Goal: Task Accomplishment & Management: Manage account settings

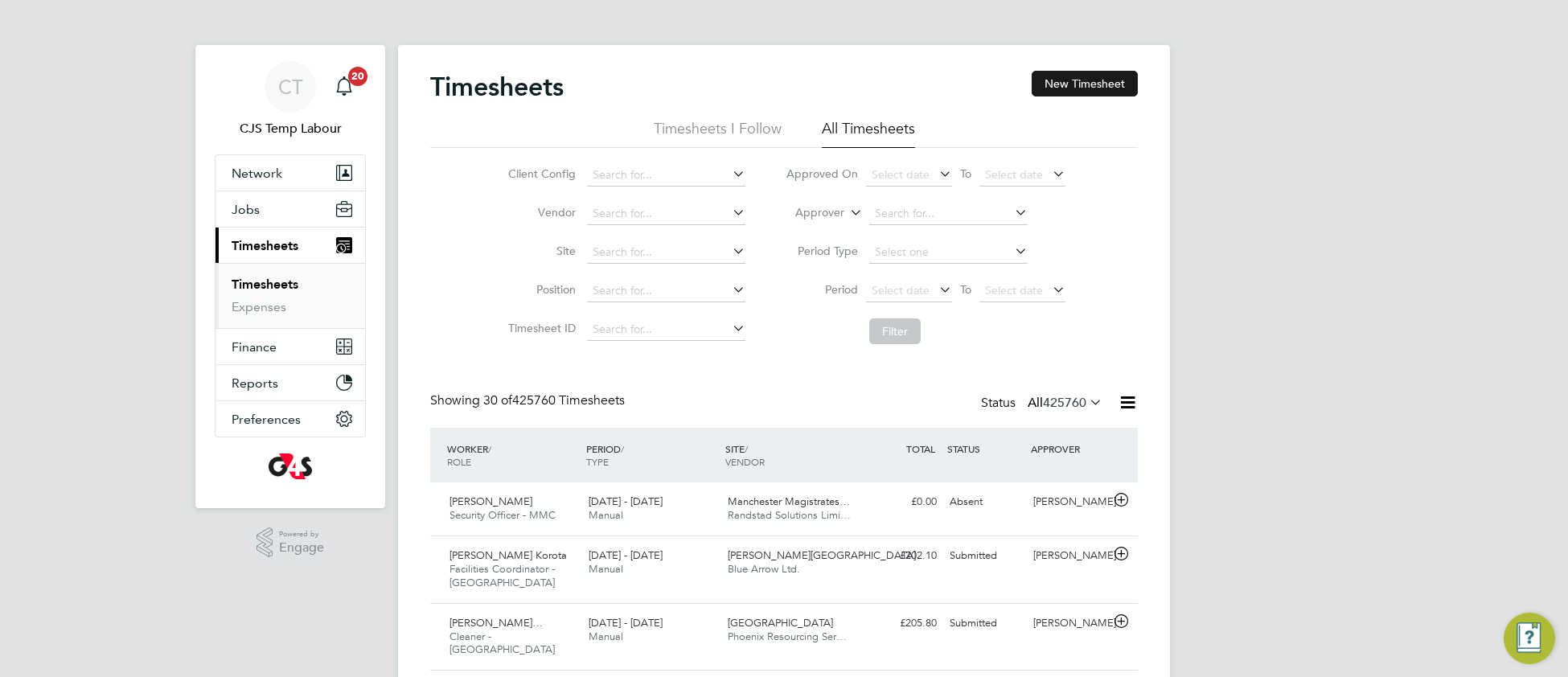
click at [1069, 78] on button "New Timesheet" at bounding box center [1085, 84] width 106 height 26
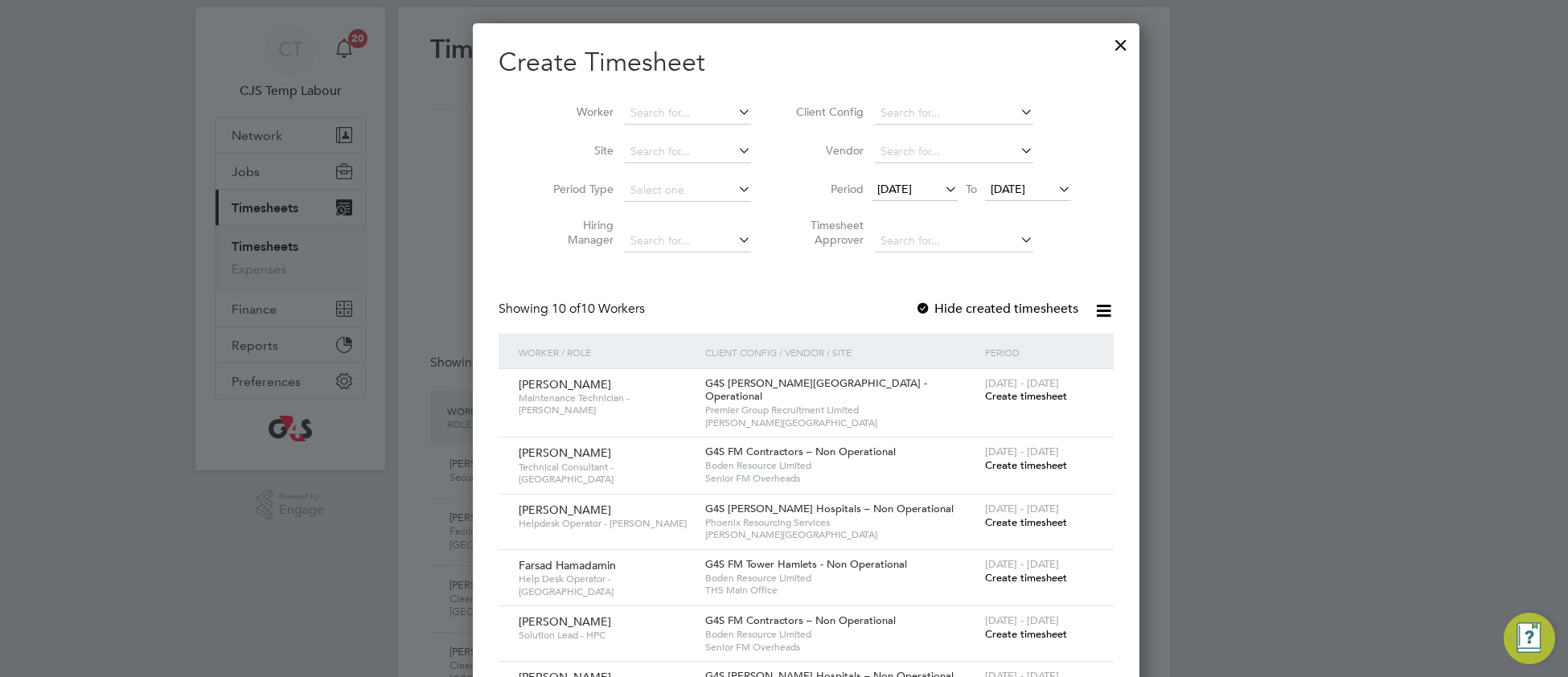
click at [985, 515] on span "Create timesheet" at bounding box center [1026, 521] width 82 height 13
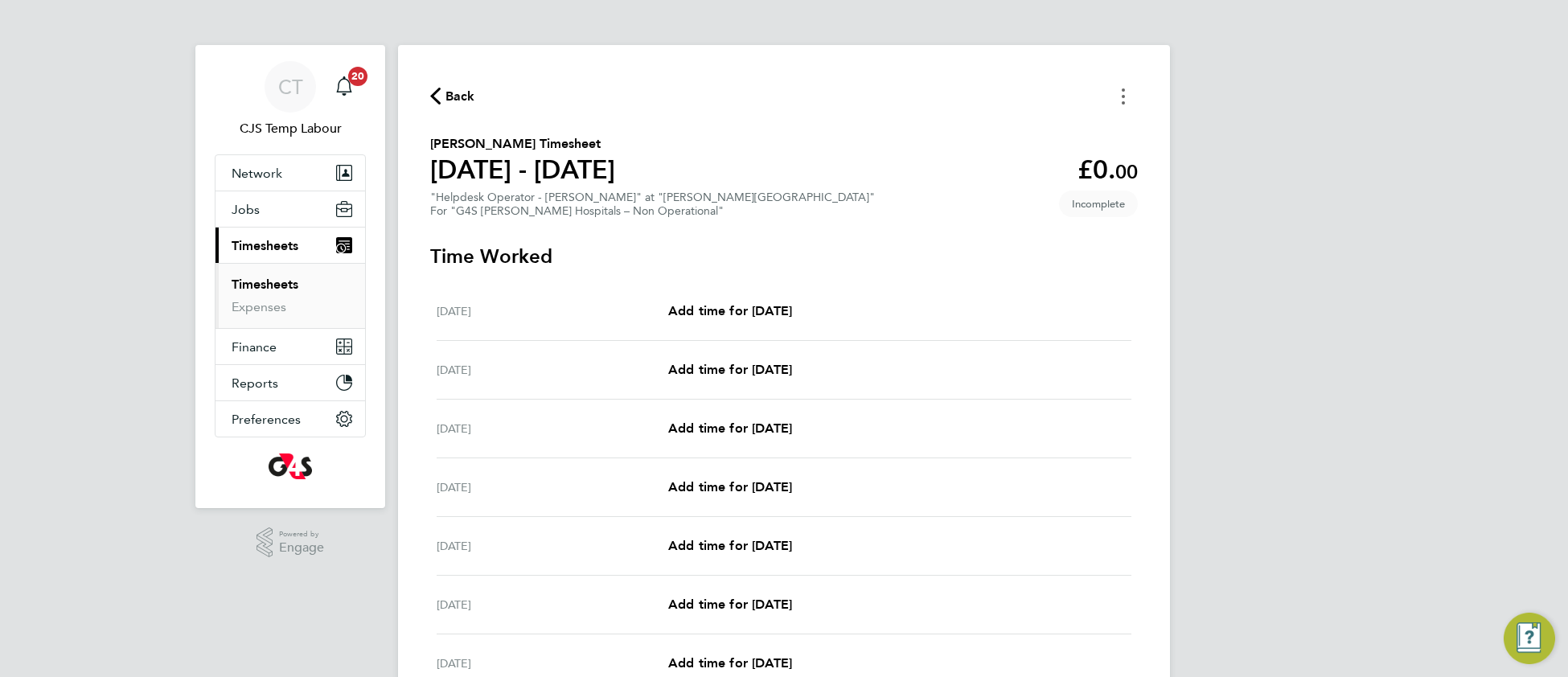
click at [1125, 87] on button "Timesheets Menu" at bounding box center [1123, 96] width 29 height 25
click at [1014, 138] on button "Mark as absent" at bounding box center [1041, 132] width 193 height 32
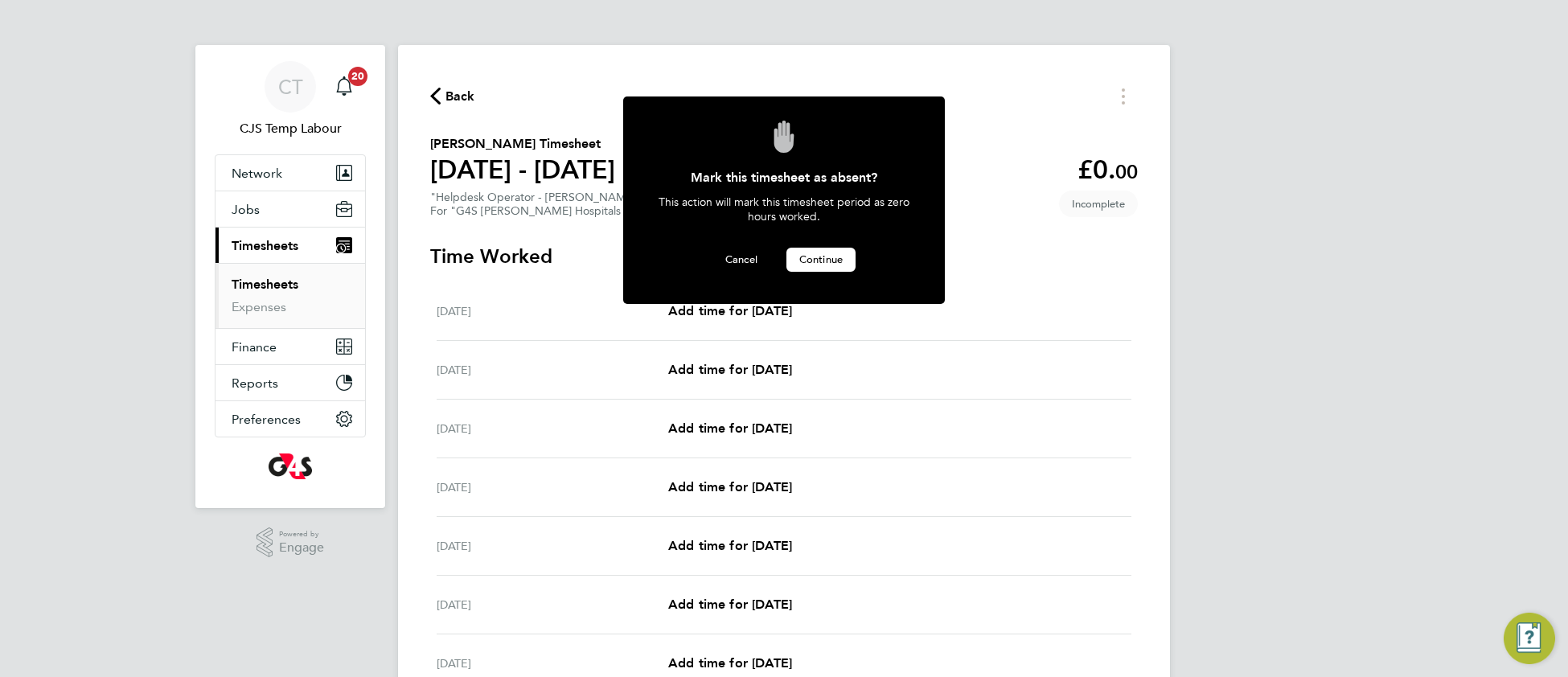
click at [821, 263] on span "Continue" at bounding box center [821, 259] width 43 height 13
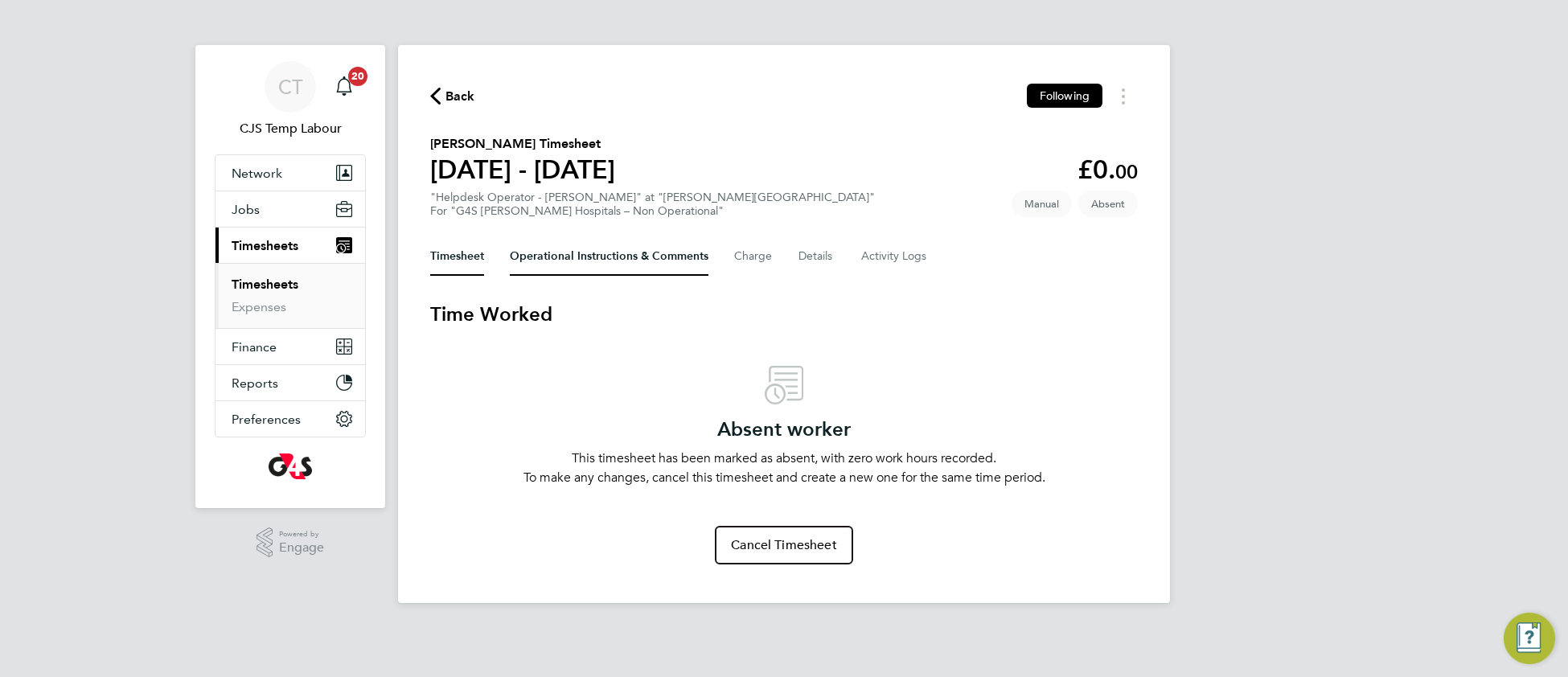
click at [566, 245] on Comments-tab "Operational Instructions & Comments" at bounding box center [609, 256] width 199 height 39
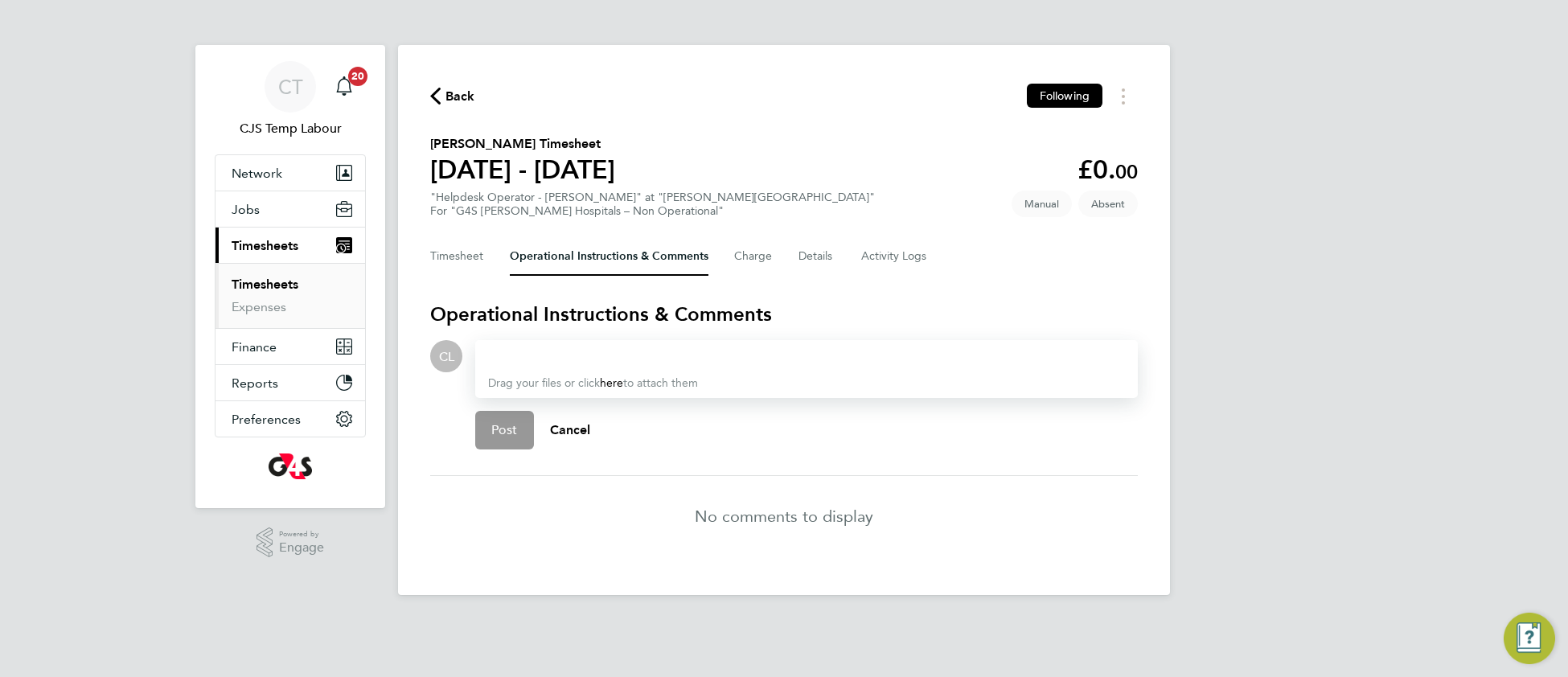
click at [536, 354] on div at bounding box center [806, 356] width 637 height 19
click at [508, 423] on span "Post" at bounding box center [505, 431] width 27 height 16
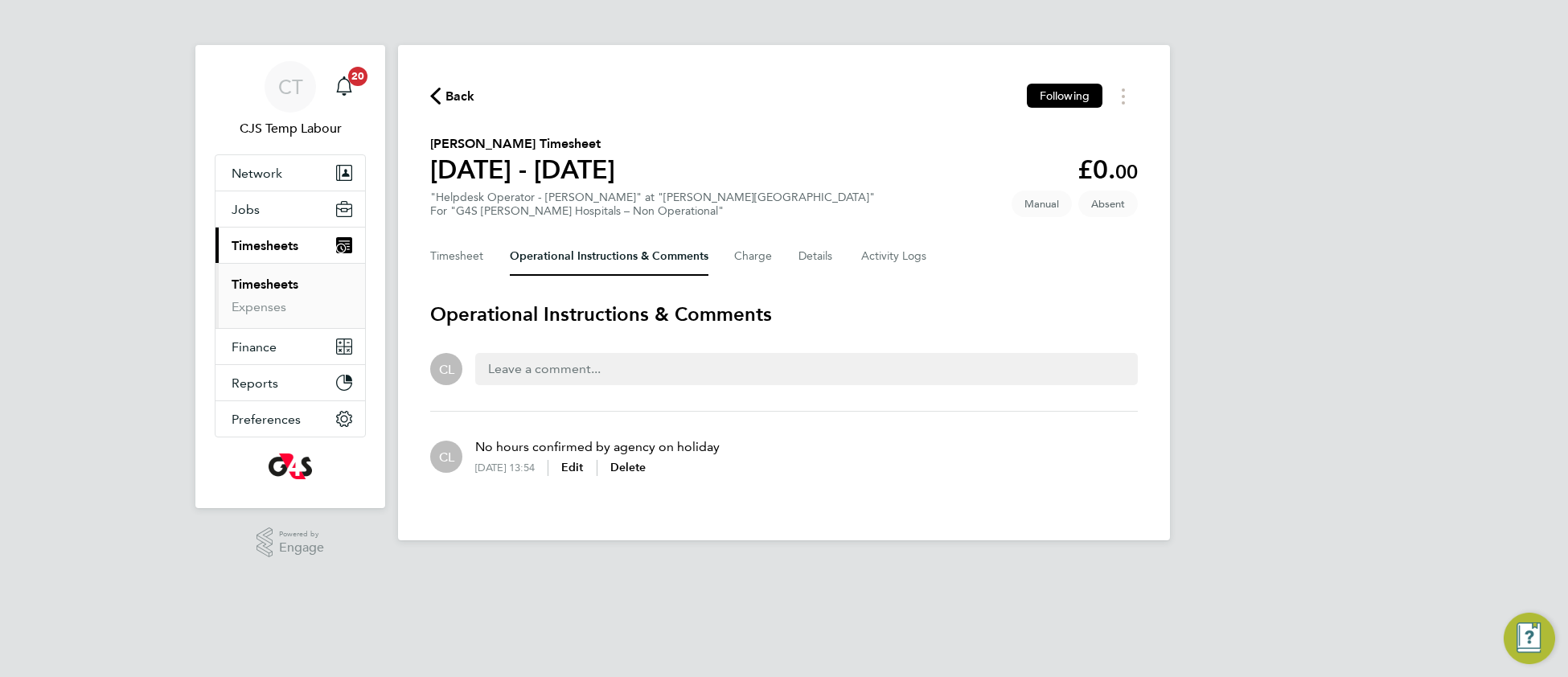
click at [278, 286] on link "Timesheets" at bounding box center [265, 284] width 67 height 15
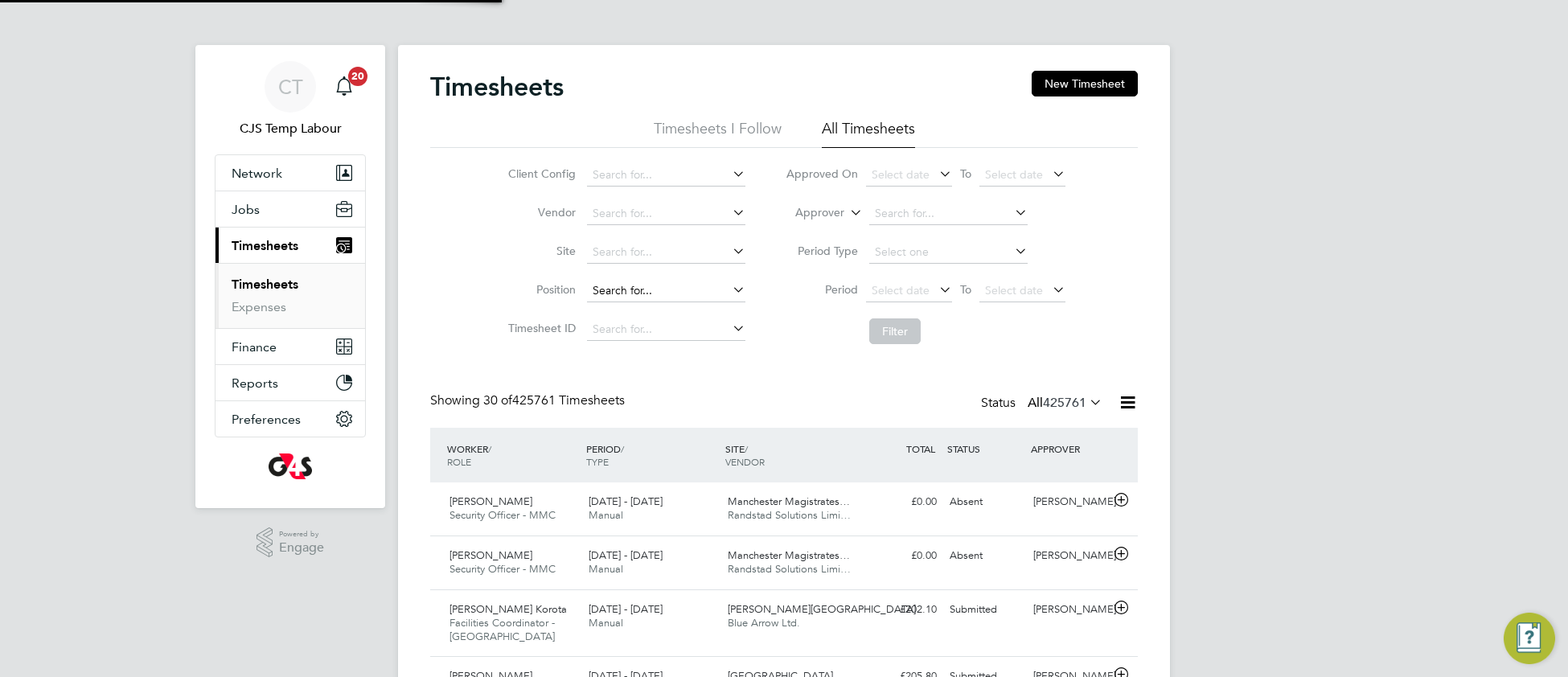
scroll to position [55, 138]
click at [641, 241] on input at bounding box center [666, 252] width 158 height 22
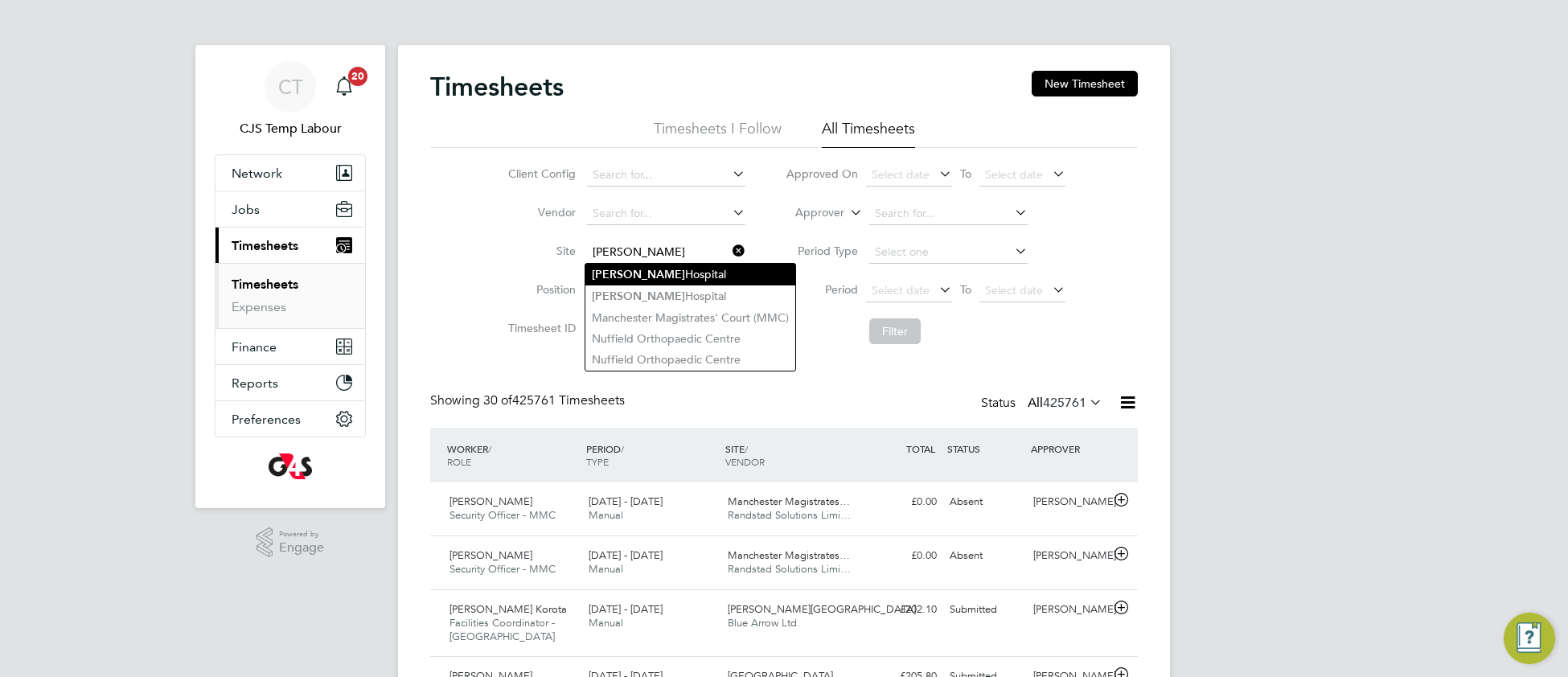
click at [666, 278] on li "Churchill Hospital" at bounding box center [690, 274] width 209 height 22
type input "[PERSON_NAME][GEOGRAPHIC_DATA]"
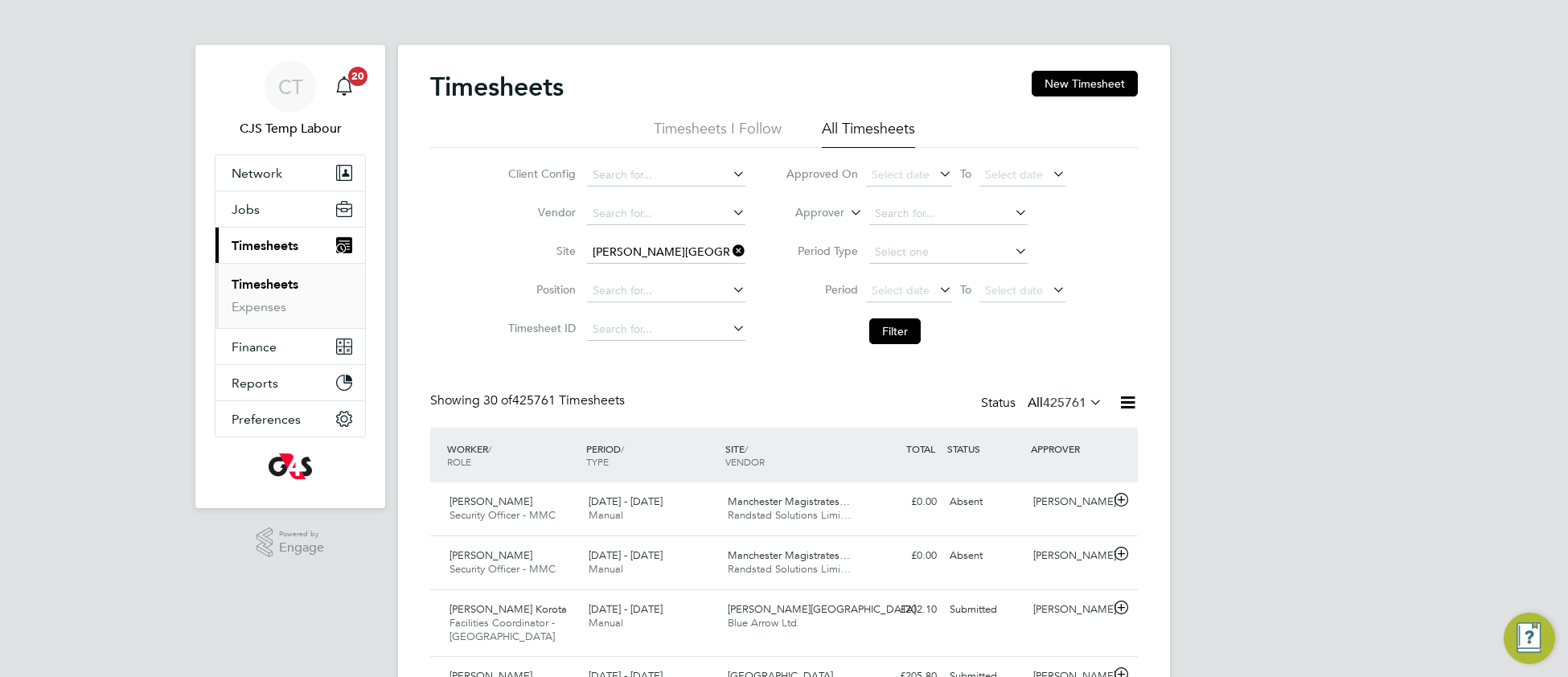
drag, startPoint x: 887, startPoint y: 339, endPoint x: 842, endPoint y: 324, distance: 47.4
click at [884, 339] on button "Filter" at bounding box center [895, 331] width 51 height 26
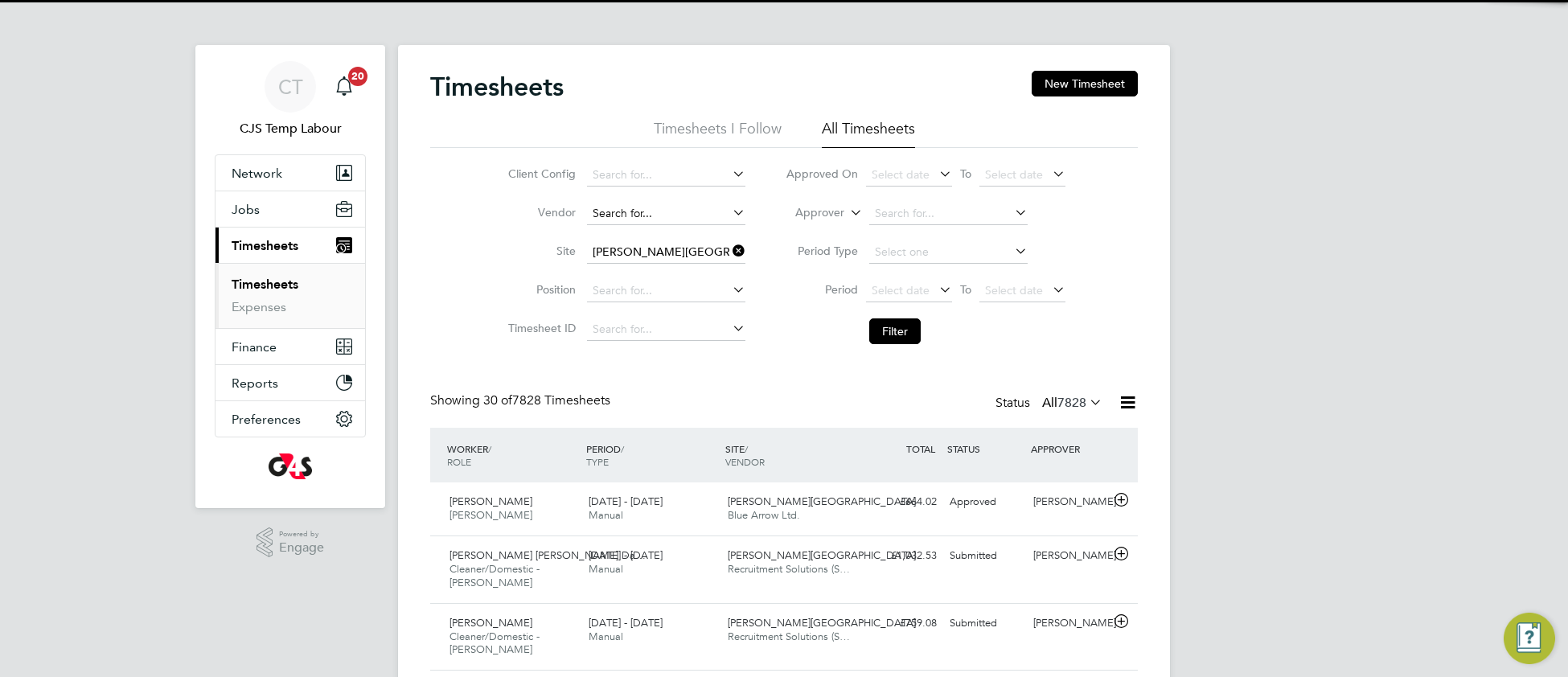
click at [643, 210] on input at bounding box center [666, 213] width 158 height 22
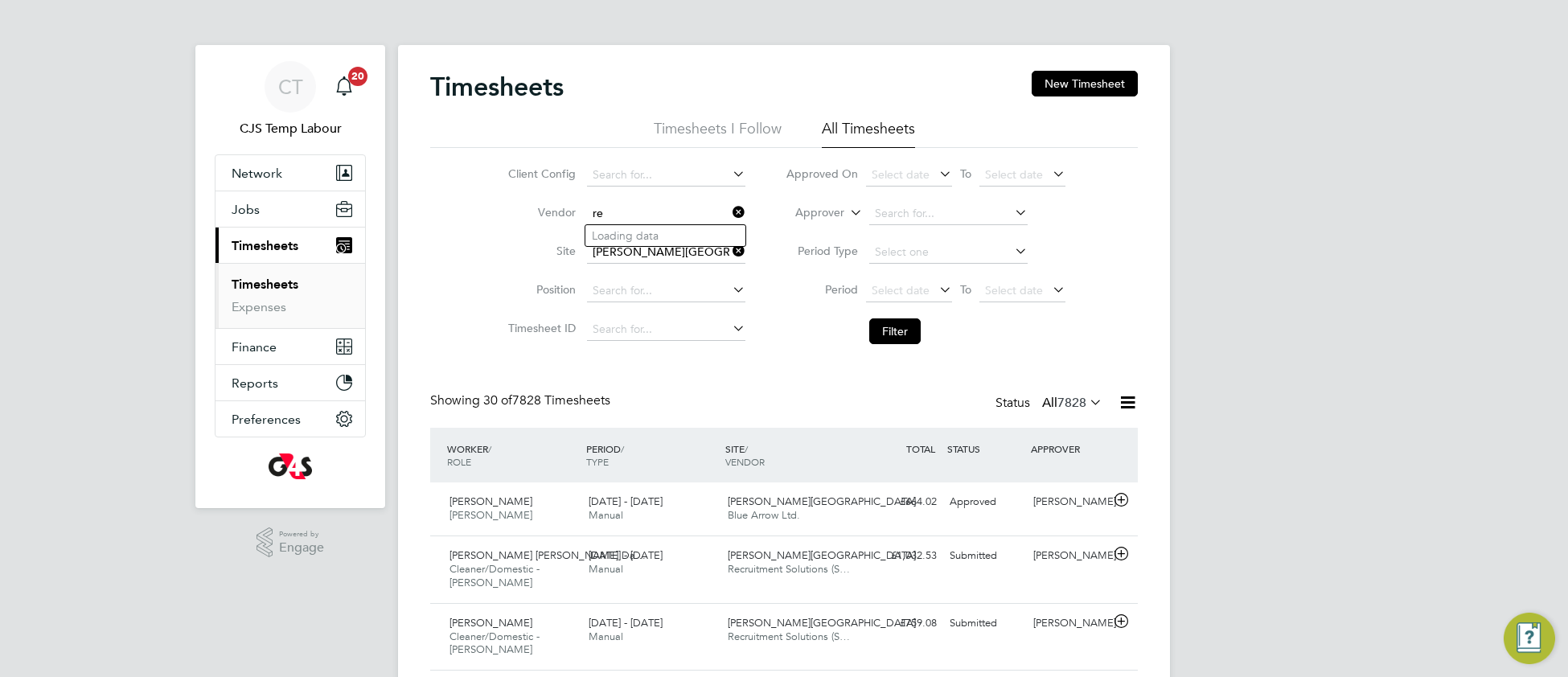
type input "r"
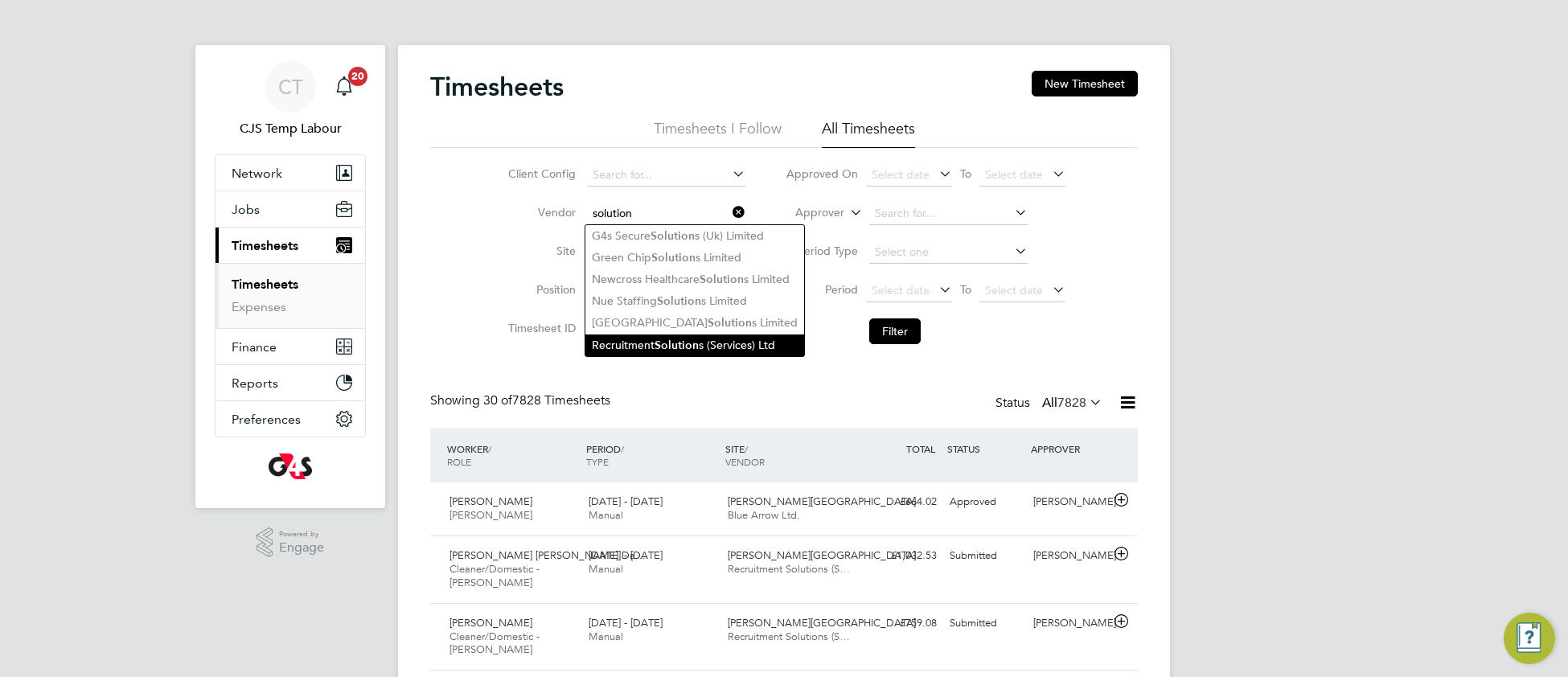
click at [682, 352] on b "Solution" at bounding box center [676, 345] width 44 height 13
type input "Recruitment Solutions (Services) Ltd"
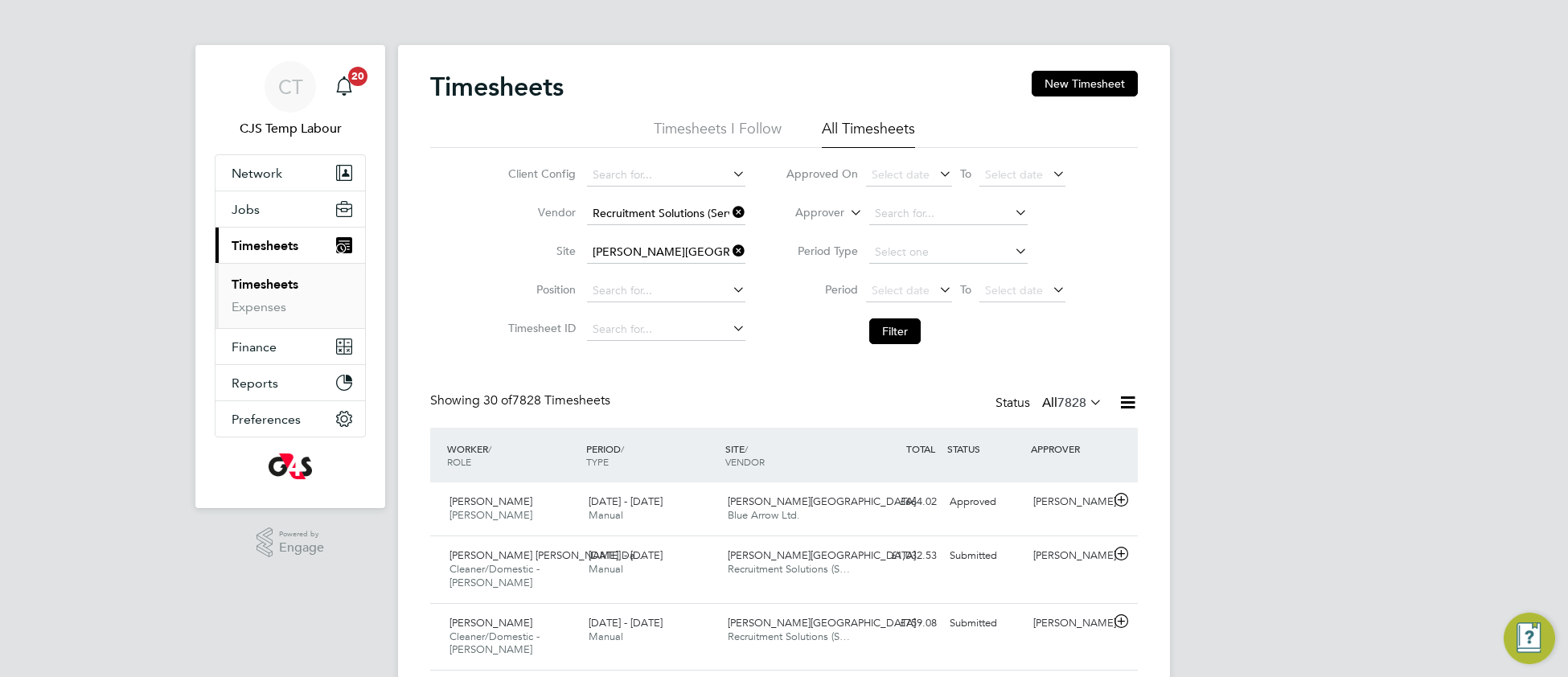
drag, startPoint x: 907, startPoint y: 332, endPoint x: 882, endPoint y: 353, distance: 32.6
click at [899, 336] on button "Filter" at bounding box center [895, 331] width 51 height 26
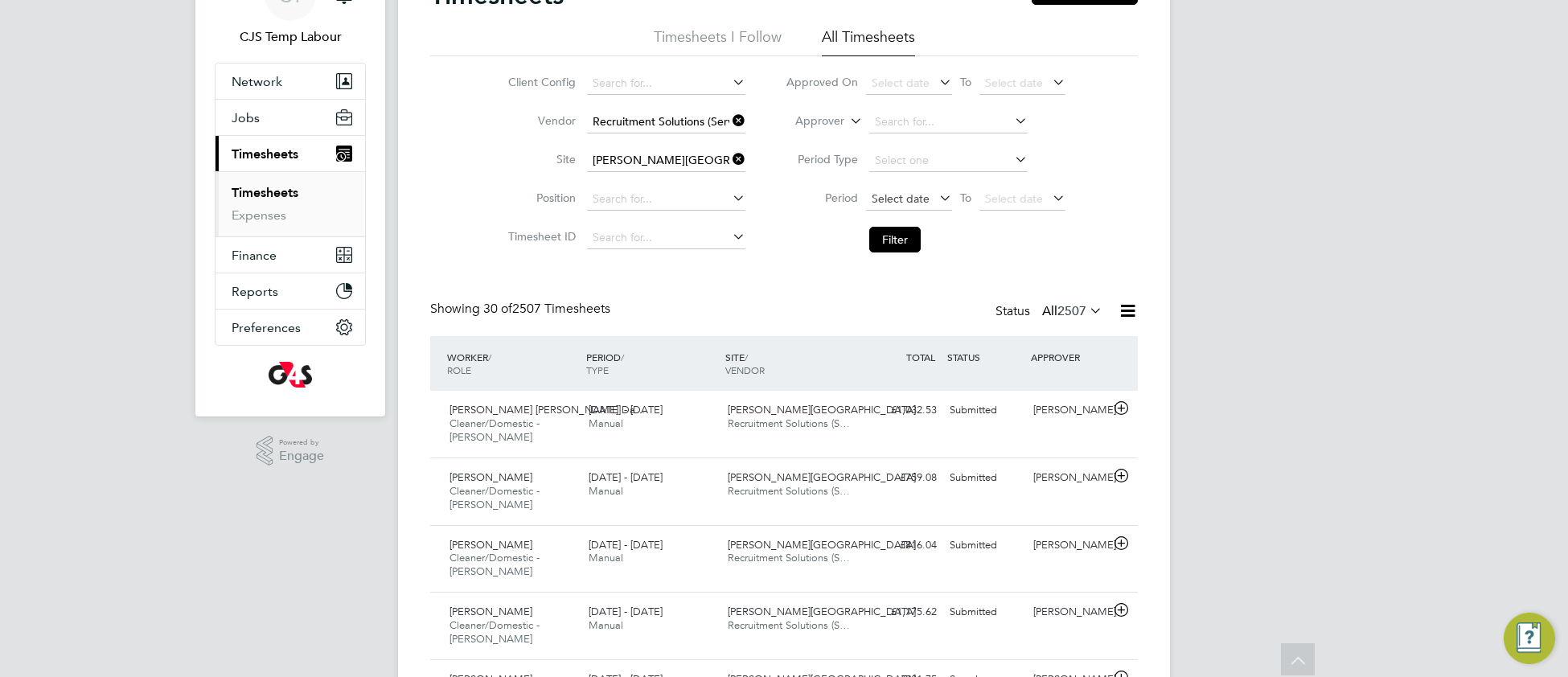
click at [887, 199] on span "Select date" at bounding box center [901, 199] width 58 height 14
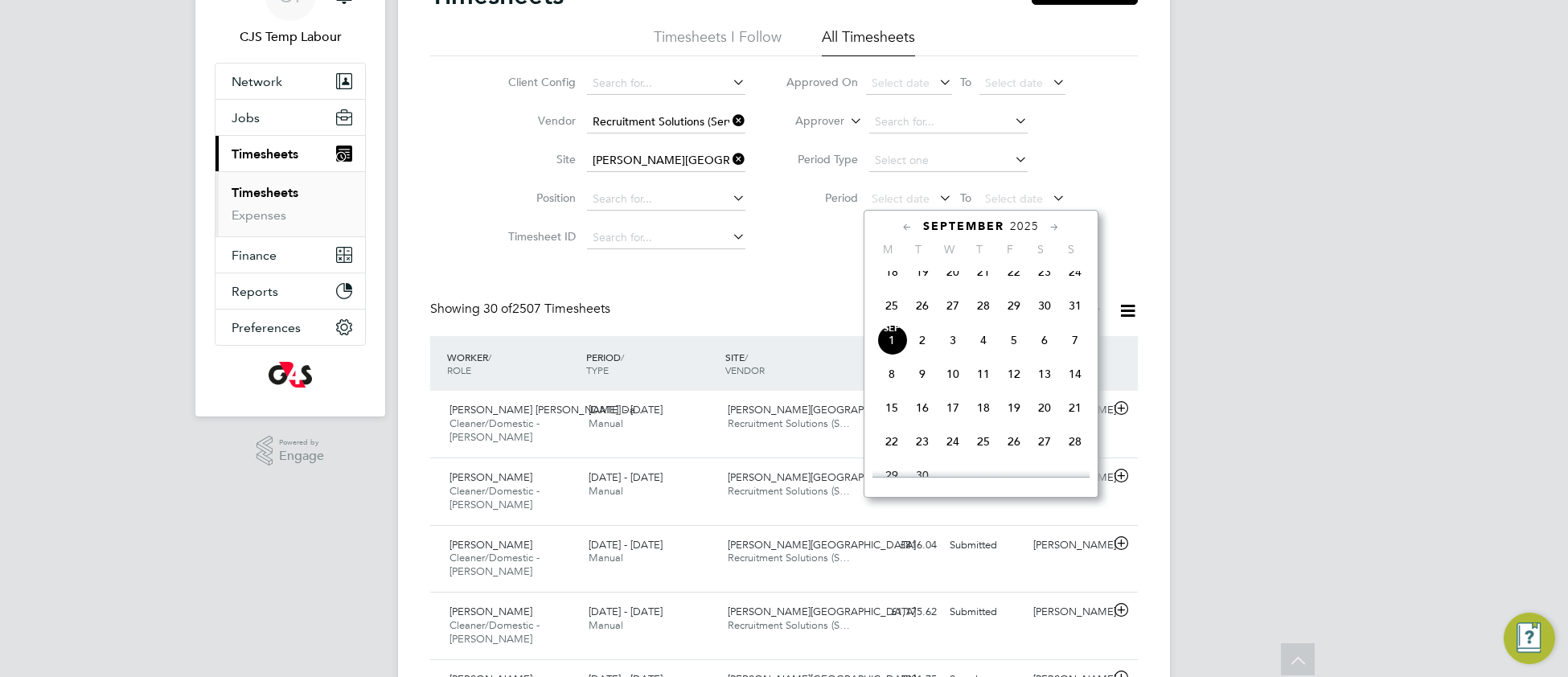
click at [892, 321] on span "25" at bounding box center [892, 306] width 31 height 31
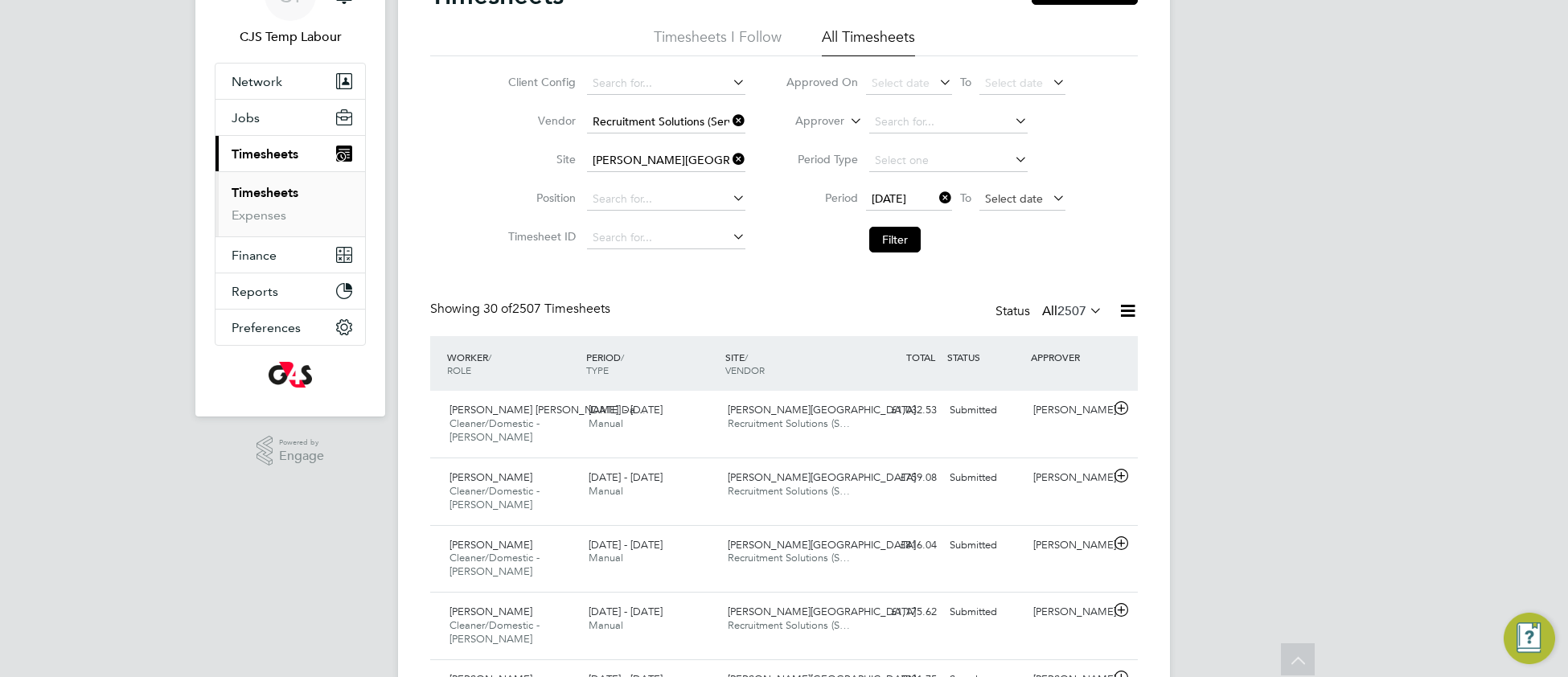
click at [991, 200] on span "Select date" at bounding box center [1014, 199] width 58 height 14
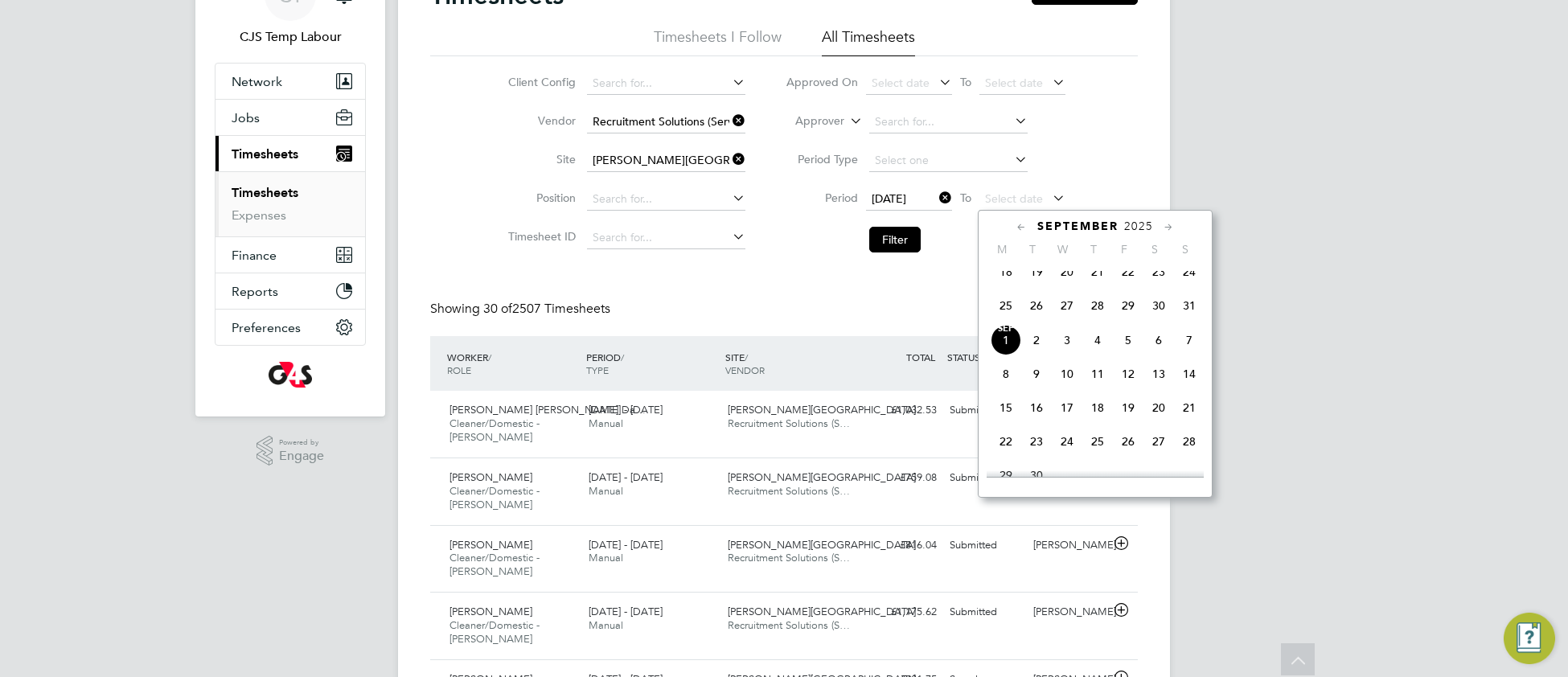
drag, startPoint x: 1185, startPoint y: 318, endPoint x: 1076, endPoint y: 301, distance: 110.3
click at [1182, 318] on span "31" at bounding box center [1189, 306] width 31 height 31
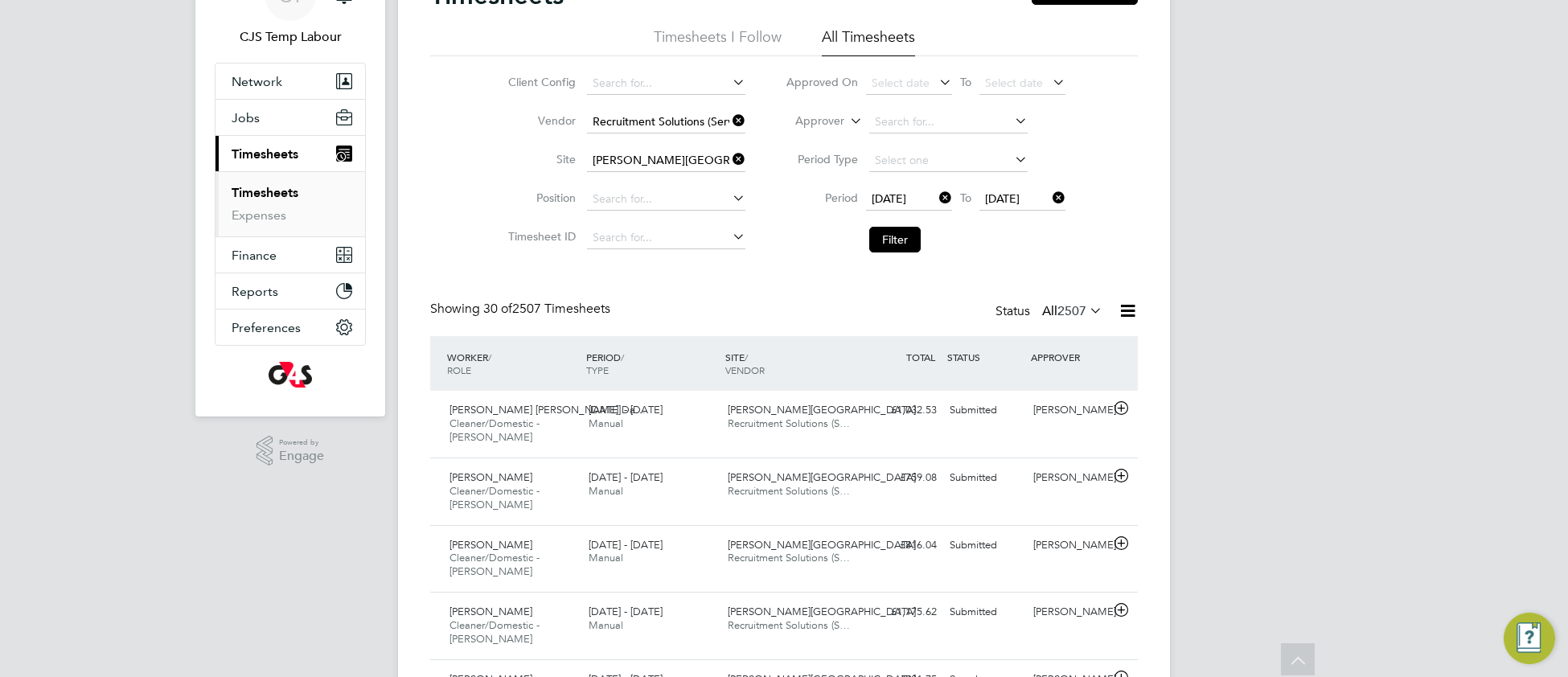
drag, startPoint x: 895, startPoint y: 238, endPoint x: 863, endPoint y: 270, distance: 45.3
click at [893, 240] on button "Filter" at bounding box center [895, 239] width 51 height 26
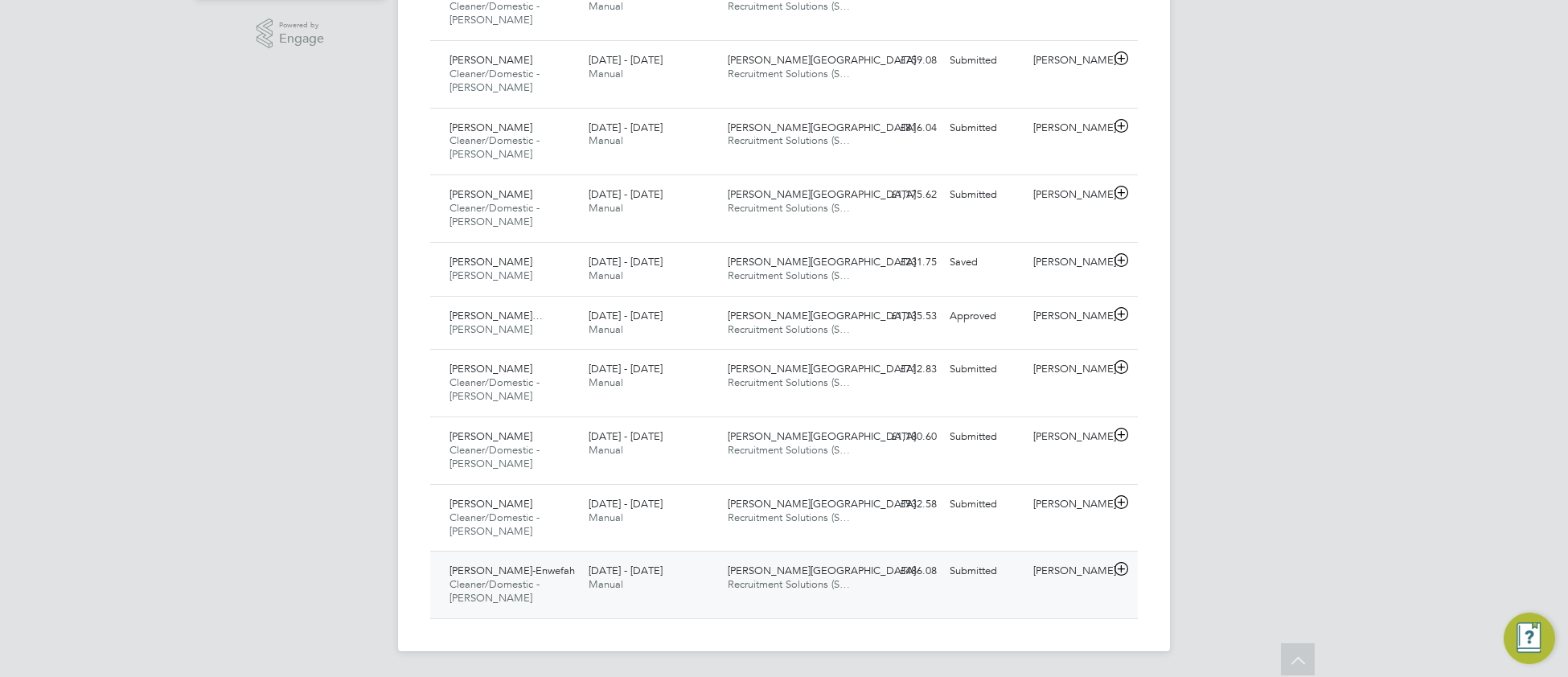
click at [636, 592] on div "25 - 31 Aug 2025 Manual" at bounding box center [652, 578] width 139 height 40
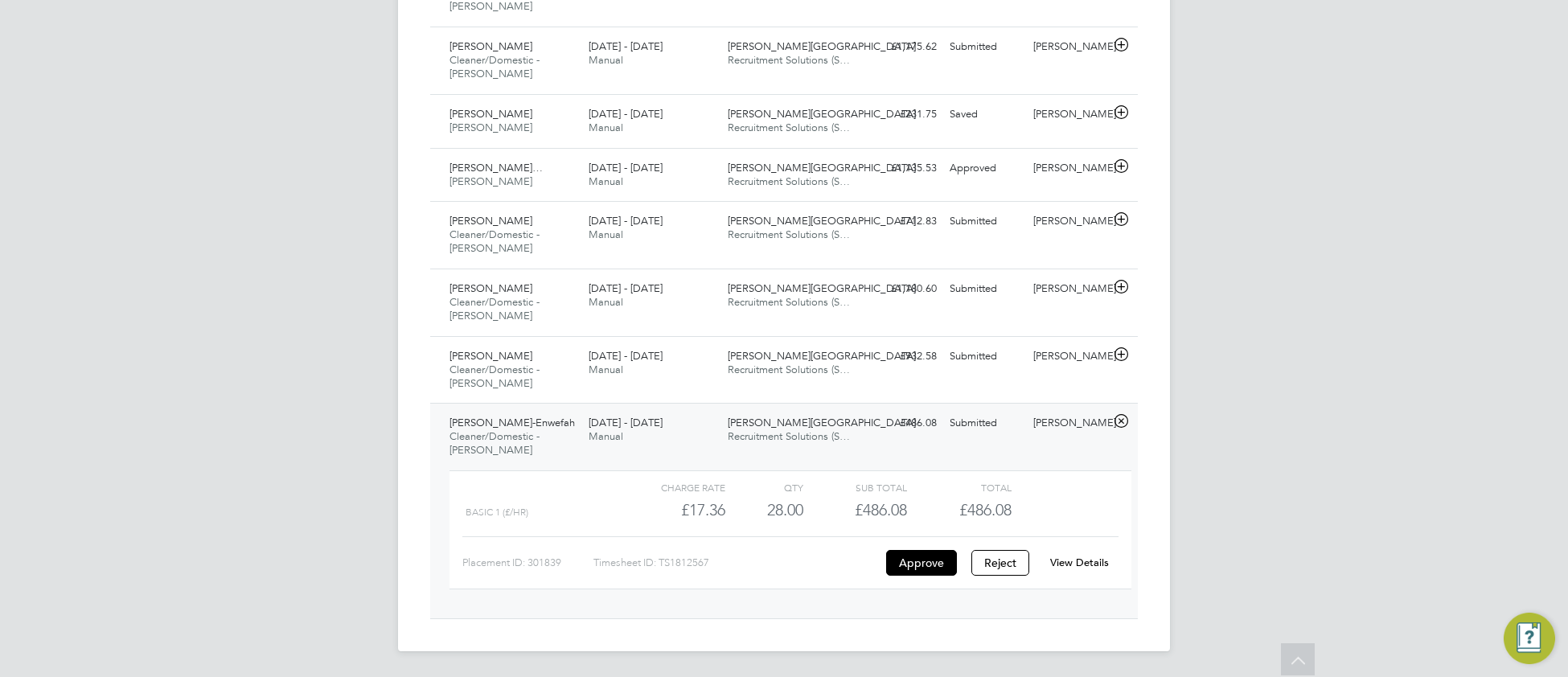
click at [1067, 562] on link "View Details" at bounding box center [1079, 562] width 58 height 13
click at [1072, 566] on link "View Details" at bounding box center [1079, 562] width 58 height 13
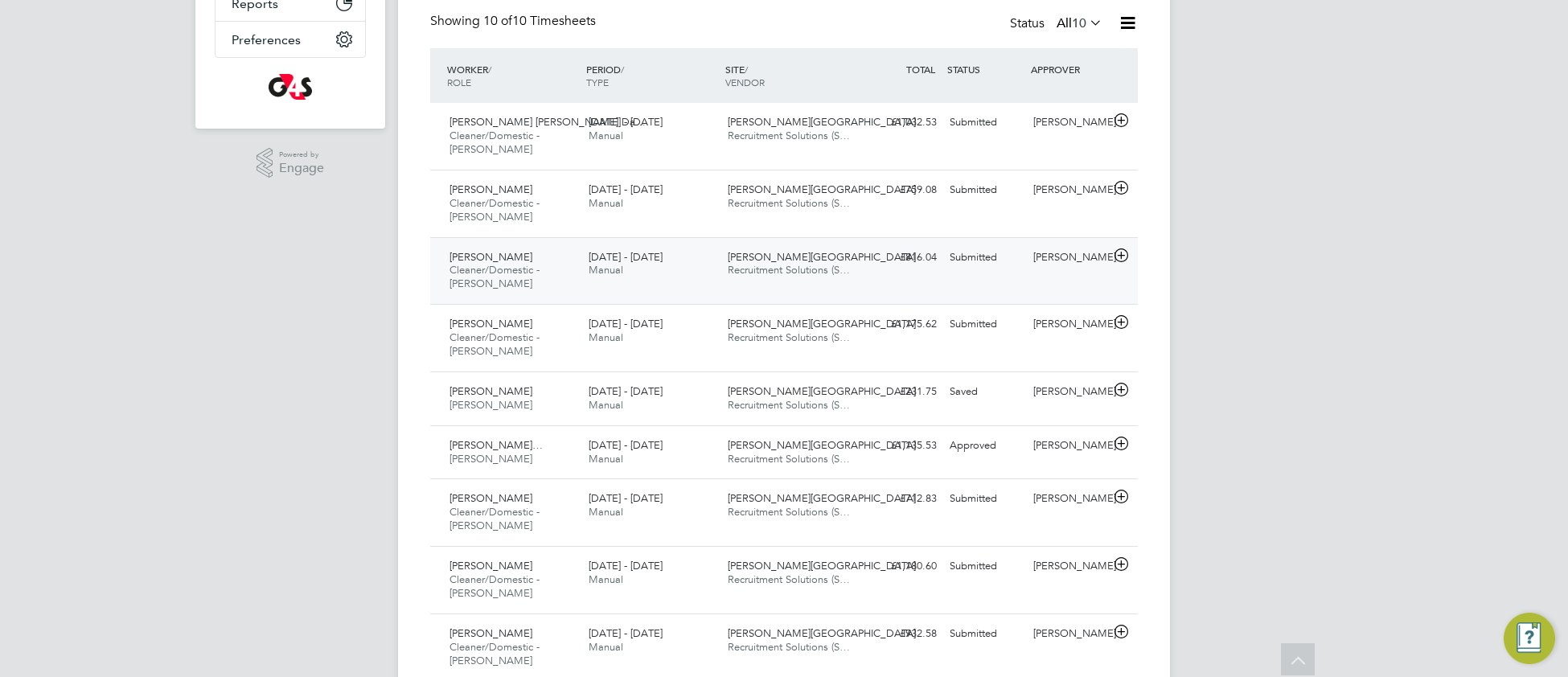
scroll to position [217, 0]
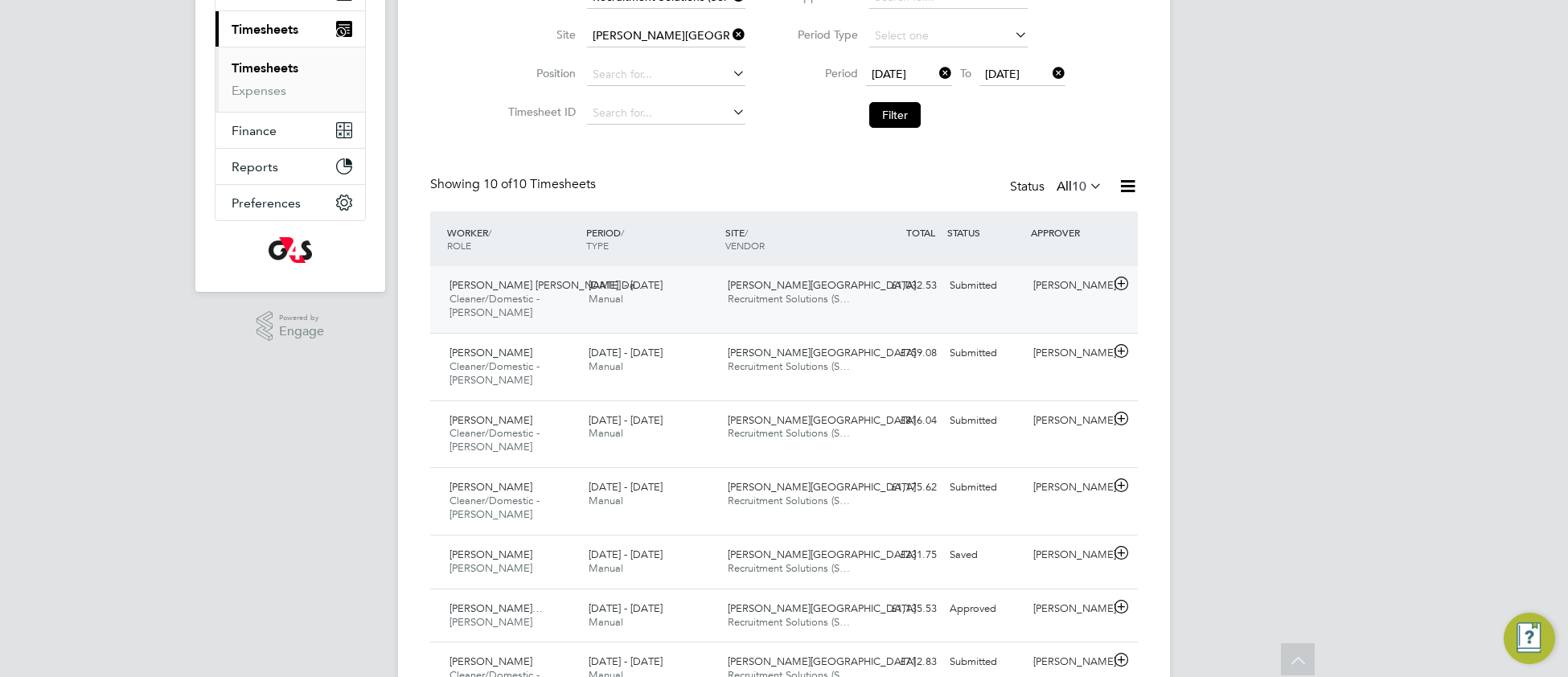
click at [708, 312] on div "Jose Antonio Pinto Da… Cleaner/Domestic - Churchill 25 - 31 Aug 2025 25 - 31 Au…" at bounding box center [784, 299] width 708 height 67
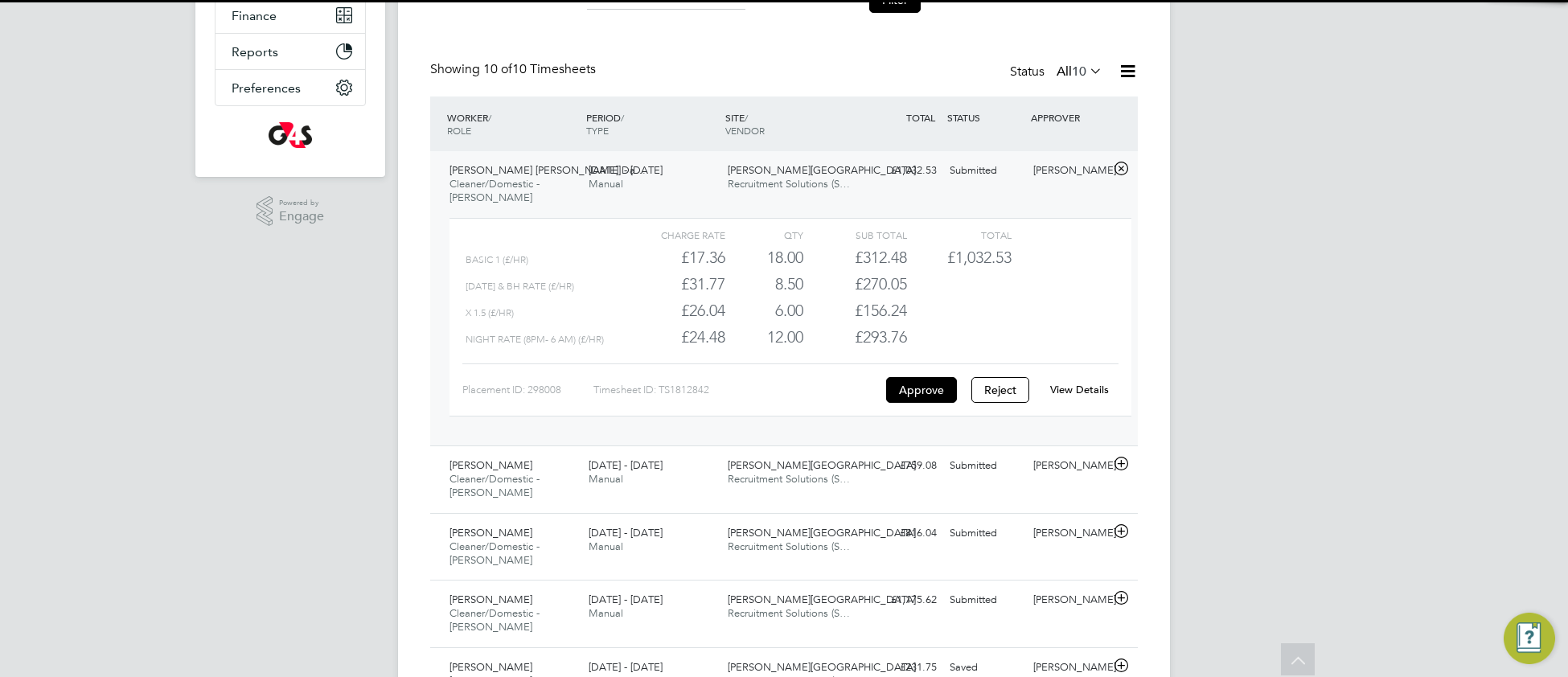
scroll to position [345, 0]
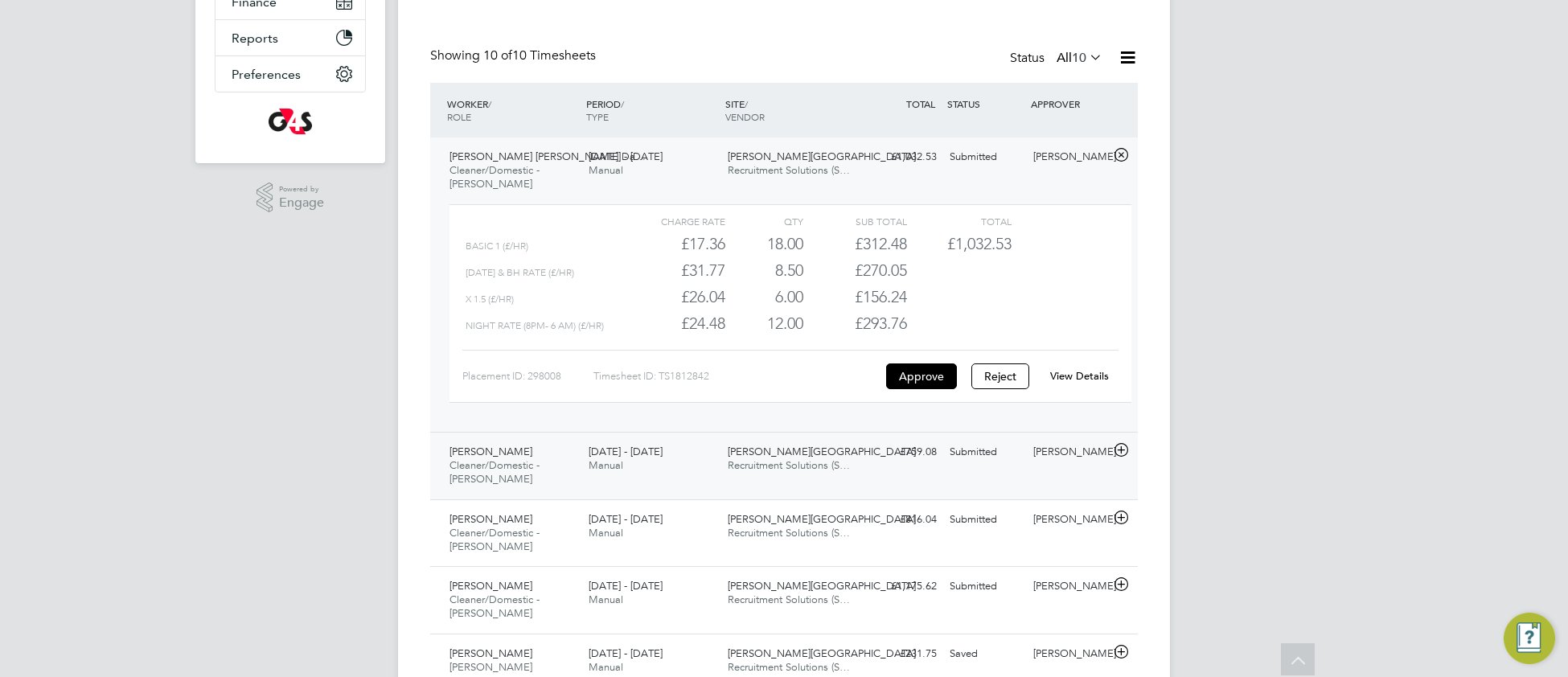
click at [880, 484] on div "Zenedia Da Costa Cleaner/Domestic - Churchill 25 - 31 Aug 2025 25 - 31 Aug 2025…" at bounding box center [784, 465] width 708 height 67
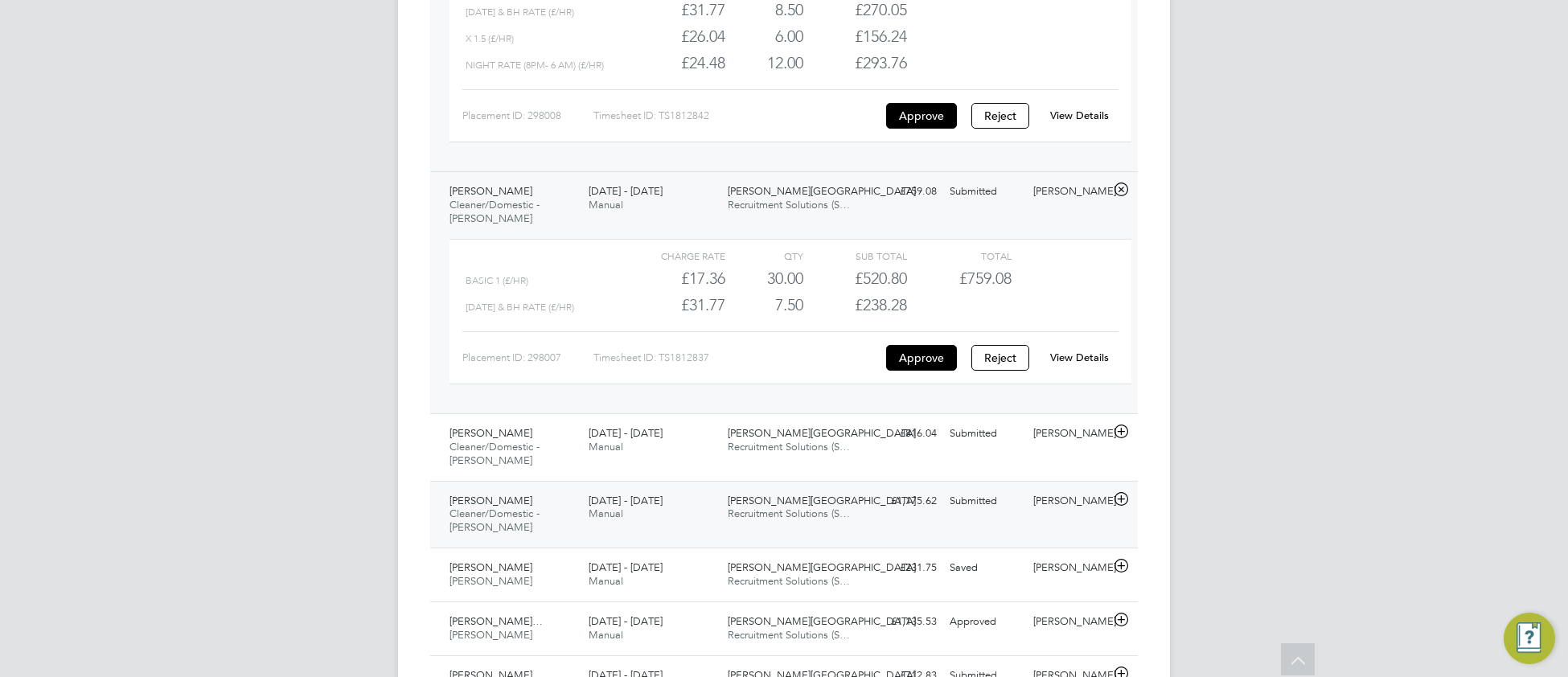
scroll to position [621, 0]
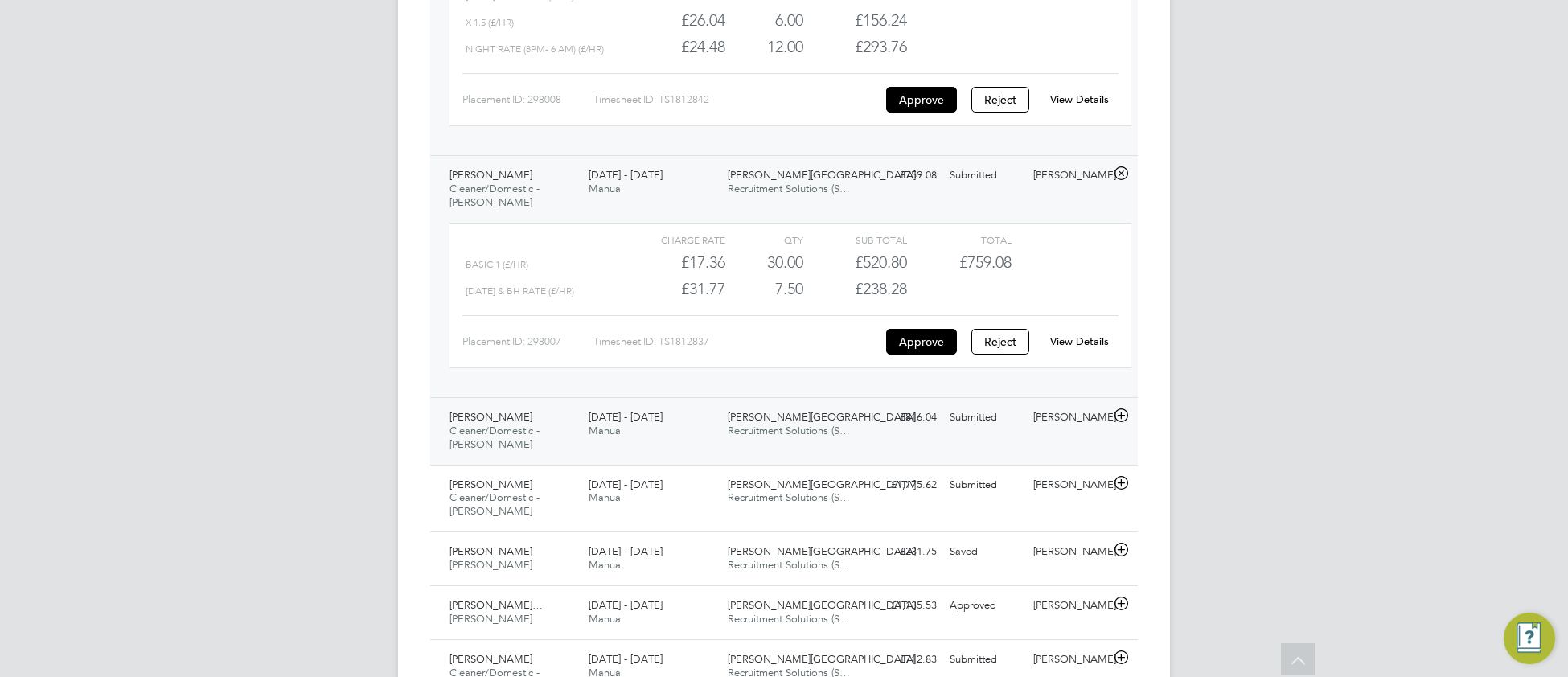
click at [915, 465] on div "Latifah Ali Cleaner/Domestic - Churchill 25 - 31 Aug 2025 25 - 31 Aug 2025 Manu…" at bounding box center [784, 431] width 708 height 67
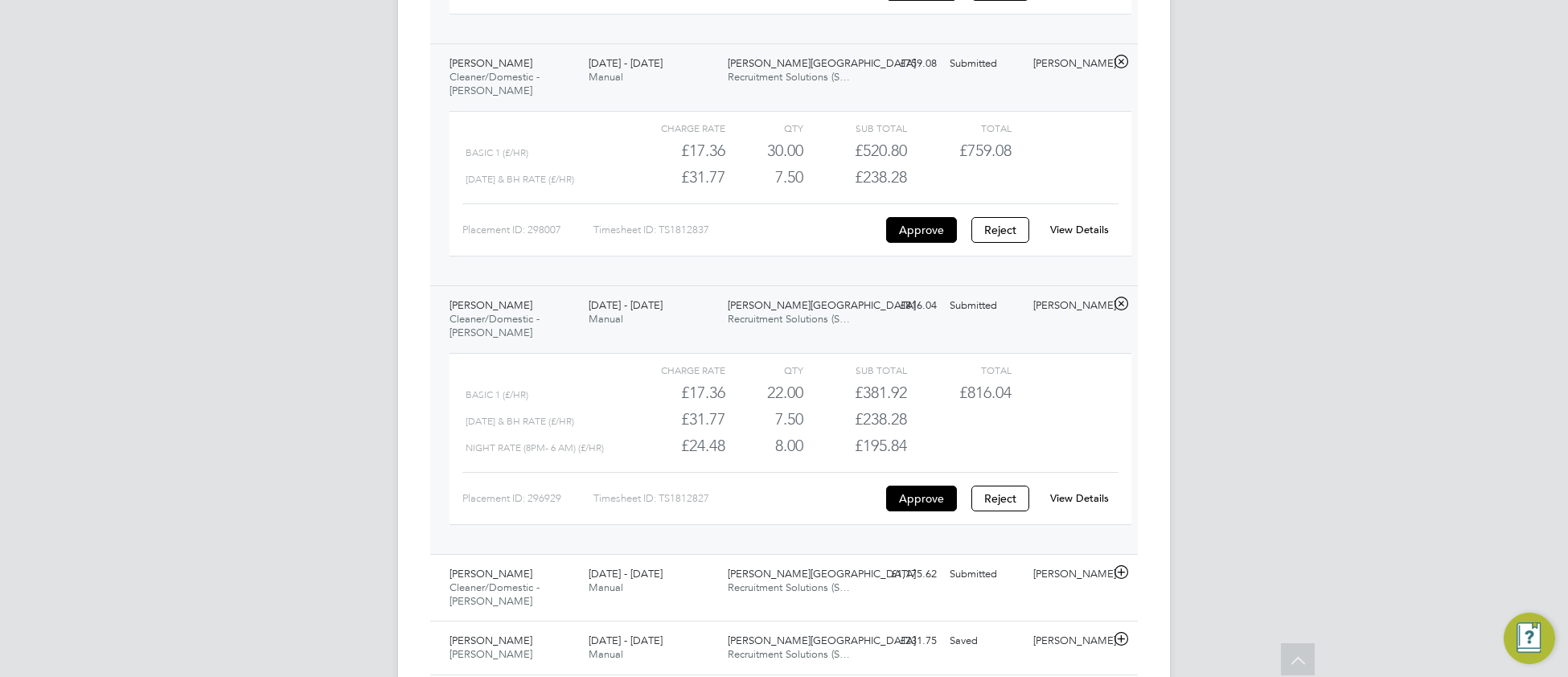
scroll to position [737, 0]
click at [1074, 506] on div "View Details" at bounding box center [1080, 494] width 79 height 26
click at [1074, 498] on link "View Details" at bounding box center [1079, 494] width 58 height 13
click at [1070, 493] on link "View Details" at bounding box center [1079, 494] width 58 height 13
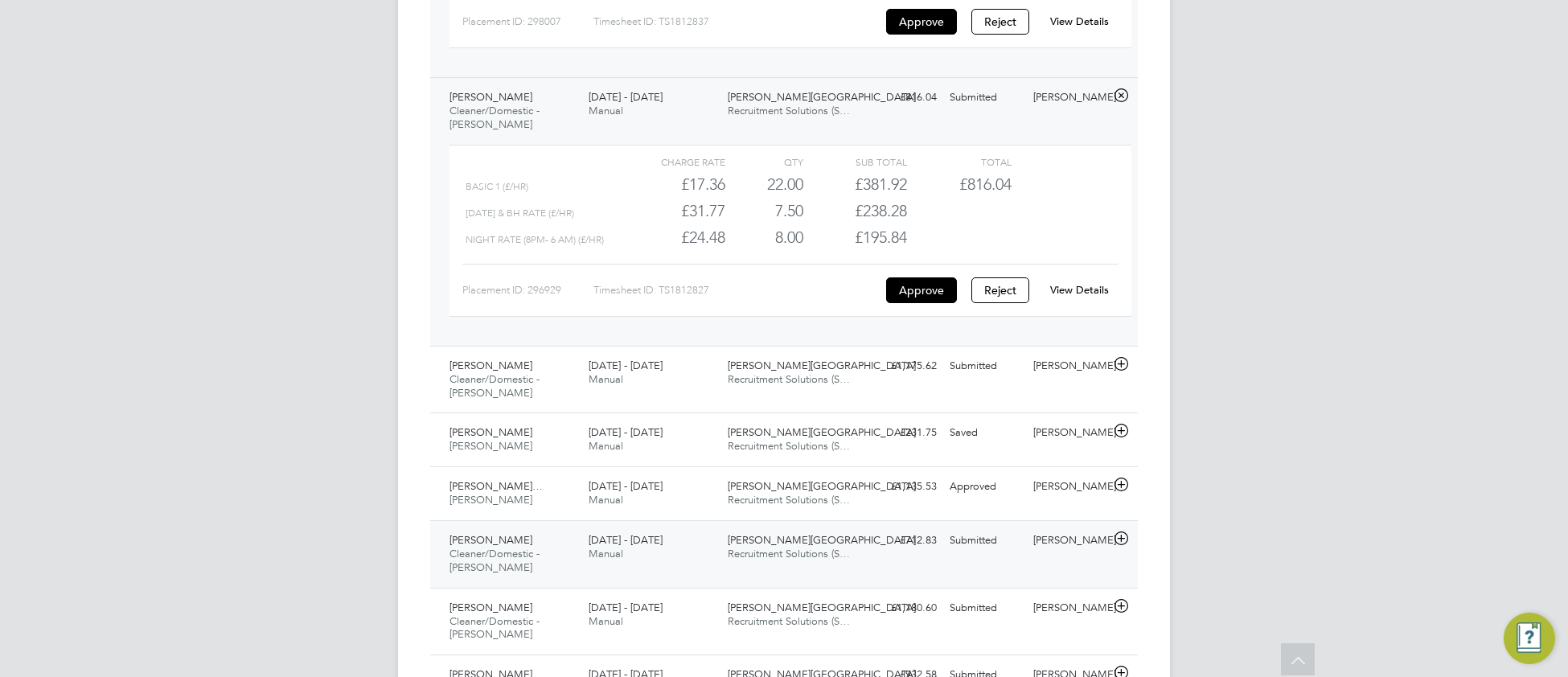
scroll to position [949, 0]
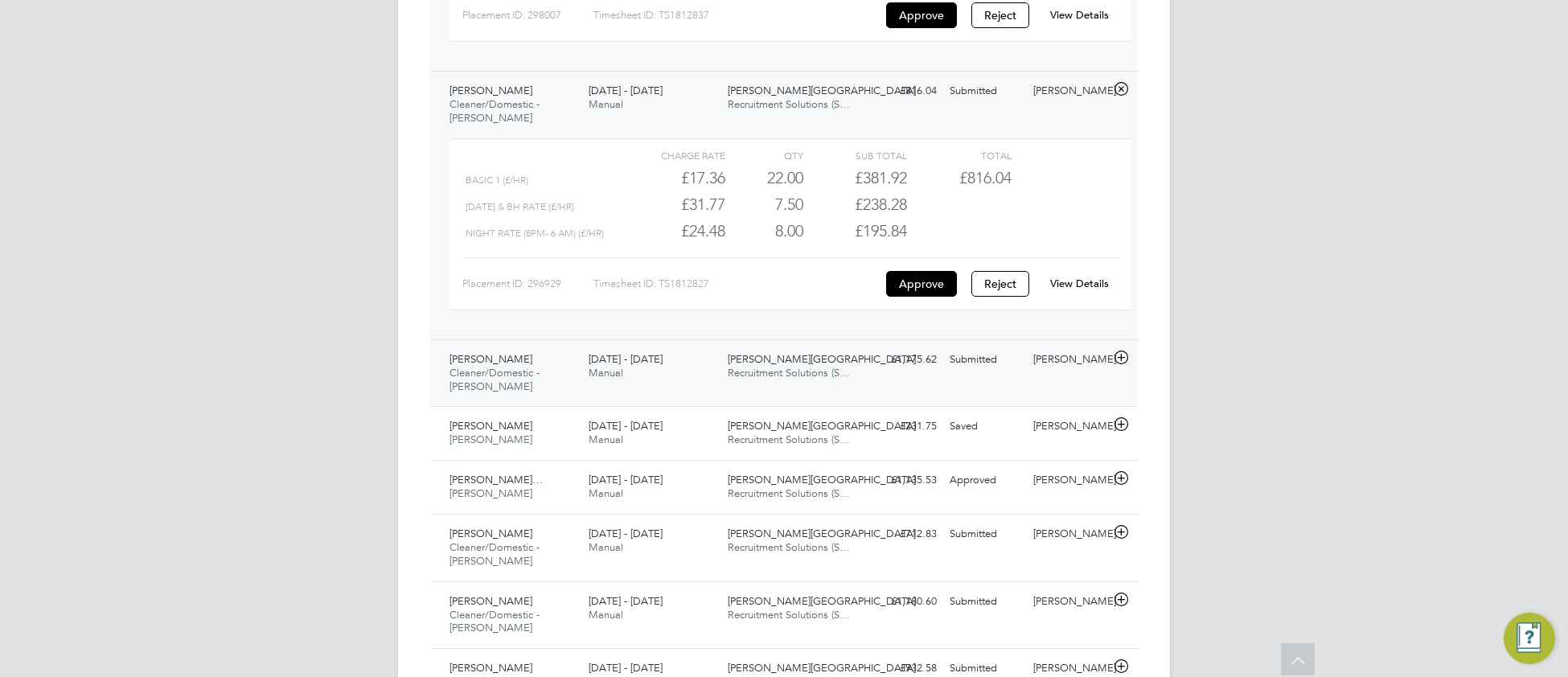
click at [703, 386] on div "25 - 31 Aug 2025 Manual" at bounding box center [652, 367] width 139 height 40
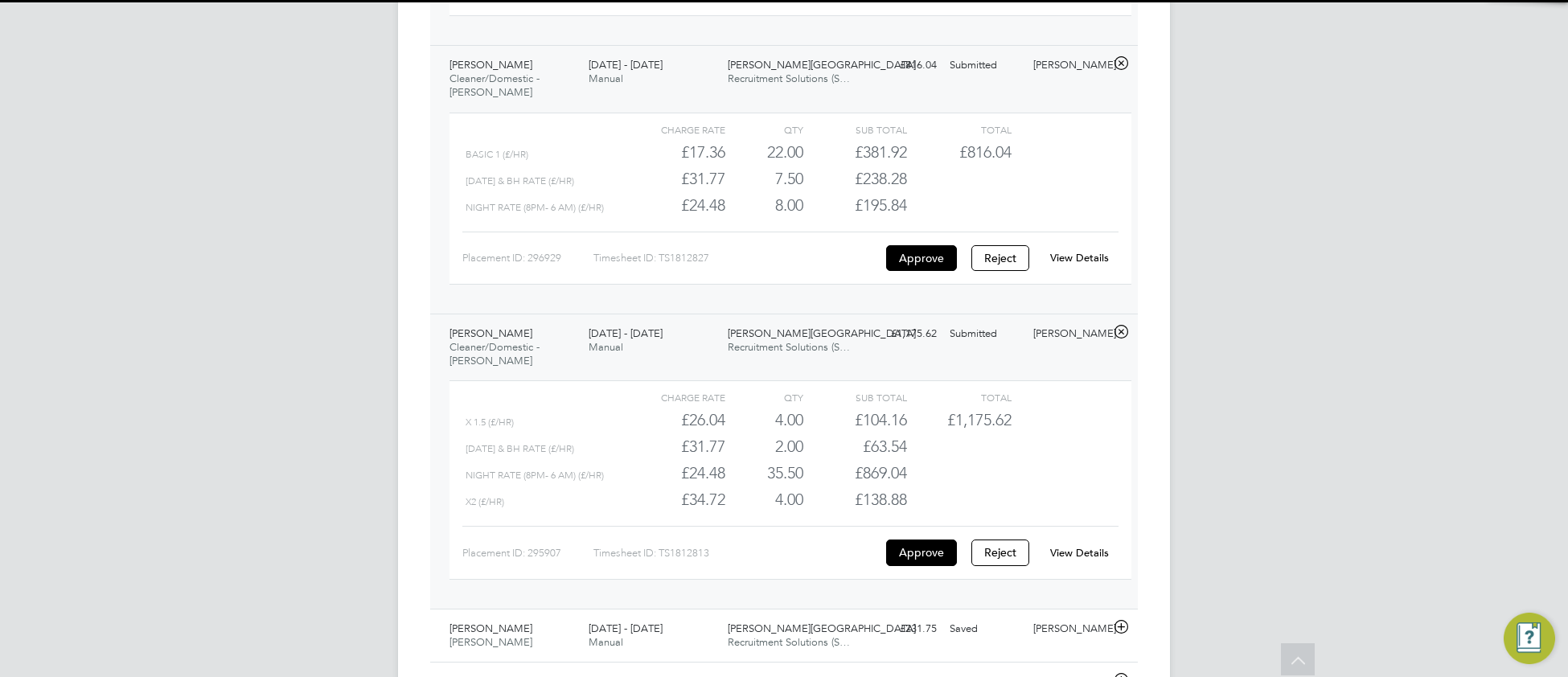
scroll to position [1230, 0]
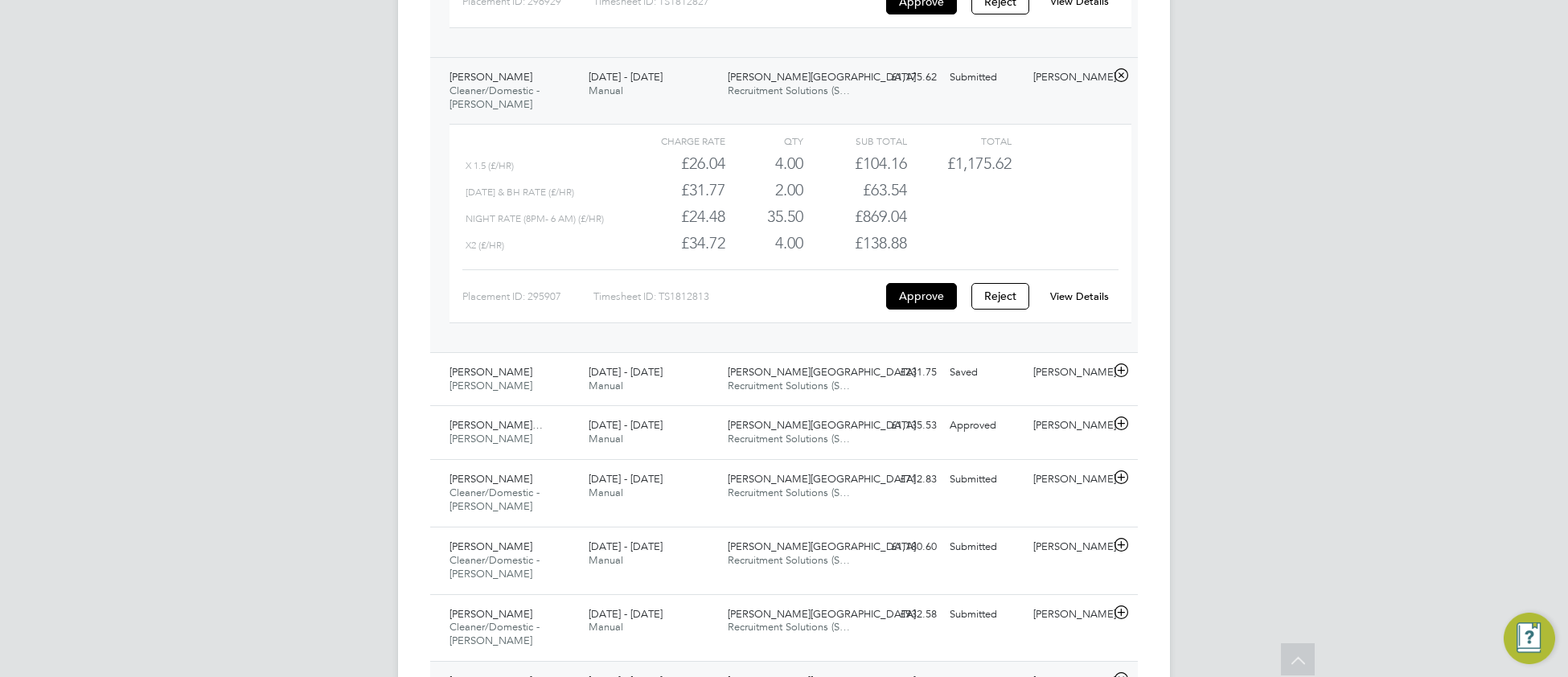
click at [1078, 296] on link "View Details" at bounding box center [1079, 296] width 58 height 13
click at [865, 459] on div "Jitonio Augusto Dos Rei… Porter - Churchill 25 - 31 Aug 2025 25 - 31 Aug 2025 M…" at bounding box center [784, 432] width 708 height 54
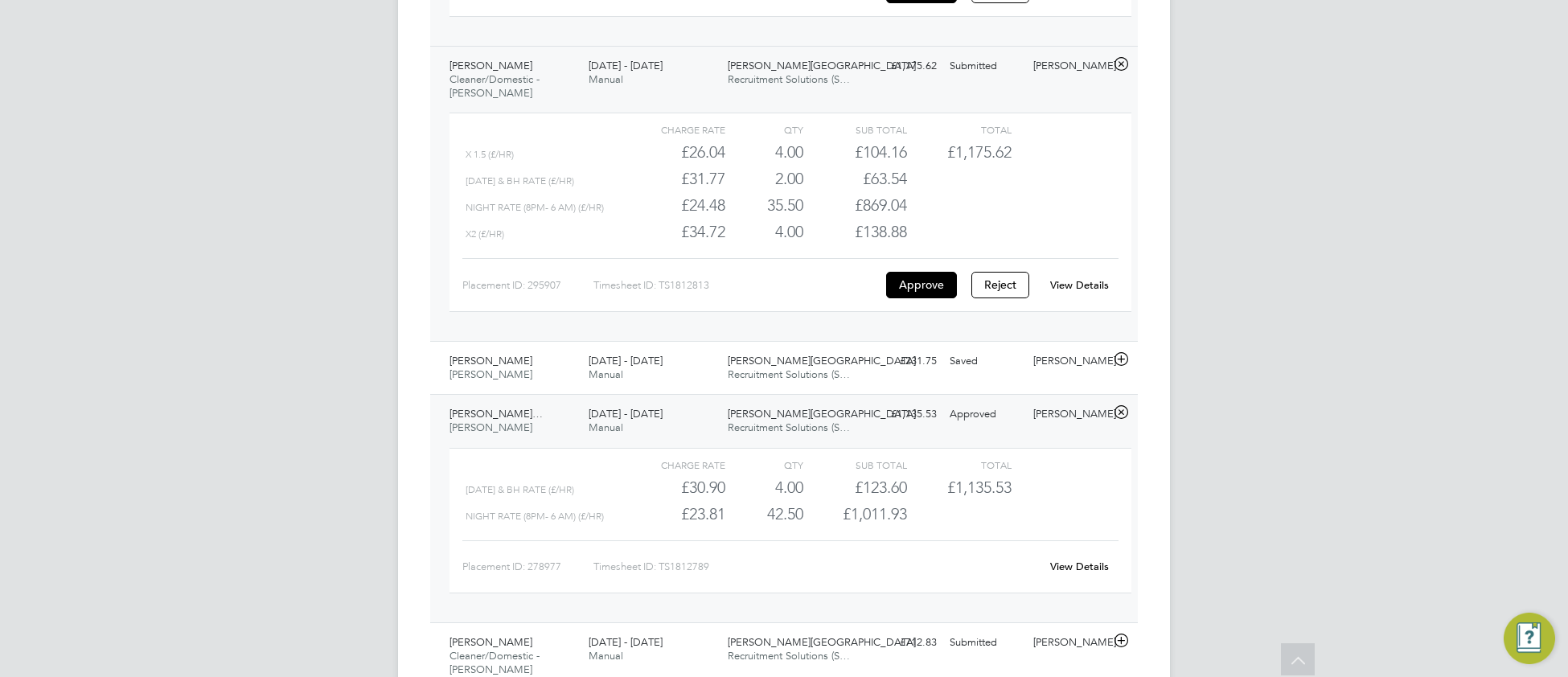
scroll to position [1266, 0]
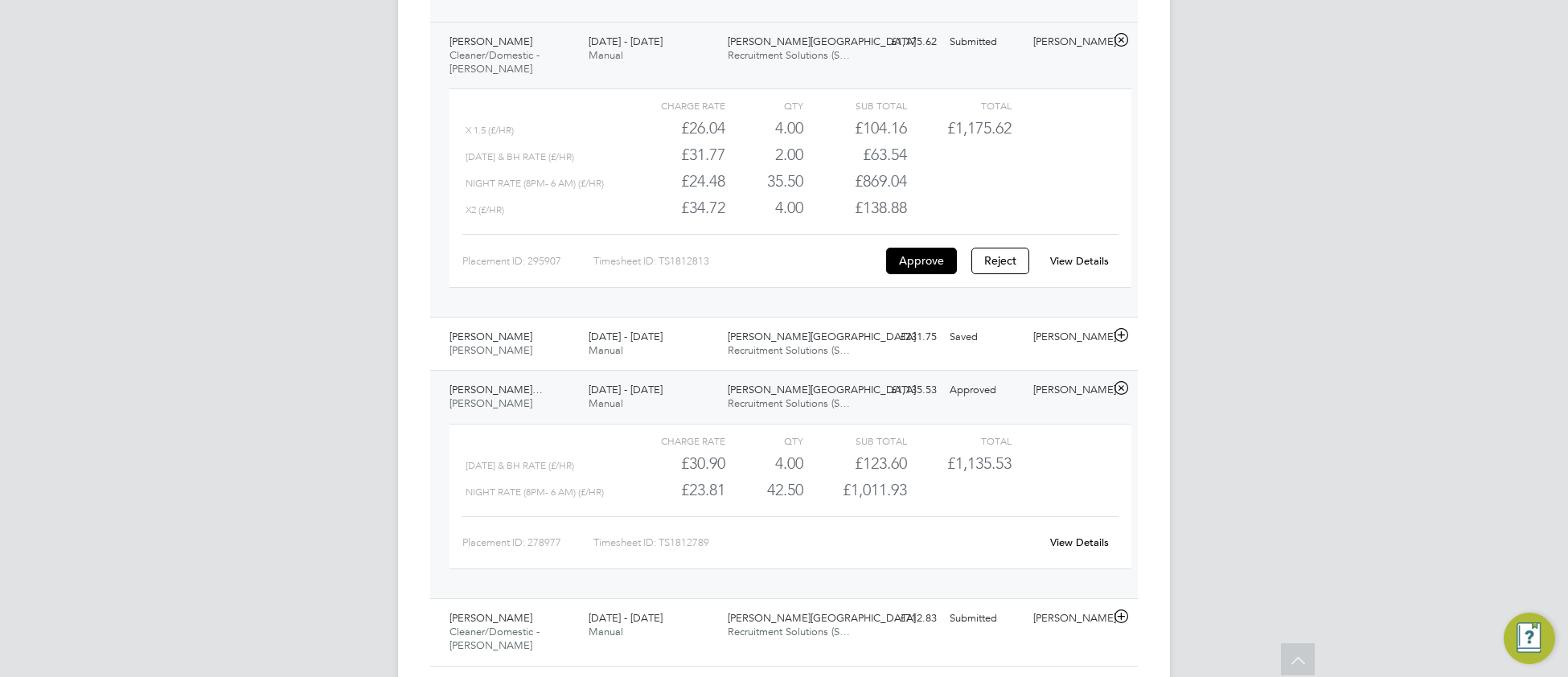
click at [1071, 549] on link "View Details" at bounding box center [1079, 542] width 58 height 13
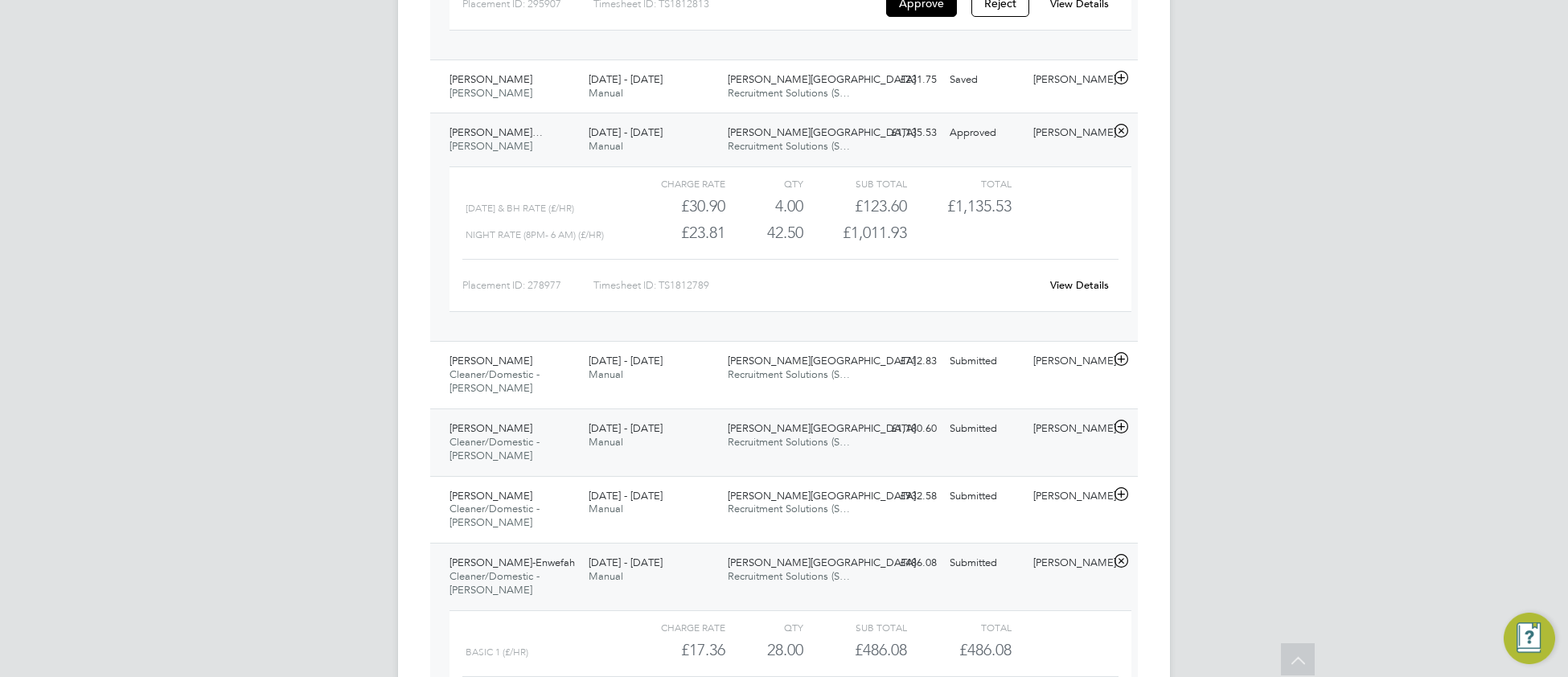
scroll to position [1531, 0]
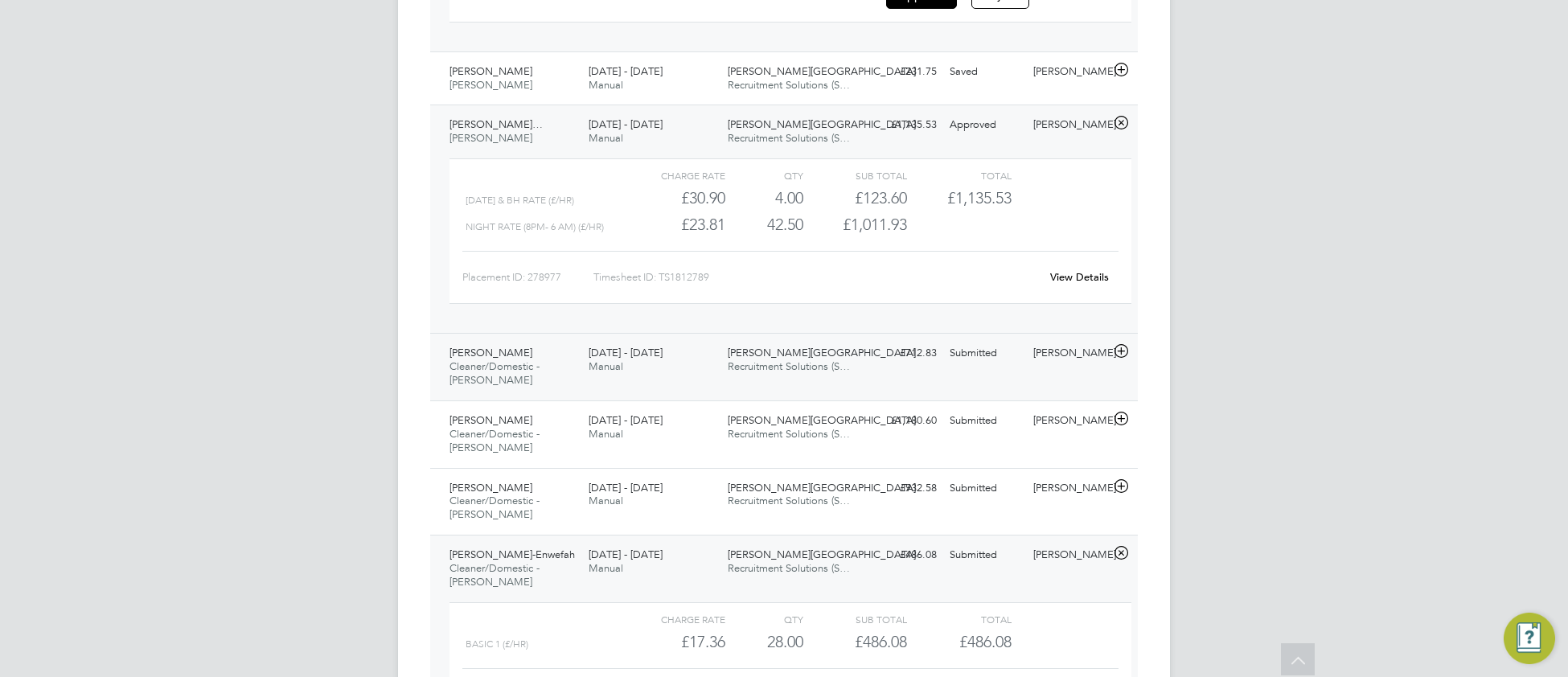
click at [880, 367] on div "£712.83 Submitted" at bounding box center [901, 353] width 84 height 27
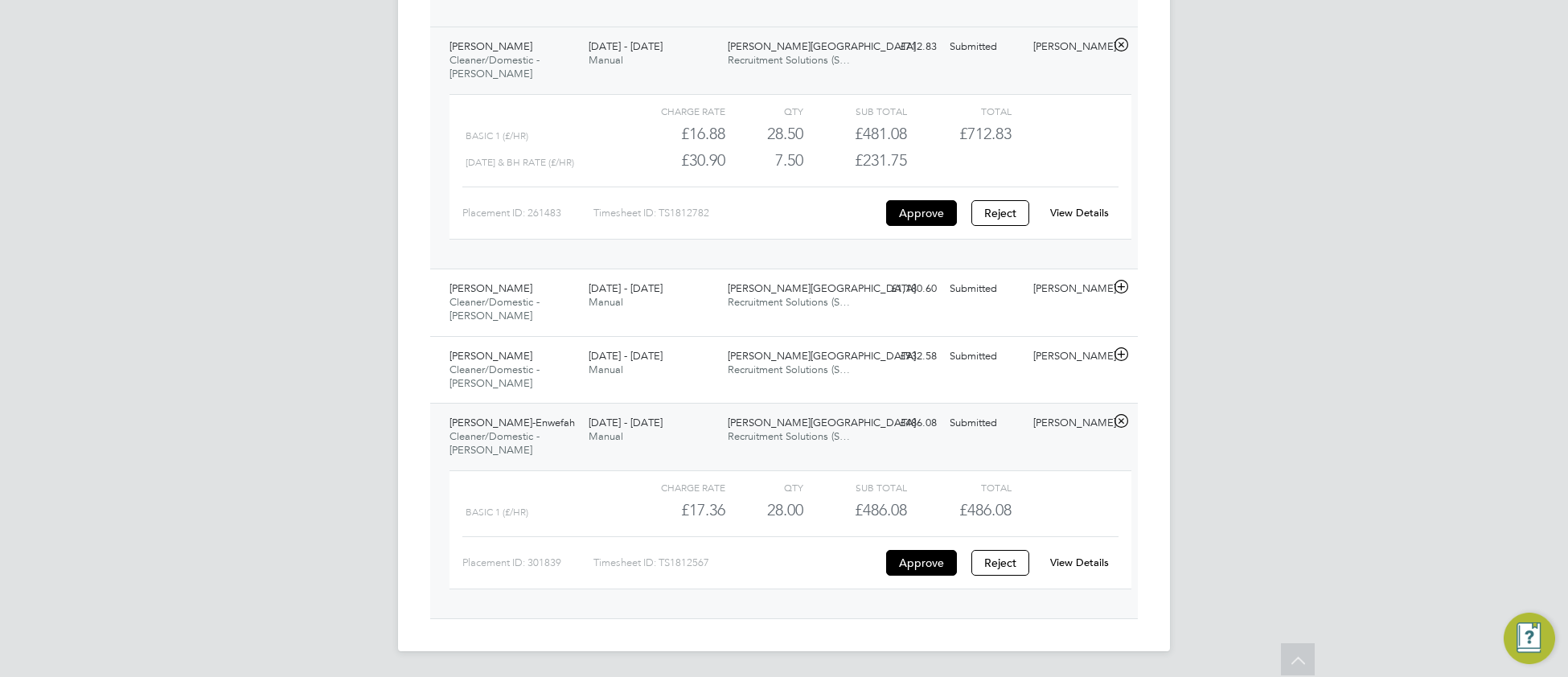
scroll to position [1851, 0]
click at [641, 363] on div "25 - 31 Aug 2025 Manual" at bounding box center [652, 363] width 139 height 40
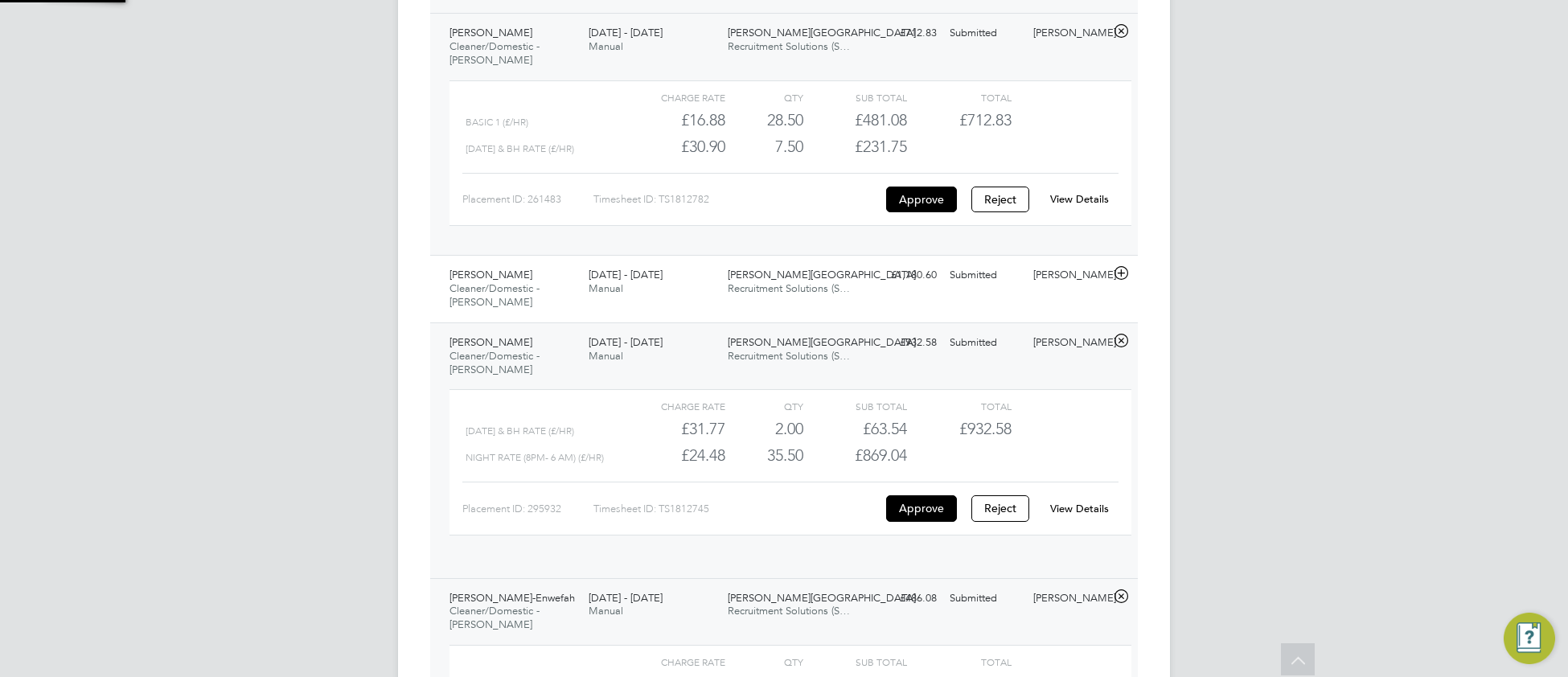
scroll to position [27, 156]
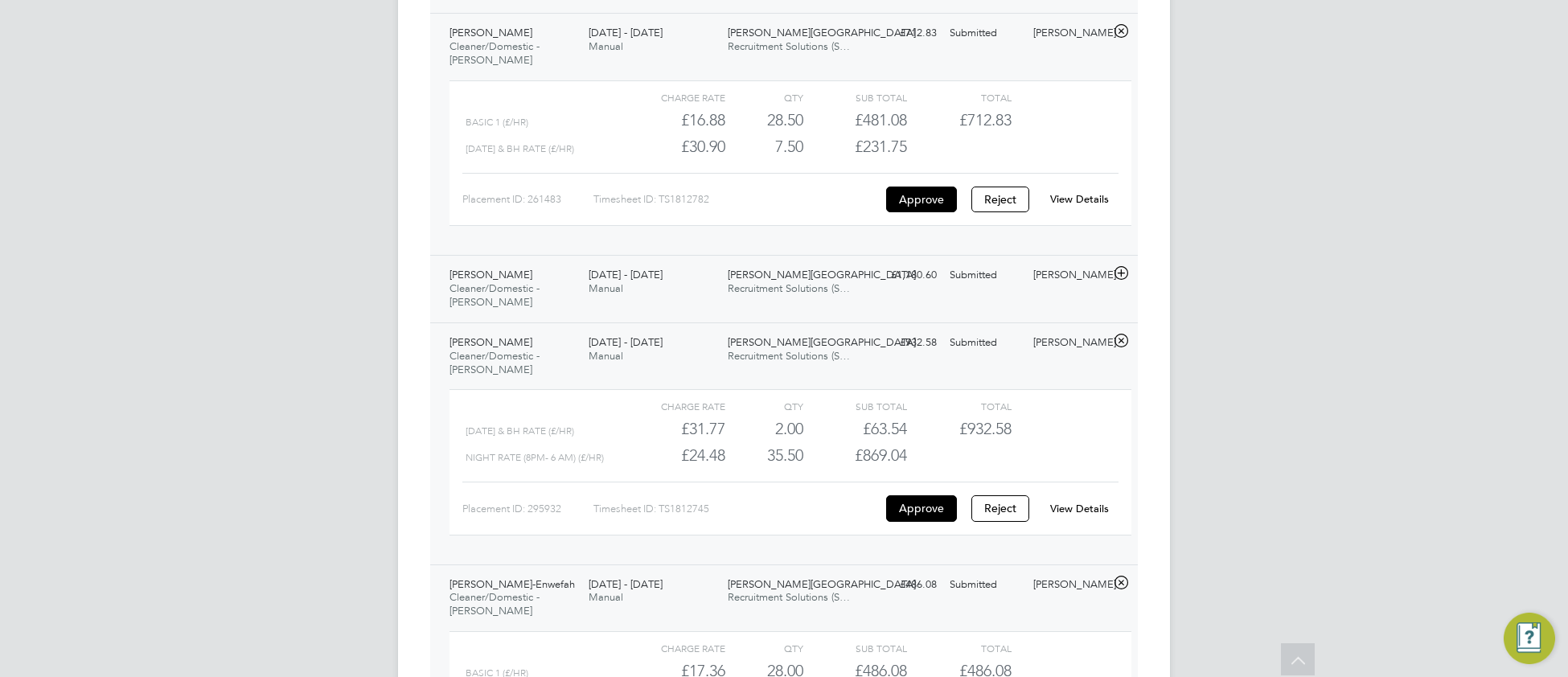
click at [908, 316] on div "Pedro De Araujo Cleaner/Domestic - Churchill 25 - 31 Aug 2025 25 - 31 Aug 2025 …" at bounding box center [784, 289] width 708 height 67
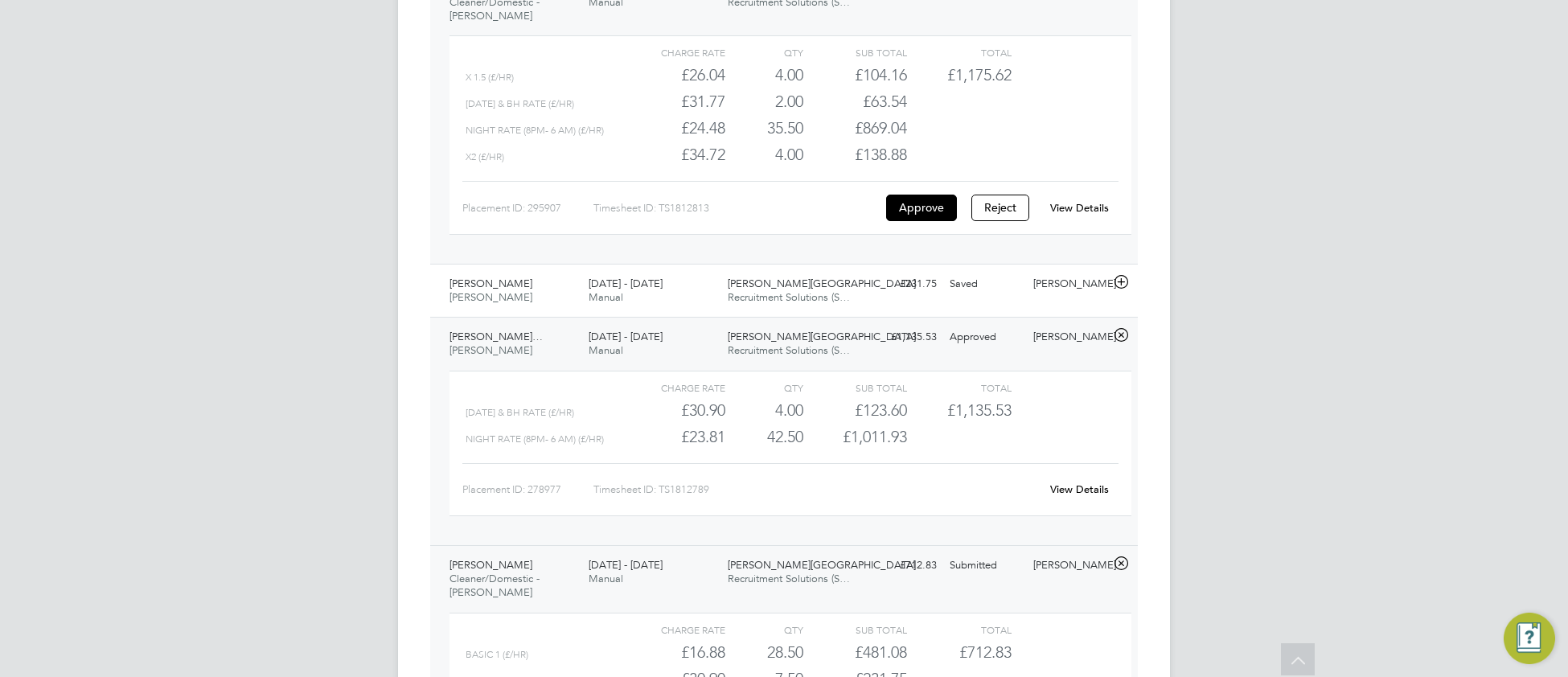
scroll to position [1324, 0]
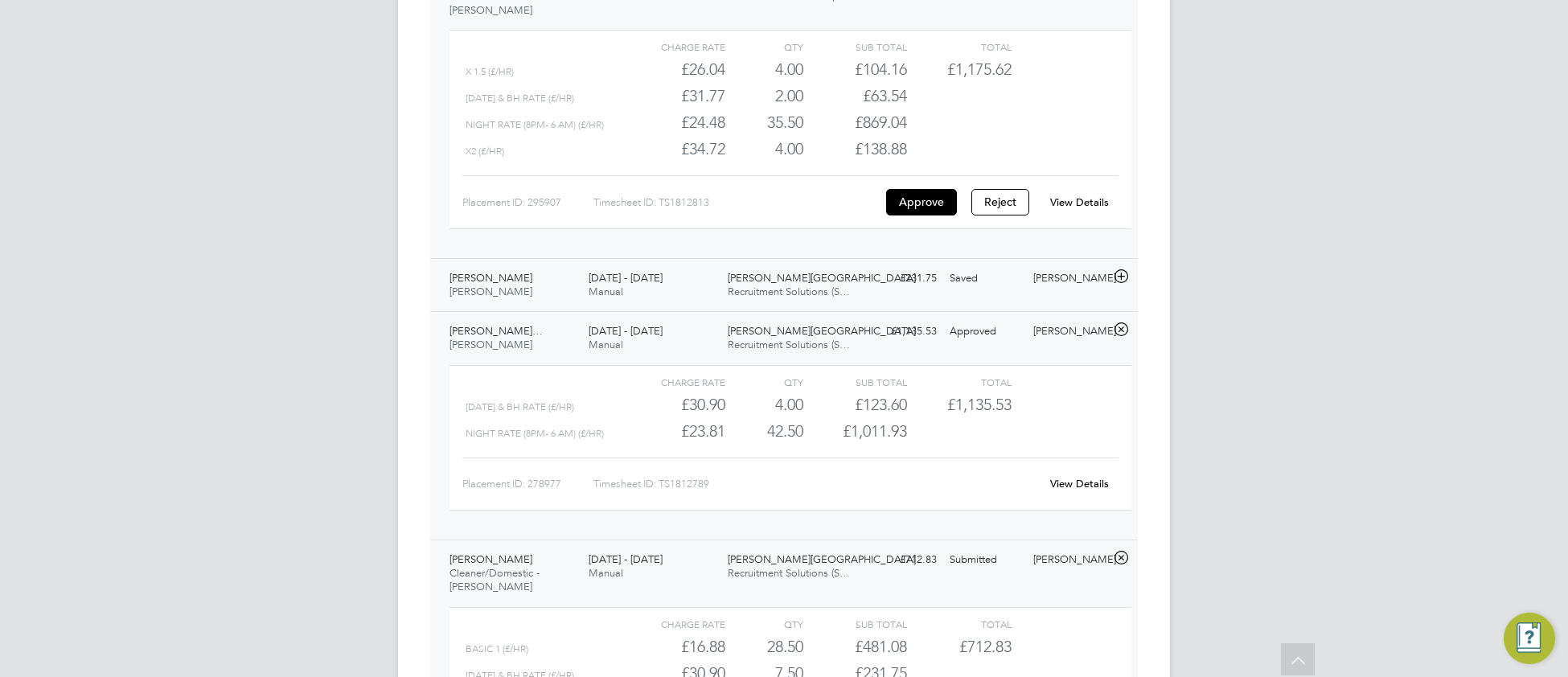
click at [735, 306] on div "Churchill Hospital Recruitment Solutions (S…" at bounding box center [790, 285] width 139 height 40
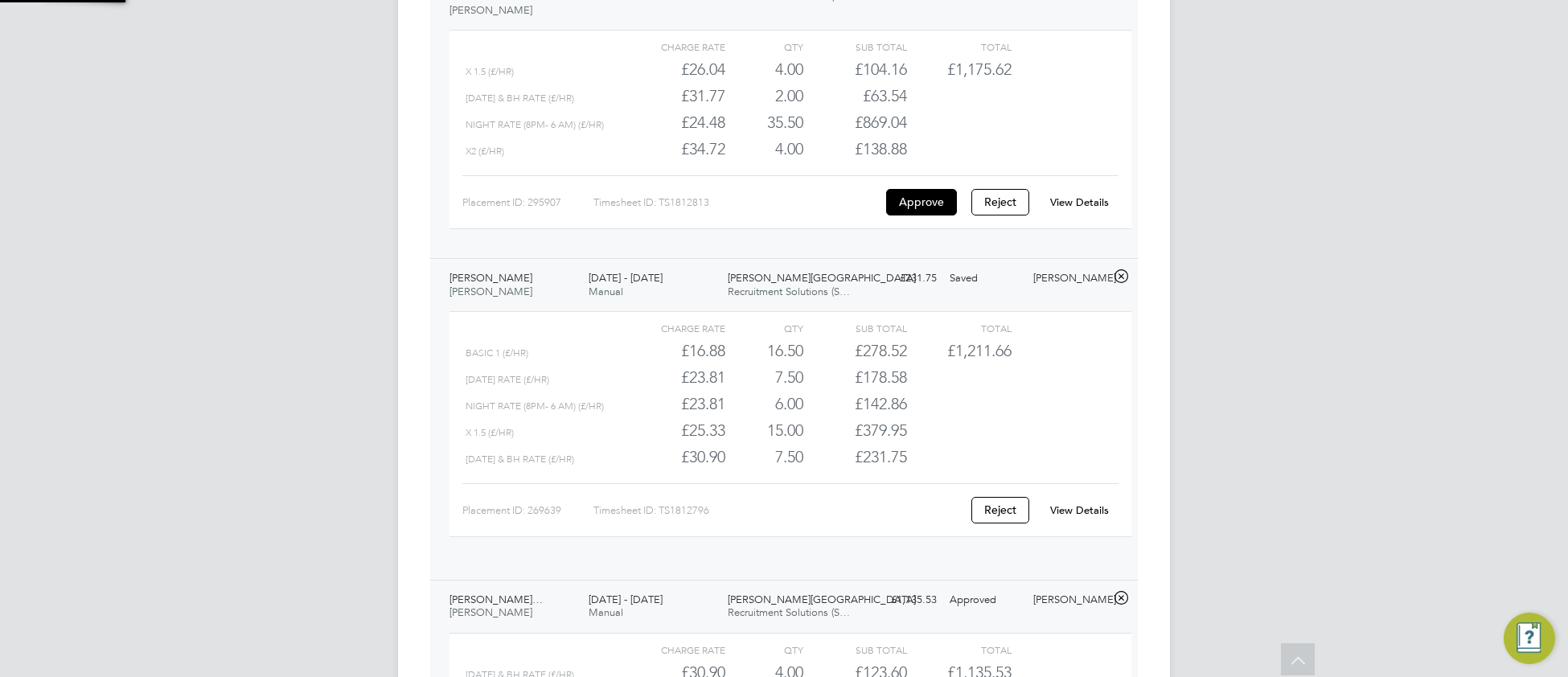
scroll to position [27, 156]
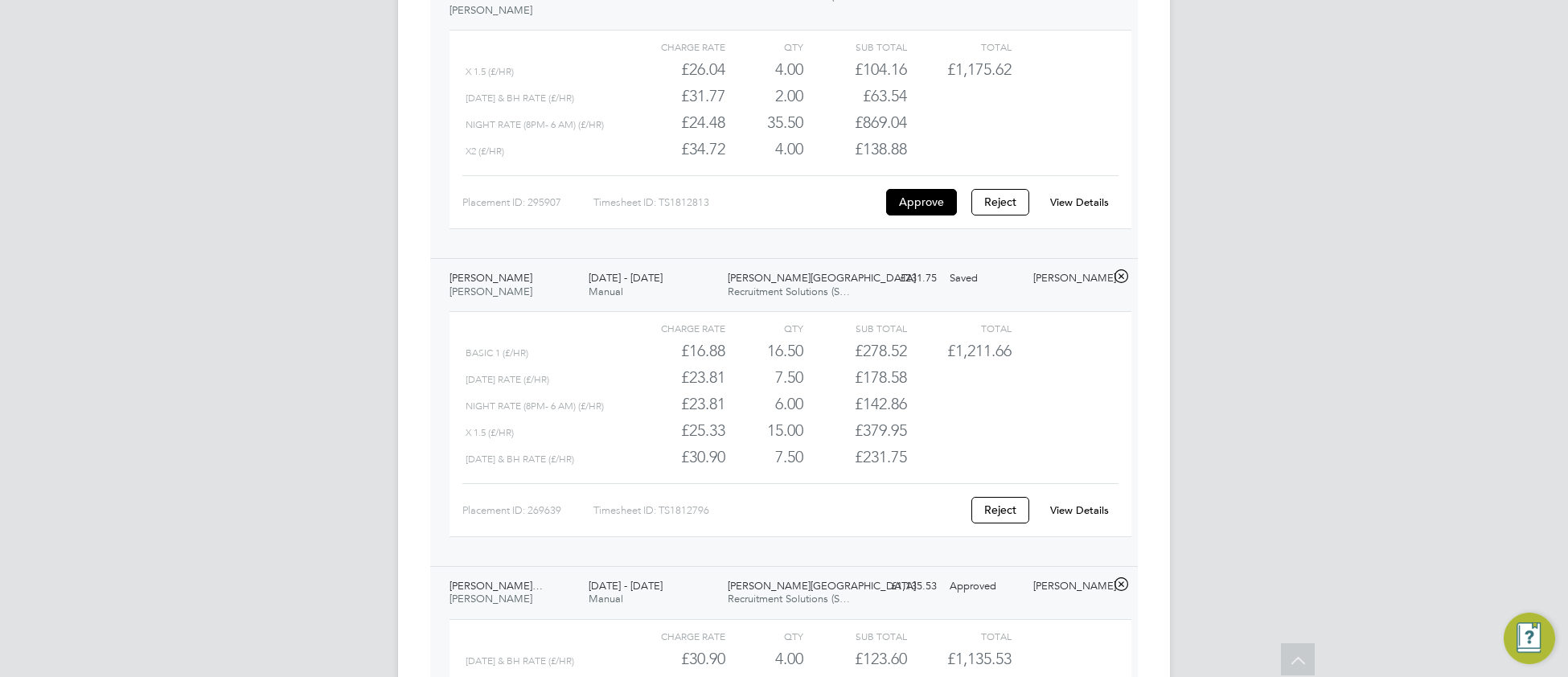
click at [1093, 517] on link "View Details" at bounding box center [1079, 510] width 58 height 13
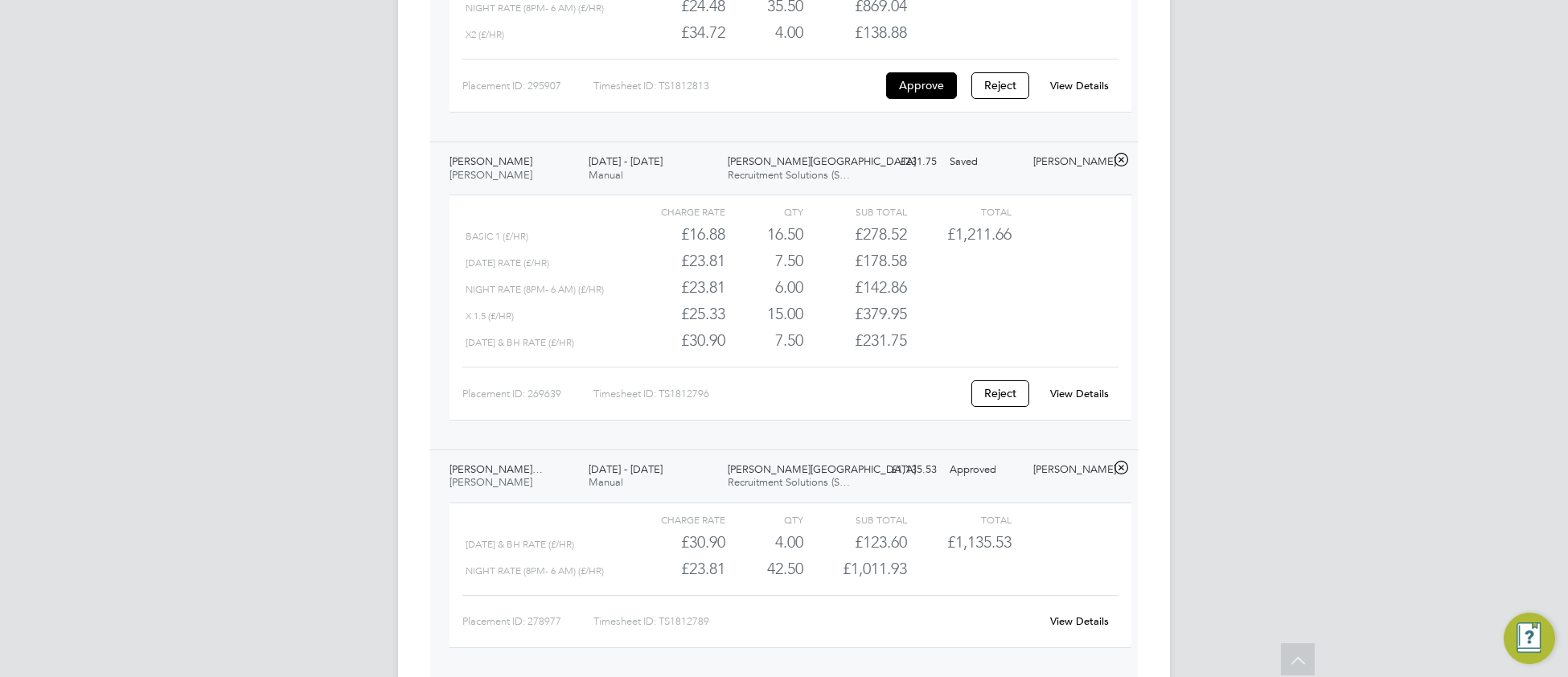
scroll to position [1470, 0]
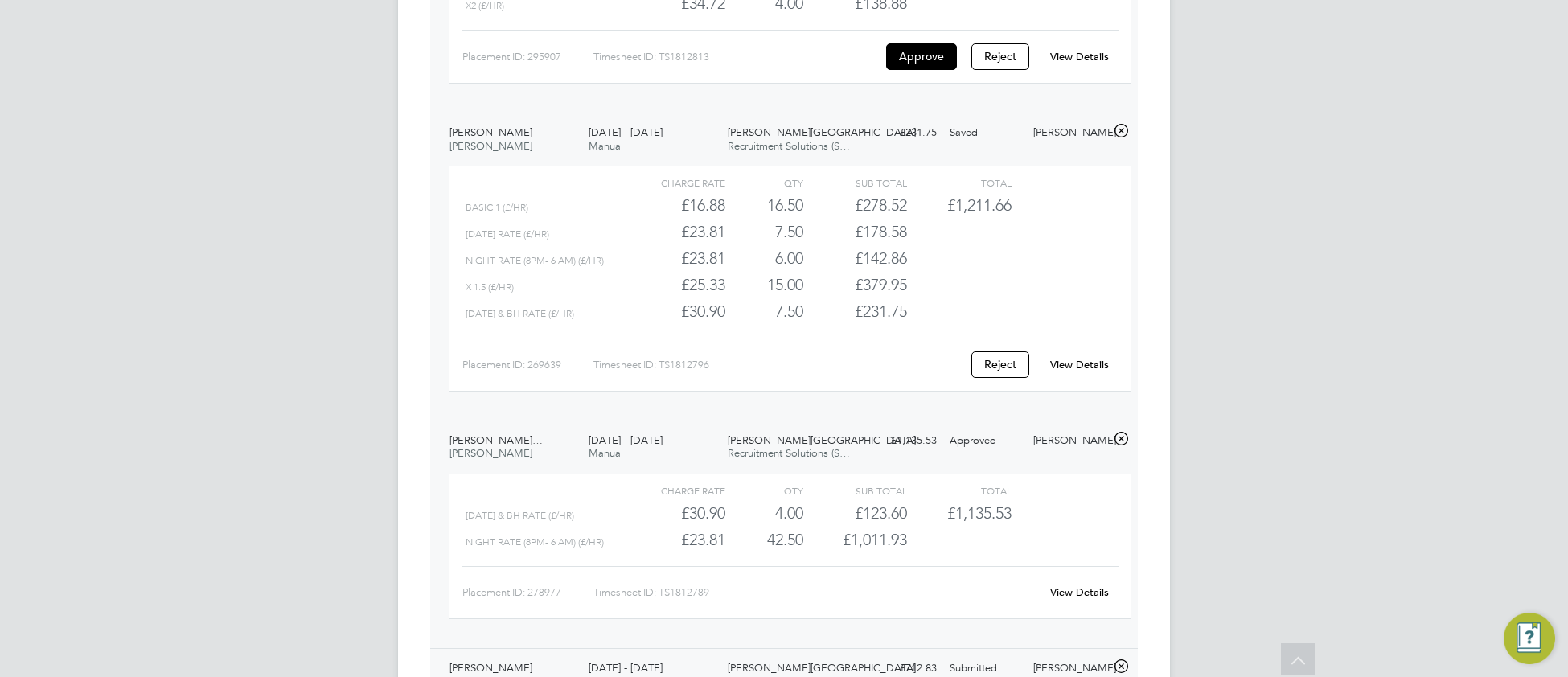
click at [1074, 599] on link "View Details" at bounding box center [1079, 592] width 58 height 13
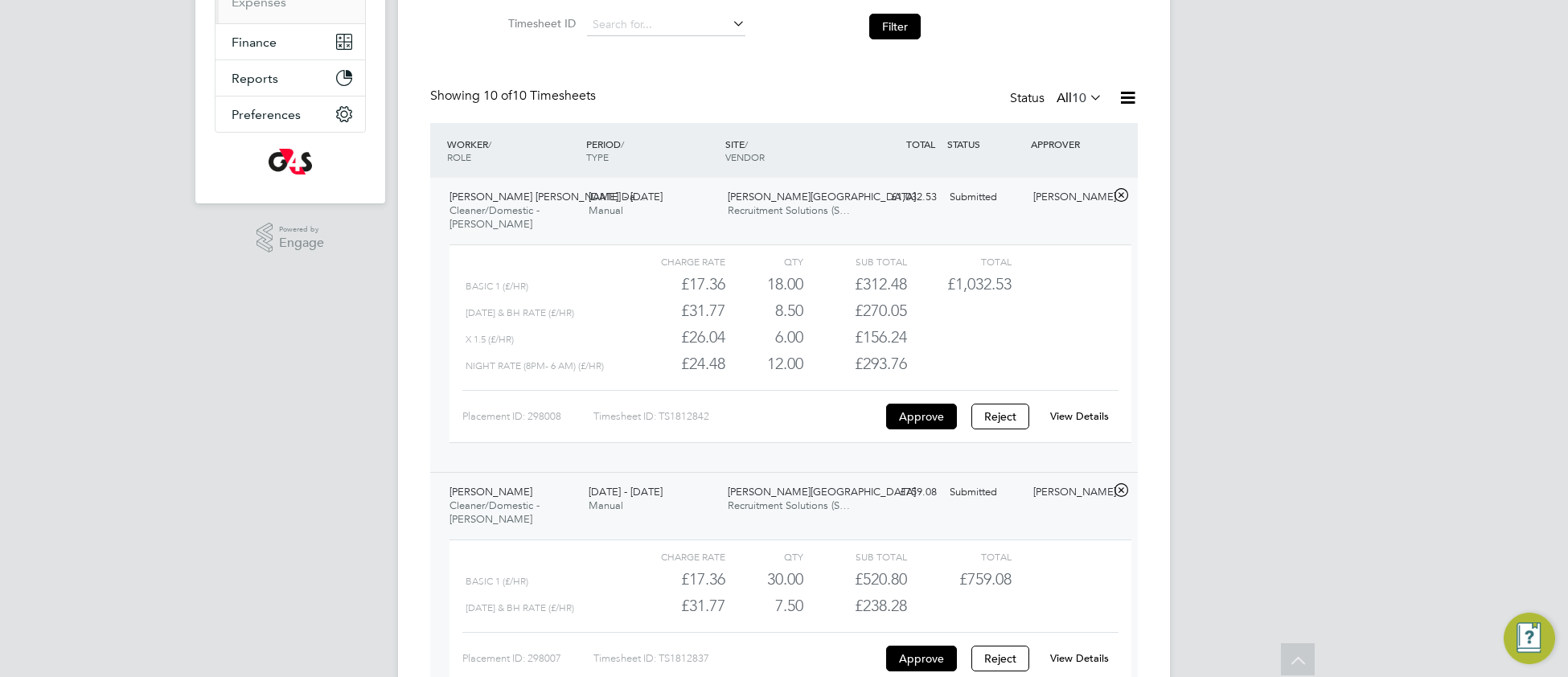
scroll to position [0, 0]
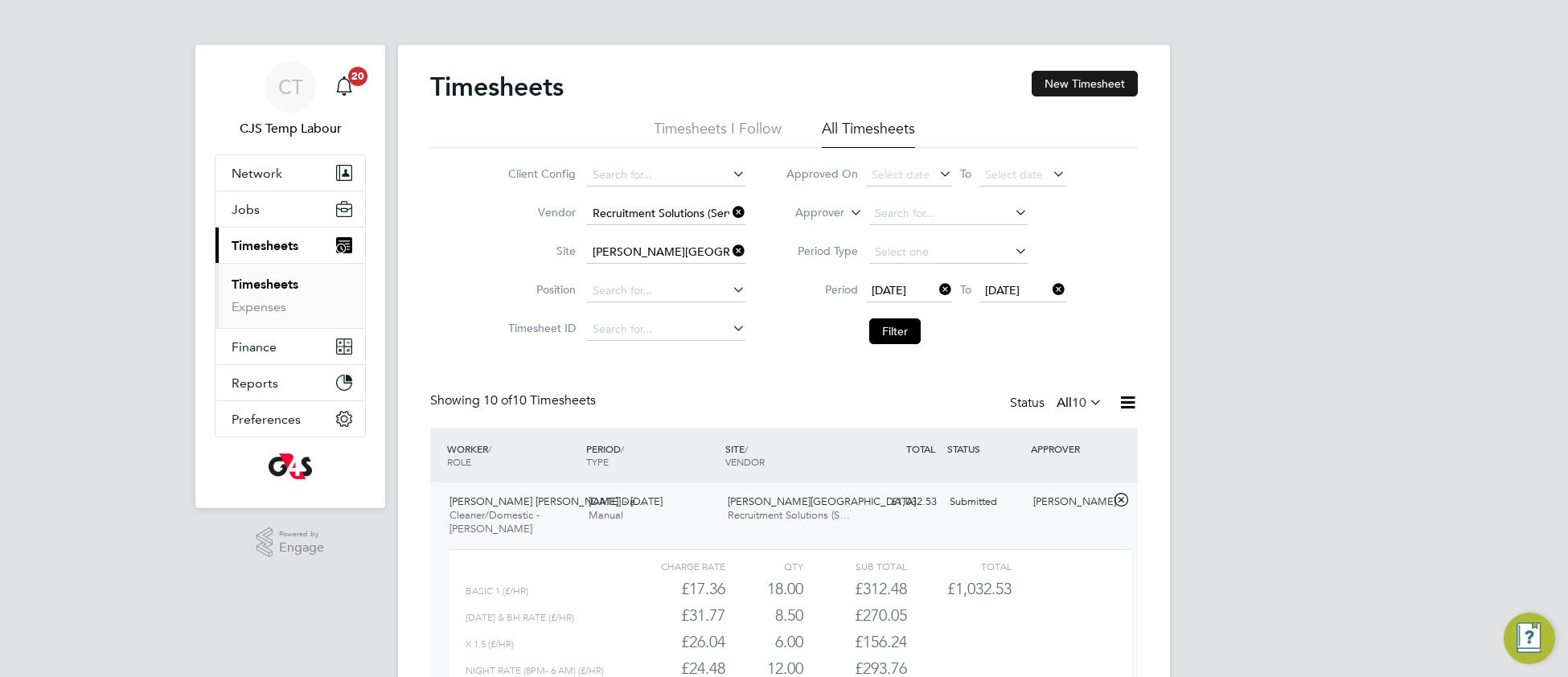
click at [1103, 81] on button "New Timesheet" at bounding box center [1085, 84] width 106 height 26
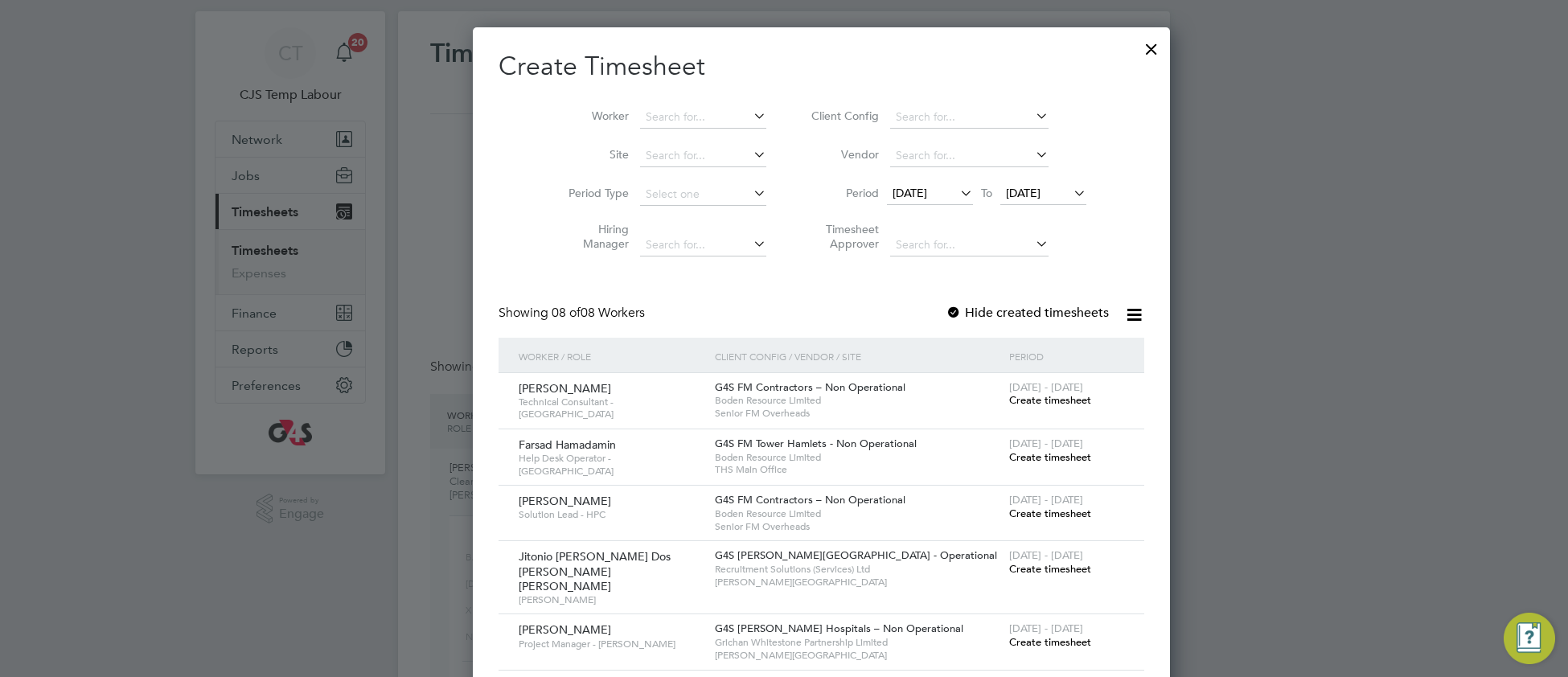
scroll to position [38, 0]
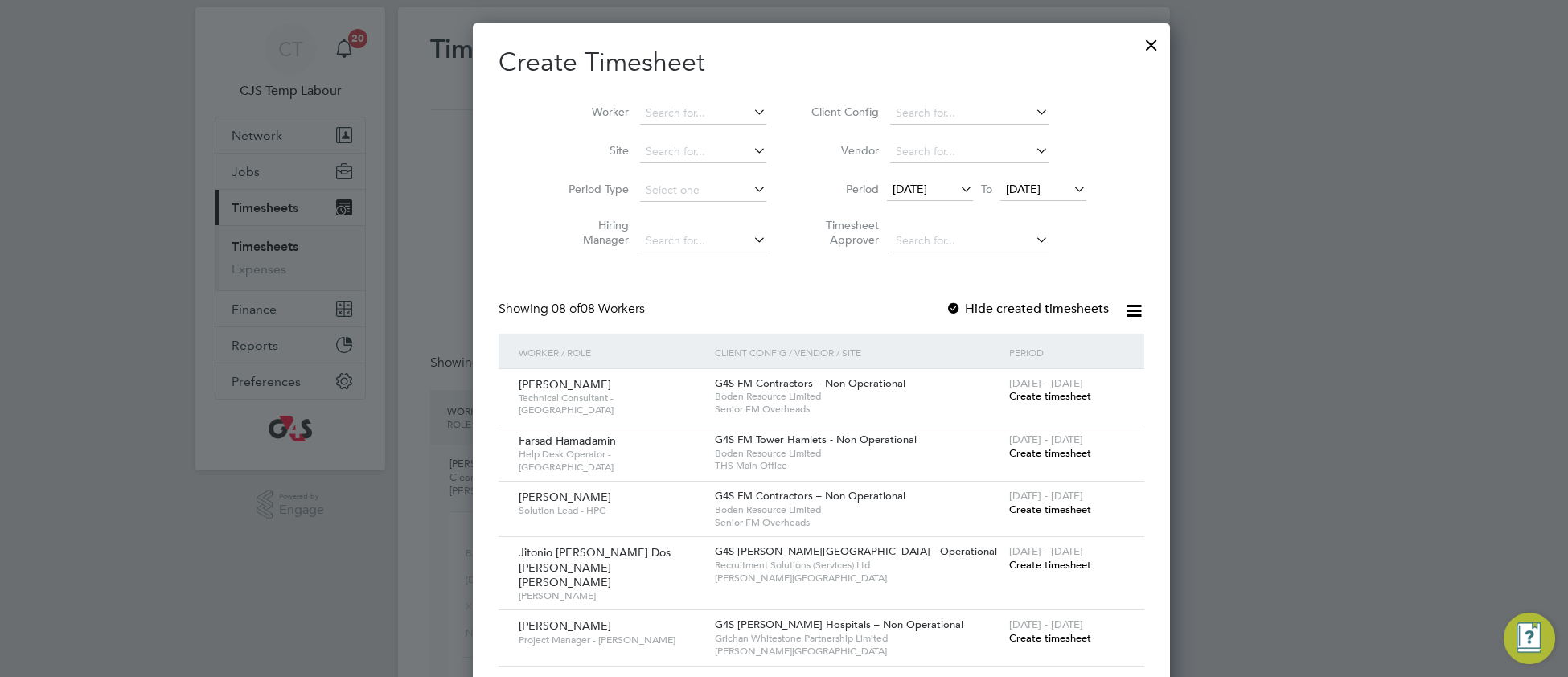
click at [1010, 567] on span "Create timesheet" at bounding box center [1050, 565] width 82 height 13
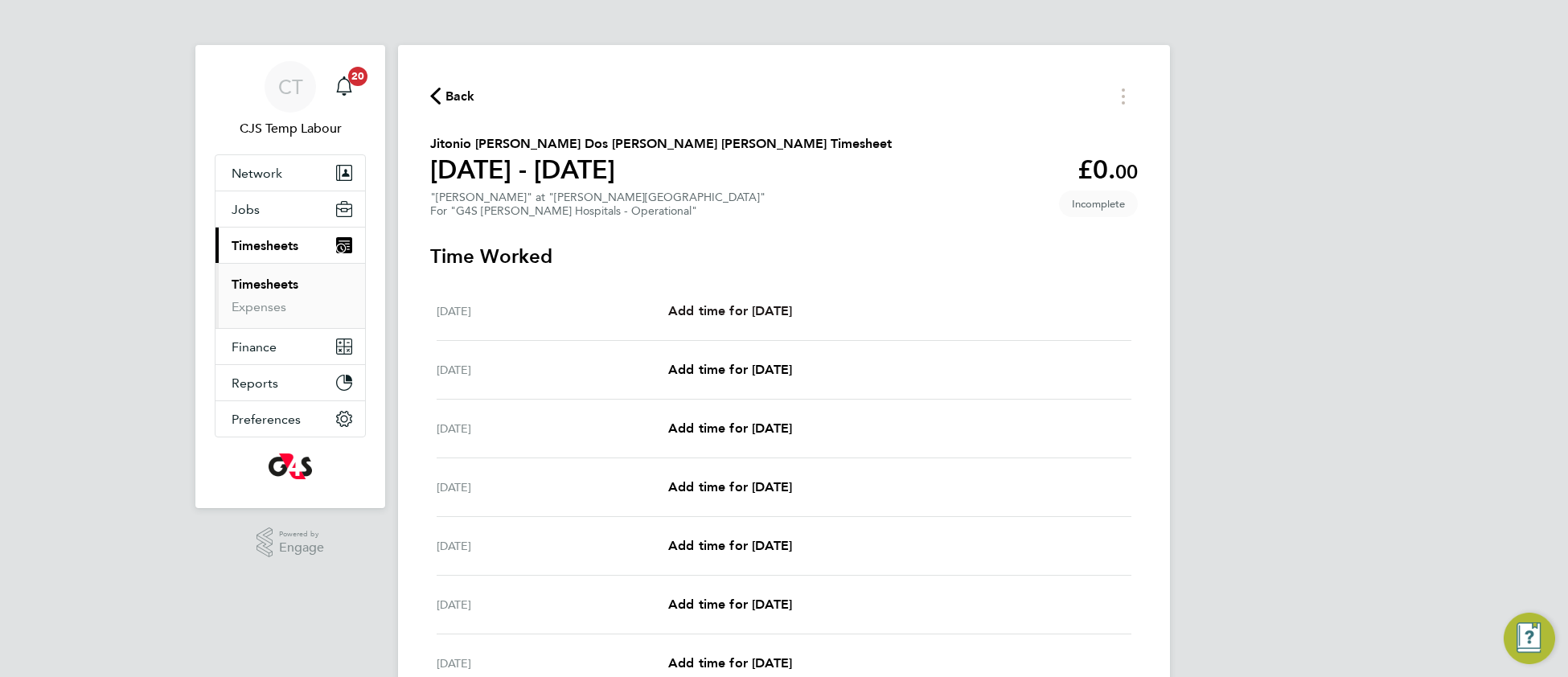
click at [792, 312] on span "Add time for Mon 25 Aug" at bounding box center [730, 310] width 124 height 15
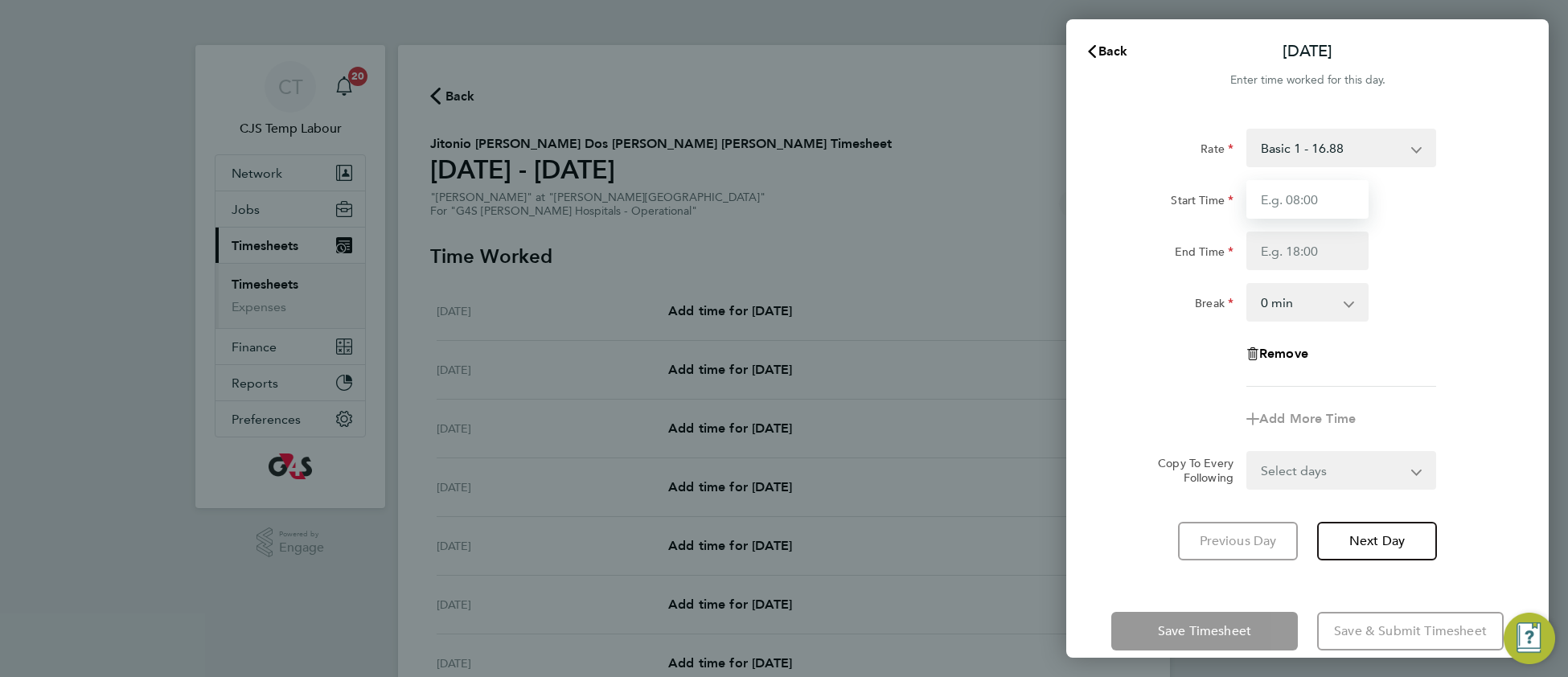
click at [1288, 202] on input "Start Time" at bounding box center [1307, 199] width 122 height 39
type input "20:00"
click at [1279, 248] on input "End Time" at bounding box center [1307, 251] width 122 height 39
type input "00:00"
click at [1289, 305] on select "0 min 15 min 30 min 45 min 60 min 75 min 90 min" at bounding box center [1297, 302] width 100 height 35
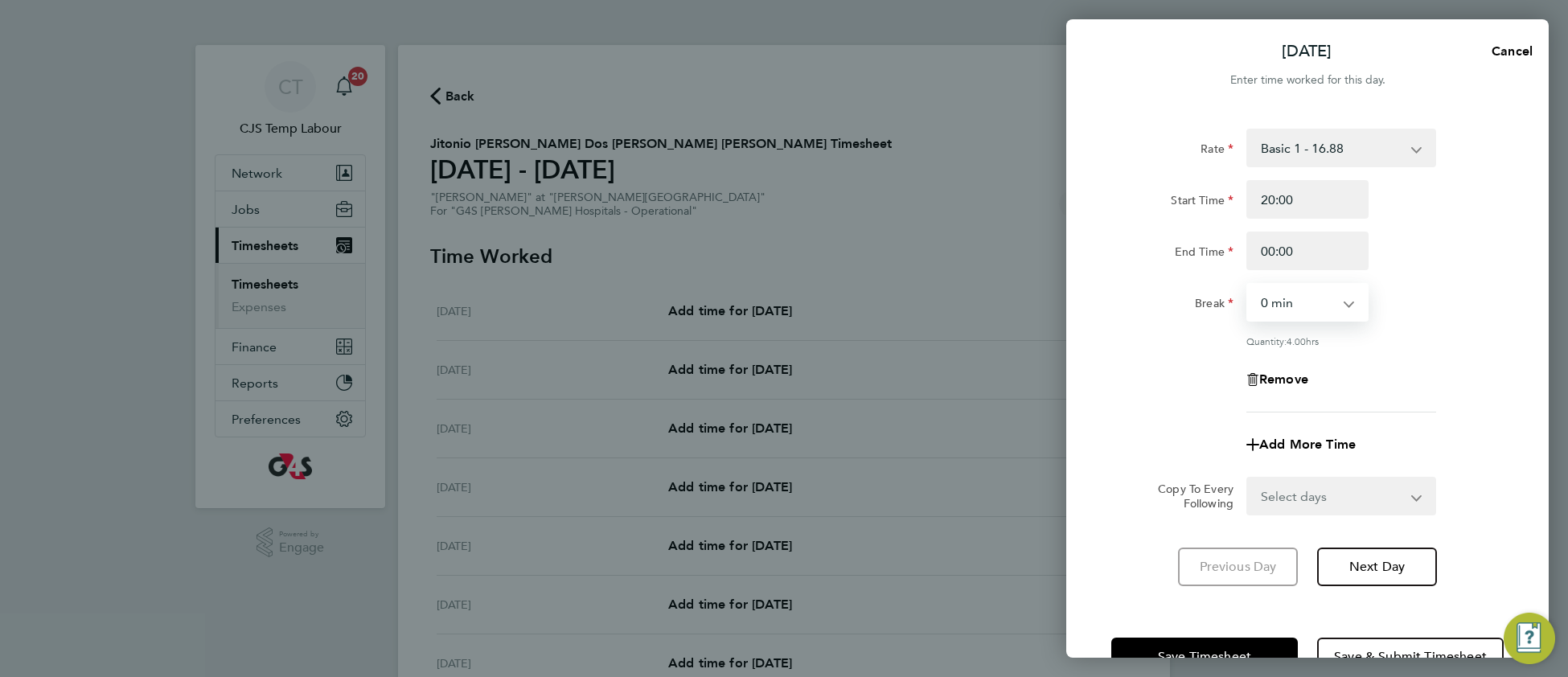
click at [1411, 361] on div "Remove" at bounding box center [1307, 379] width 405 height 39
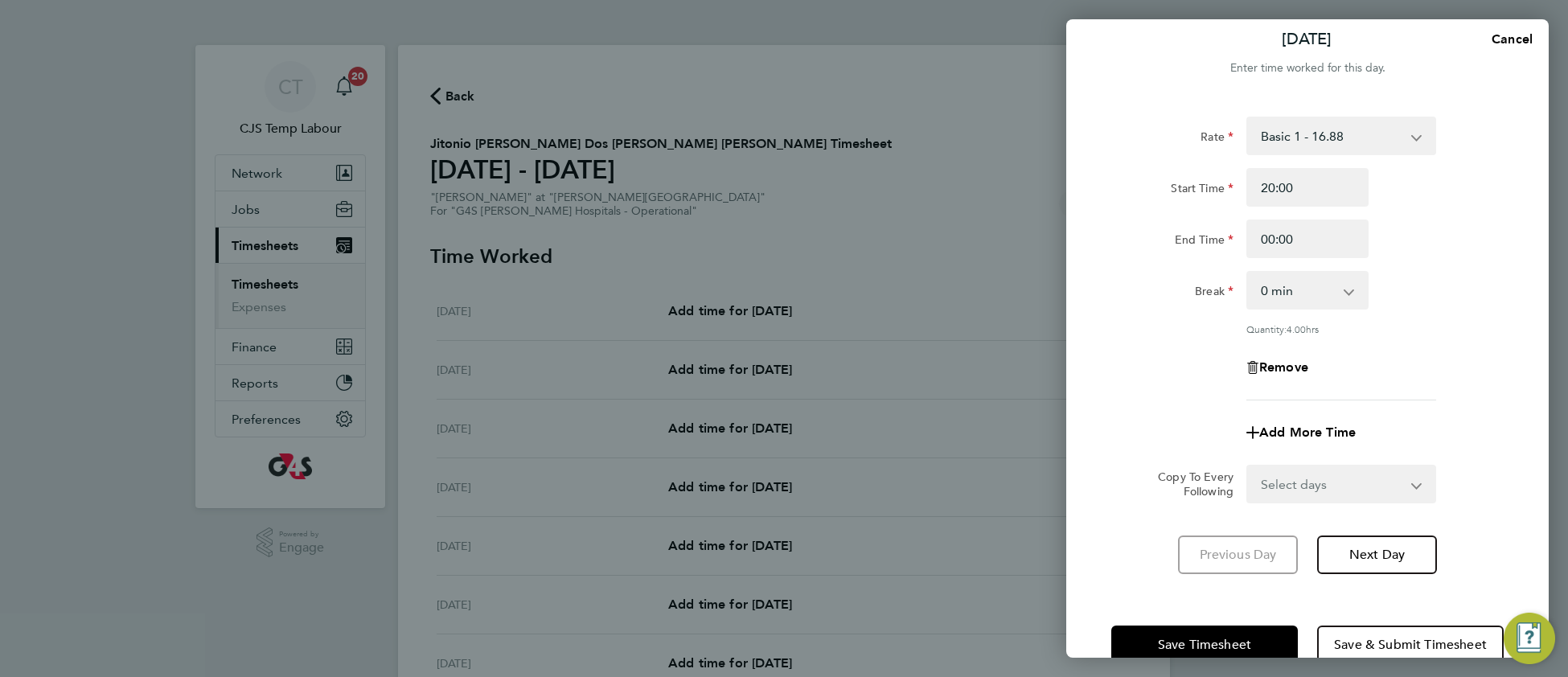
scroll to position [38, 0]
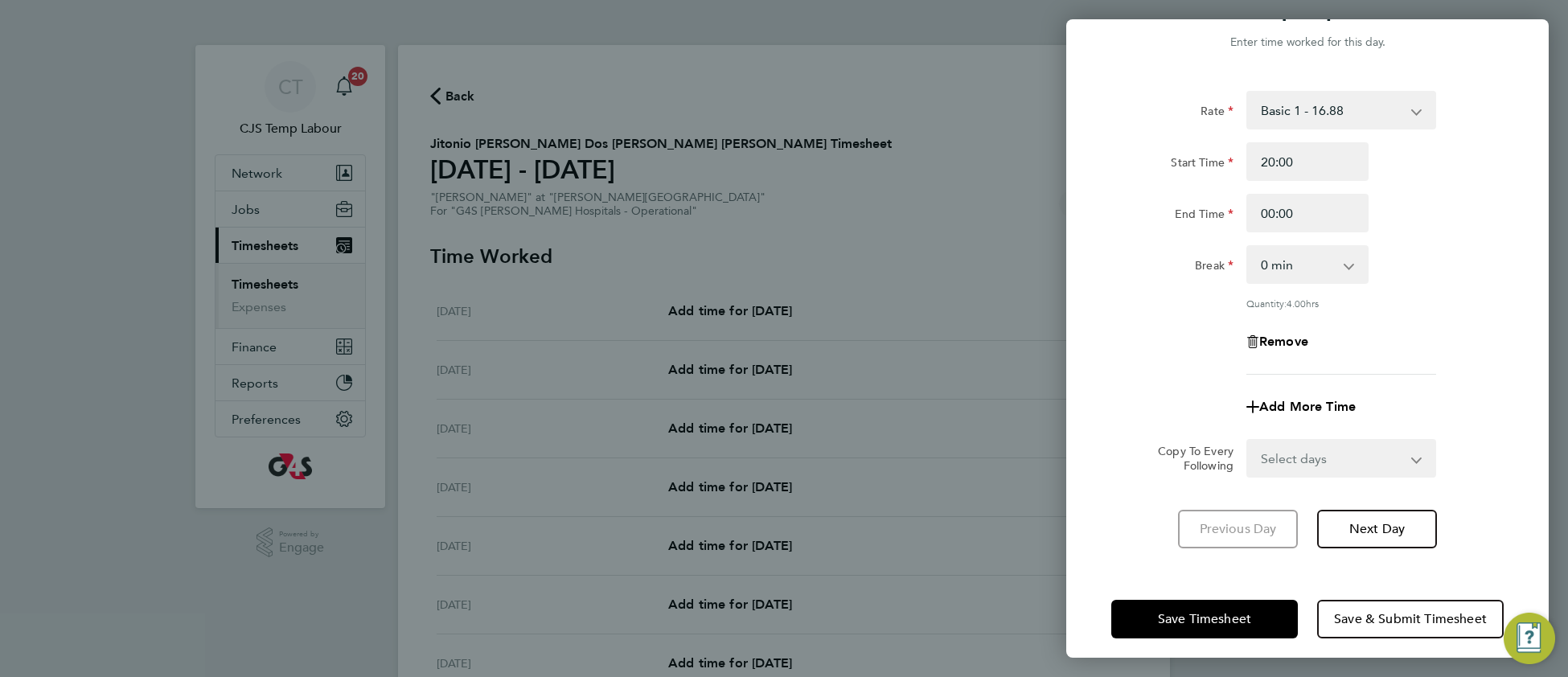
click at [1290, 105] on select "Basic 1 - 16.88 Sunday & BH Rate - 30.90 Night Rate (8pm- 6 am) - 23.81 x 1.5 -…" at bounding box center [1332, 110] width 167 height 35
drag, startPoint x: 1187, startPoint y: 612, endPoint x: 1161, endPoint y: 591, distance: 33.4
click at [1186, 611] on span "Save Timesheet" at bounding box center [1205, 619] width 94 height 16
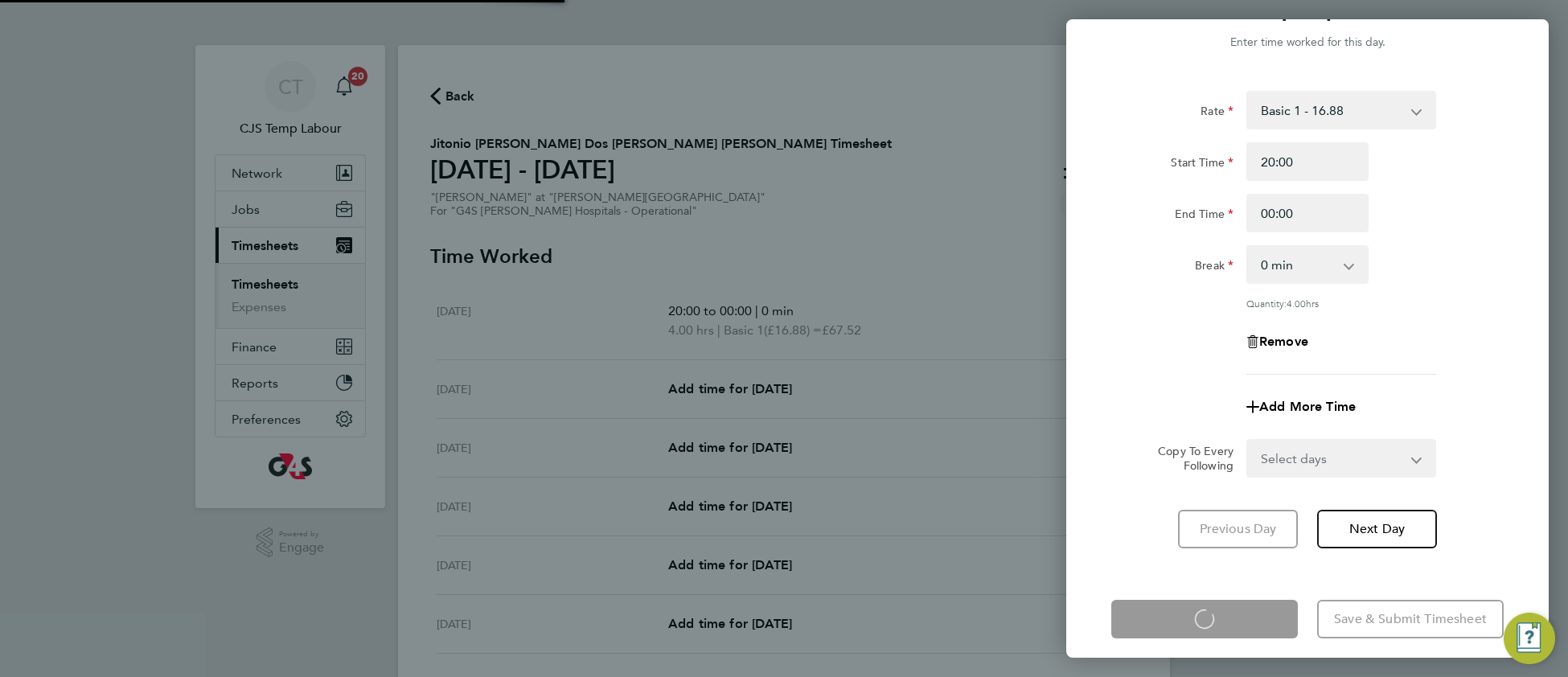
click at [987, 386] on div "Mon 25 Aug Cancel Enter time worked for this day. Rate Basic 1 - 16.88 Sunday &…" at bounding box center [784, 338] width 1568 height 677
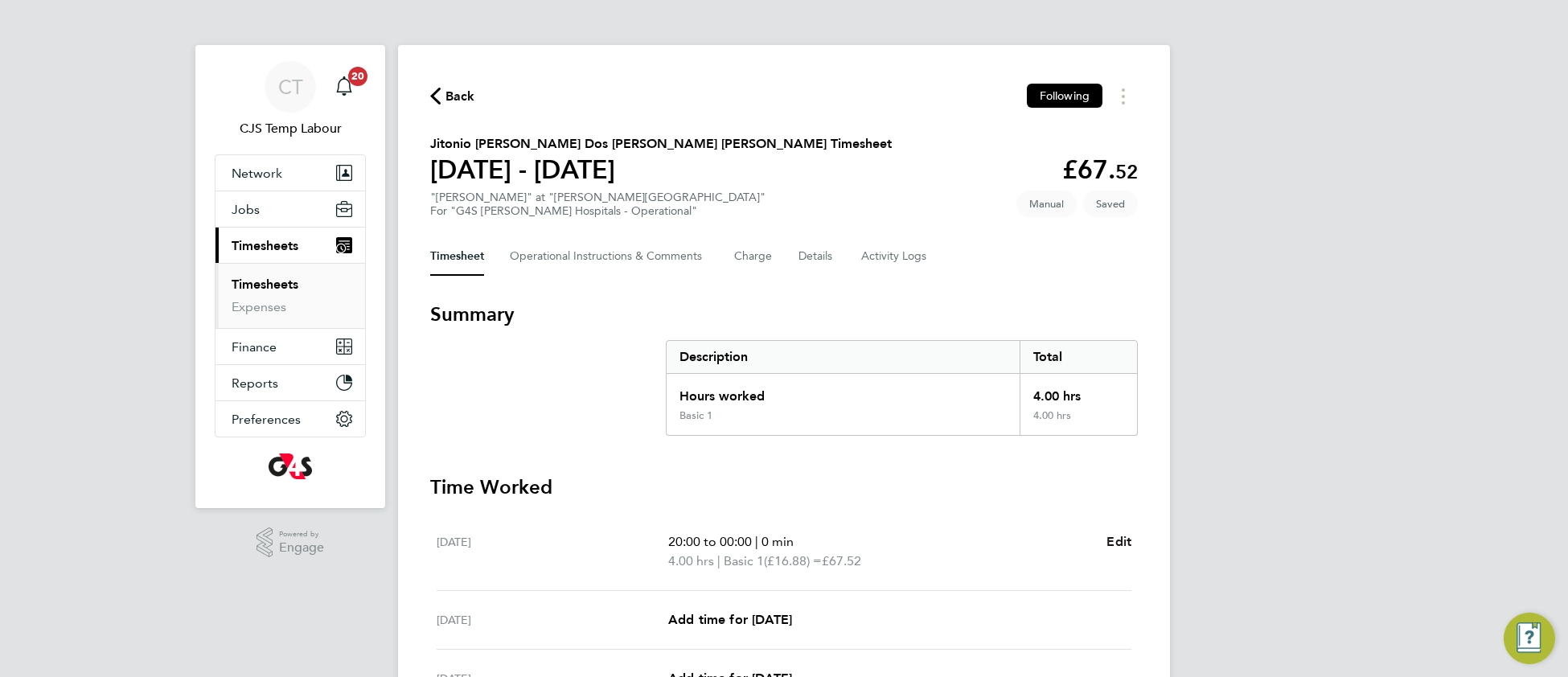
click at [1122, 542] on span "Edit" at bounding box center [1119, 541] width 25 height 15
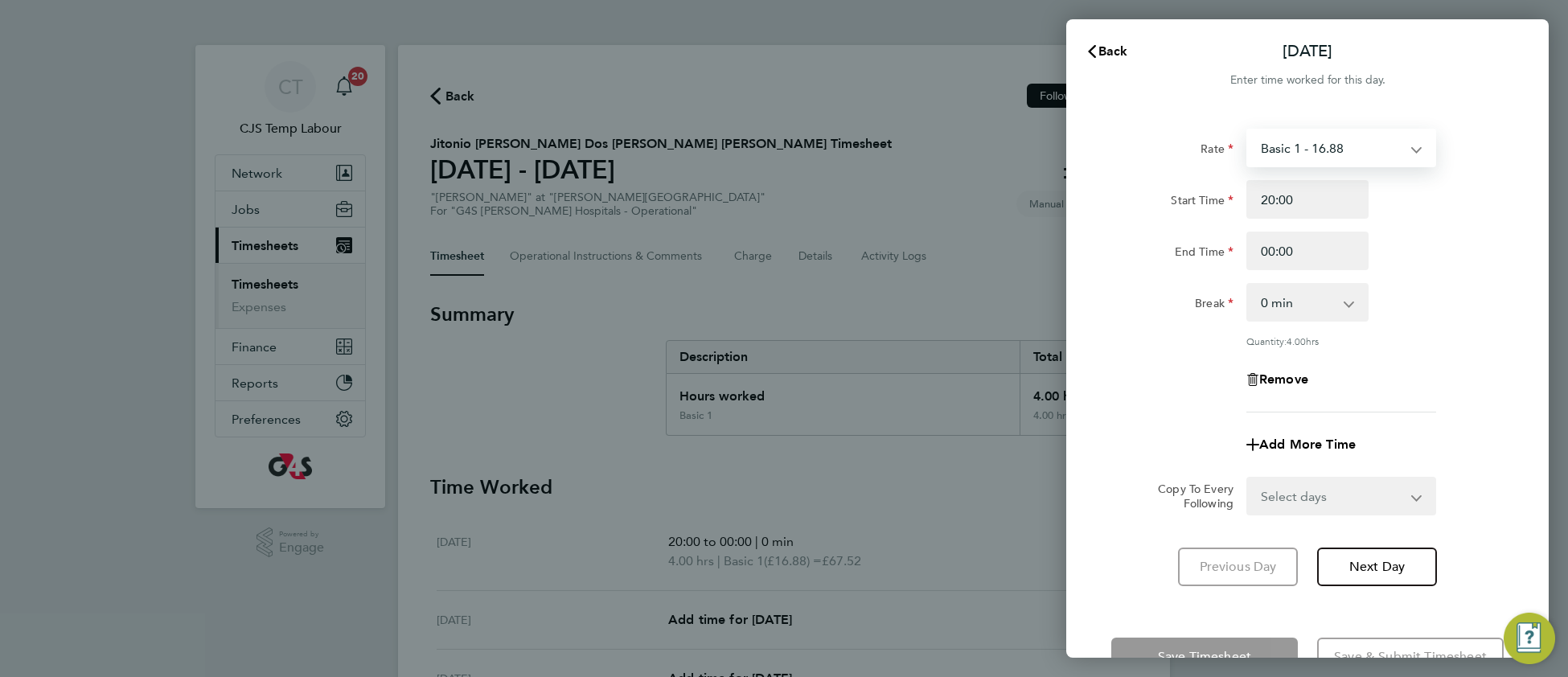
click at [1282, 156] on select "Basic 1 - 16.88 Sunday & BH Rate - 30.90 Night Rate (8pm- 6 am) - 23.81 x 1.5 -…" at bounding box center [1332, 147] width 167 height 35
click at [1115, 51] on span "Back" at bounding box center [1113, 50] width 30 height 15
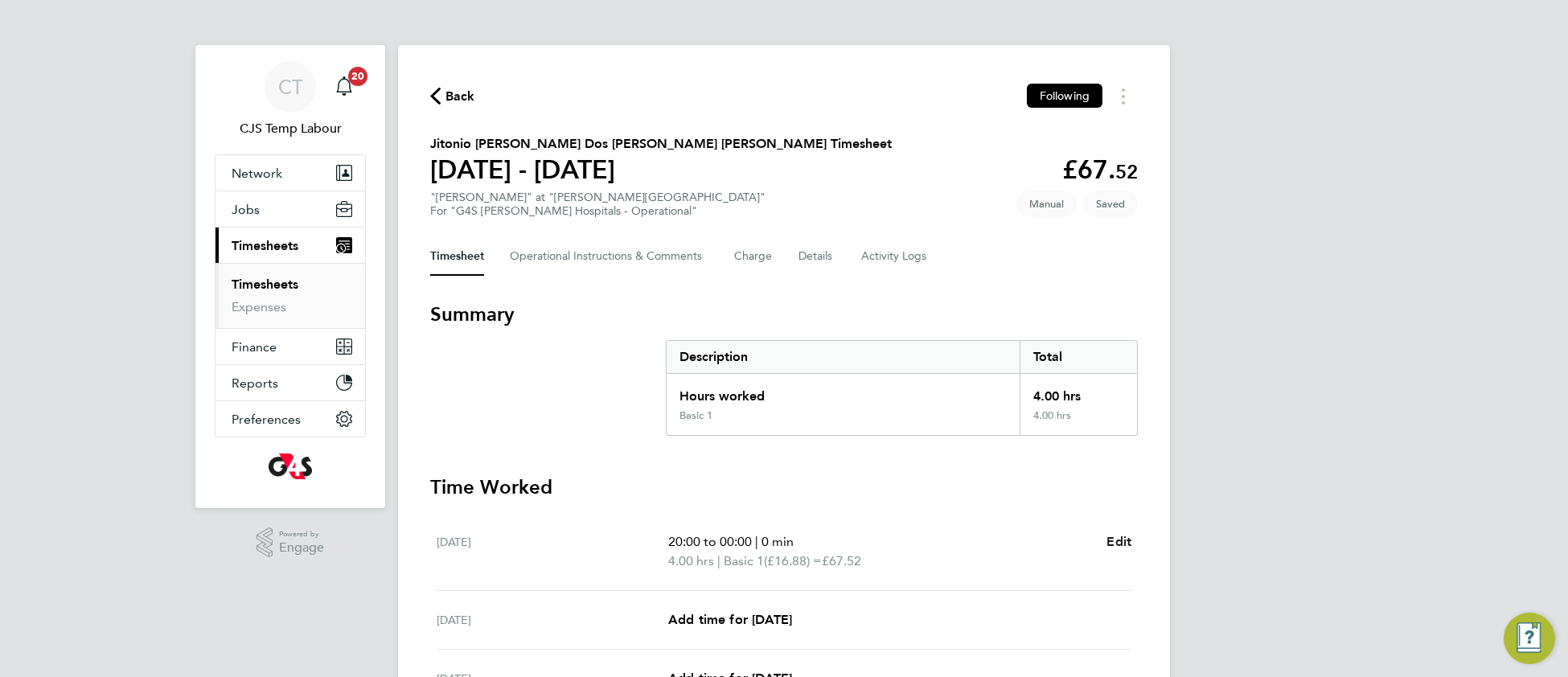
click at [1118, 534] on span "Edit" at bounding box center [1119, 541] width 25 height 15
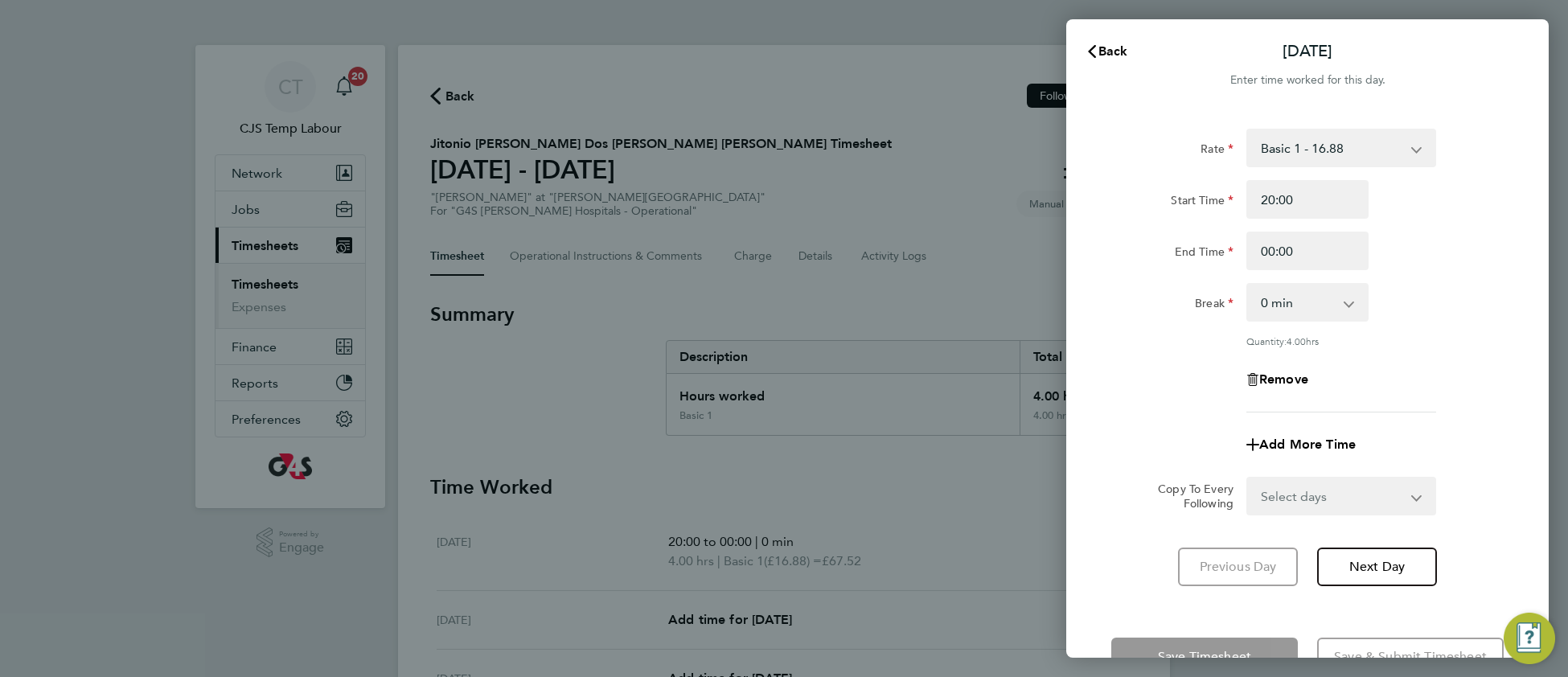
click at [1337, 147] on select "Basic 1 - 16.88 Sunday & BH Rate - 30.90 Night Rate (8pm- 6 am) - 23.81 x 1.5 -…" at bounding box center [1332, 147] width 167 height 35
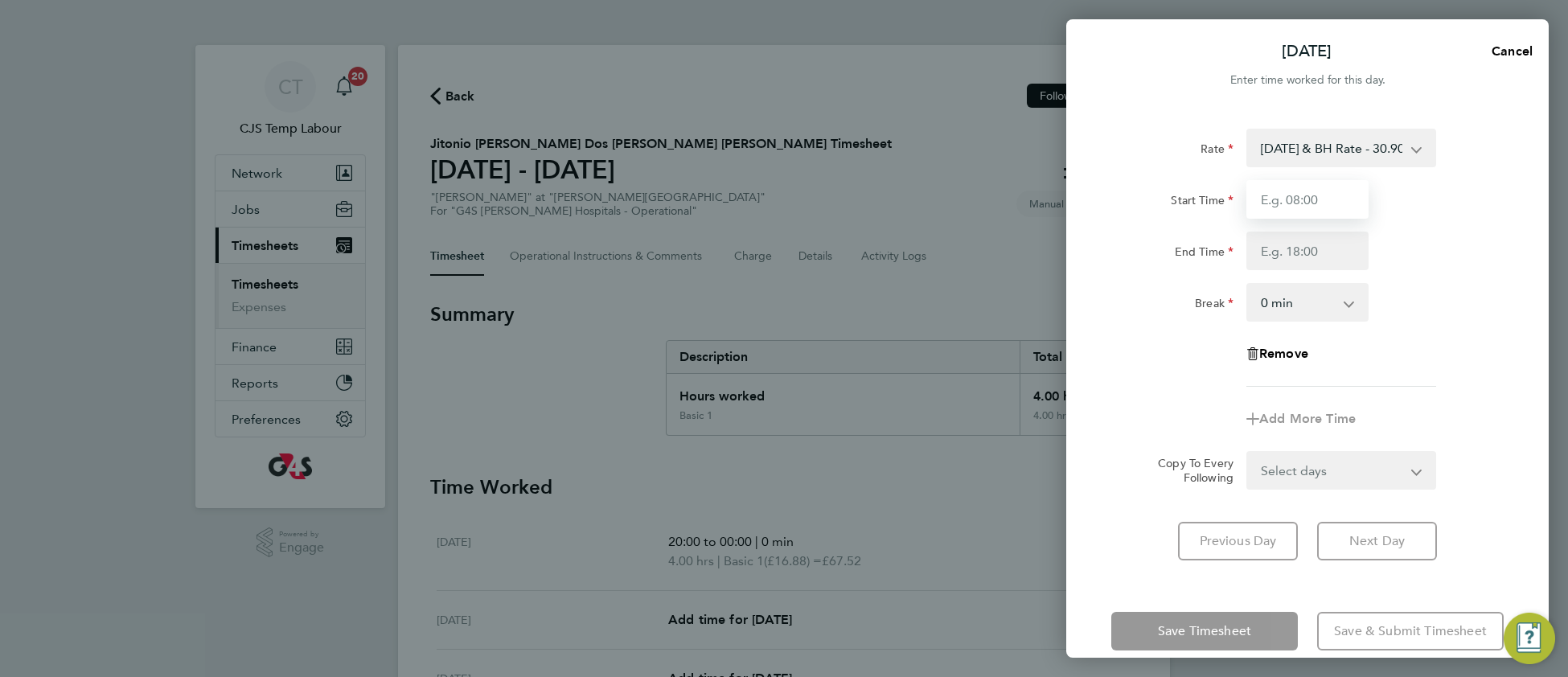
click at [1313, 201] on input "Start Time" at bounding box center [1307, 199] width 122 height 39
type input "20:00"
click at [1311, 247] on input "End Time" at bounding box center [1307, 251] width 122 height 39
type input "00:00"
click at [1414, 305] on div "Break 0 min 15 min 30 min 45 min 60 min 75 min 90 min" at bounding box center [1307, 302] width 405 height 39
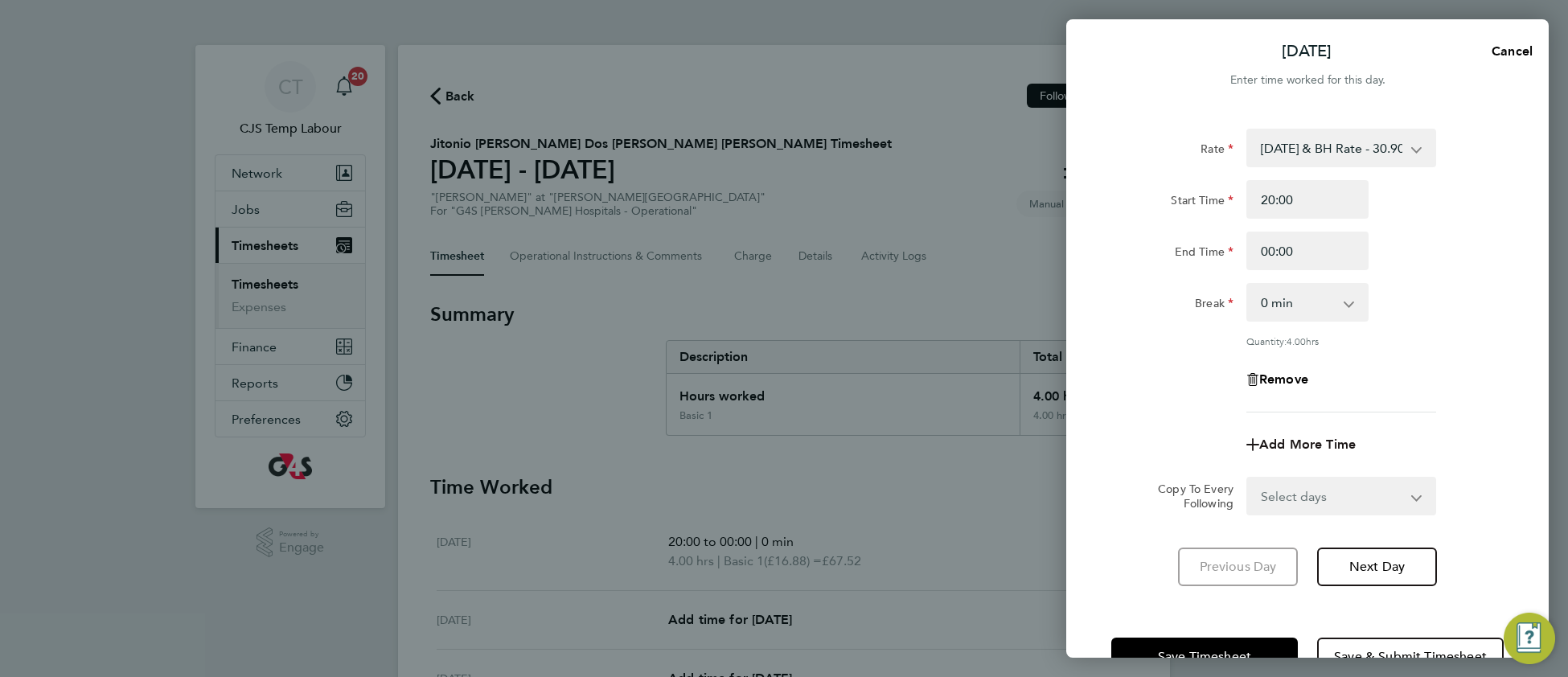
click at [1305, 437] on span "Add More Time" at bounding box center [1307, 444] width 96 height 15
select select "null"
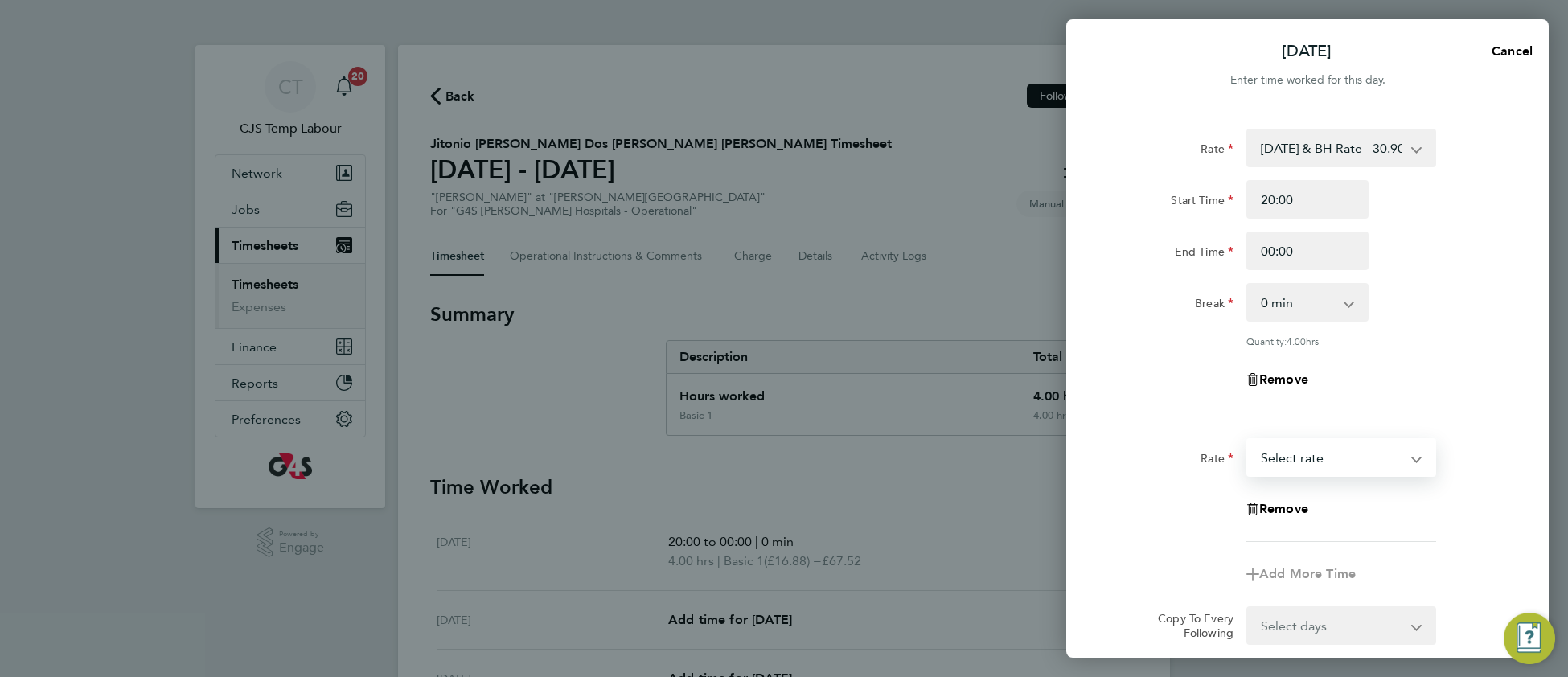
click at [1277, 462] on select "Basic 1 - 16.88 Sunday & BH Rate - 30.90 Night Rate (8pm- 6 am) - 23.81 x 1.5 -…" at bounding box center [1332, 457] width 167 height 35
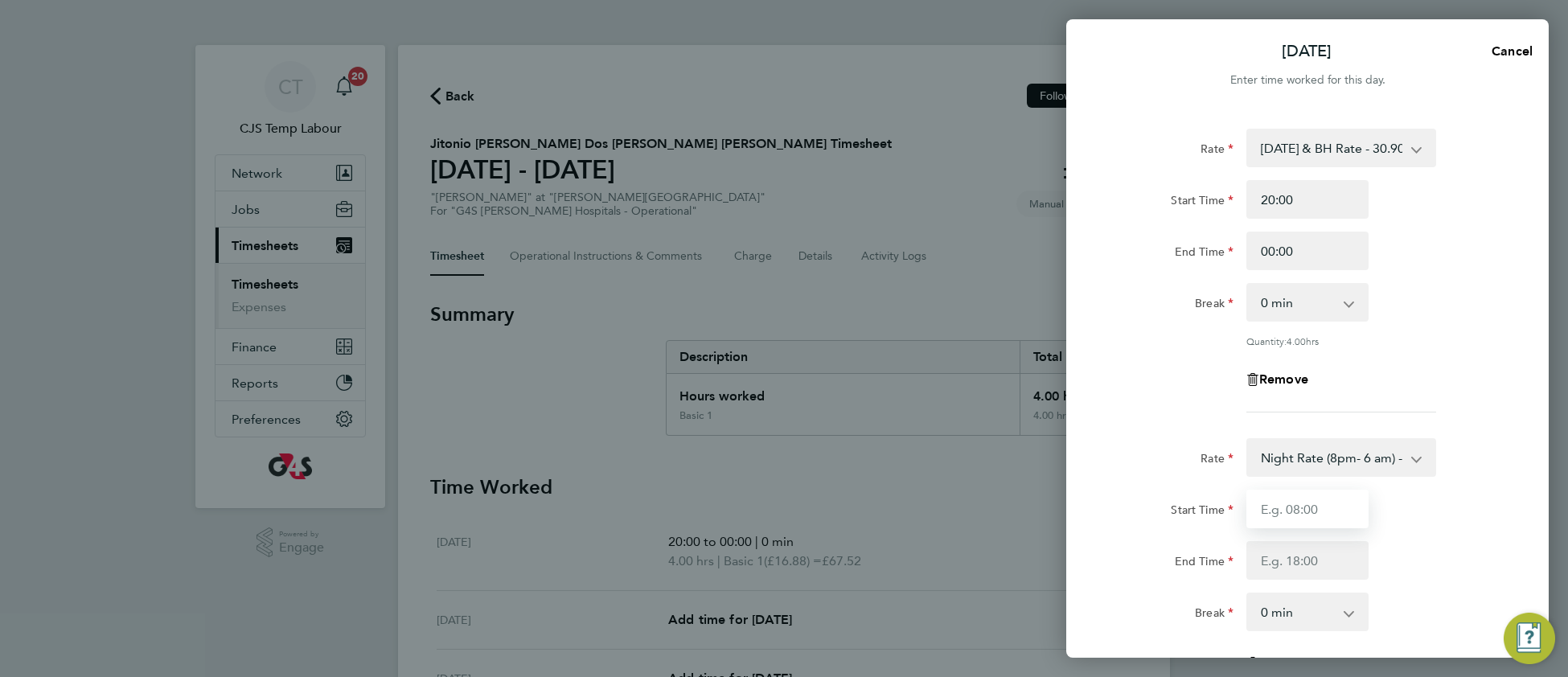
click at [1282, 505] on input "Start Time" at bounding box center [1307, 509] width 122 height 39
type input "00:00"
click at [1284, 567] on input "End Time" at bounding box center [1307, 560] width 122 height 39
type input "06:00"
click at [1273, 619] on select "0 min 15 min 30 min 45 min 60 min 75 min 90 min" at bounding box center [1297, 611] width 100 height 35
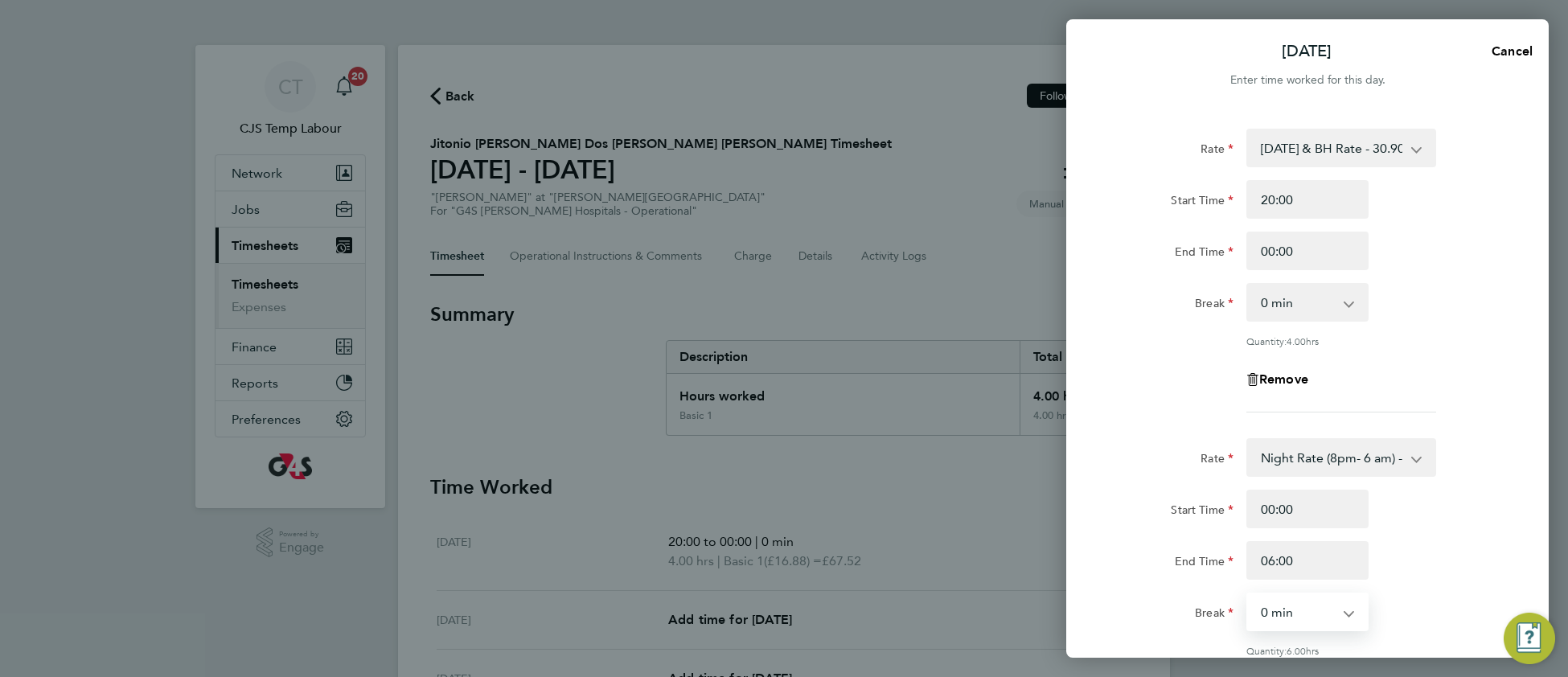
select select "30"
click at [1248, 594] on select "0 min 15 min 30 min 45 min 60 min 75 min 90 min" at bounding box center [1297, 611] width 100 height 35
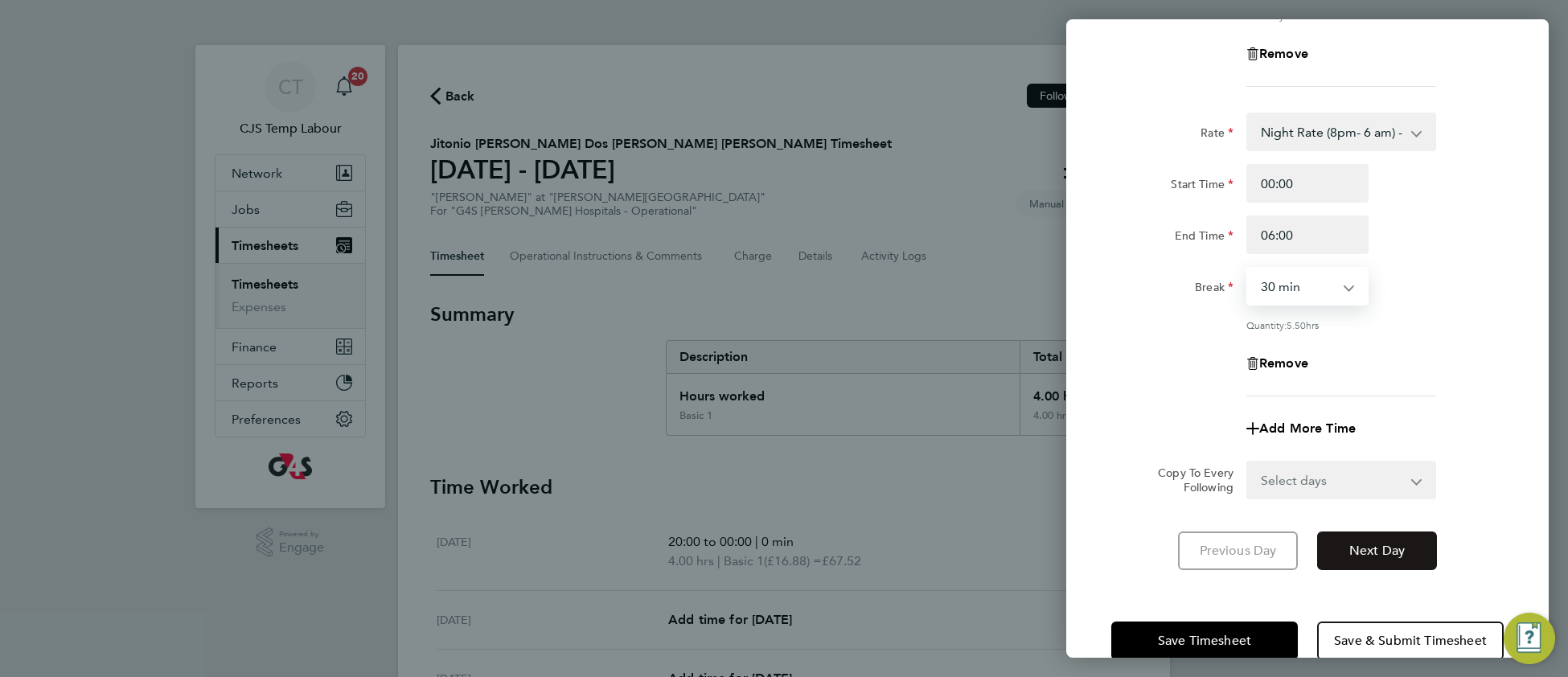
scroll to position [334, 0]
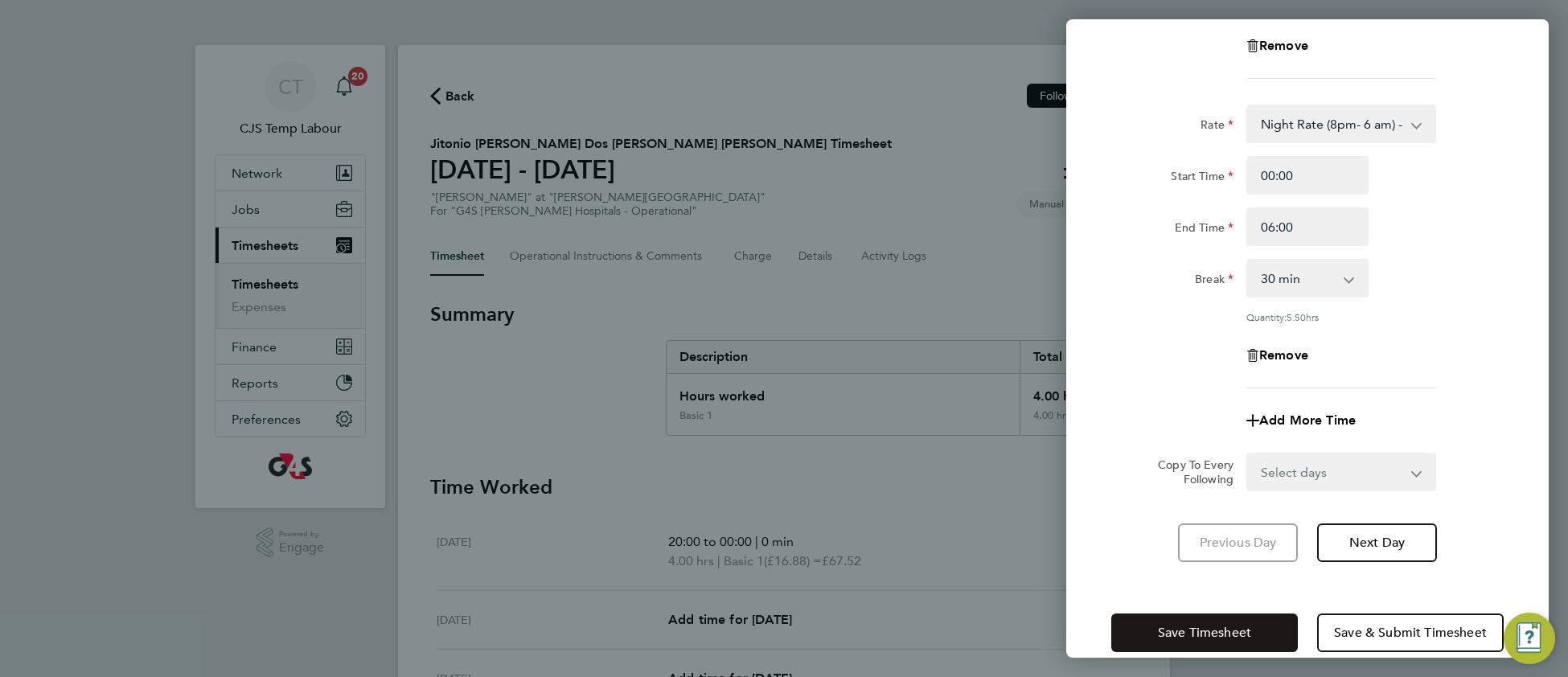
click at [1228, 642] on button "Save Timesheet" at bounding box center [1205, 632] width 187 height 39
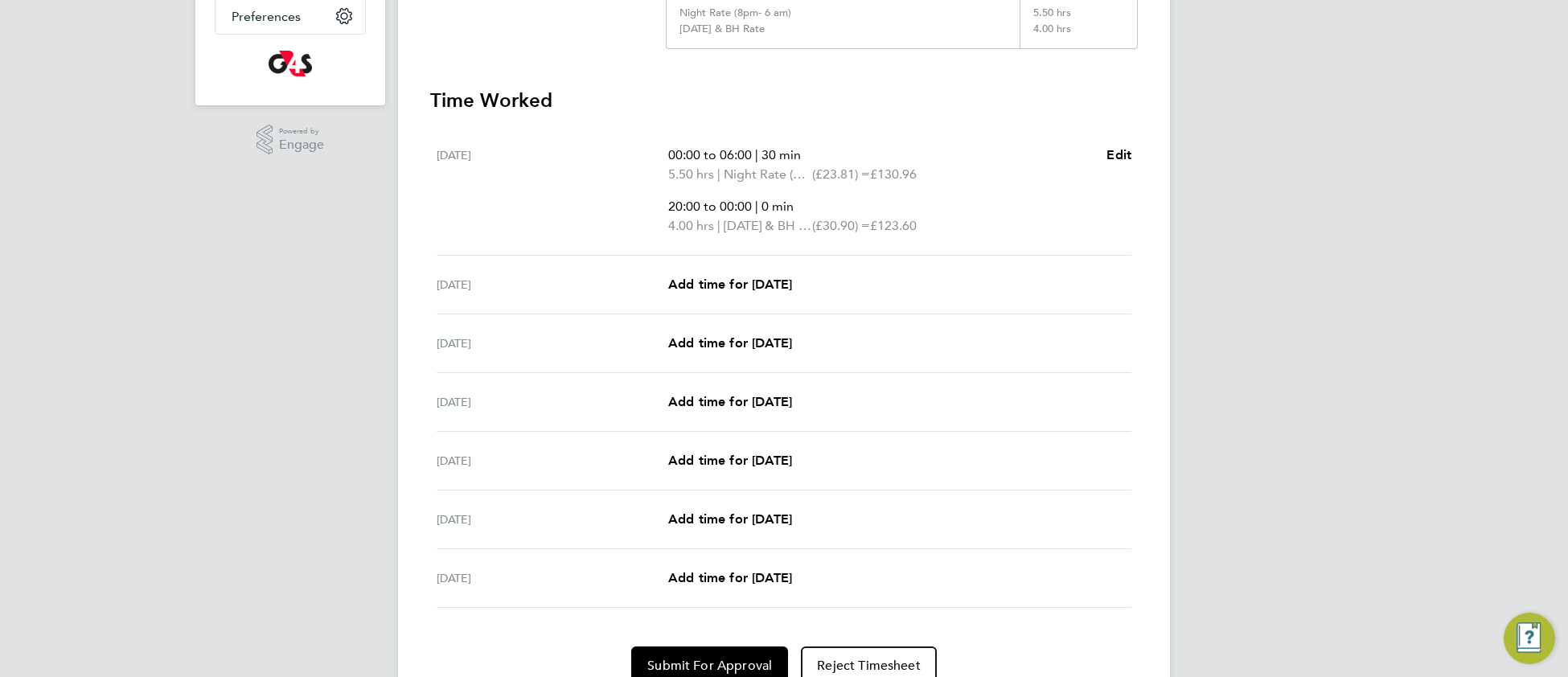
scroll to position [405, 0]
click at [779, 281] on span "Add time for Tue 26 Aug" at bounding box center [730, 282] width 124 height 15
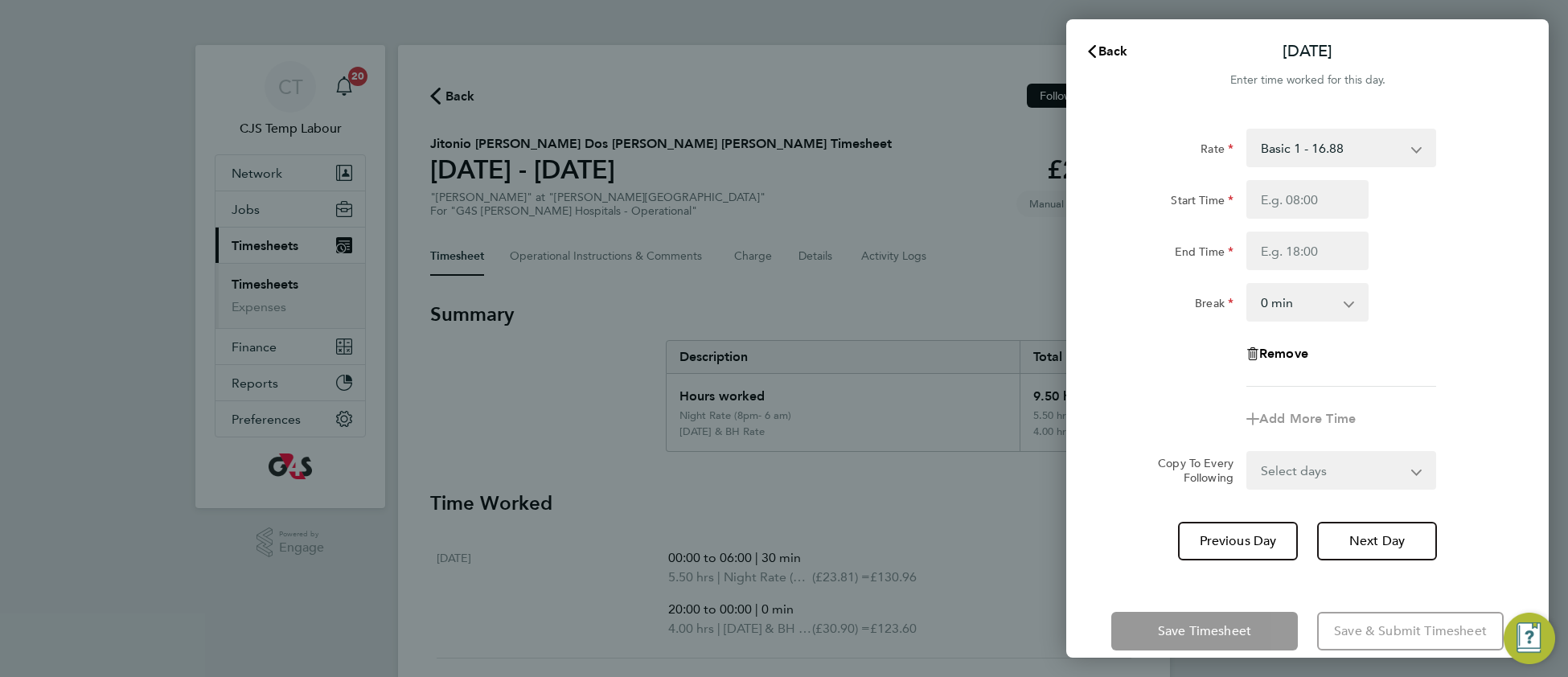
click at [1301, 149] on select "Basic 1 - 16.88 Sunday & BH Rate - 30.90 Night Rate (8pm- 6 am) - 23.81 x 1.5 -…" at bounding box center [1332, 147] width 167 height 35
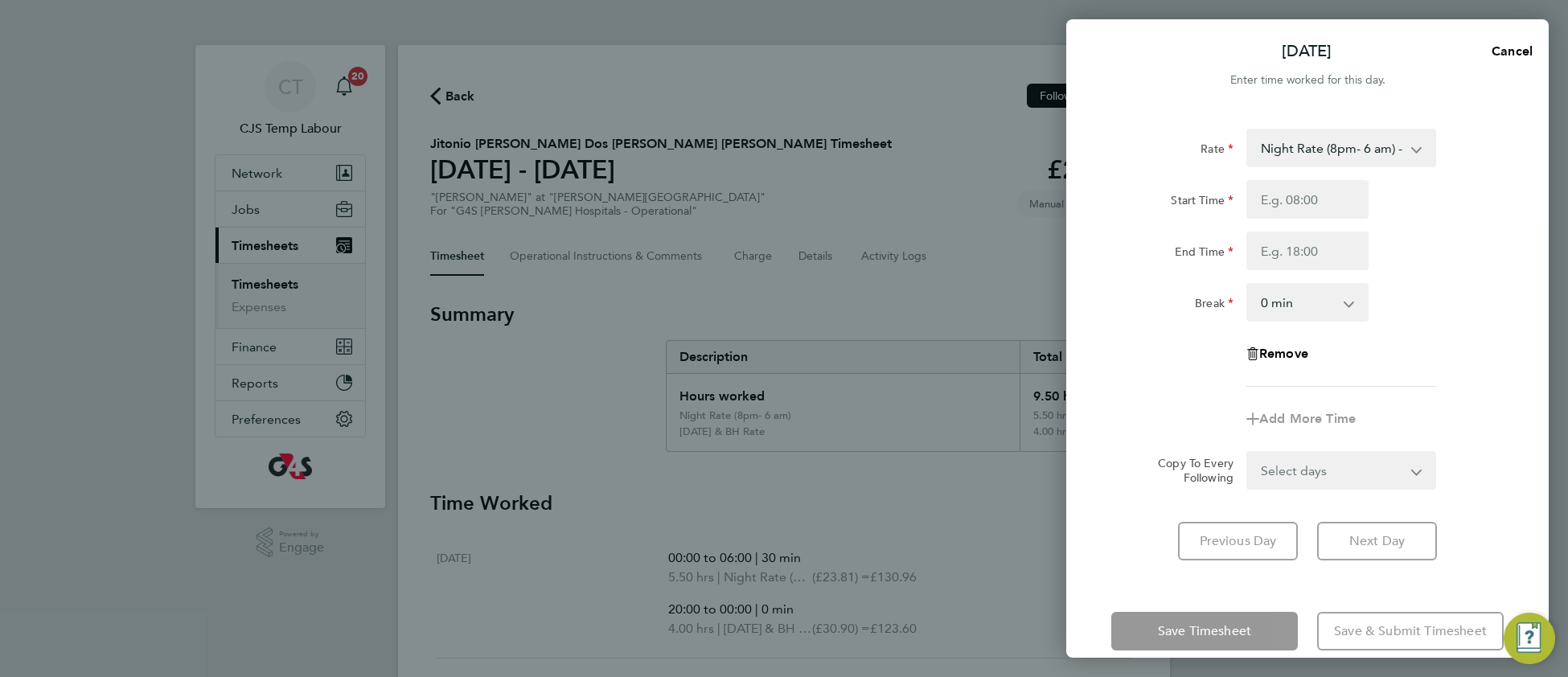
click at [1318, 155] on select "Night Rate (8pm- 6 am) - 23.81 Basic 1 - 16.88 Sunday & BH Rate - 30.90 x 1.5 -…" at bounding box center [1332, 147] width 167 height 35
click at [1307, 199] on input "Start Time" at bounding box center [1307, 199] width 122 height 39
type input "21:00"
click at [1283, 247] on input "End Time" at bounding box center [1307, 251] width 122 height 39
type input "22:00"
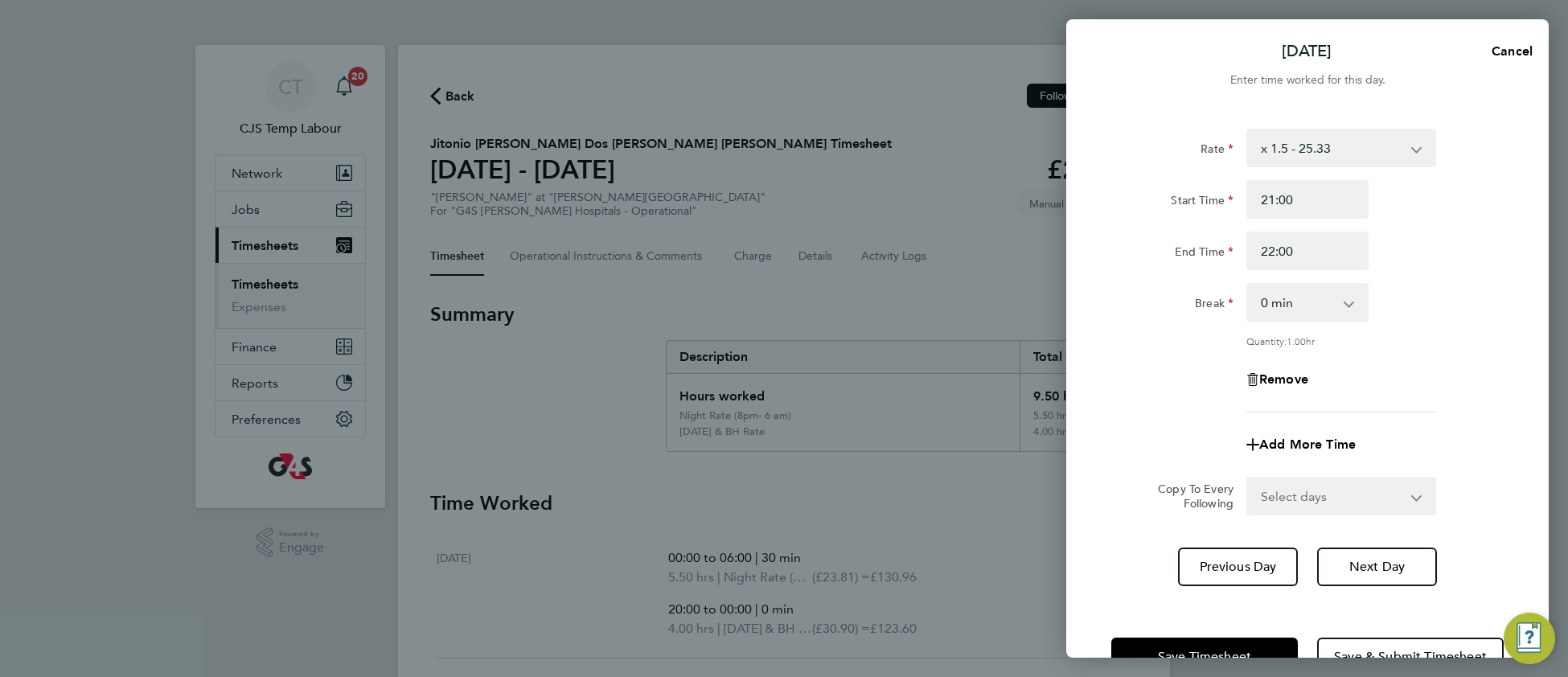
drag, startPoint x: 1410, startPoint y: 339, endPoint x: 1393, endPoint y: 349, distance: 19.7
click at [1405, 342] on div "Rate x 1.5 - 25.33 Basic 1 - 16.88 Sunday & BH Rate - 30.90 Night Rate (8pm- 6 …" at bounding box center [1307, 271] width 392 height 284
click at [1294, 438] on span "Add More Time" at bounding box center [1307, 444] width 96 height 15
select select "null"
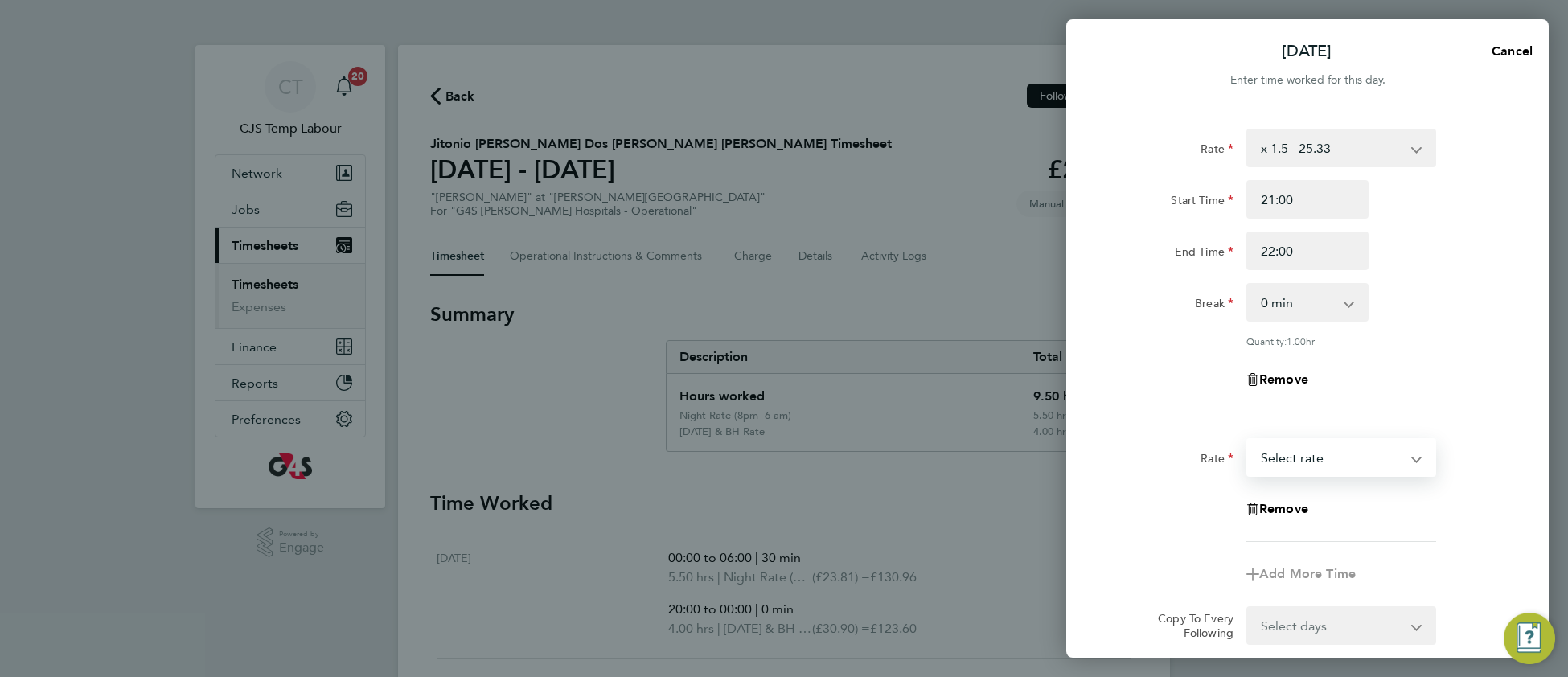
click at [1276, 459] on select "Basic 1 - 16.88 Sunday & BH Rate - 30.90 Night Rate (8pm- 6 am) - 23.81 x 1.5 -…" at bounding box center [1332, 457] width 167 height 35
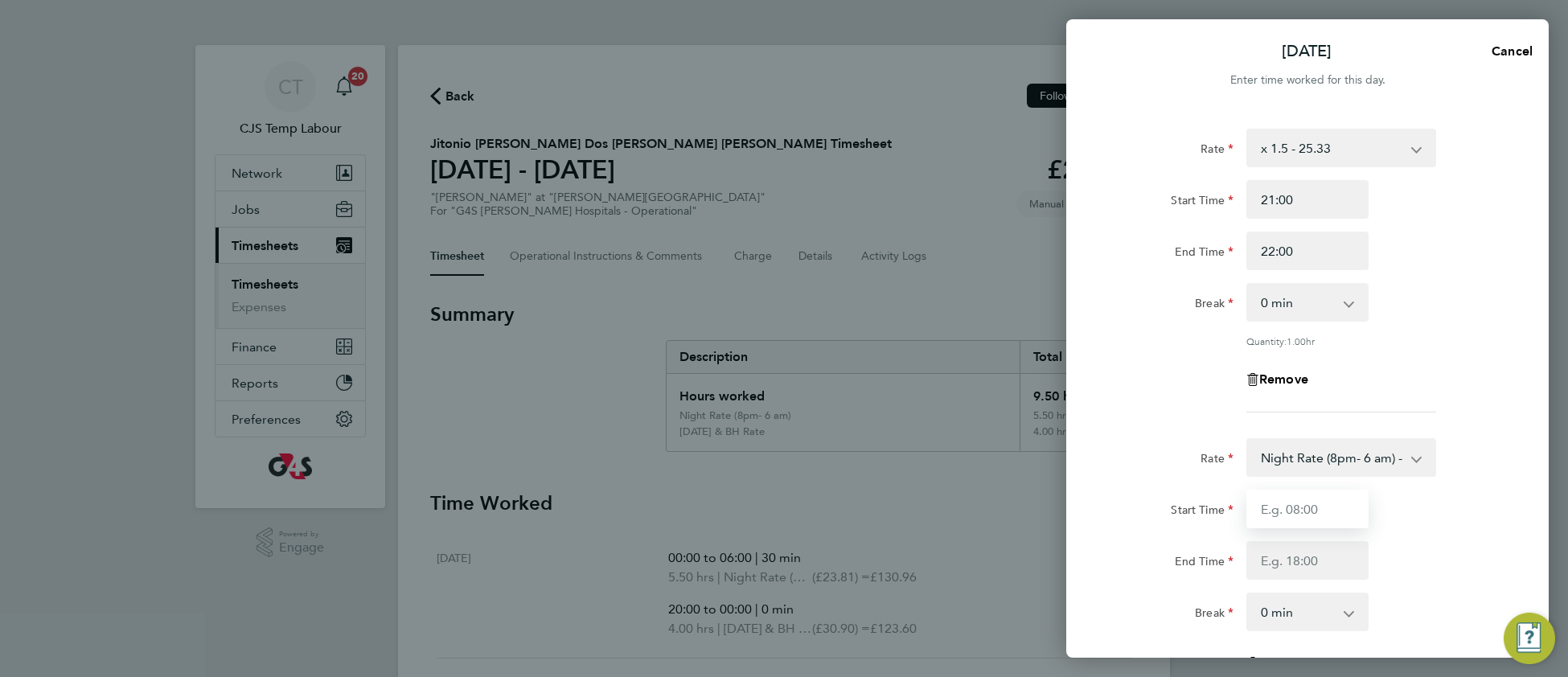
click at [1296, 508] on input "Start Time" at bounding box center [1307, 509] width 122 height 39
type input "22:00"
click at [1295, 569] on input "End Time" at bounding box center [1307, 560] width 122 height 39
type input "06:00"
drag, startPoint x: 1448, startPoint y: 550, endPoint x: 1437, endPoint y: 549, distance: 11.0
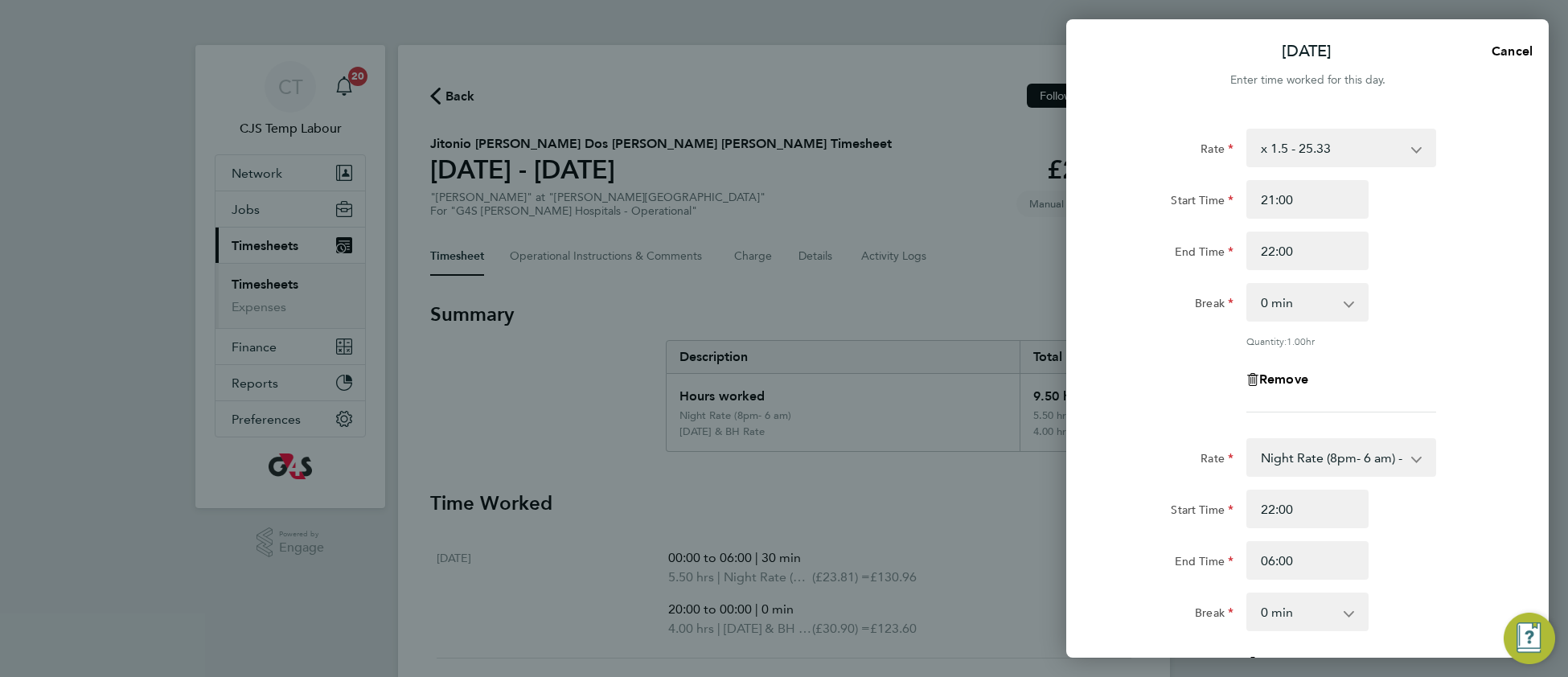
click at [1448, 549] on div "End Time 06:00" at bounding box center [1307, 560] width 405 height 39
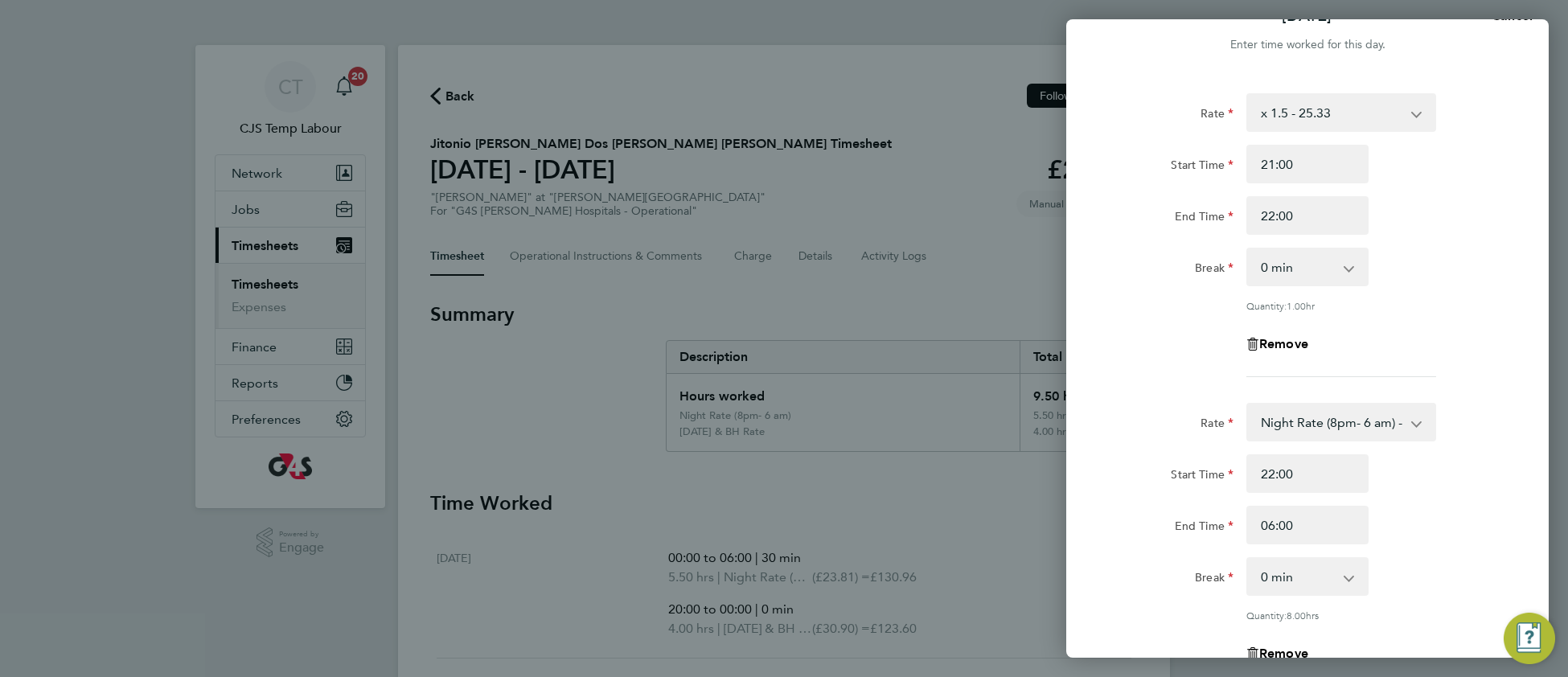
scroll to position [36, 0]
click at [1298, 576] on select "0 min 15 min 30 min 45 min 60 min 75 min 90 min" at bounding box center [1297, 575] width 100 height 35
select select "30"
click at [1248, 558] on select "0 min 15 min 30 min 45 min 60 min 75 min 90 min" at bounding box center [1297, 575] width 100 height 35
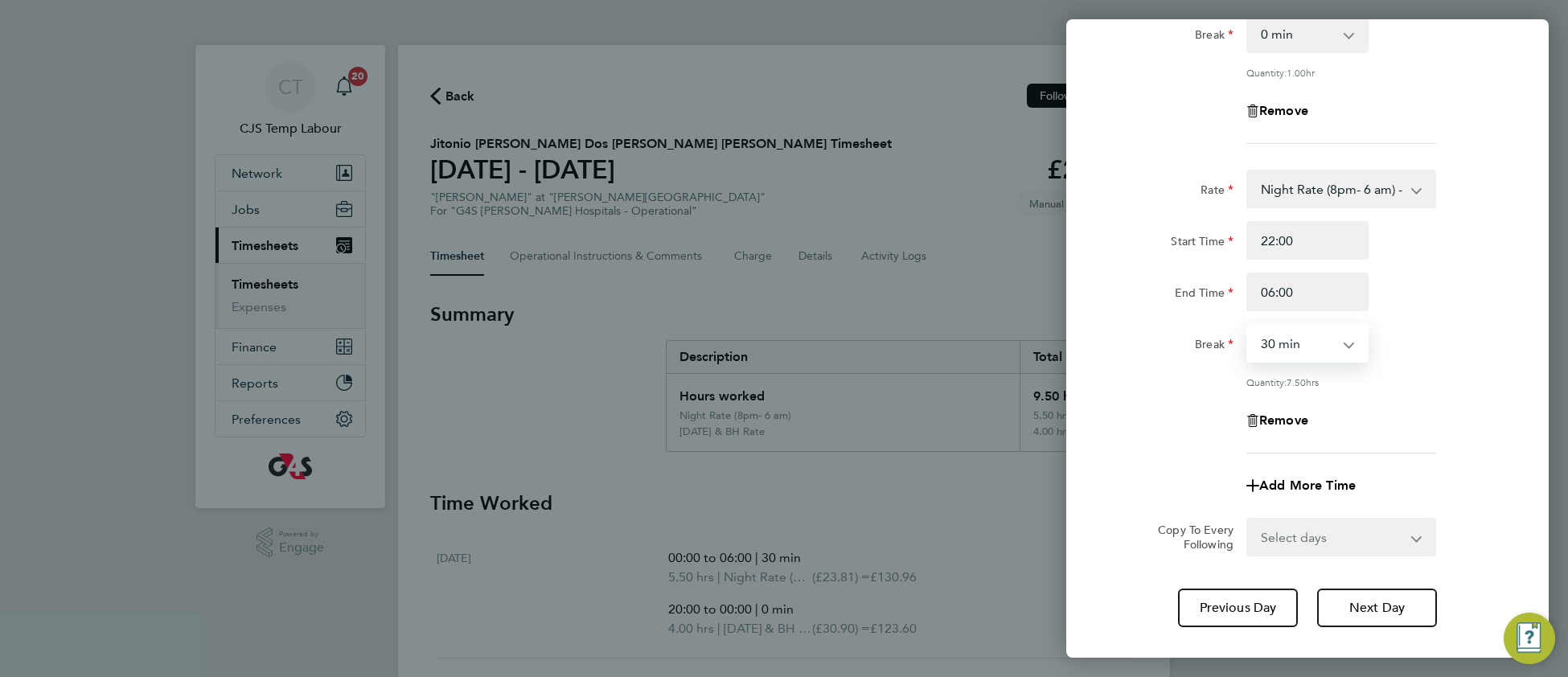
scroll to position [283, 0]
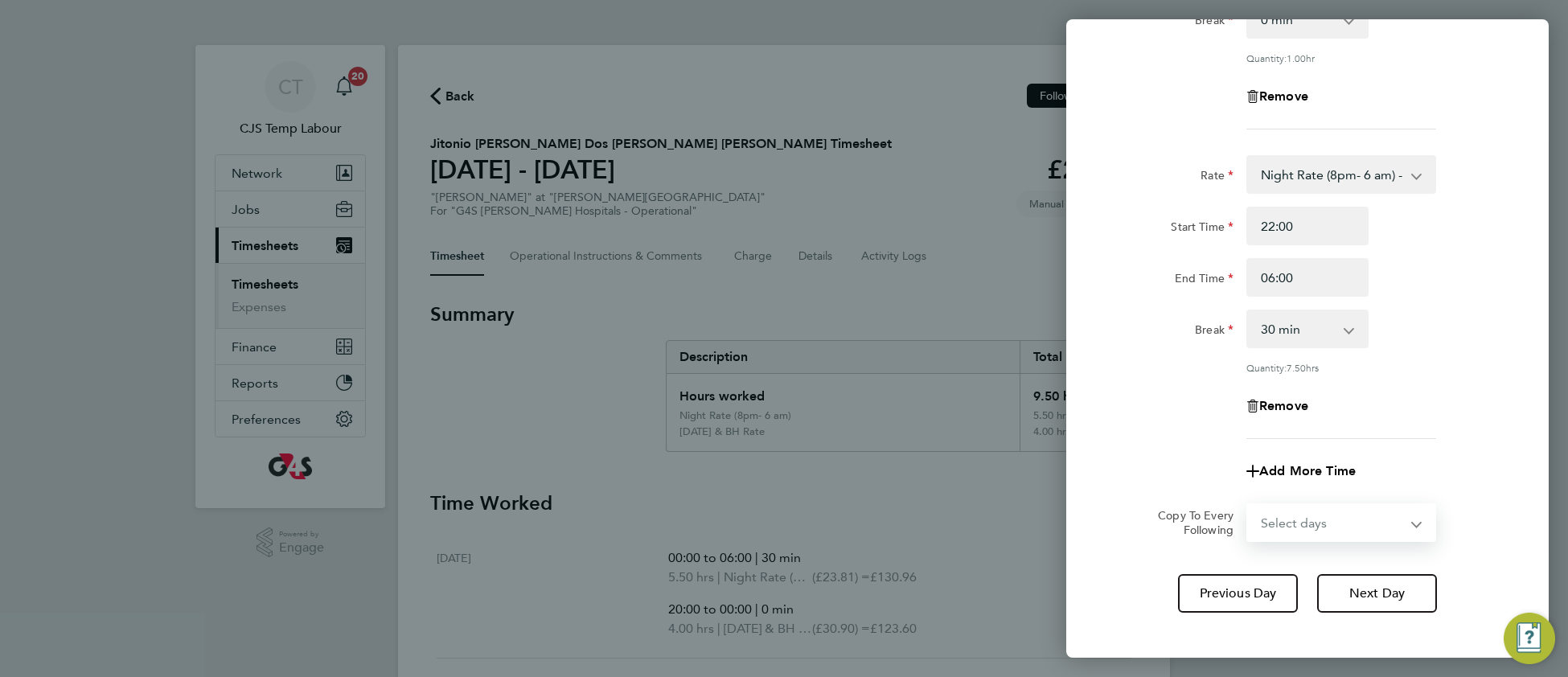
click at [1299, 514] on select "Select days Day Weekday (Mon-Fri) Weekend (Sat-Sun) Wednesday Thursday Friday S…" at bounding box center [1332, 522] width 169 height 35
select select "DAY"
click at [1248, 505] on select "Select days Day Weekday (Mon-Fri) Weekend (Sat-Sun) Wednesday Thursday Friday S…" at bounding box center [1332, 522] width 169 height 35
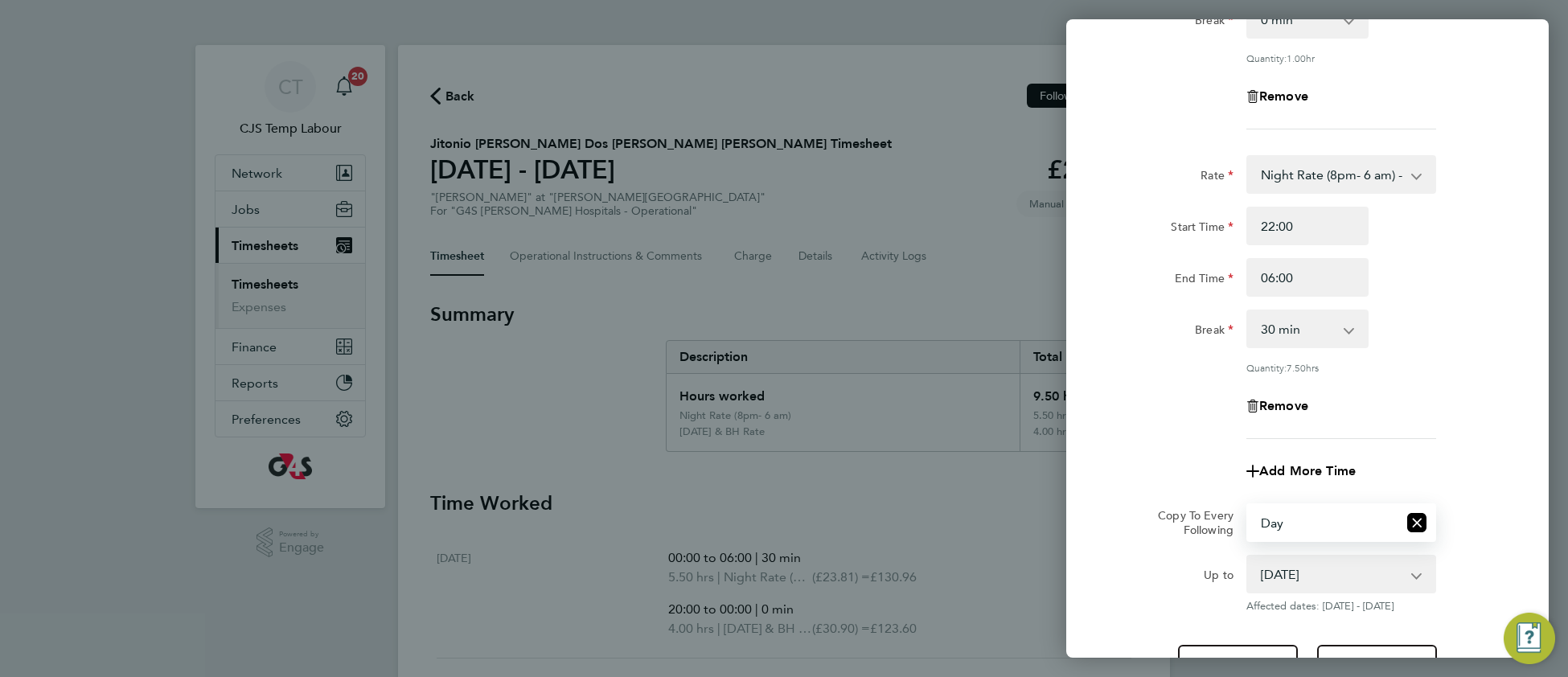
click at [1306, 520] on select "Select days Day Weekday (Mon-Fri) Weekend (Sat-Sun) Wednesday Thursday Friday S…" at bounding box center [1323, 522] width 149 height 35
click at [1304, 565] on select "27 Aug 2025 28 Aug 2025 29 Aug 2025 30 Aug 2025 31 Aug 2025" at bounding box center [1332, 574] width 167 height 35
select select "2025-08-28"
click at [1248, 557] on select "27 Aug 2025 28 Aug 2025 29 Aug 2025 30 Aug 2025 31 Aug 2025" at bounding box center [1332, 574] width 167 height 35
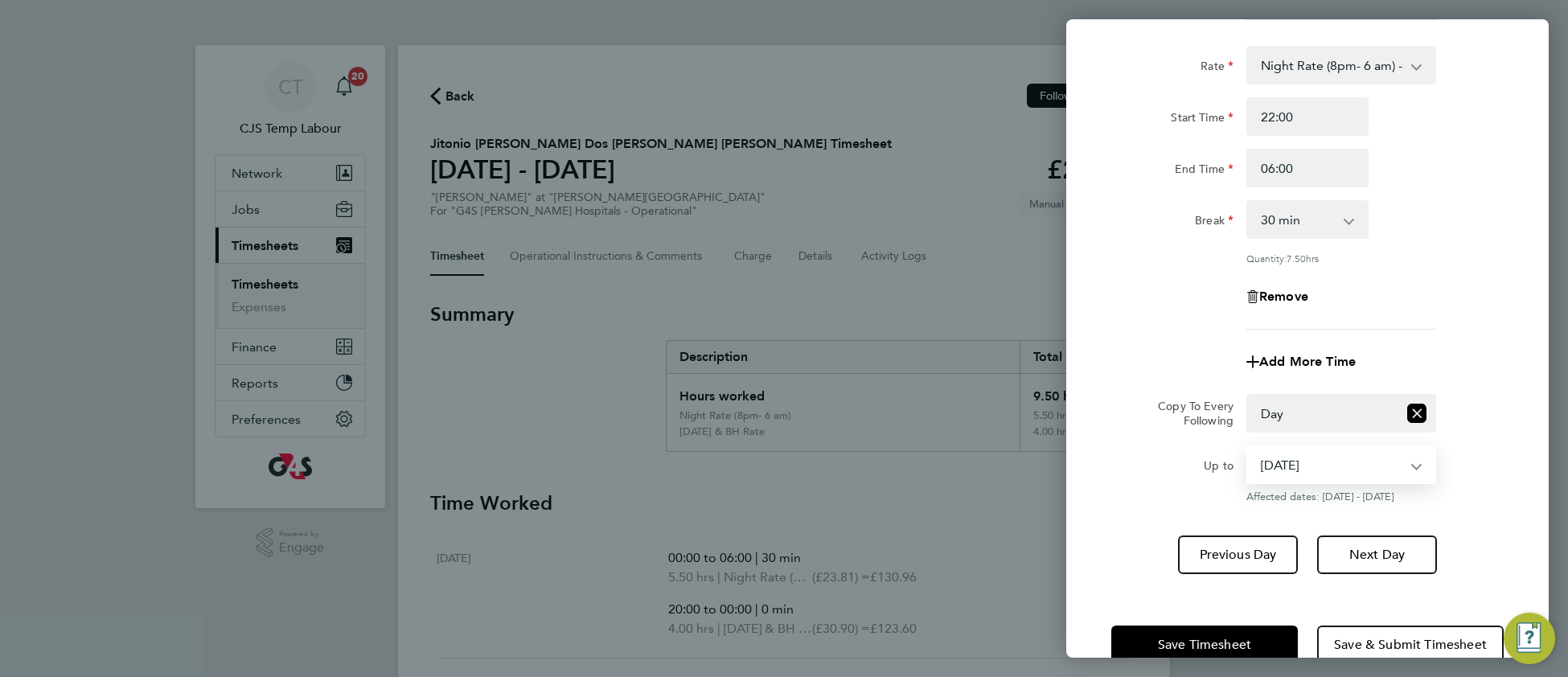
scroll to position [398, 0]
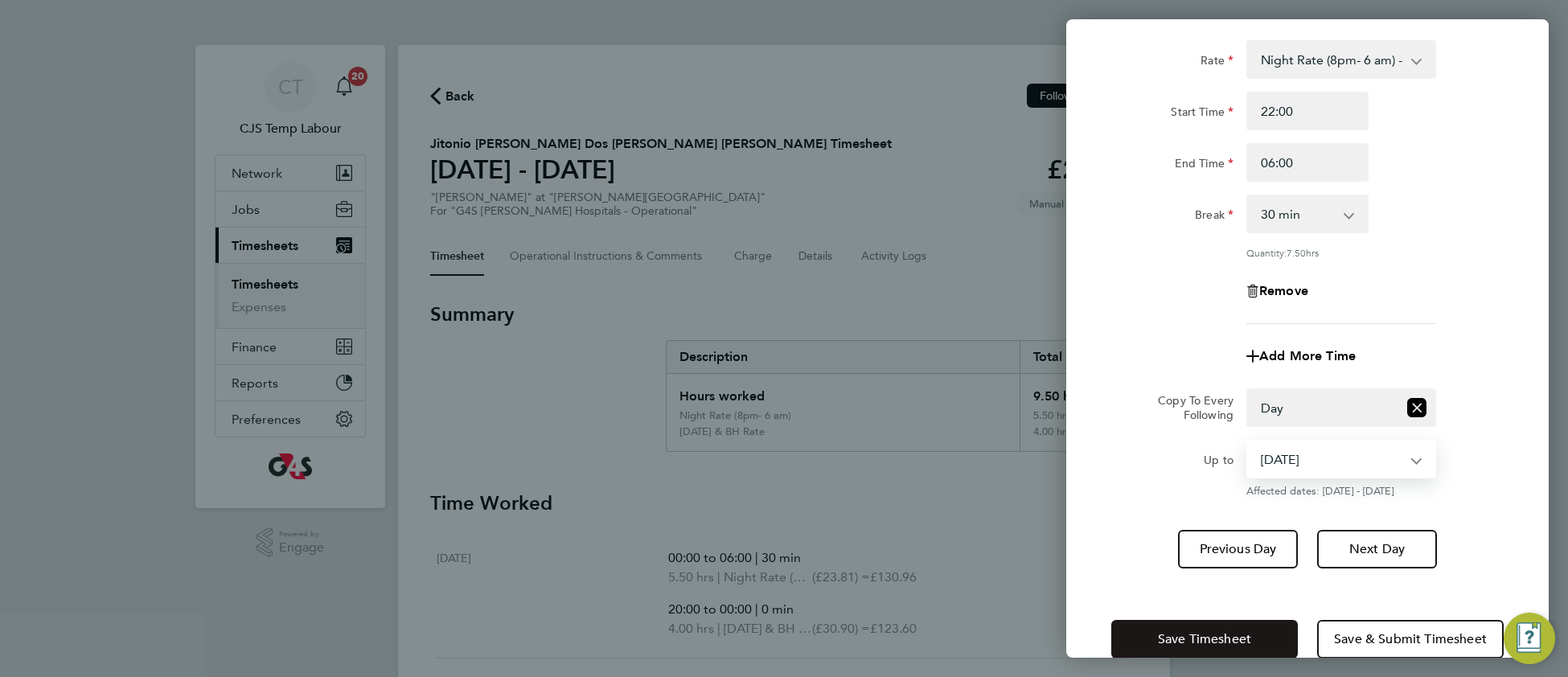
click at [1187, 636] on span "Save Timesheet" at bounding box center [1205, 639] width 94 height 16
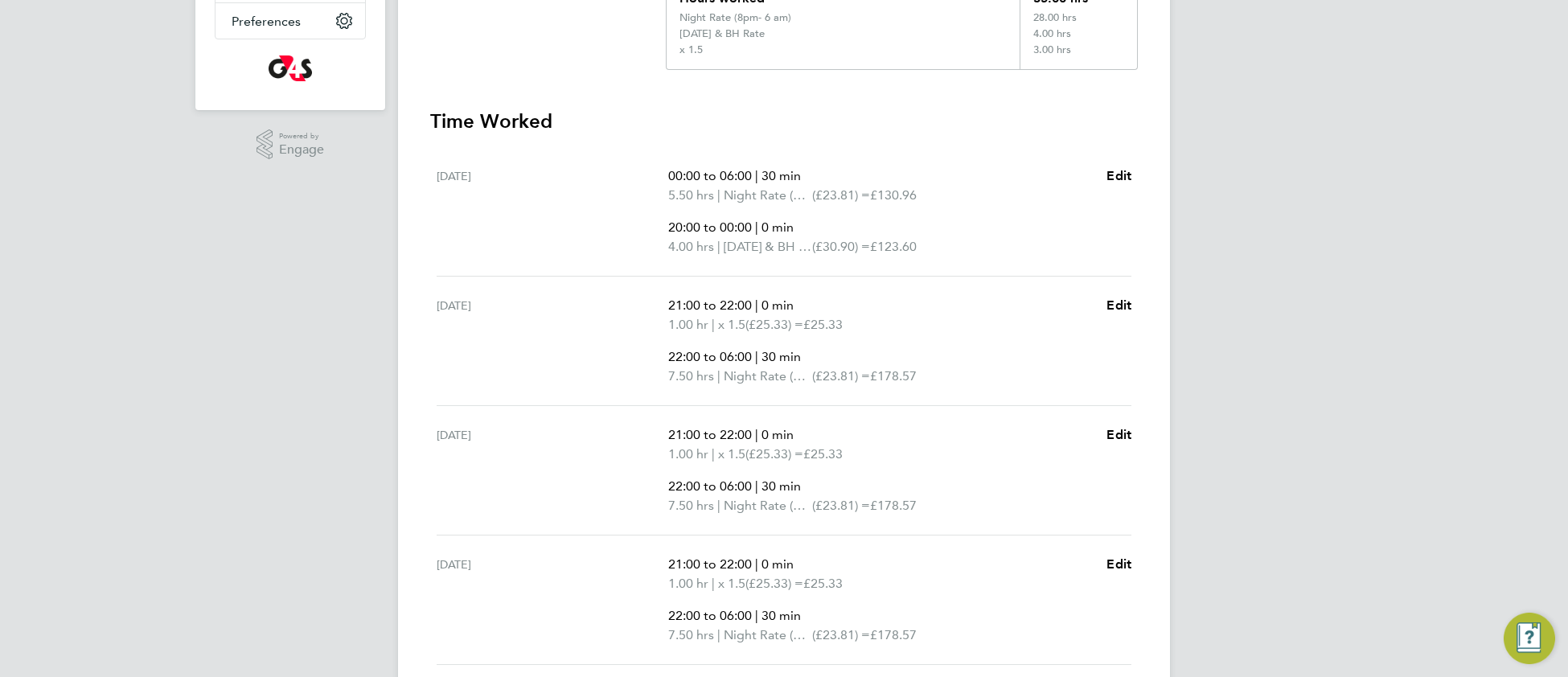
scroll to position [411, 0]
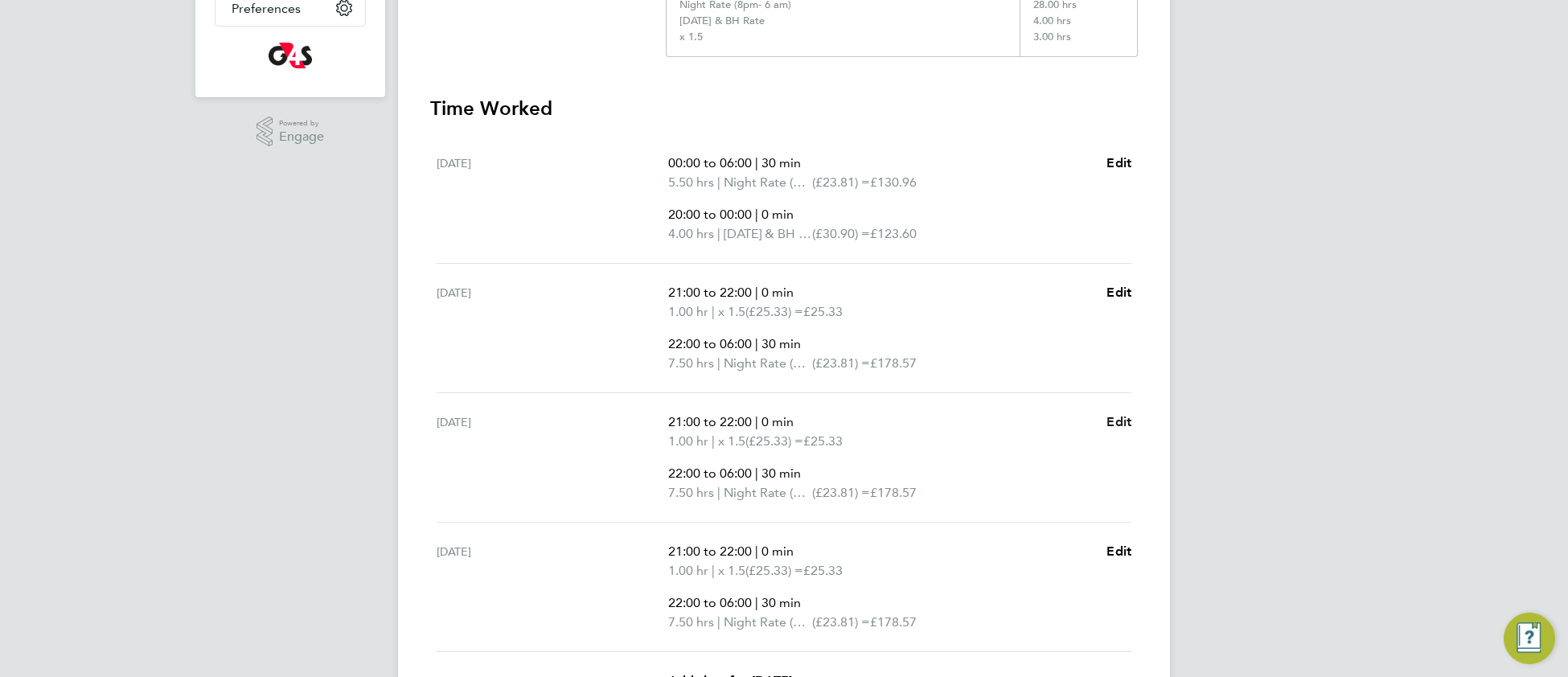
click at [1115, 422] on span "Edit" at bounding box center [1119, 422] width 25 height 15
select select "30"
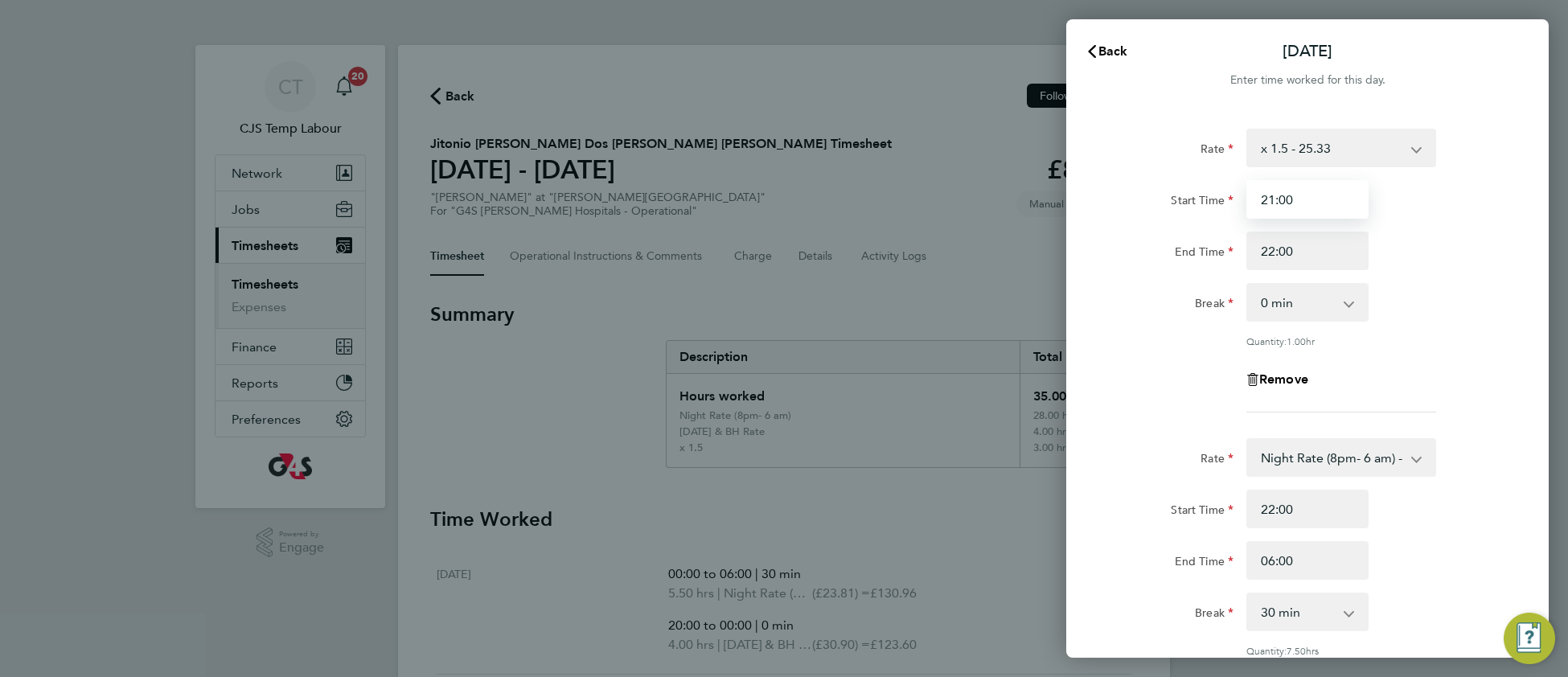
drag, startPoint x: 1273, startPoint y: 199, endPoint x: 1248, endPoint y: 206, distance: 26.0
click at [1248, 206] on input "21:00" at bounding box center [1307, 199] width 122 height 39
type input "20:00"
drag, startPoint x: 1459, startPoint y: 323, endPoint x: 1447, endPoint y: 324, distance: 12.0
click at [1458, 323] on div "Rate x 1.5 - 25.33 Basic 1 - 16.88 Sunday & BH Rate - 30.90 Night Rate (8pm- 6 …" at bounding box center [1307, 271] width 392 height 284
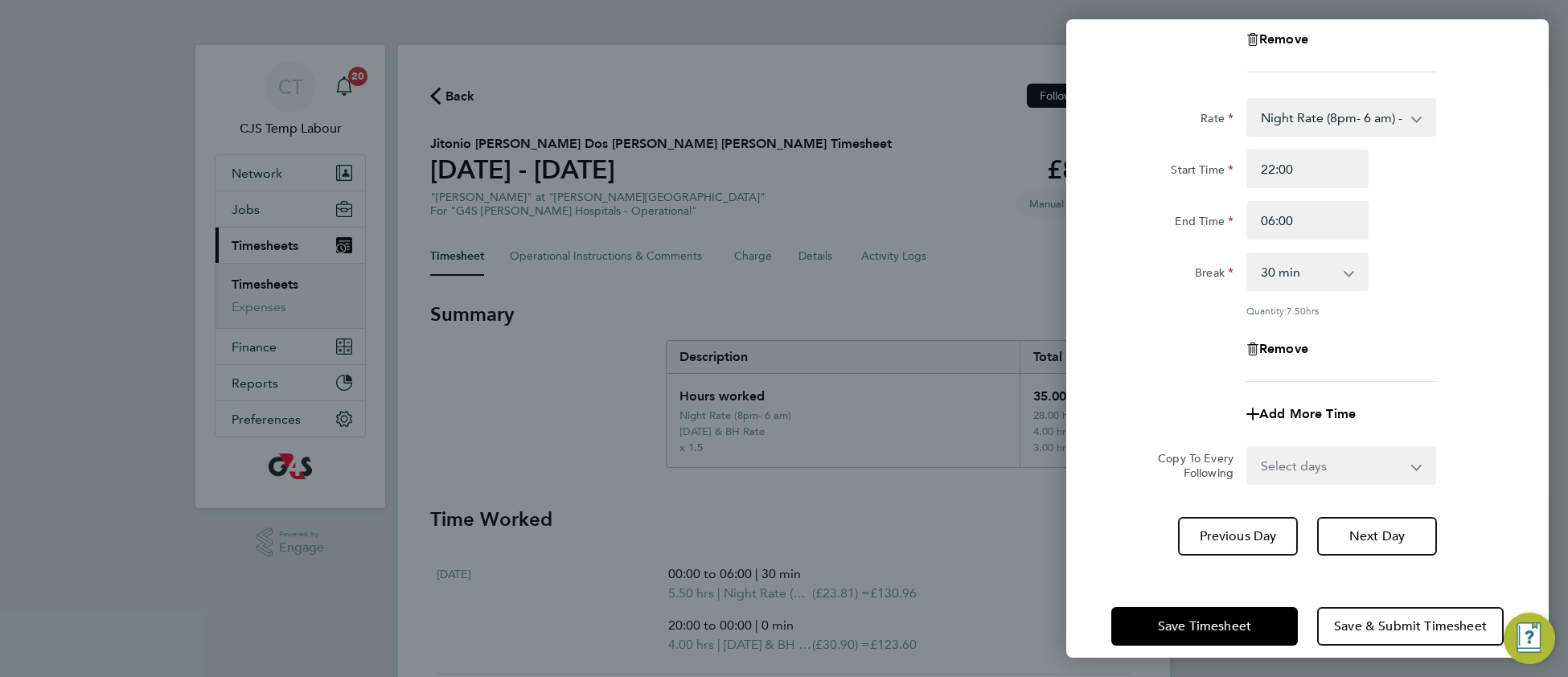
scroll to position [356, 0]
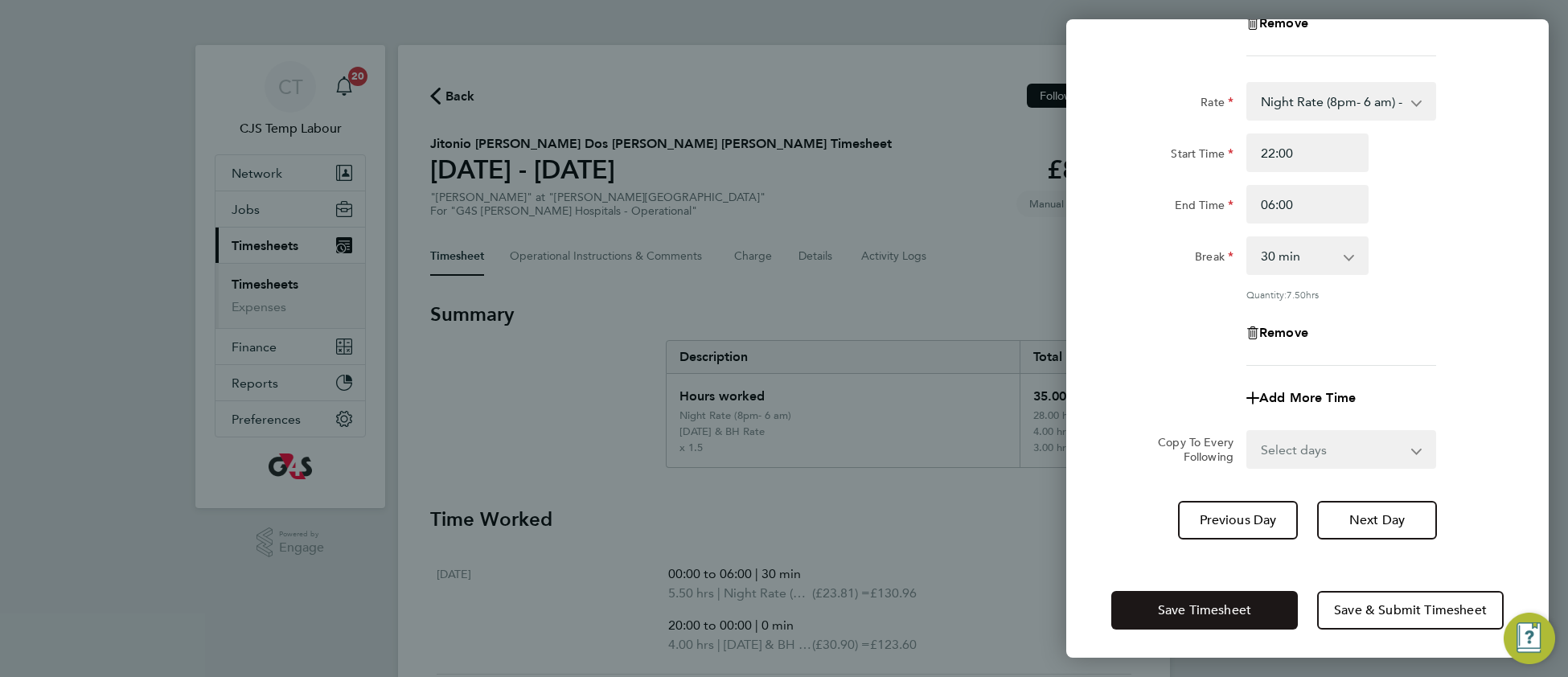
click at [1212, 610] on span "Save Timesheet" at bounding box center [1205, 610] width 94 height 16
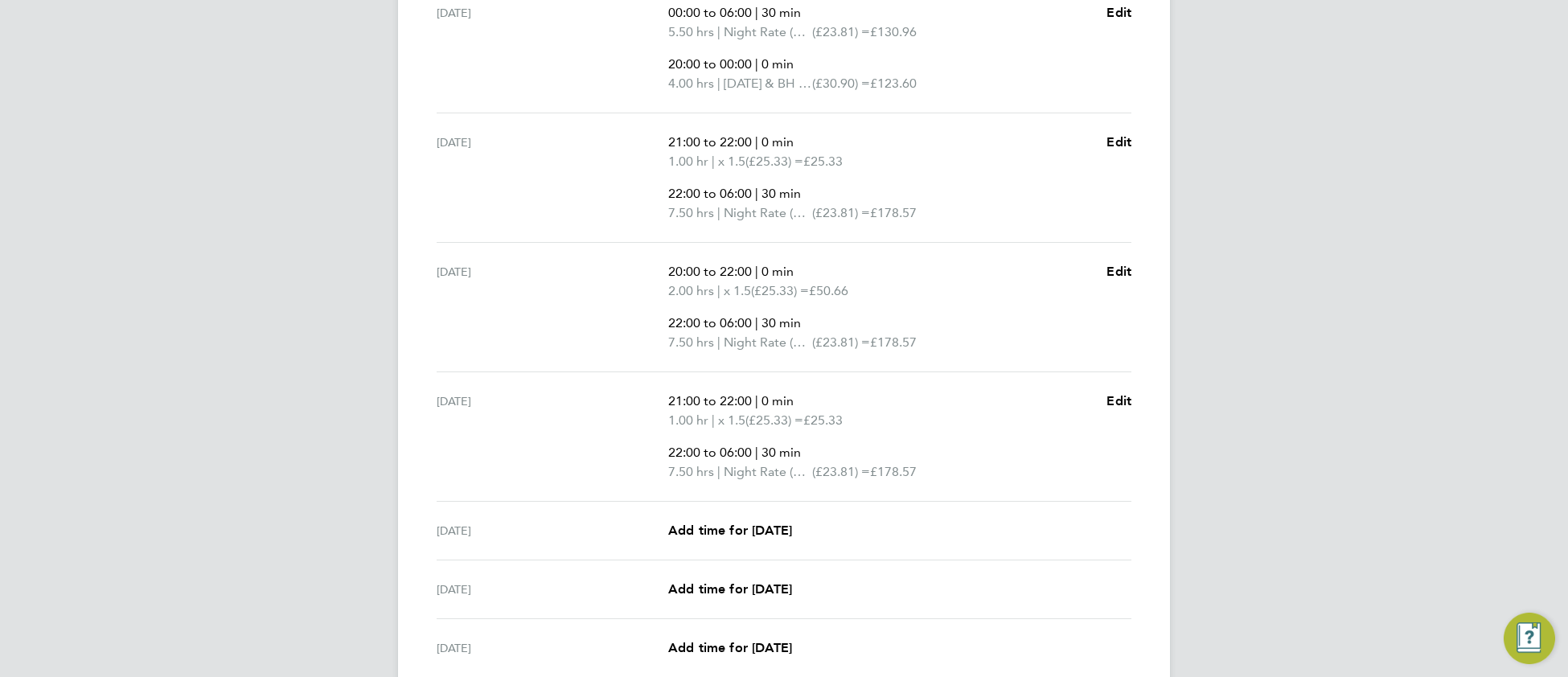
scroll to position [570, 0]
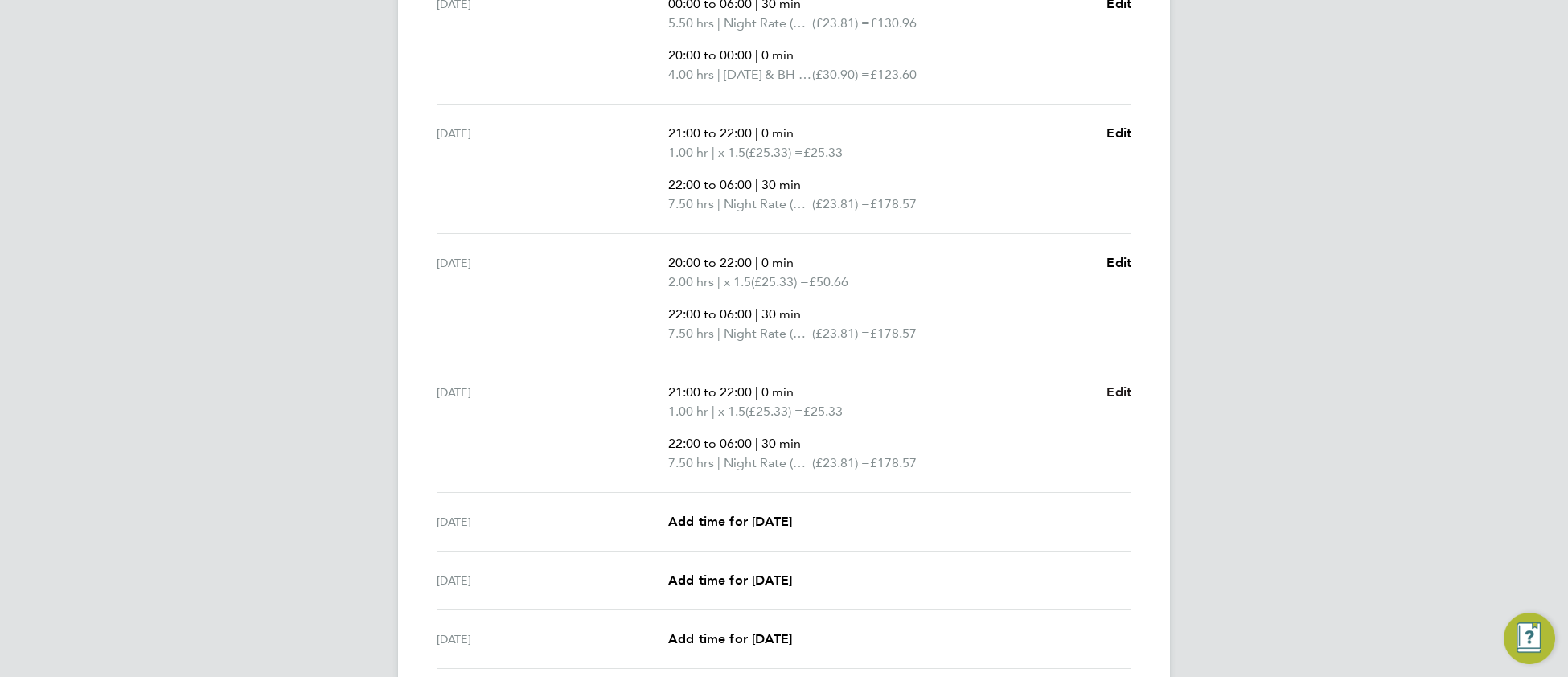
click at [1116, 393] on span "Edit" at bounding box center [1119, 392] width 25 height 15
select select "30"
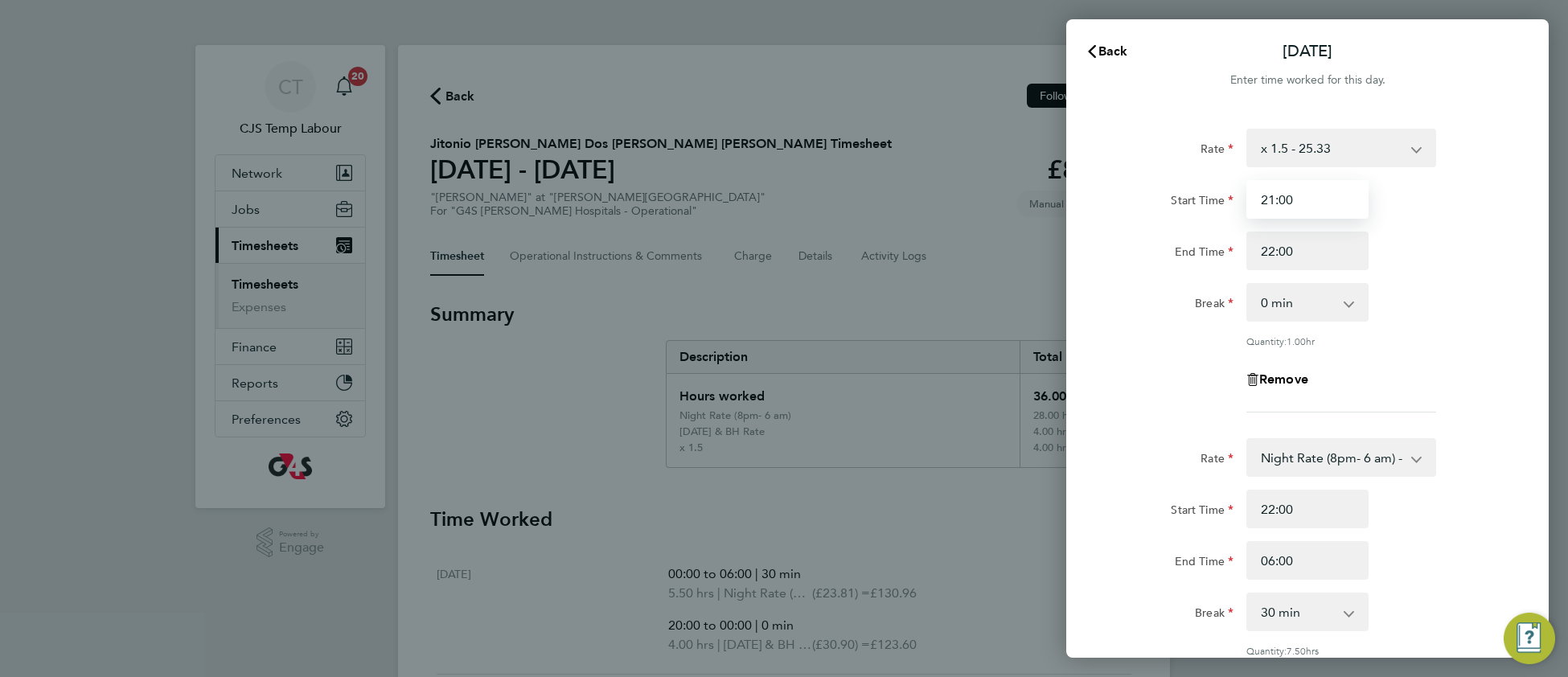
drag, startPoint x: 1275, startPoint y: 199, endPoint x: 1248, endPoint y: 208, distance: 28.5
click at [1248, 208] on input "21:00" at bounding box center [1307, 199] width 122 height 39
type input "20:00"
drag, startPoint x: 1461, startPoint y: 370, endPoint x: 1451, endPoint y: 372, distance: 10.2
click at [1460, 369] on div "Remove" at bounding box center [1307, 379] width 405 height 39
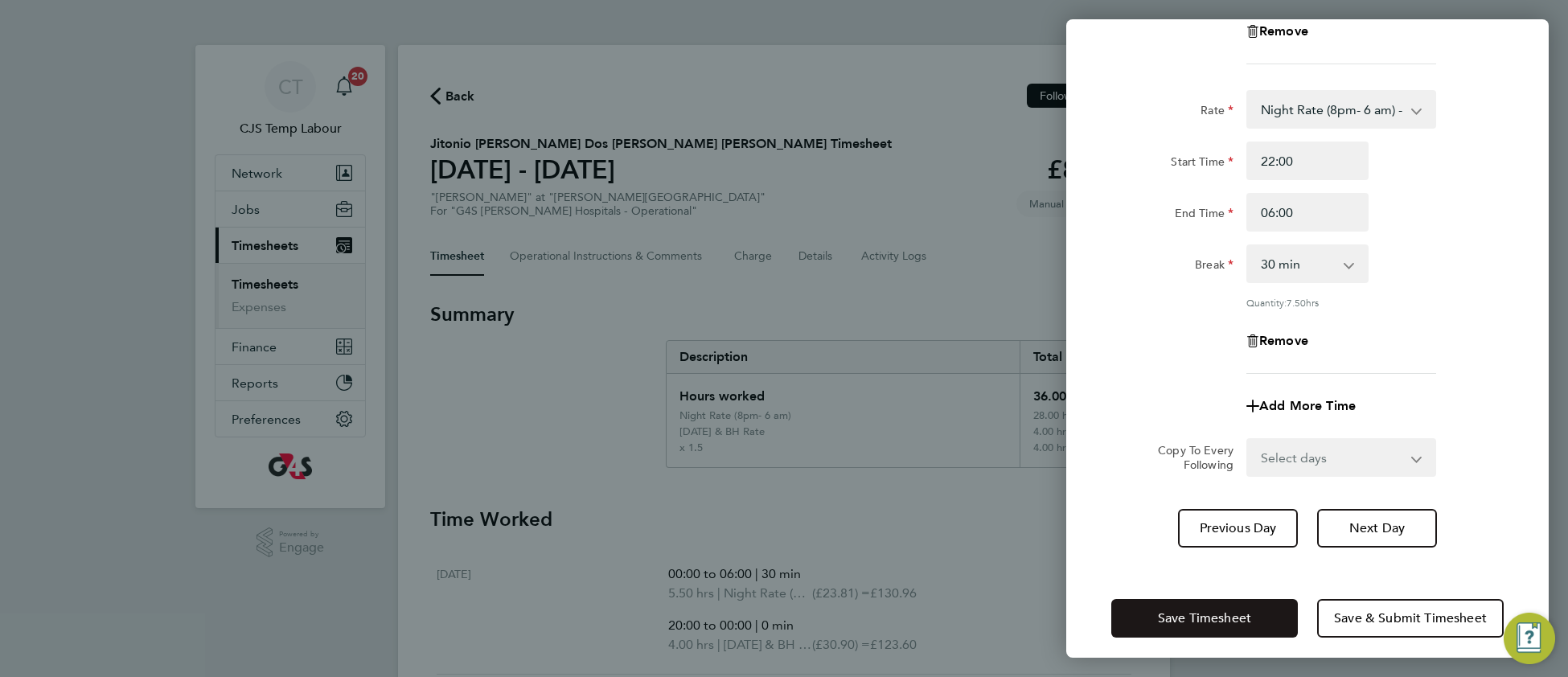
scroll to position [356, 0]
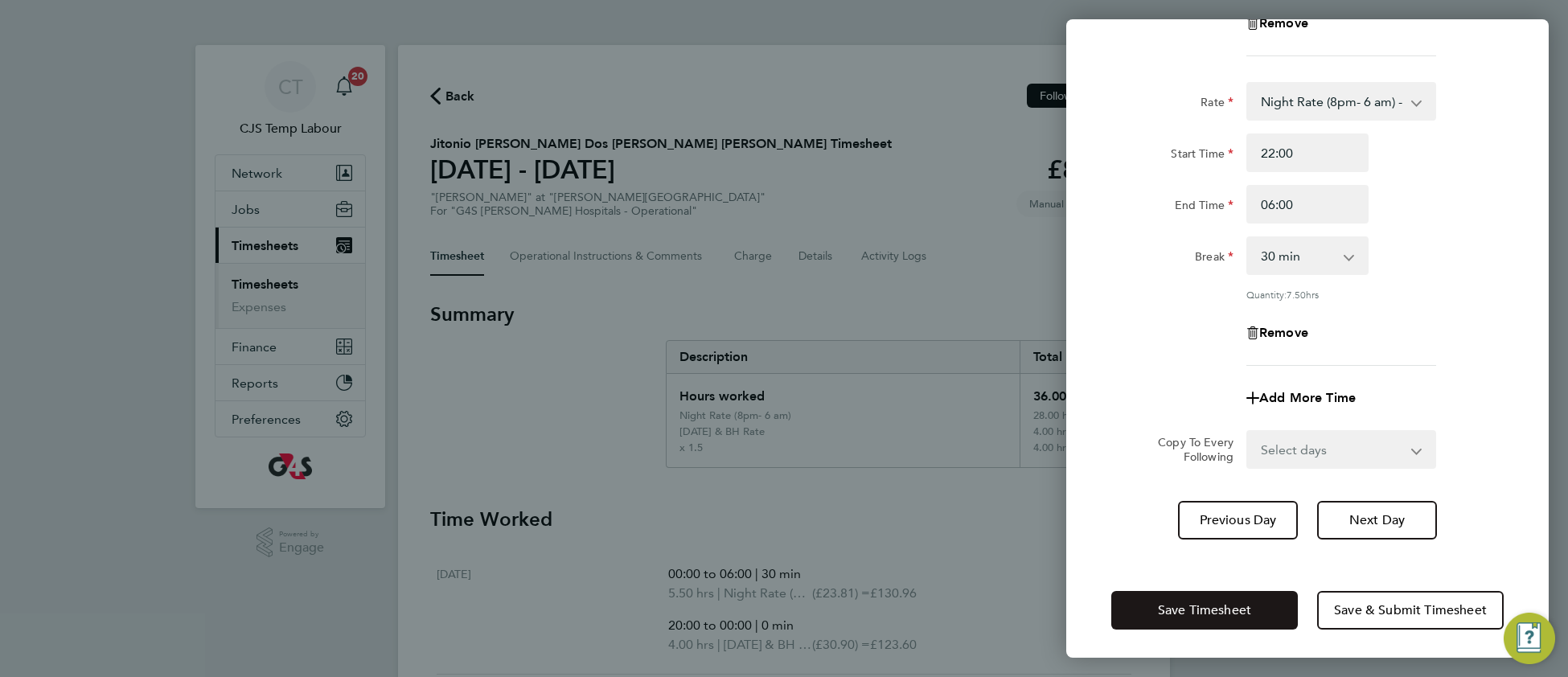
click at [1180, 612] on span "Save Timesheet" at bounding box center [1205, 610] width 94 height 16
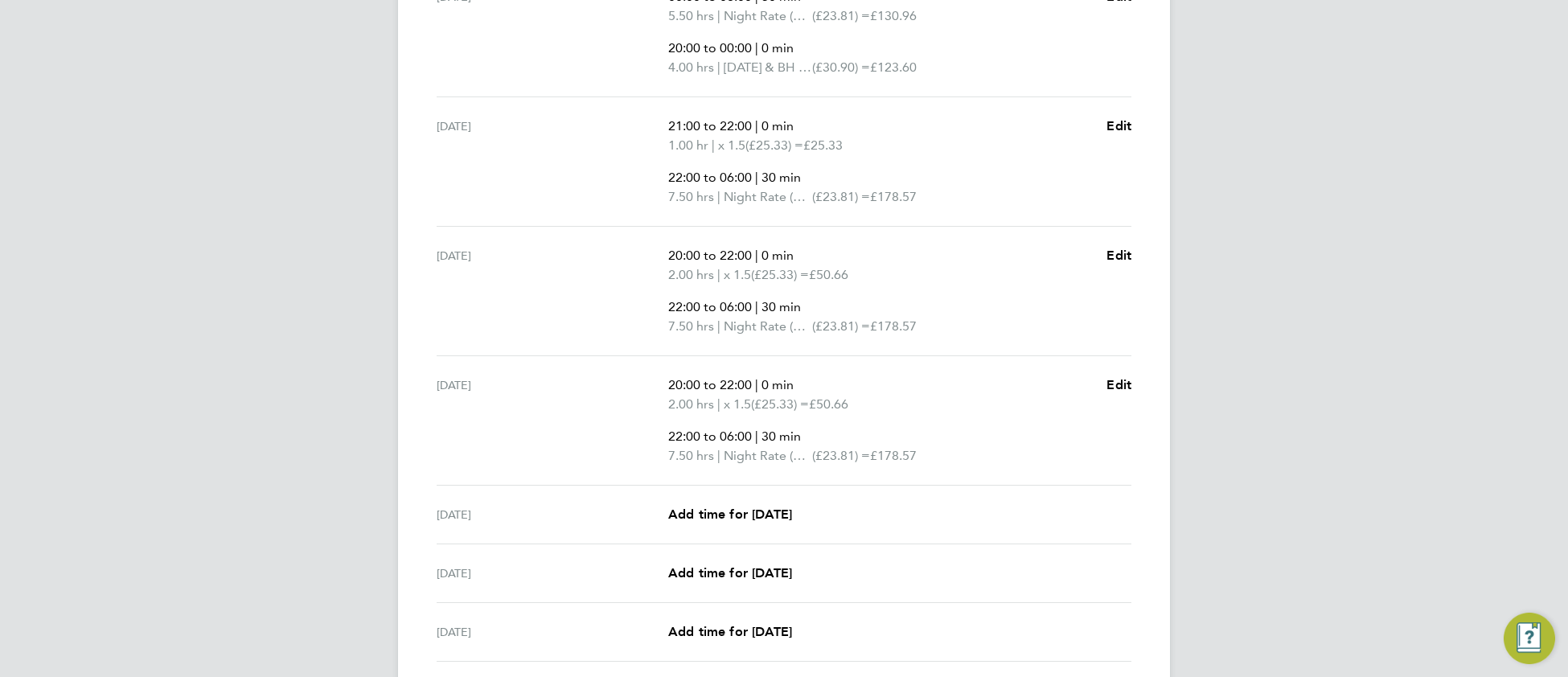
scroll to position [583, 0]
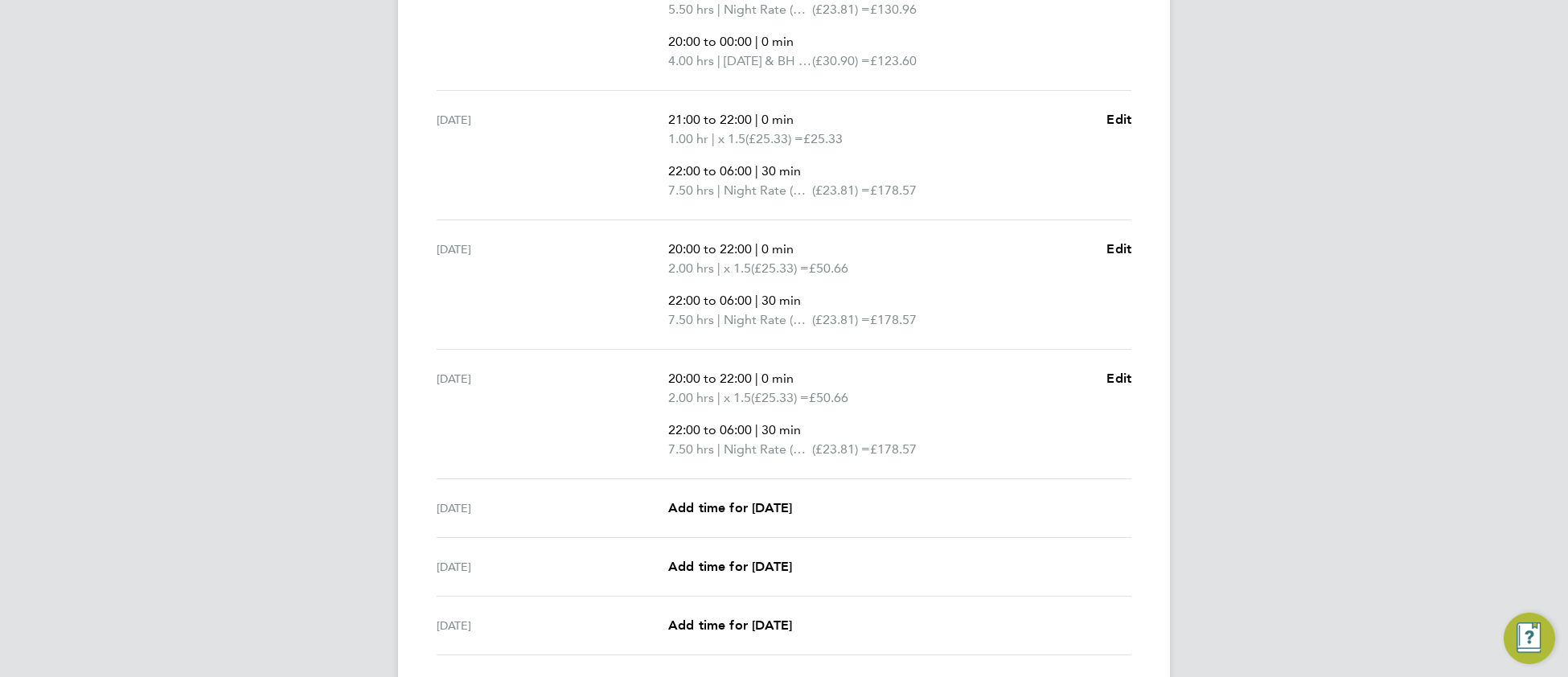
click at [1289, 464] on div "CT CJS Temp Labour Notifications 20 Applications: Network Team Members Business…" at bounding box center [784, 107] width 1568 height 1381
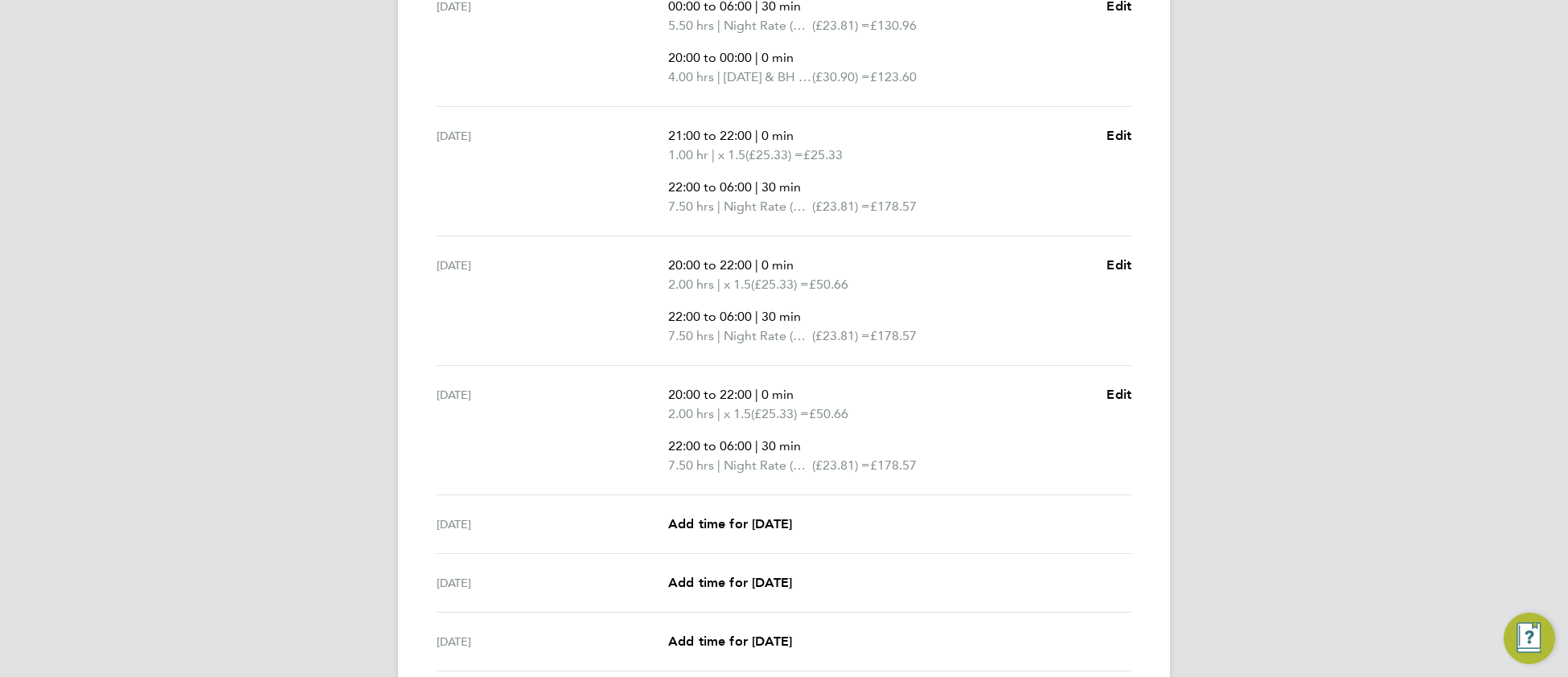
scroll to position [571, 0]
click at [727, 527] on link "Add time for Fri 29 Aug" at bounding box center [730, 521] width 124 height 19
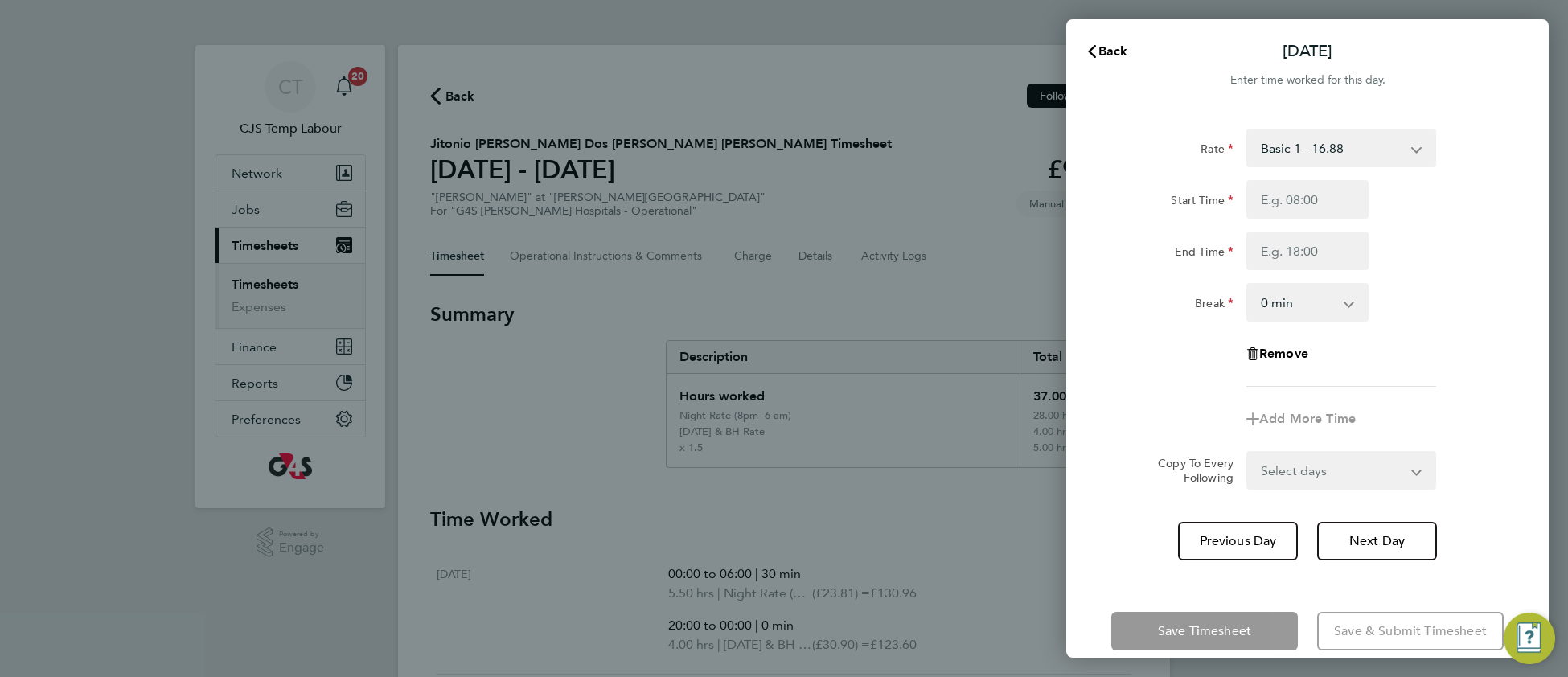
click at [1329, 153] on select "Basic 1 - 16.88 Sunday & BH Rate - 30.90 Night Rate (8pm- 6 am) - 23.81 x 1.5 -…" at bounding box center [1332, 147] width 167 height 35
click at [1129, 52] on button "Back" at bounding box center [1107, 51] width 75 height 32
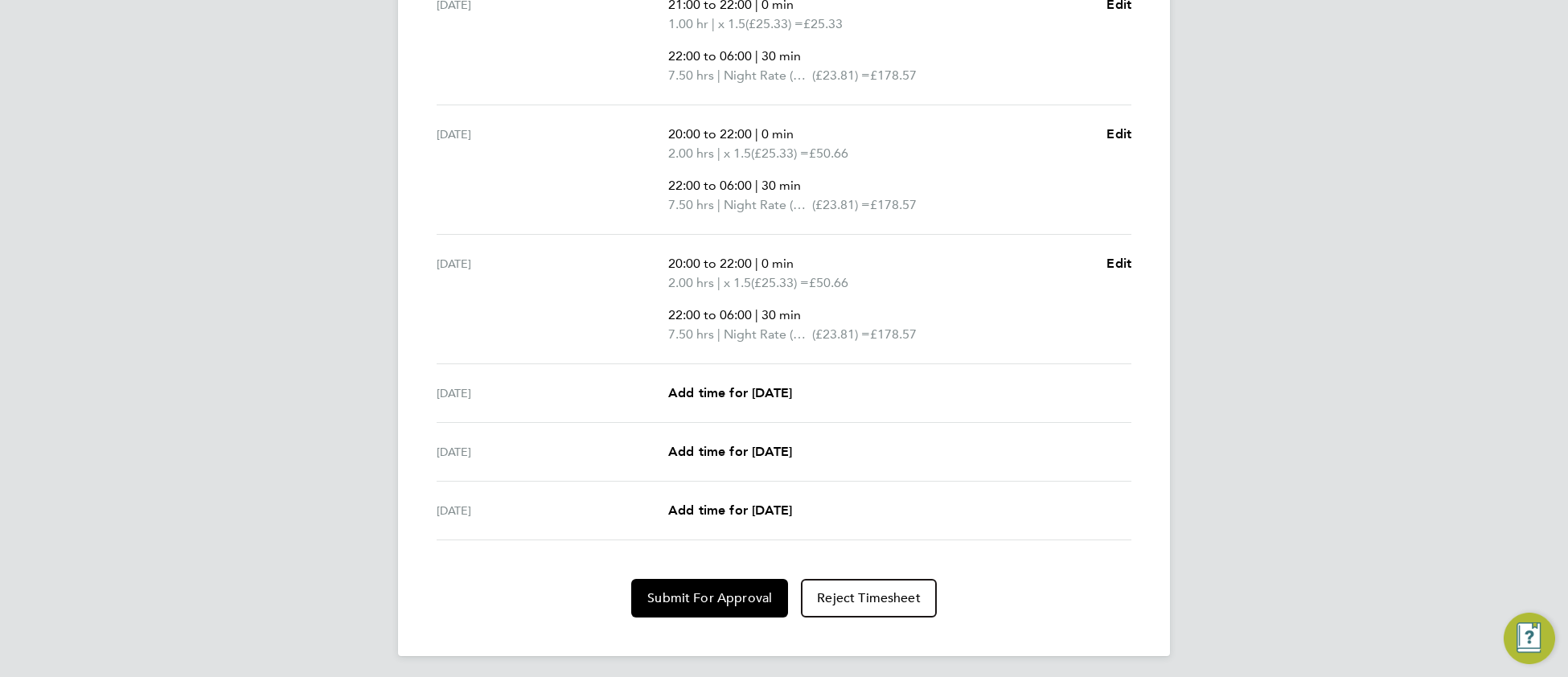
scroll to position [702, 0]
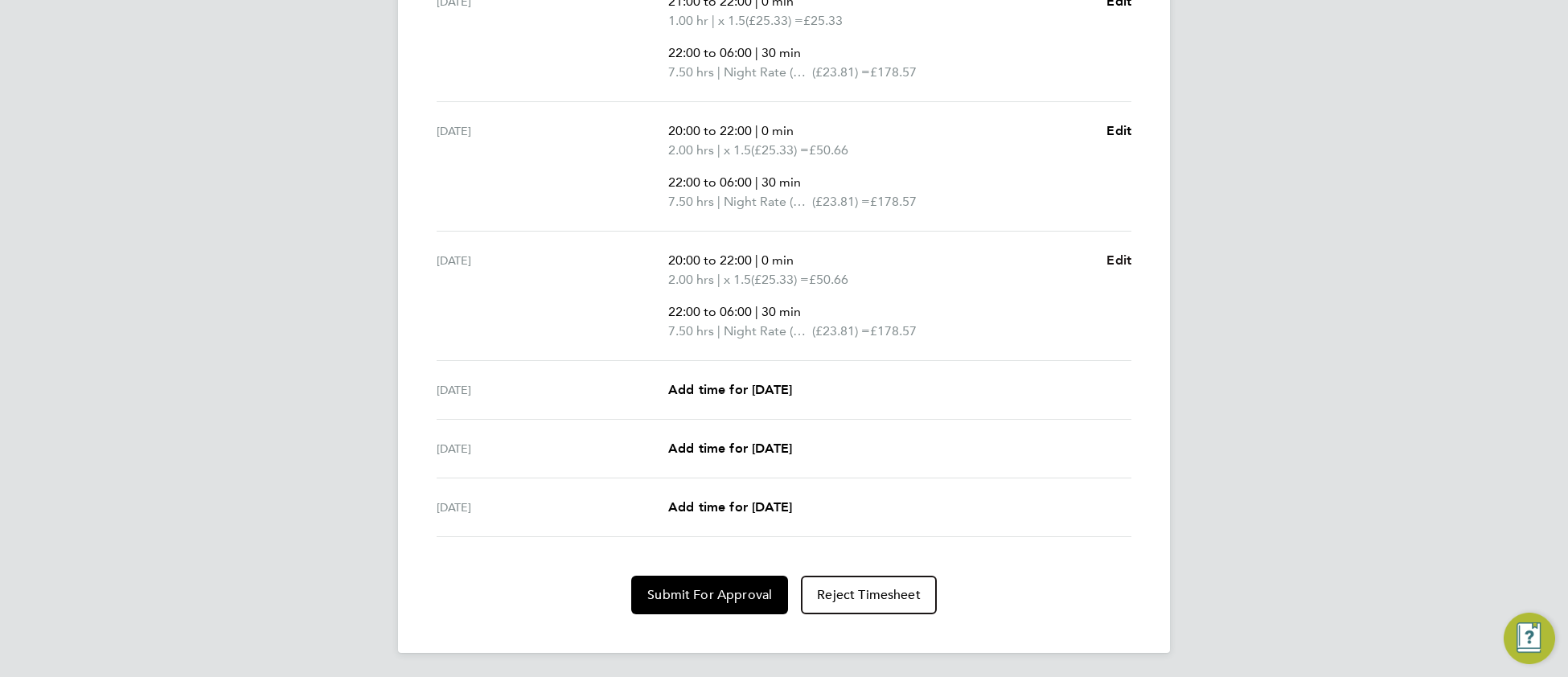
click at [1120, 262] on span "Edit" at bounding box center [1119, 260] width 25 height 15
select select "30"
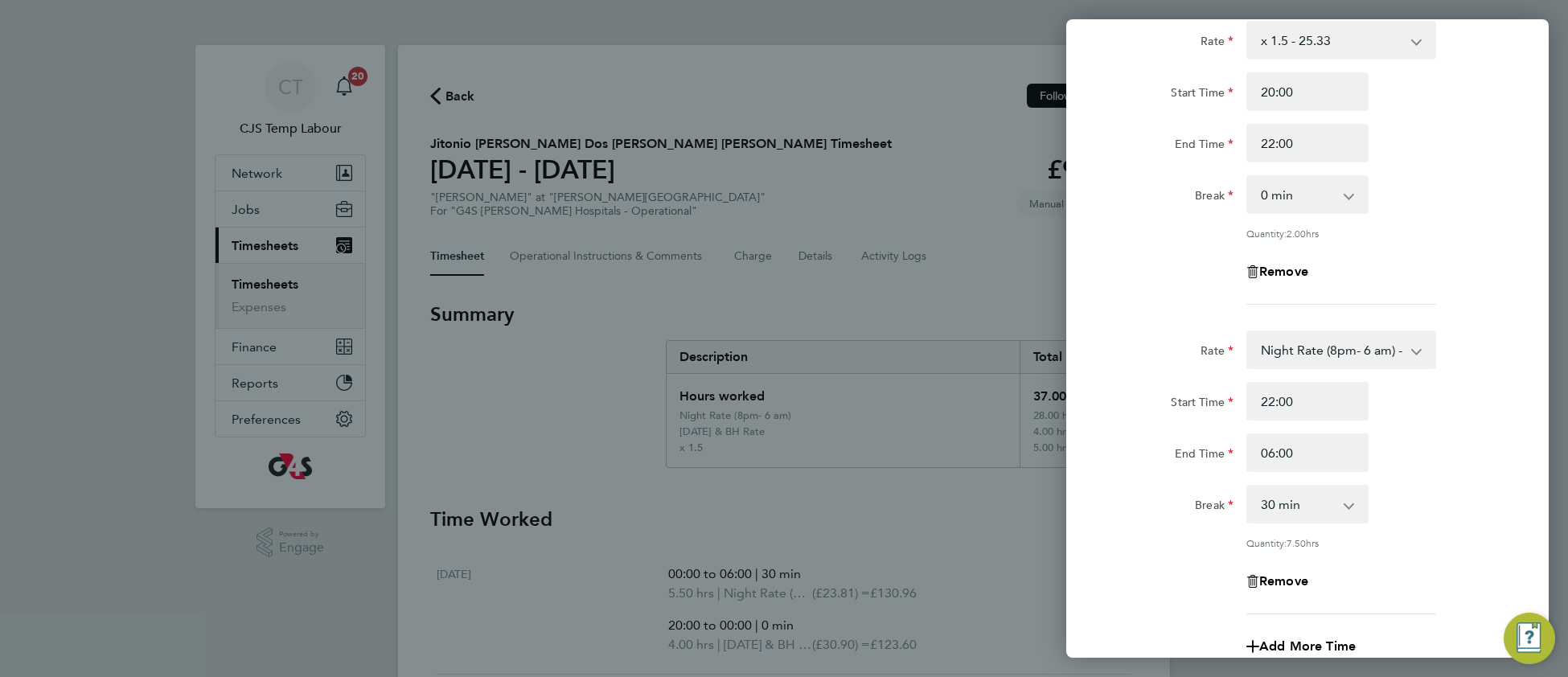
scroll to position [347, 0]
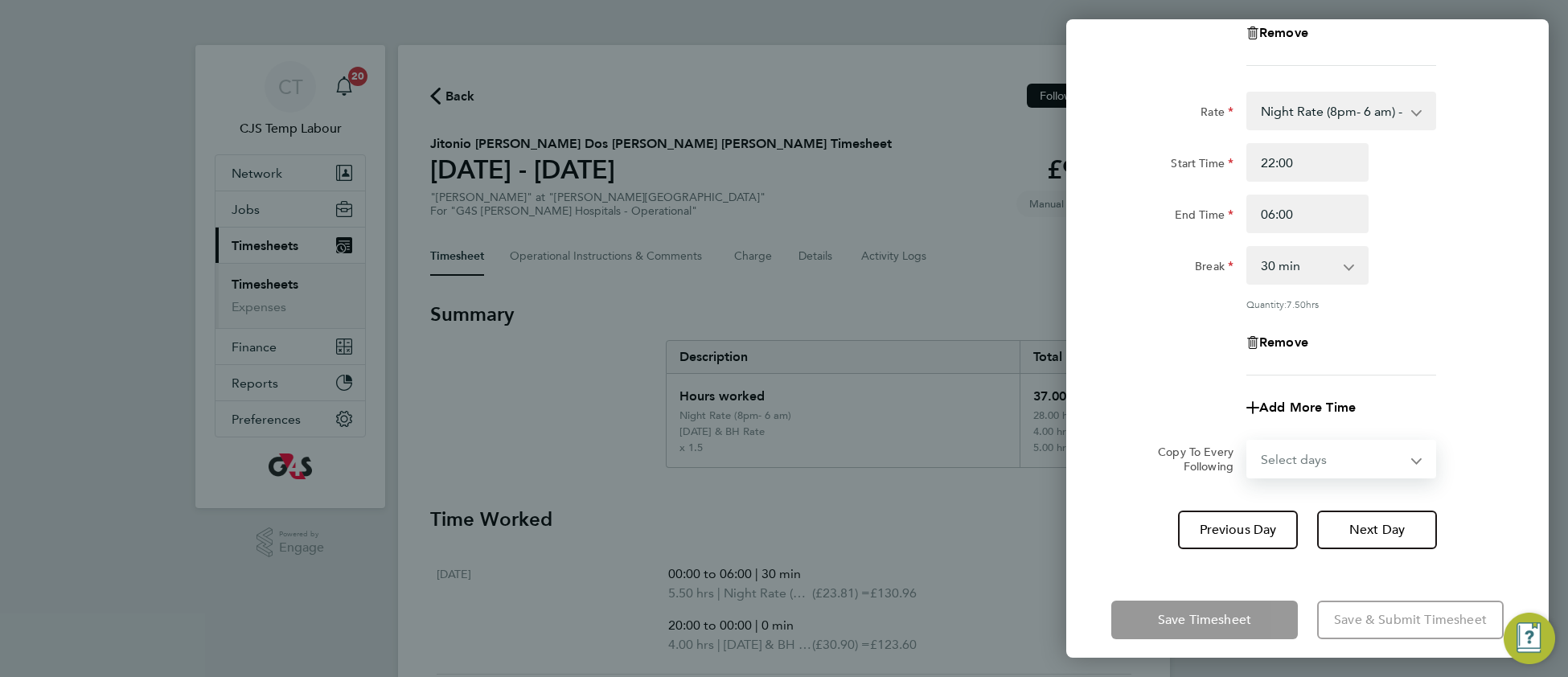
click at [1287, 461] on select "Select days Day Weekend (Sat-Sun) Friday Saturday Sunday" at bounding box center [1332, 459] width 169 height 35
select select "DAY"
click at [1248, 441] on select "Select days Day Weekend (Sat-Sun) Friday Saturday Sunday" at bounding box center [1332, 459] width 169 height 35
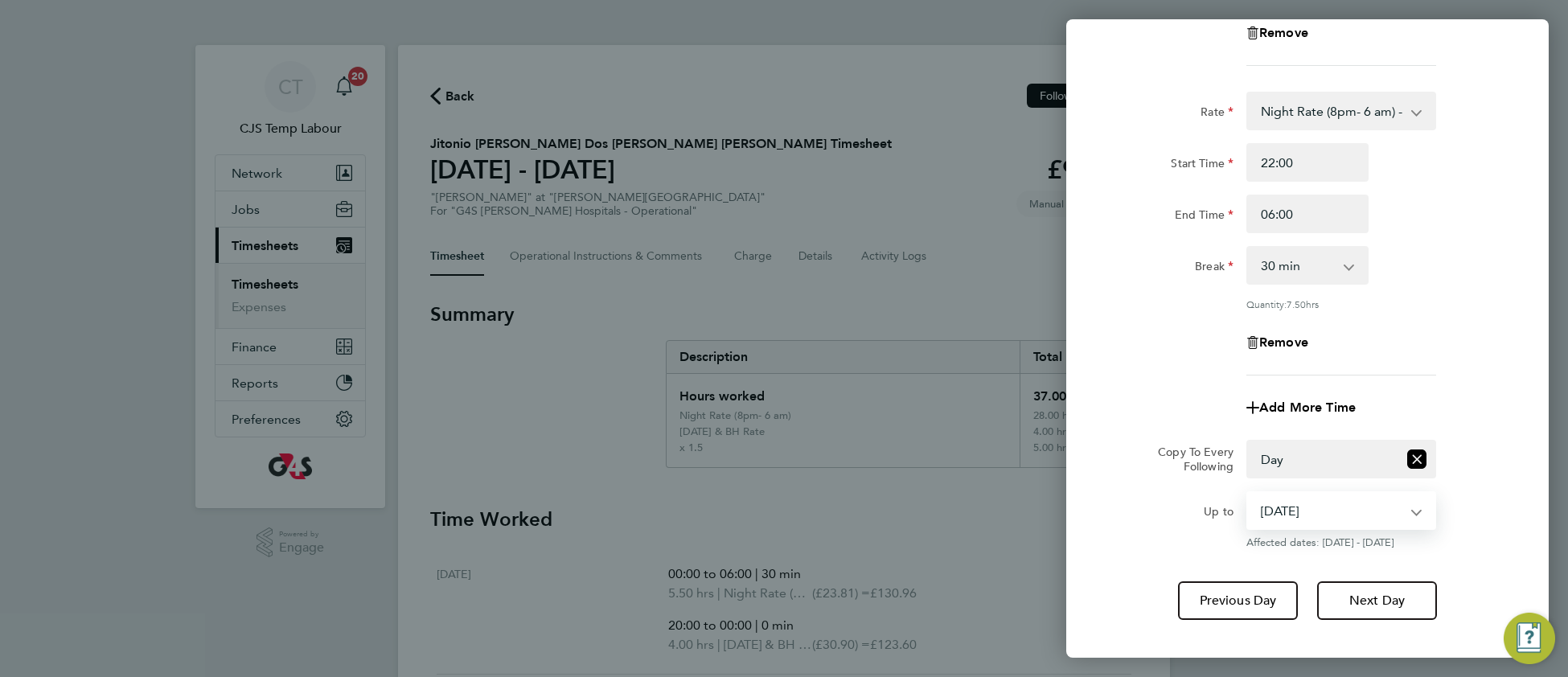
click at [1296, 508] on select "29 Aug 2025 30 Aug 2025 31 Aug 2025" at bounding box center [1332, 510] width 167 height 35
select select "2025-08-29"
click at [1248, 493] on select "29 Aug 2025 30 Aug 2025 31 Aug 2025" at bounding box center [1332, 510] width 167 height 35
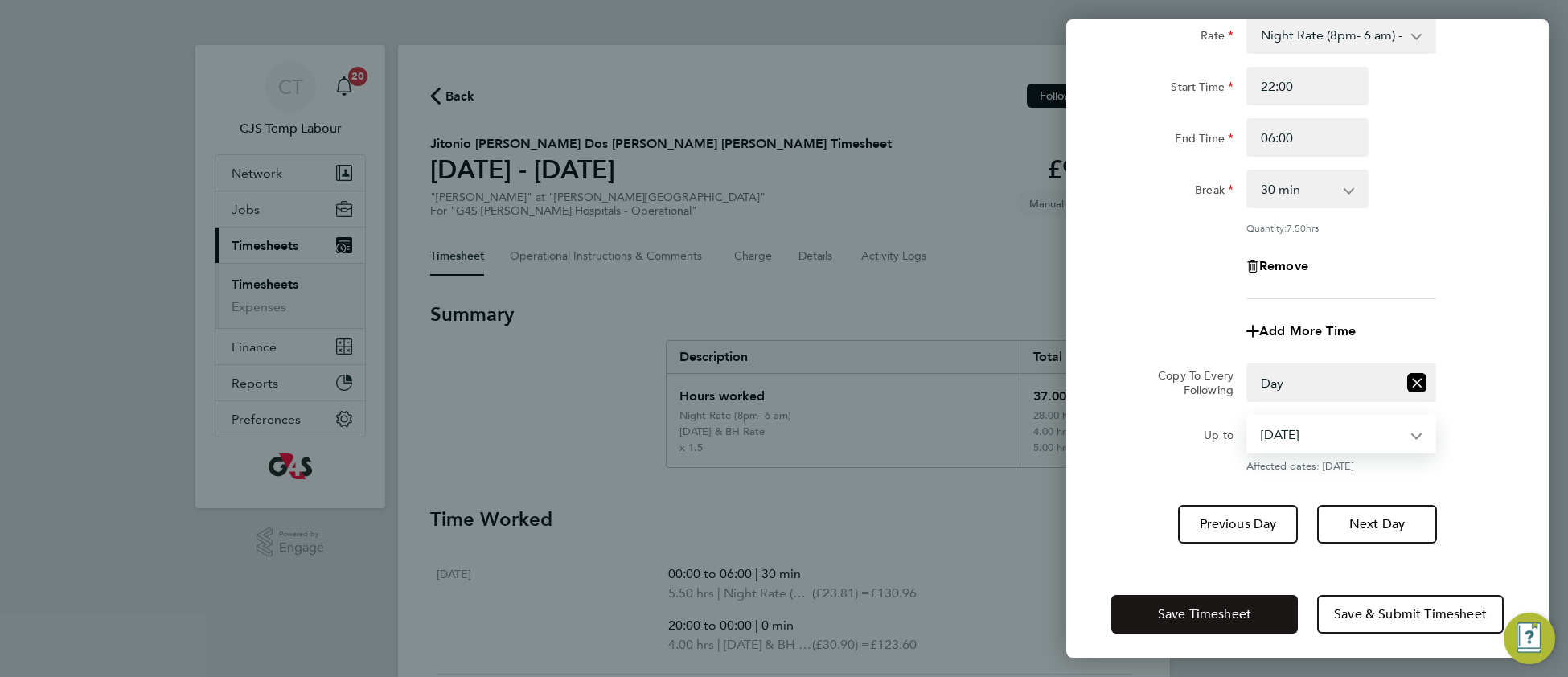
scroll to position [427, 0]
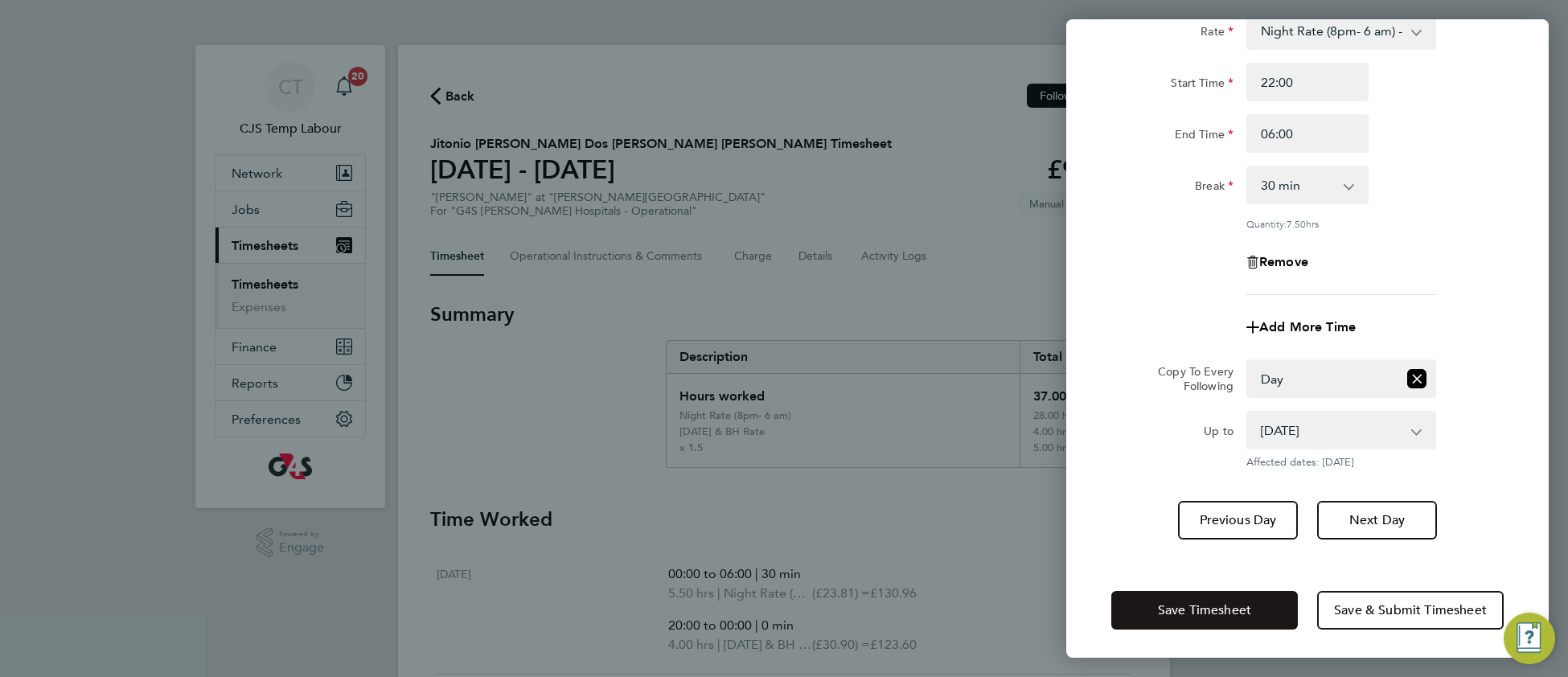
click at [1162, 606] on span "Save Timesheet" at bounding box center [1205, 610] width 94 height 16
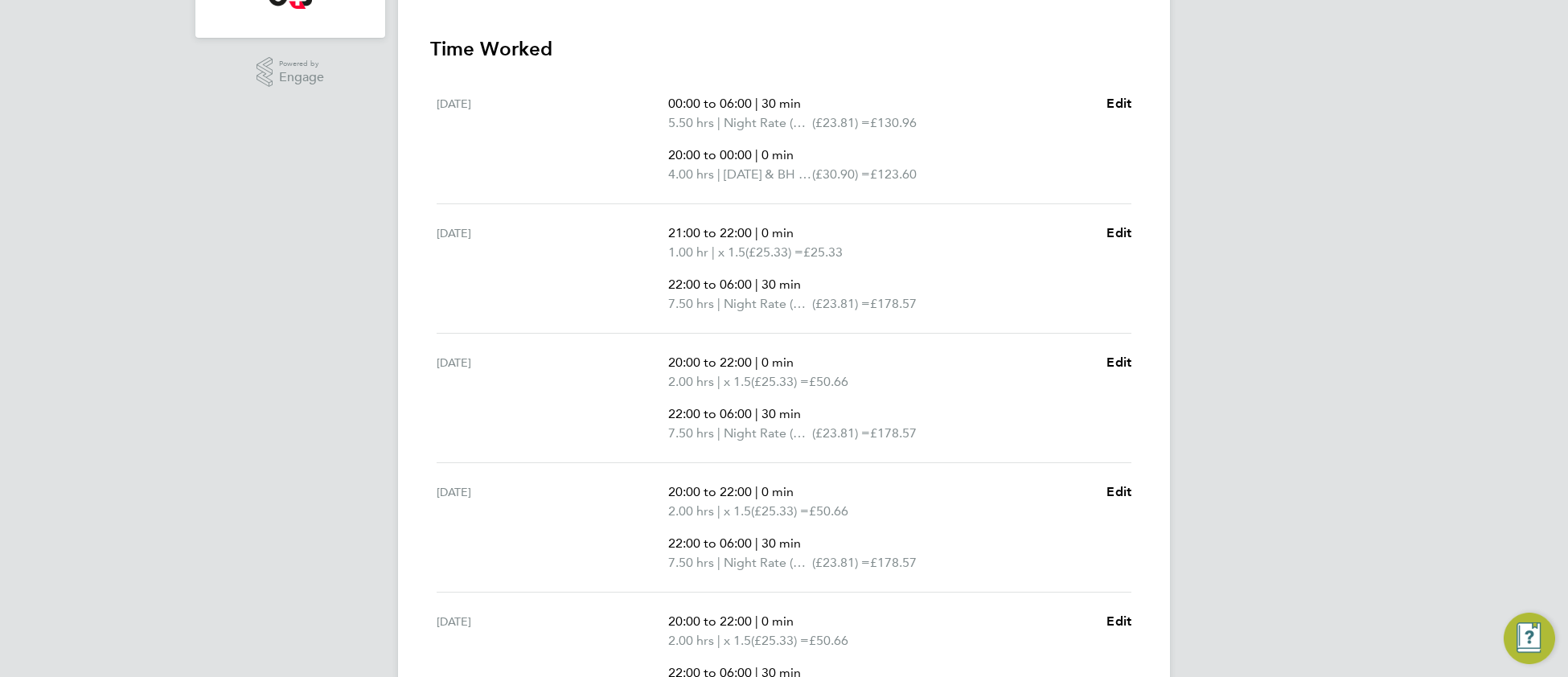
scroll to position [465, 0]
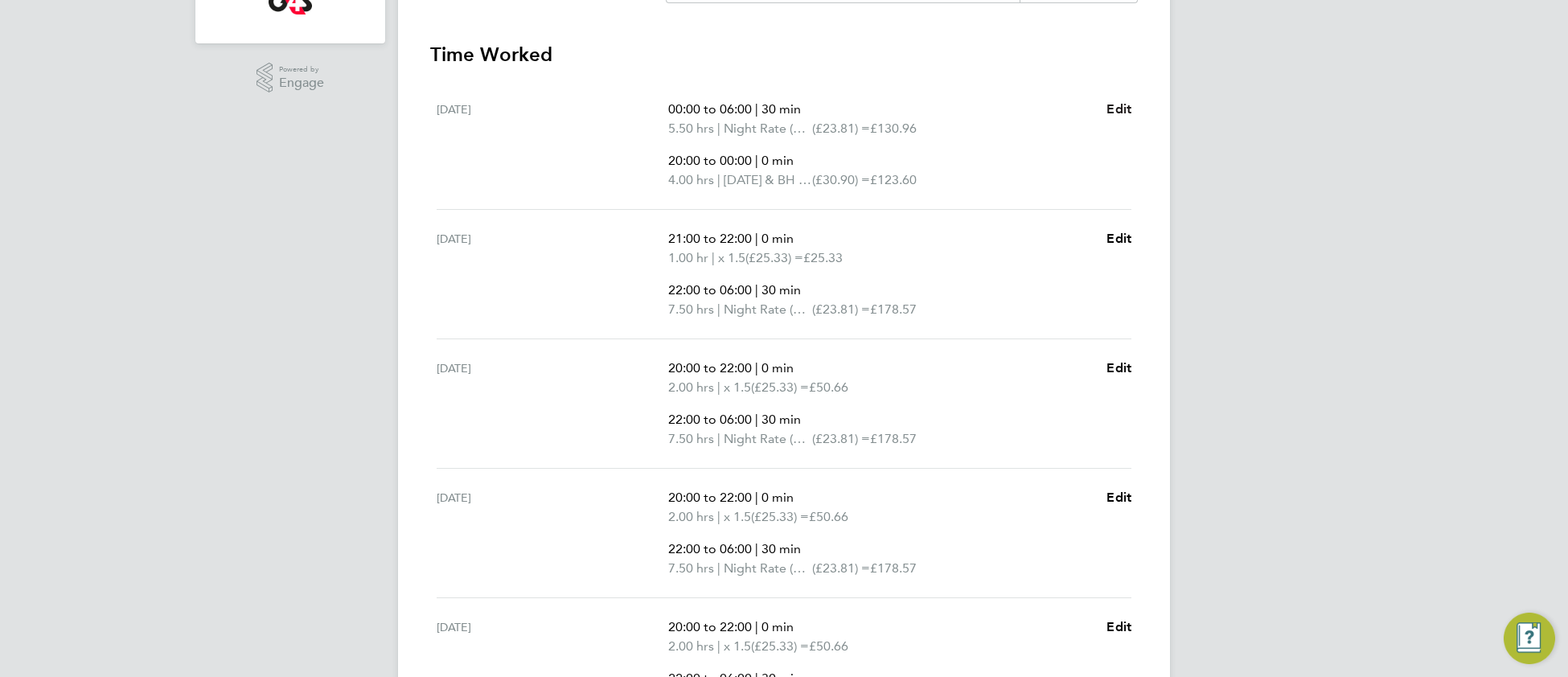
click at [1127, 116] on link "Edit" at bounding box center [1119, 109] width 25 height 19
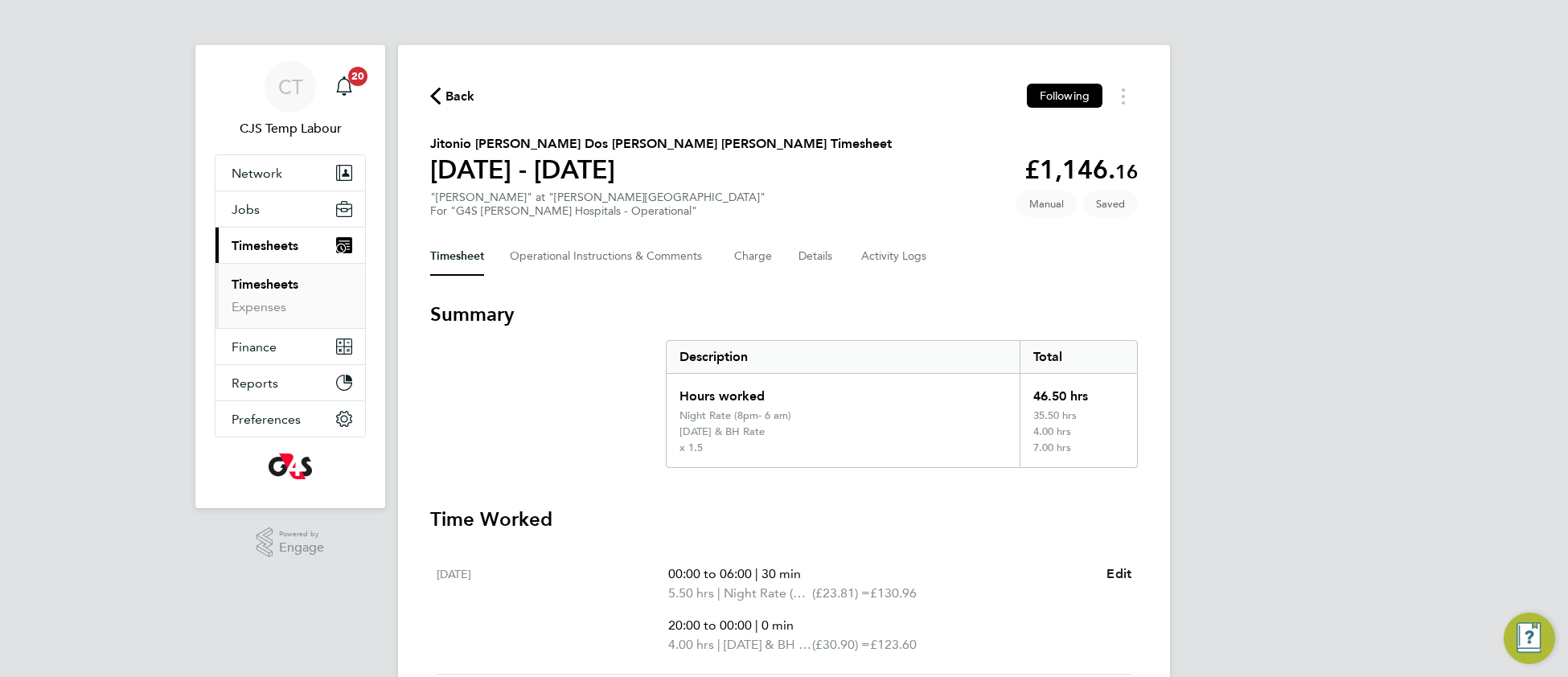
select select "30"
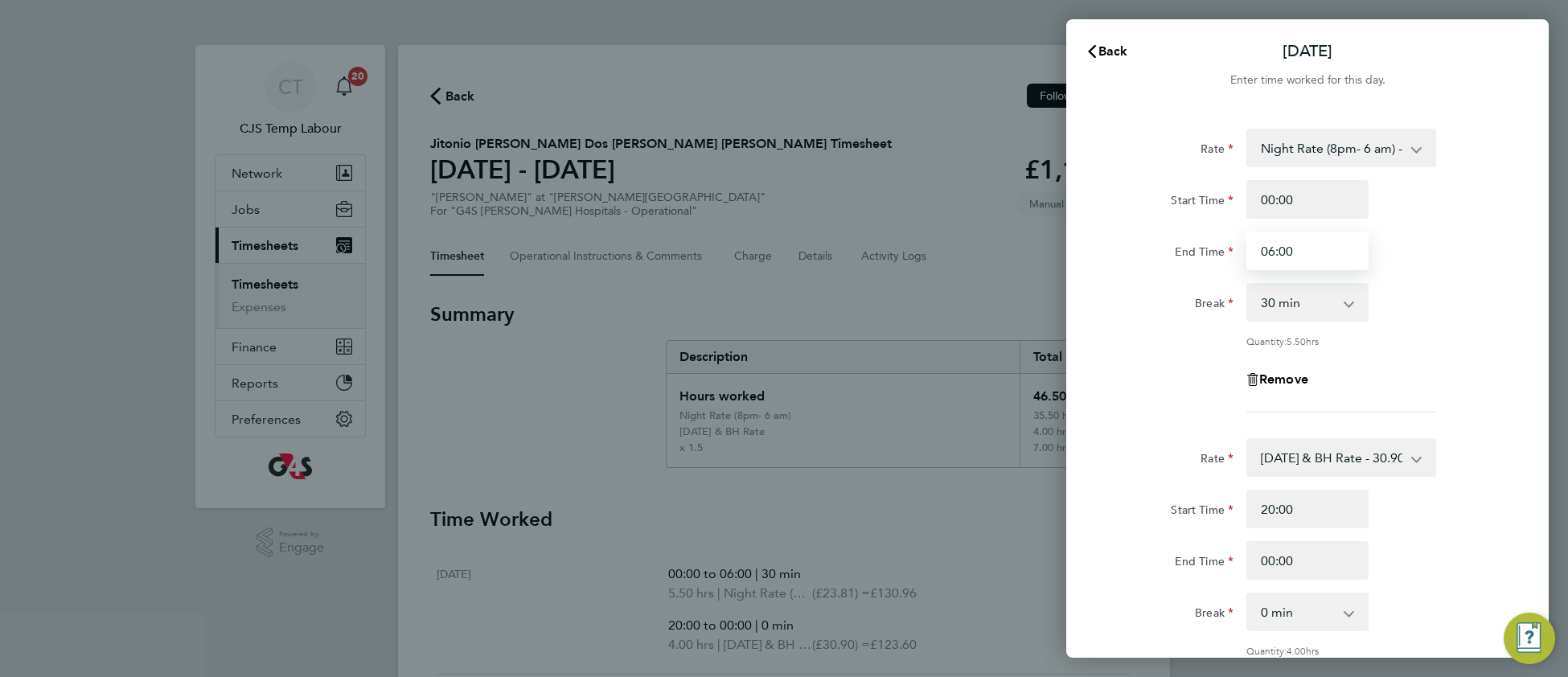
click at [1274, 252] on input "06:00" at bounding box center [1307, 251] width 122 height 39
drag, startPoint x: 1276, startPoint y: 201, endPoint x: 1268, endPoint y: 202, distance: 8.1
click at [1268, 202] on input "00:00" at bounding box center [1307, 199] width 122 height 39
click at [1457, 255] on div "End Time 06:00" at bounding box center [1307, 251] width 405 height 39
click at [1269, 250] on input "06:00" at bounding box center [1307, 251] width 122 height 39
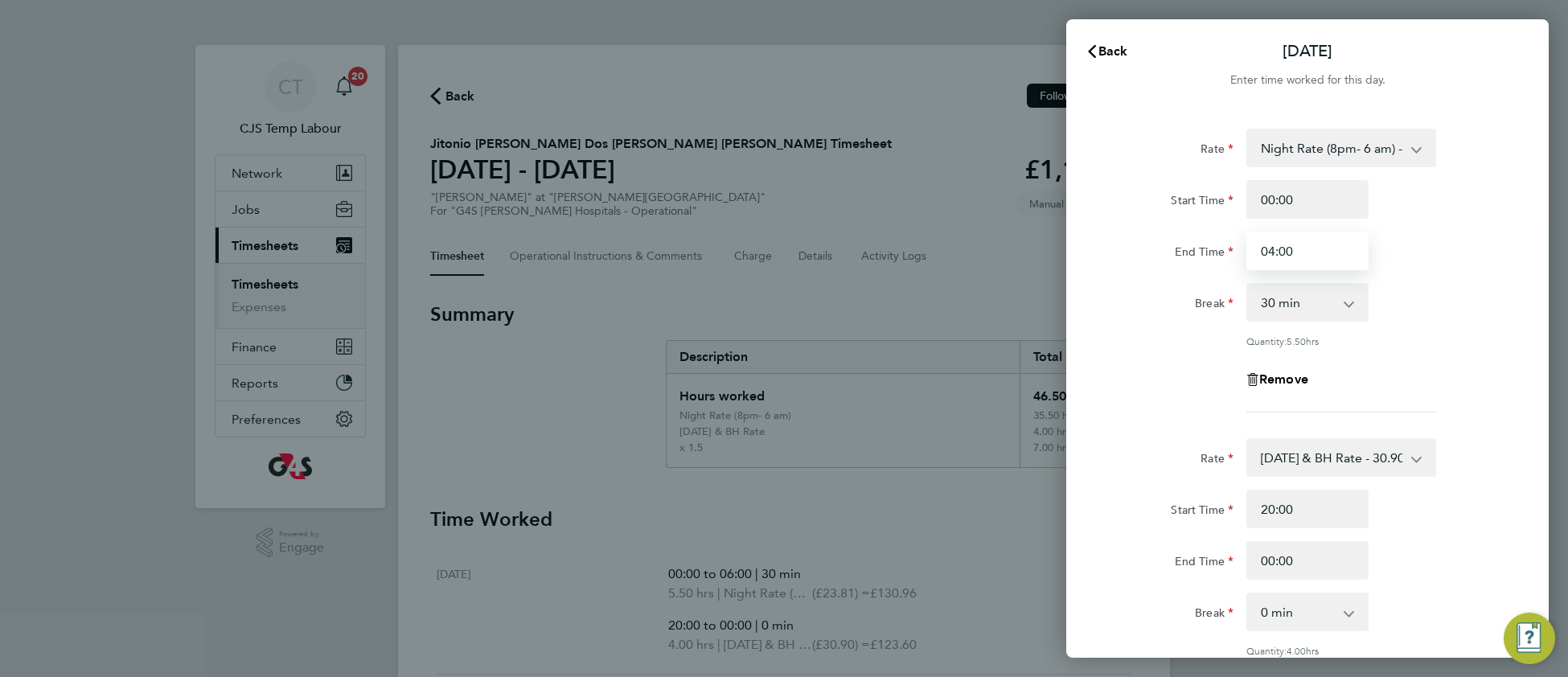
type input "04:00"
click at [1399, 339] on div "Quantity: 3.50 hrs" at bounding box center [1341, 341] width 190 height 13
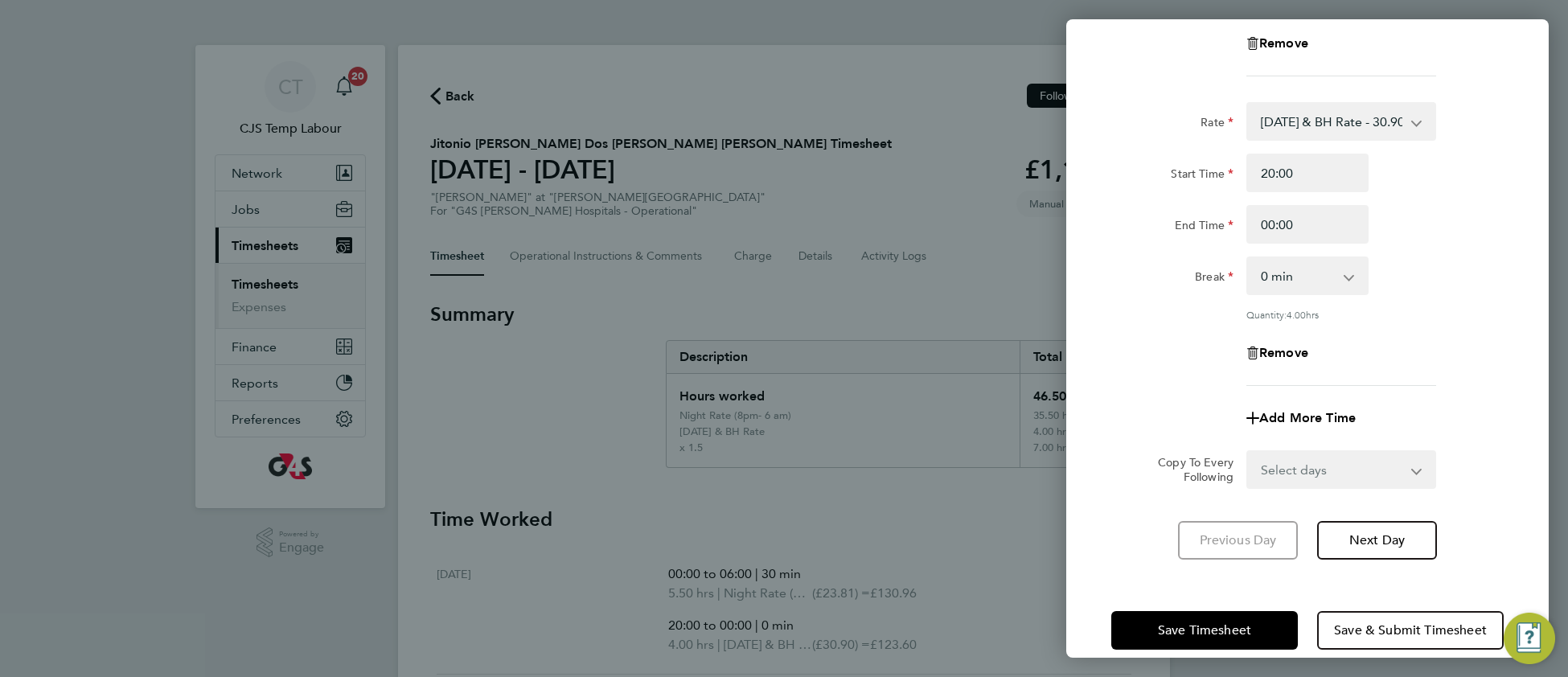
scroll to position [340, 0]
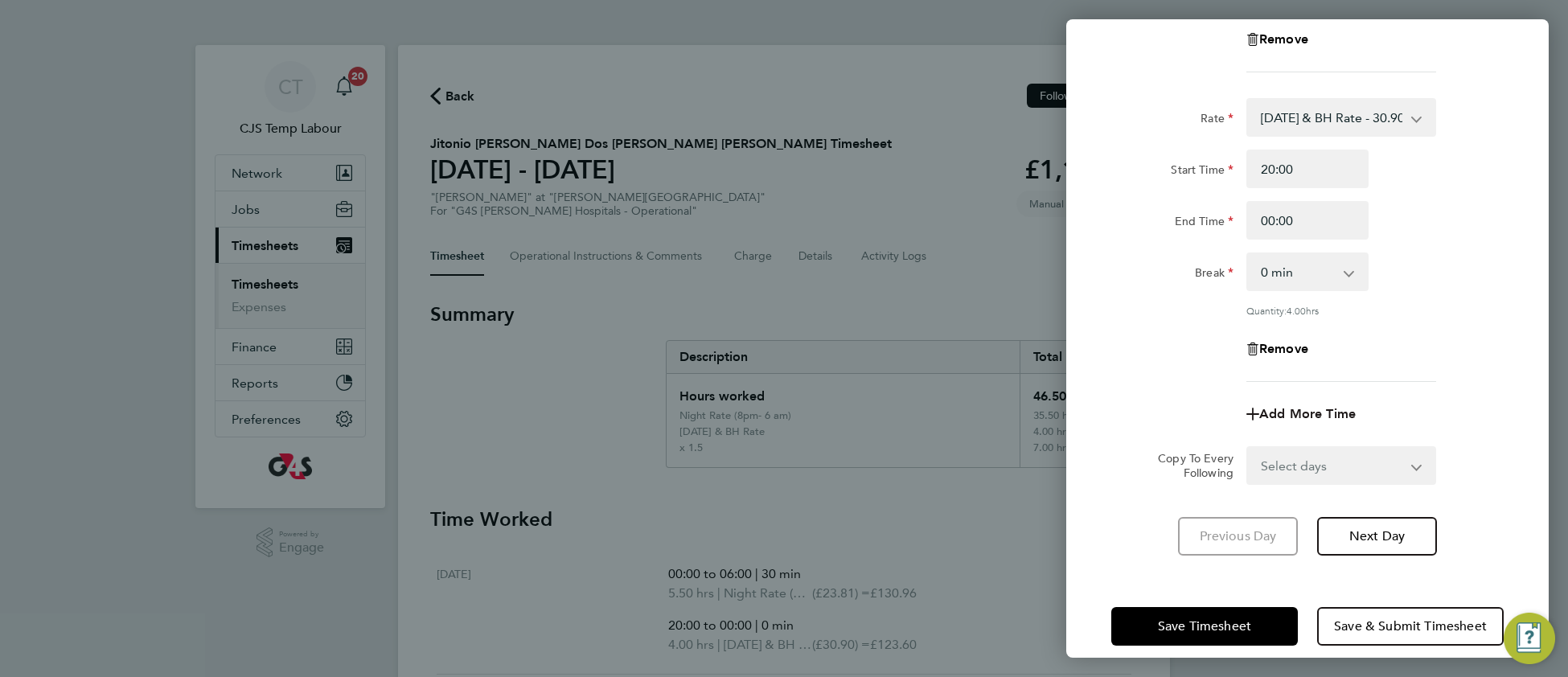
click at [1305, 409] on span "Add More Time" at bounding box center [1307, 414] width 96 height 15
select select "null"
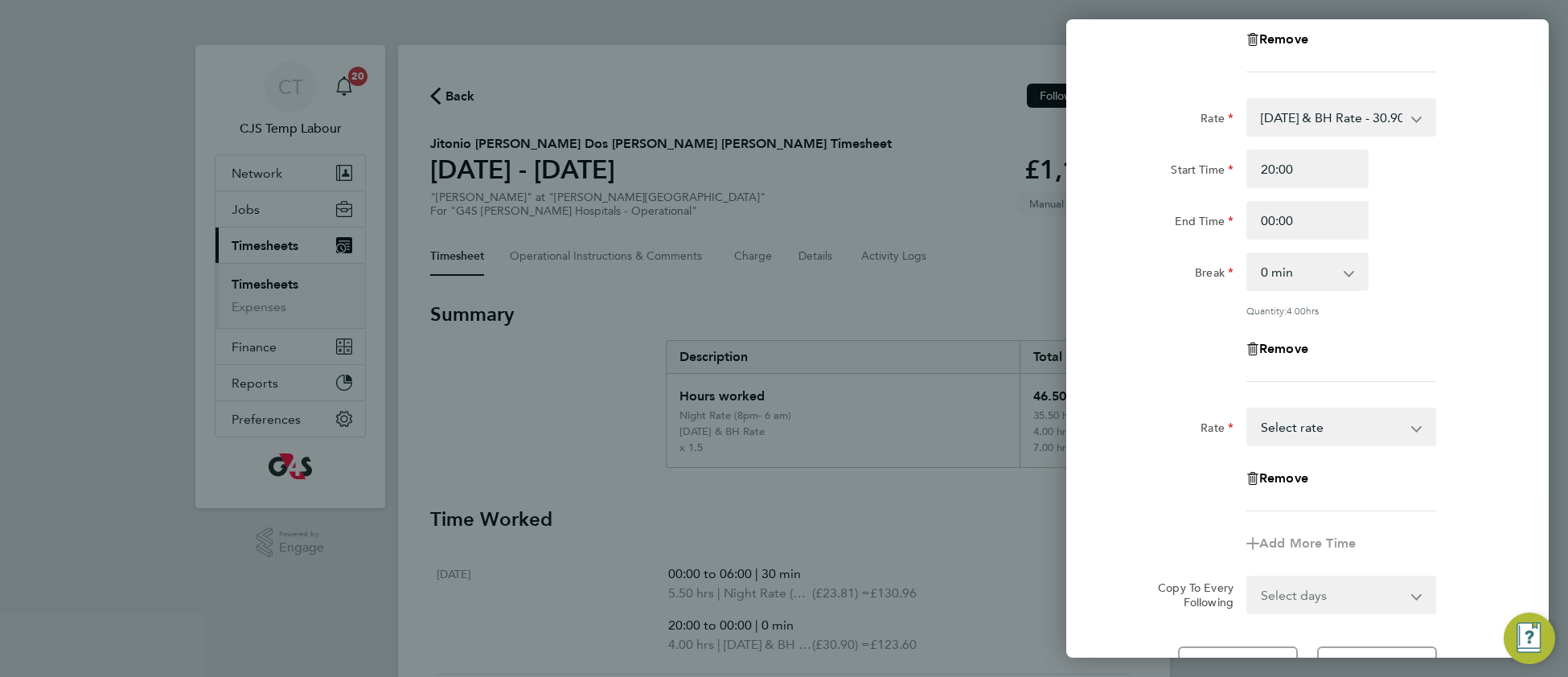
click at [1291, 426] on select "Basic 1 - 16.88 Sunday & BH Rate - 30.90 Night Rate (8pm- 6 am) - 23.81 x 1.5 -…" at bounding box center [1332, 426] width 167 height 35
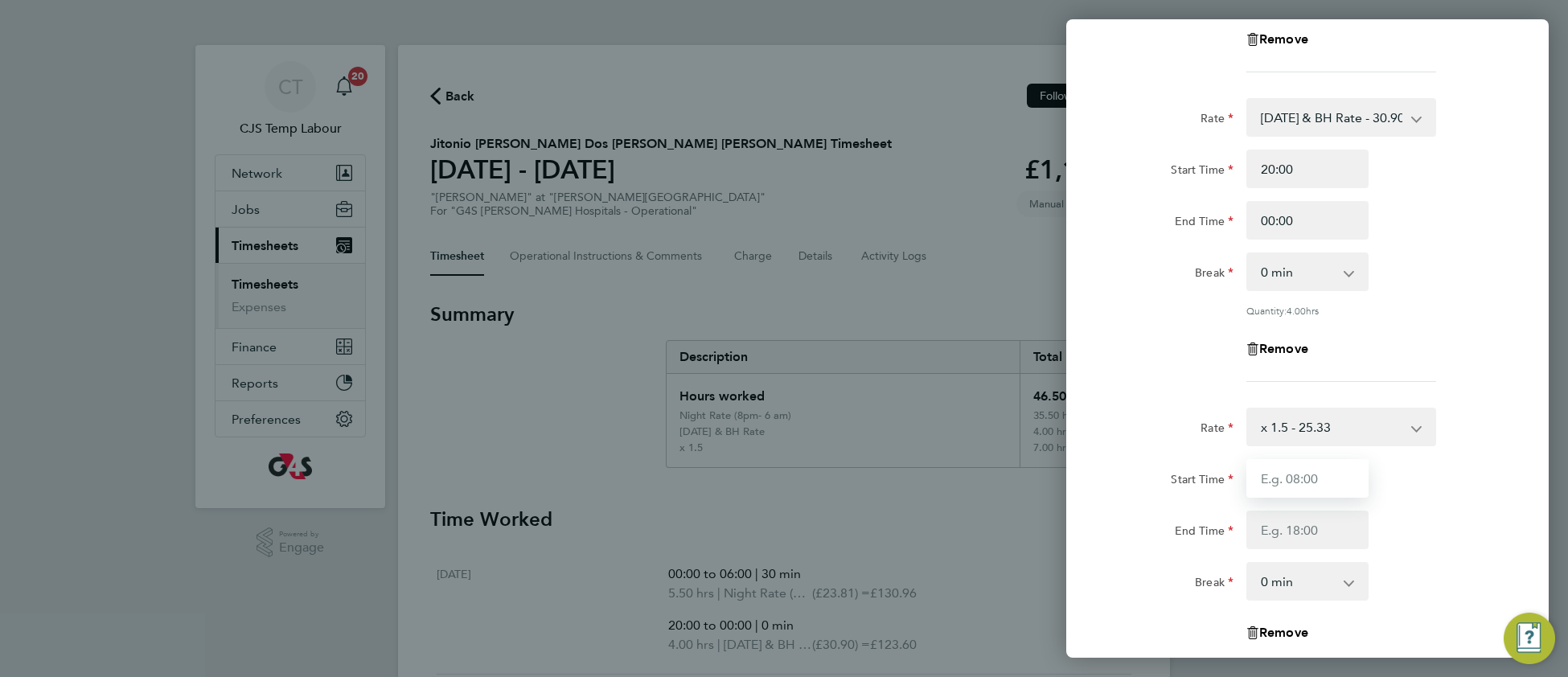
click at [1296, 477] on input "Start Time" at bounding box center [1307, 478] width 122 height 39
type input "04:00"
click at [1276, 530] on input "End Time" at bounding box center [1307, 530] width 122 height 39
type input "06:00"
click at [1418, 553] on div "Rate x 1.5 - 25.33 Basic 1 - 16.88 Sunday & BH Rate - 30.90 Night Rate (8pm- 6 …" at bounding box center [1307, 549] width 392 height 284
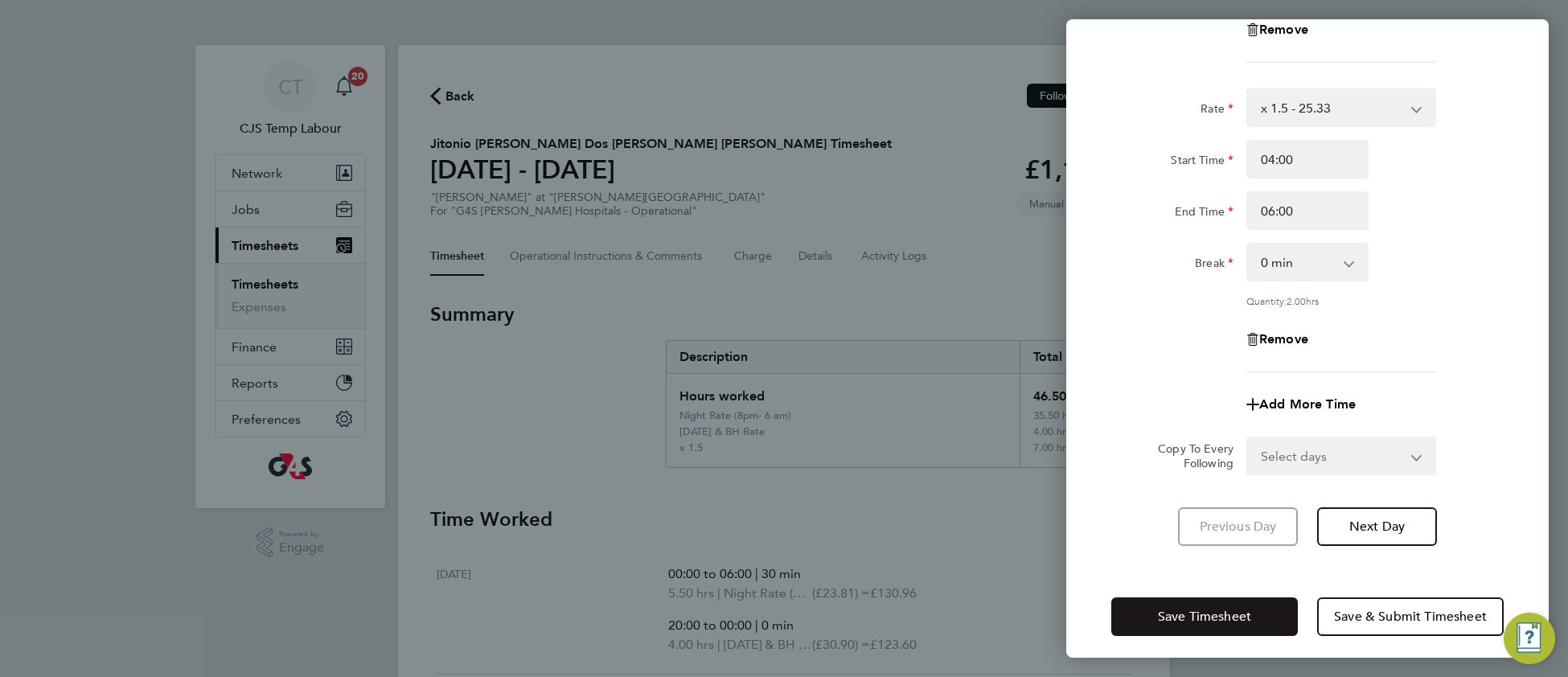
scroll to position [664, 0]
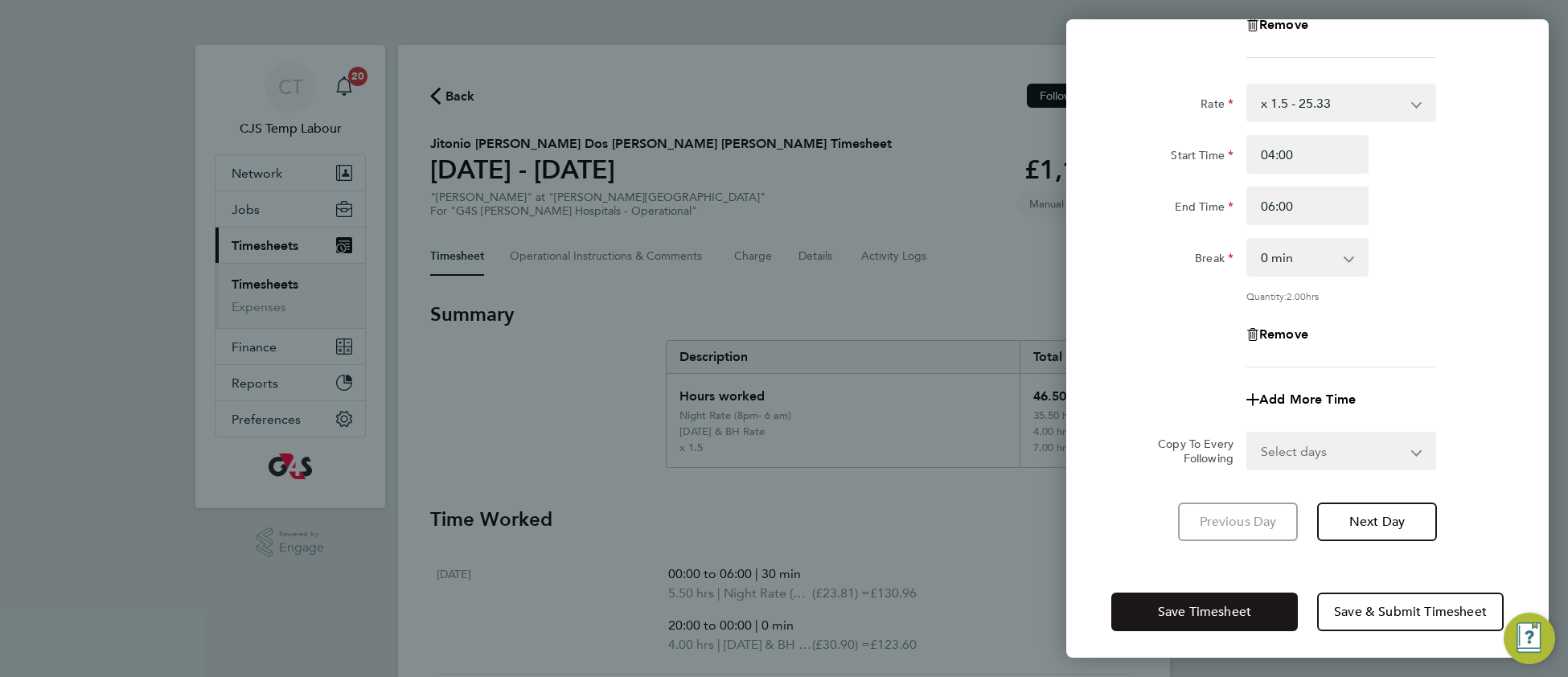
click at [1198, 613] on span "Save Timesheet" at bounding box center [1205, 612] width 94 height 16
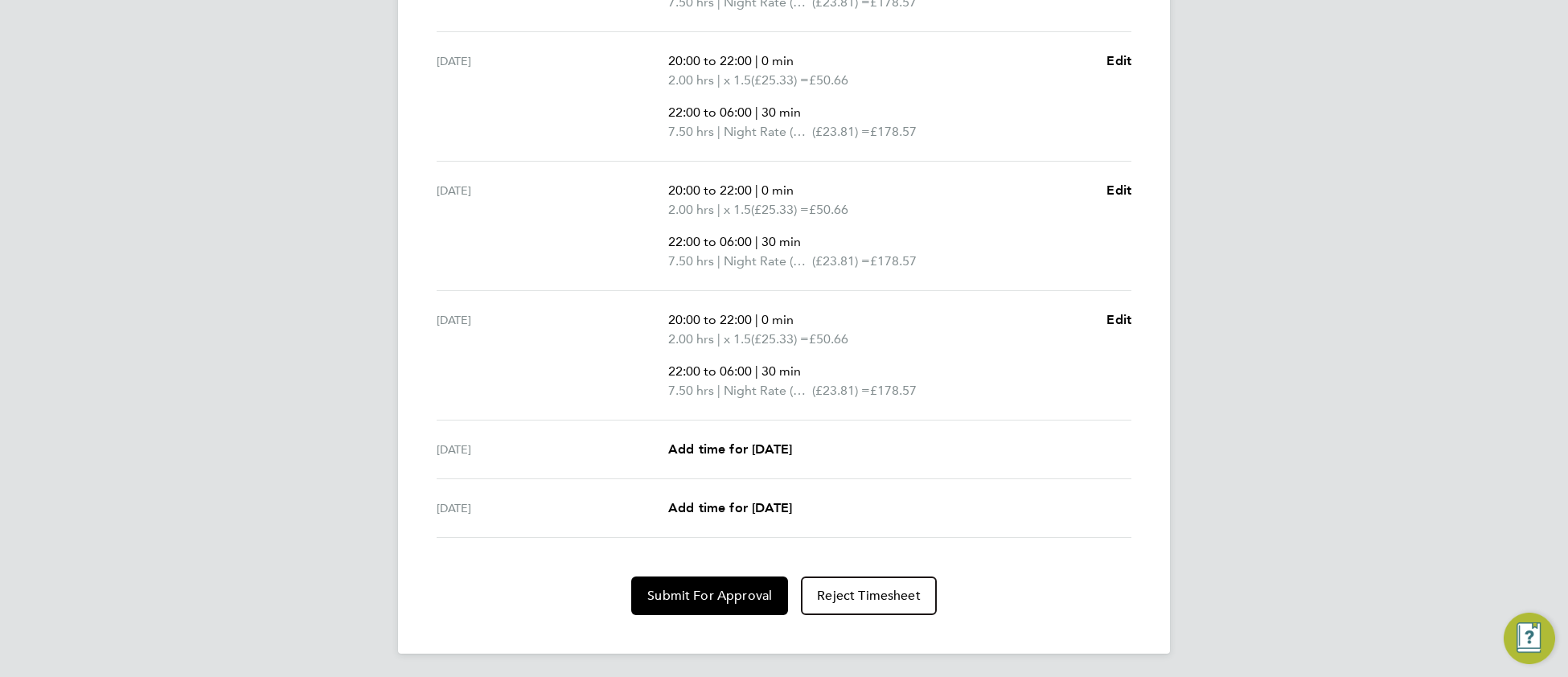
scroll to position [825, 0]
click at [688, 598] on span "Submit For Approval" at bounding box center [709, 594] width 125 height 16
click at [687, 596] on span "Approve Timesheet" at bounding box center [709, 594] width 118 height 16
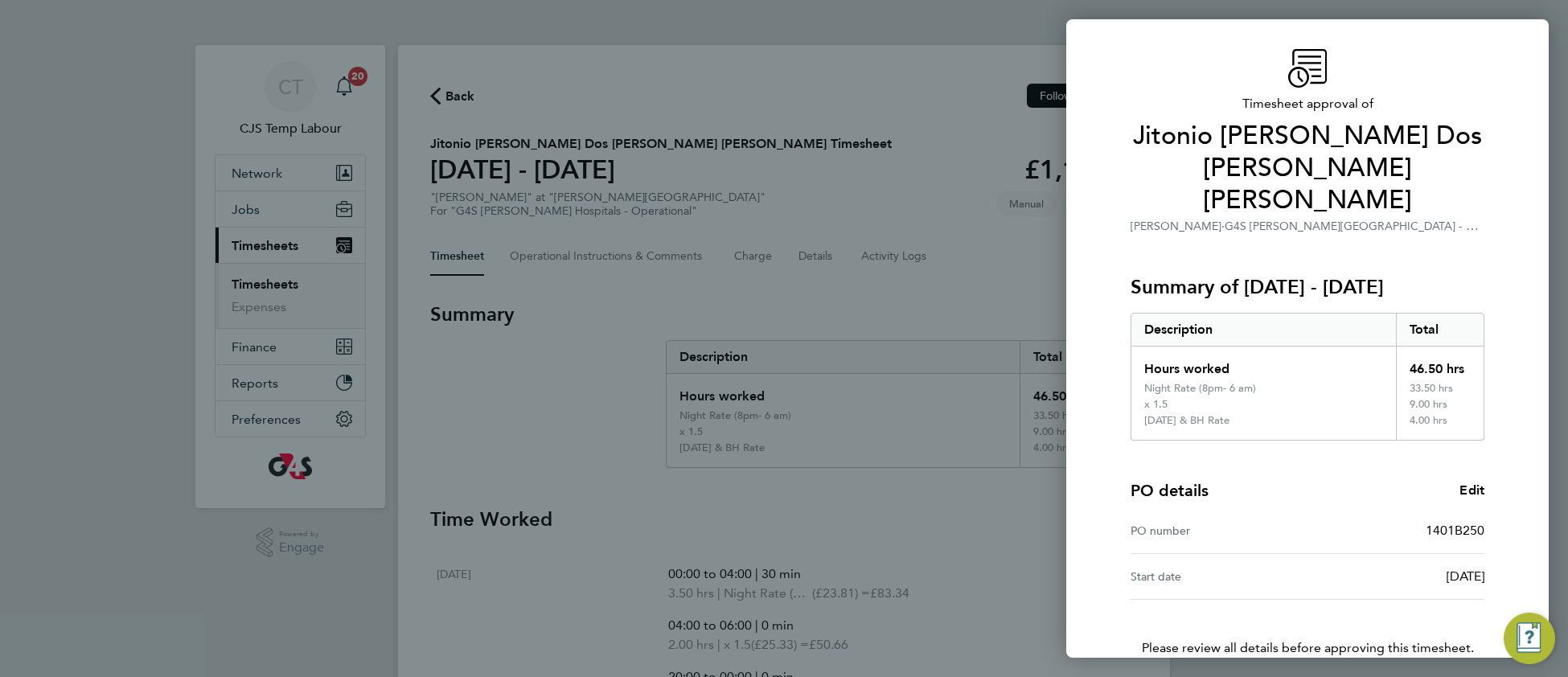
scroll to position [113, 0]
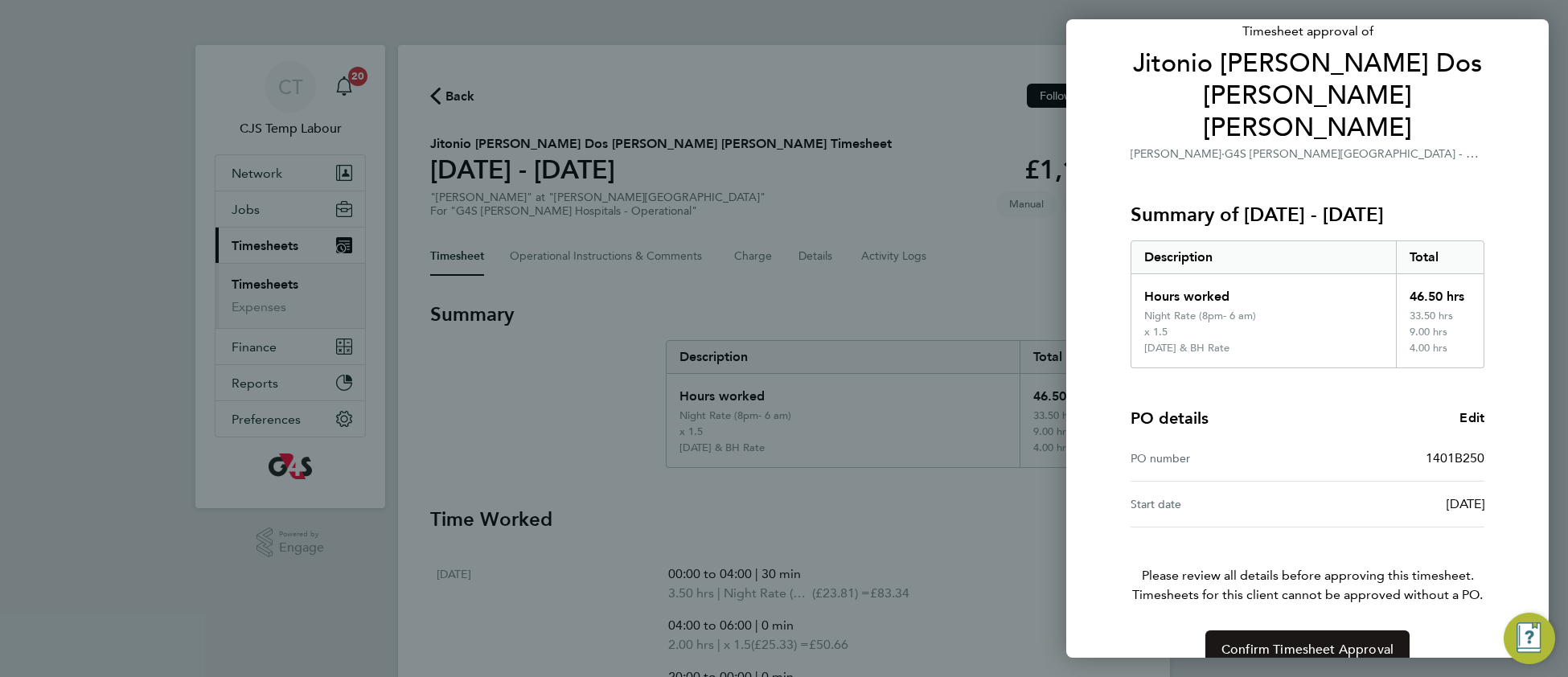
click at [1281, 642] on span "Confirm Timesheet Approval" at bounding box center [1307, 650] width 172 height 16
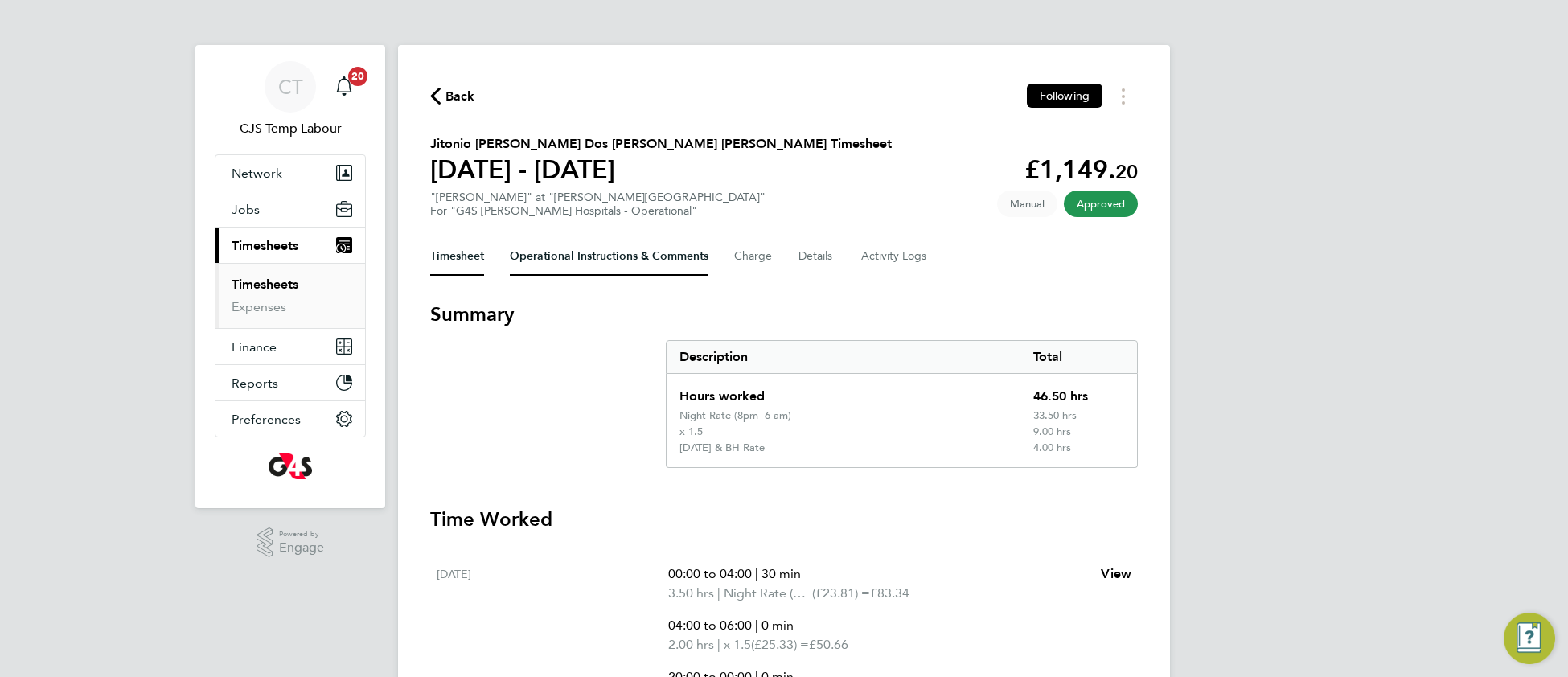
drag, startPoint x: 564, startPoint y: 263, endPoint x: 561, endPoint y: 294, distance: 31.1
click at [562, 263] on Comments-tab "Operational Instructions & Comments" at bounding box center [609, 256] width 199 height 39
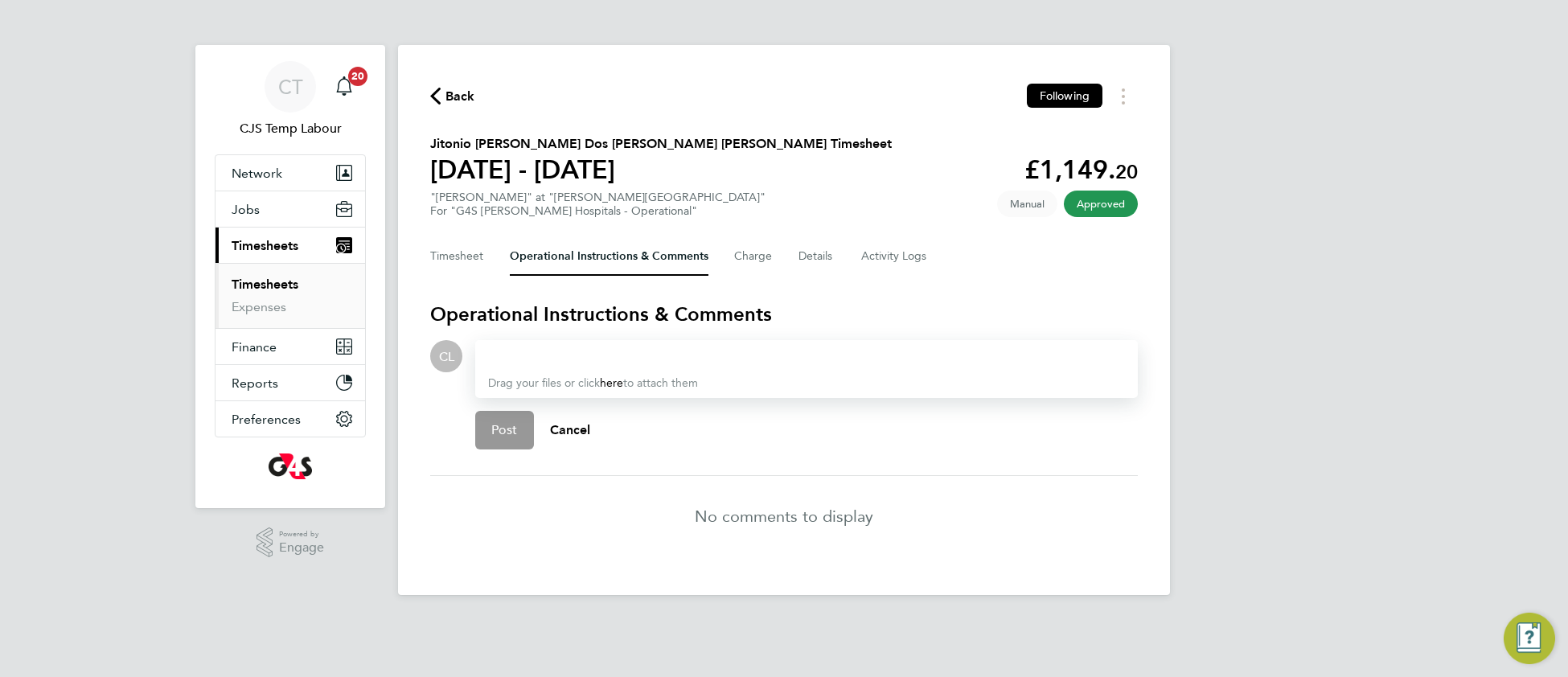
click at [566, 361] on div at bounding box center [806, 356] width 637 height 19
click at [677, 385] on p "Allyx Miller" at bounding box center [633, 389] width 200 height 19
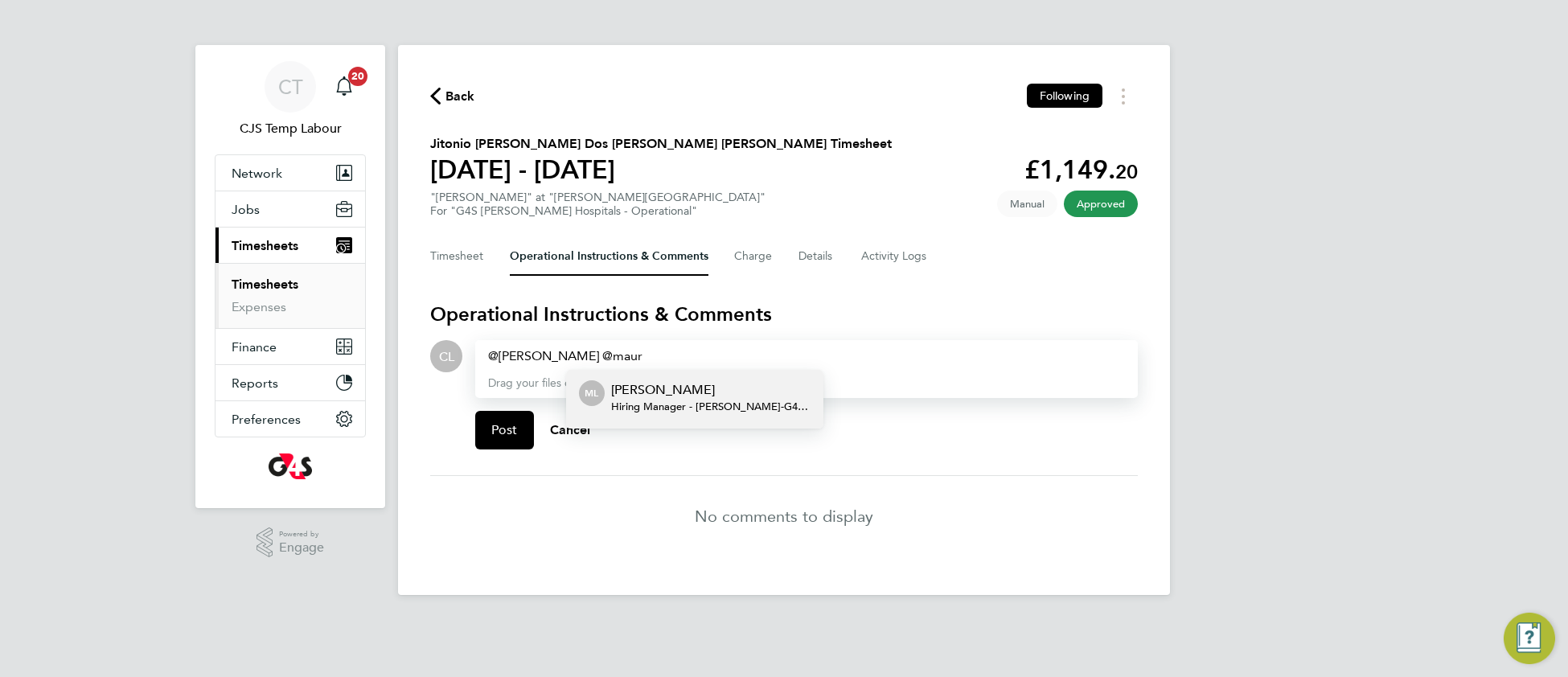
drag, startPoint x: 724, startPoint y: 400, endPoint x: 1199, endPoint y: 278, distance: 490.4
click at [725, 400] on span "Hiring Manager - Churchill - G4S Facilities Management (Uk) Limited" at bounding box center [711, 406] width 200 height 13
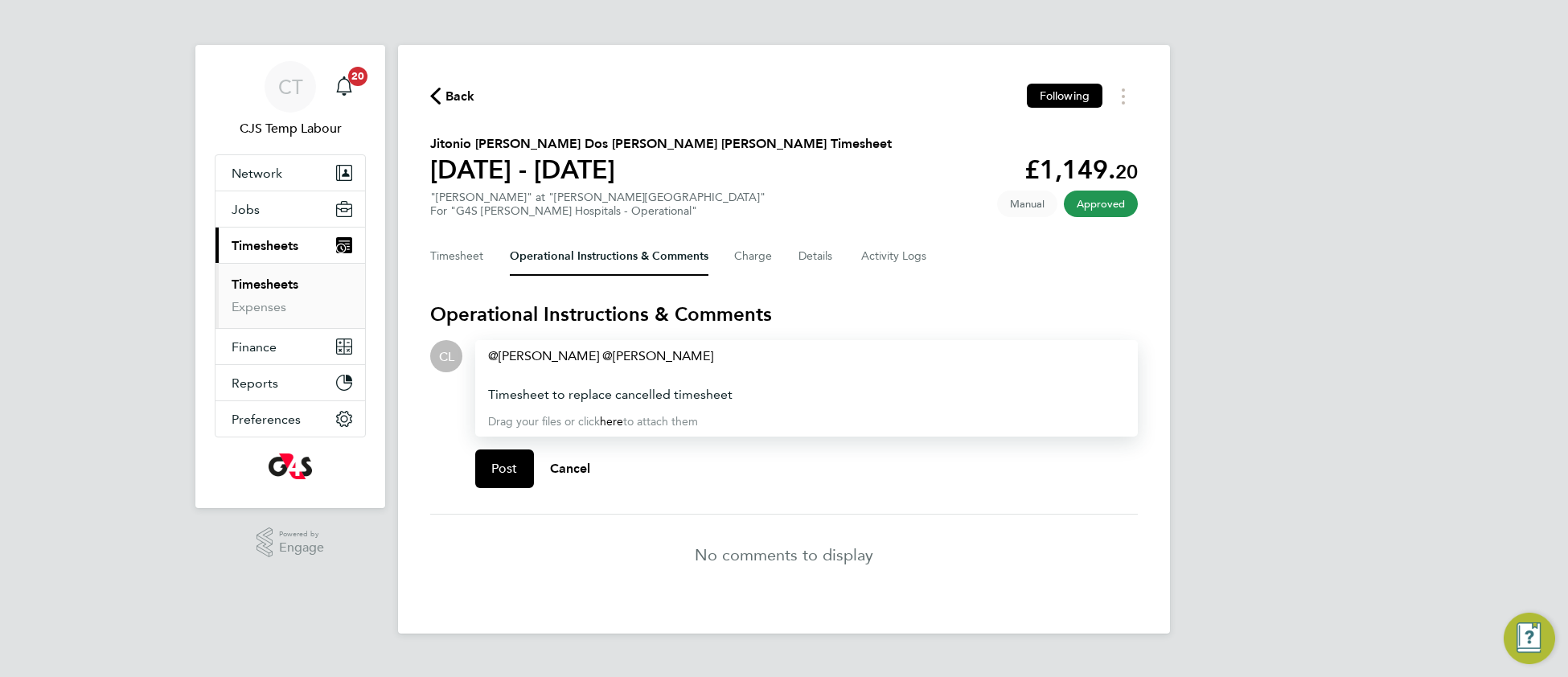
click at [783, 392] on div "Timesheet to replace cancelled timesheet" at bounding box center [806, 394] width 637 height 19
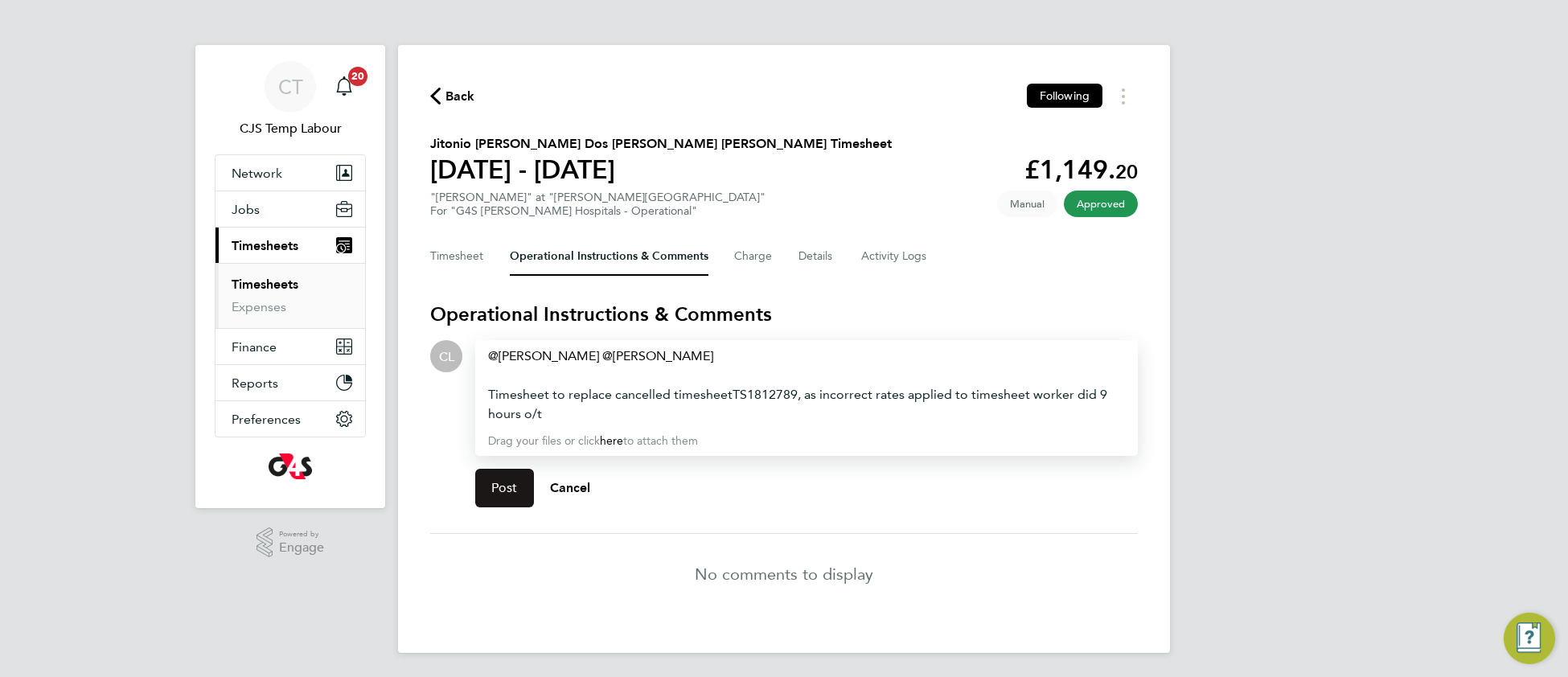
click at [494, 485] on span "Post" at bounding box center [505, 488] width 27 height 16
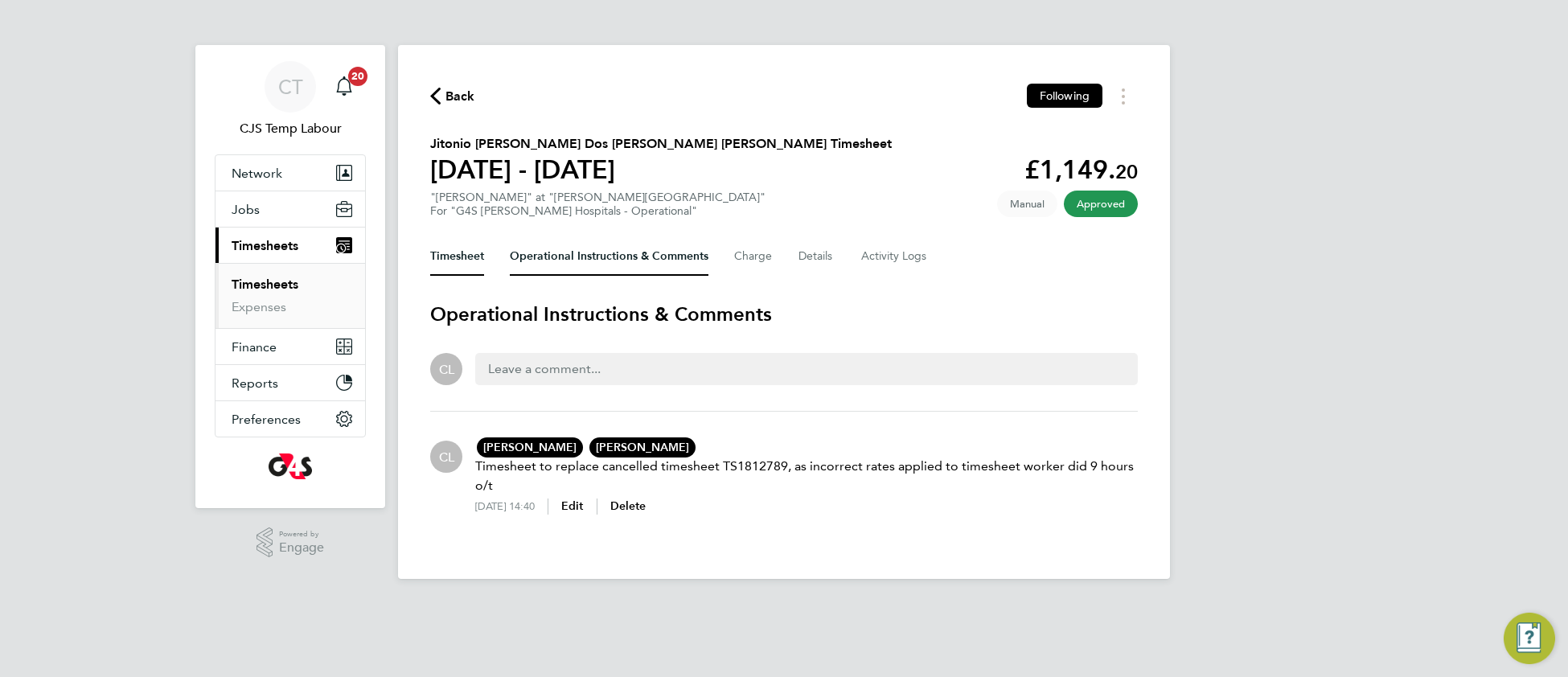
click at [450, 243] on button "Timesheet" at bounding box center [458, 256] width 54 height 39
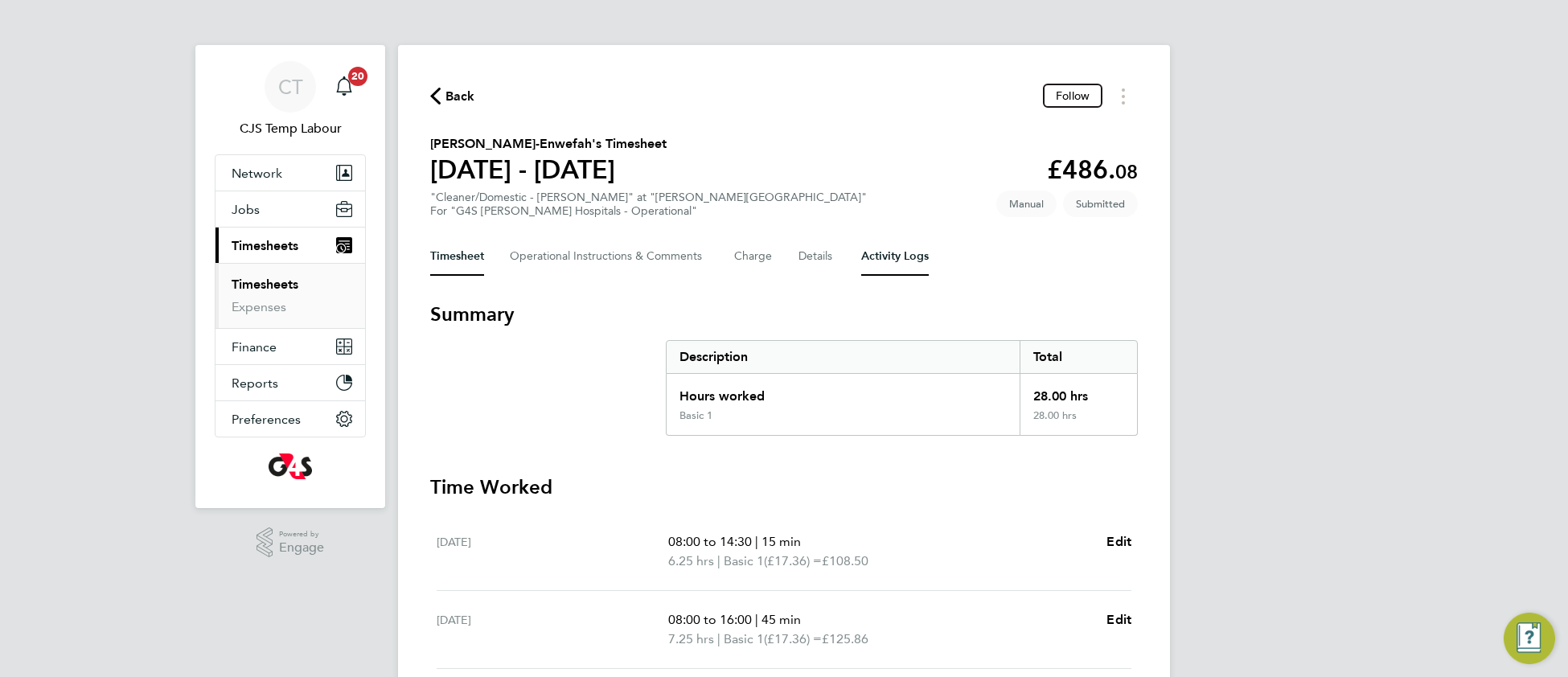
click at [888, 262] on Logs-tab "Activity Logs" at bounding box center [895, 256] width 67 height 39
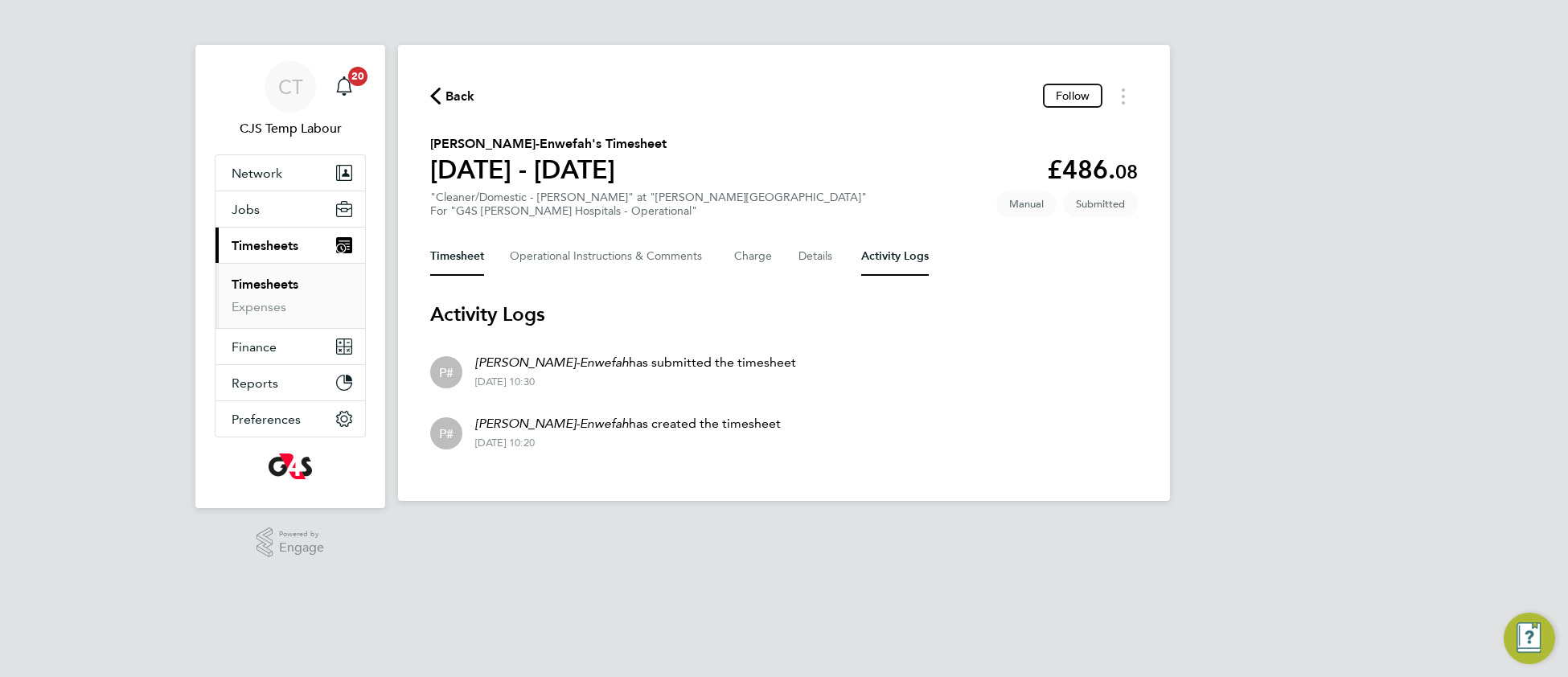
click at [469, 251] on button "Timesheet" at bounding box center [458, 256] width 54 height 39
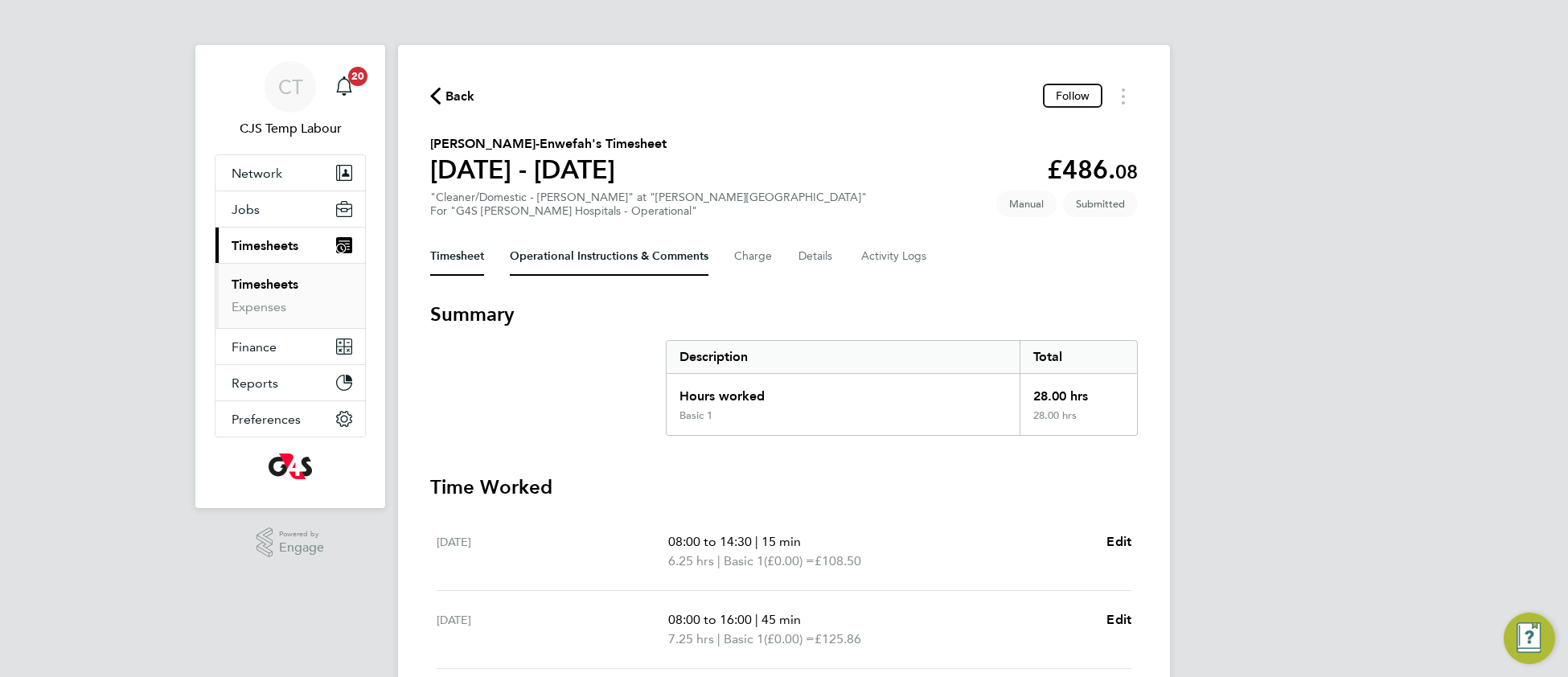
click at [556, 260] on Comments-tab "Operational Instructions & Comments" at bounding box center [609, 256] width 199 height 39
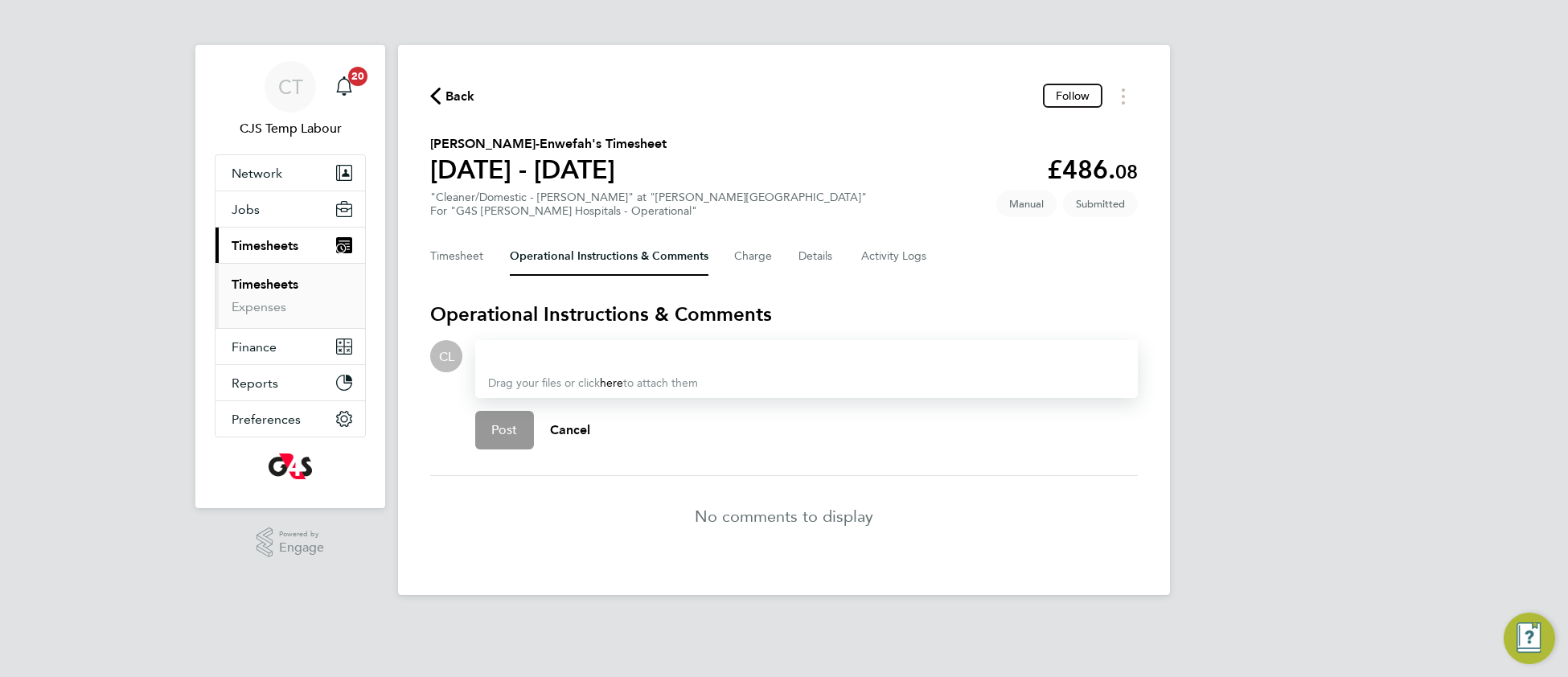
click at [560, 350] on div at bounding box center [806, 356] width 637 height 19
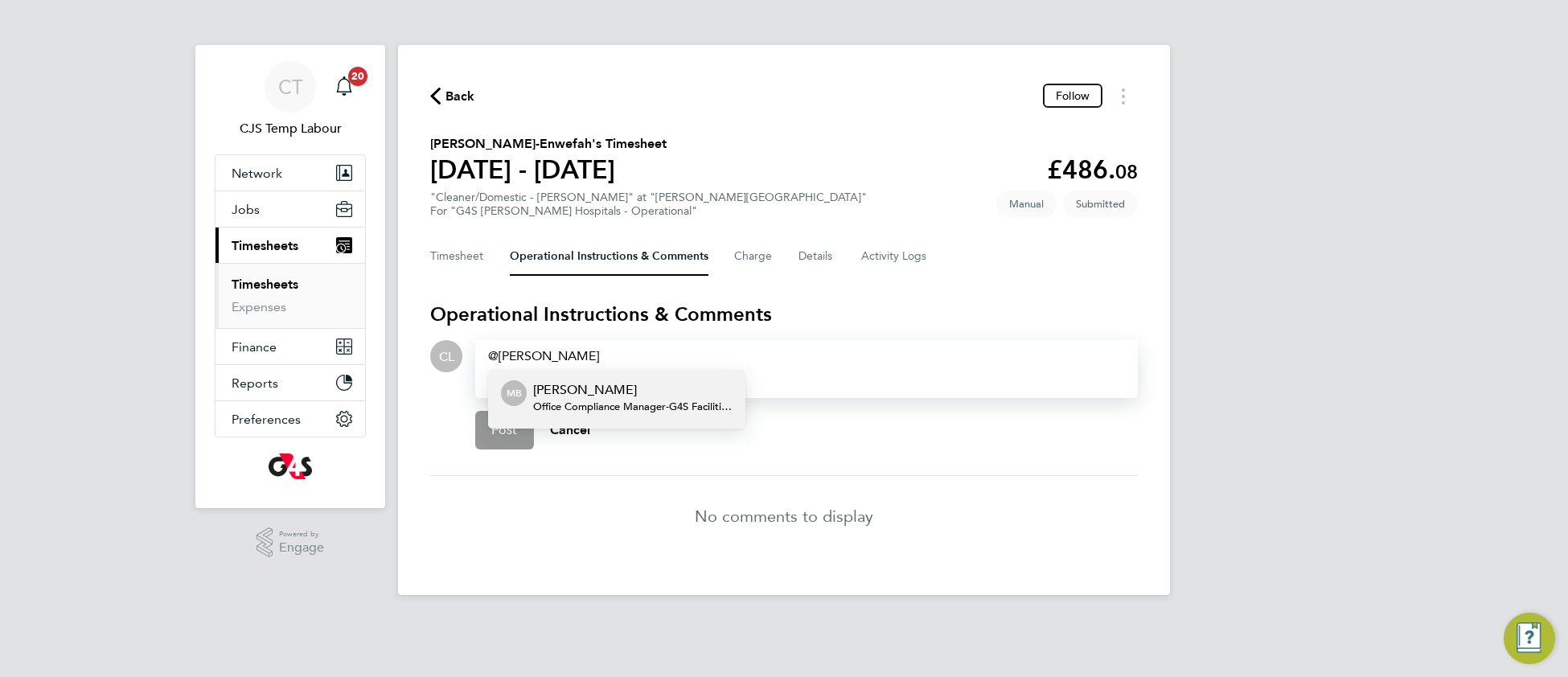
click at [582, 403] on span "Office Compliance Manager - G4S Facilities Management (Uk) Limited" at bounding box center [633, 406] width 200 height 13
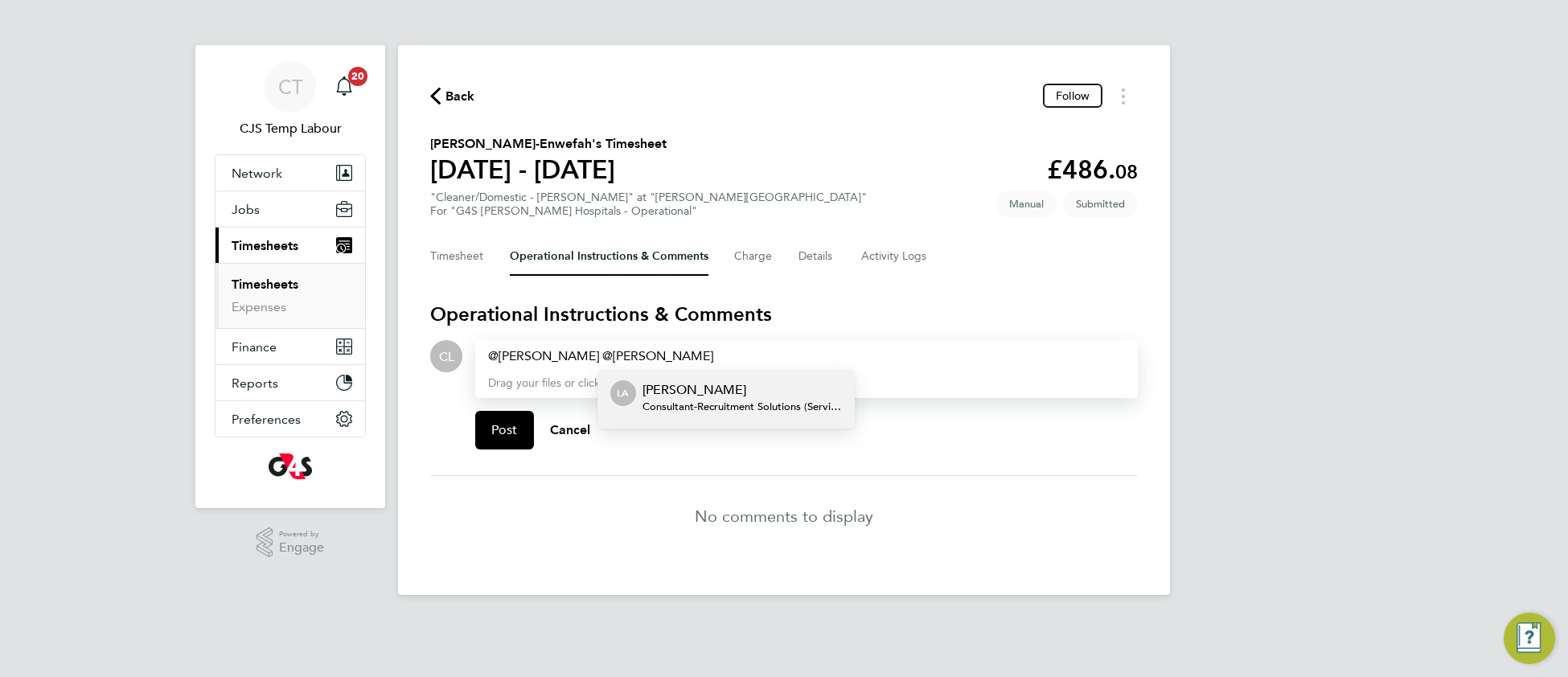
click at [801, 402] on span "Consultant - Recruitment Solutions (Services) Ltd" at bounding box center [743, 406] width 200 height 13
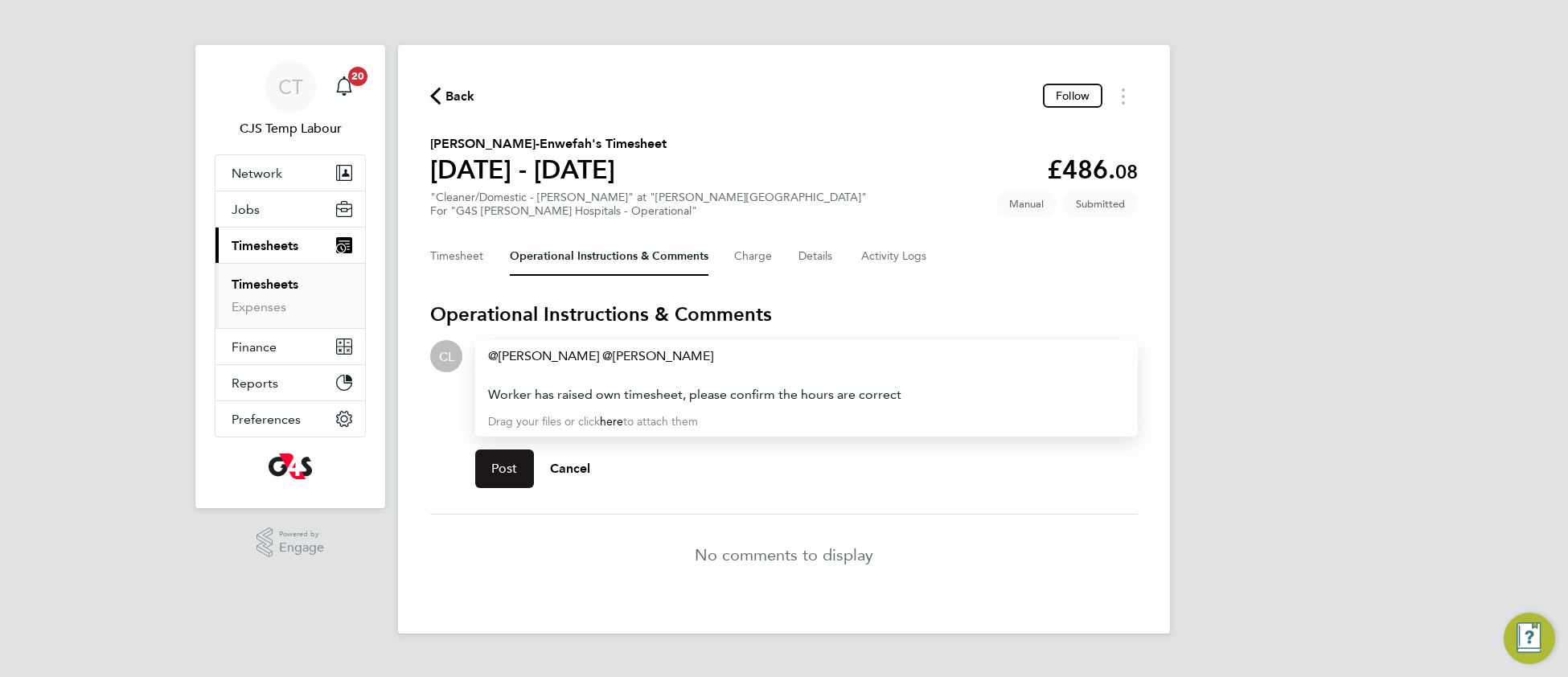
click at [512, 481] on button "Post" at bounding box center [504, 468] width 58 height 39
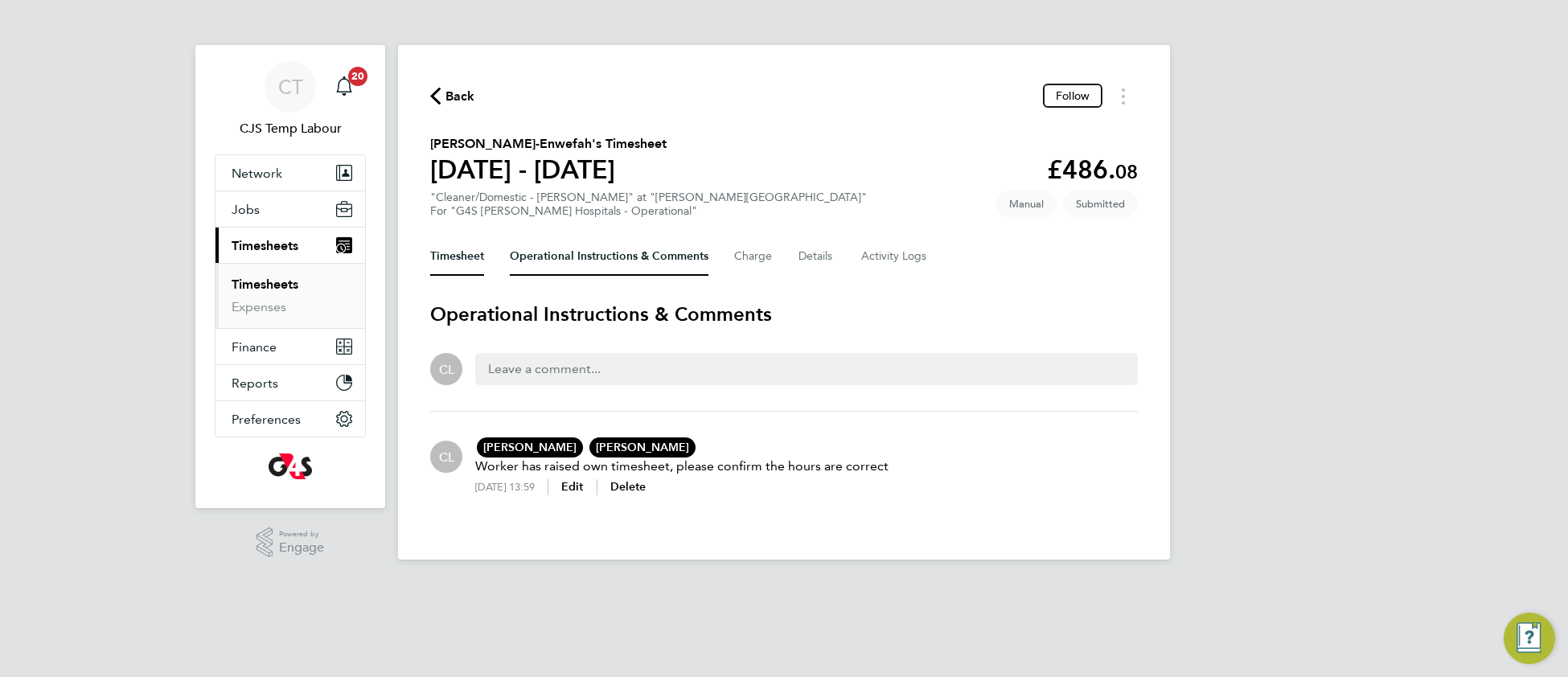
click at [459, 263] on button "Timesheet" at bounding box center [458, 256] width 54 height 39
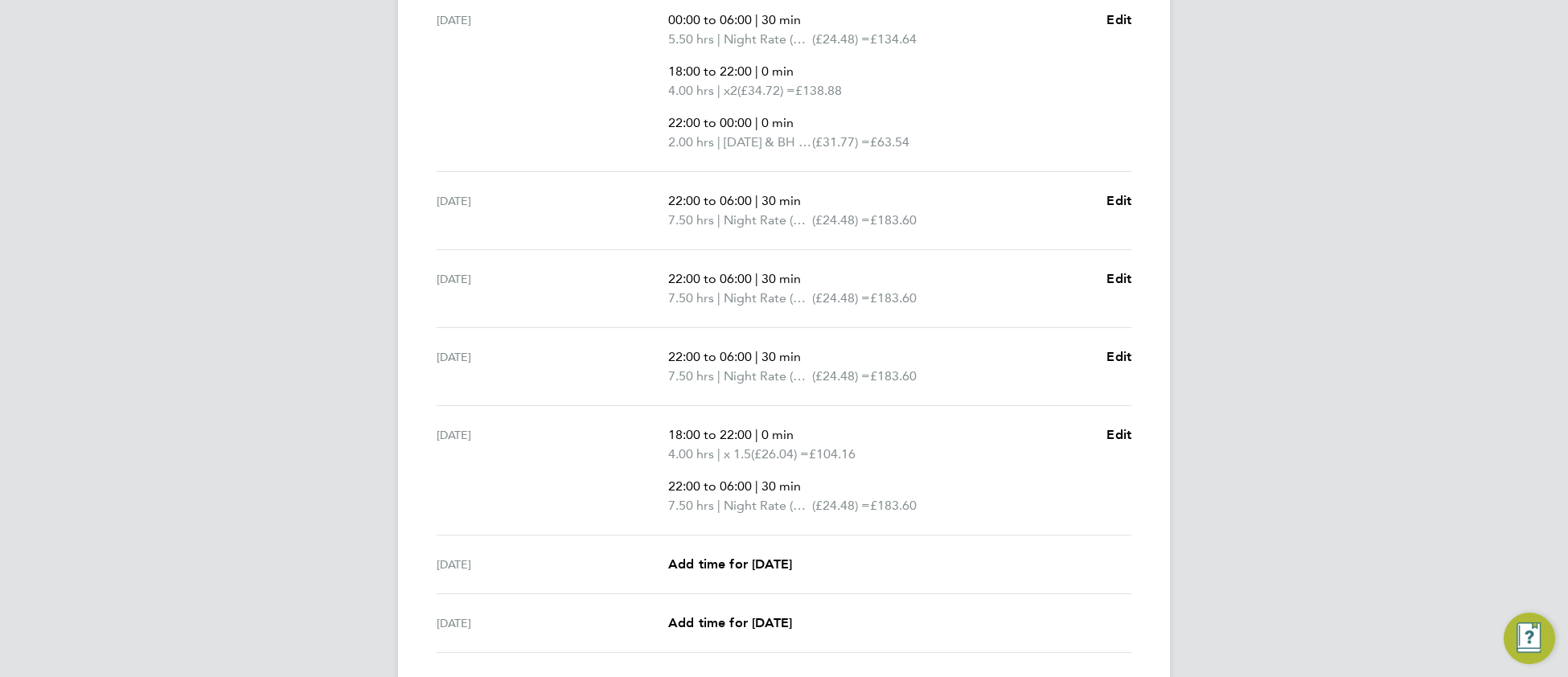
scroll to position [567, 0]
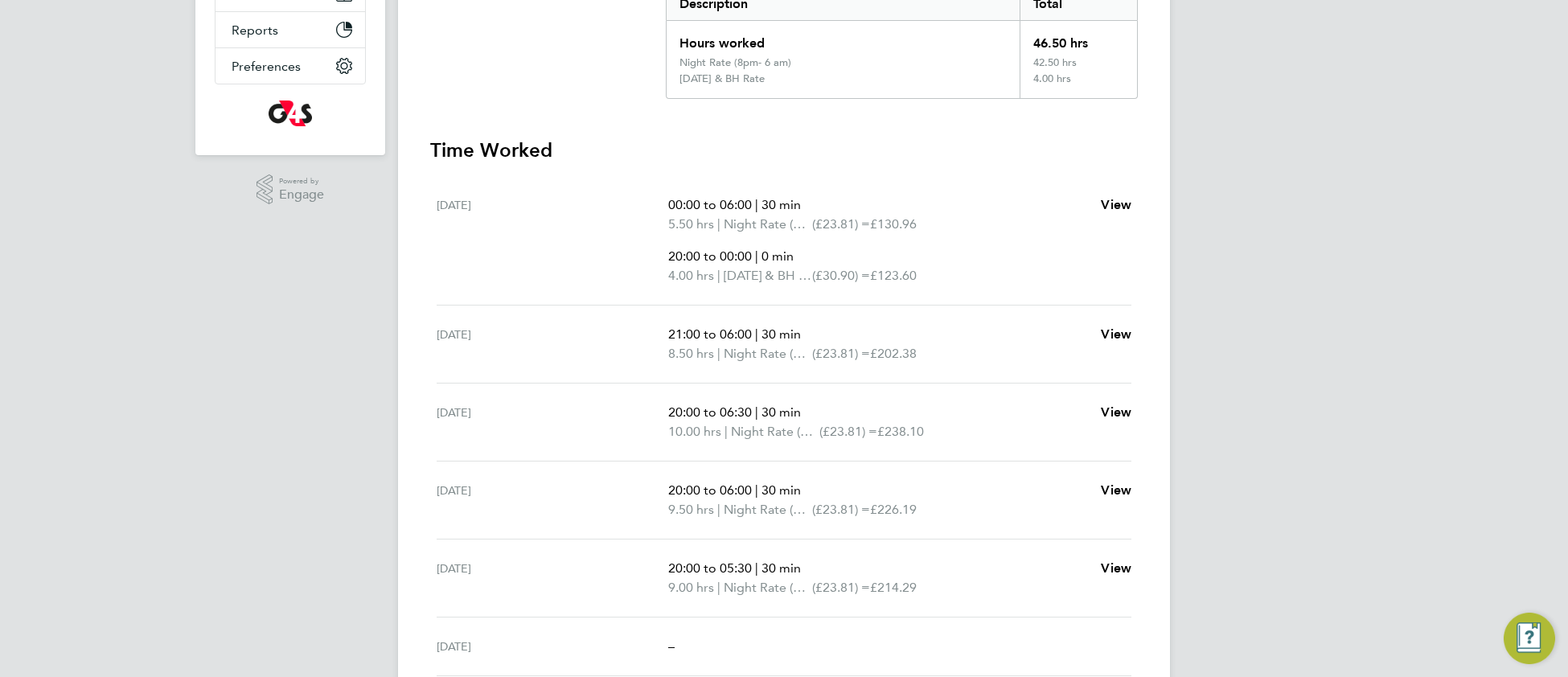
scroll to position [372, 0]
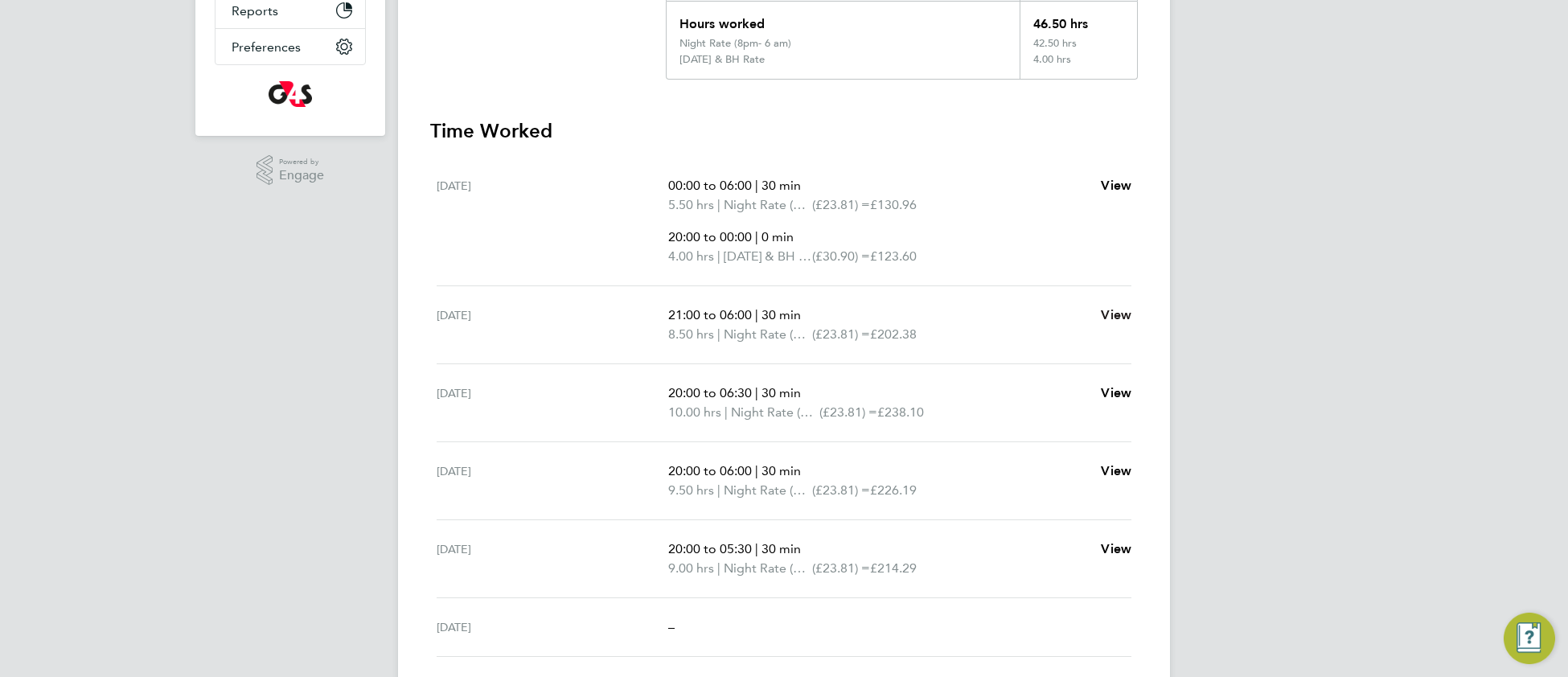
click at [1119, 316] on span "View" at bounding box center [1116, 315] width 31 height 15
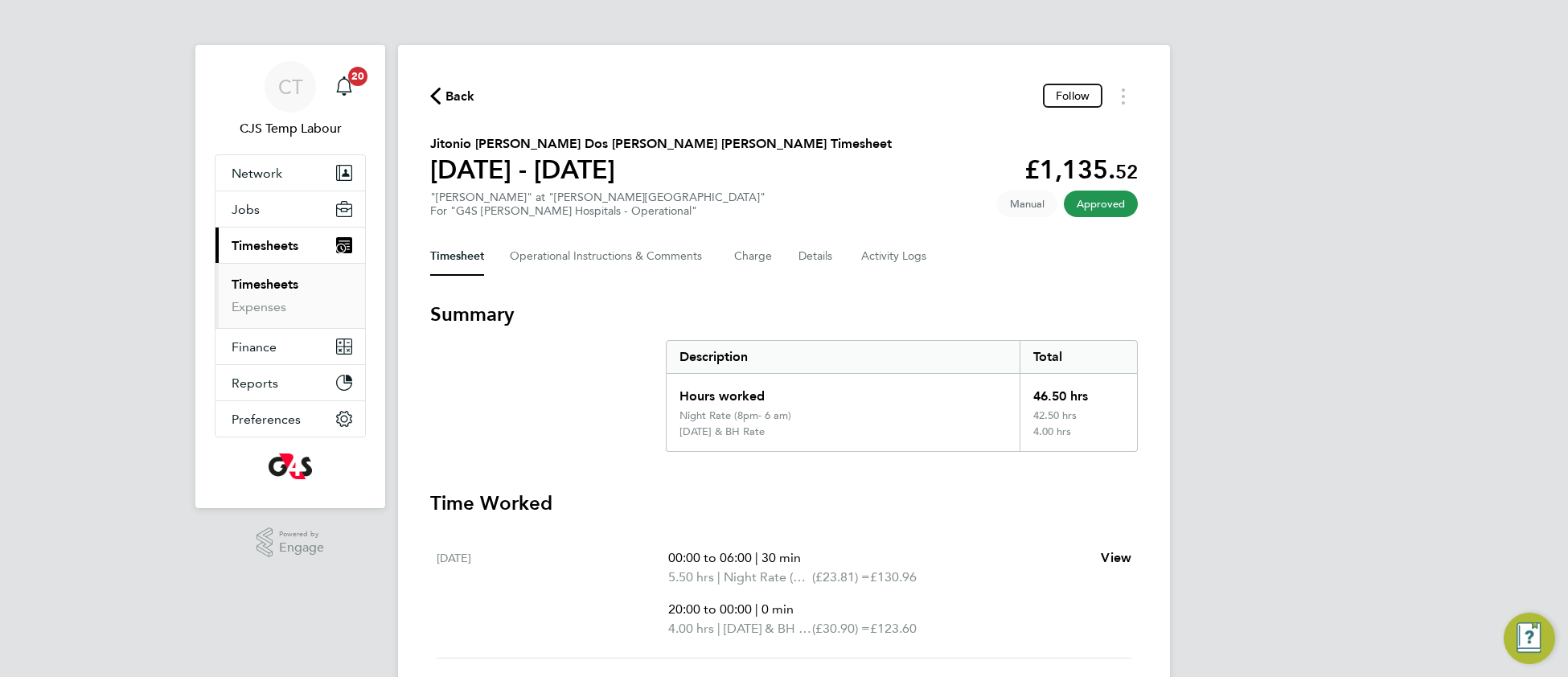
select select "30"
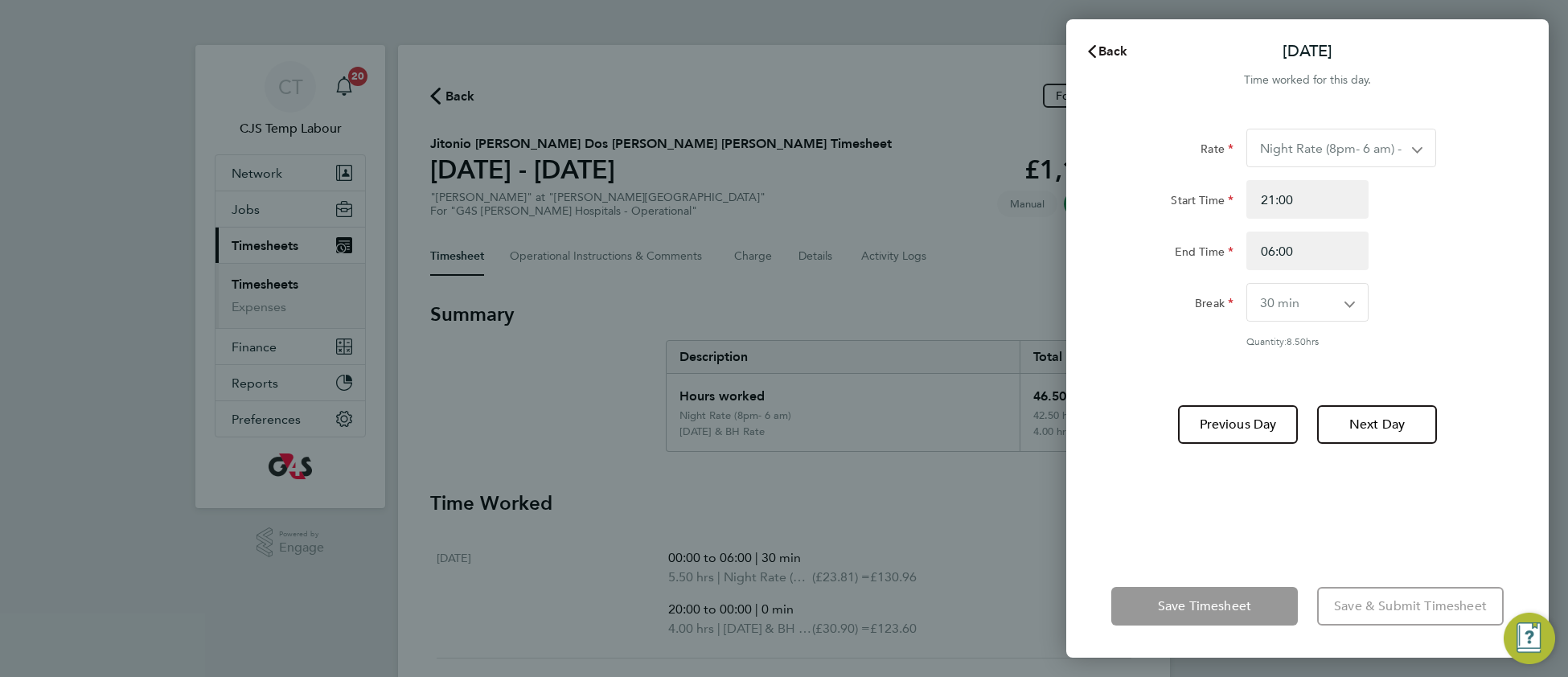
drag, startPoint x: 1116, startPoint y: 45, endPoint x: 1104, endPoint y: 105, distance: 61.2
click at [1116, 46] on span "Back" at bounding box center [1113, 50] width 30 height 15
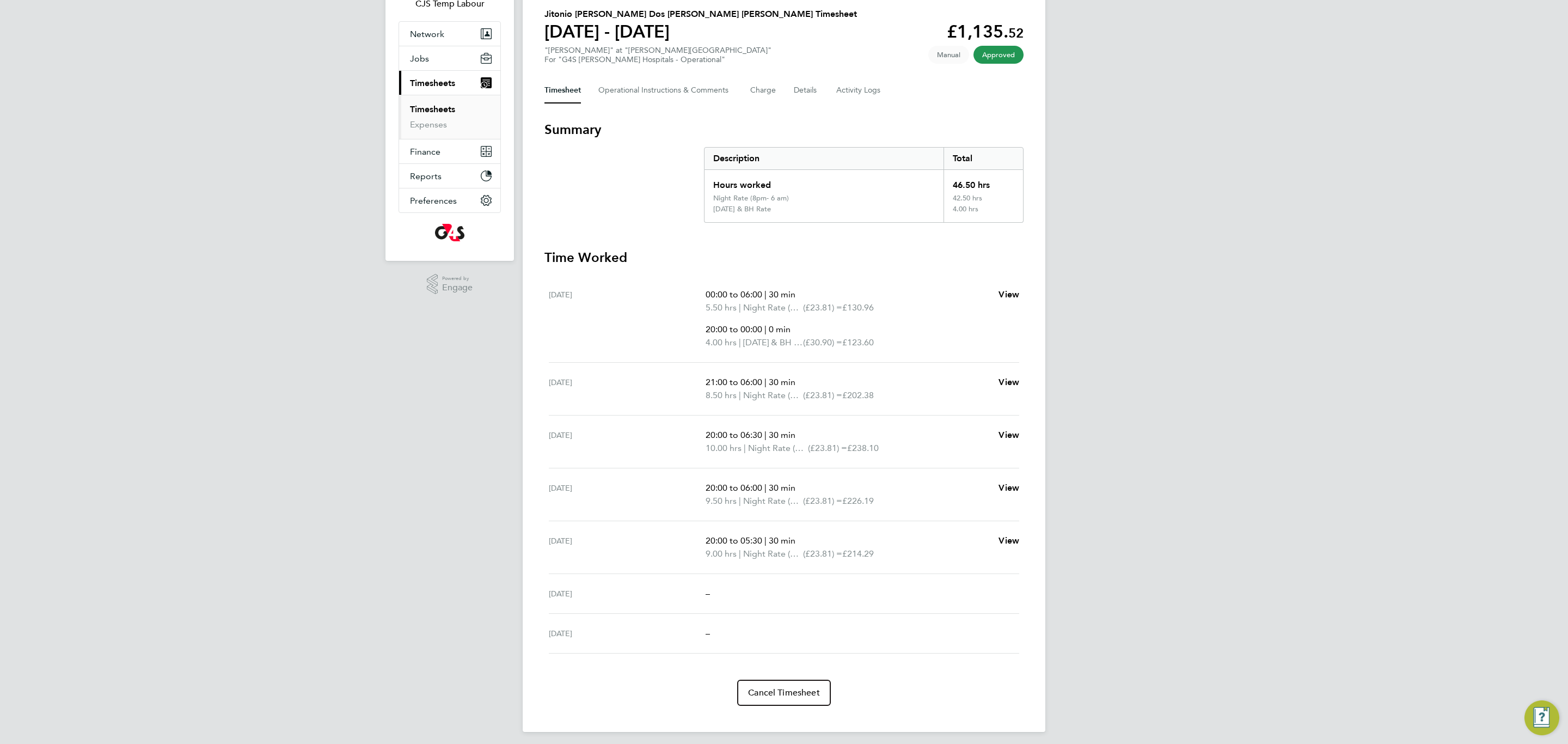
scroll to position [89, 0]
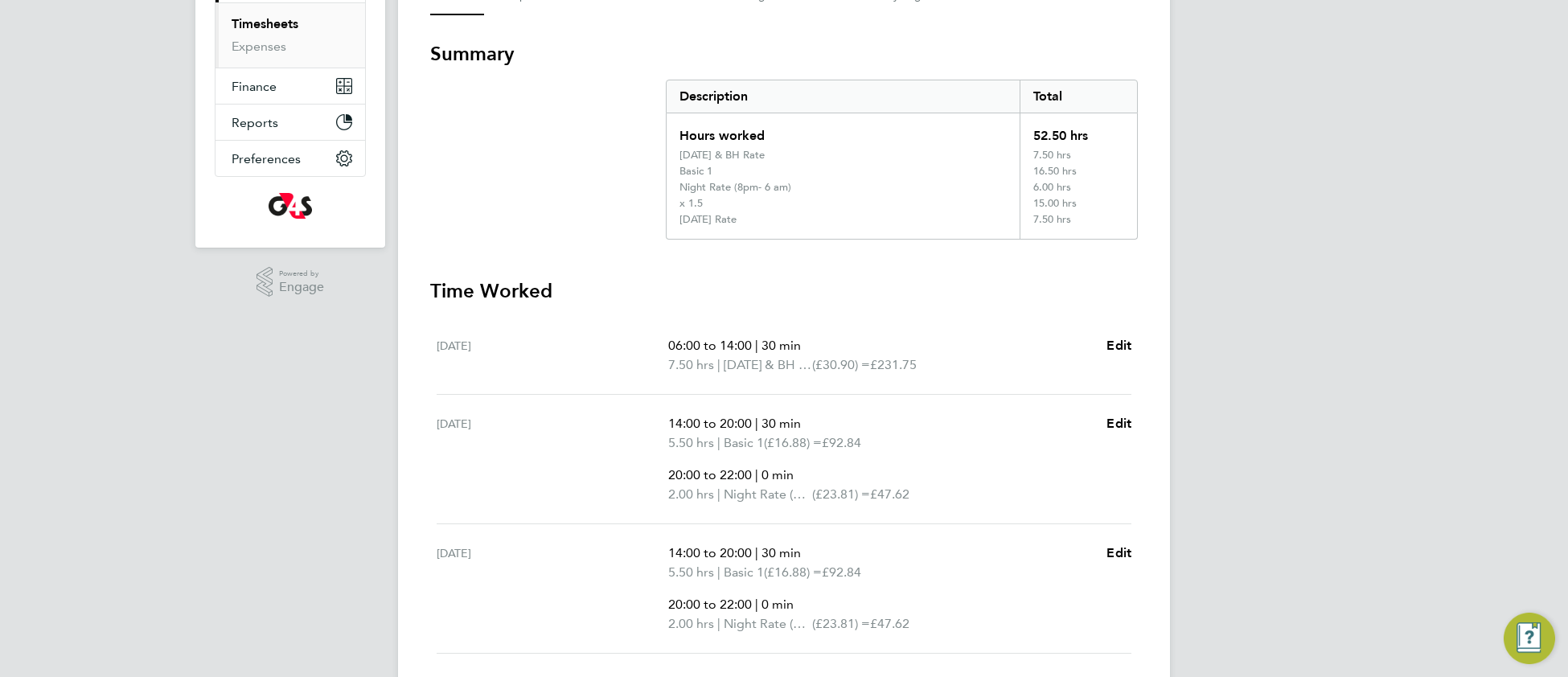
scroll to position [289, 0]
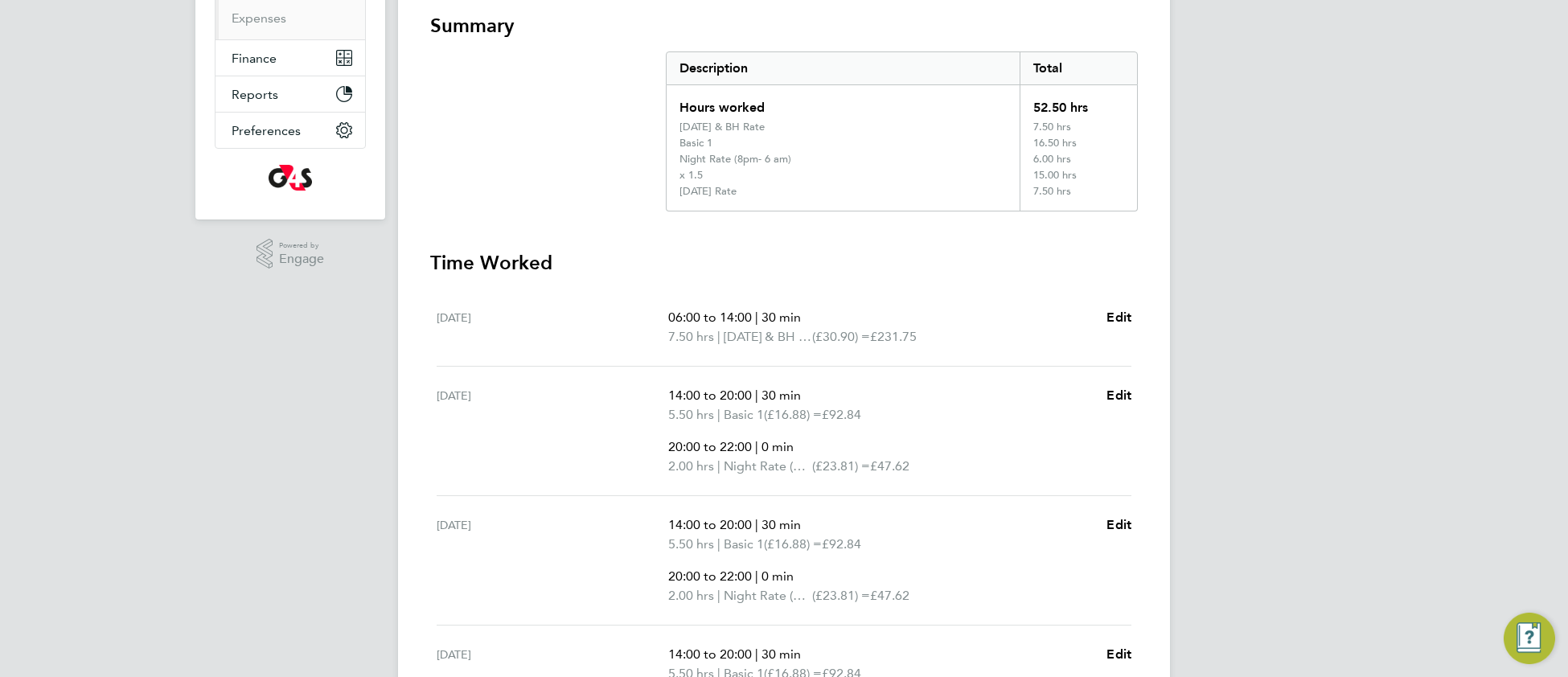
click at [890, 351] on div "[DATE] 06:00 to 14:00 | 30 min 7.50 hrs | [DATE] & BH Rate (£30.90) = £231.75 E…" at bounding box center [784, 327] width 695 height 78
click at [1123, 323] on link "Edit" at bounding box center [1119, 317] width 25 height 19
select select "30"
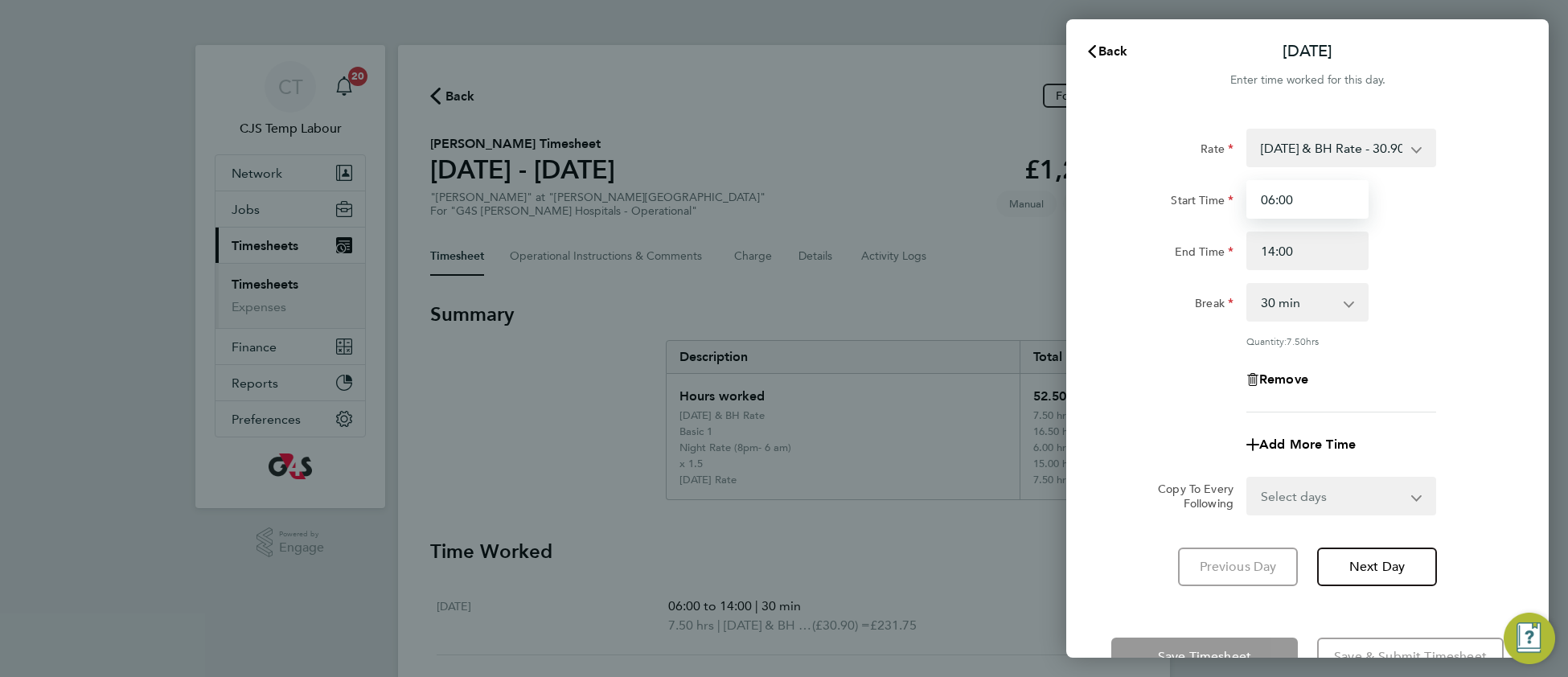
drag, startPoint x: 1314, startPoint y: 196, endPoint x: 1264, endPoint y: 195, distance: 50.0
click at [1264, 195] on input "06:00" at bounding box center [1307, 199] width 122 height 39
type input "14:00"
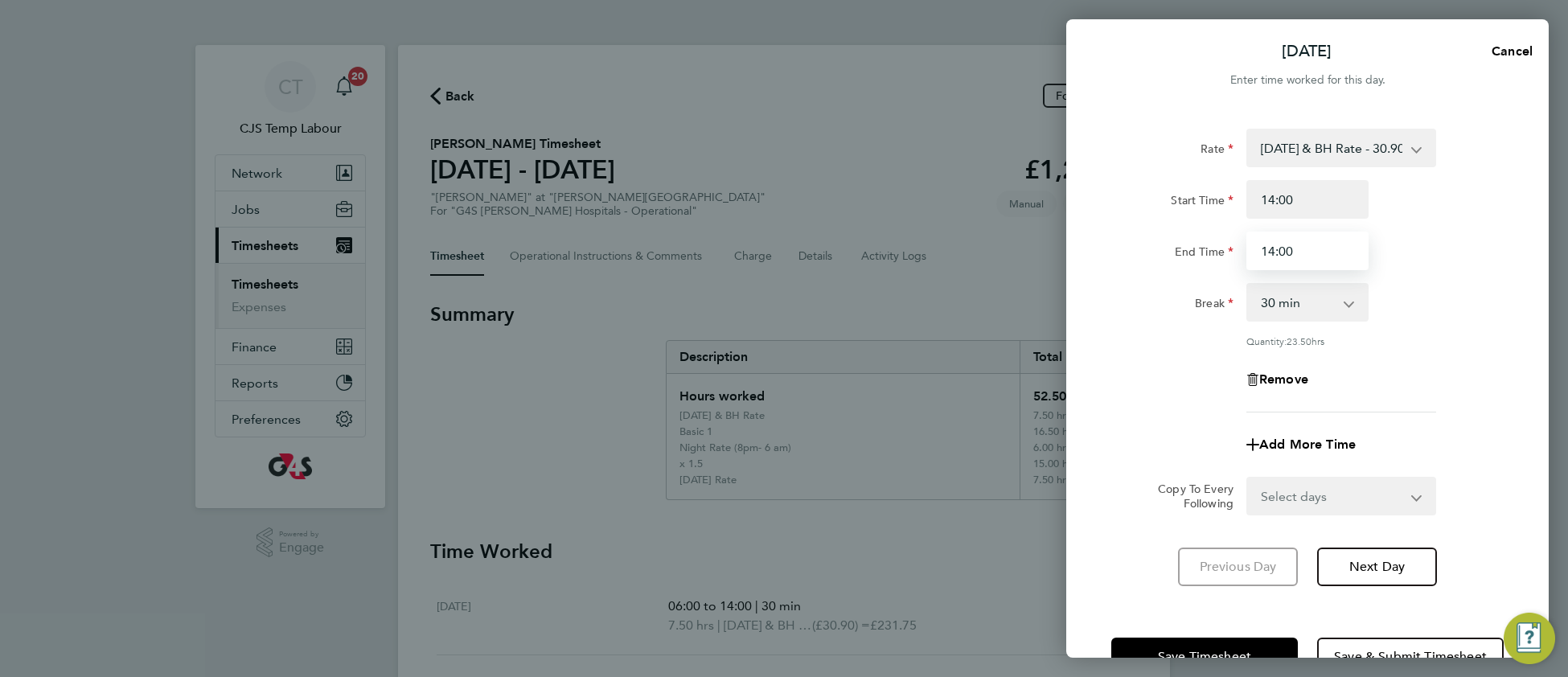
drag, startPoint x: 1298, startPoint y: 252, endPoint x: 1247, endPoint y: 251, distance: 51.0
click at [1247, 251] on input "14:00" at bounding box center [1307, 251] width 122 height 39
type input "22:00"
click at [1415, 342] on div "Quantity: 23.50 hrs" at bounding box center [1341, 341] width 190 height 13
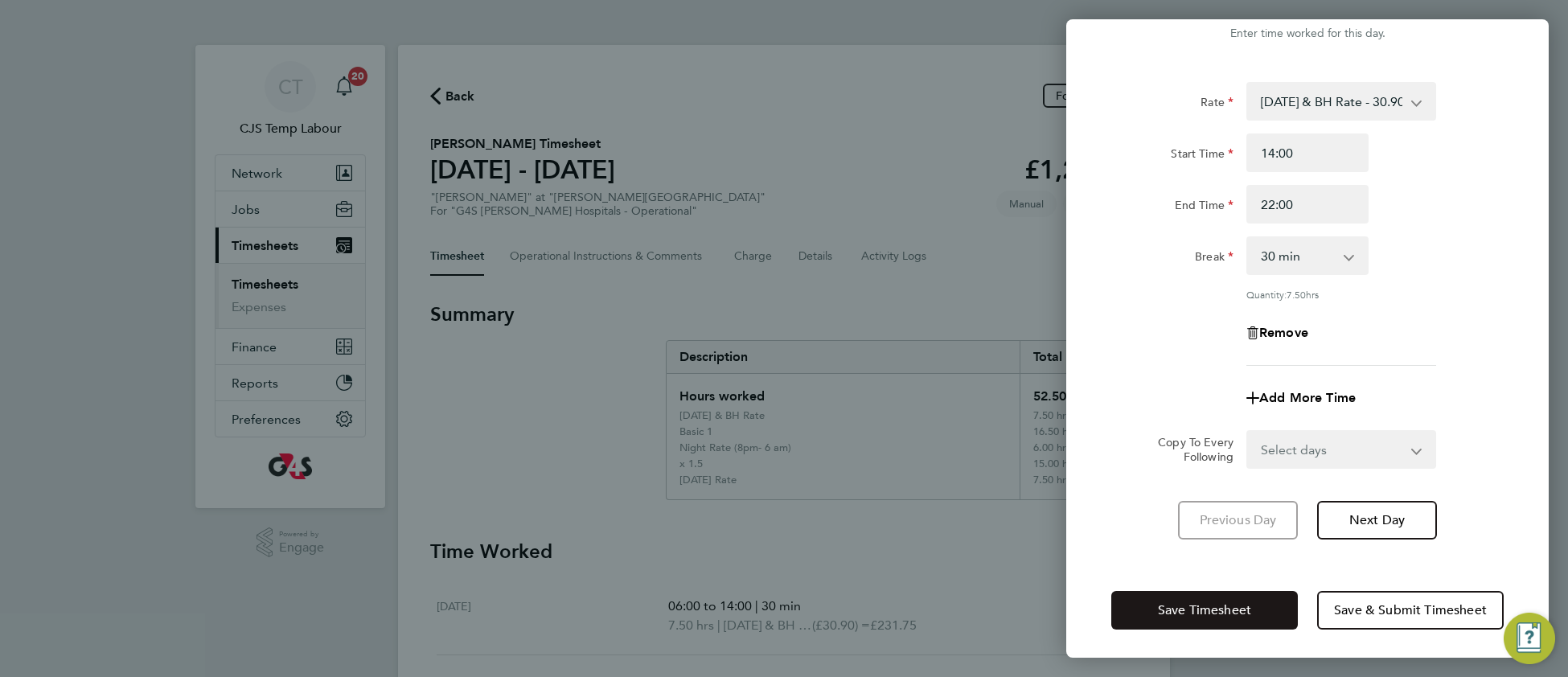
scroll to position [48, 0]
click at [1193, 607] on span "Save Timesheet" at bounding box center [1205, 610] width 94 height 16
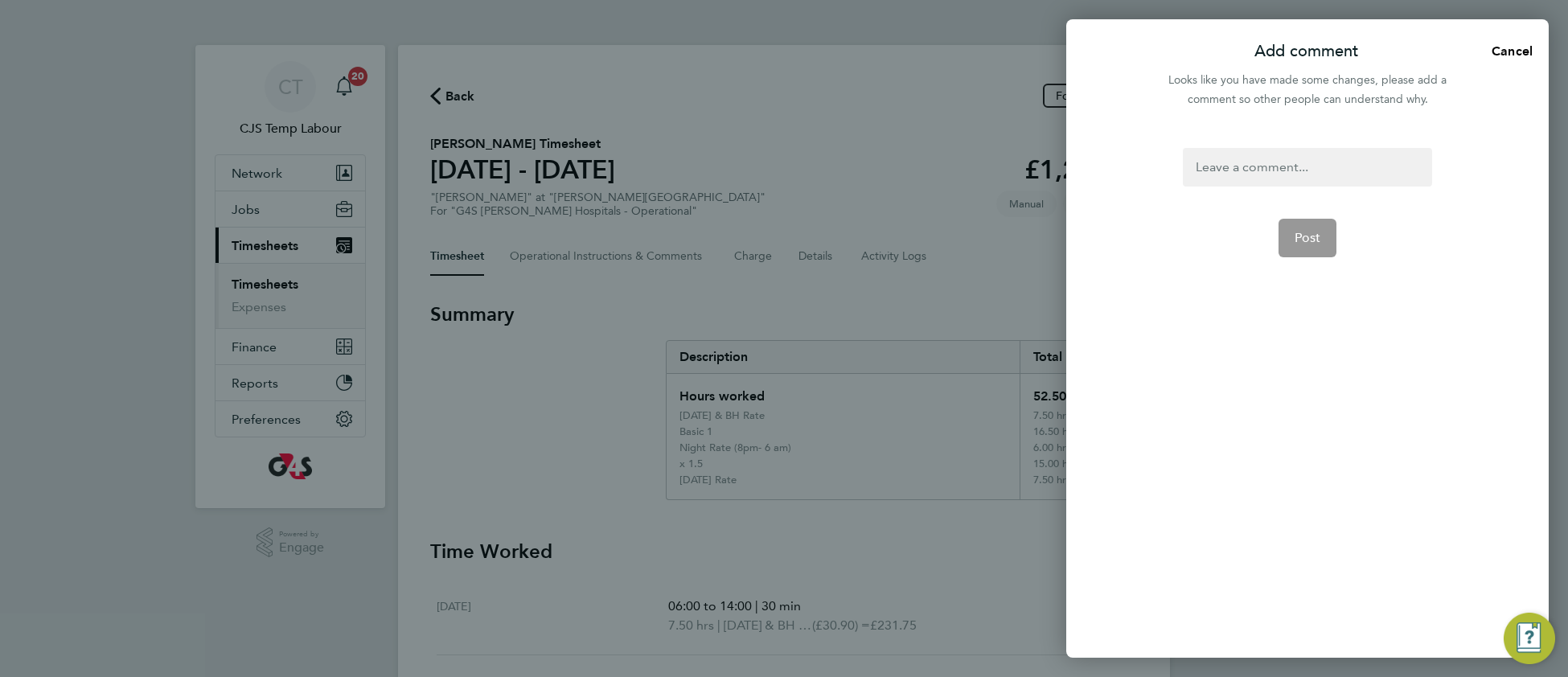
click at [1250, 159] on div at bounding box center [1307, 167] width 248 height 39
click at [1249, 170] on div at bounding box center [1307, 167] width 248 height 39
drag, startPoint x: 1299, startPoint y: 246, endPoint x: 1286, endPoint y: 244, distance: 13.2
click at [1293, 245] on button "Post" at bounding box center [1307, 237] width 58 height 39
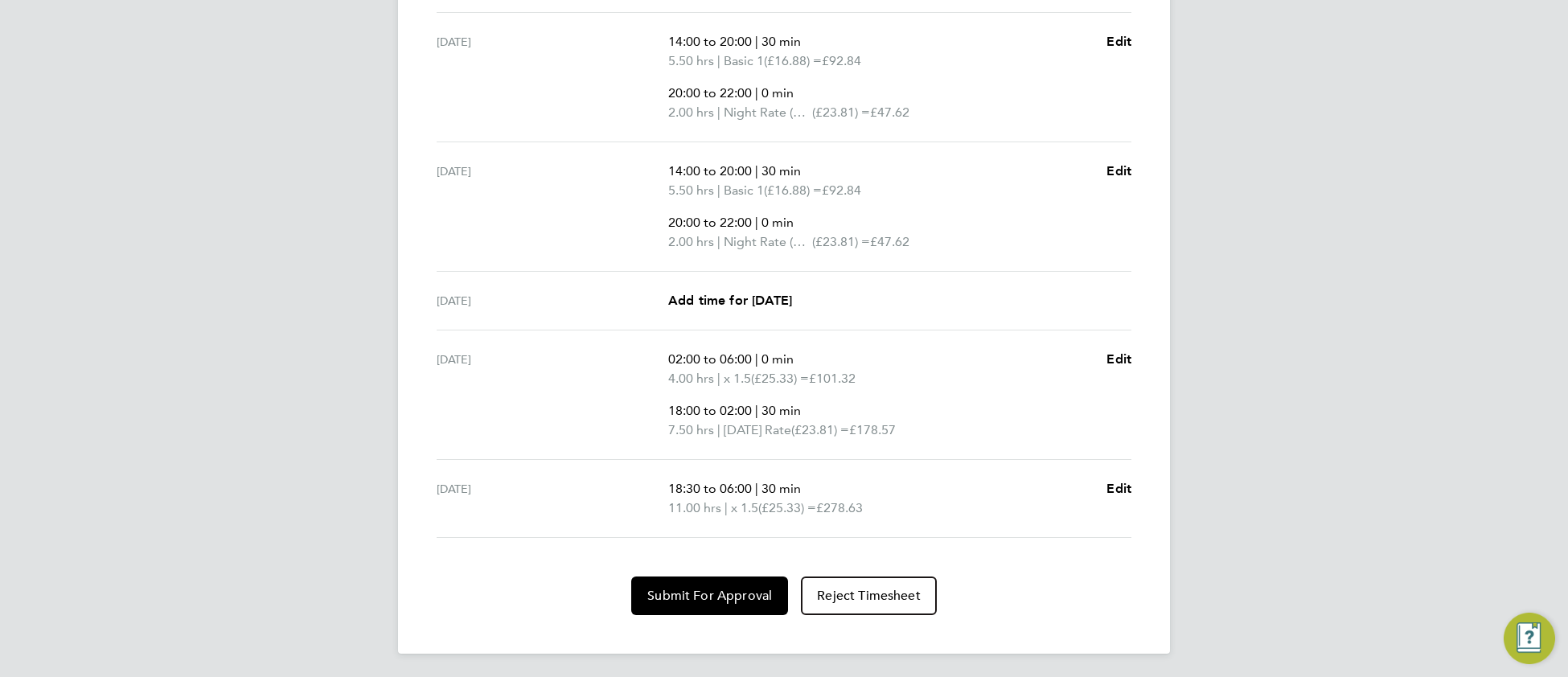
scroll to position [773, 0]
click at [642, 587] on button "Submit For Approval" at bounding box center [709, 594] width 156 height 39
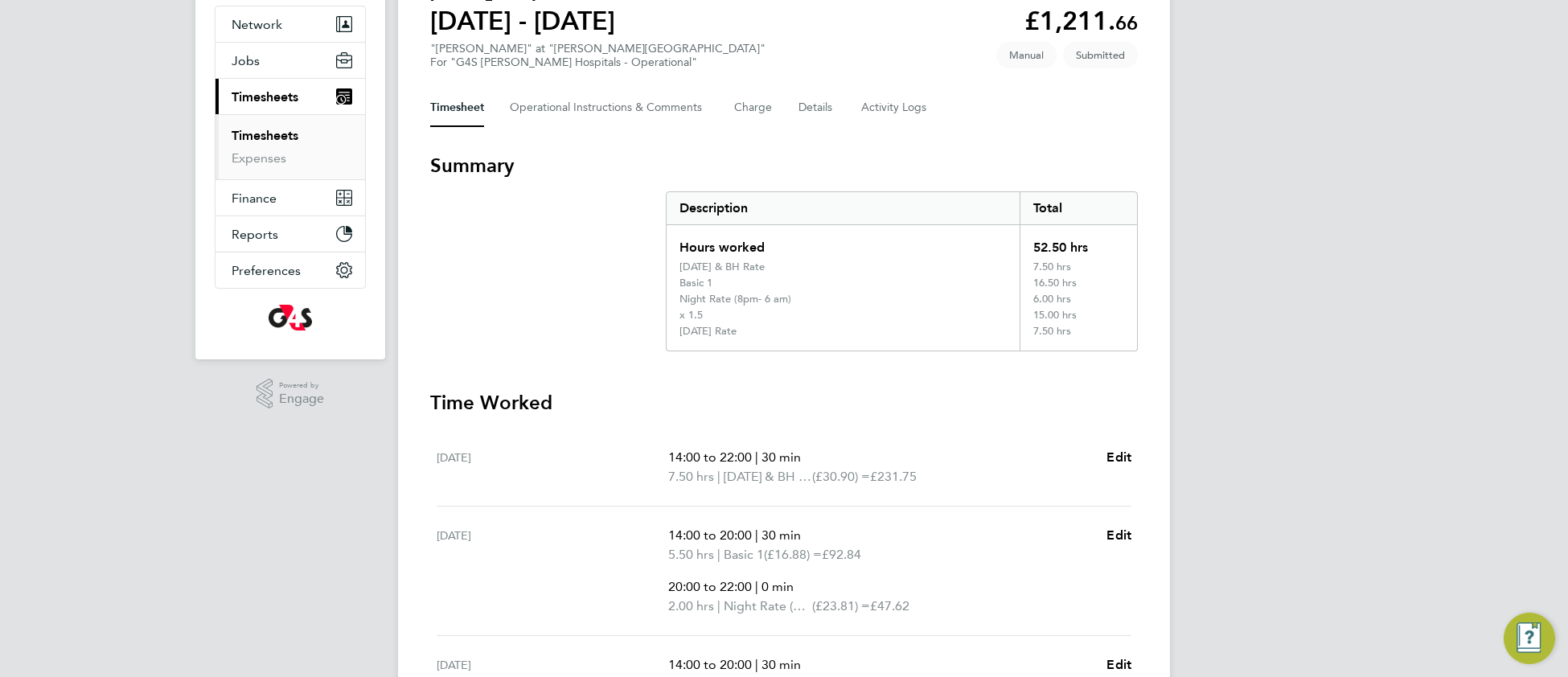
scroll to position [0, 0]
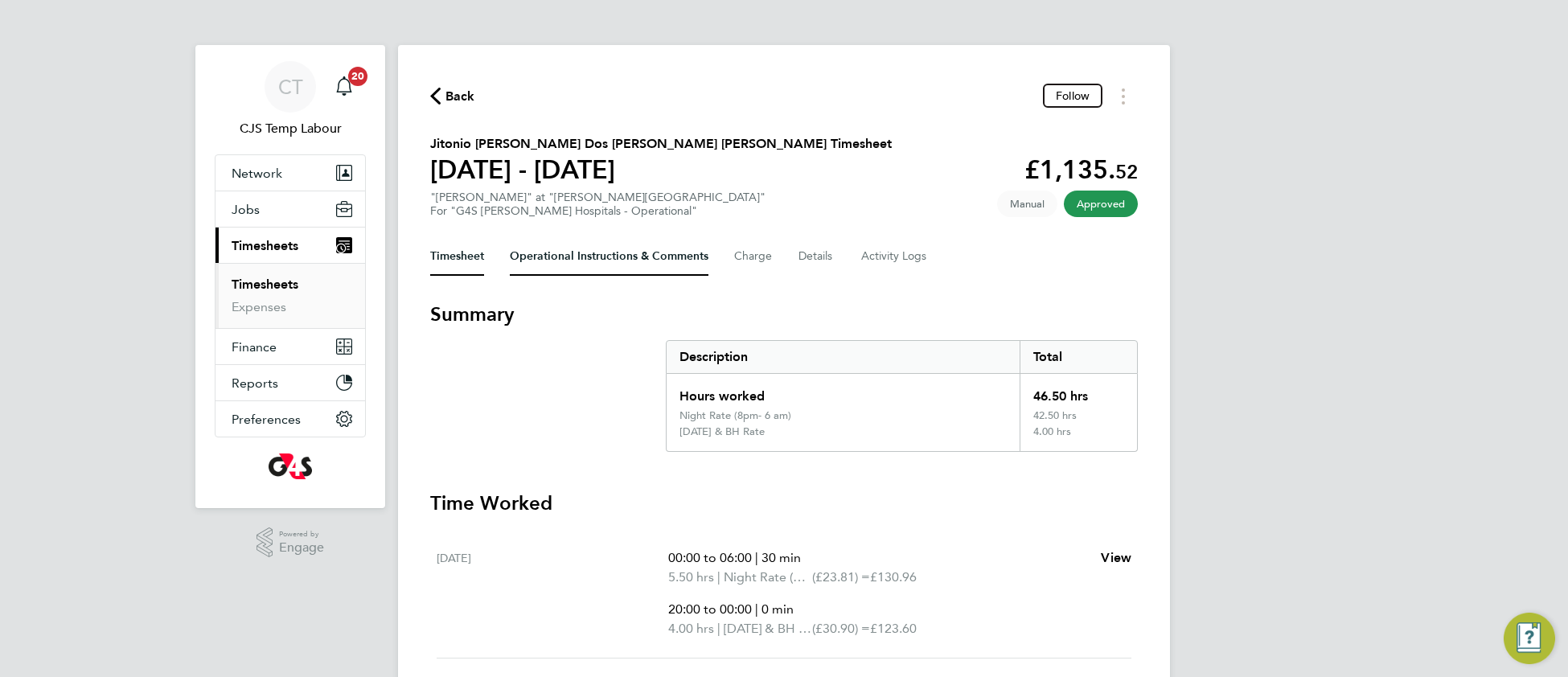
click at [606, 253] on Comments-tab "Operational Instructions & Comments" at bounding box center [609, 256] width 199 height 39
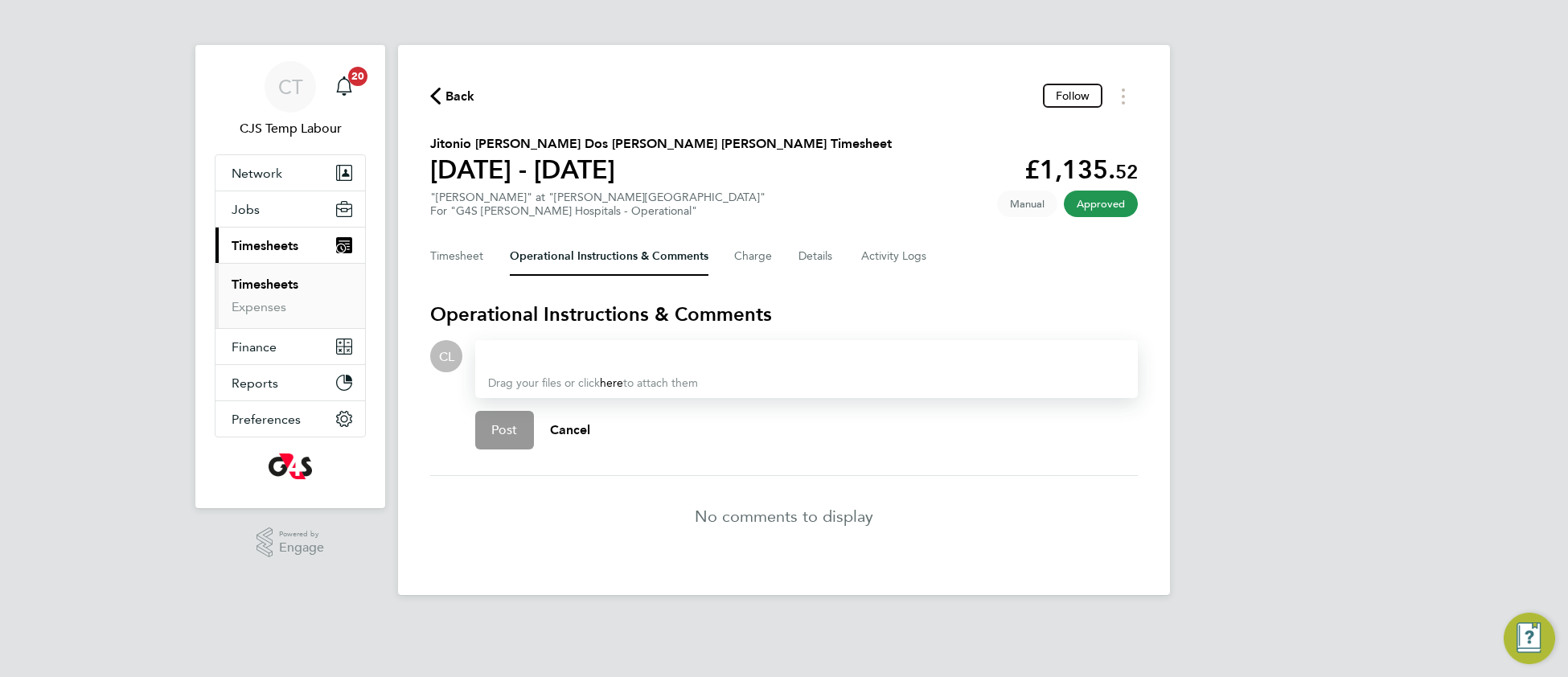
click at [568, 353] on div at bounding box center [806, 356] width 637 height 19
click at [590, 395] on p "[PERSON_NAME]" at bounding box center [633, 389] width 200 height 19
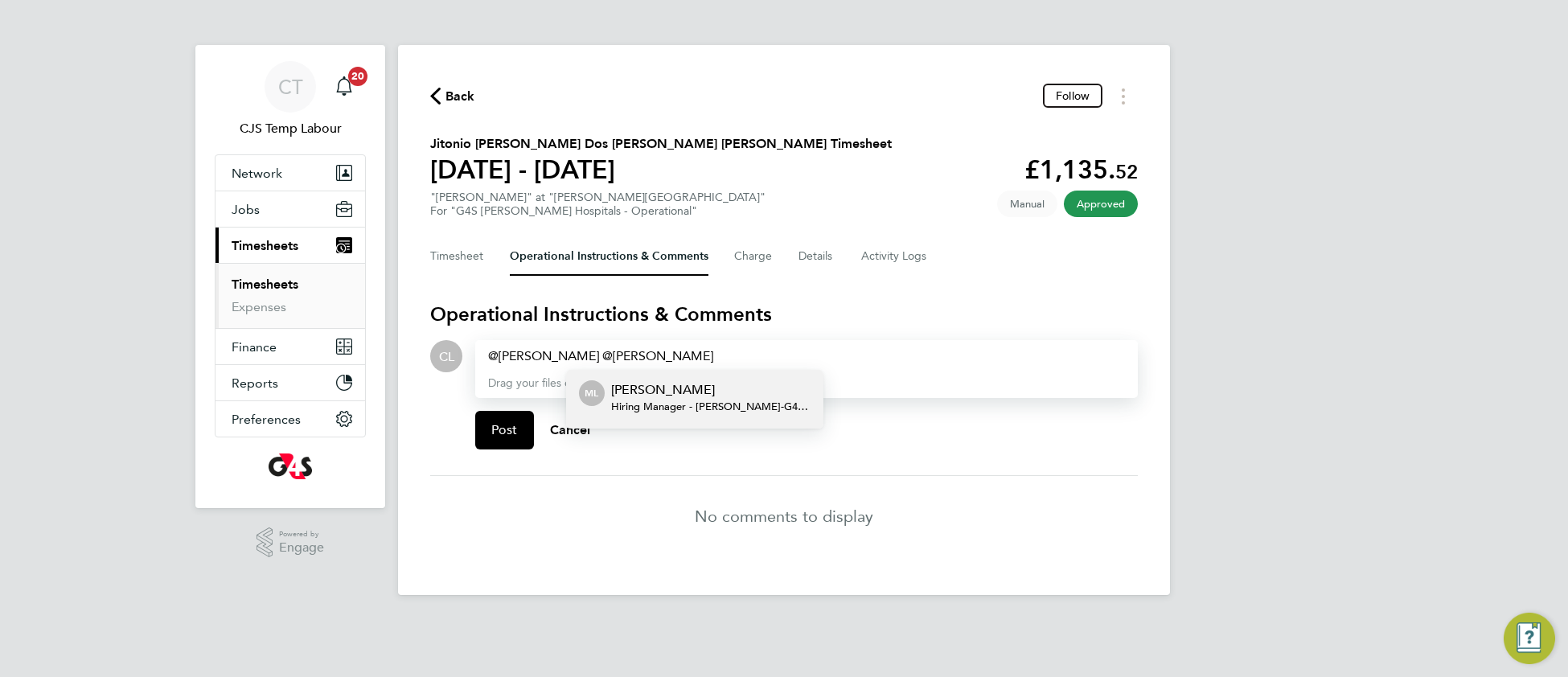
click at [776, 410] on div "Maureen Langridge Hiring Manager - Churchill - G4S Facilities Management (Uk) L…" at bounding box center [711, 399] width 200 height 39
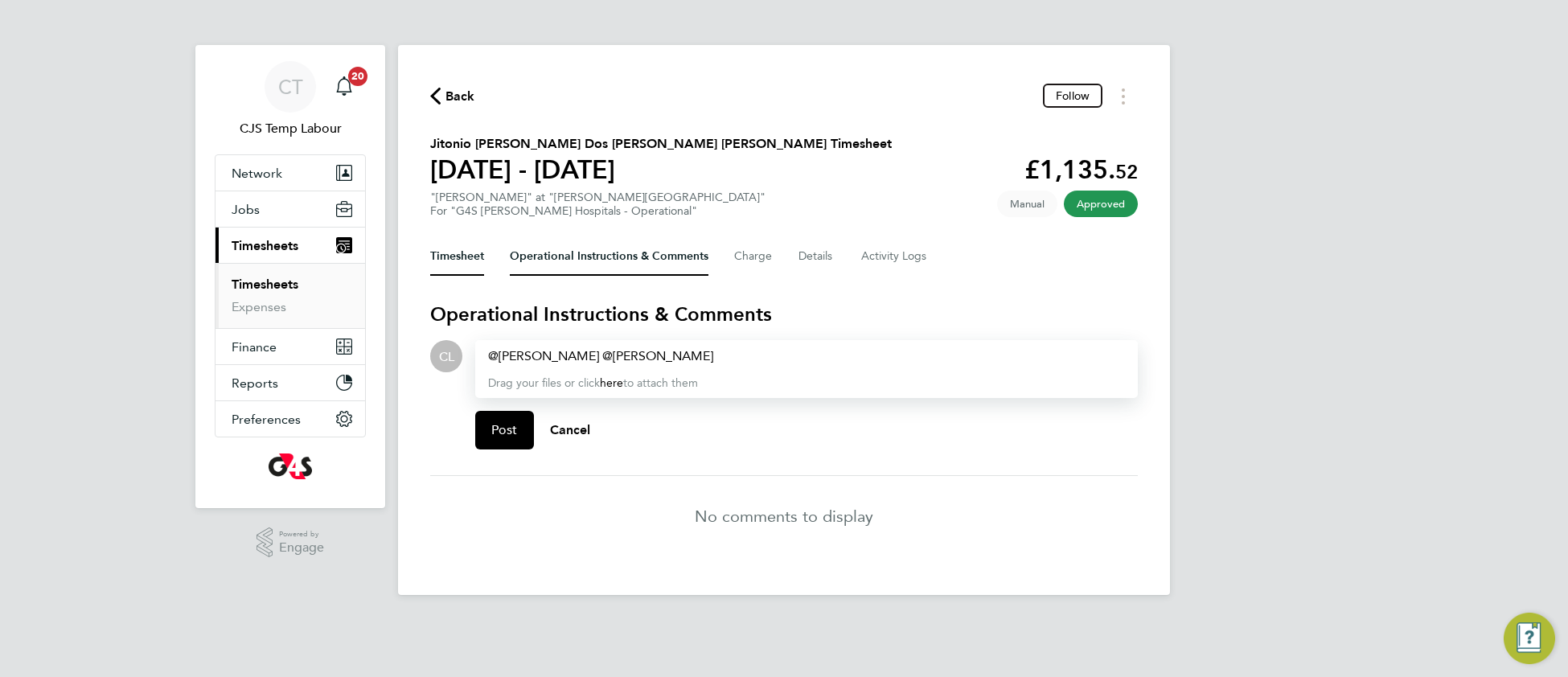
click at [451, 258] on button "Timesheet" at bounding box center [458, 256] width 54 height 39
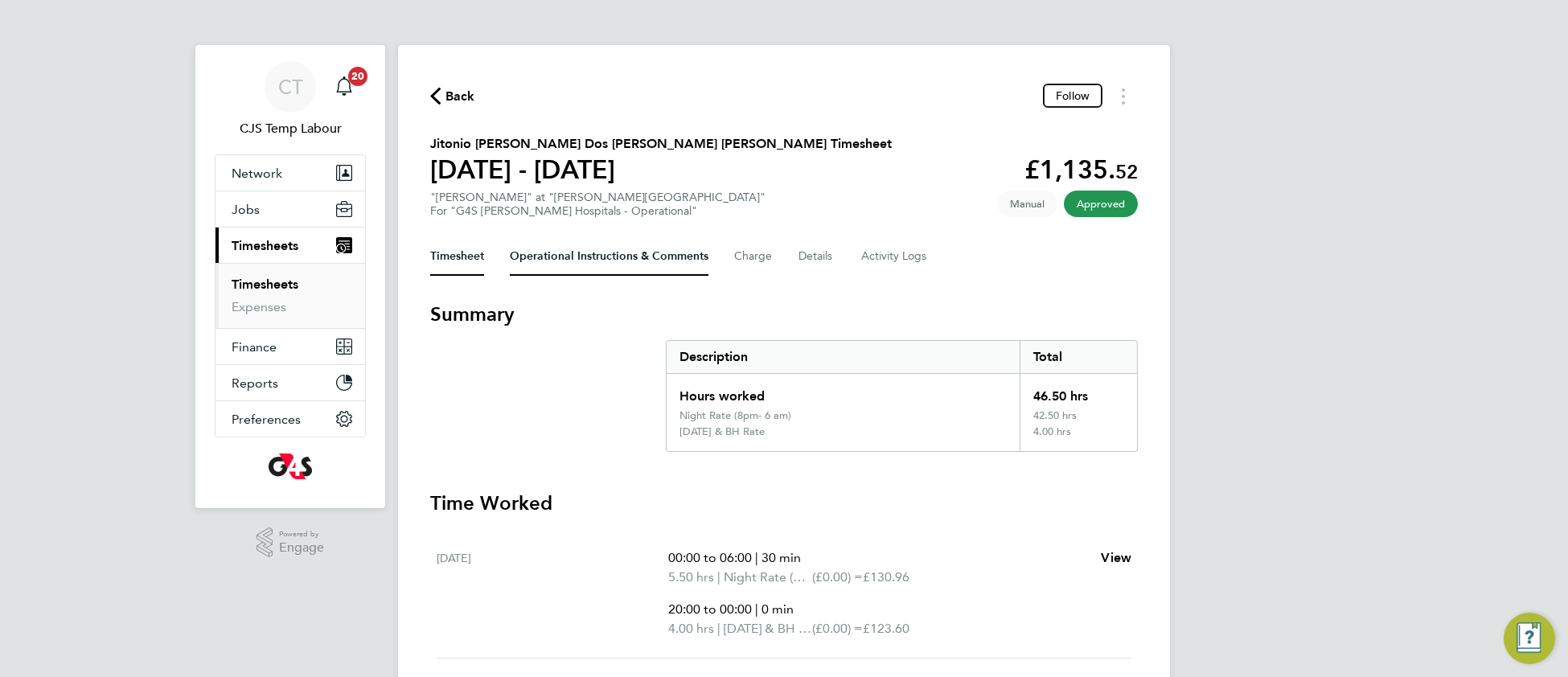
click at [557, 252] on Comments-tab "Operational Instructions & Comments" at bounding box center [609, 256] width 199 height 39
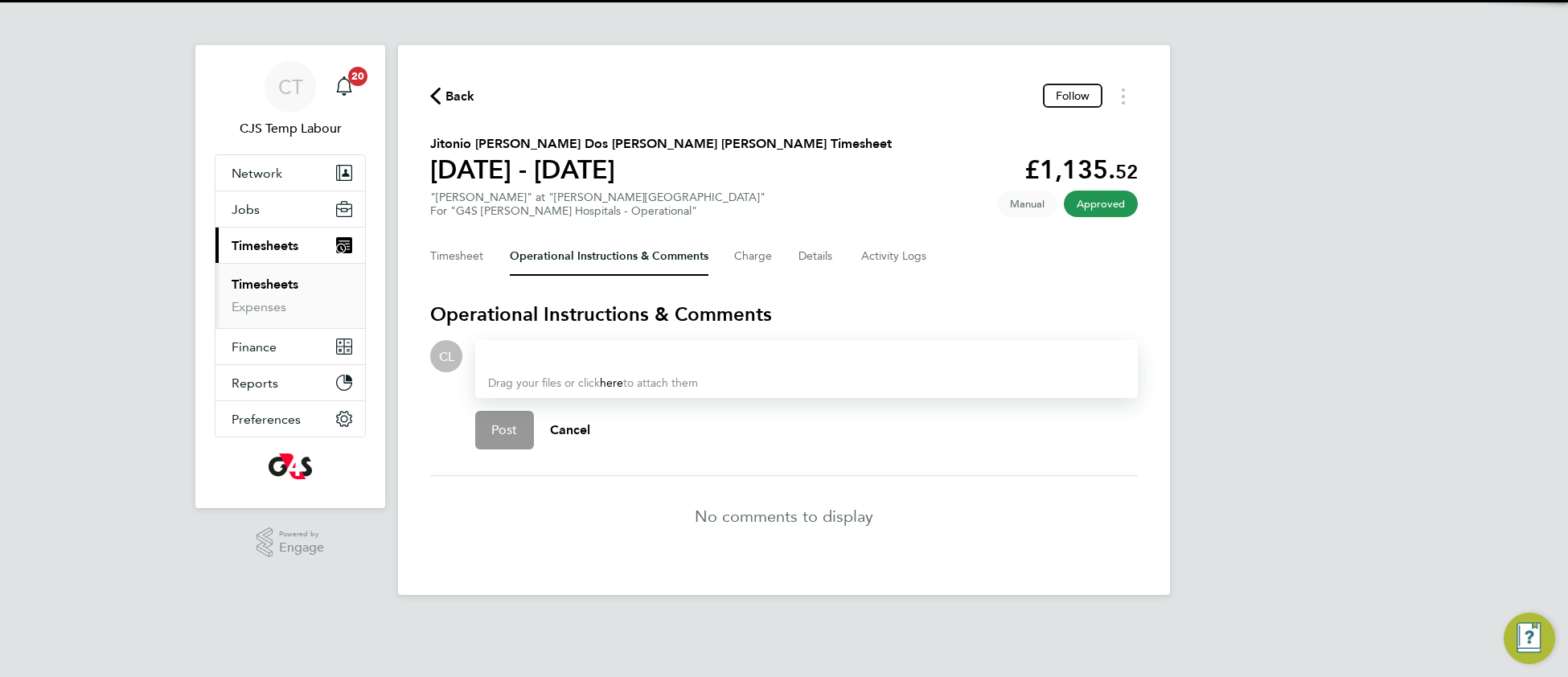
click at [562, 347] on div at bounding box center [806, 356] width 637 height 19
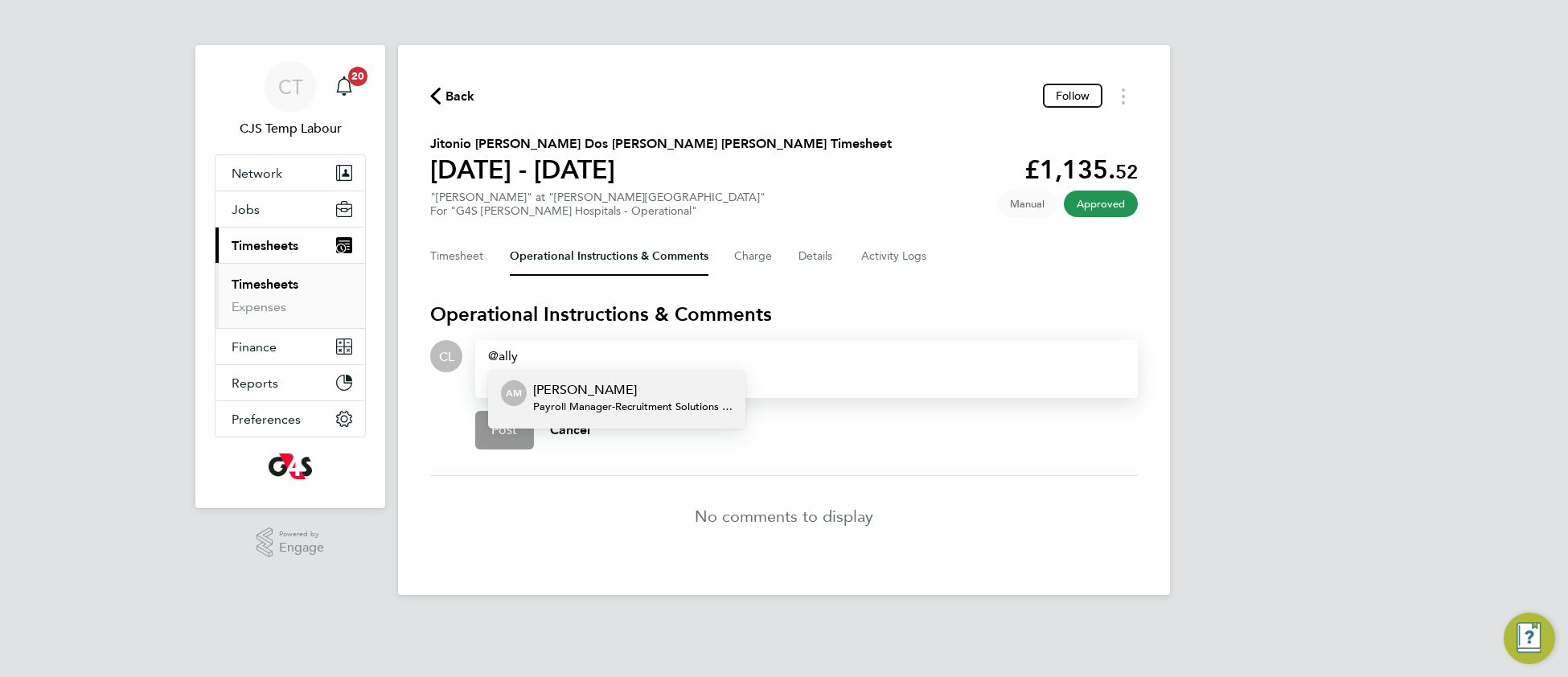
click at [568, 400] on span "Payroll Manager - Recruitment Solutions (Services) Ltd" at bounding box center [633, 406] width 200 height 13
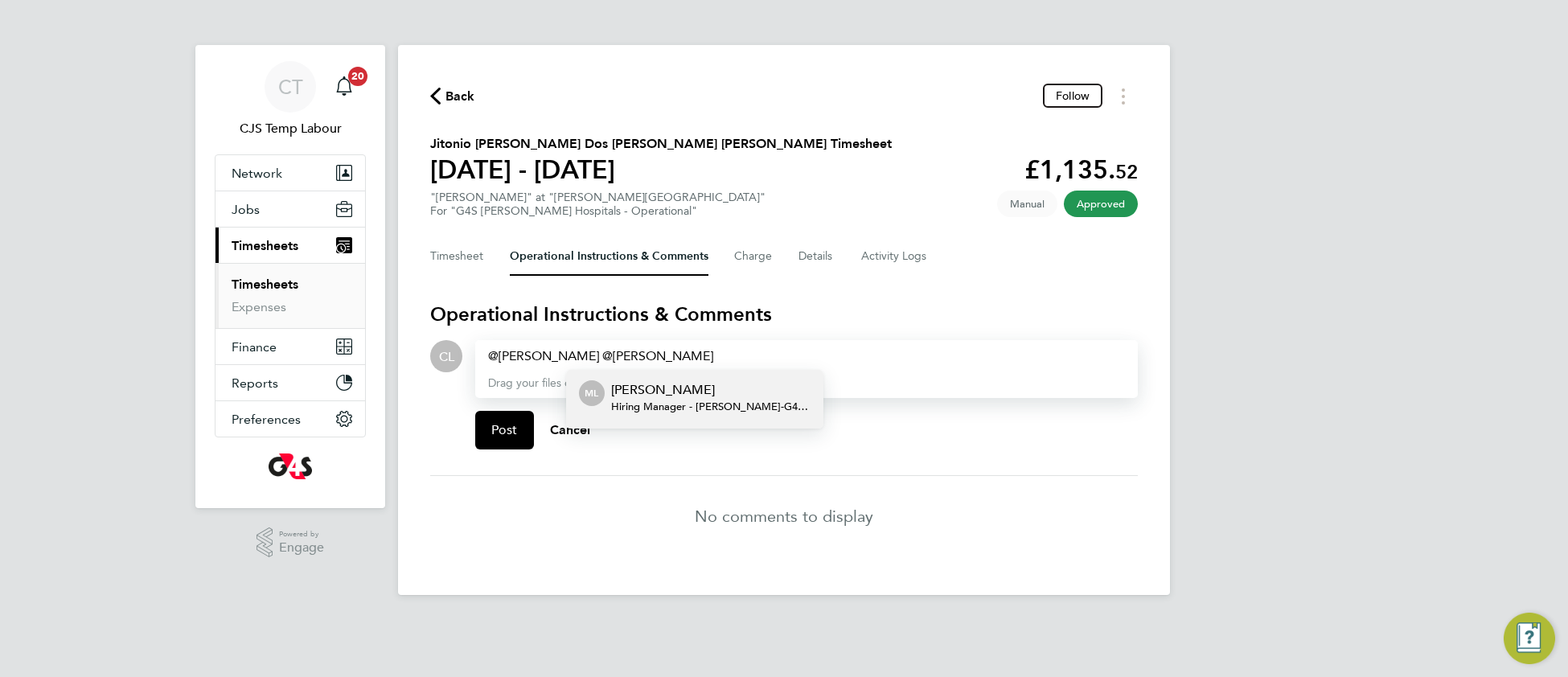
click at [678, 386] on p "[PERSON_NAME]" at bounding box center [711, 389] width 200 height 19
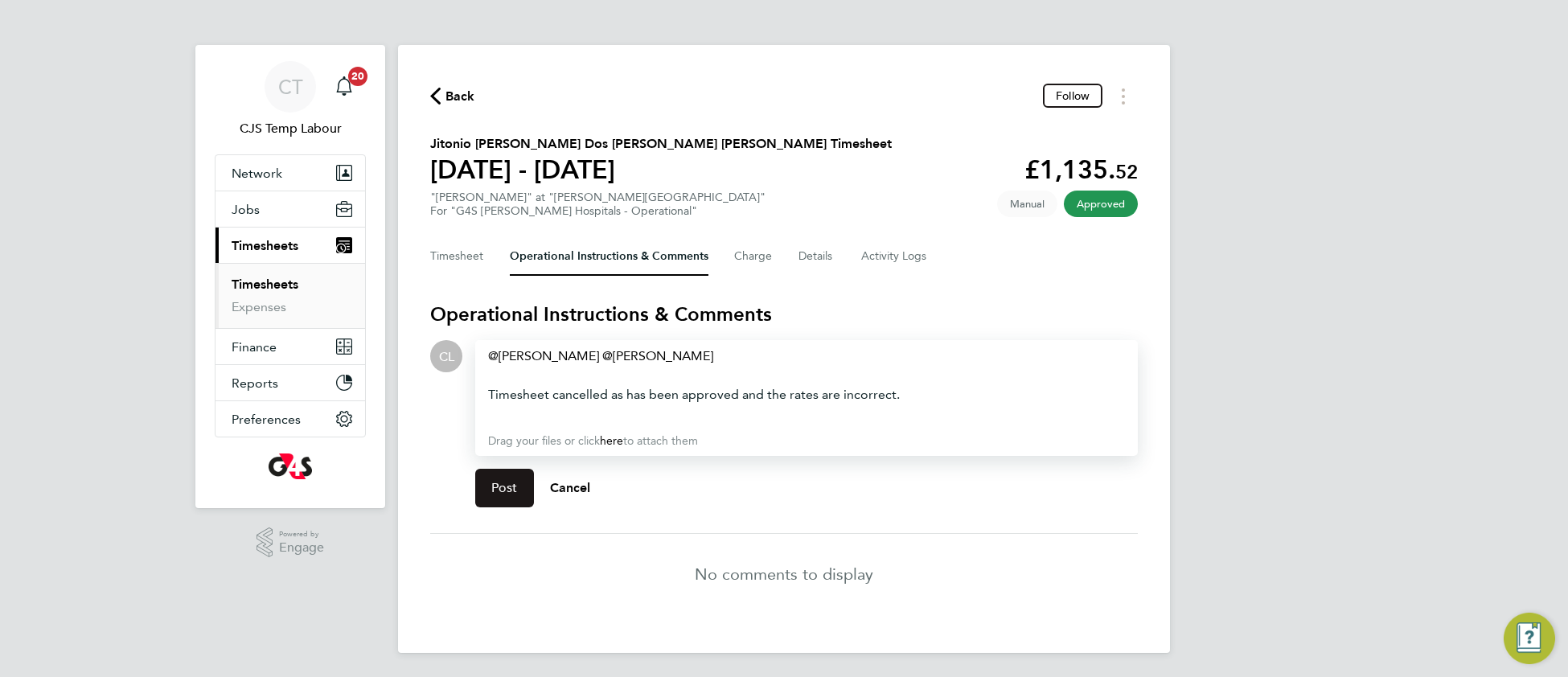
click at [502, 501] on button "Post" at bounding box center [504, 487] width 58 height 39
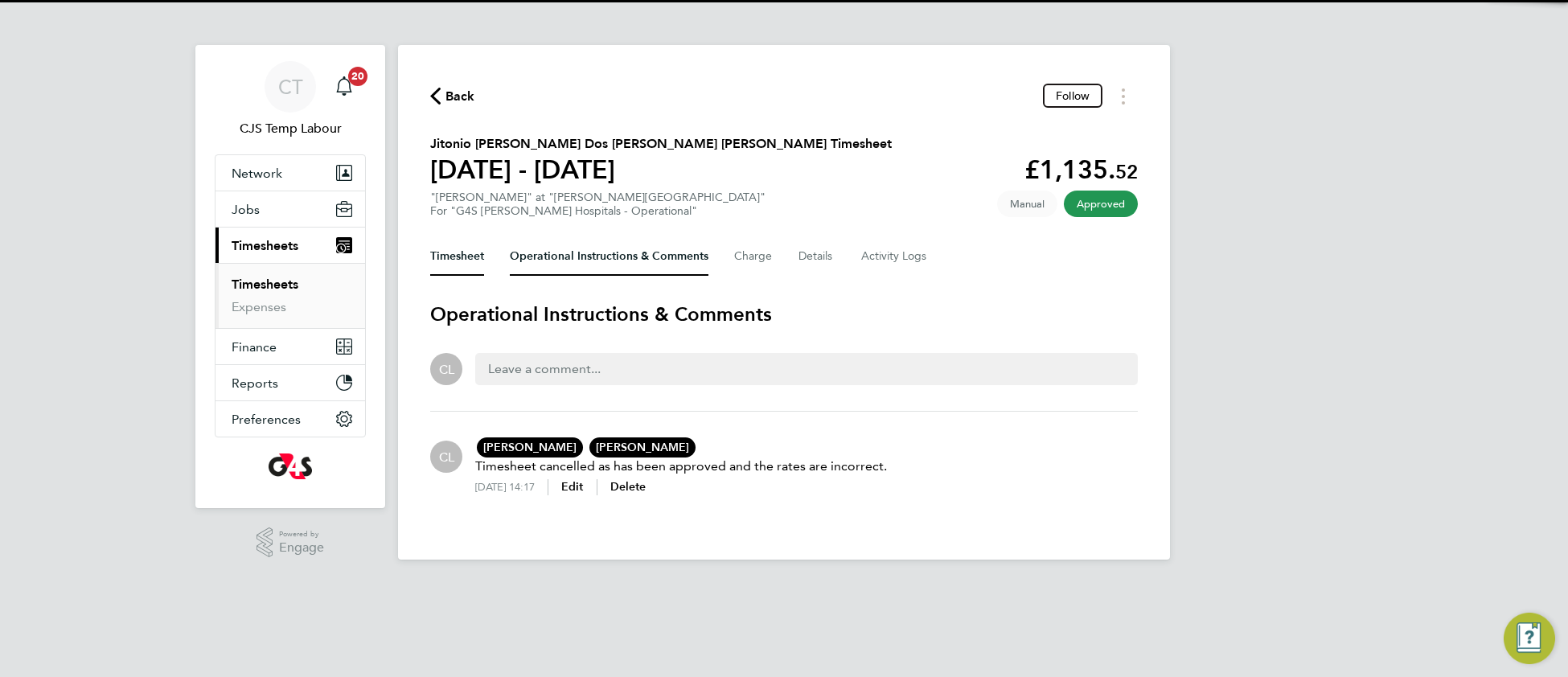
click at [446, 257] on button "Timesheet" at bounding box center [458, 256] width 54 height 39
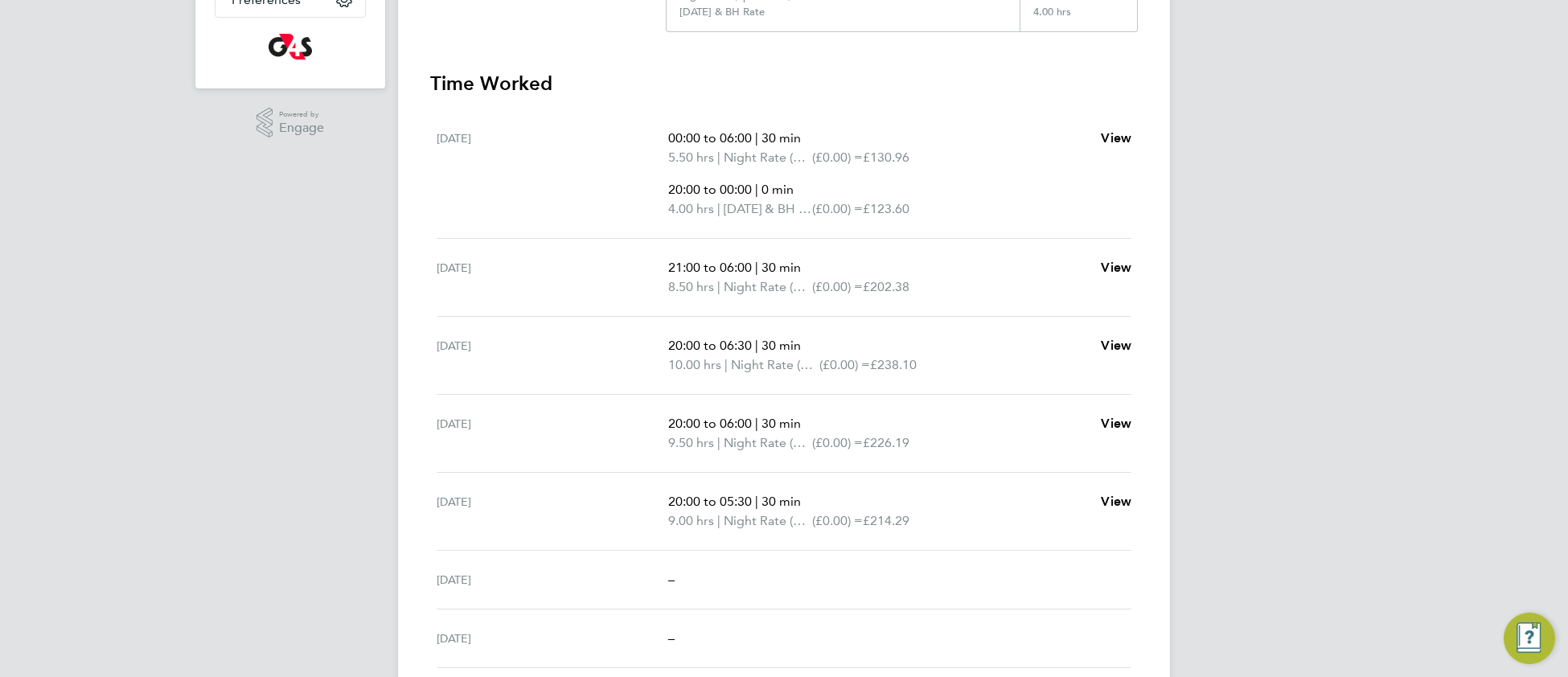
scroll to position [551, 0]
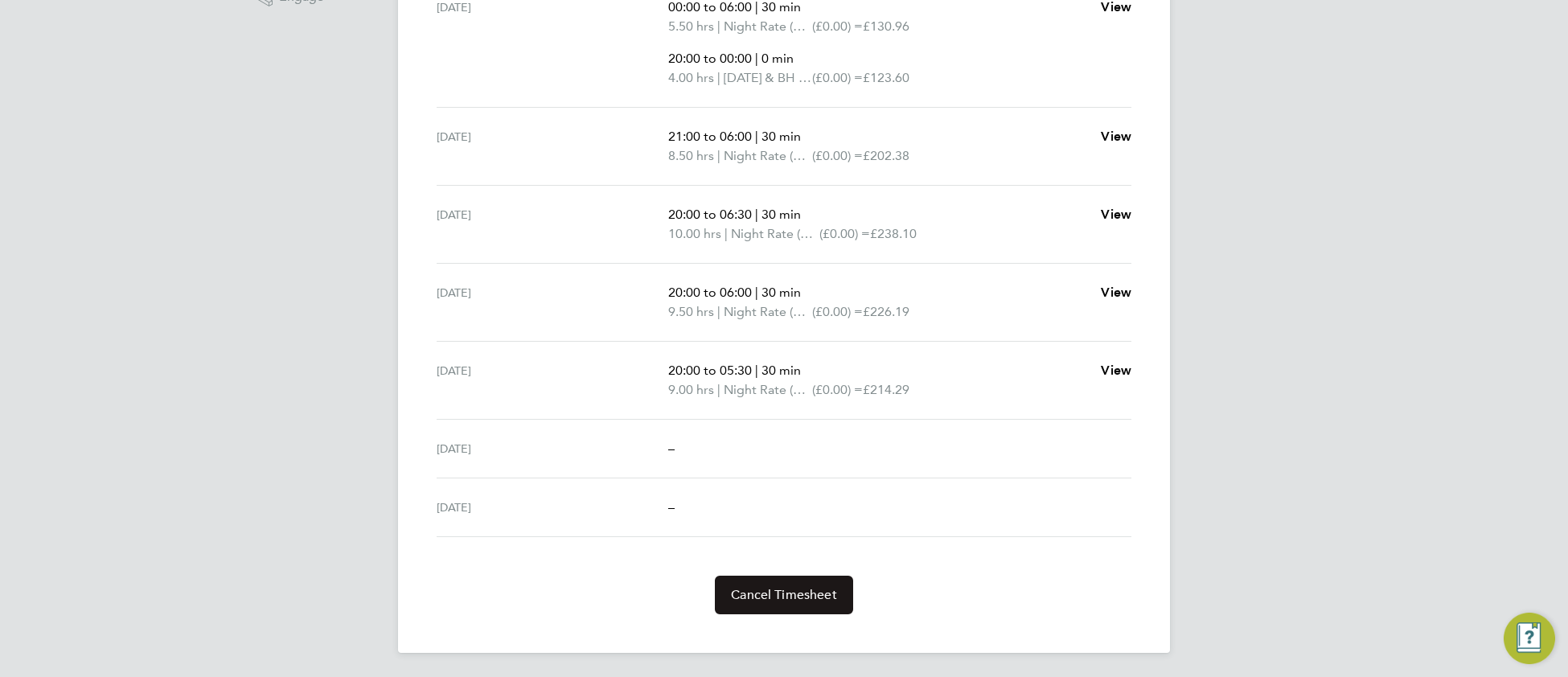
click at [821, 604] on button "Cancel Timesheet" at bounding box center [784, 594] width 138 height 39
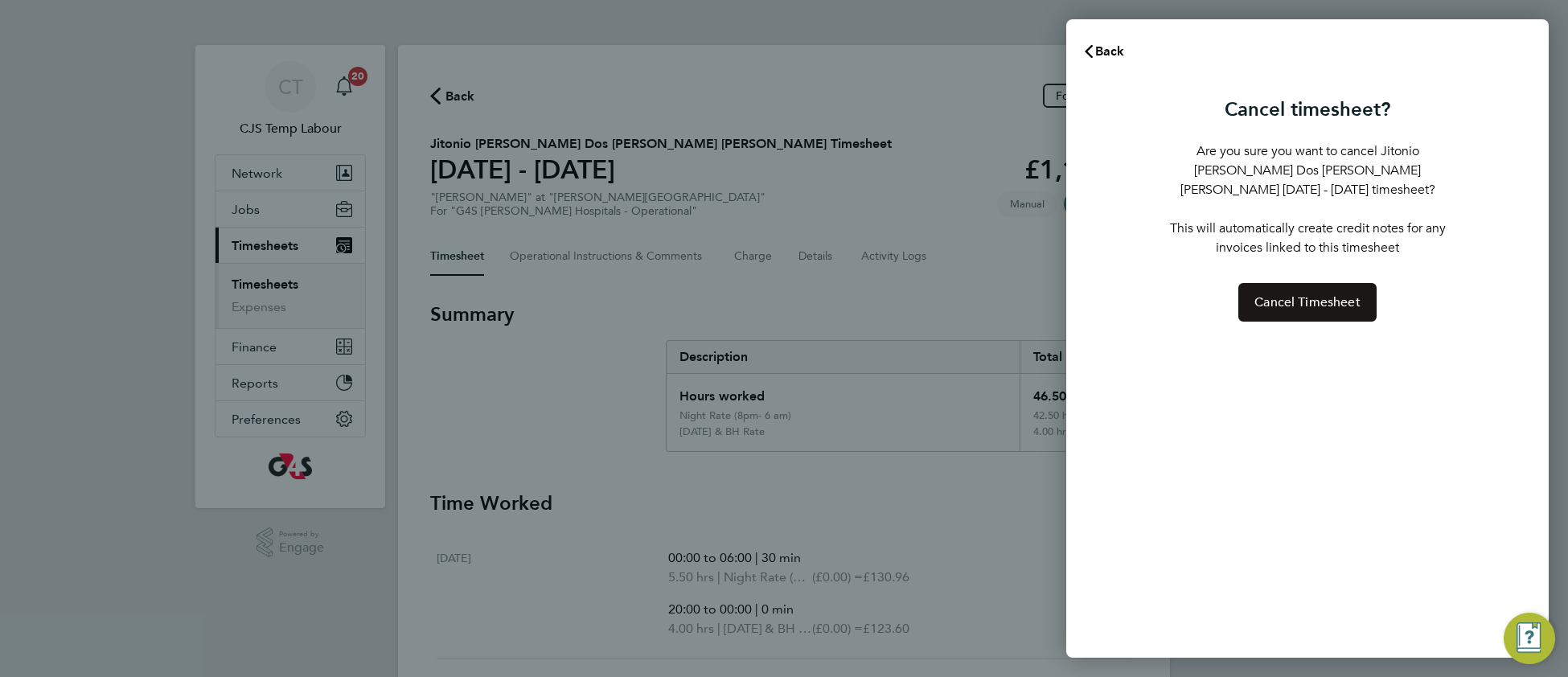
click at [1323, 294] on span "Cancel Timesheet" at bounding box center [1307, 302] width 106 height 16
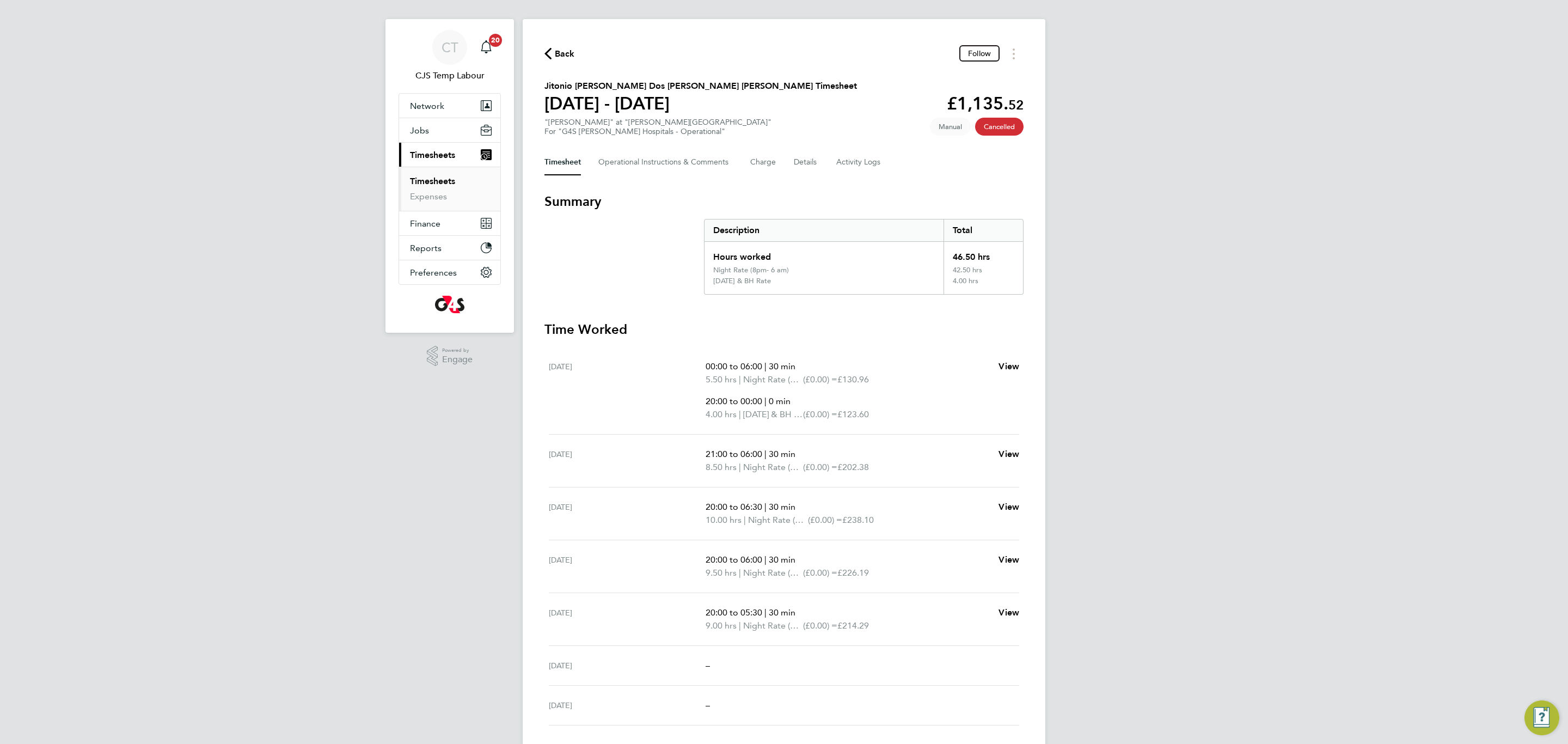
scroll to position [38, 0]
click at [798, 156] on button "Details" at bounding box center [806, 161] width 25 height 26
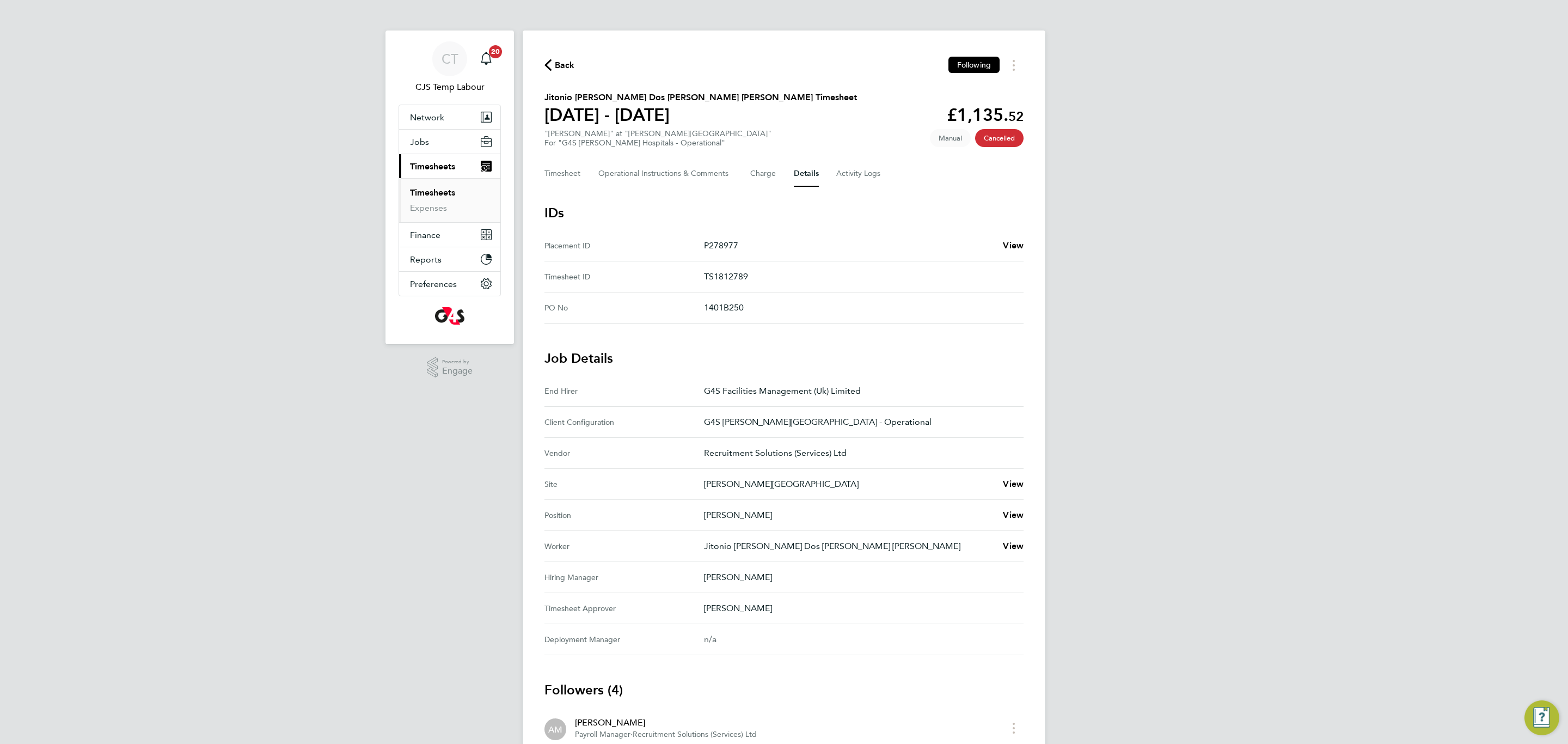
click at [733, 276] on p "TS1812789" at bounding box center [859, 276] width 311 height 13
copy p "TS1812789"
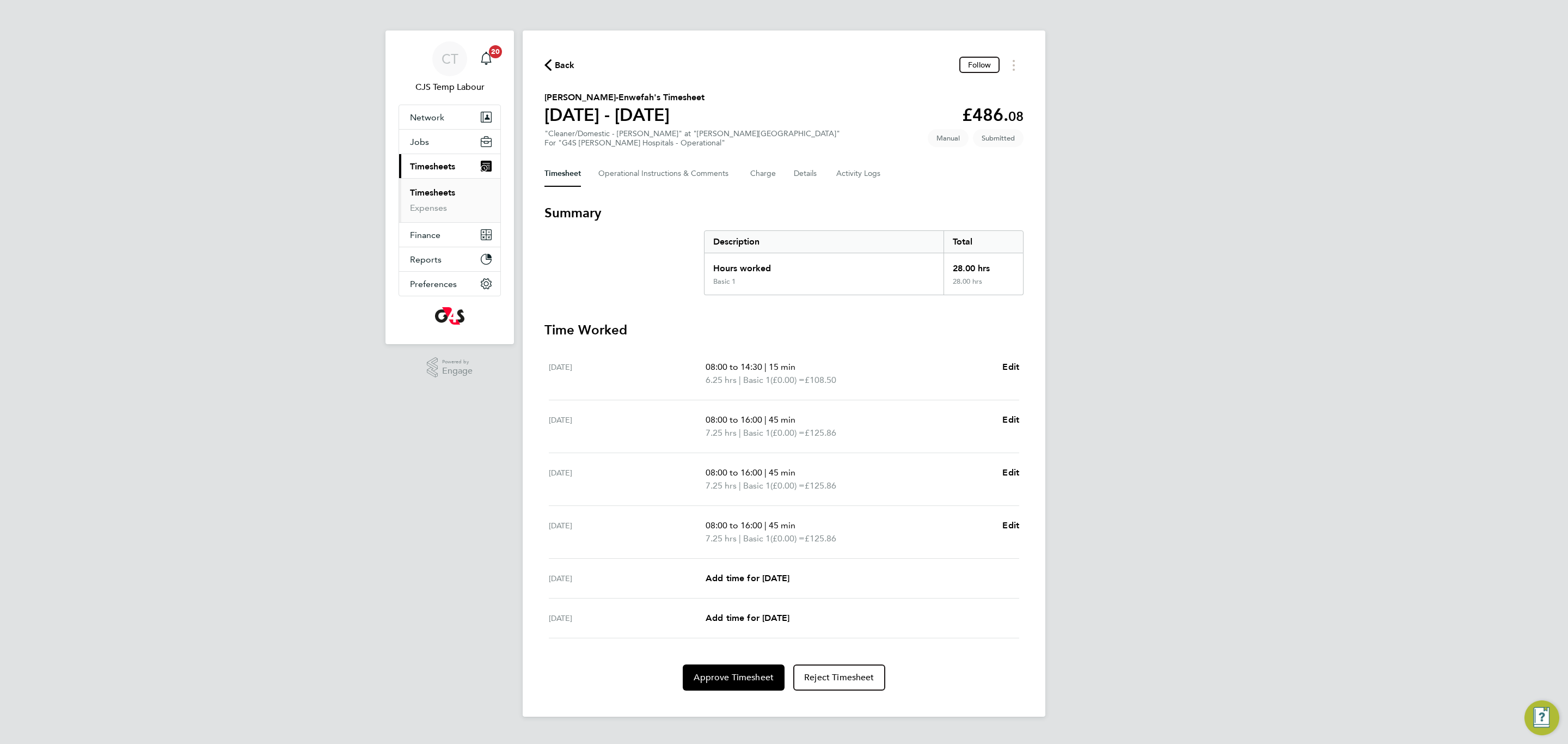
click at [436, 196] on link "Timesheets" at bounding box center [433, 192] width 45 height 10
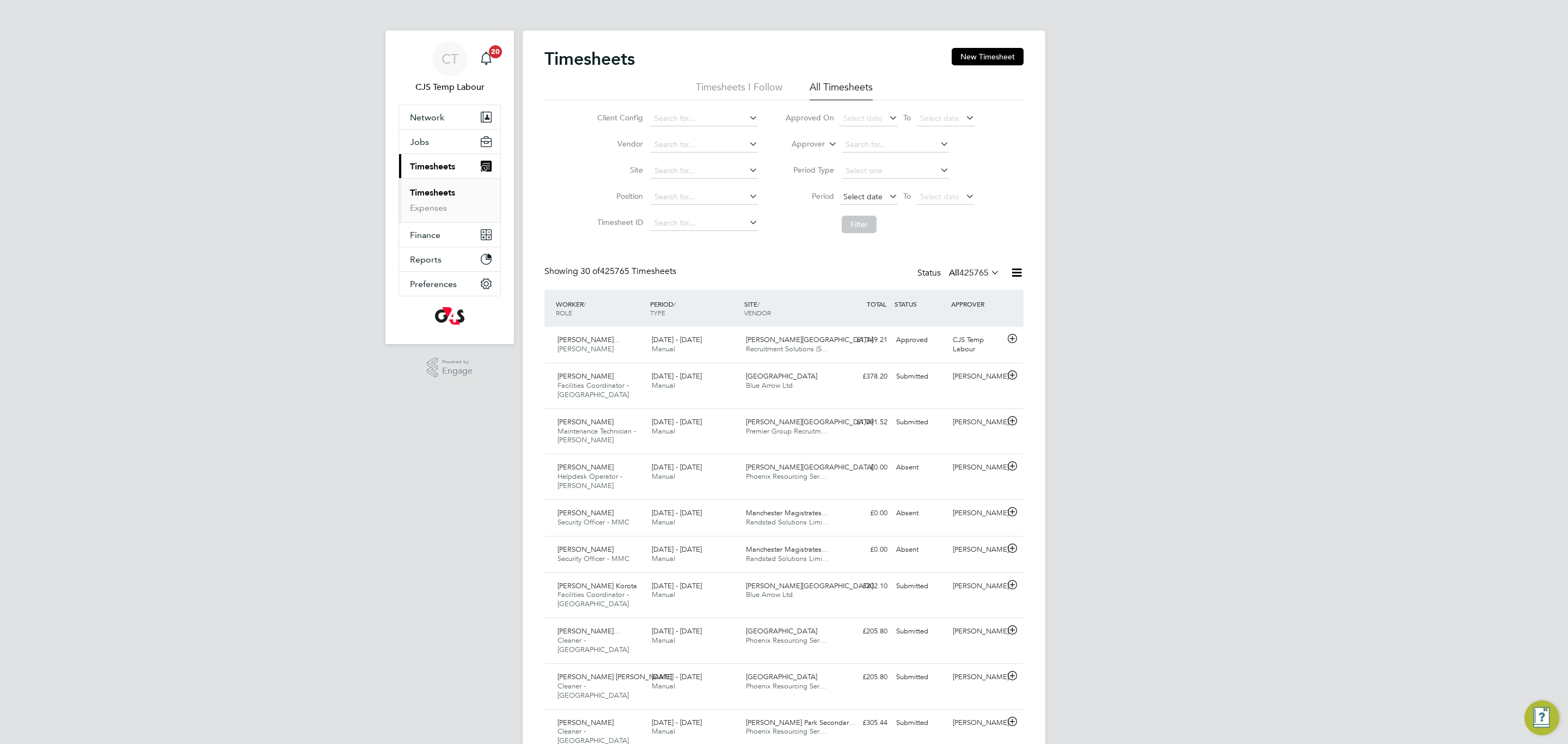
click at [858, 201] on span "Select date" at bounding box center [863, 197] width 39 height 10
click at [858, 278] on span "25" at bounding box center [857, 275] width 21 height 21
drag, startPoint x: 927, startPoint y: 191, endPoint x: 961, endPoint y: 242, distance: 61.3
click at [928, 191] on span "Select date" at bounding box center [945, 197] width 58 height 15
drag, startPoint x: 1056, startPoint y: 278, endPoint x: 1023, endPoint y: 271, distance: 33.7
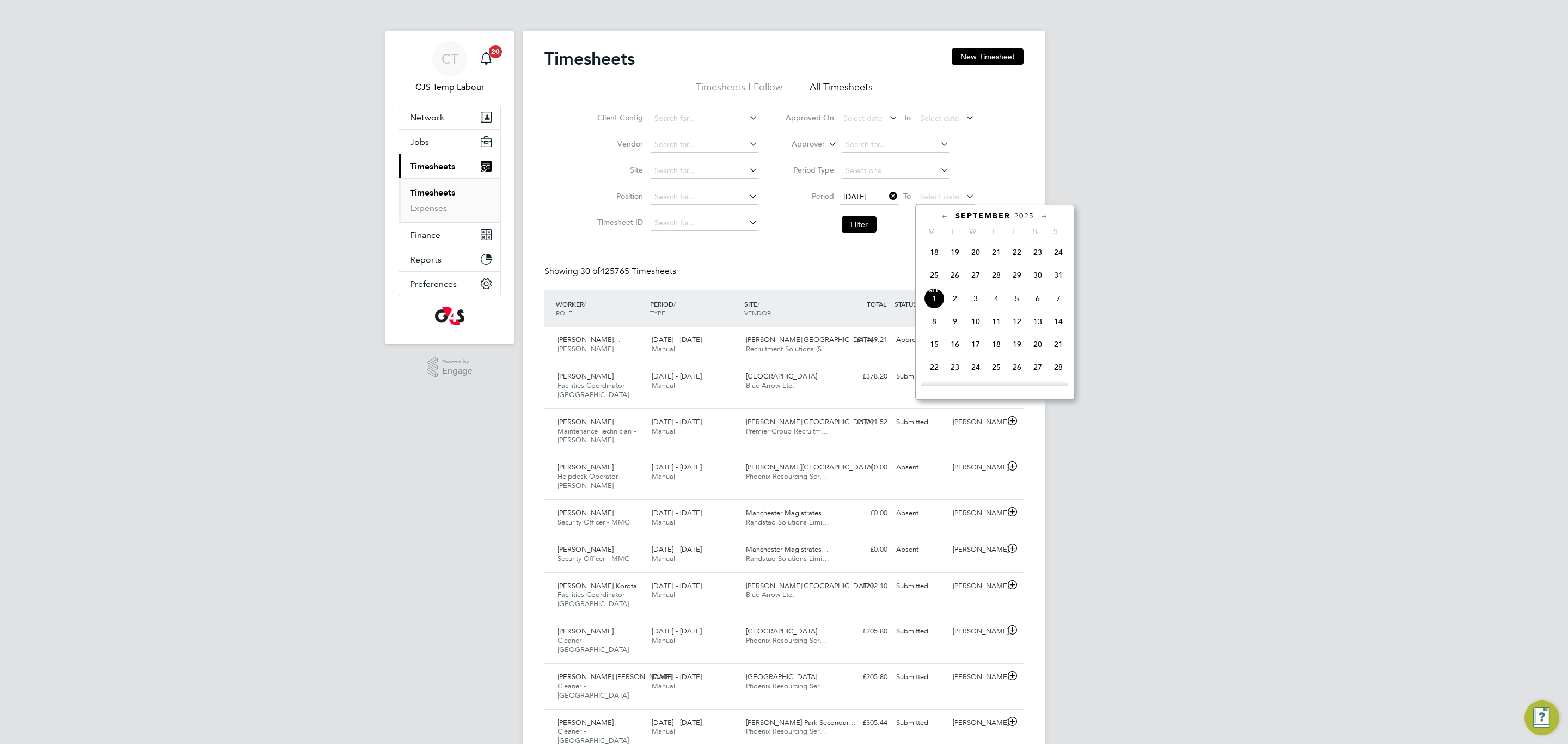
click at [1051, 275] on span "31" at bounding box center [1059, 275] width 21 height 21
click at [865, 230] on button "Filter" at bounding box center [859, 224] width 35 height 18
click at [1018, 275] on icon at bounding box center [1017, 272] width 13 height 13
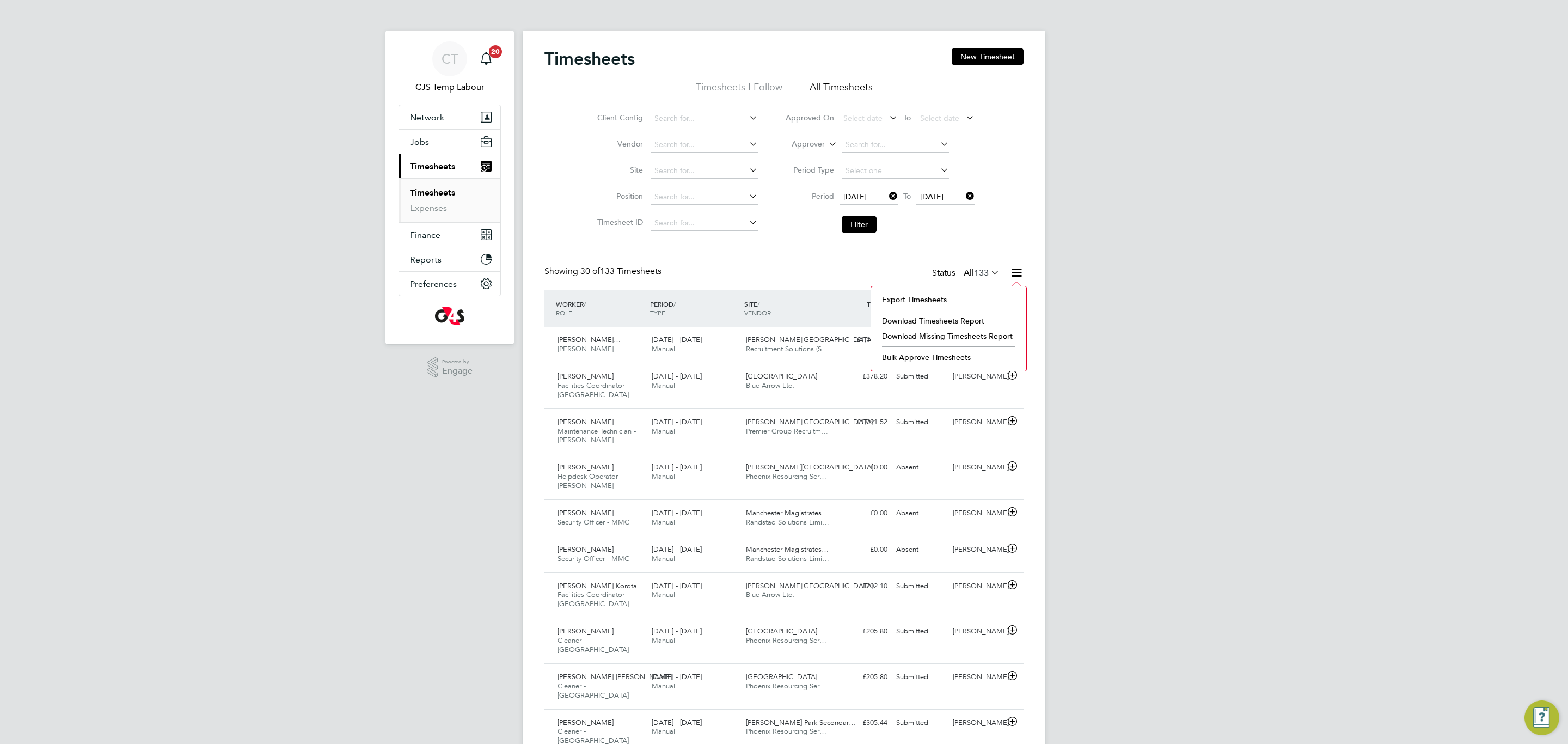
click at [931, 339] on li "Download Missing Timesheets Report" at bounding box center [948, 335] width 144 height 15
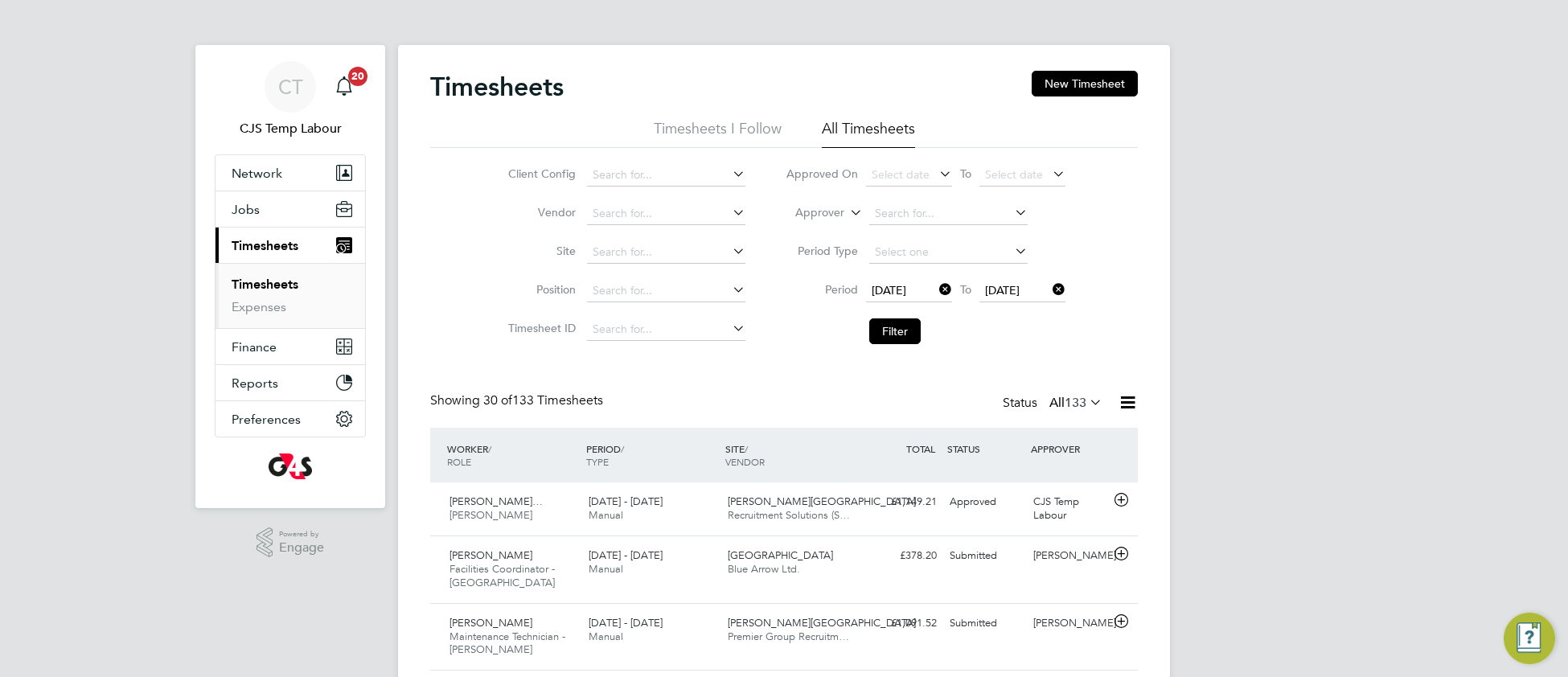
scroll to position [40, 138]
click at [1101, 80] on button "New Timesheet" at bounding box center [1085, 84] width 106 height 26
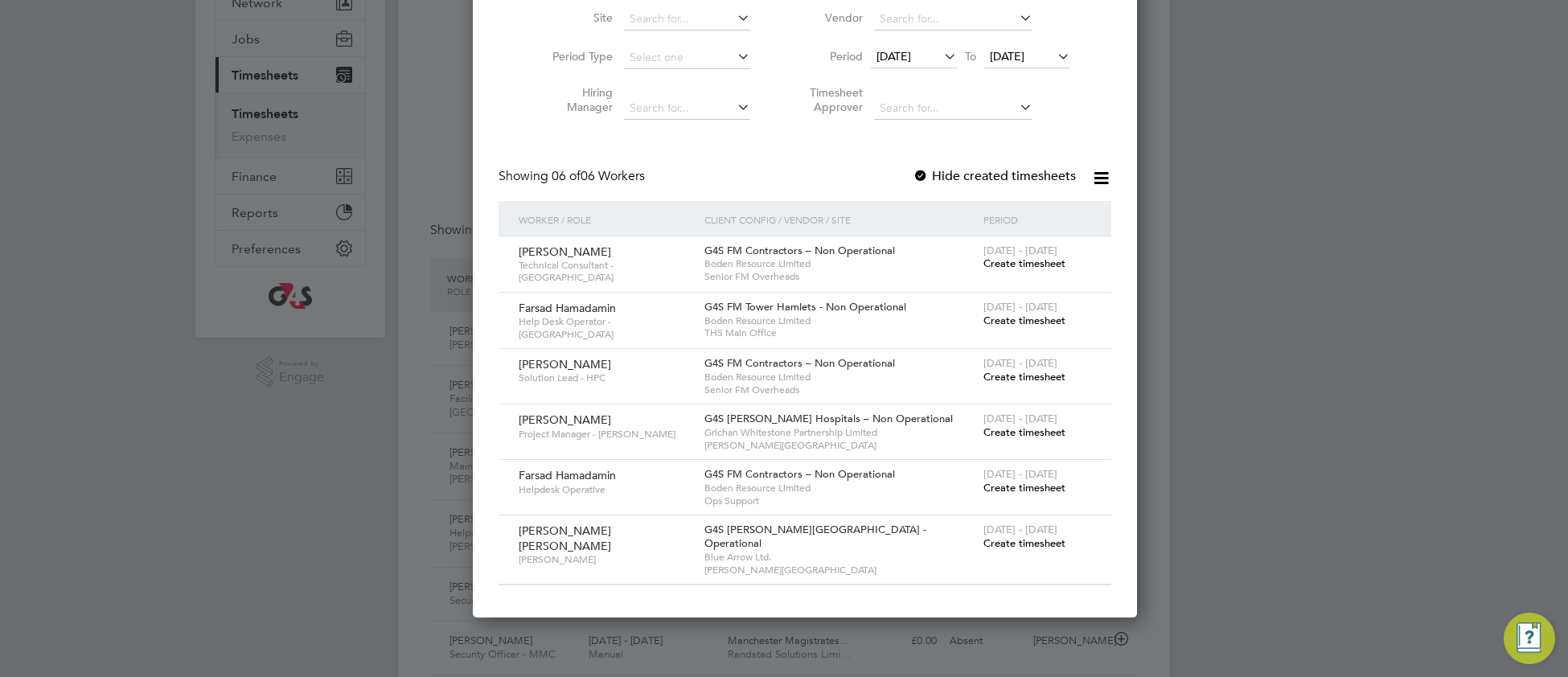
click at [984, 548] on span "Create timesheet" at bounding box center [1024, 543] width 82 height 13
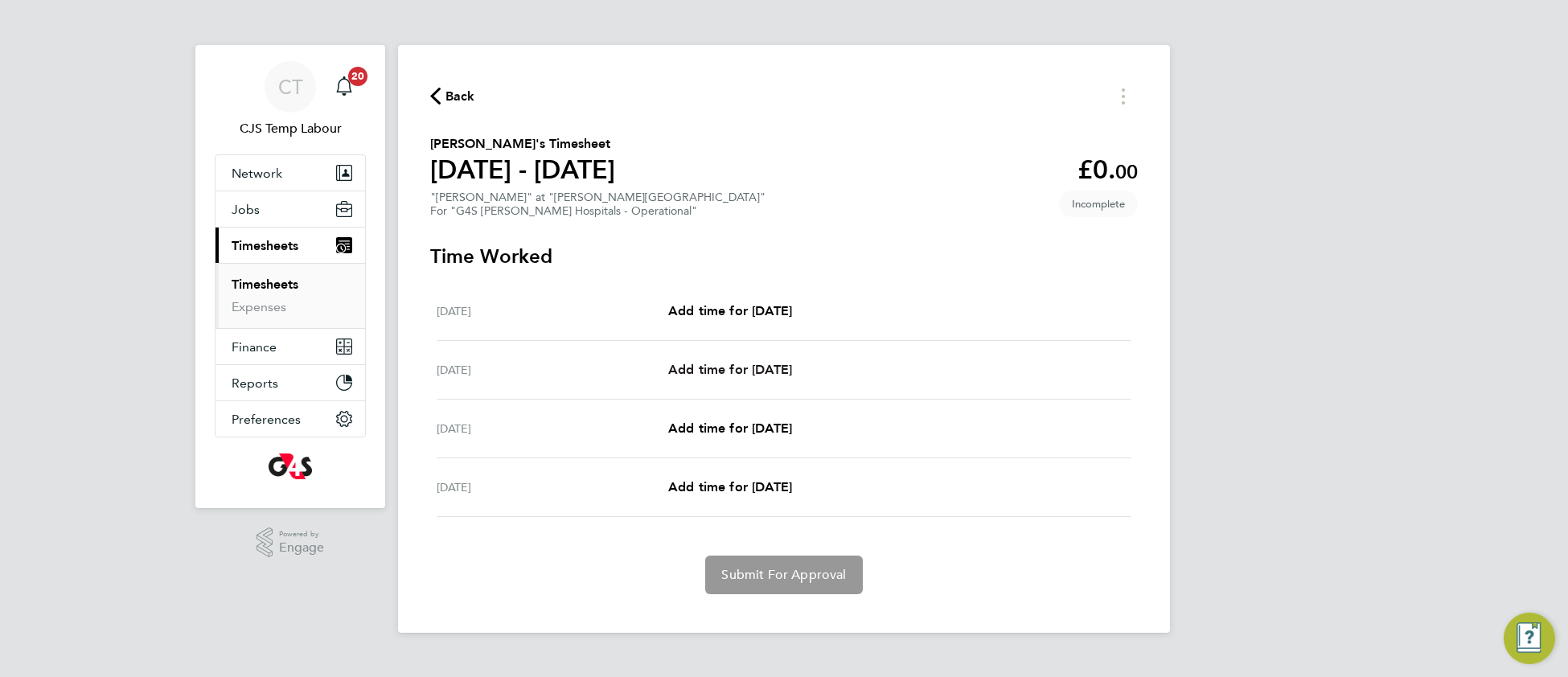
click at [728, 364] on span "Add time for Tue 26 Aug" at bounding box center [730, 369] width 124 height 15
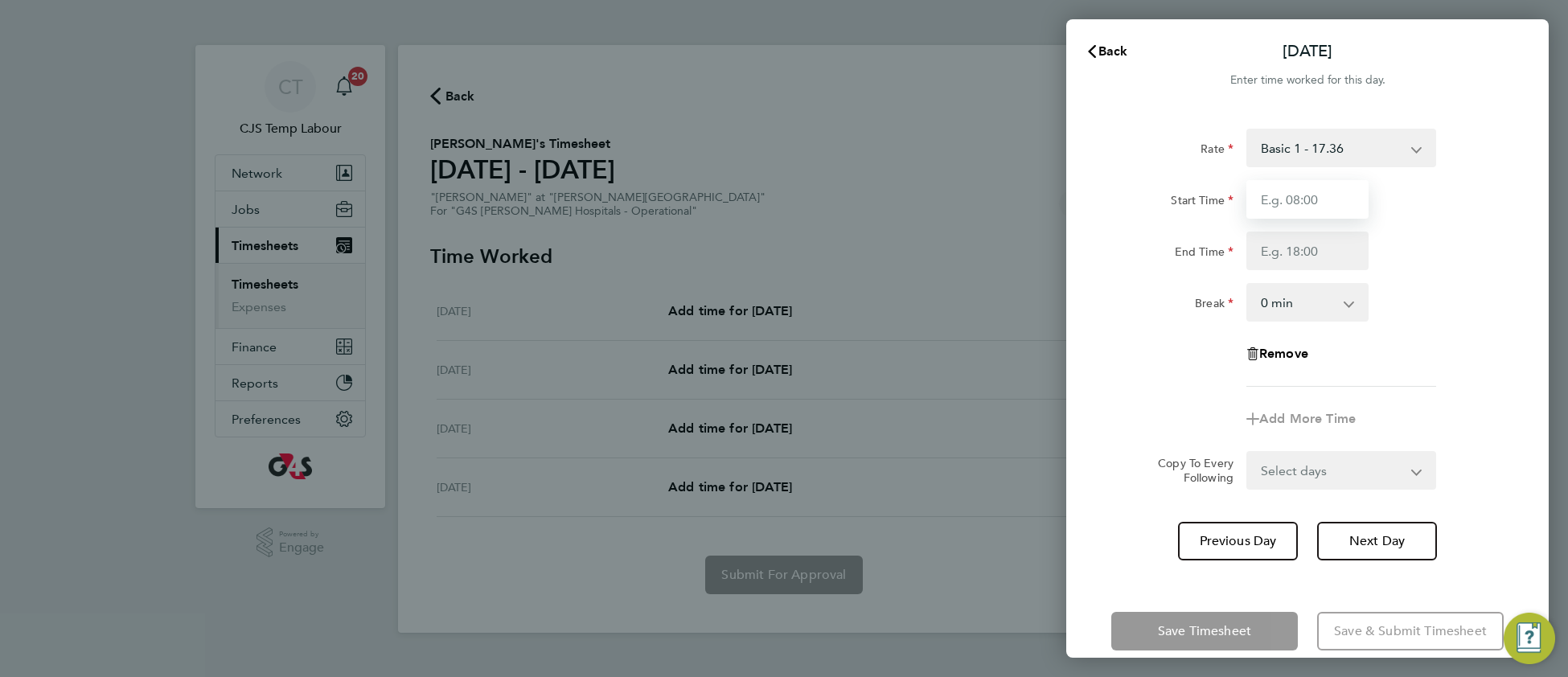
click at [1314, 203] on input "Start Time" at bounding box center [1307, 199] width 122 height 39
type input "09:00"
click at [1268, 254] on input "End Time" at bounding box center [1307, 251] width 122 height 39
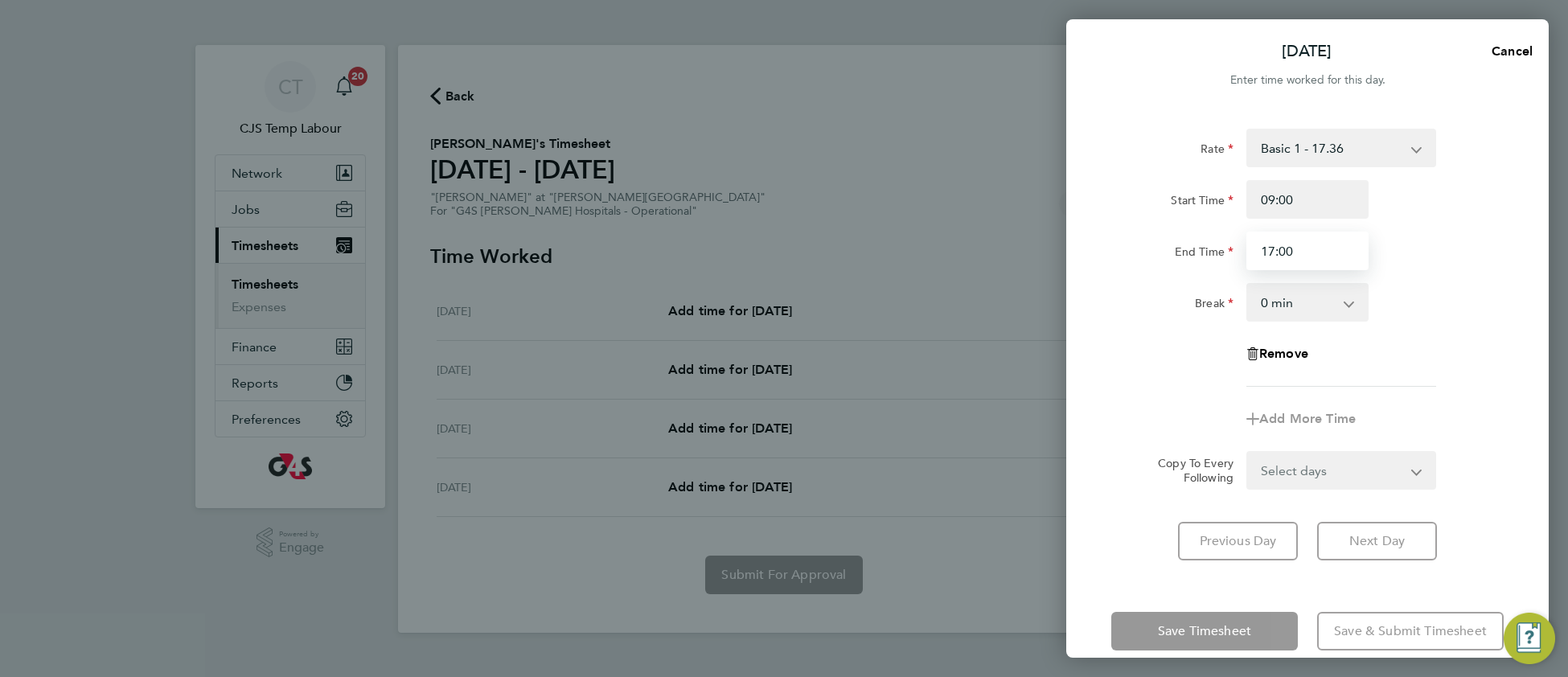
type input "17:00"
click at [1278, 310] on select "0 min 15 min 30 min 45 min 60 min 75 min 90 min" at bounding box center [1297, 302] width 100 height 35
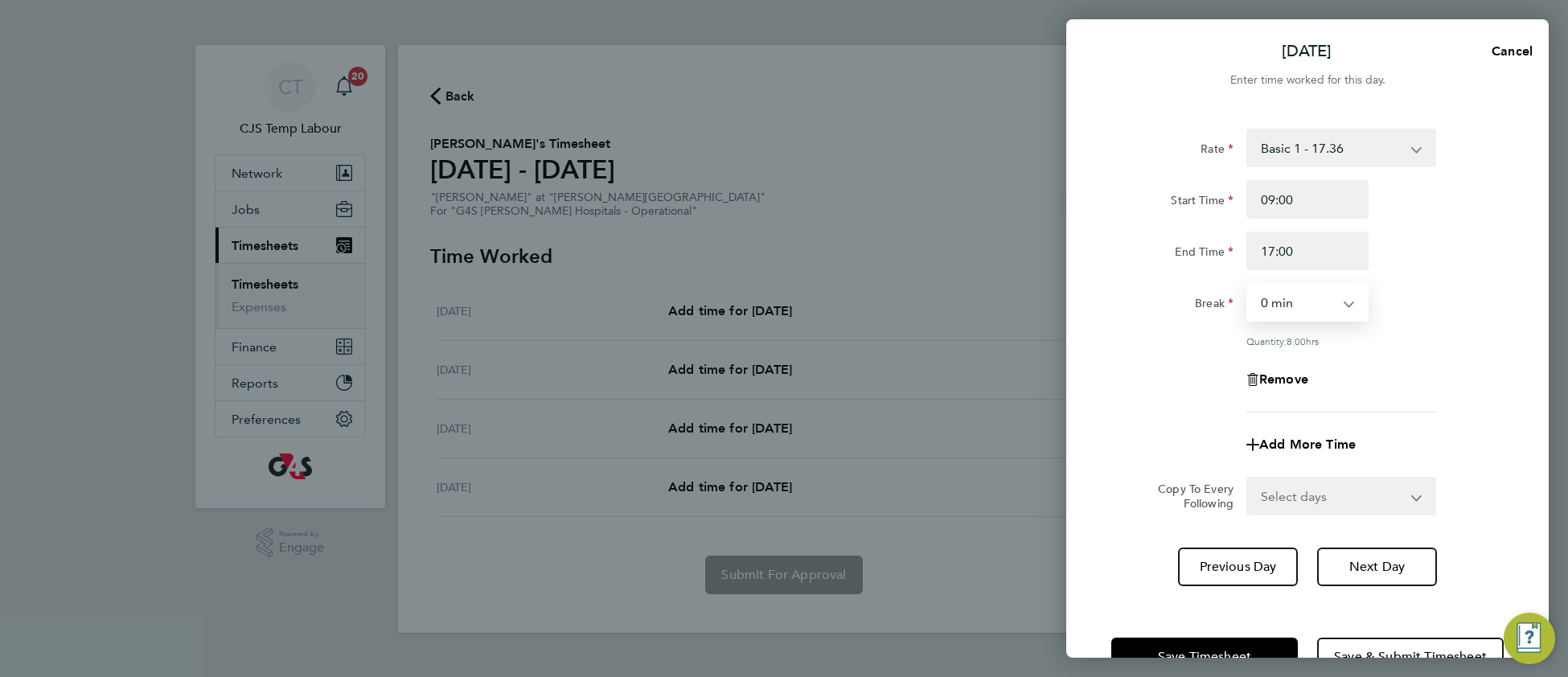
select select "30"
click at [1248, 285] on select "0 min 15 min 30 min 45 min 60 min 75 min 90 min" at bounding box center [1297, 302] width 100 height 35
click at [1296, 495] on select "Select days Day Wednesday Thursday" at bounding box center [1332, 495] width 169 height 35
select select "WED"
click at [1248, 478] on select "Select days Day Wednesday Thursday" at bounding box center [1332, 495] width 169 height 35
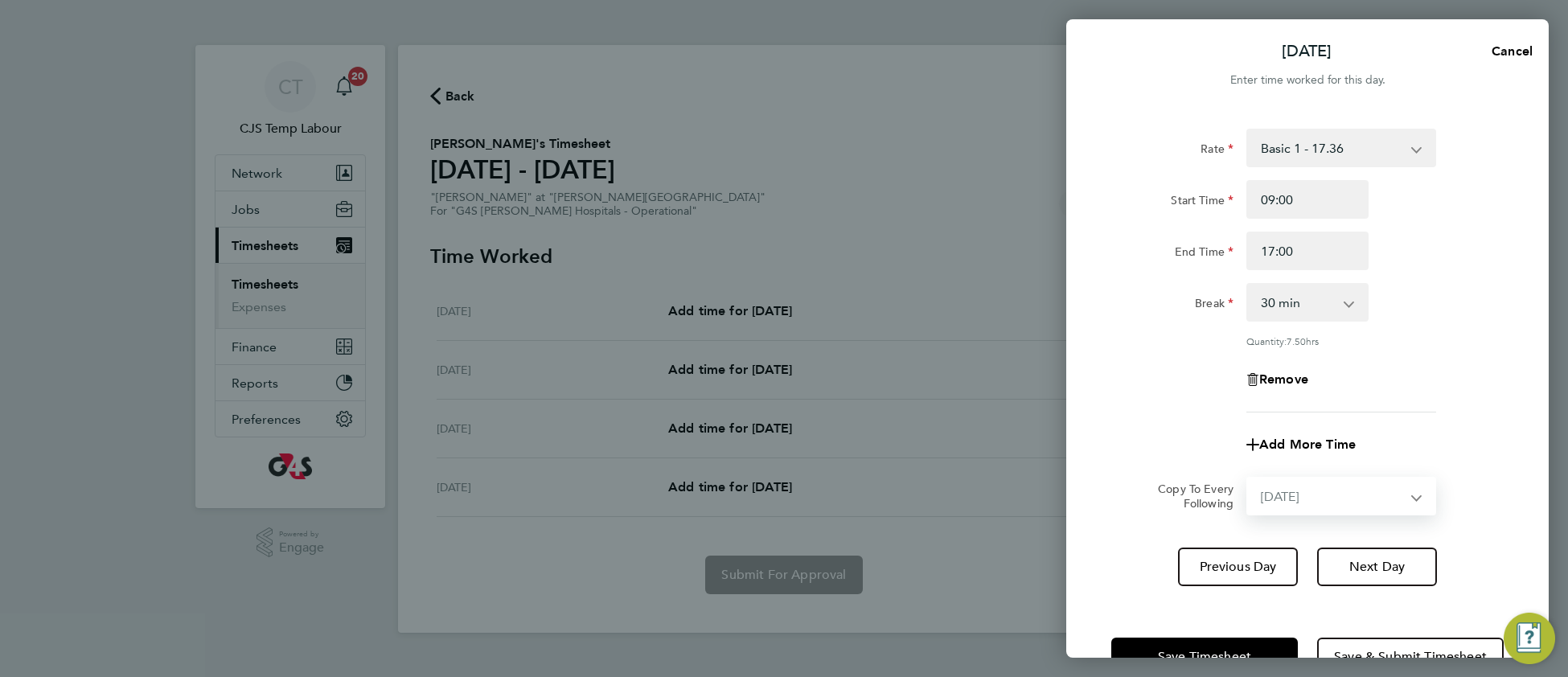
select select "2025-08-28"
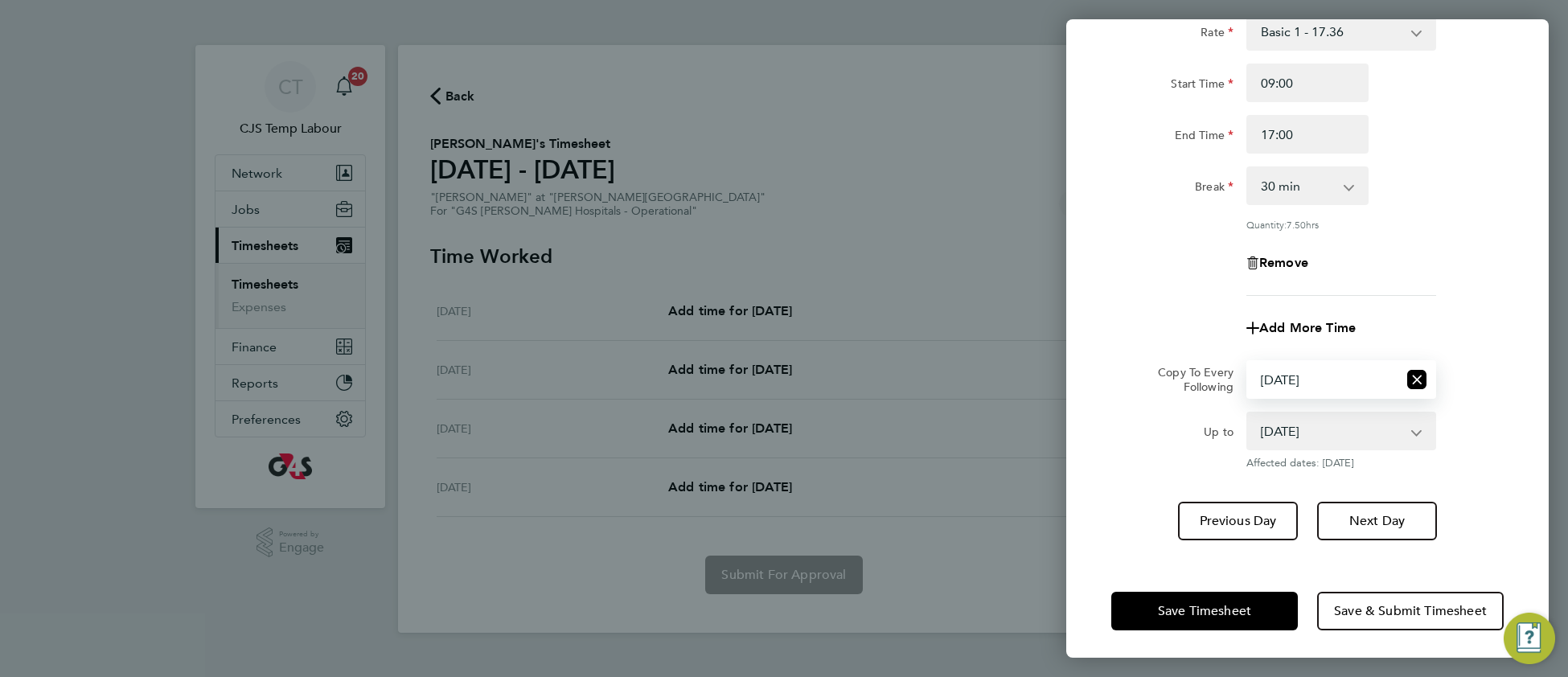
scroll to position [119, 0]
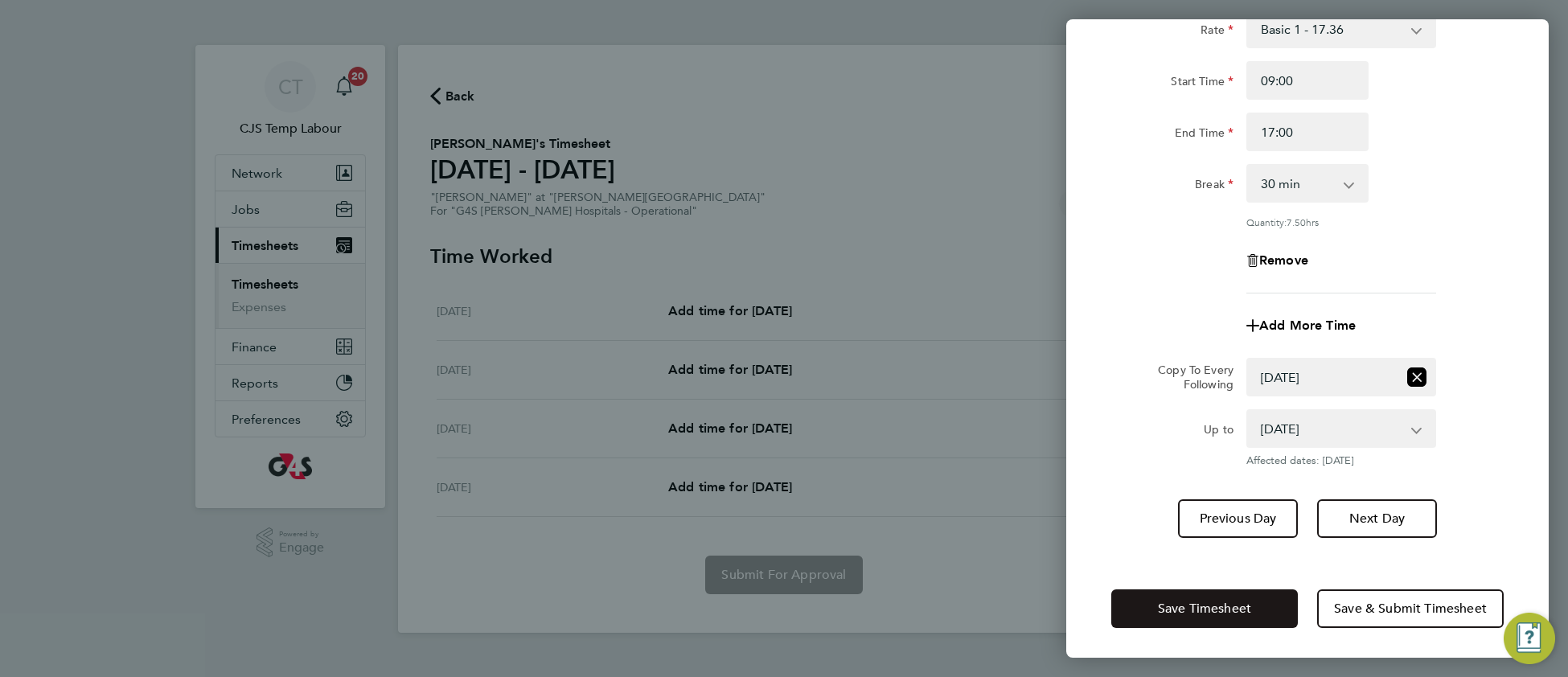
click at [1237, 601] on span "Save Timesheet" at bounding box center [1205, 609] width 94 height 16
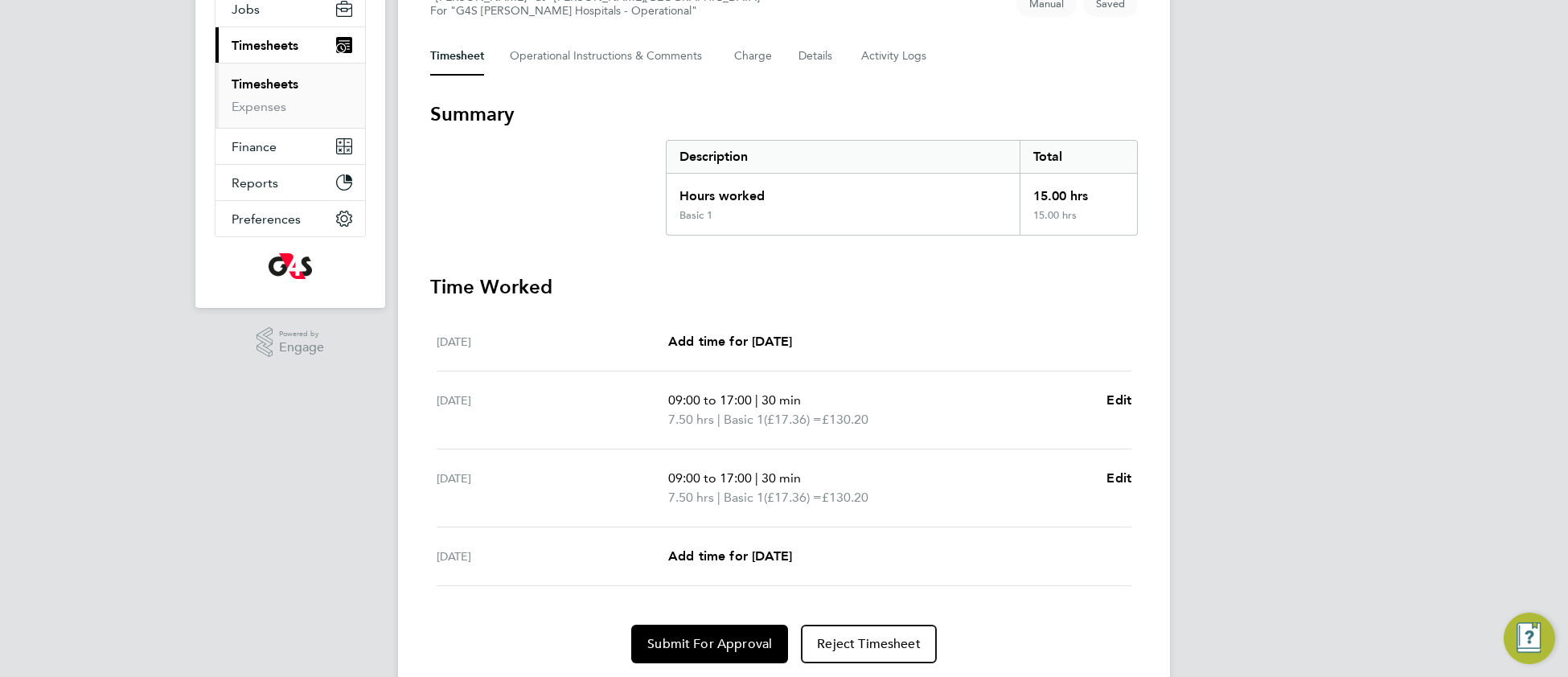
scroll to position [248, 0]
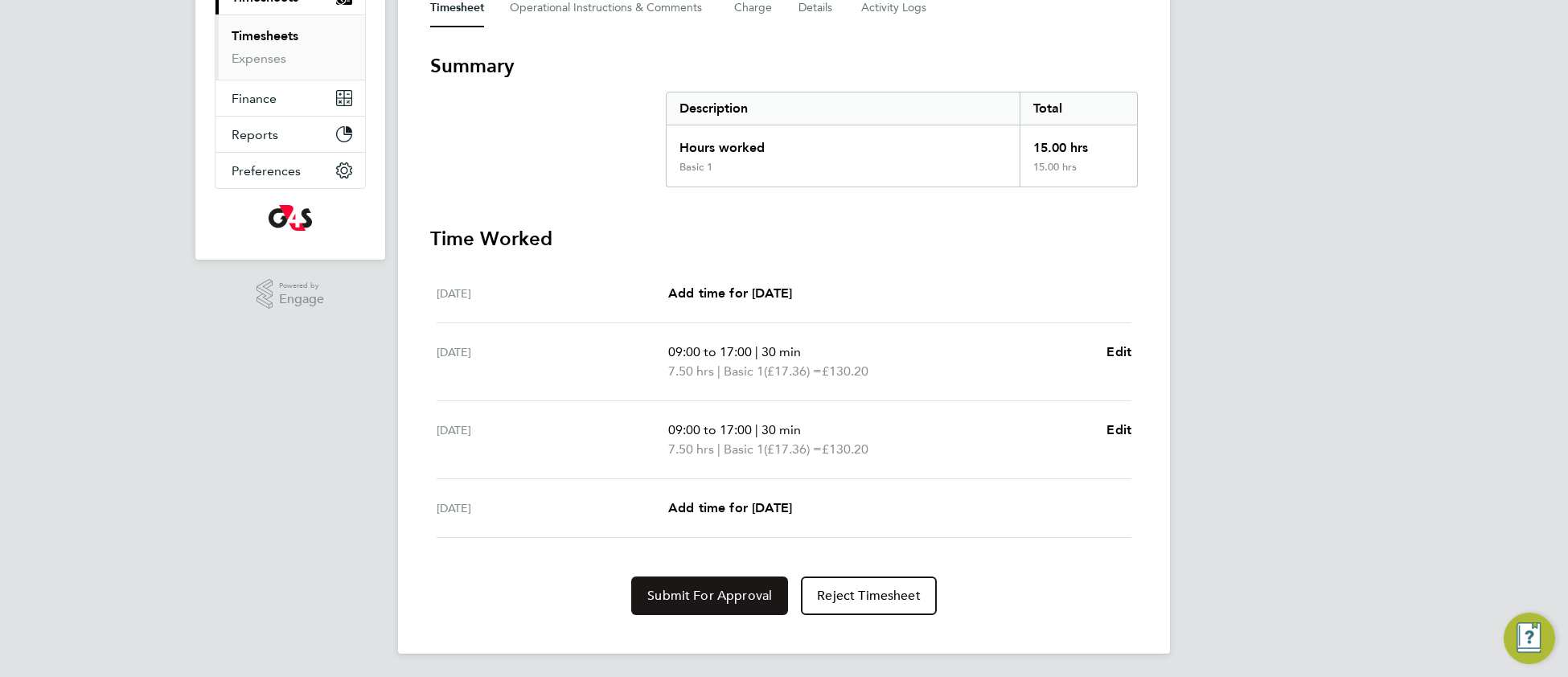
click at [710, 590] on span "Submit For Approval" at bounding box center [709, 596] width 125 height 16
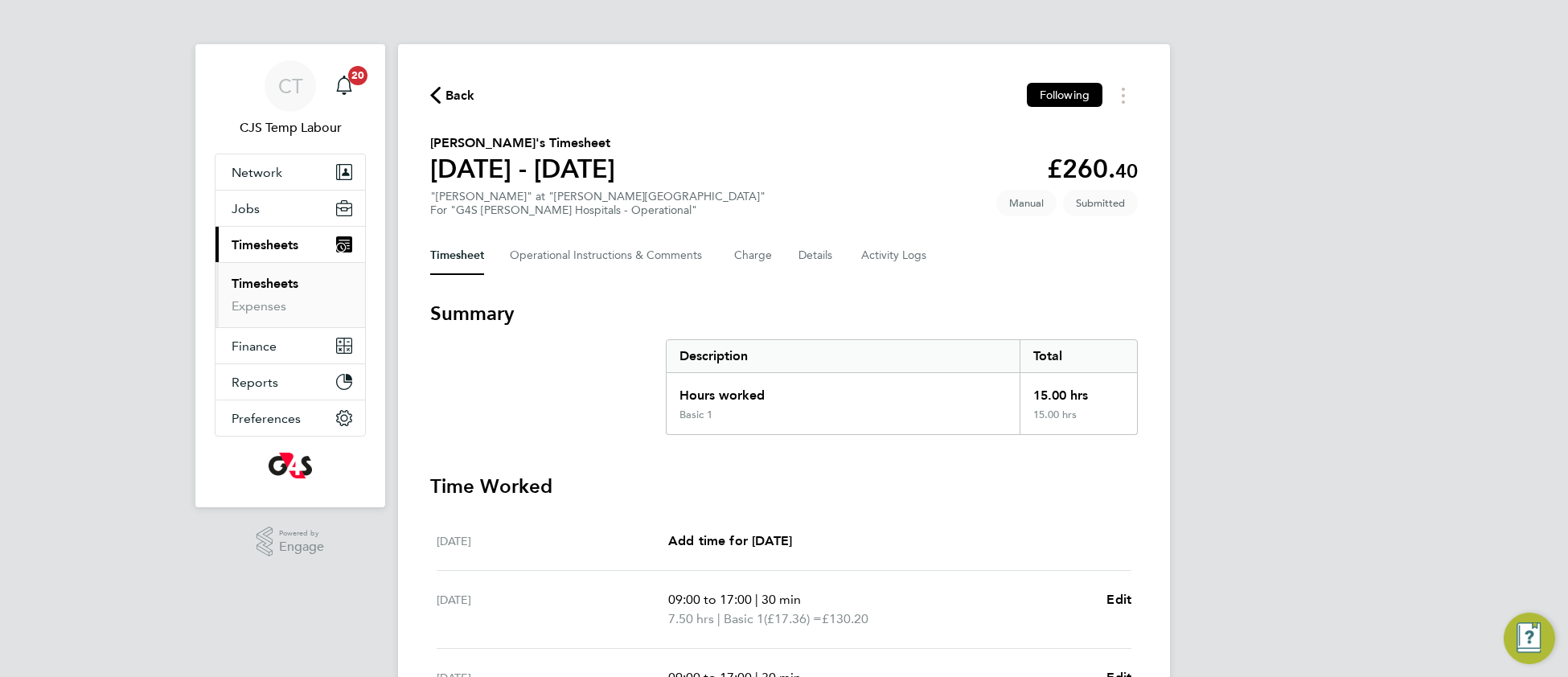
scroll to position [0, 0]
click at [813, 259] on button "Details" at bounding box center [816, 256] width 37 height 39
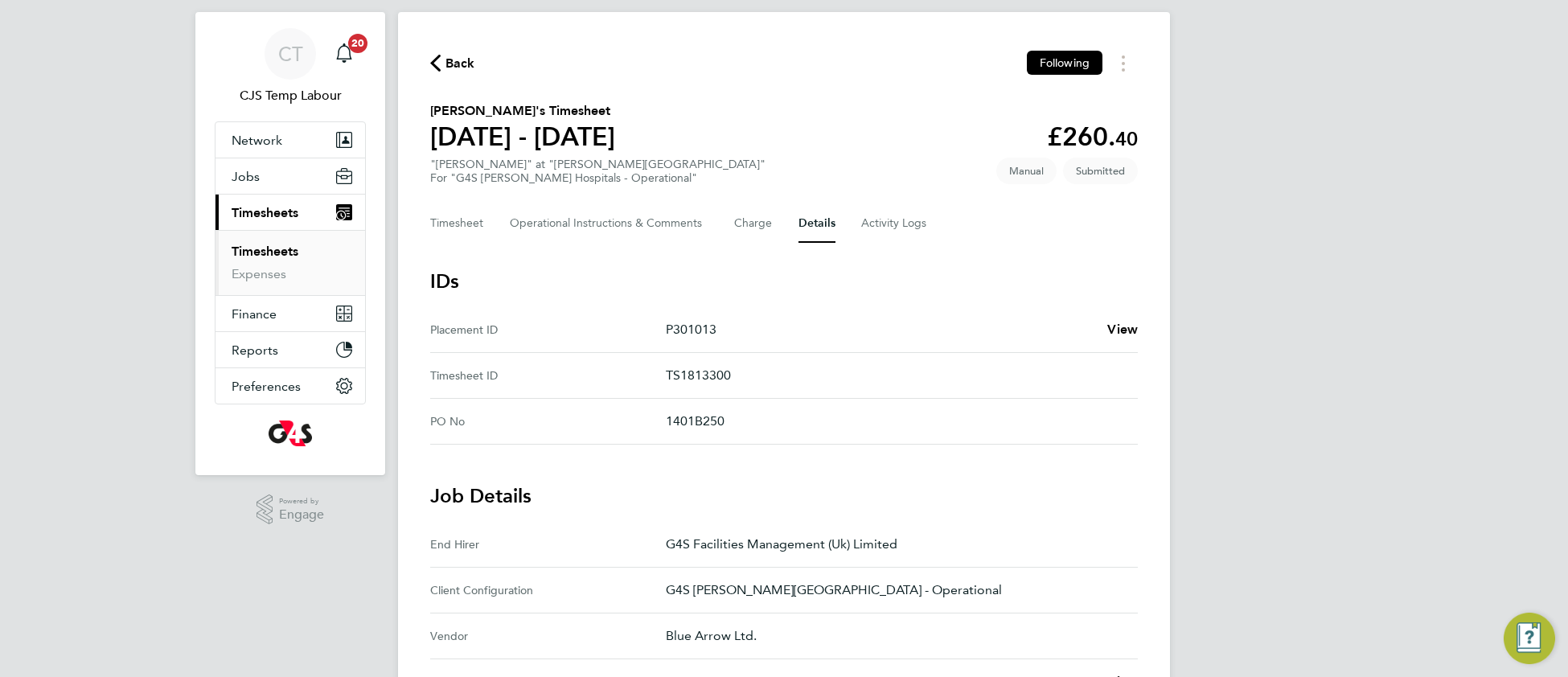
scroll to position [38, 0]
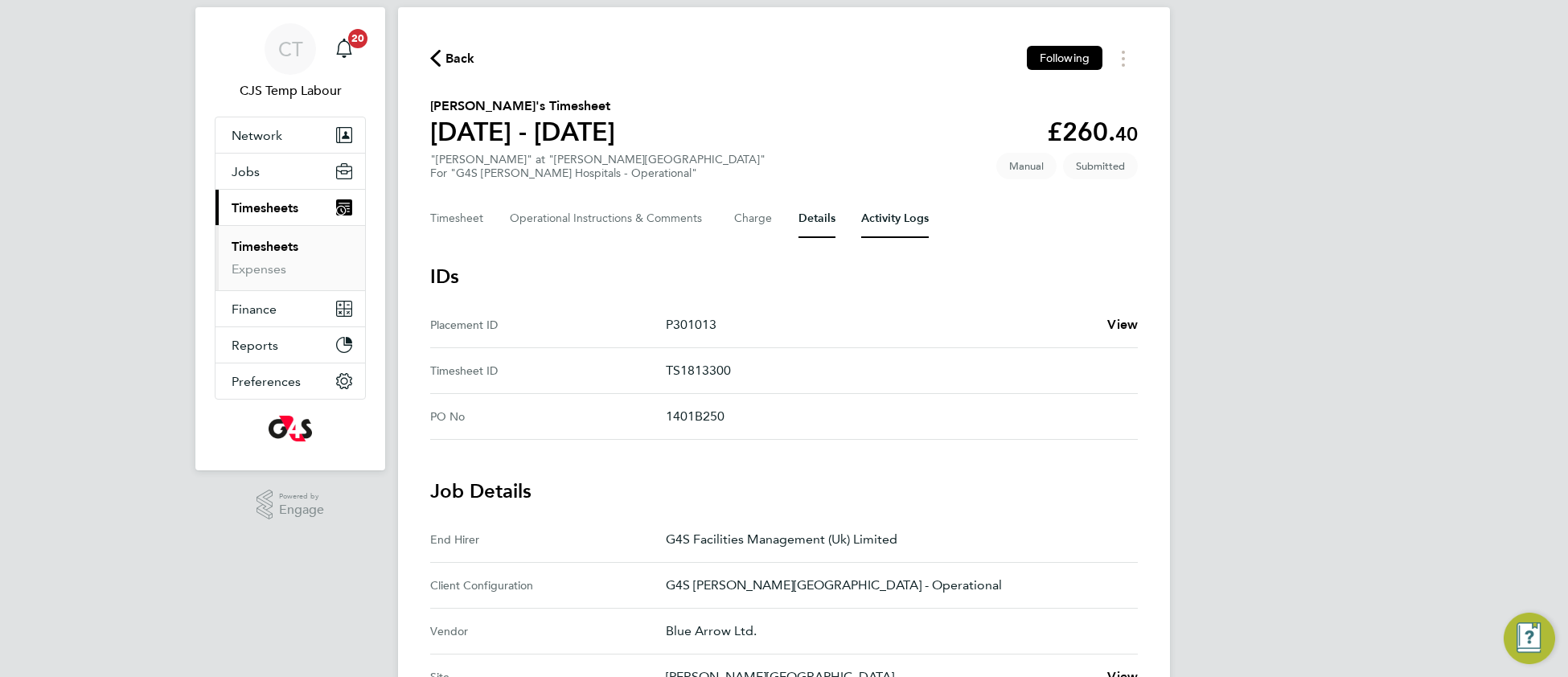
click at [883, 222] on Logs-tab "Activity Logs" at bounding box center [895, 218] width 67 height 39
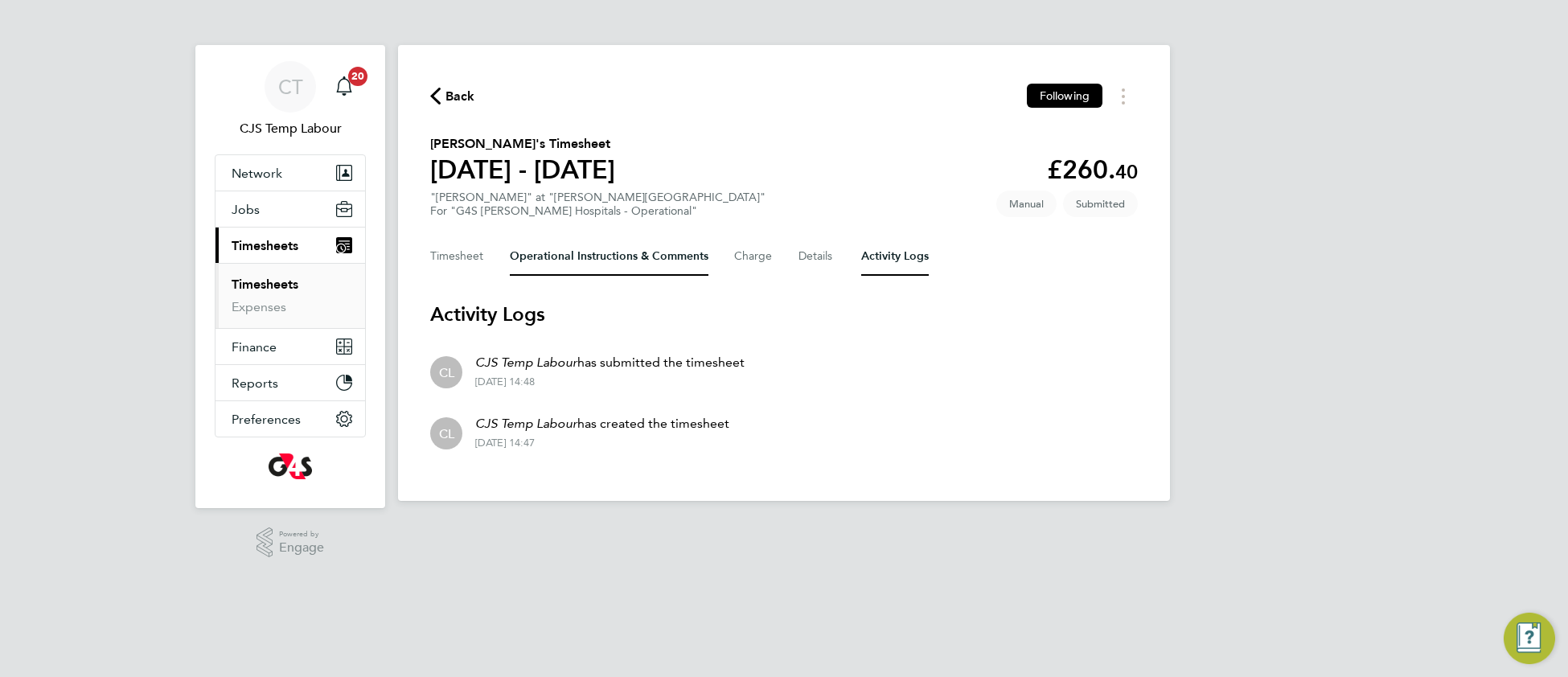
drag, startPoint x: 592, startPoint y: 255, endPoint x: 575, endPoint y: 294, distance: 42.5
click at [592, 257] on Comments-tab "Operational Instructions & Comments" at bounding box center [609, 256] width 199 height 39
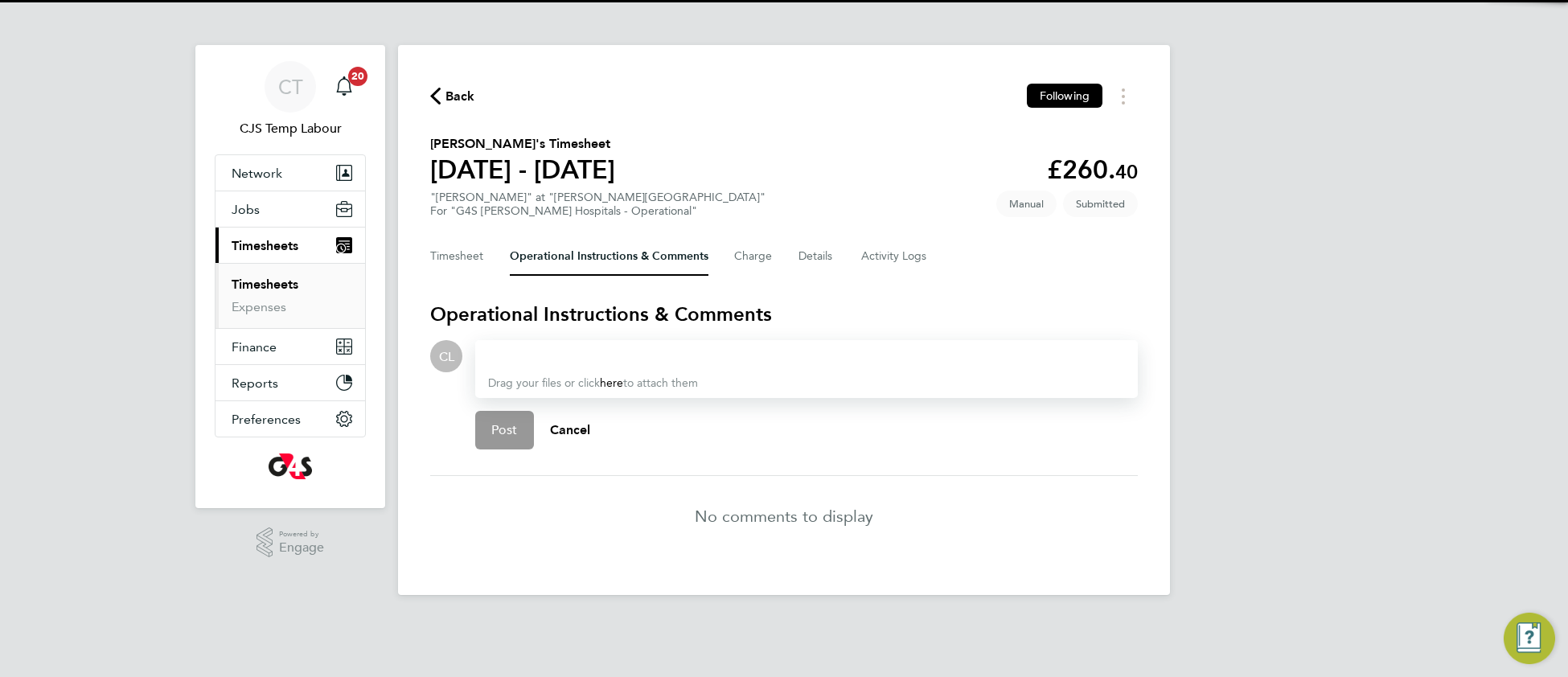
click at [545, 356] on div at bounding box center [806, 356] width 637 height 19
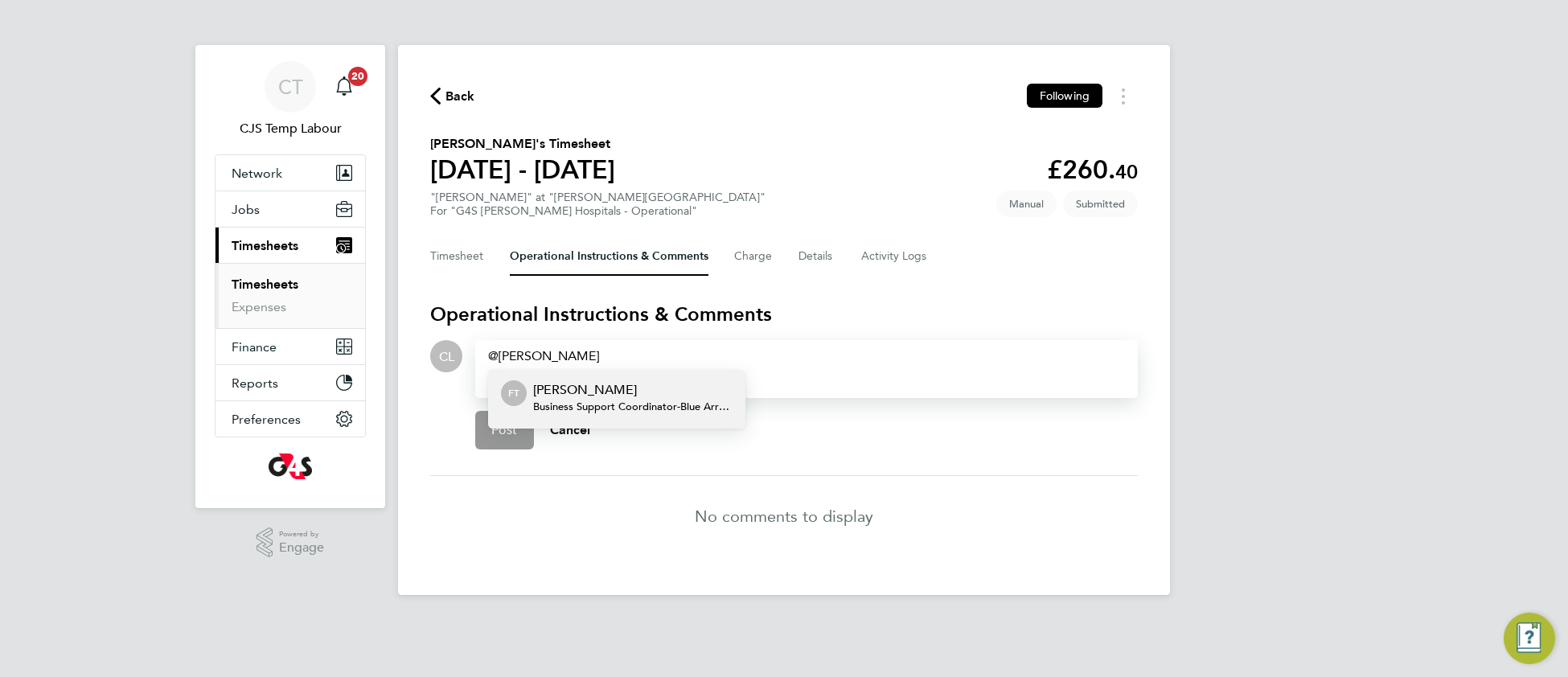
click at [592, 390] on p "Fabio Del Turco" at bounding box center [633, 389] width 200 height 19
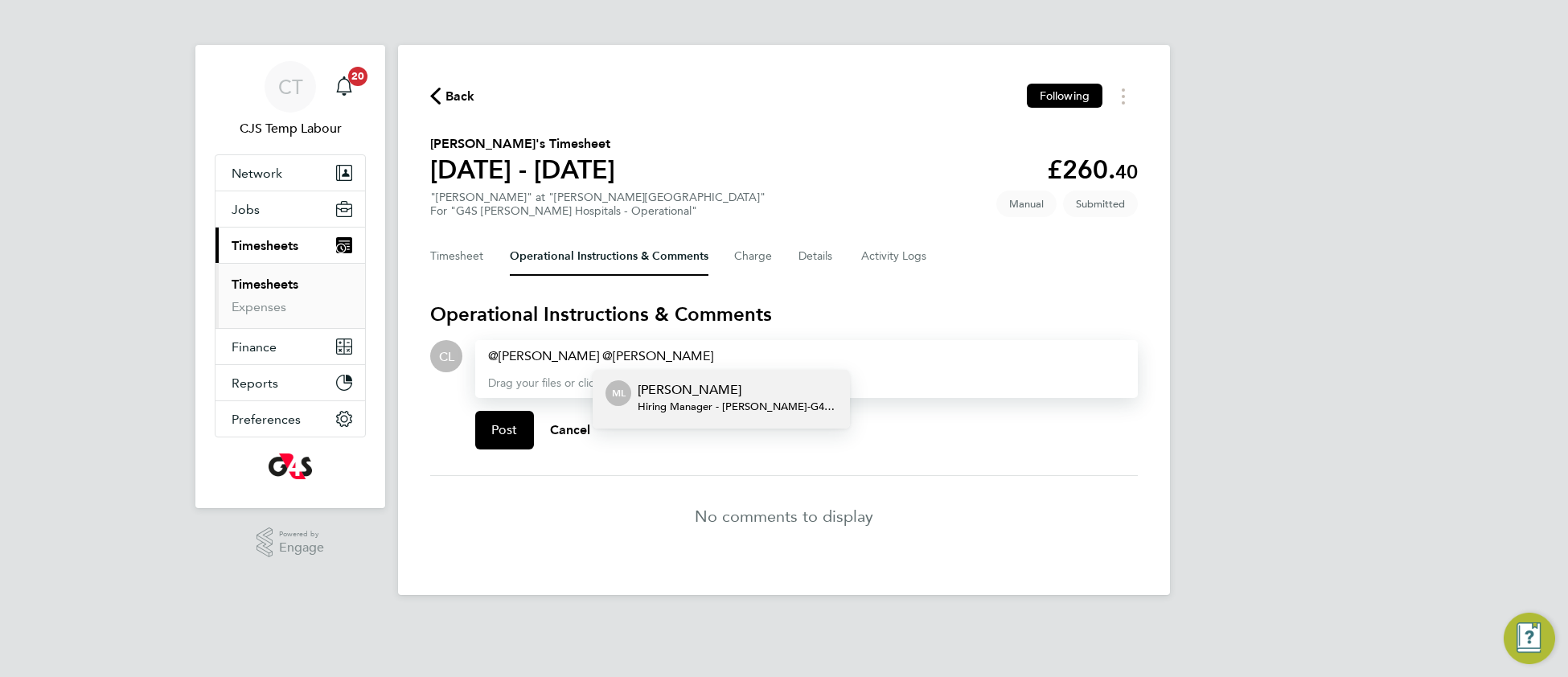
click at [711, 391] on p "Maureen Langridge" at bounding box center [737, 389] width 200 height 19
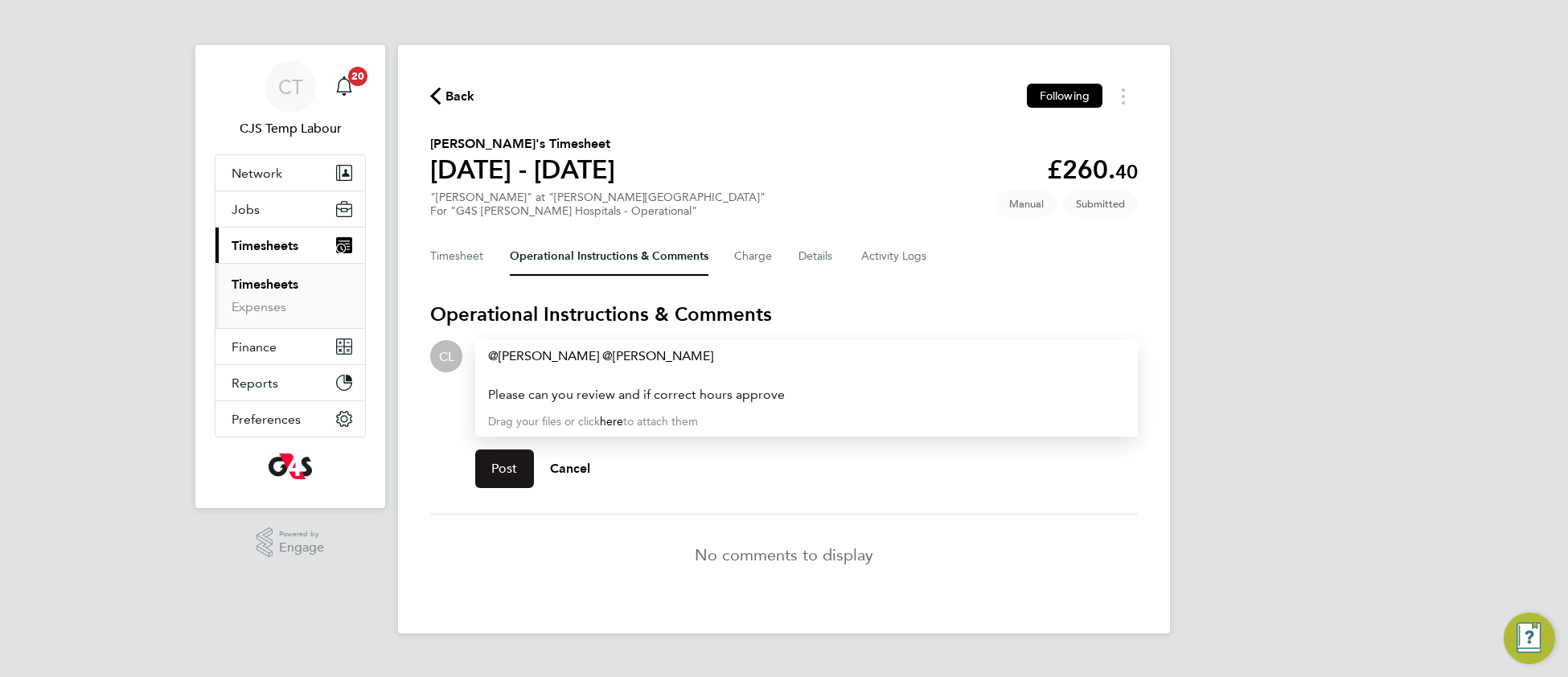
click at [514, 468] on span "Post" at bounding box center [505, 469] width 27 height 16
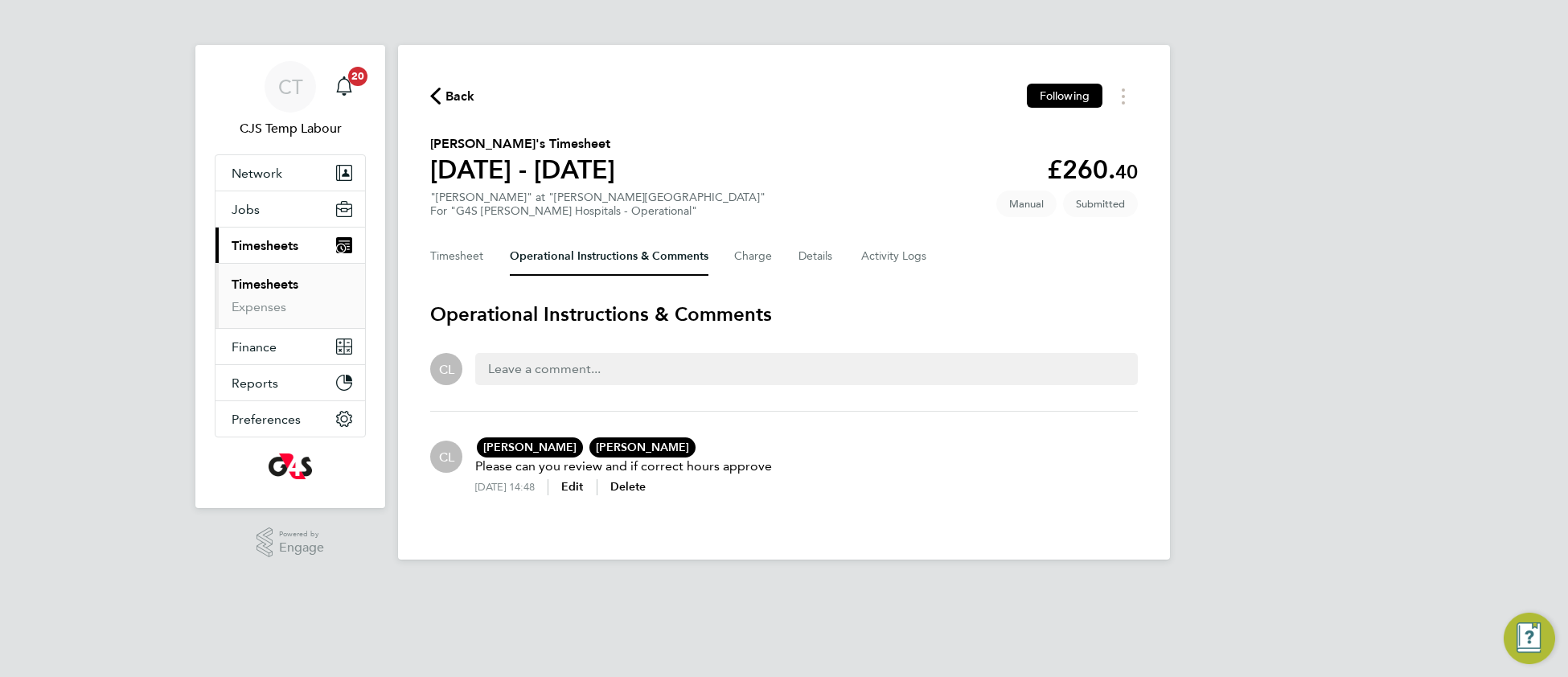
click at [466, 102] on span "Back" at bounding box center [460, 96] width 30 height 19
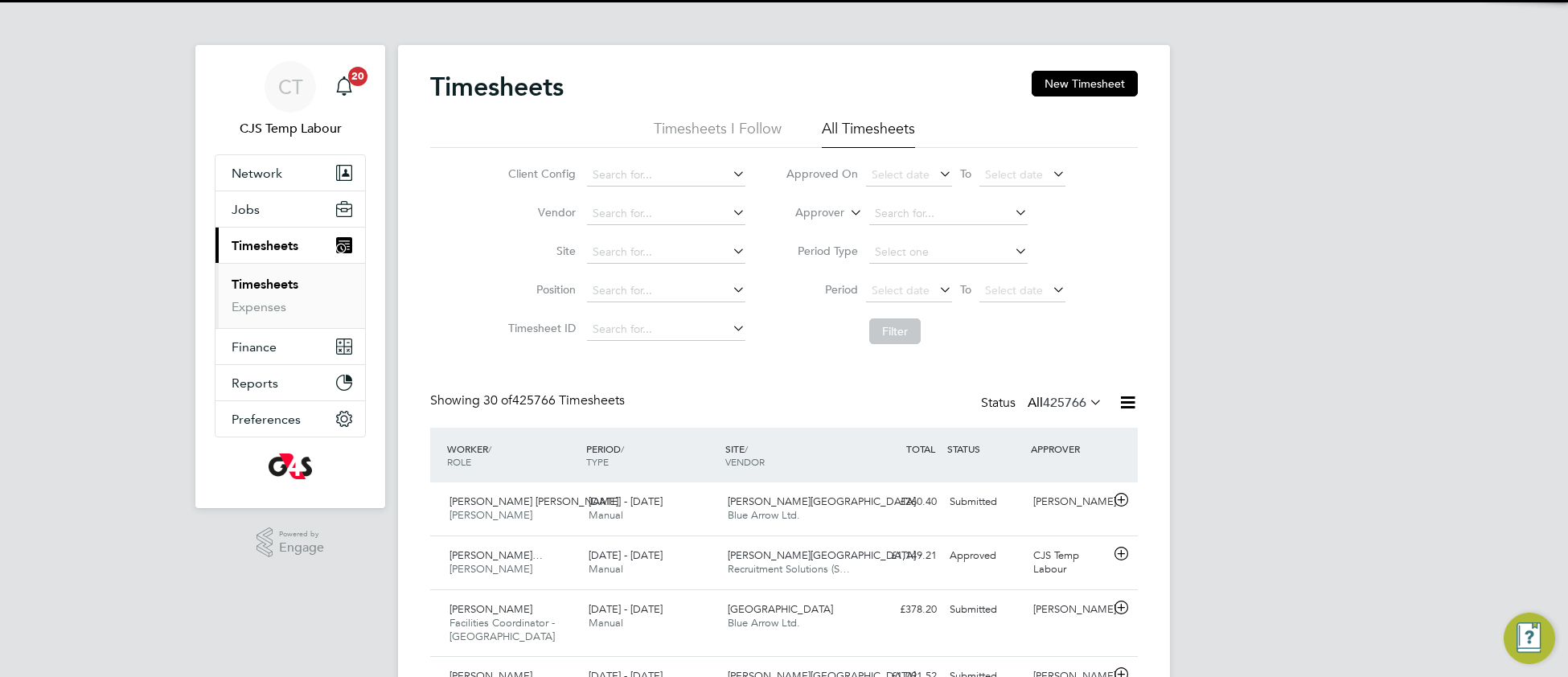
scroll to position [55, 138]
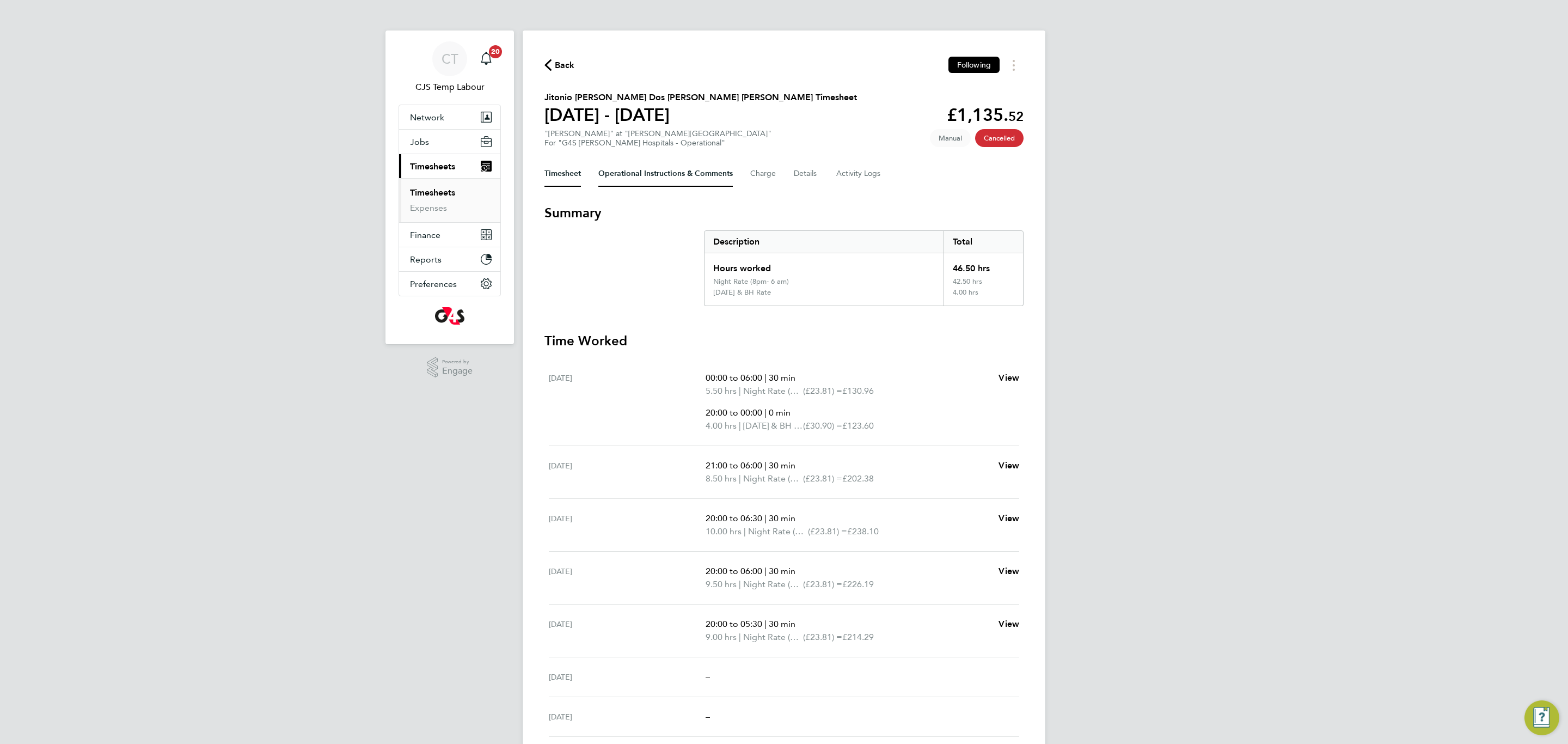
click at [656, 168] on Comments-tab "Operational Instructions & Comments" at bounding box center [665, 174] width 135 height 26
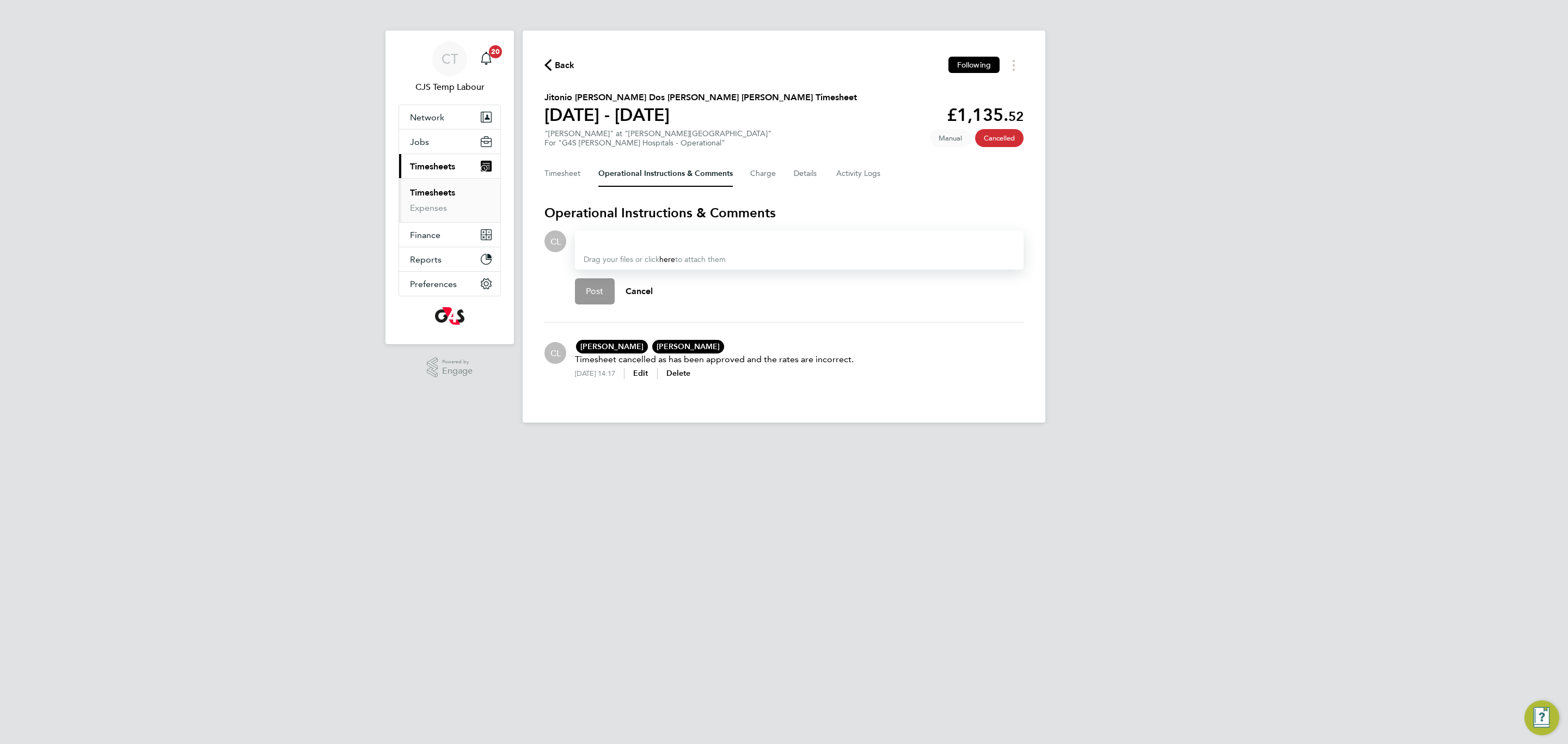
click at [617, 242] on div at bounding box center [799, 241] width 431 height 13
click at [647, 271] on span "Payroll Manager - Recruitment Solutions (Services) Ltd" at bounding box center [682, 275] width 135 height 9
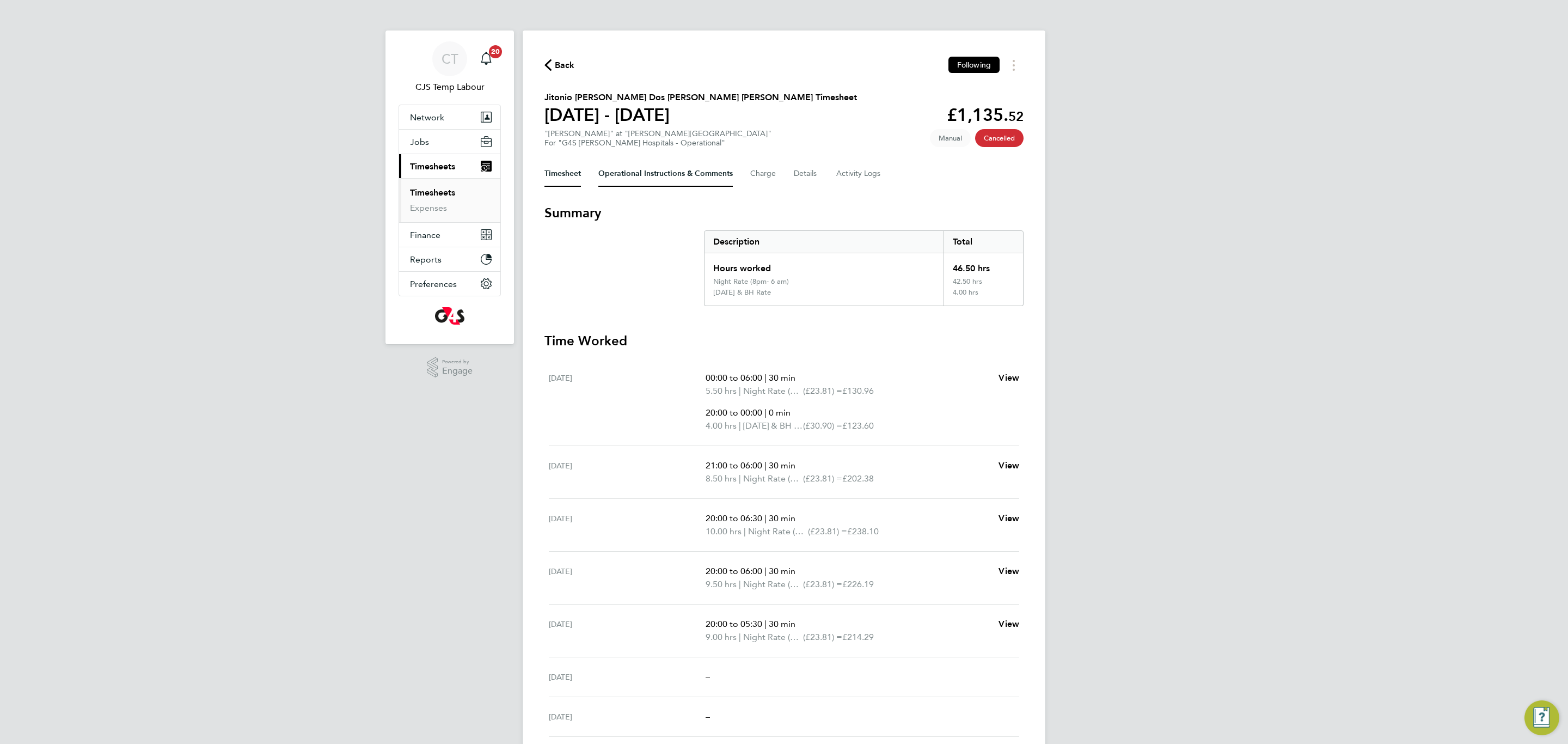
click at [623, 178] on Comments-tab "Operational Instructions & Comments" at bounding box center [665, 174] width 135 height 26
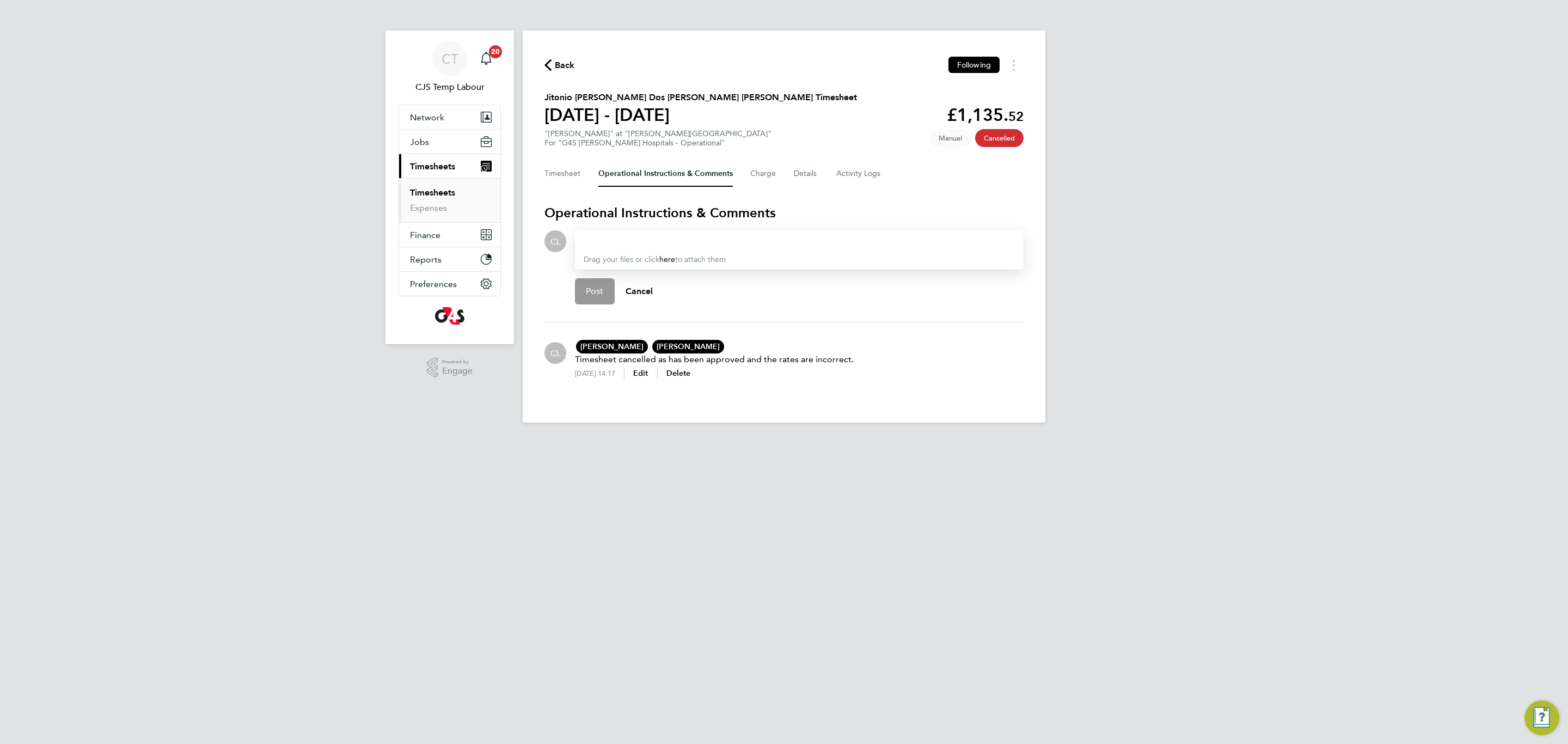
click at [611, 244] on div at bounding box center [799, 241] width 431 height 13
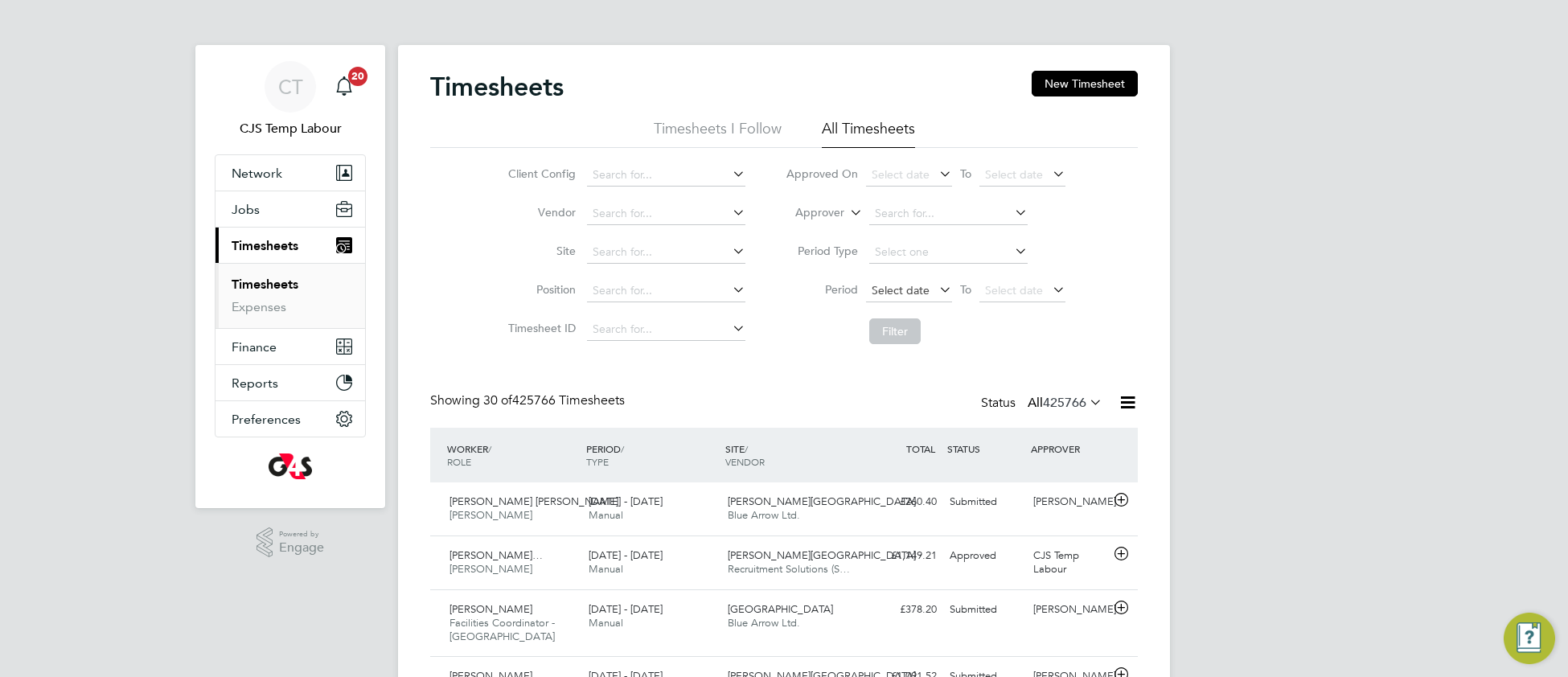
click at [900, 288] on span "Select date" at bounding box center [901, 290] width 58 height 14
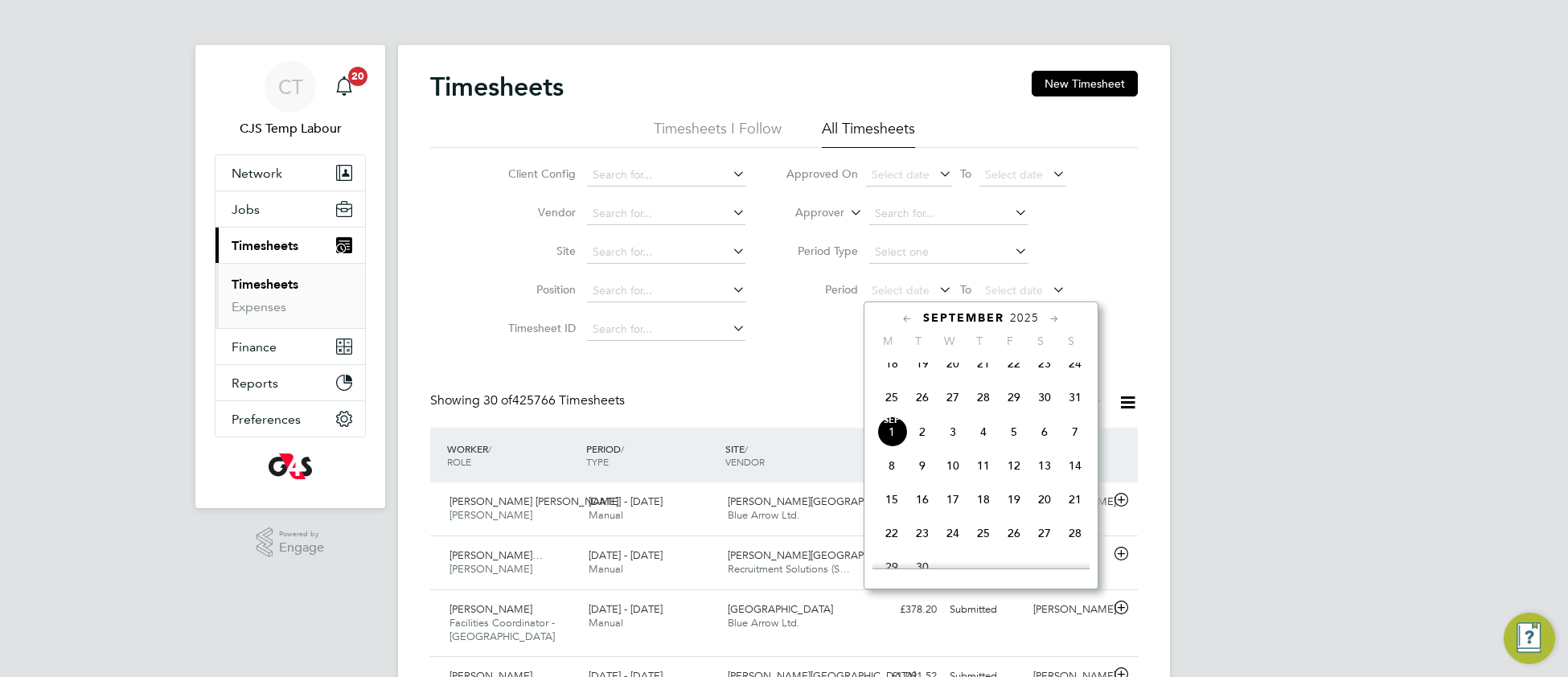
click at [890, 410] on span "25" at bounding box center [892, 397] width 31 height 31
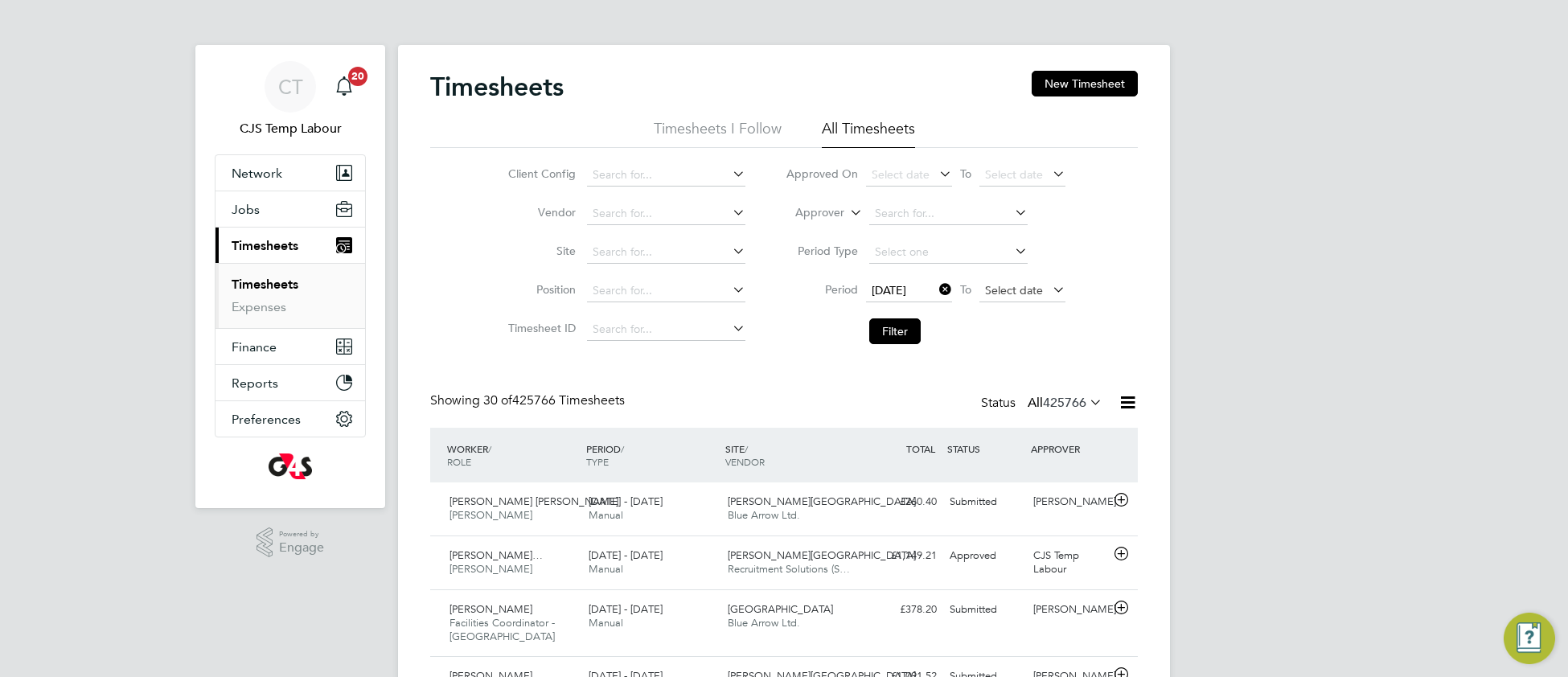
click at [995, 290] on span "Select date" at bounding box center [1014, 290] width 58 height 14
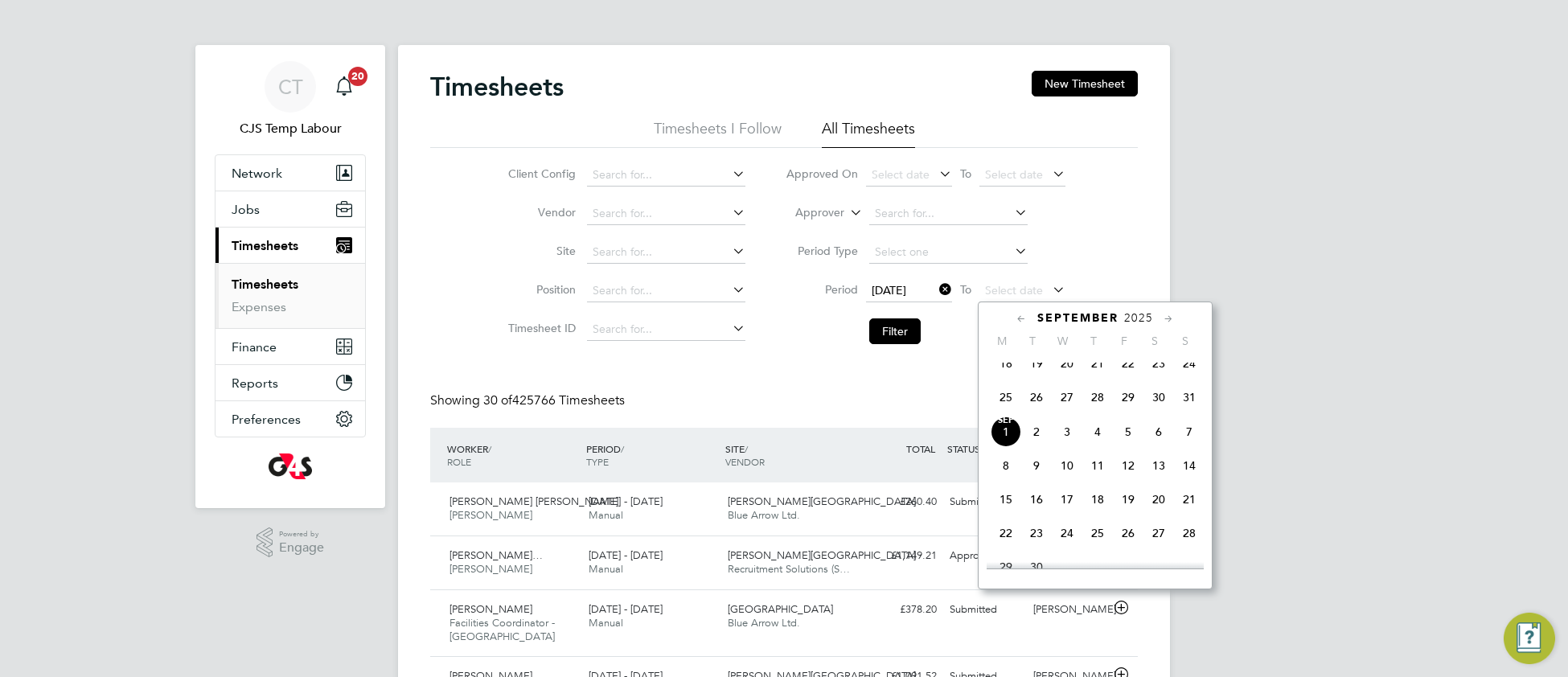
drag, startPoint x: 1188, startPoint y: 409, endPoint x: 970, endPoint y: 450, distance: 221.8
click at [1185, 409] on span "31" at bounding box center [1189, 397] width 31 height 31
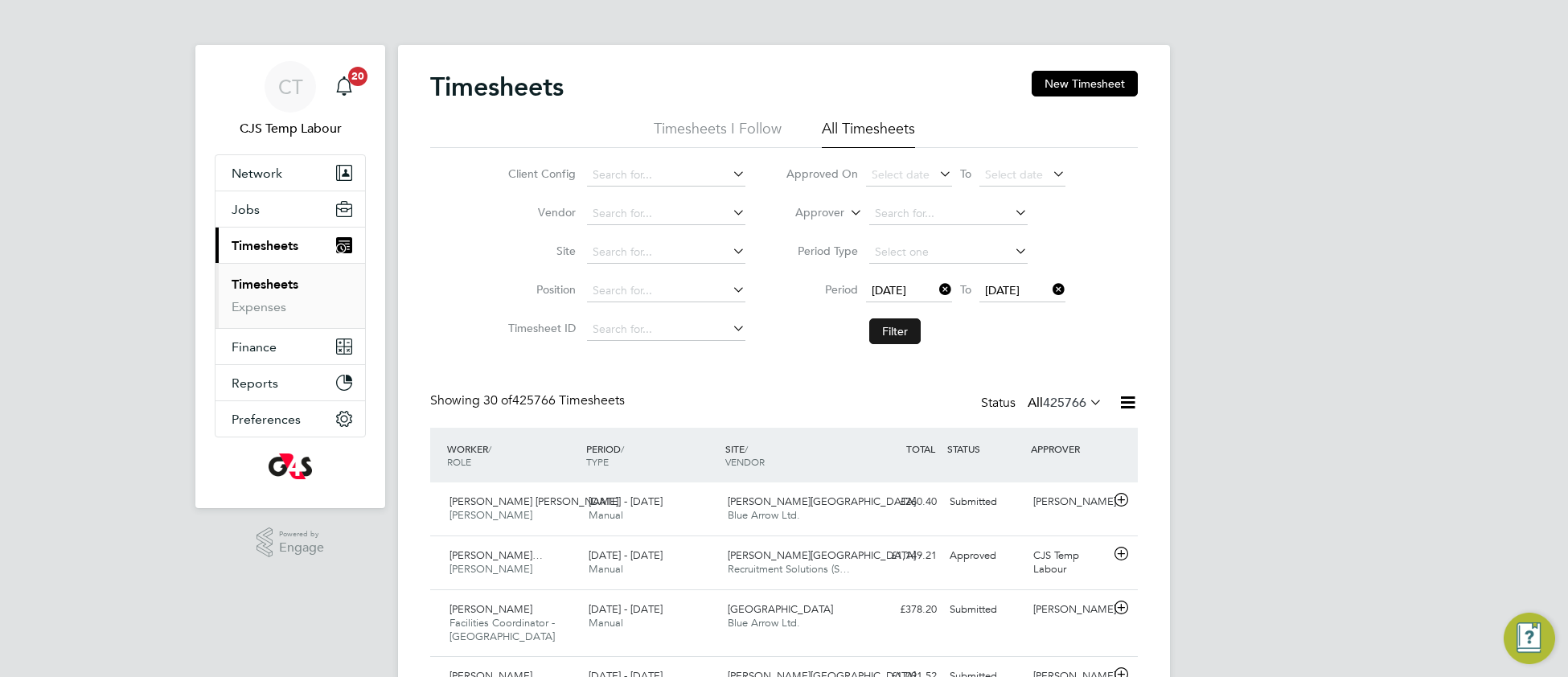
click at [884, 341] on button "Filter" at bounding box center [895, 331] width 51 height 26
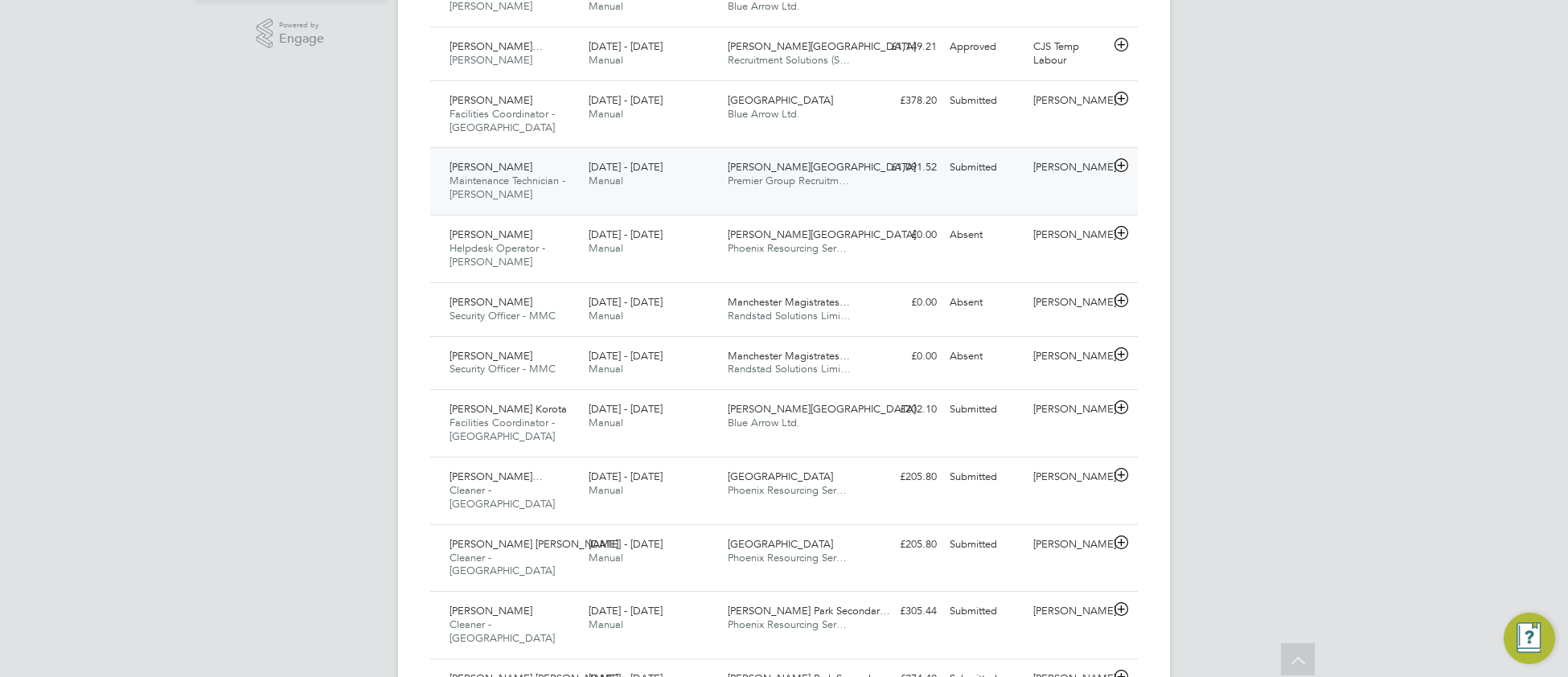
click at [802, 194] on div "Waheed Rehman Maintenance Technician - Churchill 25 - 31 Aug 2025 25 - 31 Aug 2…" at bounding box center [784, 181] width 708 height 67
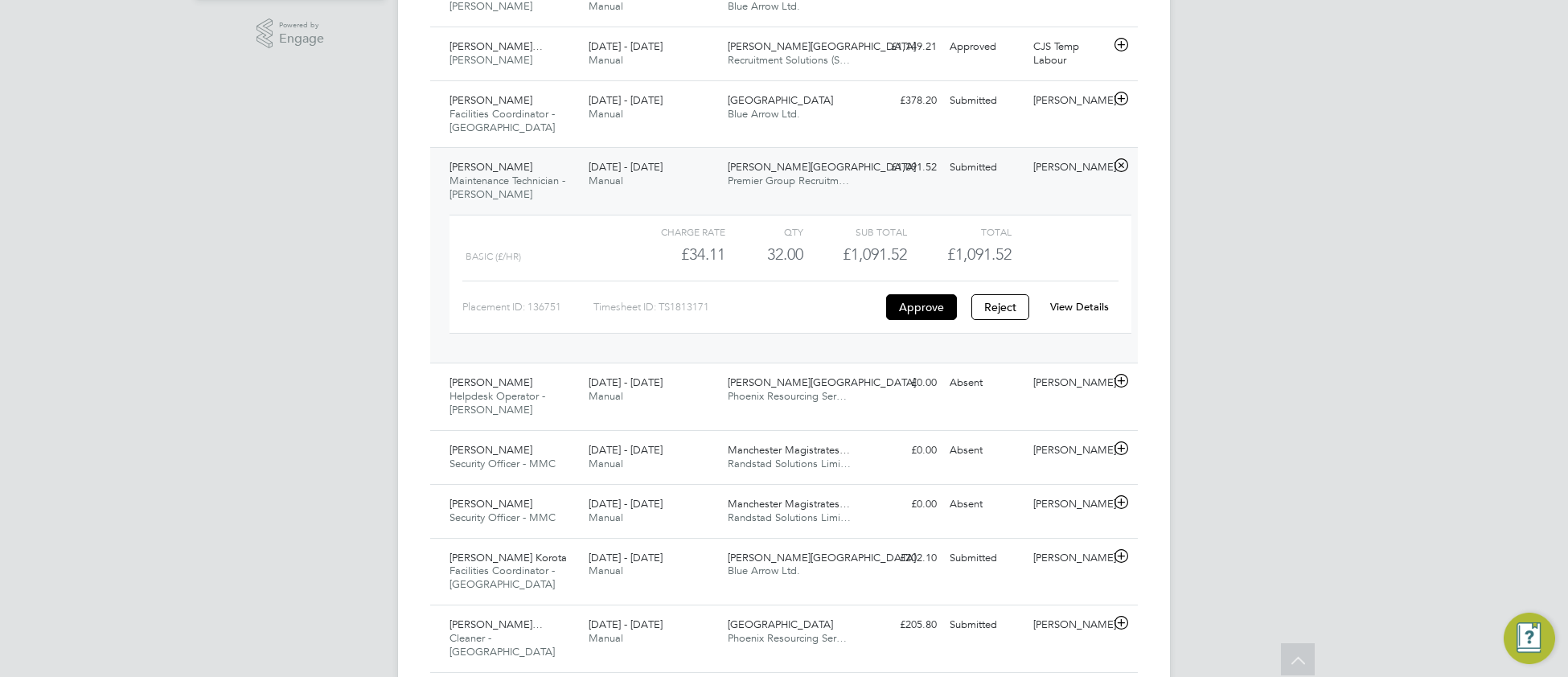
click at [1078, 308] on link "View Details" at bounding box center [1079, 307] width 58 height 13
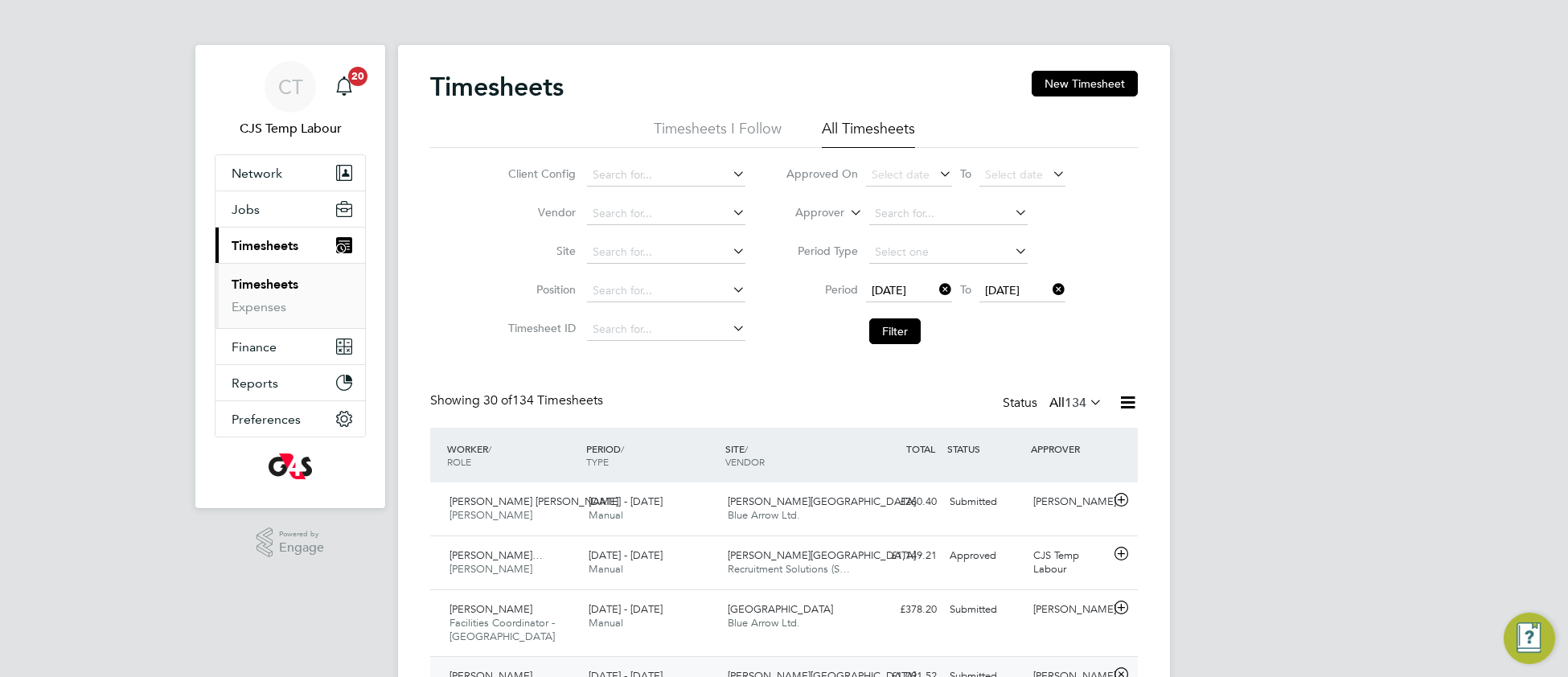
click at [1122, 405] on icon at bounding box center [1127, 402] width 20 height 20
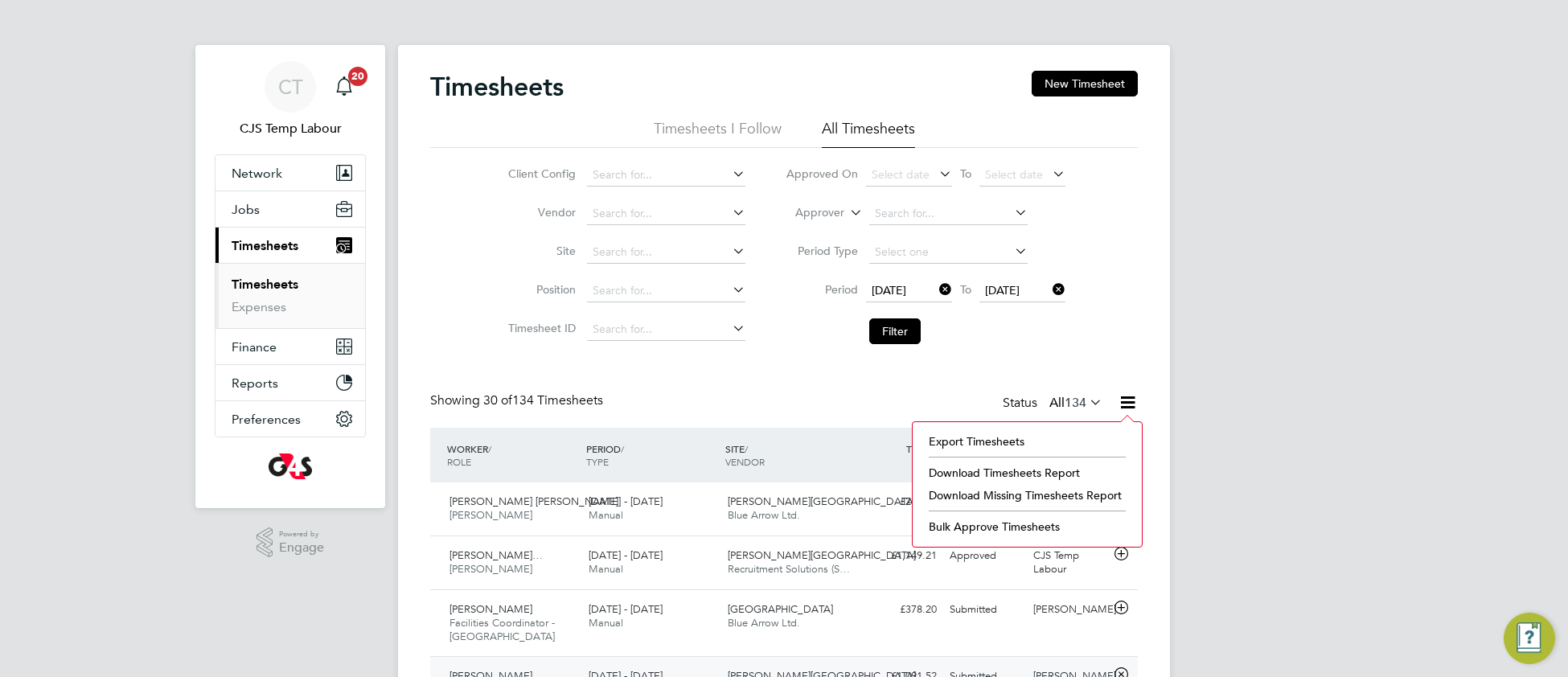
click at [1015, 496] on li "Download Missing Timesheets Report" at bounding box center [1027, 494] width 213 height 22
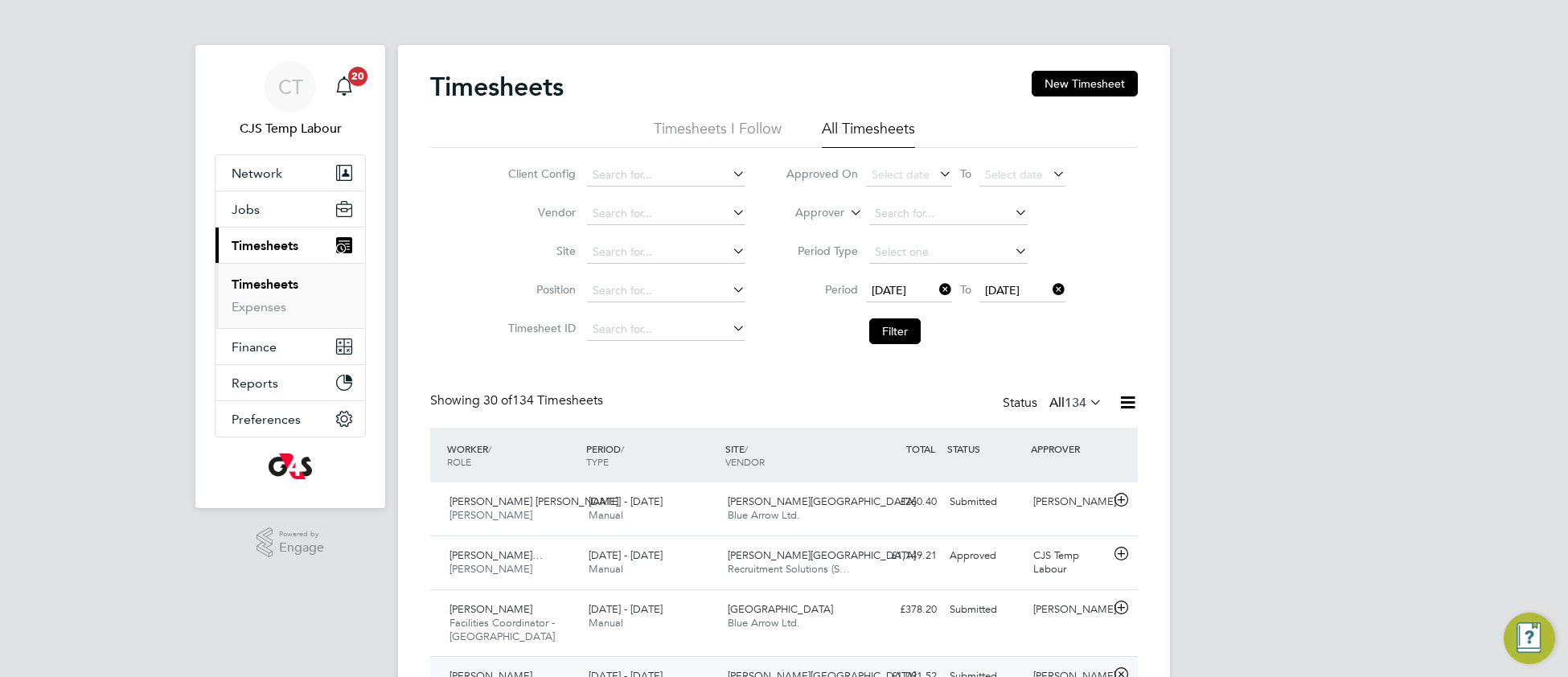
click at [270, 288] on link "Timesheets" at bounding box center [265, 284] width 67 height 15
click at [248, 211] on span "Jobs" at bounding box center [245, 209] width 28 height 15
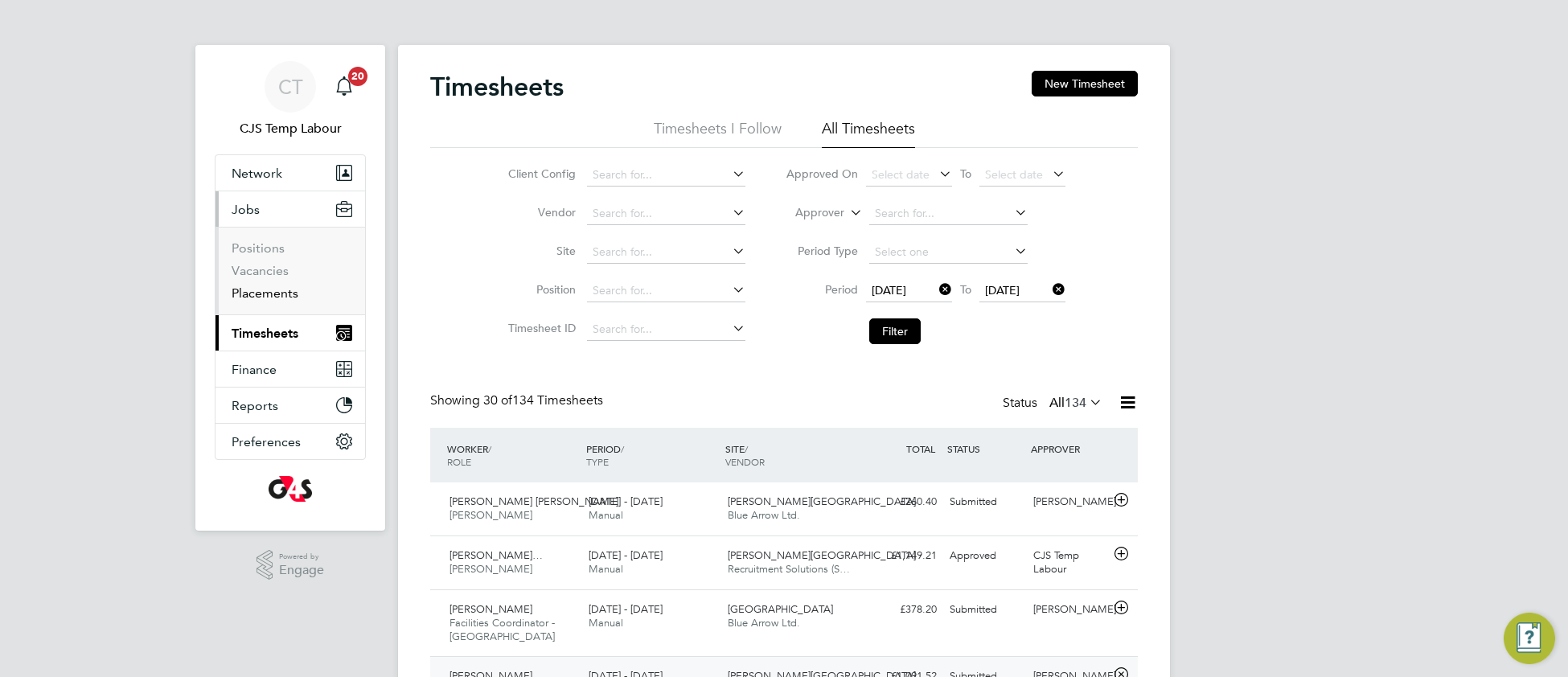
click at [271, 293] on link "Placements" at bounding box center [265, 293] width 67 height 15
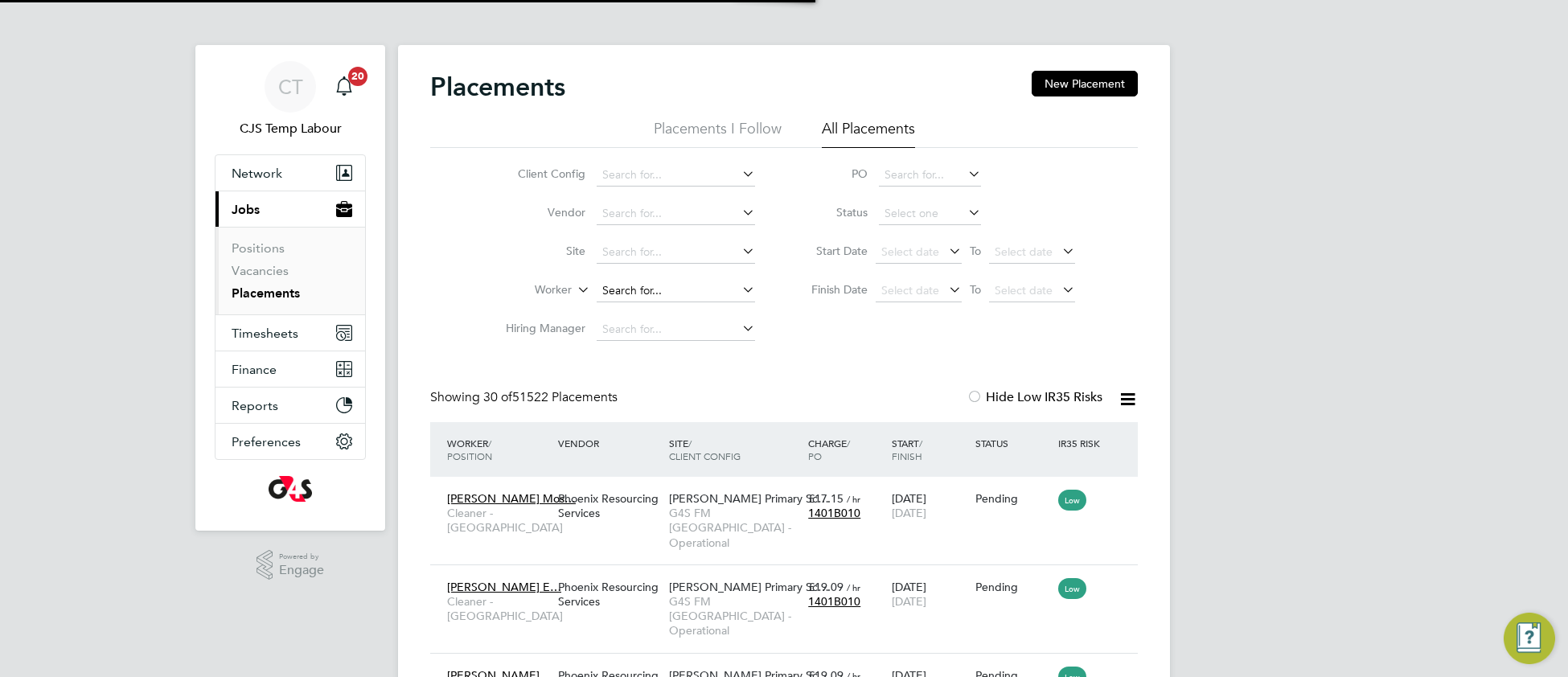
scroll to position [60, 138]
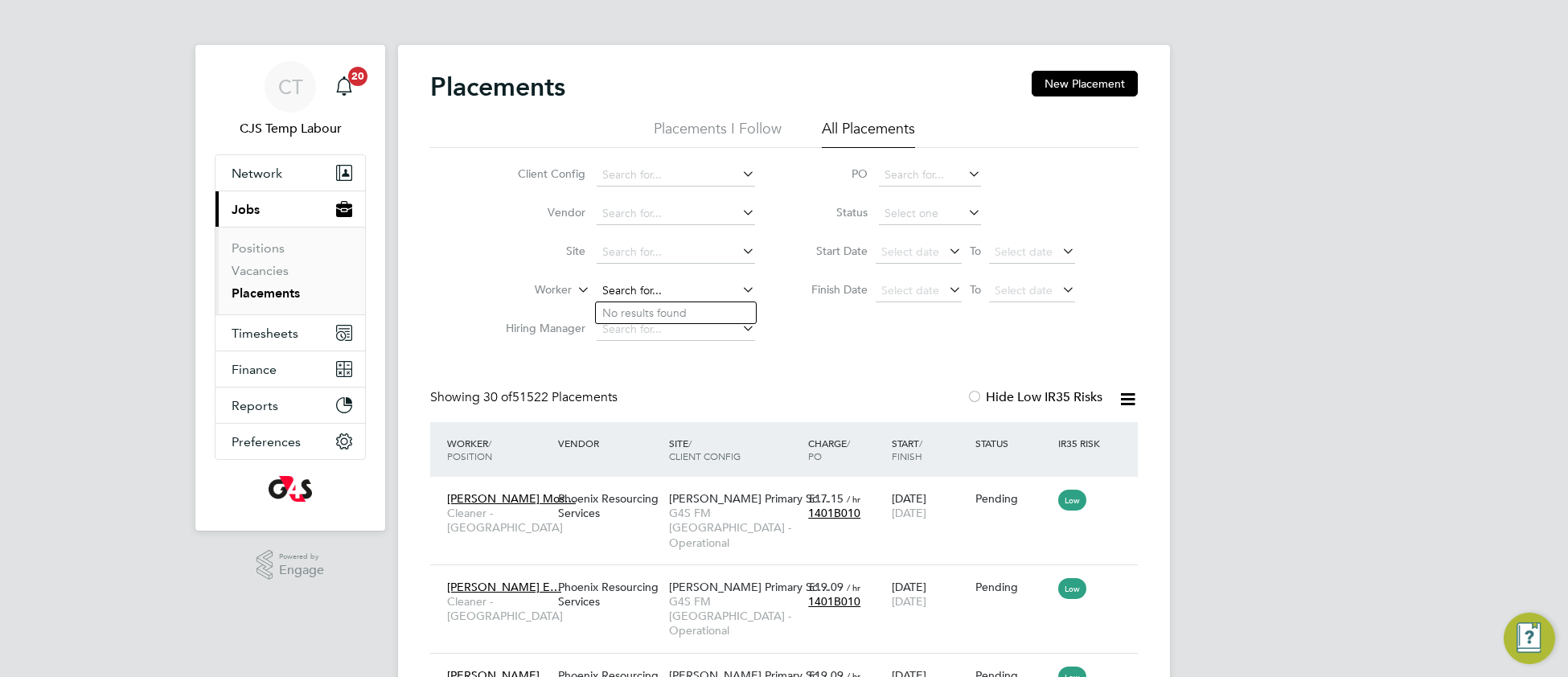
click at [651, 285] on input at bounding box center [676, 290] width 158 height 22
click at [687, 317] on li "Farsad Hamadamin" at bounding box center [676, 313] width 160 height 22
type input "Farsad Hamadamin"
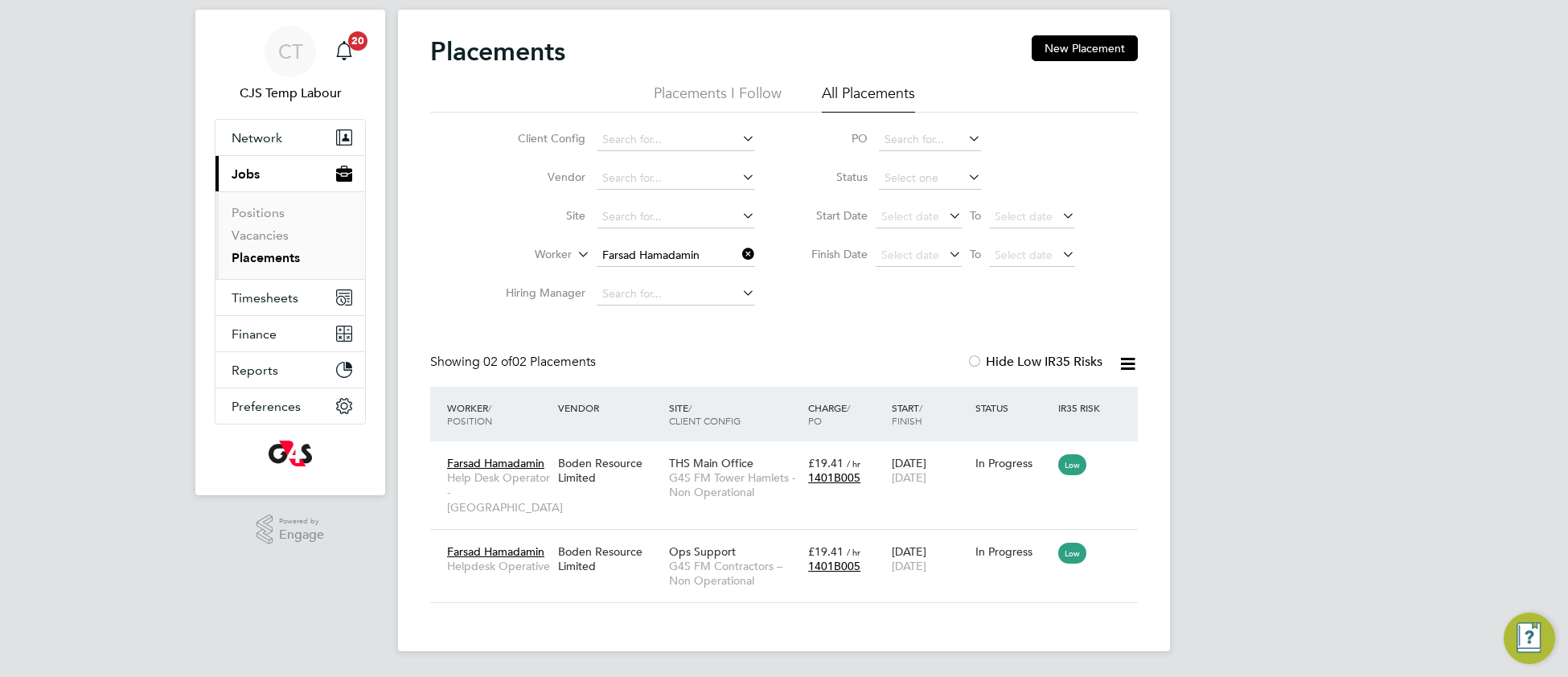
drag, startPoint x: 1127, startPoint y: 365, endPoint x: 1117, endPoint y: 380, distance: 18.0
click at [1125, 365] on icon at bounding box center [1127, 364] width 20 height 20
click at [1086, 398] on li "Download Placements Report" at bounding box center [1048, 402] width 172 height 22
click at [255, 260] on link "Placements" at bounding box center [266, 257] width 68 height 15
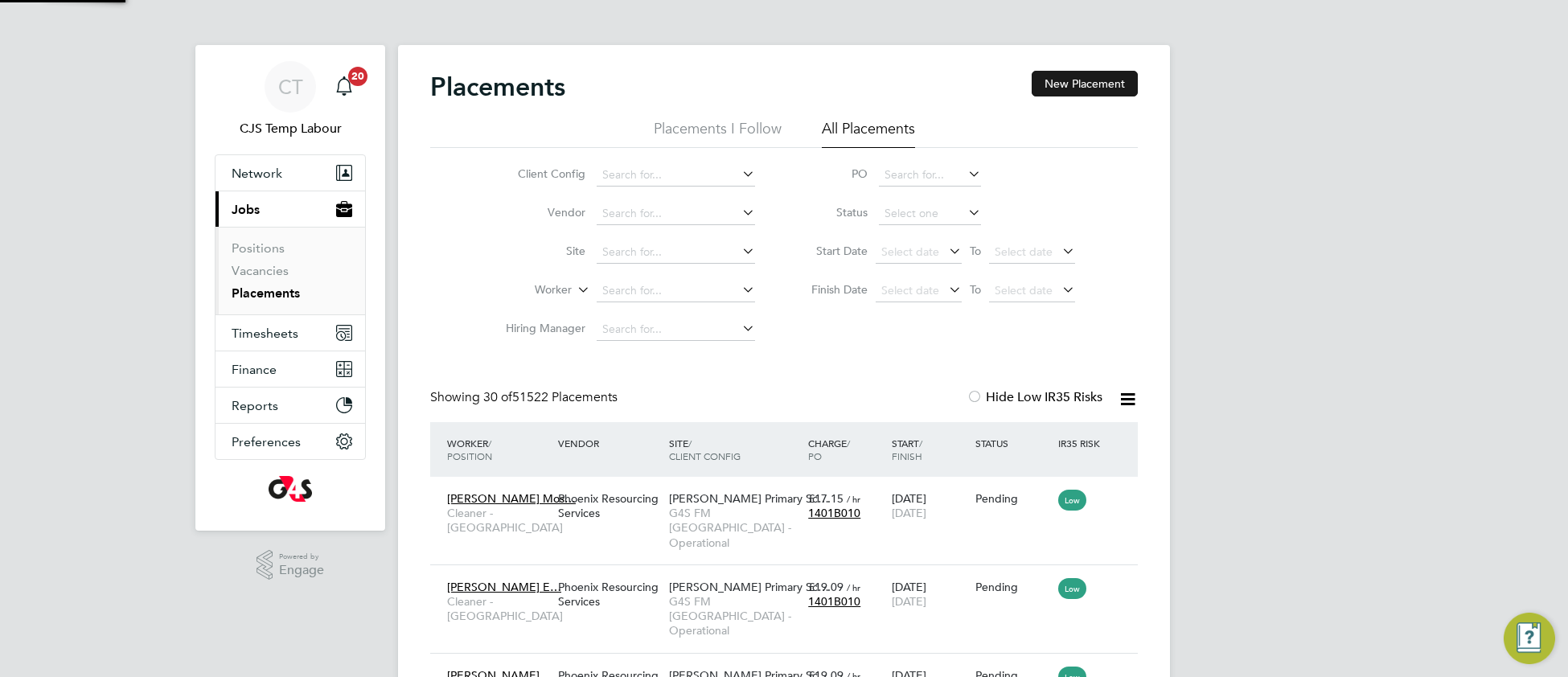
scroll to position [60, 138]
click at [240, 280] on li "Vacancies" at bounding box center [292, 273] width 120 height 22
click at [240, 276] on link "Vacancies" at bounding box center [261, 270] width 58 height 15
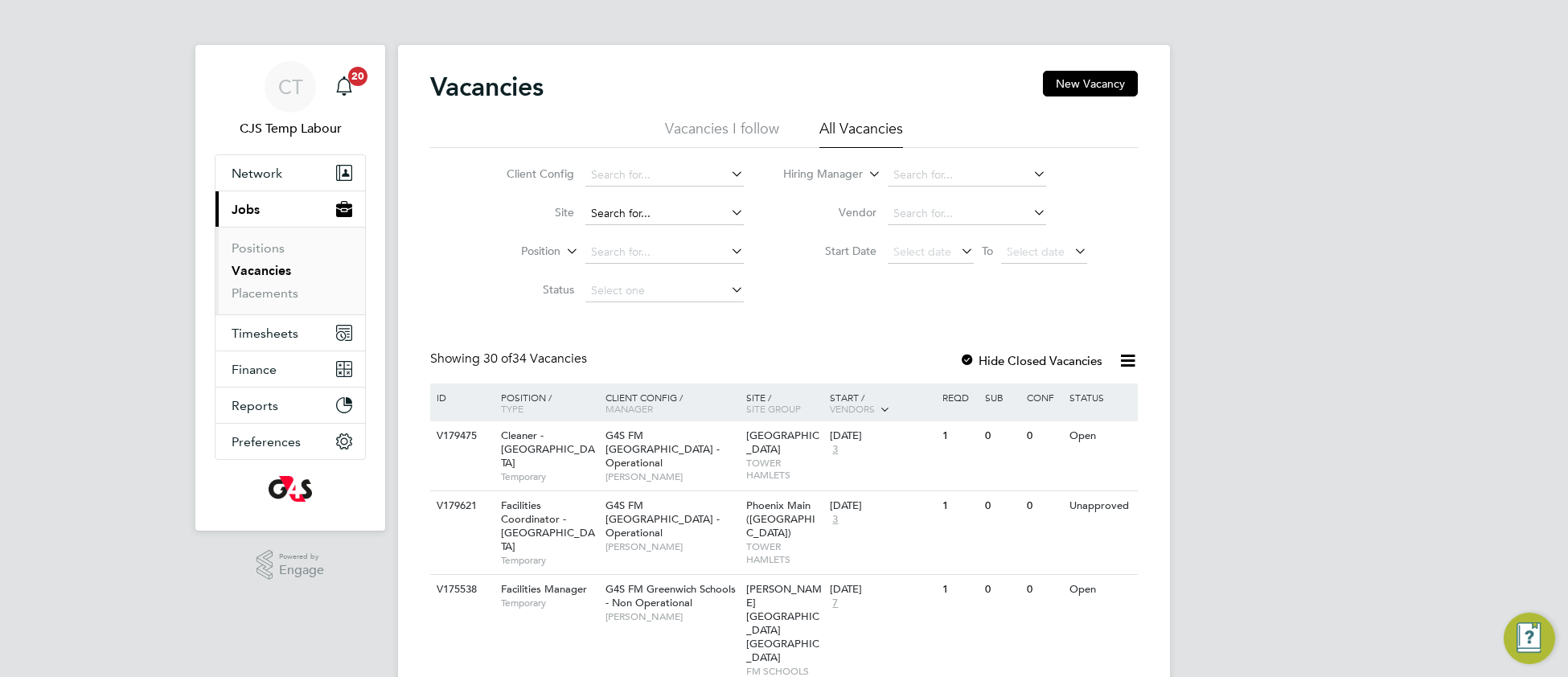
click at [646, 214] on input at bounding box center [664, 213] width 158 height 22
click at [670, 254] on li "Churchill Hospital" at bounding box center [688, 258] width 209 height 22
type input "[PERSON_NAME][GEOGRAPHIC_DATA]"
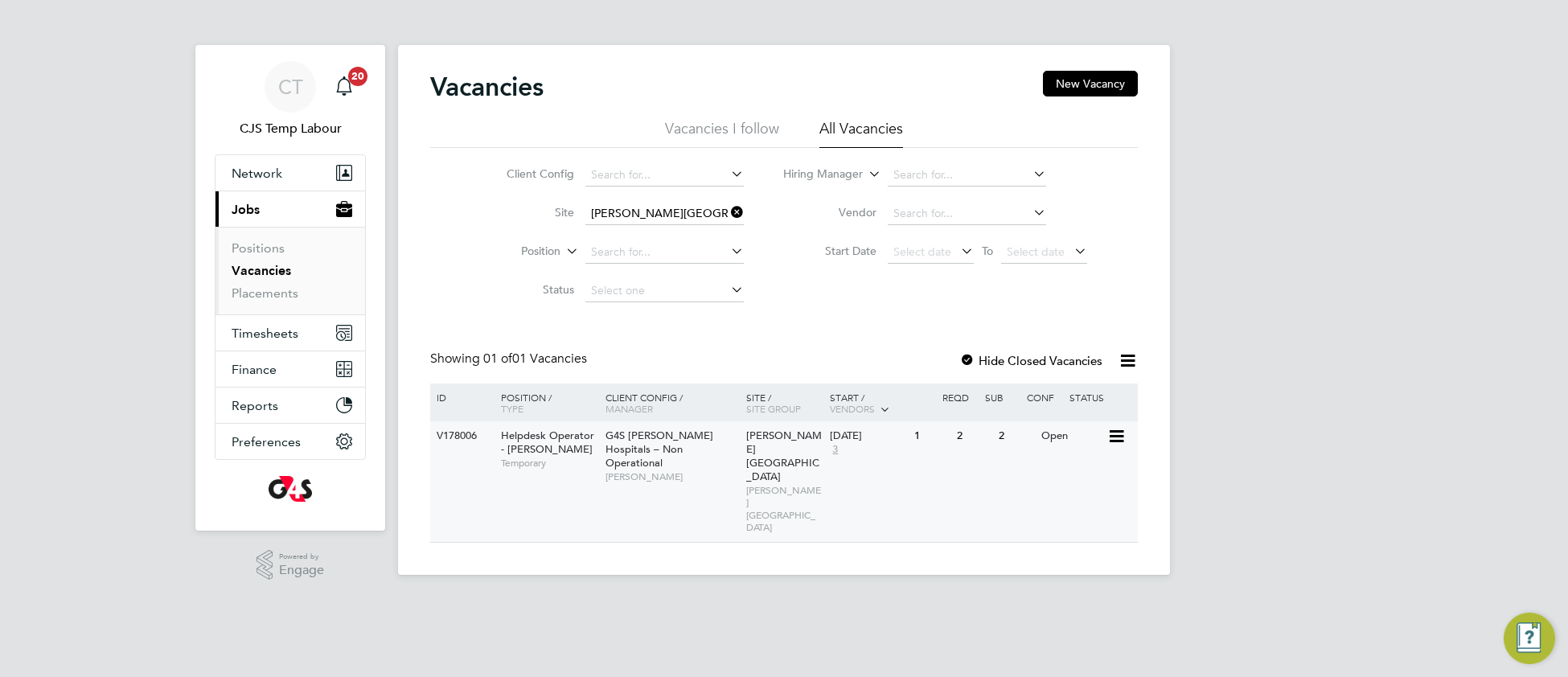
click at [722, 453] on div "G4S FM Churchill Hospitals – Non Operational Samuel Clacker" at bounding box center [672, 456] width 141 height 69
click at [248, 278] on link "Vacancies" at bounding box center [262, 270] width 59 height 15
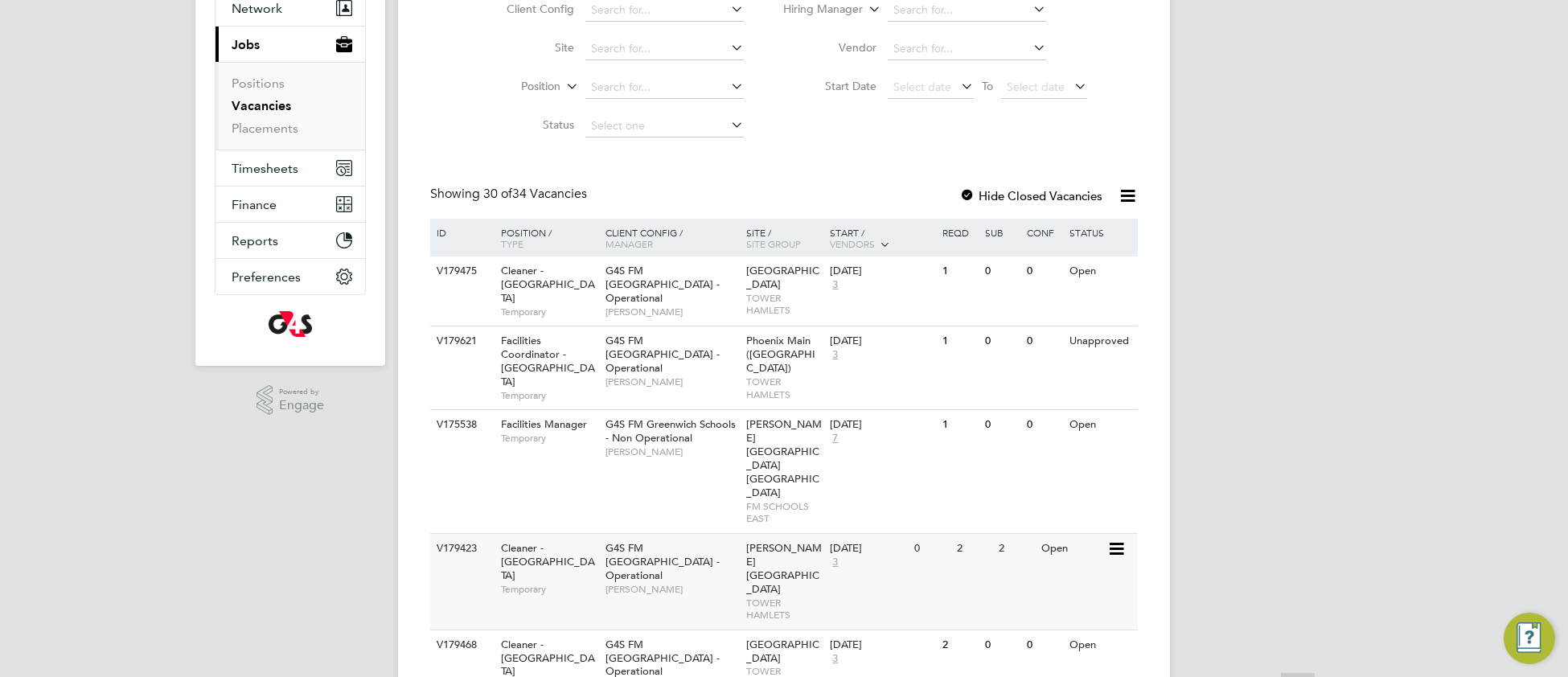
scroll to position [171, 0]
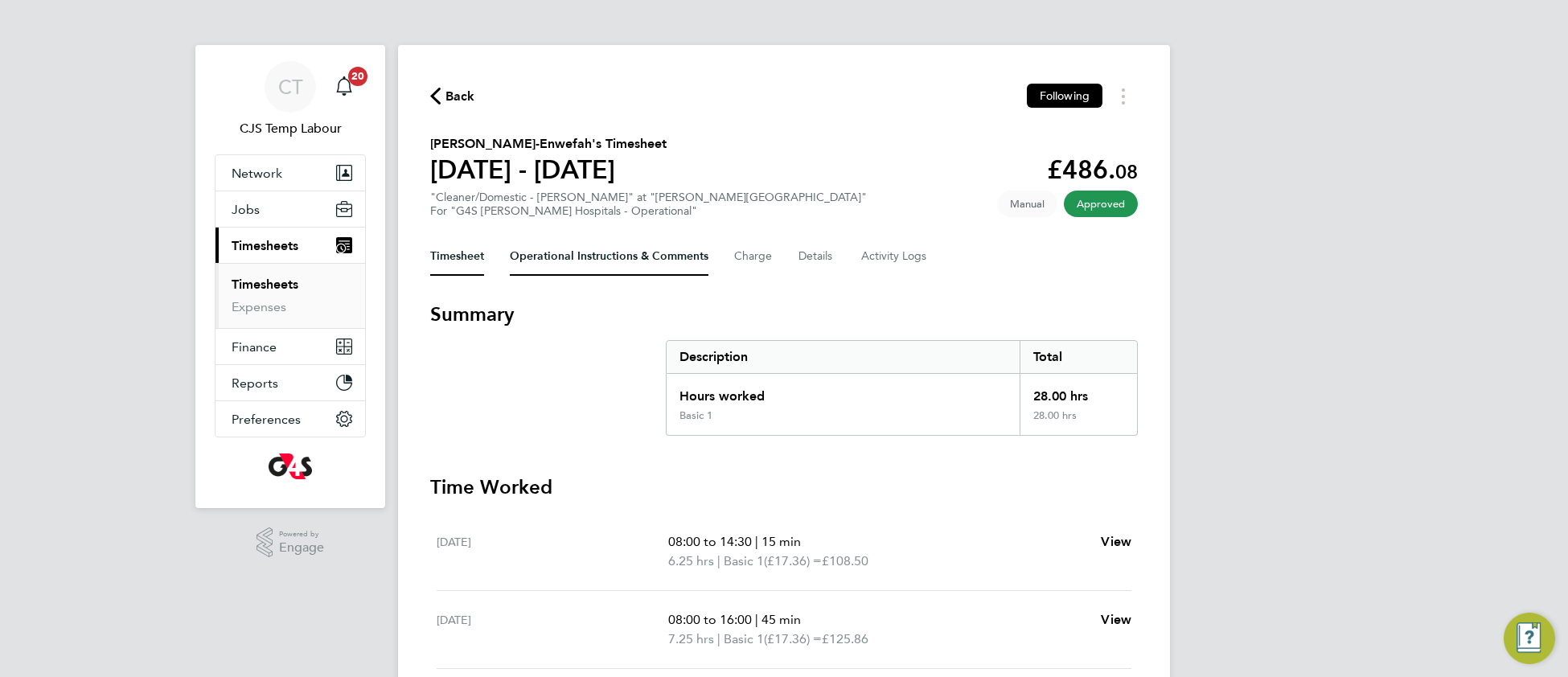
click at [623, 260] on Comments-tab "Operational Instructions & Comments" at bounding box center [609, 256] width 199 height 39
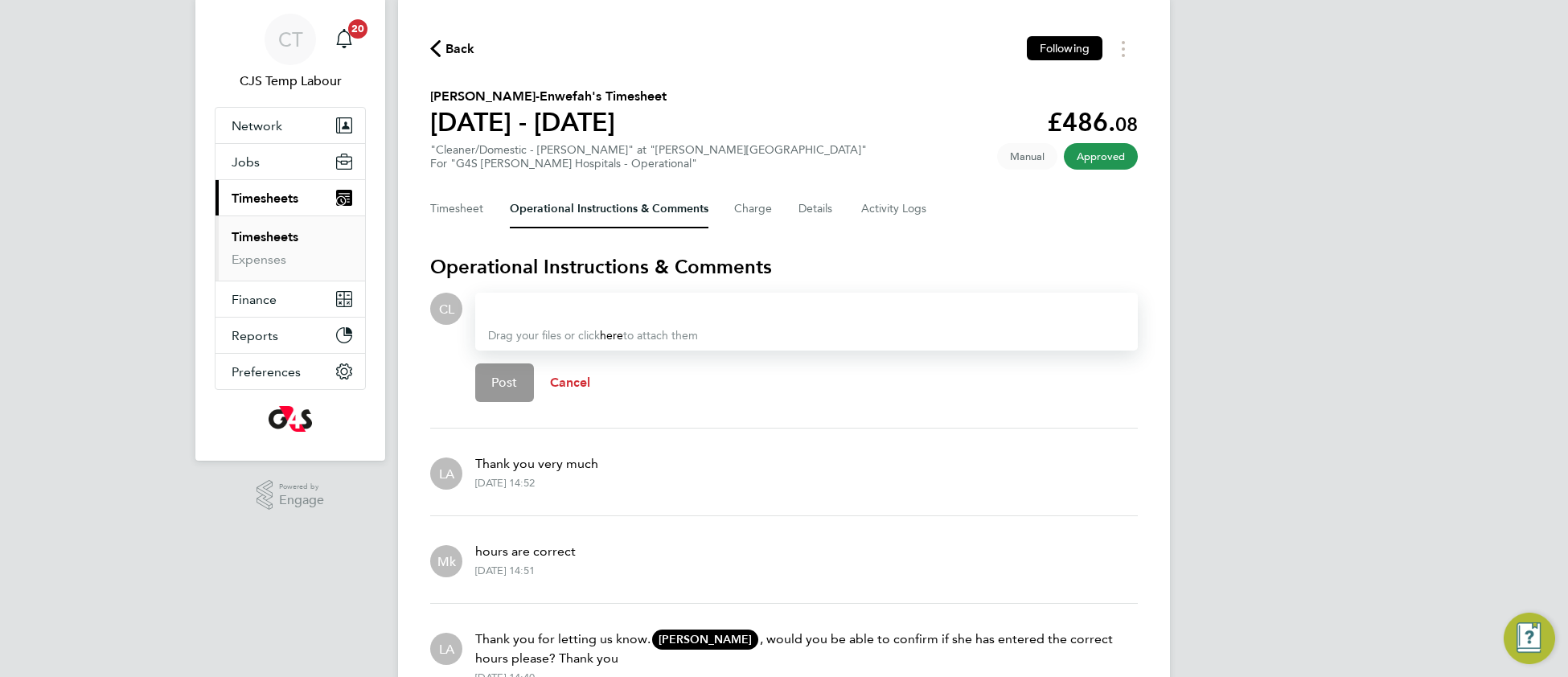
scroll to position [23, 0]
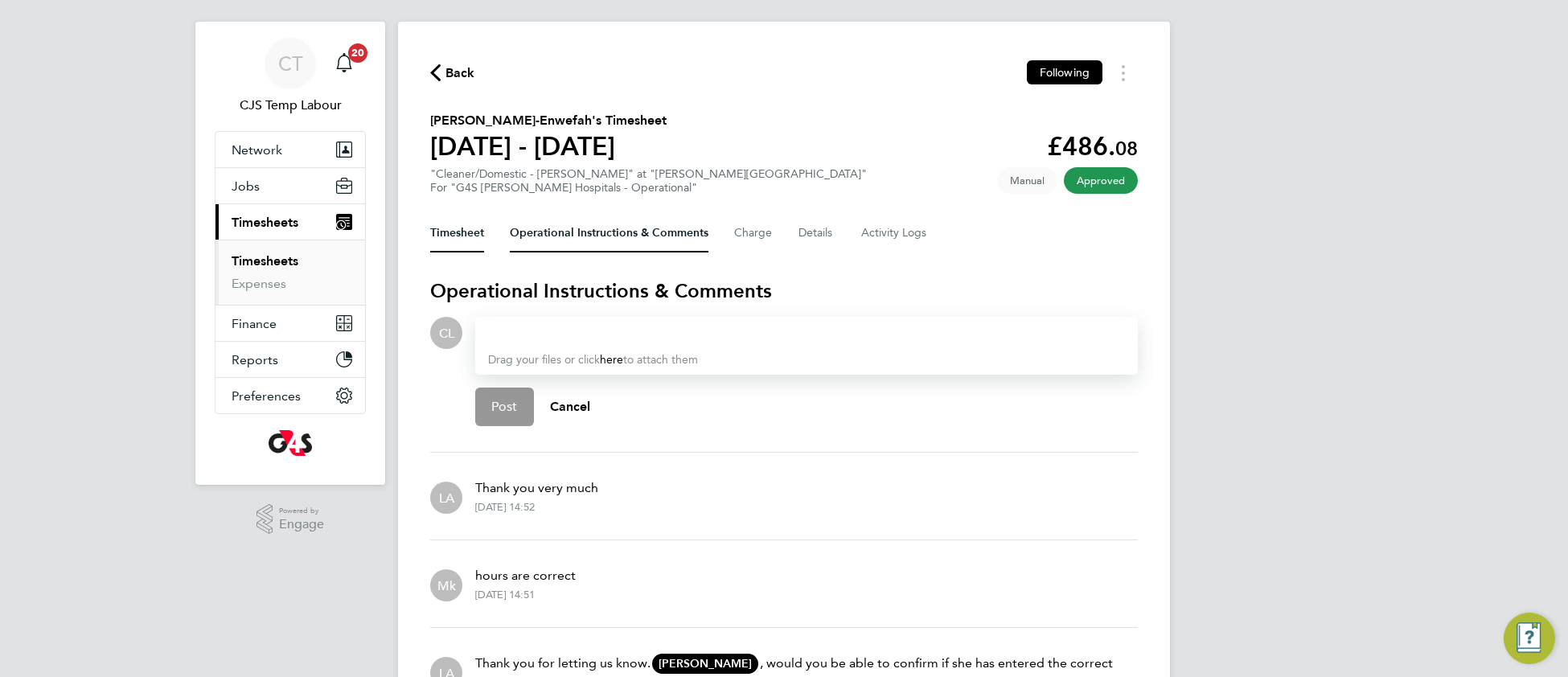
click at [465, 224] on button "Timesheet" at bounding box center [458, 233] width 54 height 39
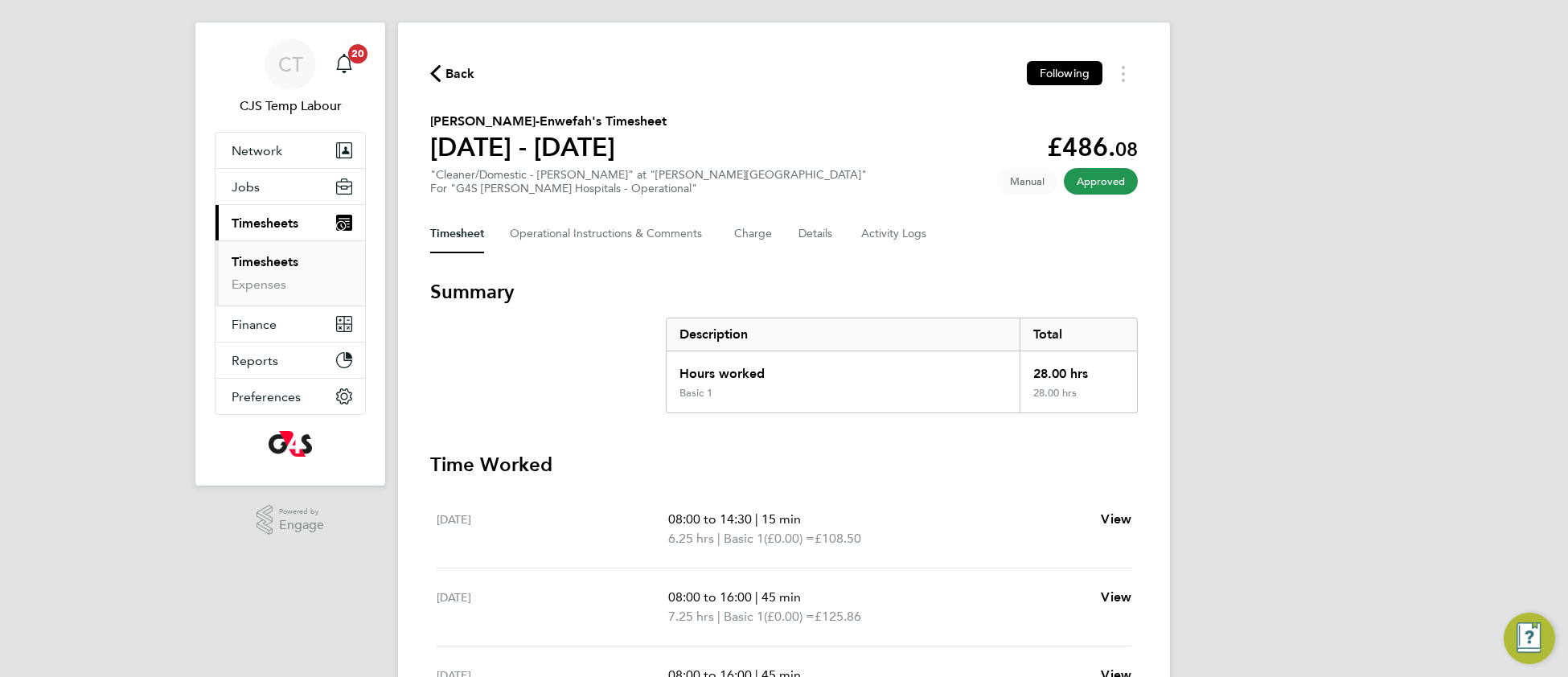
scroll to position [23, 0]
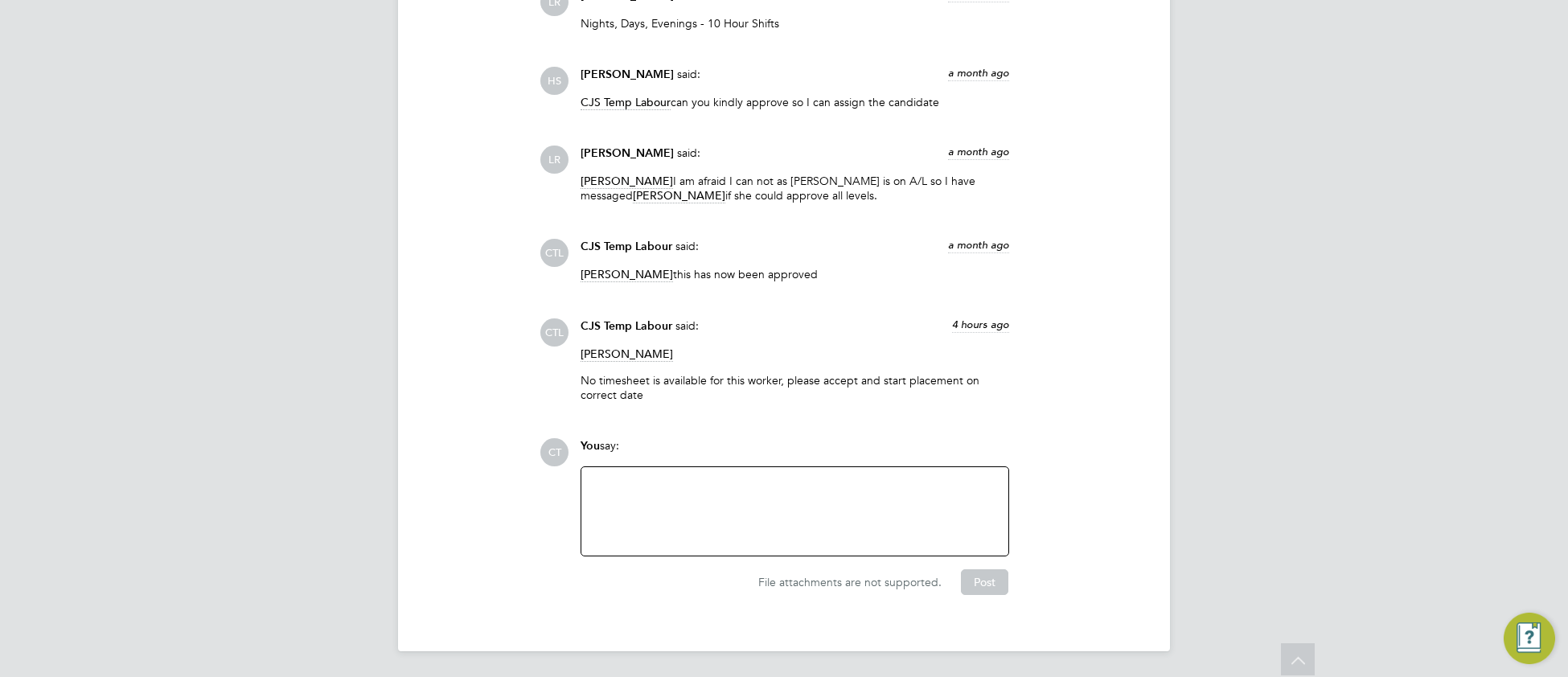
click at [699, 511] on div at bounding box center [794, 511] width 407 height 69
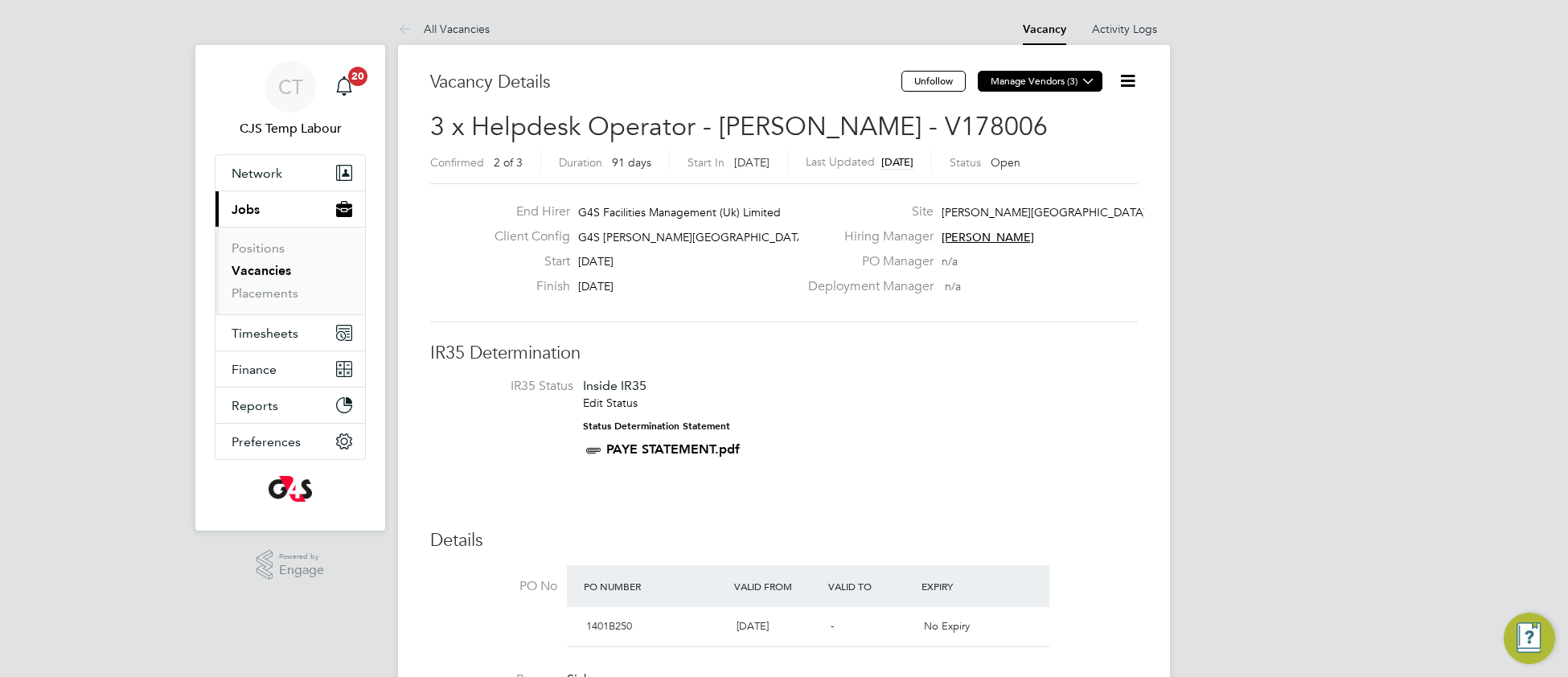
click at [1091, 85] on icon at bounding box center [1088, 80] width 12 height 12
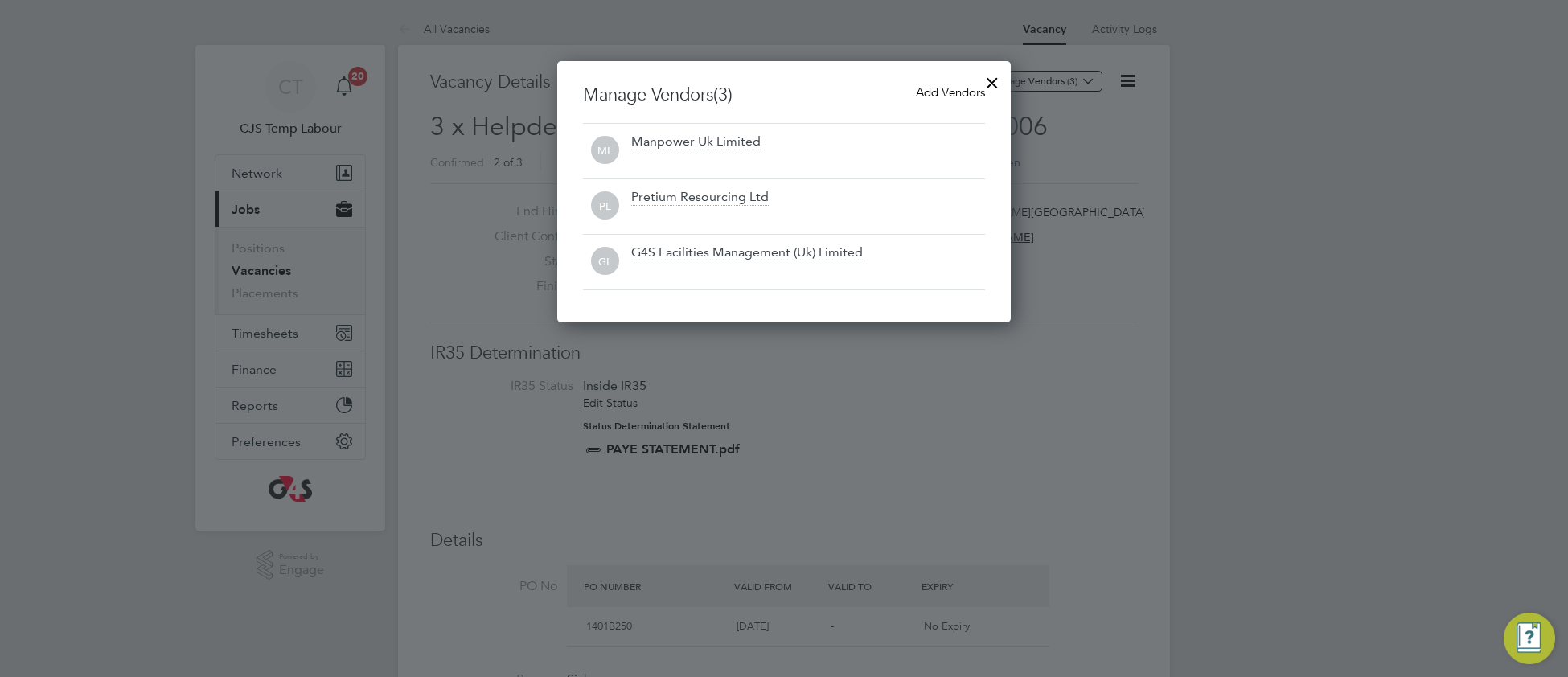
click at [956, 87] on span "Add Vendors" at bounding box center [950, 92] width 69 height 15
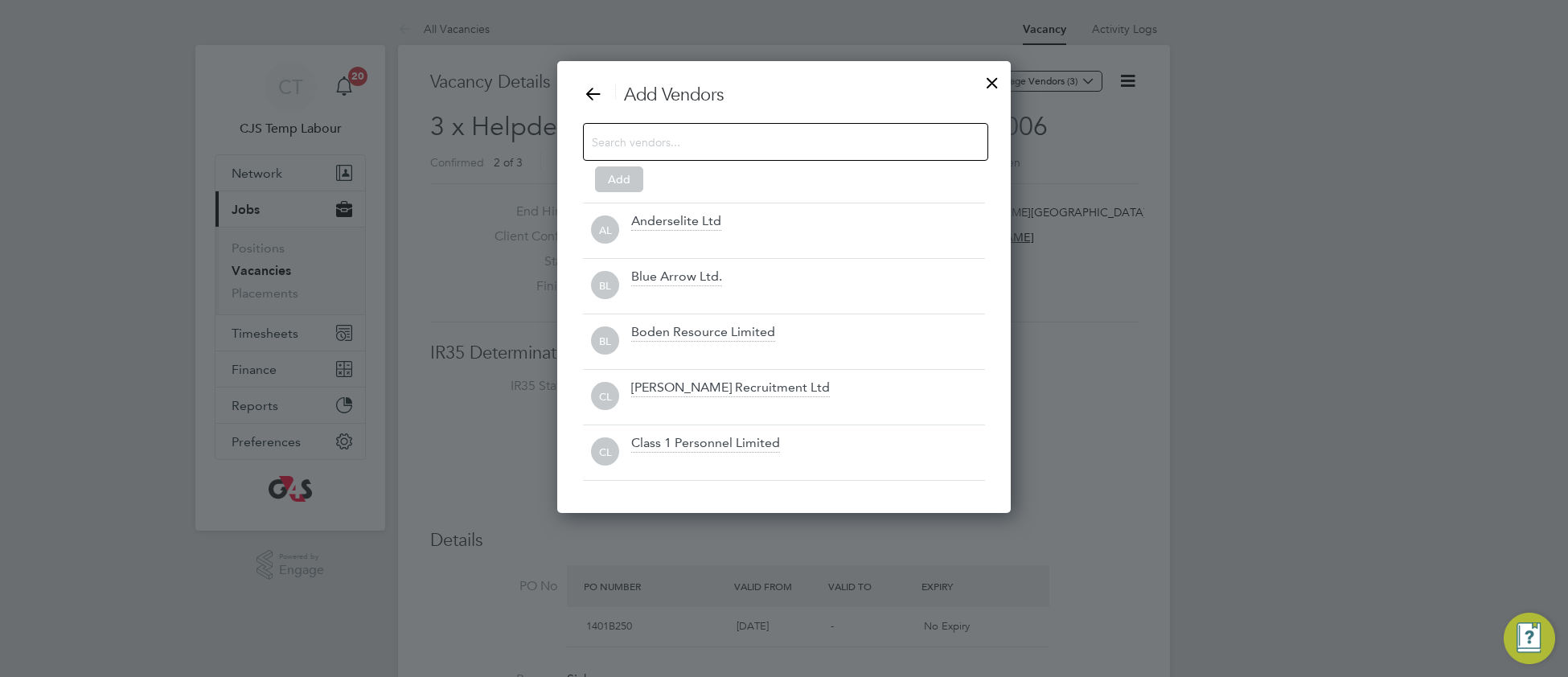
click at [773, 136] on input at bounding box center [772, 141] width 361 height 21
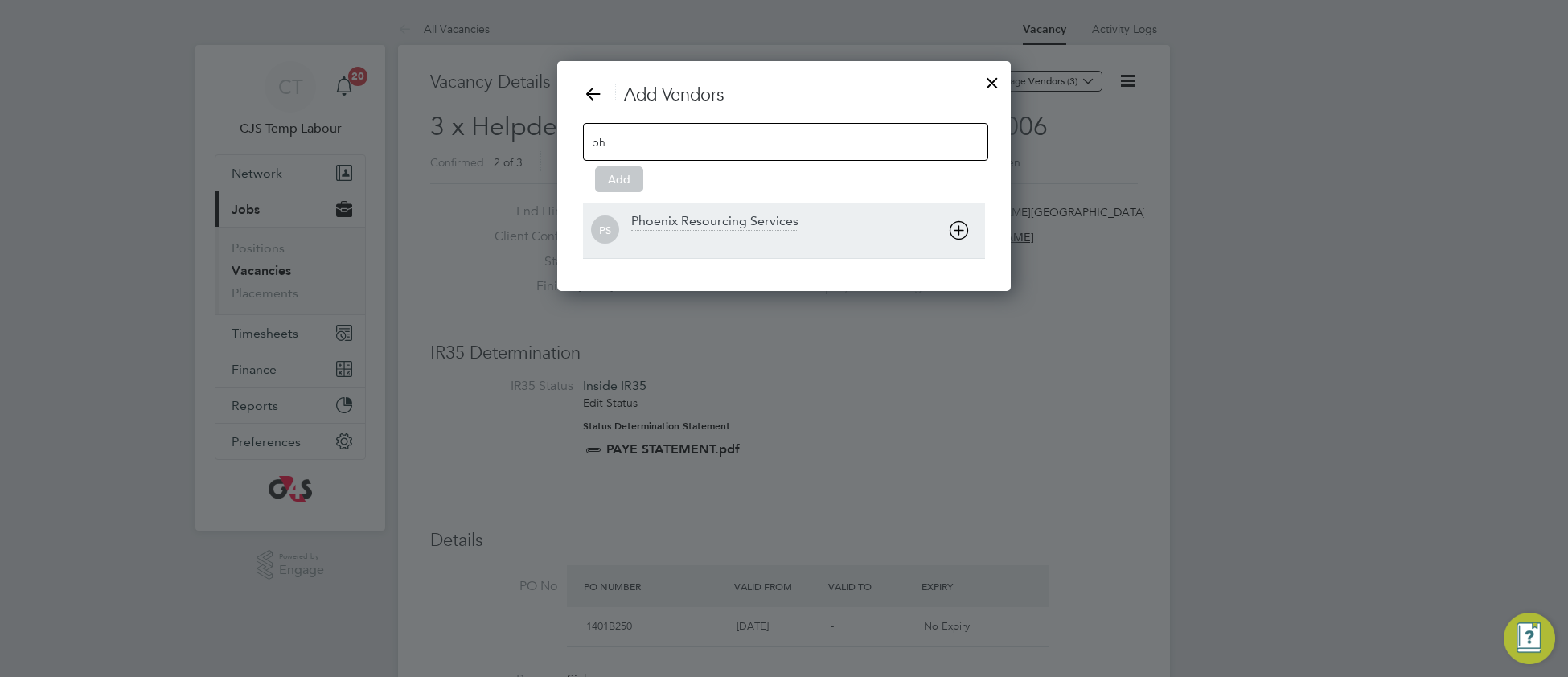
type input "ph"
click at [746, 220] on div "Phoenix Resourcing Services" at bounding box center [715, 222] width 167 height 18
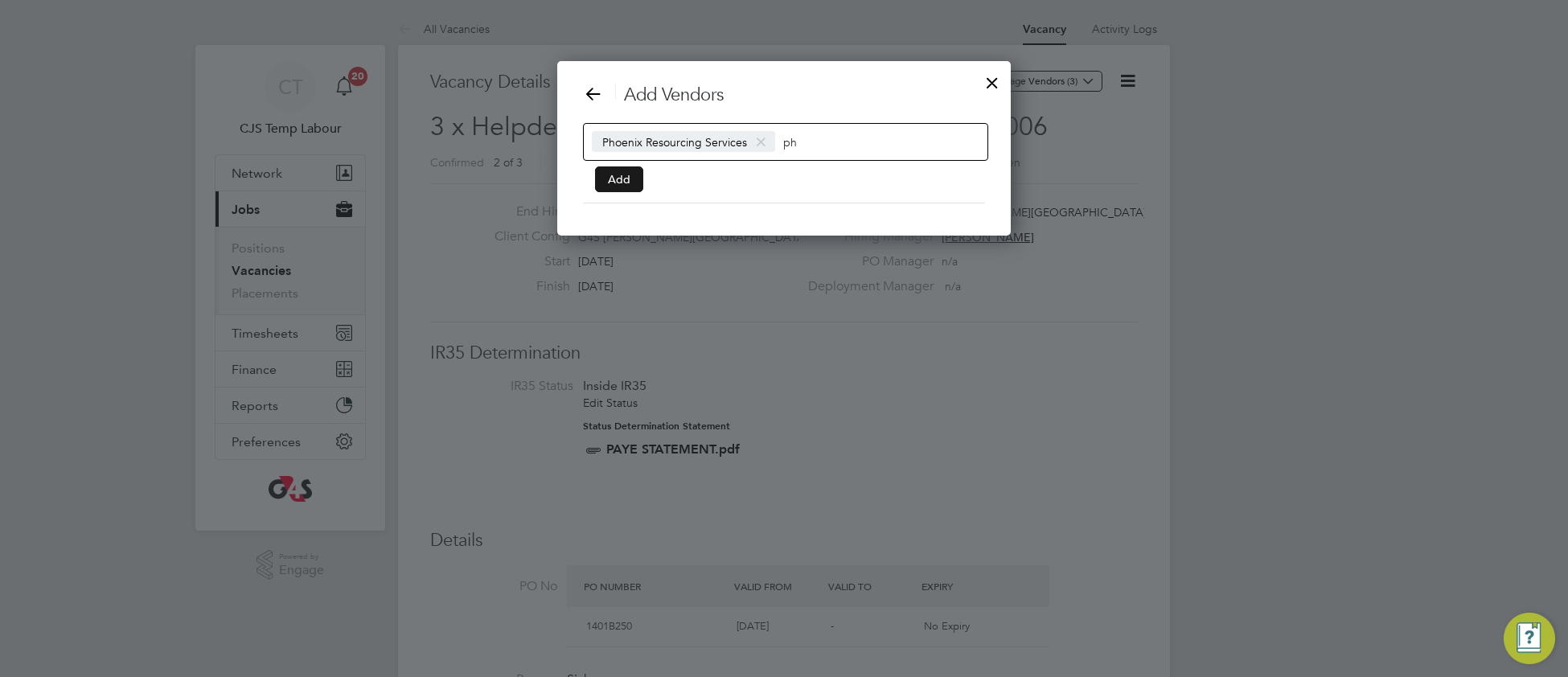
click at [624, 183] on button "Add" at bounding box center [619, 179] width 49 height 26
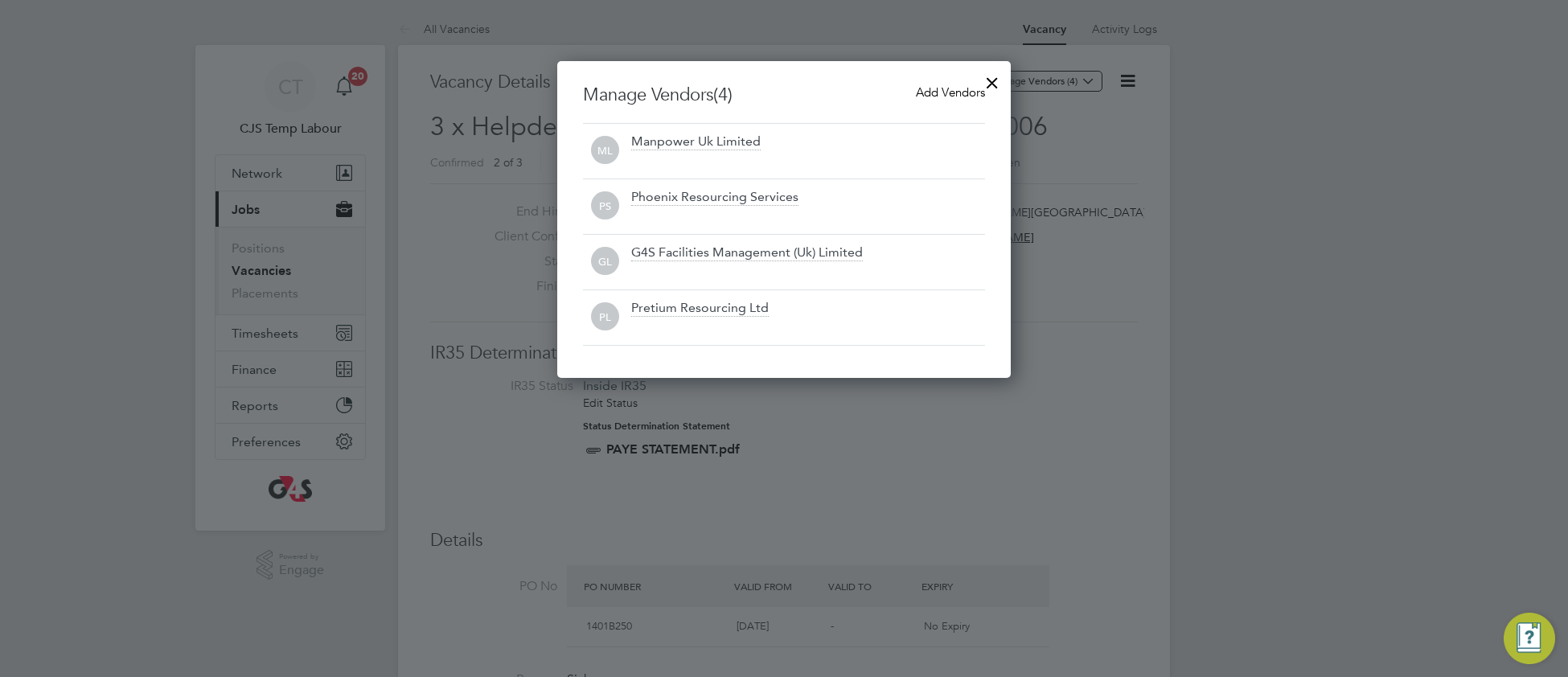
click at [992, 83] on div at bounding box center [993, 79] width 29 height 29
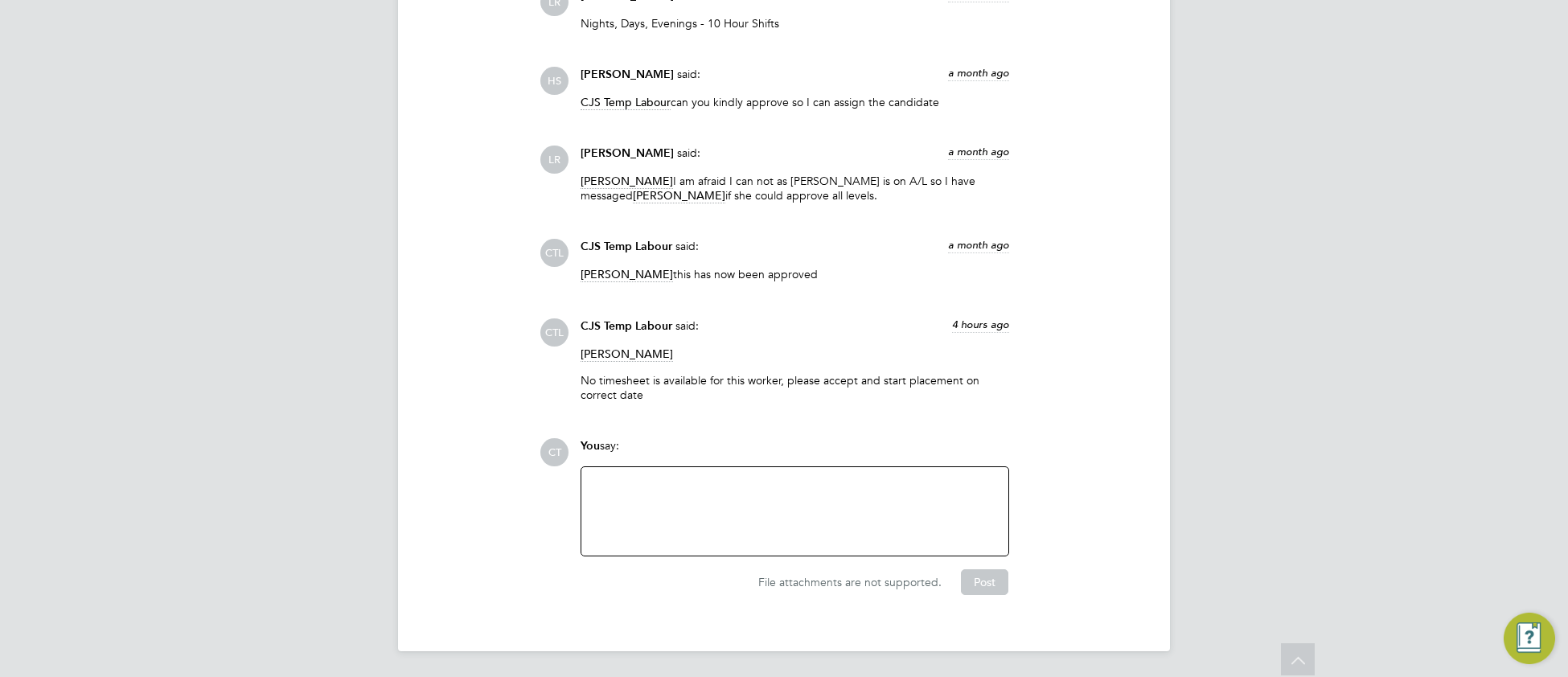
click at [628, 510] on div at bounding box center [794, 511] width 407 height 69
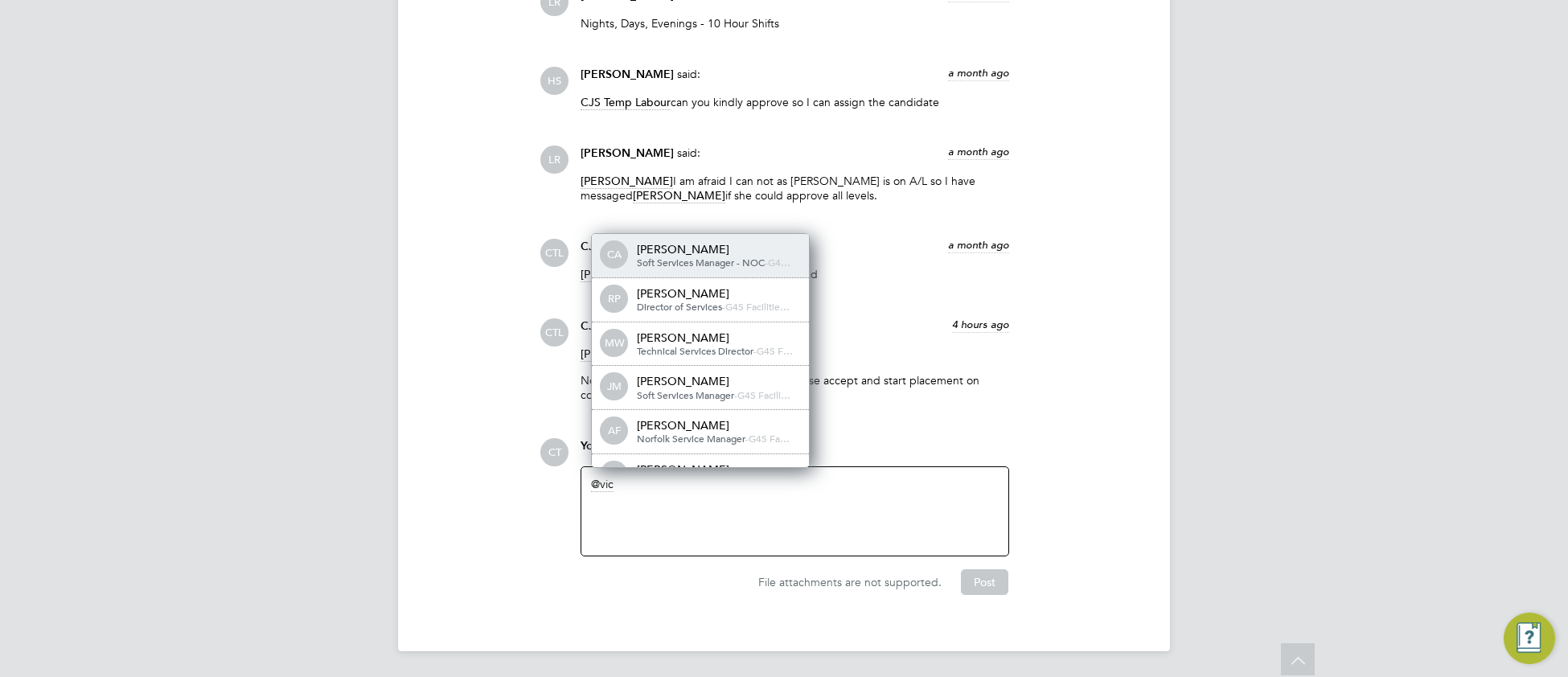
click at [625, 480] on div "vic" at bounding box center [794, 511] width 407 height 69
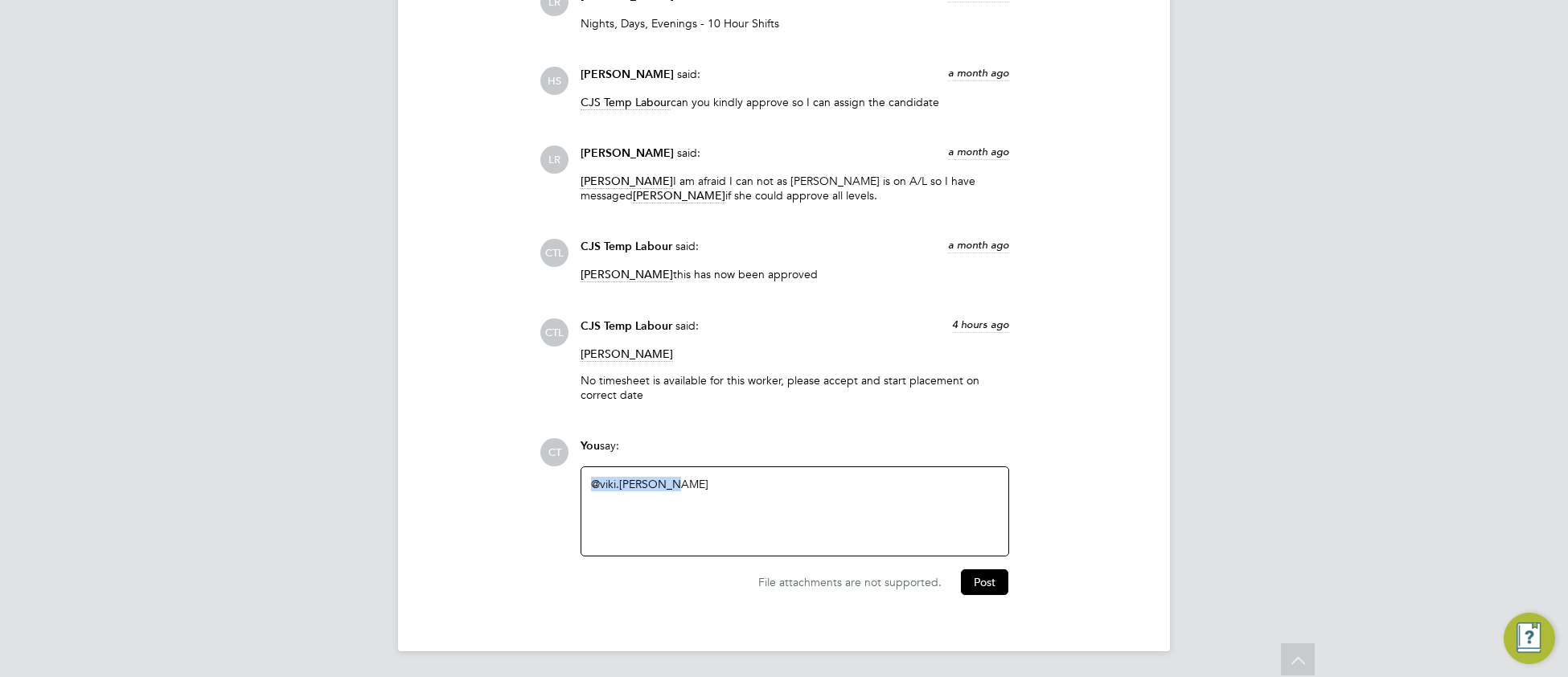
drag, startPoint x: 673, startPoint y: 488, endPoint x: 566, endPoint y: 492, distance: 107.1
click at [566, 492] on div "CT You say: @ viki.[PERSON_NAME] Attachments are not supported File attachments…" at bounding box center [838, 516] width 598 height 156
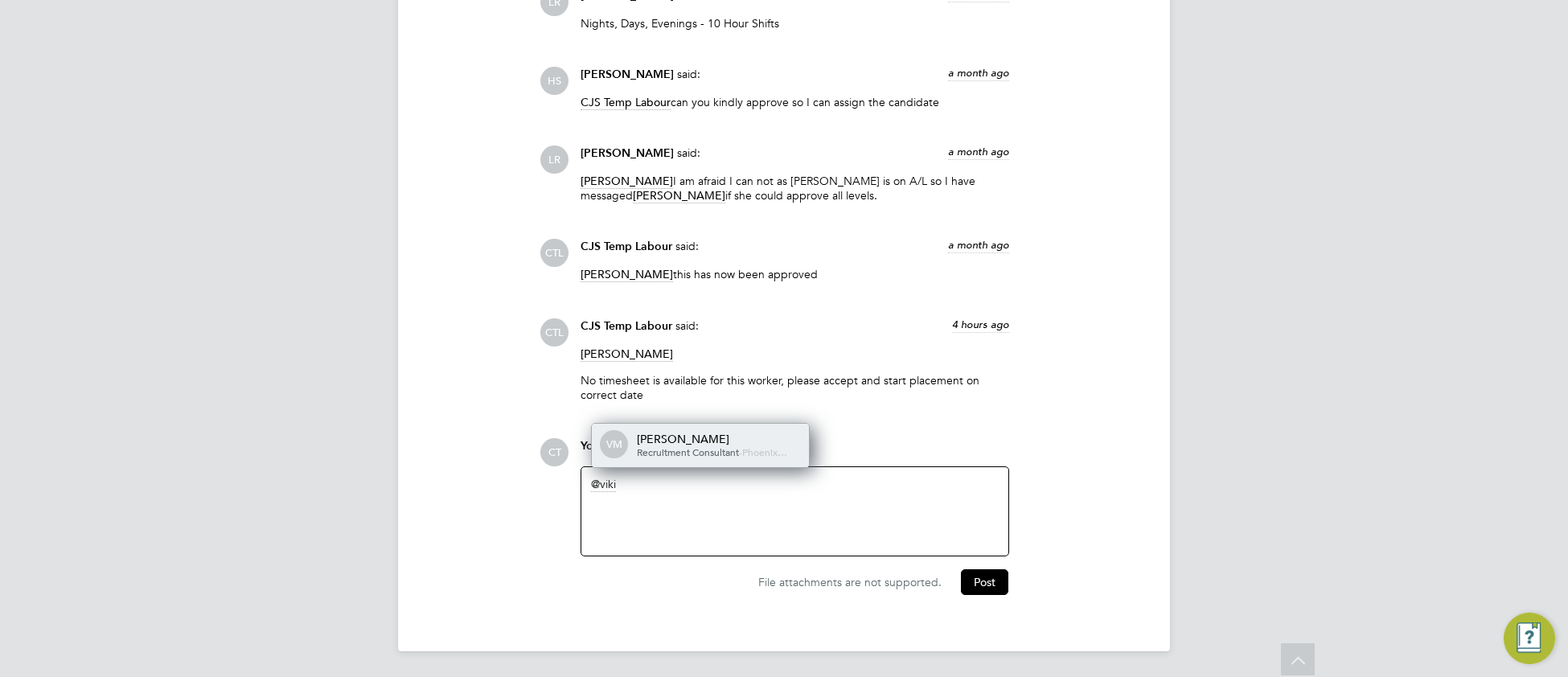
click at [704, 459] on div "Recruitment Consultant - [GEOGRAPHIC_DATA]…" at bounding box center [717, 452] width 161 height 13
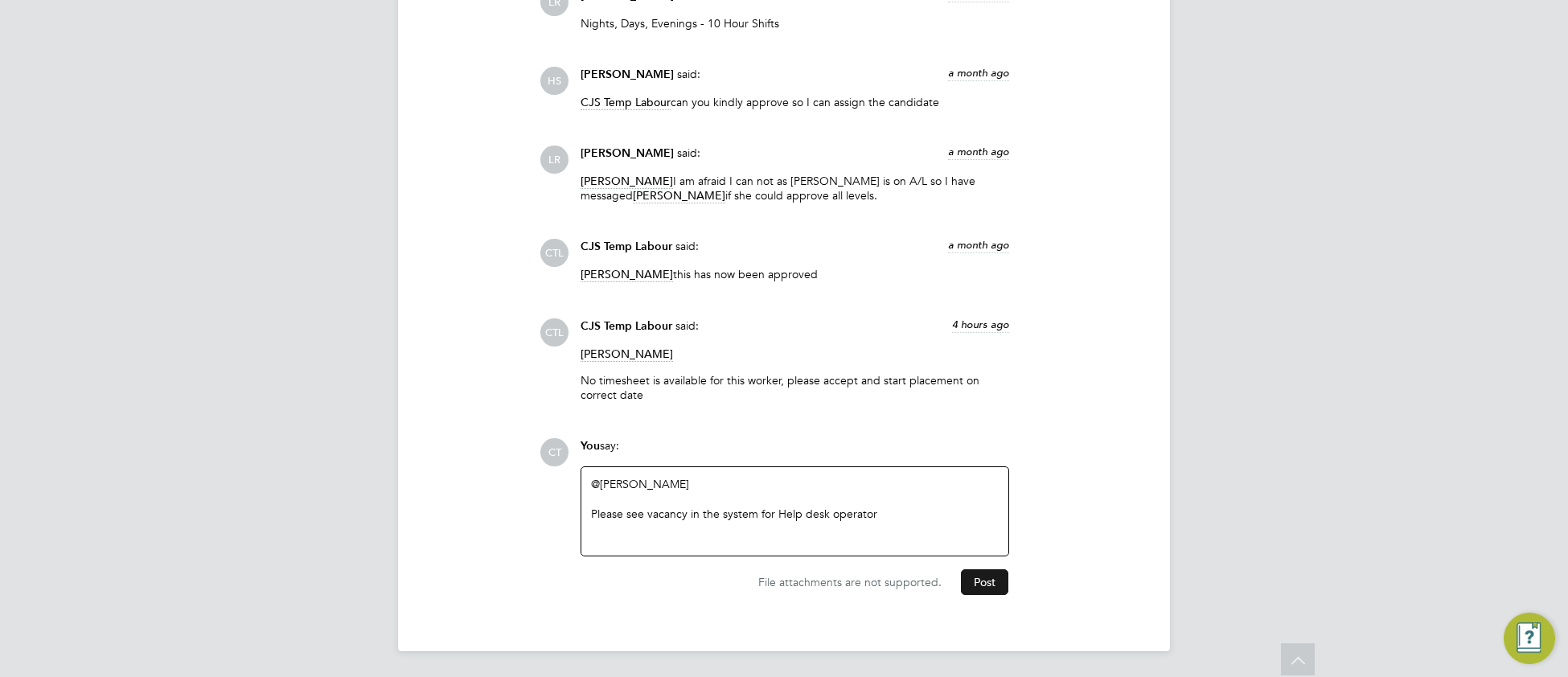
click at [987, 595] on button "Post" at bounding box center [984, 582] width 48 height 26
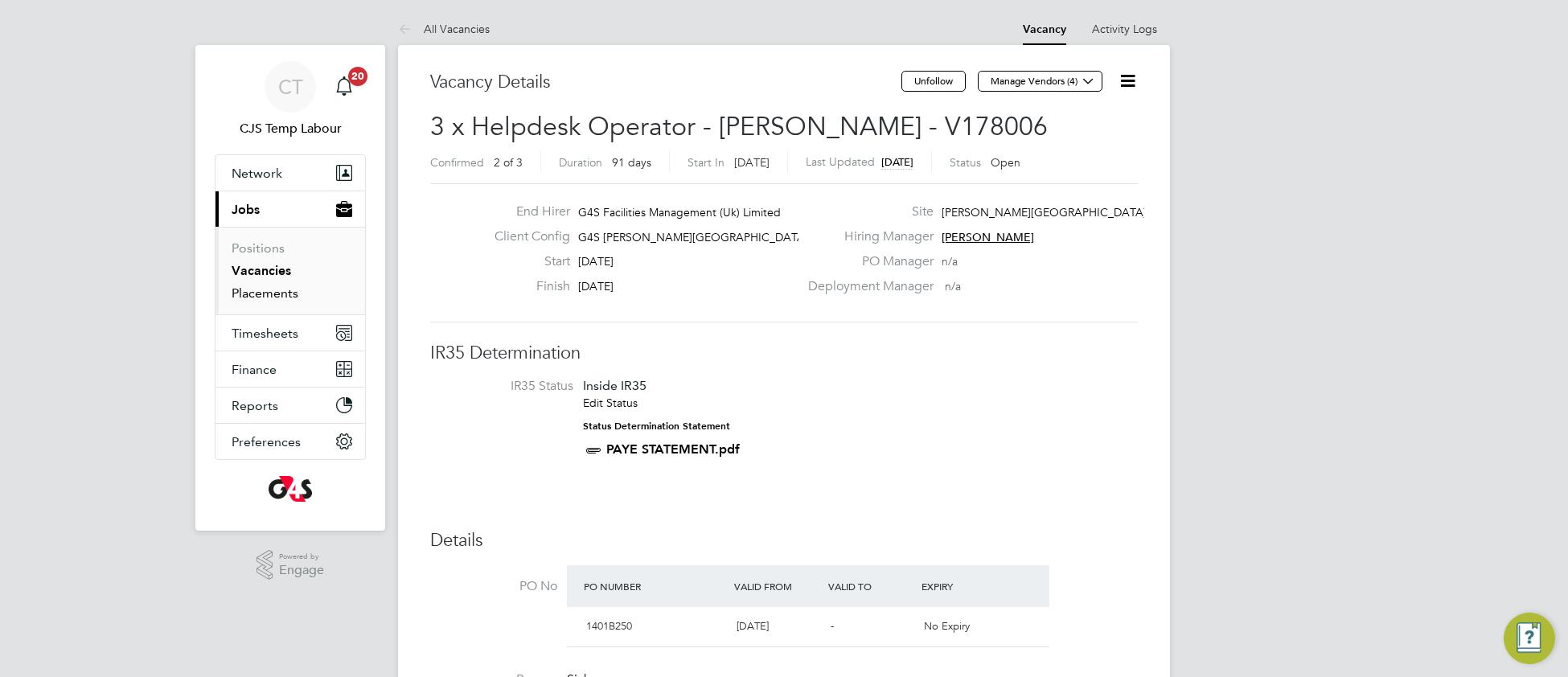
click at [276, 301] on link "Placements" at bounding box center [265, 293] width 67 height 15
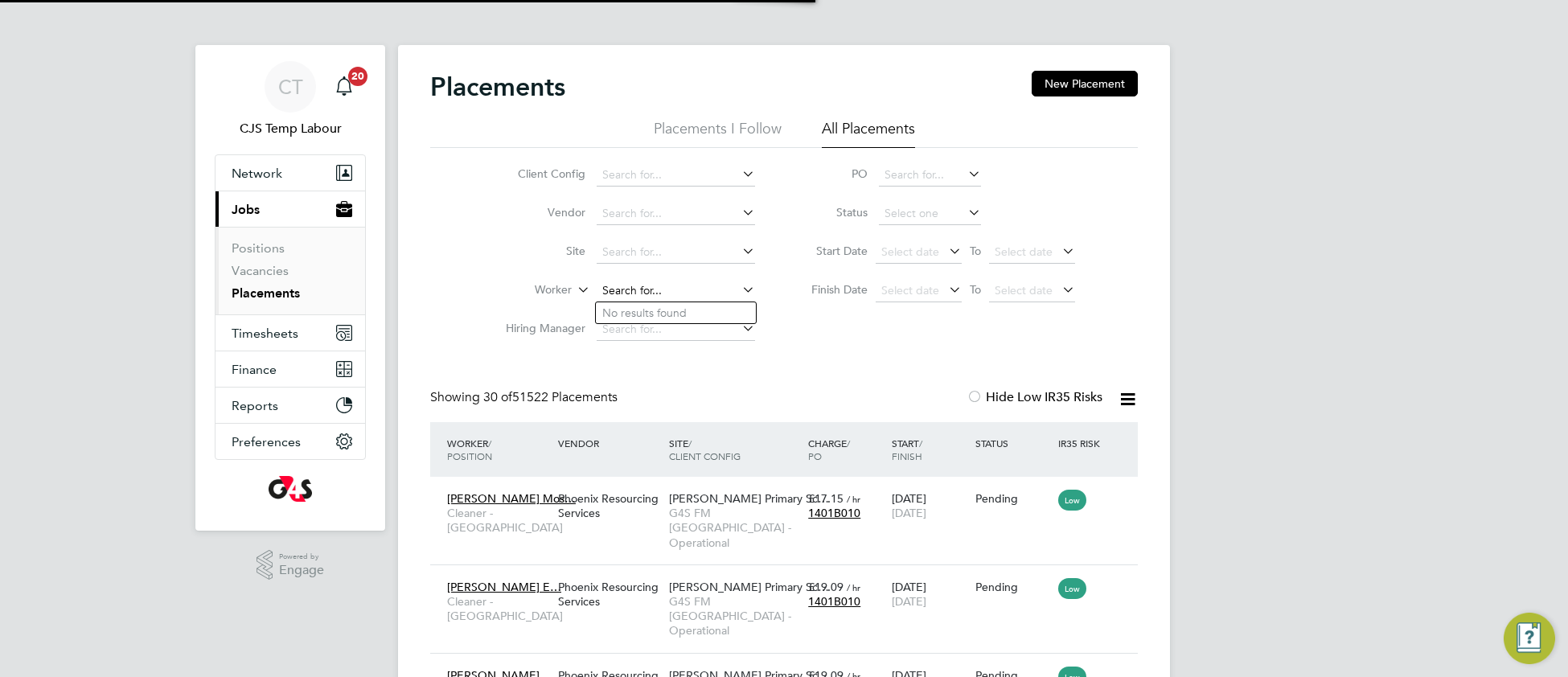
click at [640, 283] on input at bounding box center [676, 290] width 158 height 22
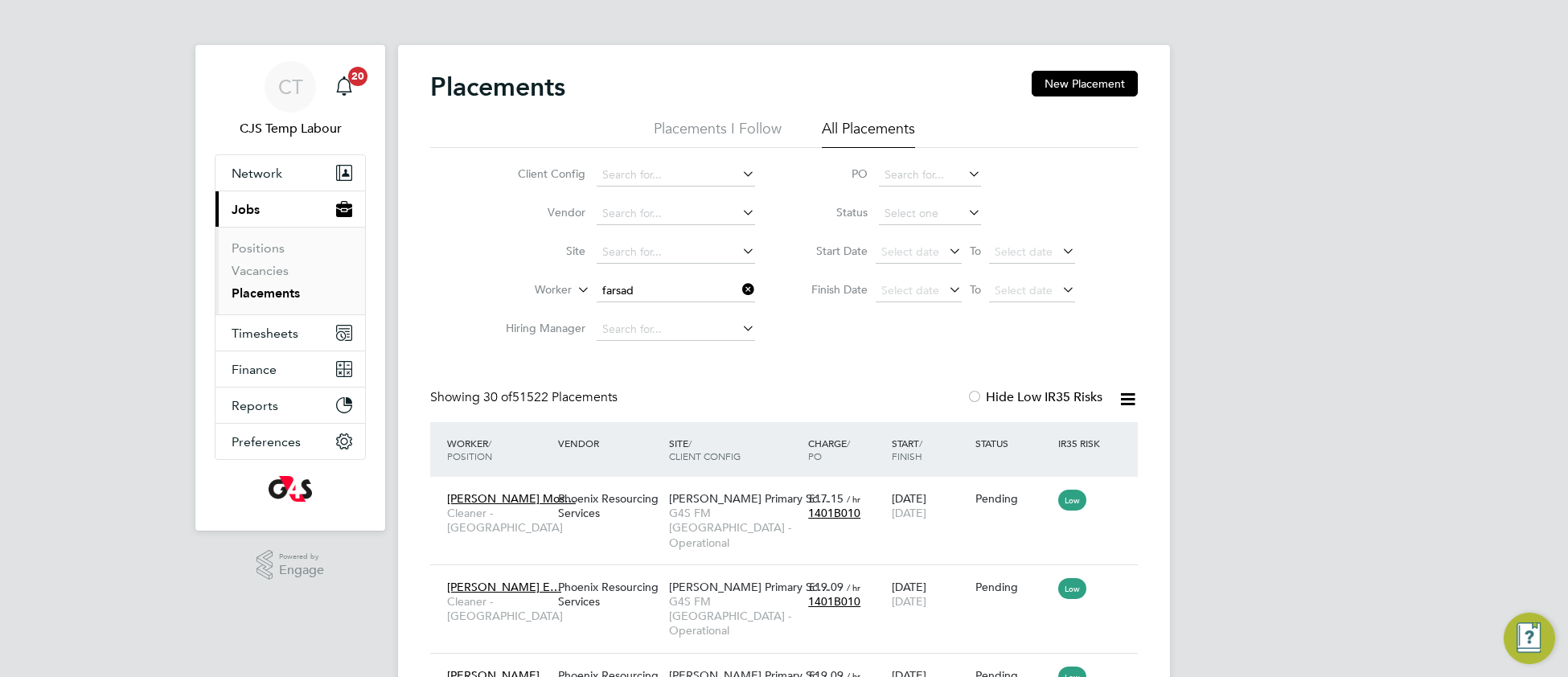
click at [726, 313] on li "Farsad Hamadamin" at bounding box center [676, 313] width 160 height 22
type input "Farsad Hamadamin"
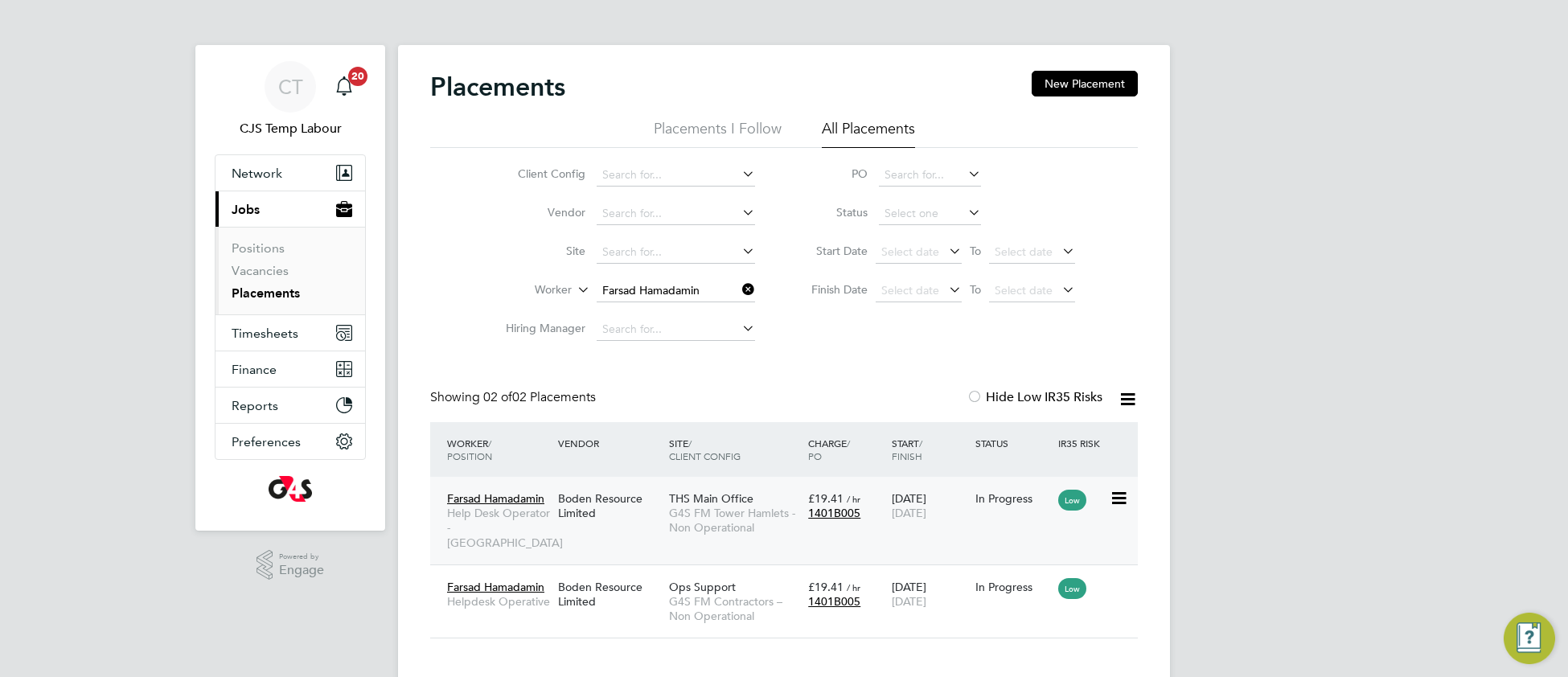
click at [771, 537] on div "THS Main Office G4S FM [GEOGRAPHIC_DATA] - Non Operational" at bounding box center [735, 513] width 139 height 60
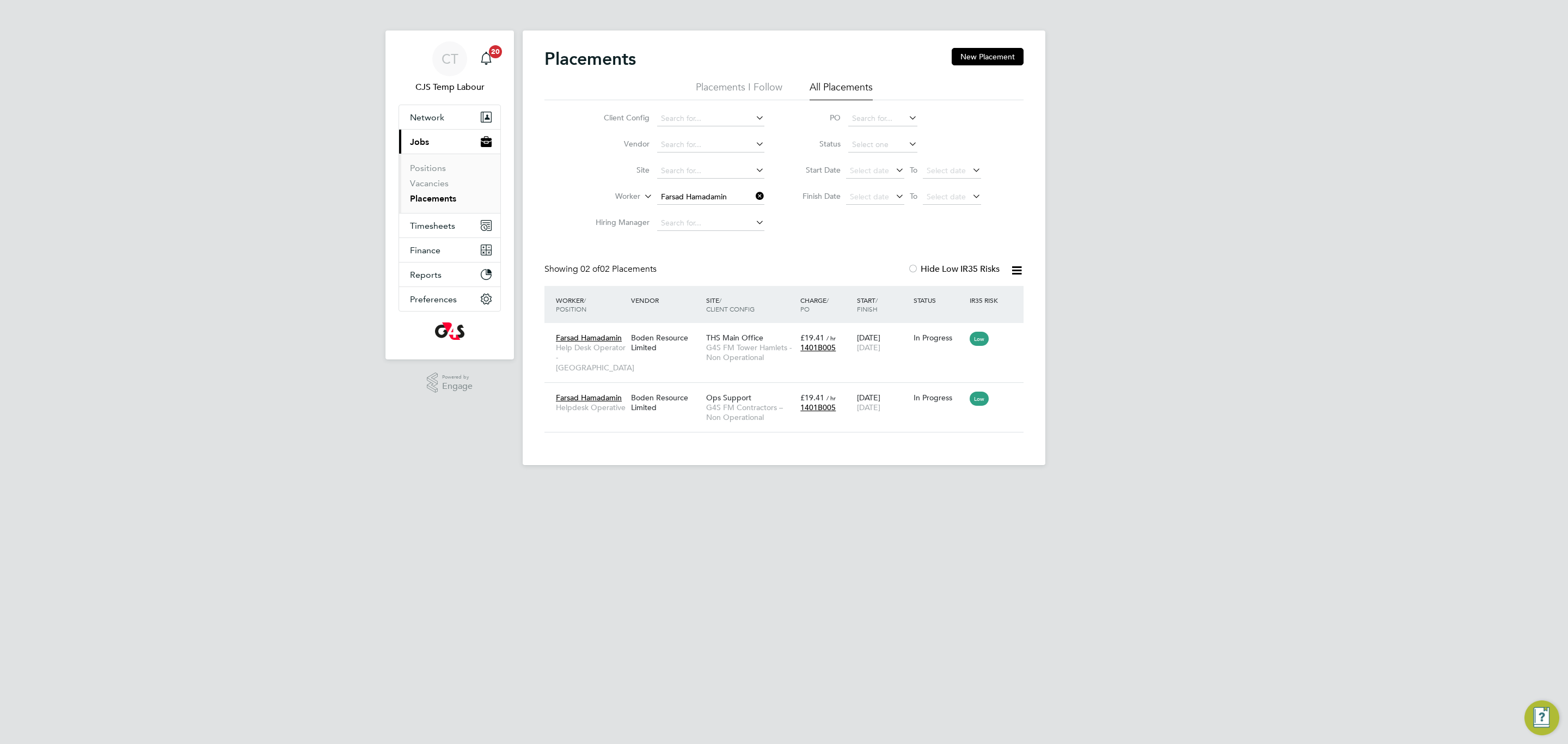
scroll to position [5, 5]
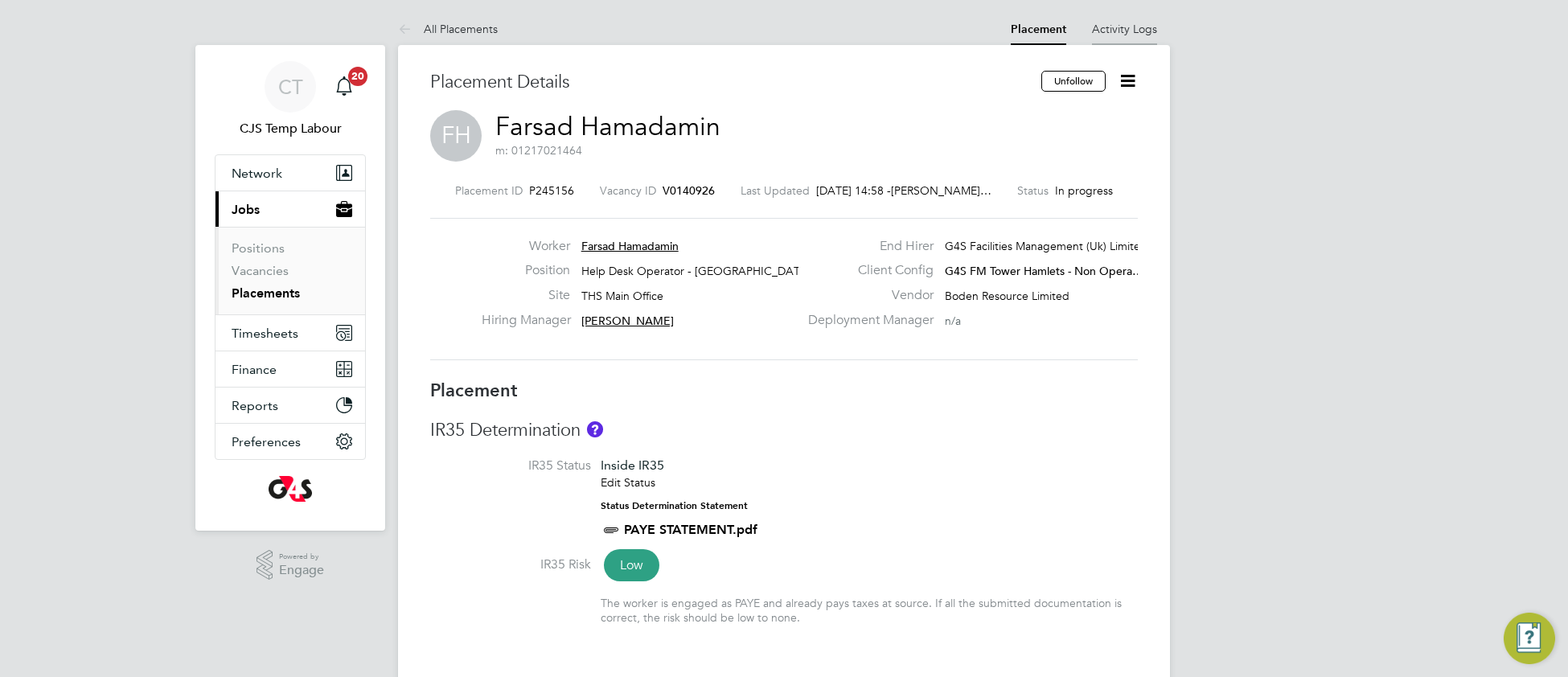
click at [1142, 20] on li "Activity Logs" at bounding box center [1125, 29] width 65 height 32
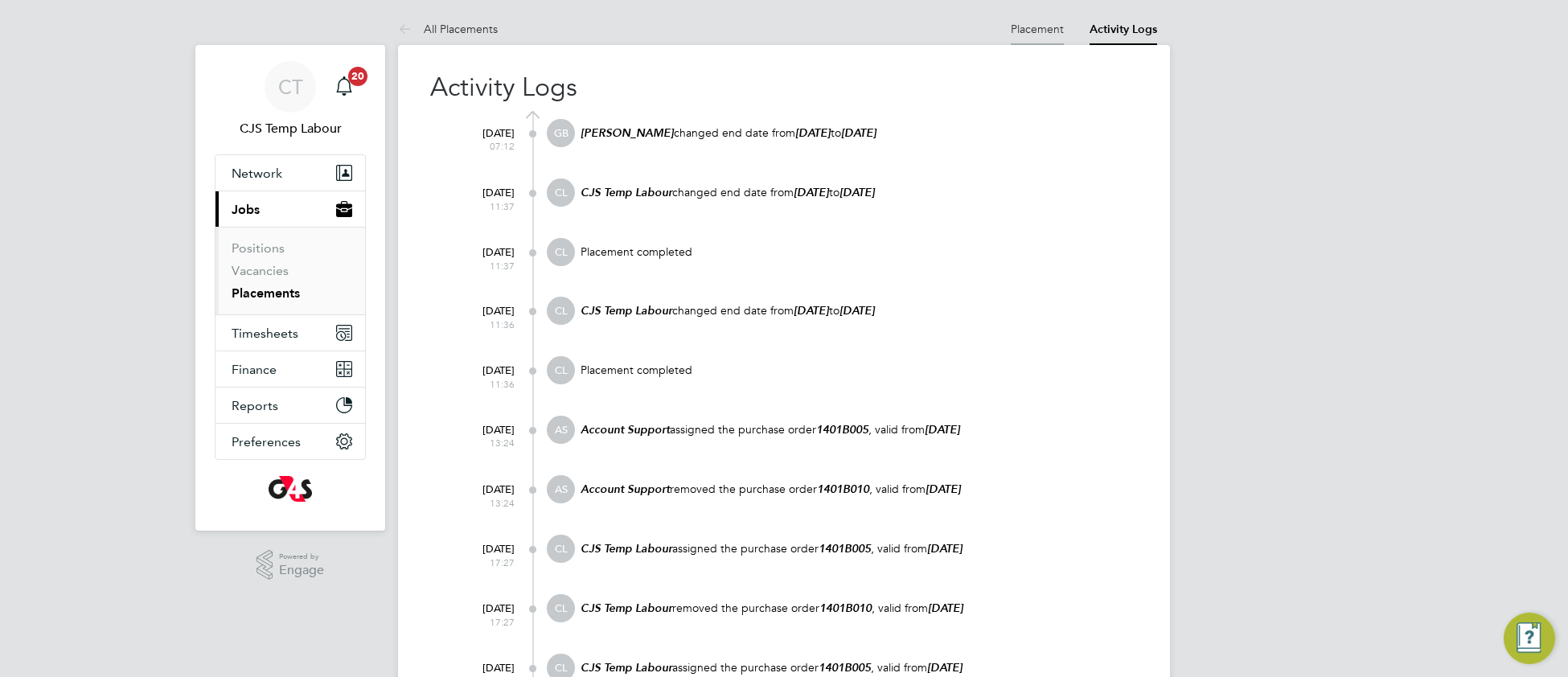
click at [1033, 35] on li "Placement" at bounding box center [1037, 29] width 53 height 32
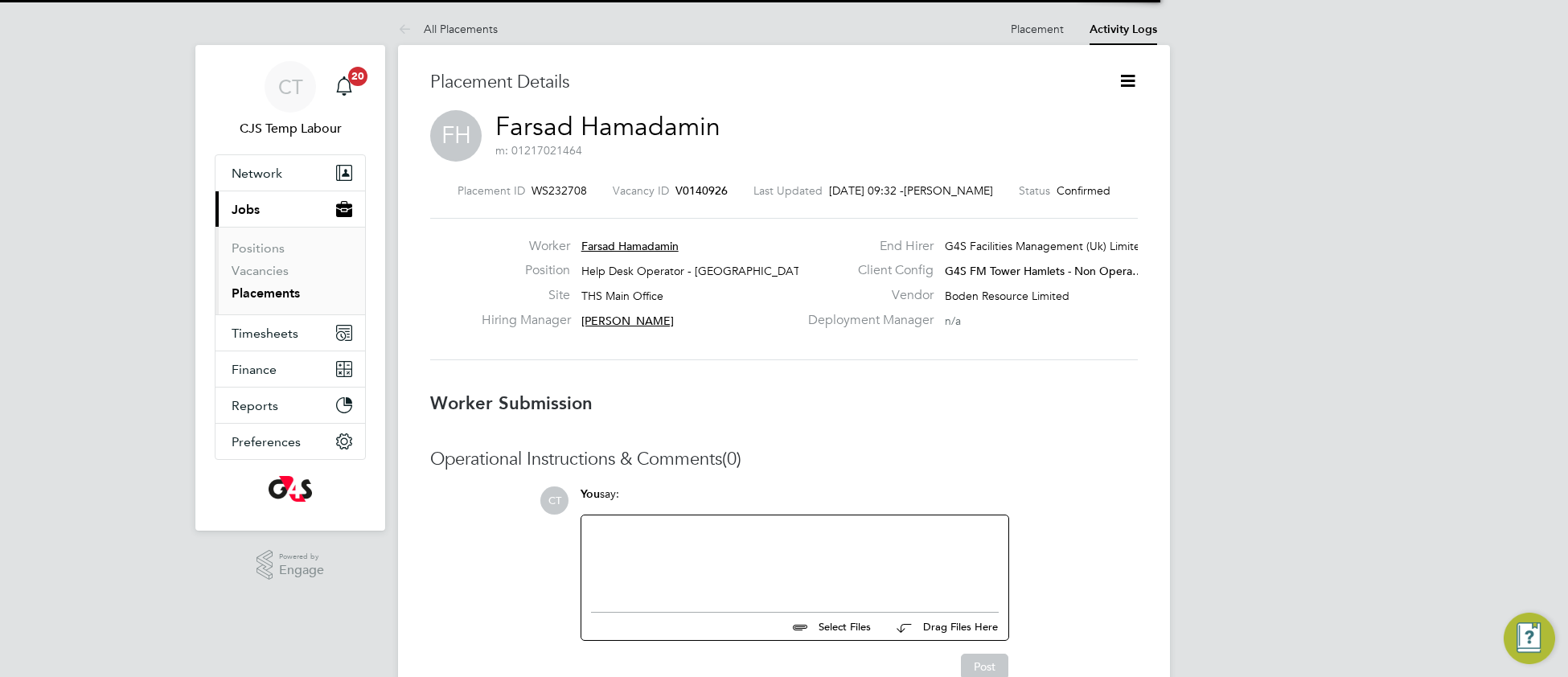
scroll to position [7, 7]
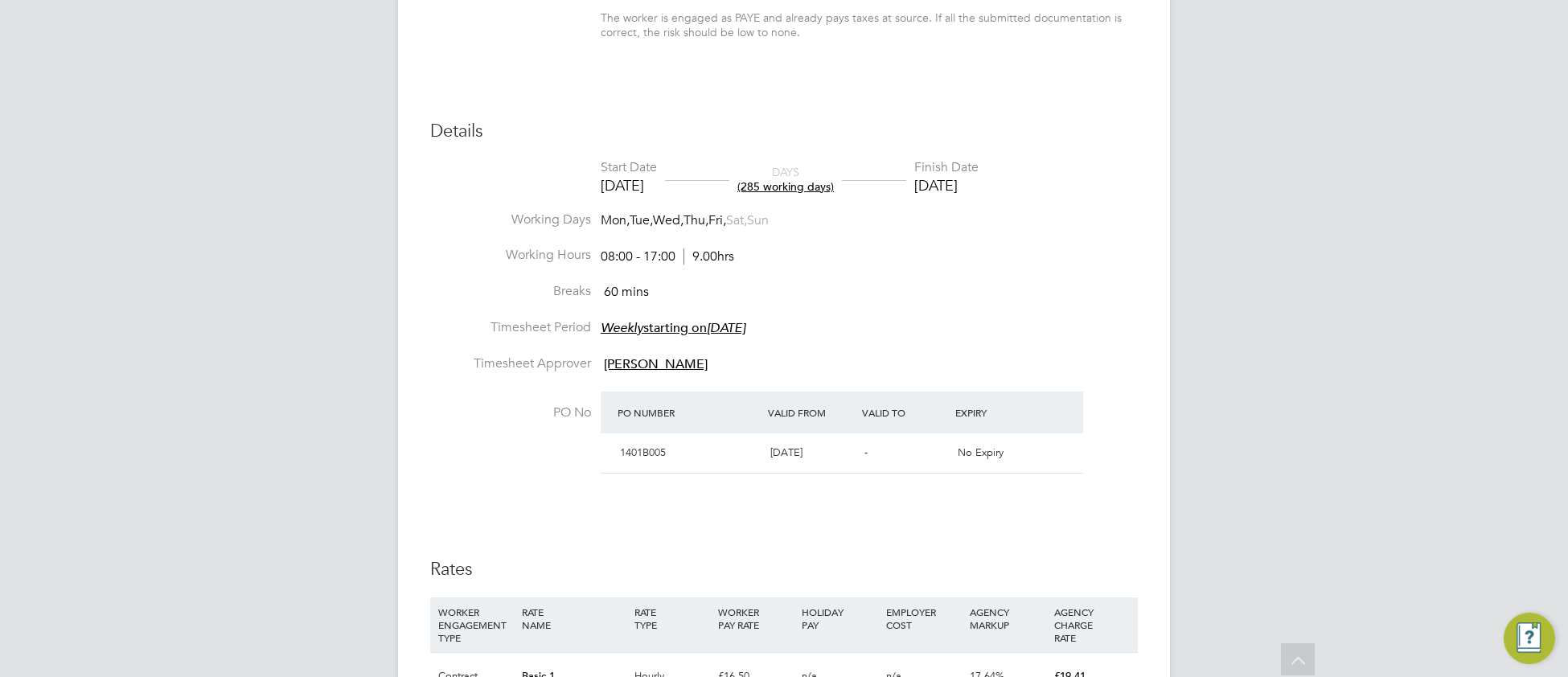
click at [991, 291] on li "Breaks 60 mins" at bounding box center [784, 301] width 708 height 36
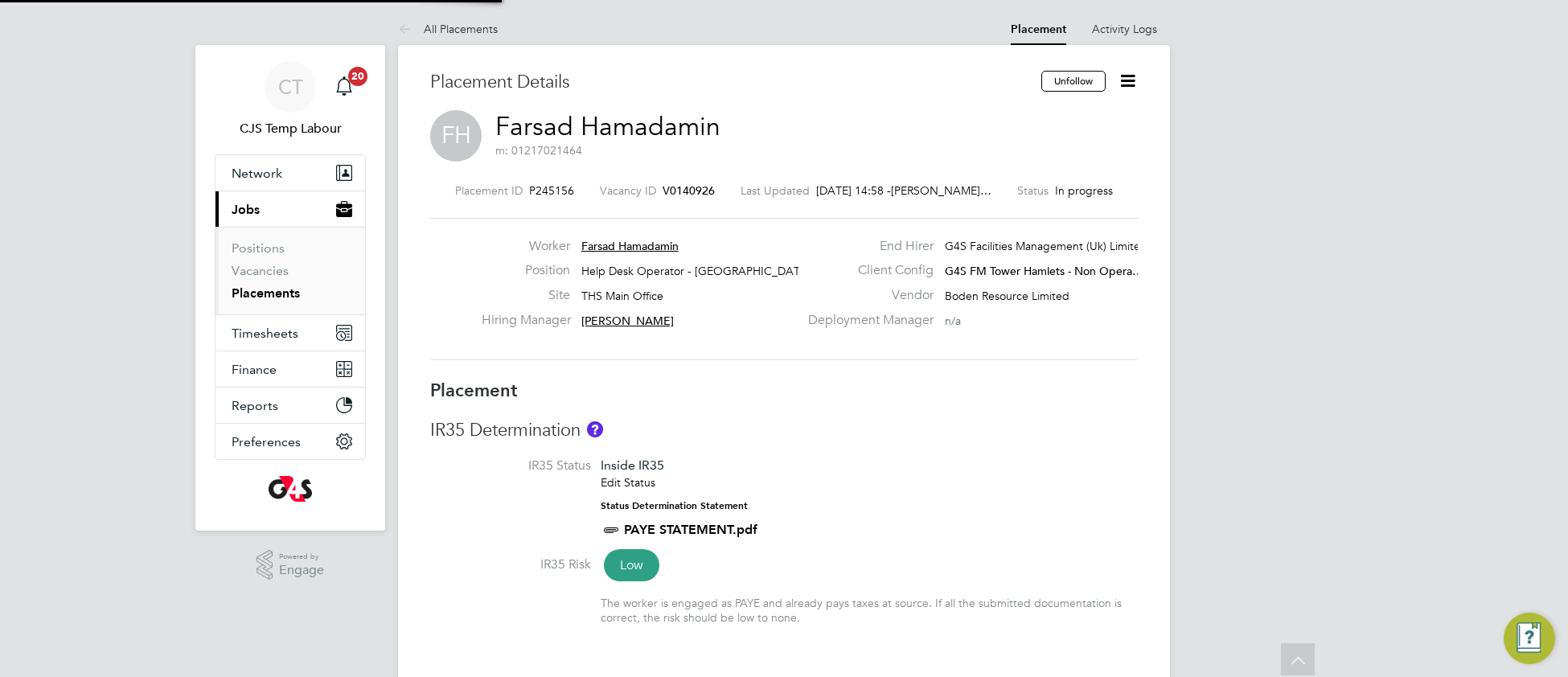
type input "[PERSON_NAME]"
type input "30 Sep 2024"
type input "31 Oct 2025"
type input "08:00"
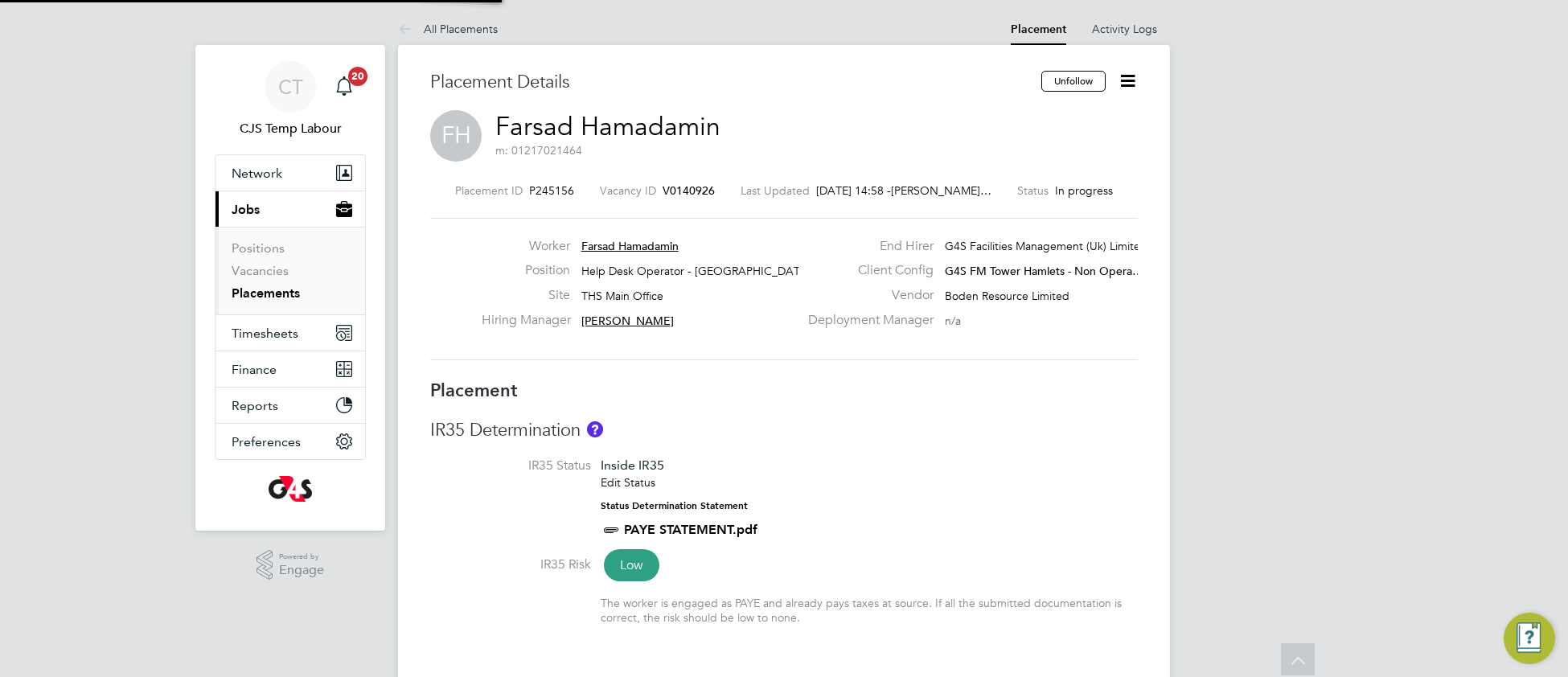
type input "17:00"
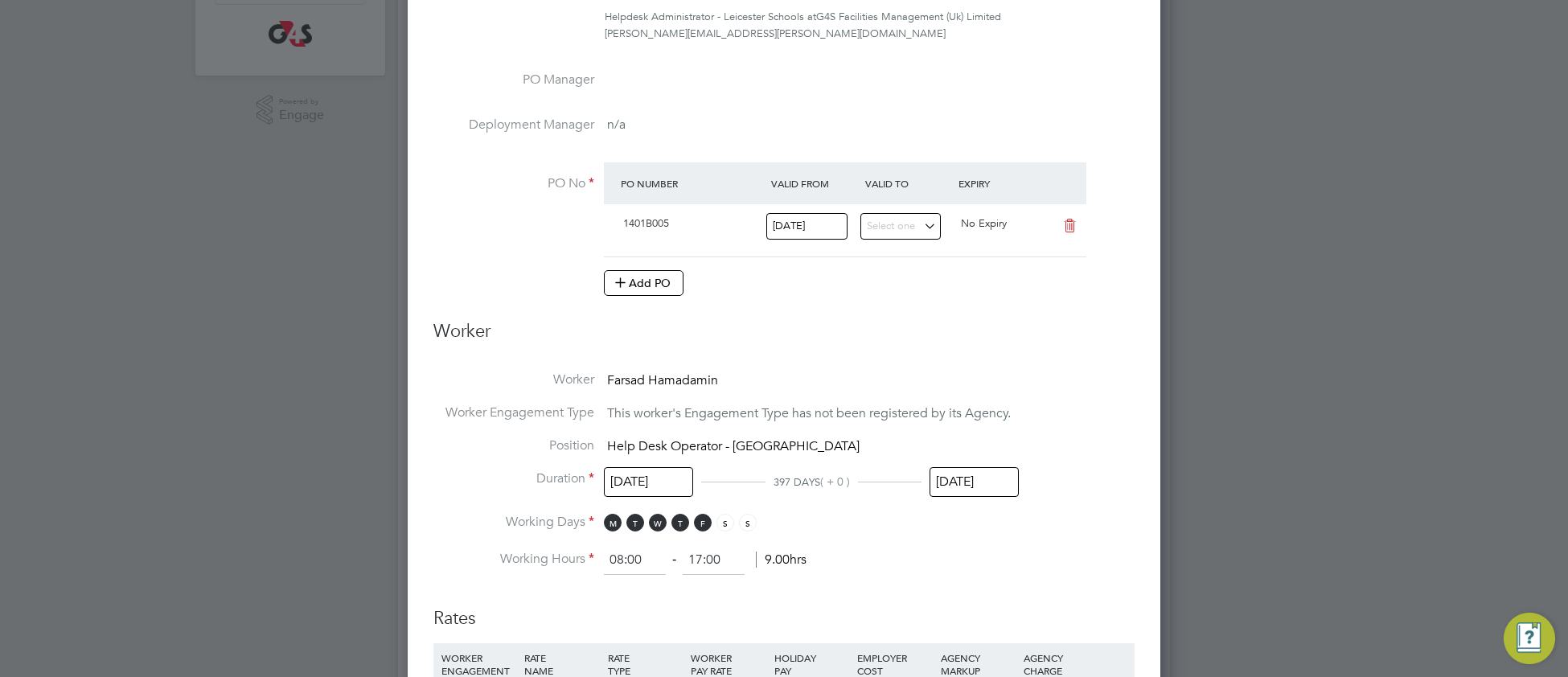
click at [1003, 482] on input "31 Oct 2025" at bounding box center [974, 482] width 89 height 30
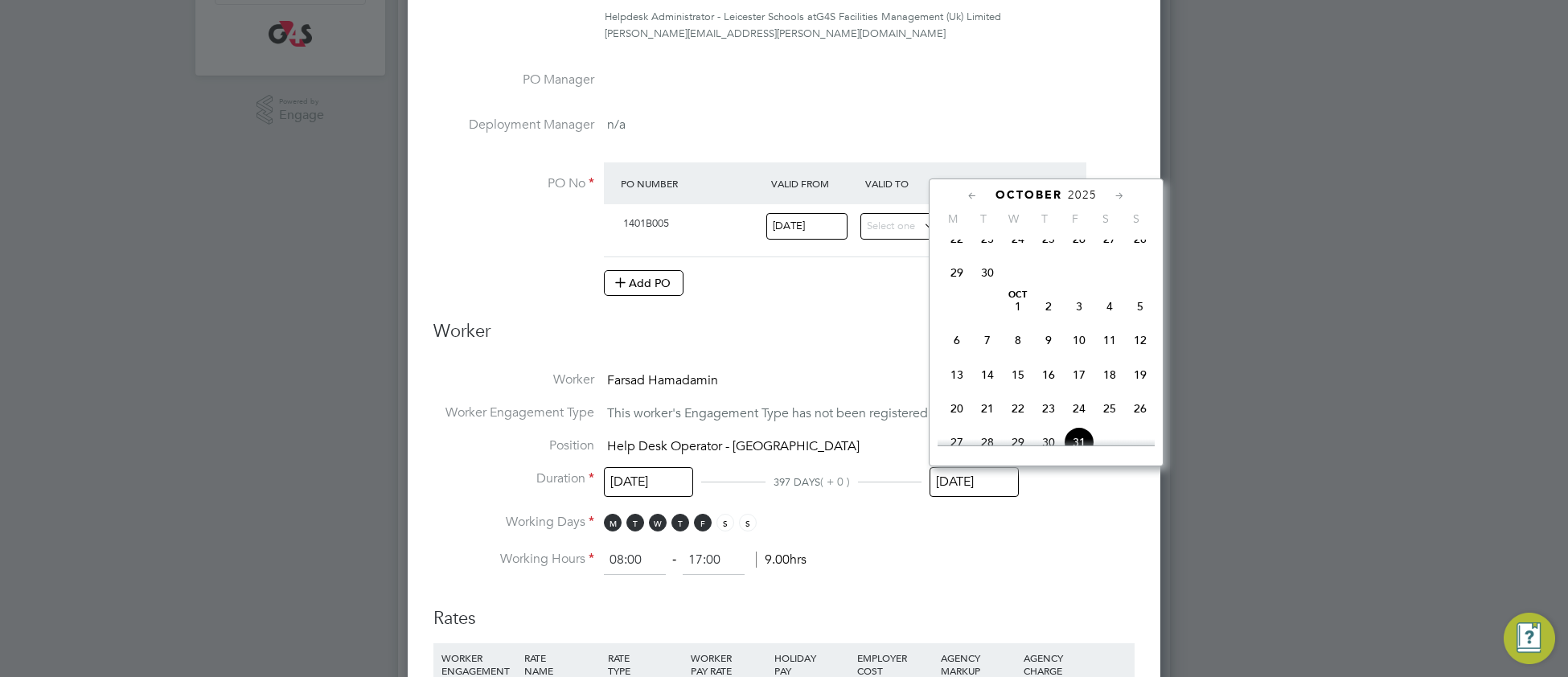
click at [986, 288] on span "30" at bounding box center [987, 272] width 31 height 31
type input "30 Sep 2025"
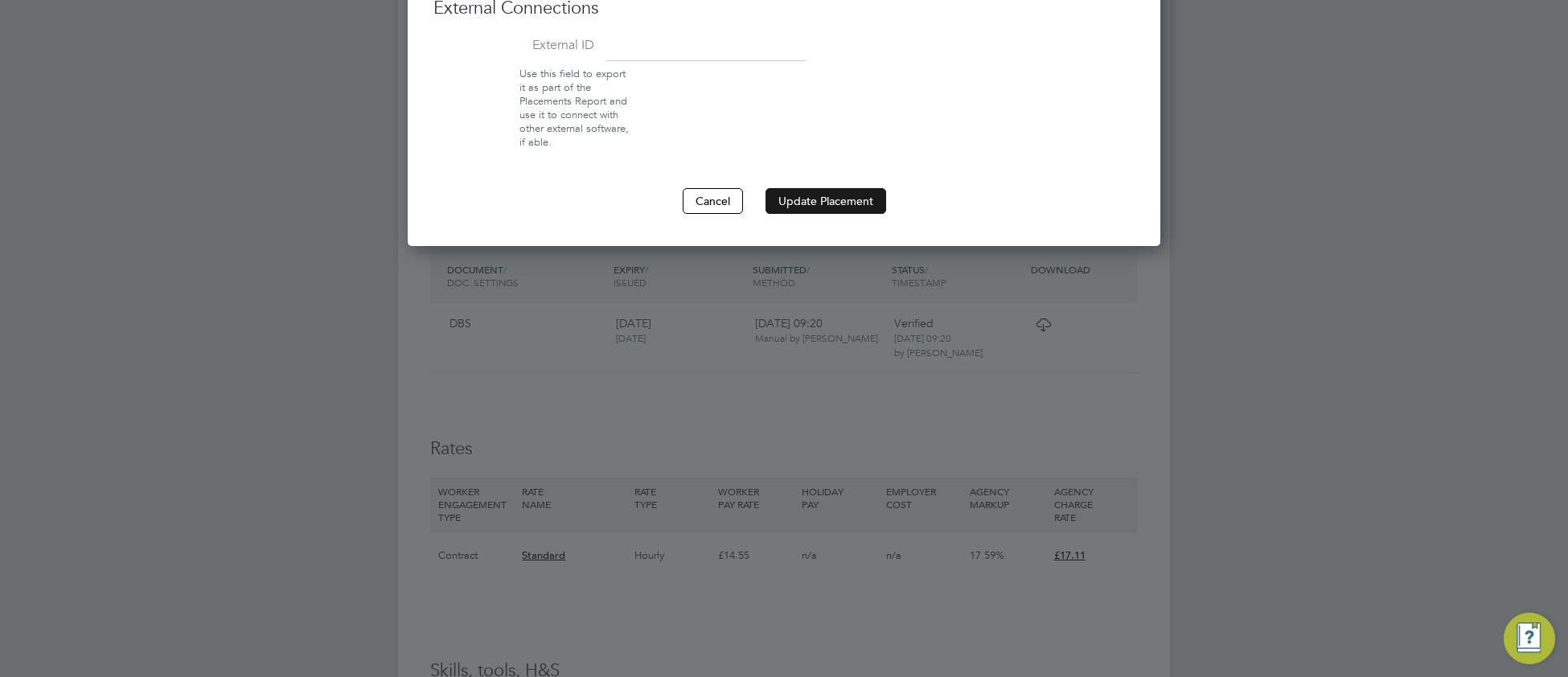
click at [806, 204] on button "Update Placement" at bounding box center [826, 200] width 120 height 26
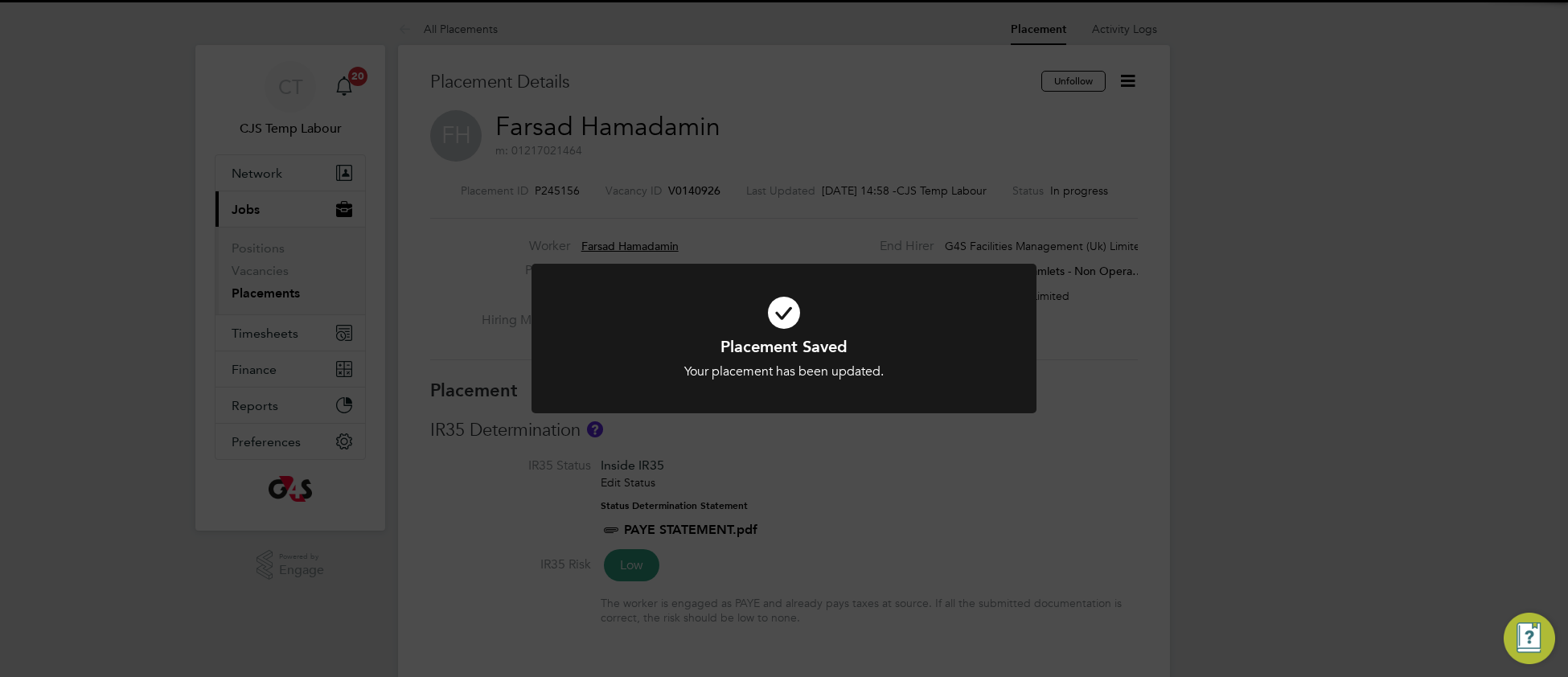
click at [925, 336] on h1 "Placement Saved" at bounding box center [784, 346] width 418 height 21
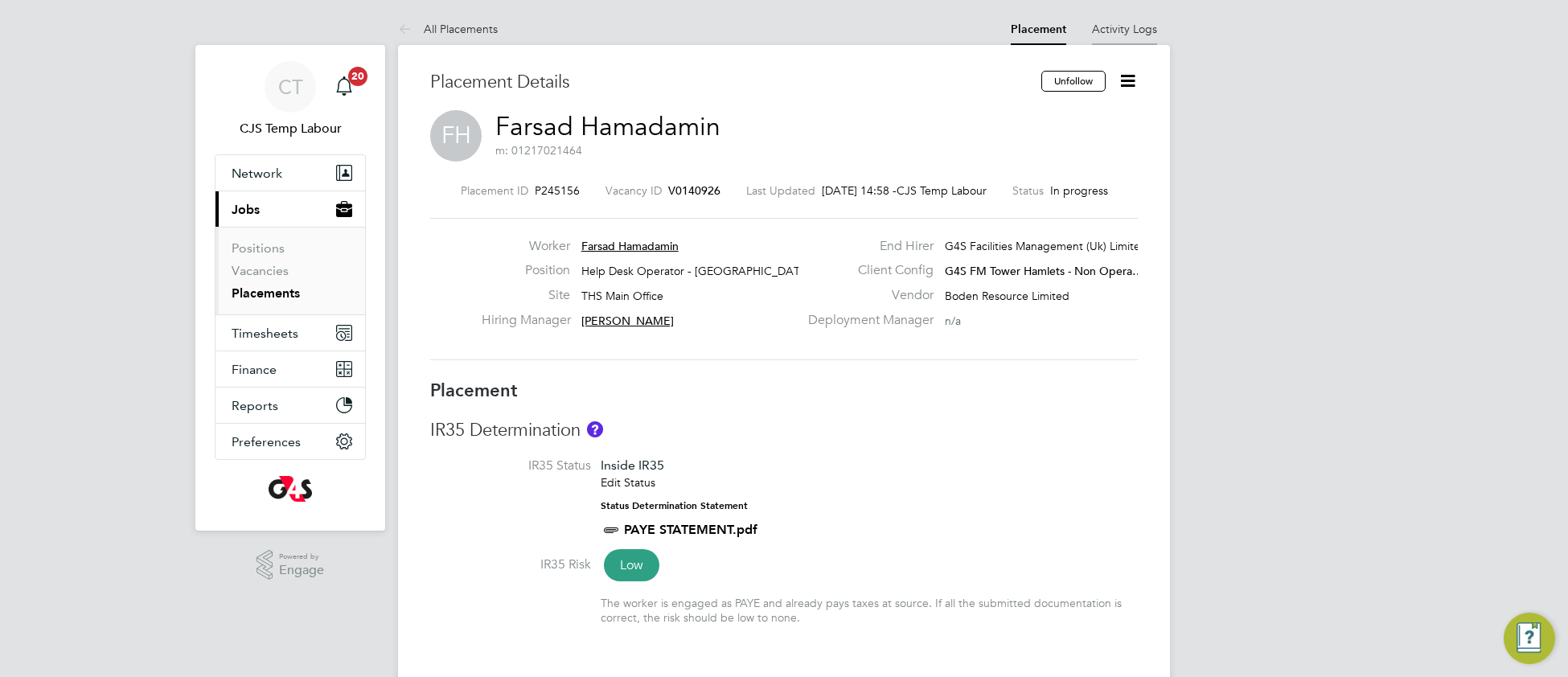
click at [1127, 31] on link "Activity Logs" at bounding box center [1125, 29] width 65 height 14
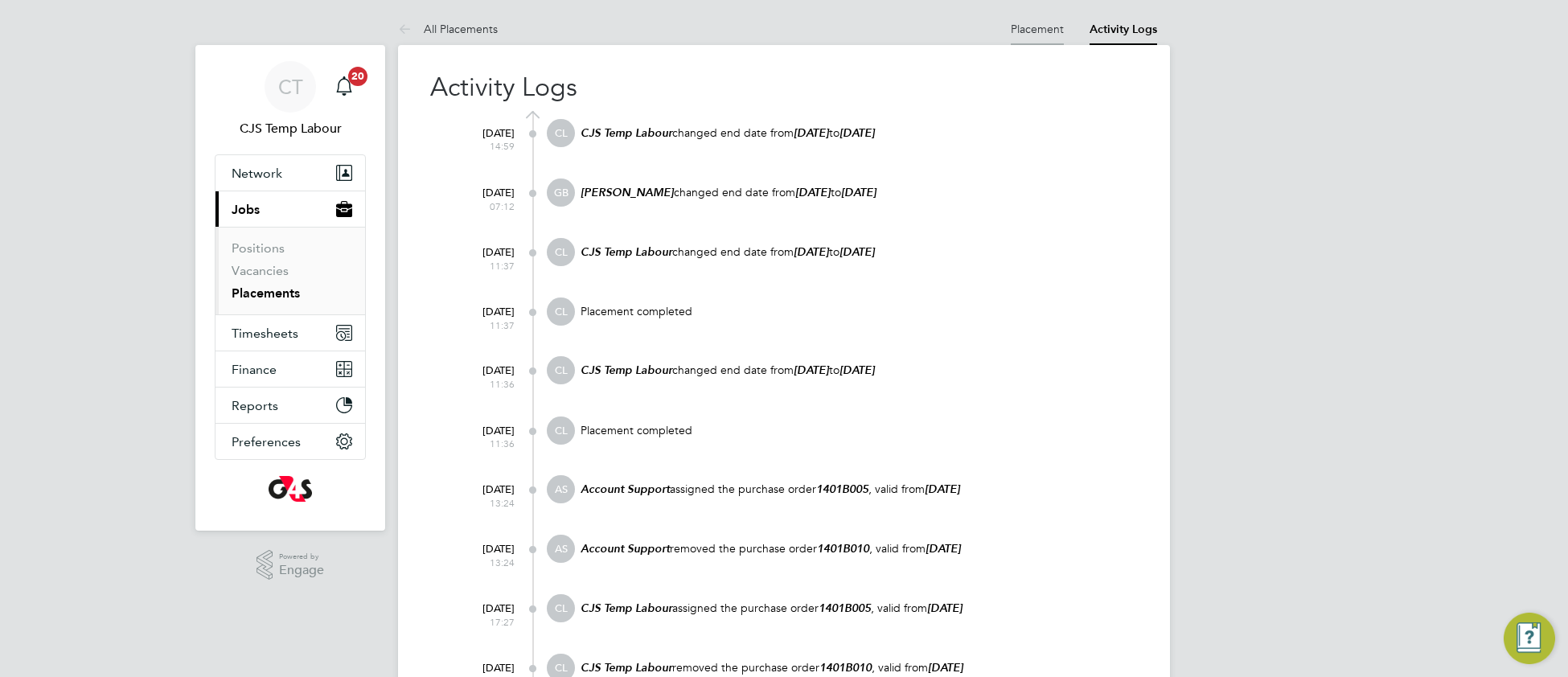
click at [1017, 24] on link "Placement" at bounding box center [1037, 29] width 53 height 14
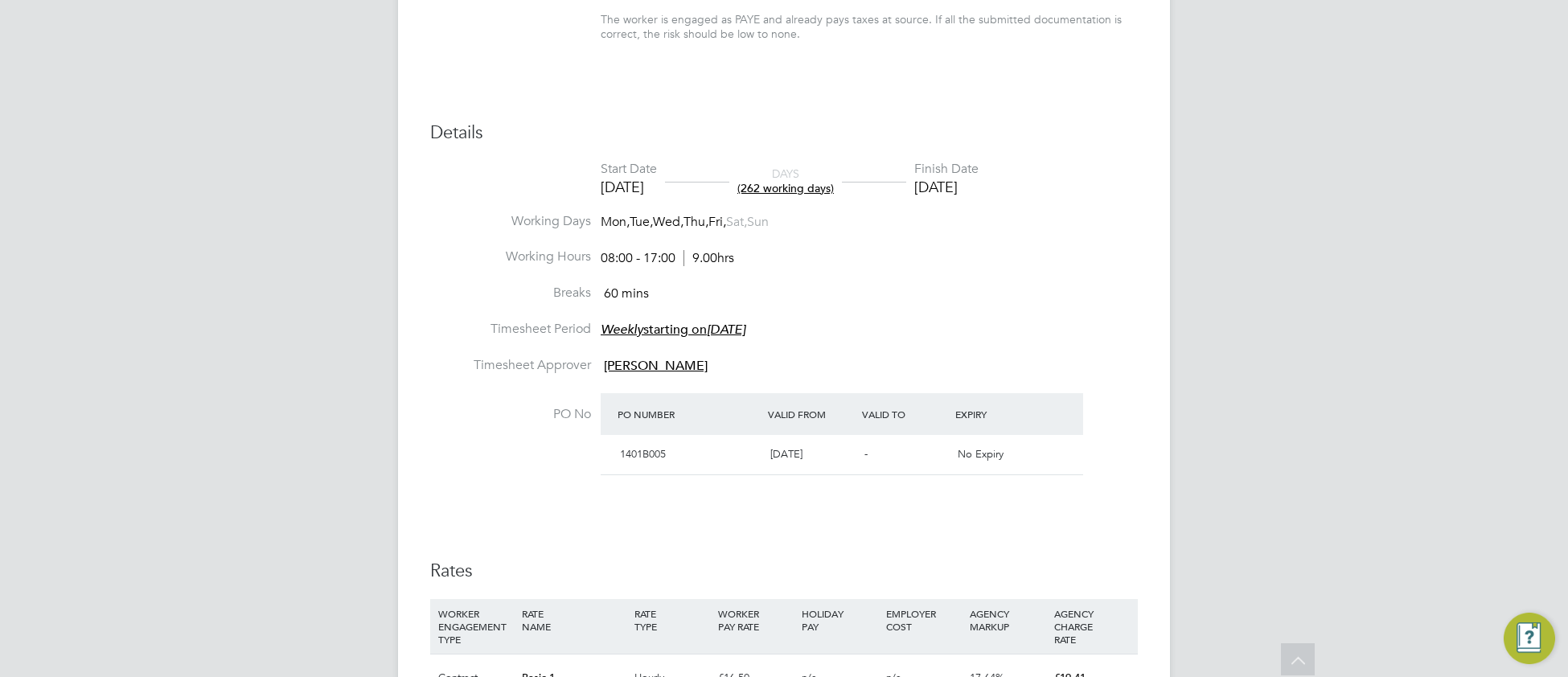
click at [1029, 298] on li "Breaks 60 mins" at bounding box center [784, 303] width 708 height 36
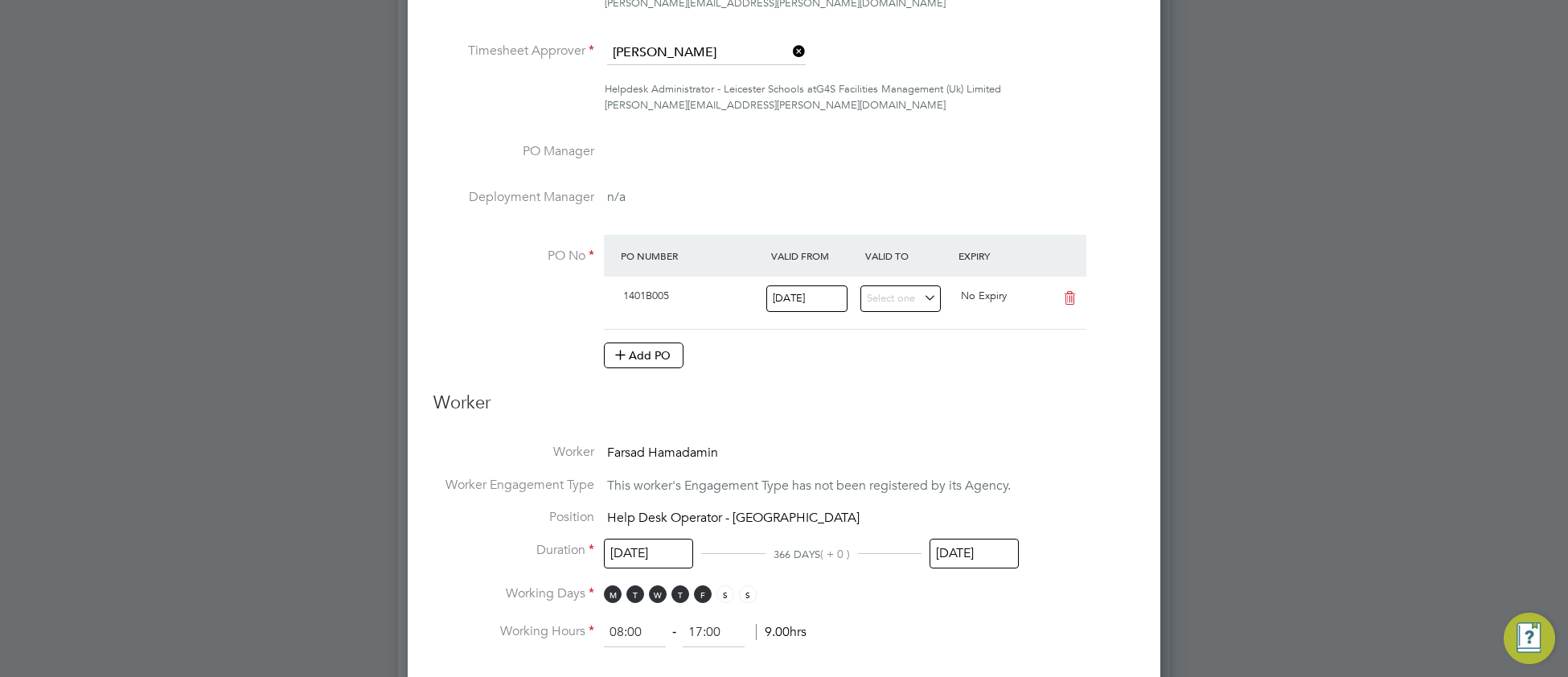
click at [997, 557] on input "30 Sep 2025" at bounding box center [974, 553] width 89 height 30
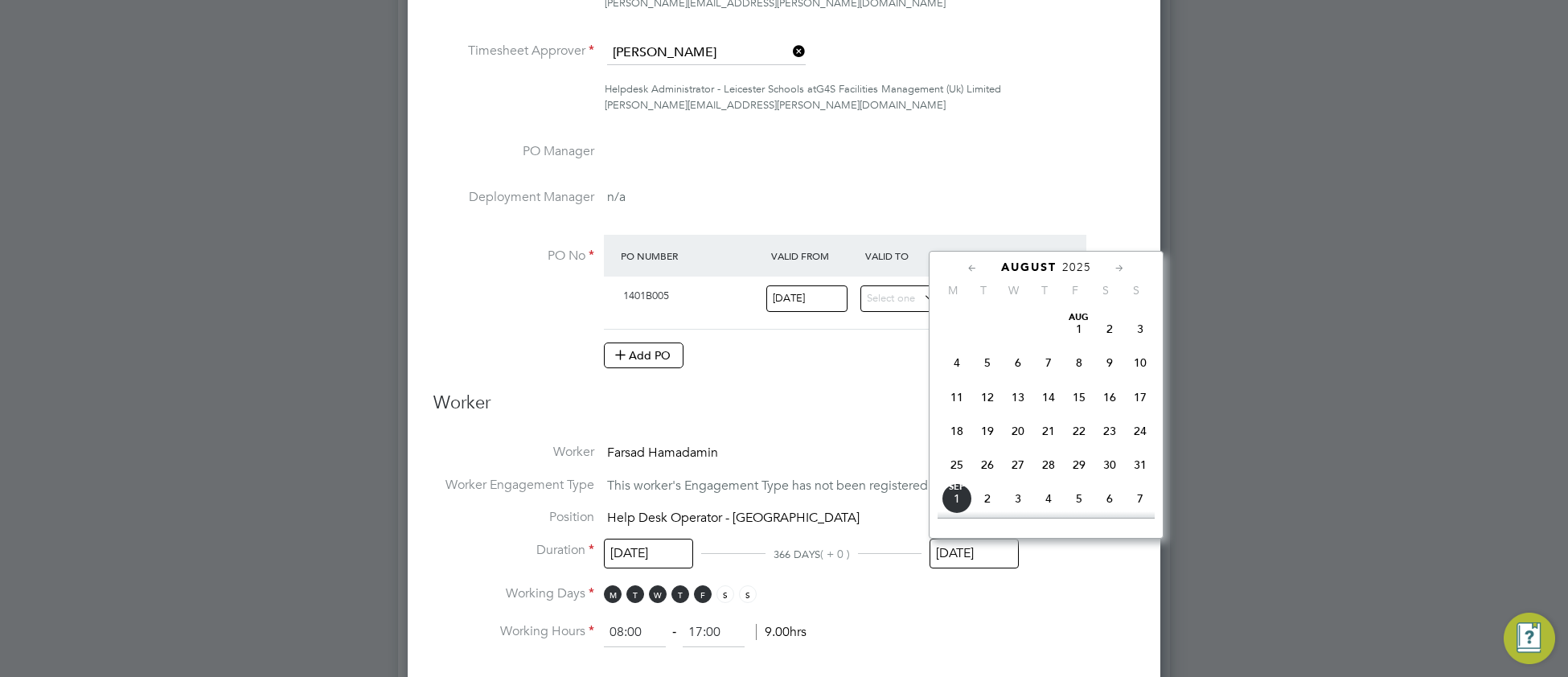
drag, startPoint x: 1139, startPoint y: 342, endPoint x: 1081, endPoint y: 395, distance: 78.6
click at [1138, 342] on span "3" at bounding box center [1140, 329] width 31 height 31
type input "03 Aug 2025"
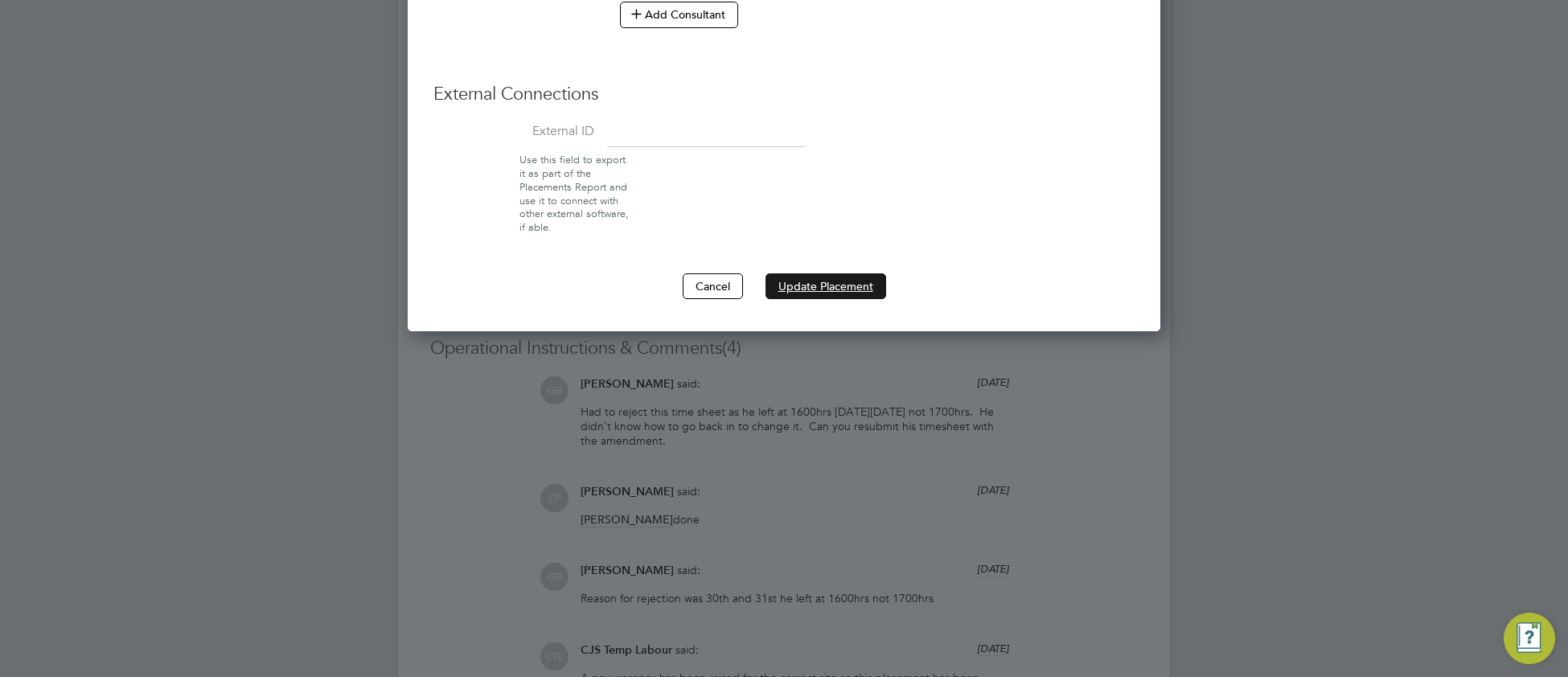
click at [837, 290] on button "Update Placement" at bounding box center [826, 286] width 120 height 26
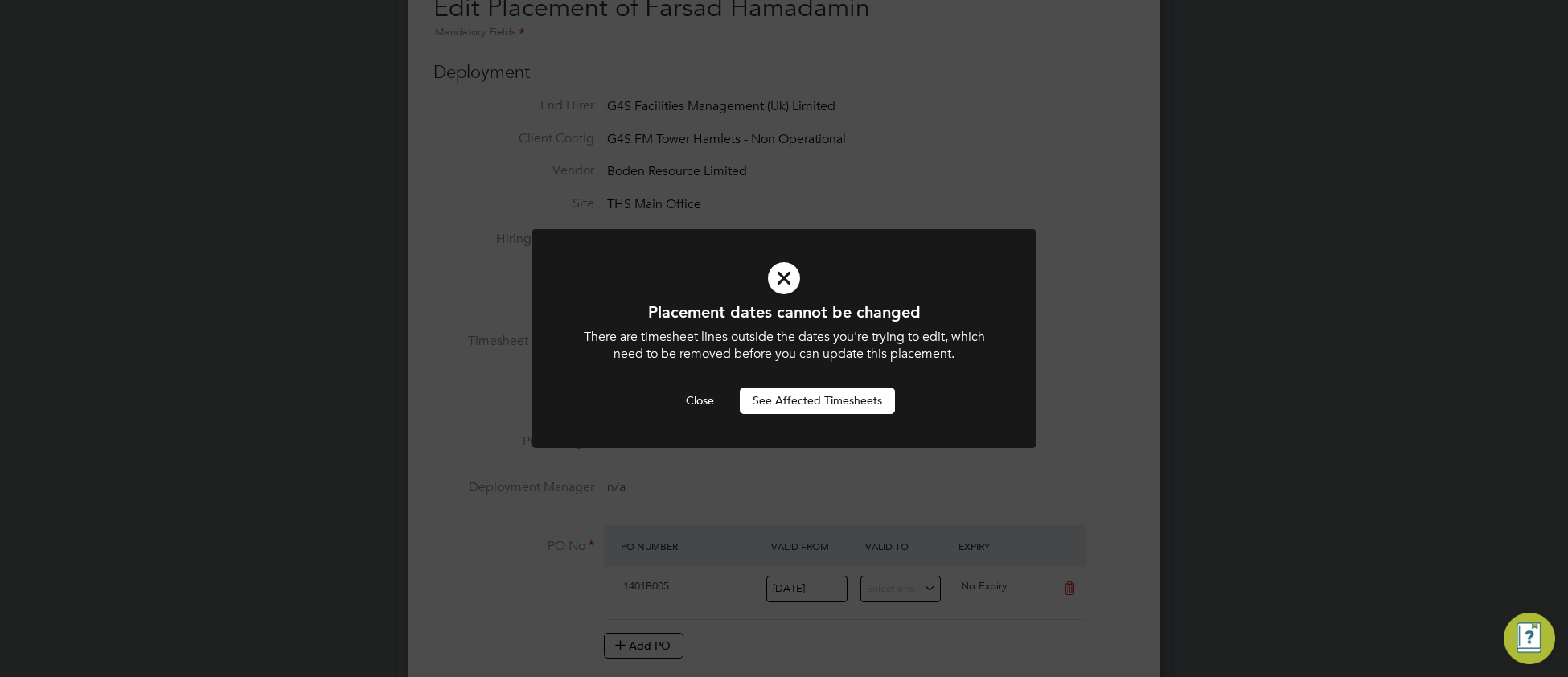
click at [773, 403] on button "See Affected Timesheets" at bounding box center [817, 400] width 156 height 26
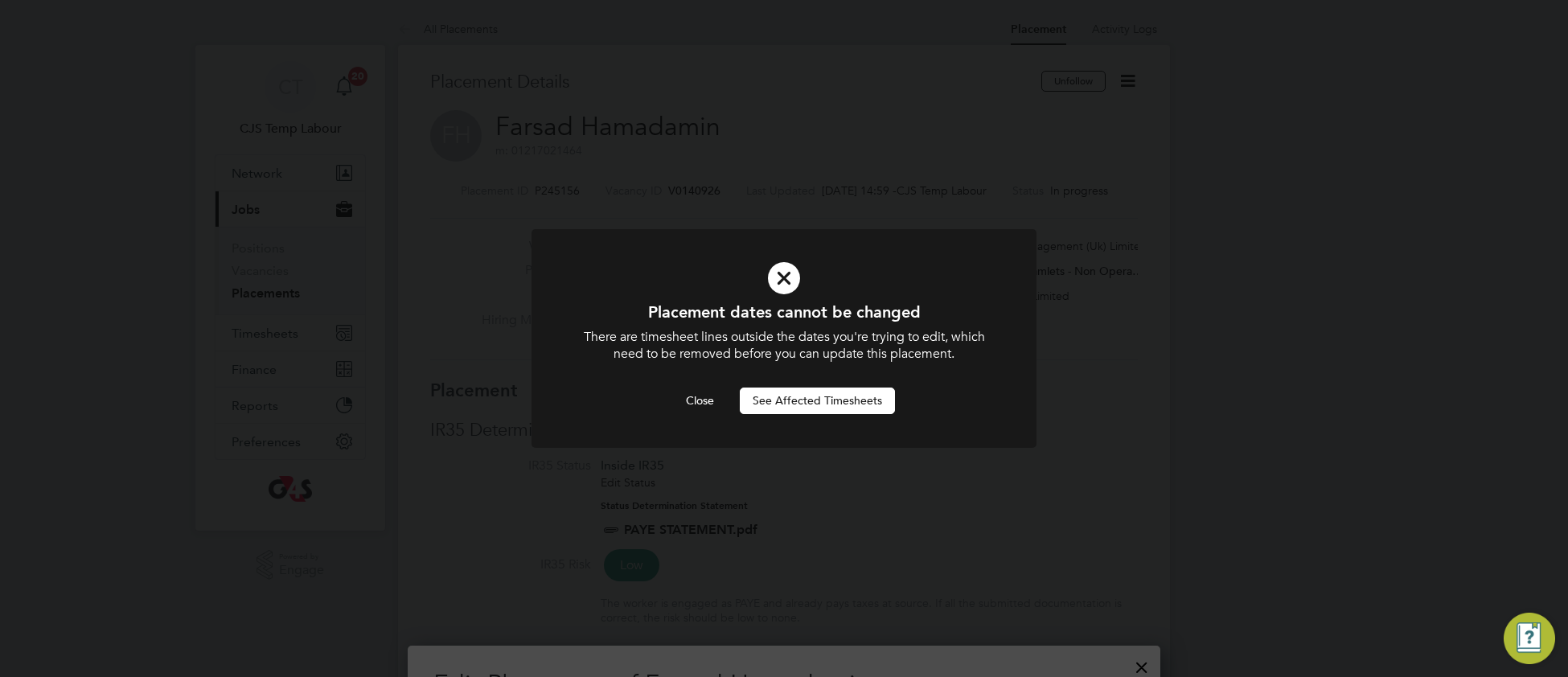
scroll to position [677, 0]
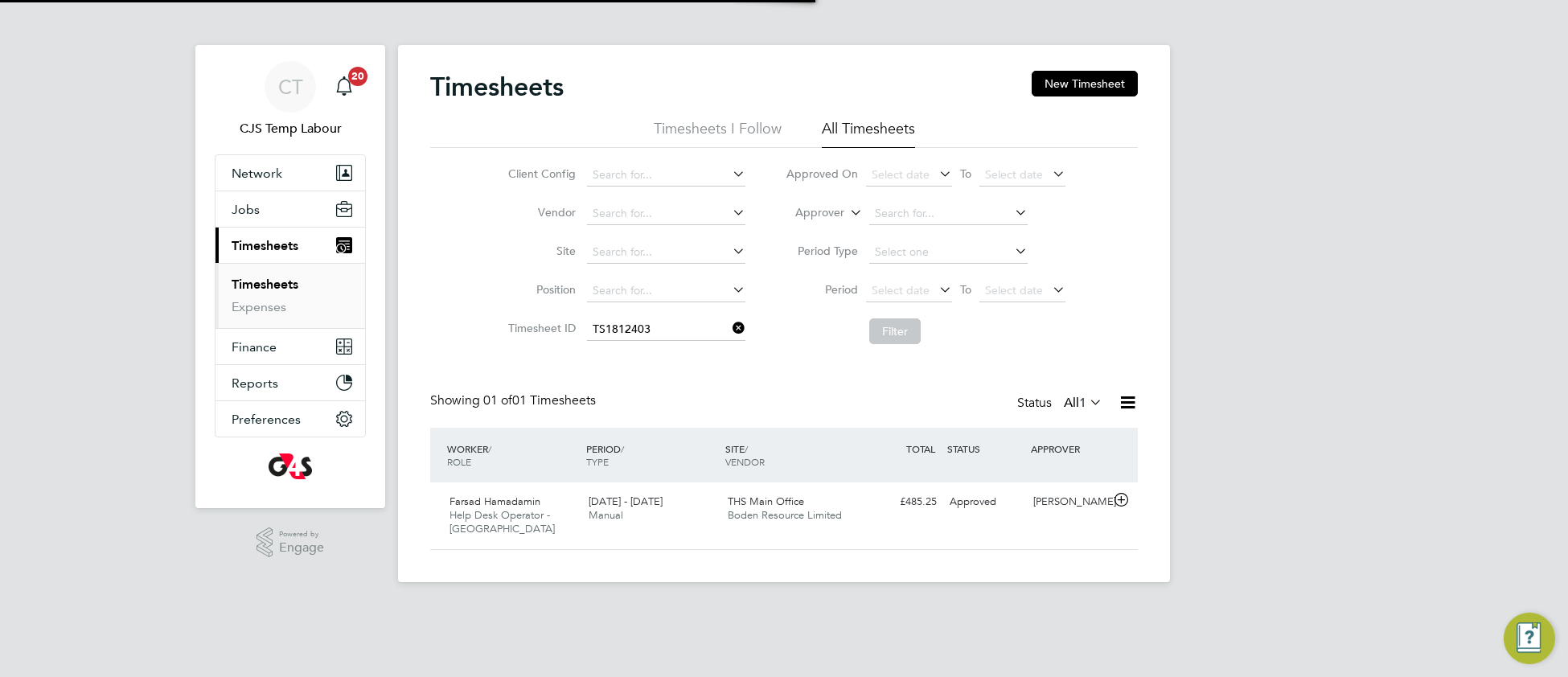
scroll to position [40, 138]
click at [767, 521] on div "THS Main Office Boden Resource Limited" at bounding box center [790, 509] width 139 height 40
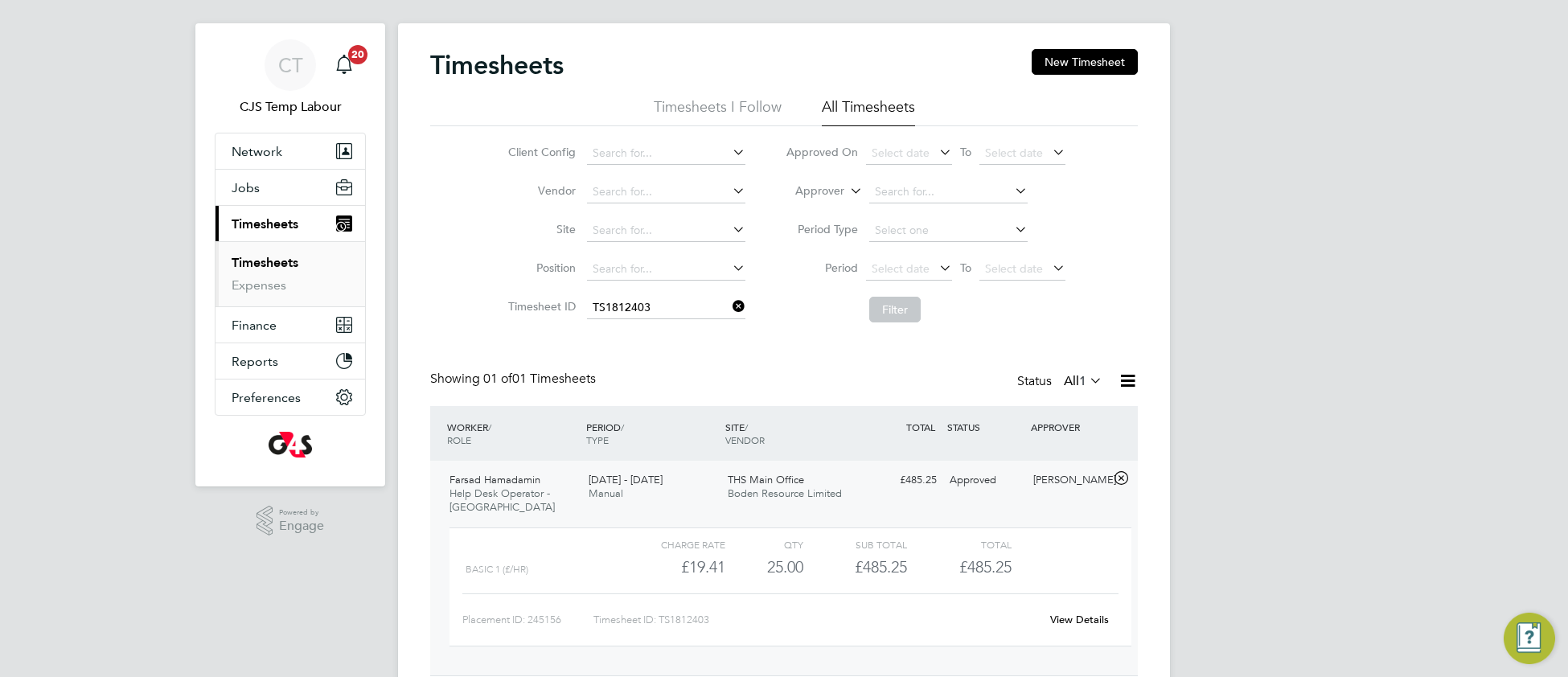
scroll to position [80, 0]
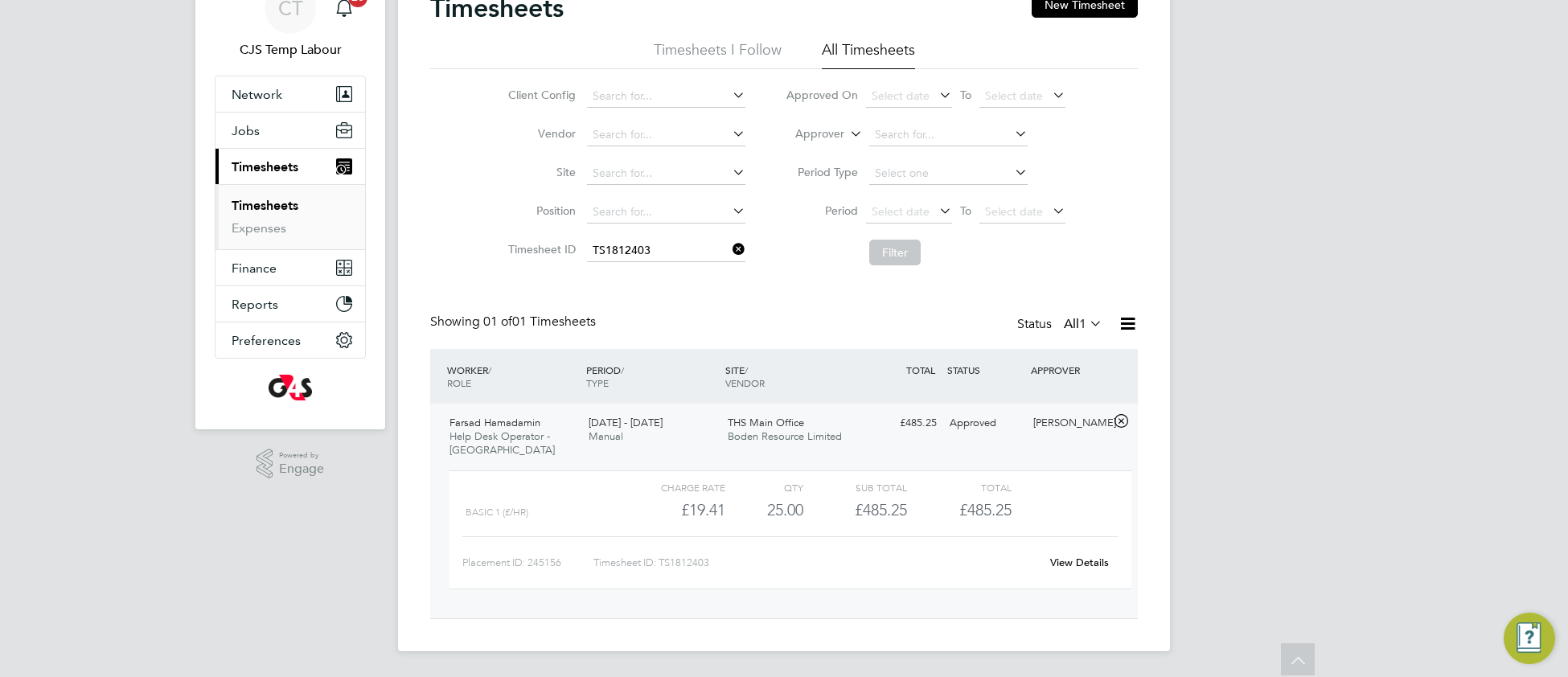
click at [729, 250] on icon at bounding box center [729, 249] width 0 height 22
click at [847, 135] on icon at bounding box center [847, 129] width 0 height 14
click at [824, 147] on li "Worker" at bounding box center [805, 152] width 80 height 21
click at [879, 129] on input at bounding box center [949, 135] width 158 height 22
click at [890, 164] on li "Farsad Hamadamin" at bounding box center [948, 157] width 160 height 22
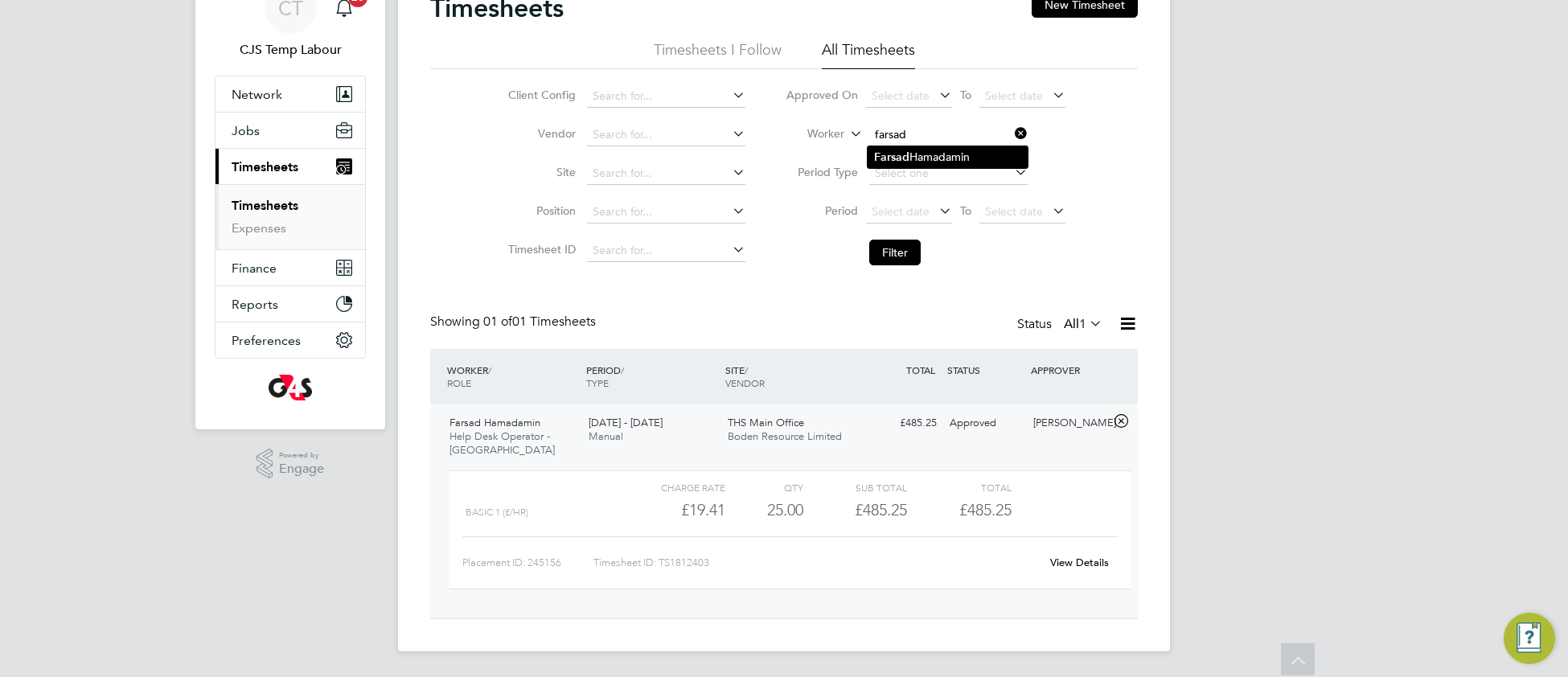
type input "Farsad Hamadamin"
click at [910, 256] on button "Filter" at bounding box center [895, 253] width 51 height 26
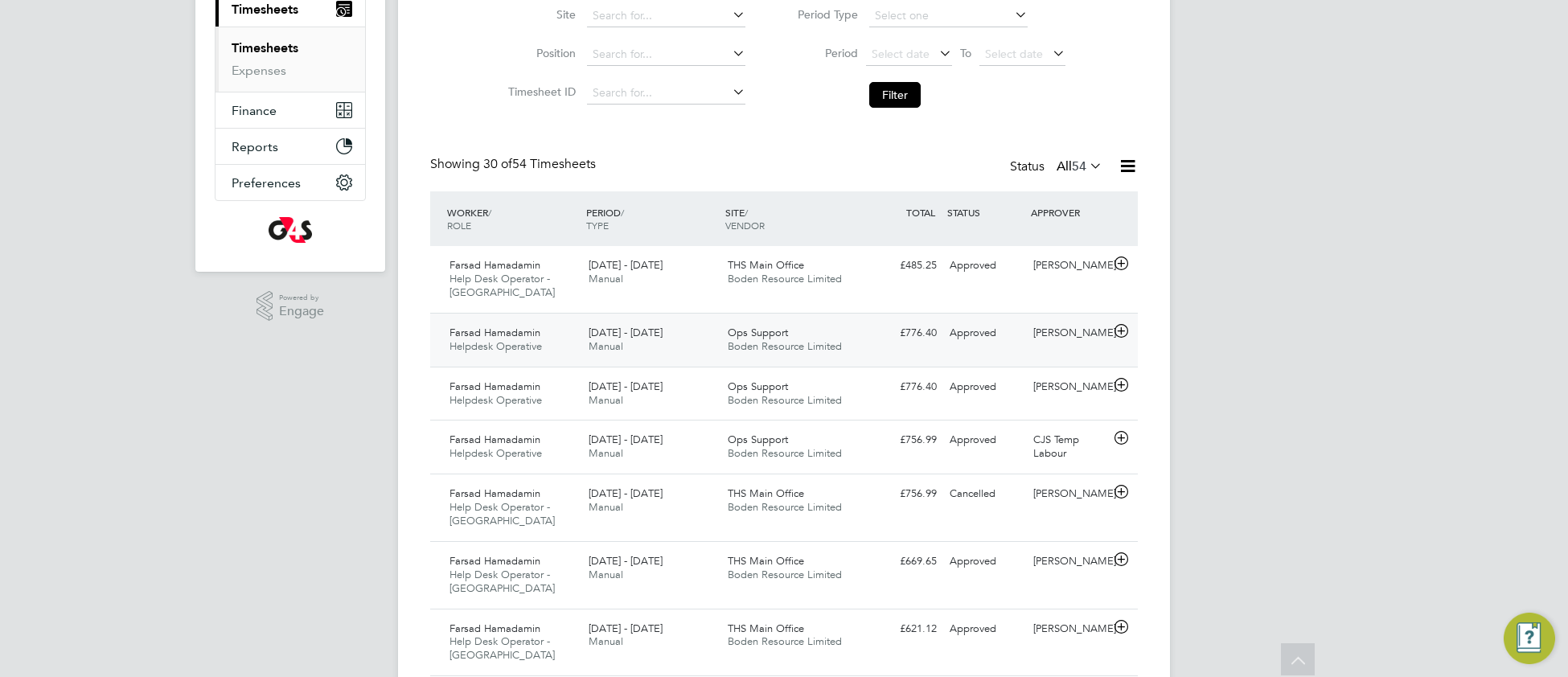
scroll to position [240, 0]
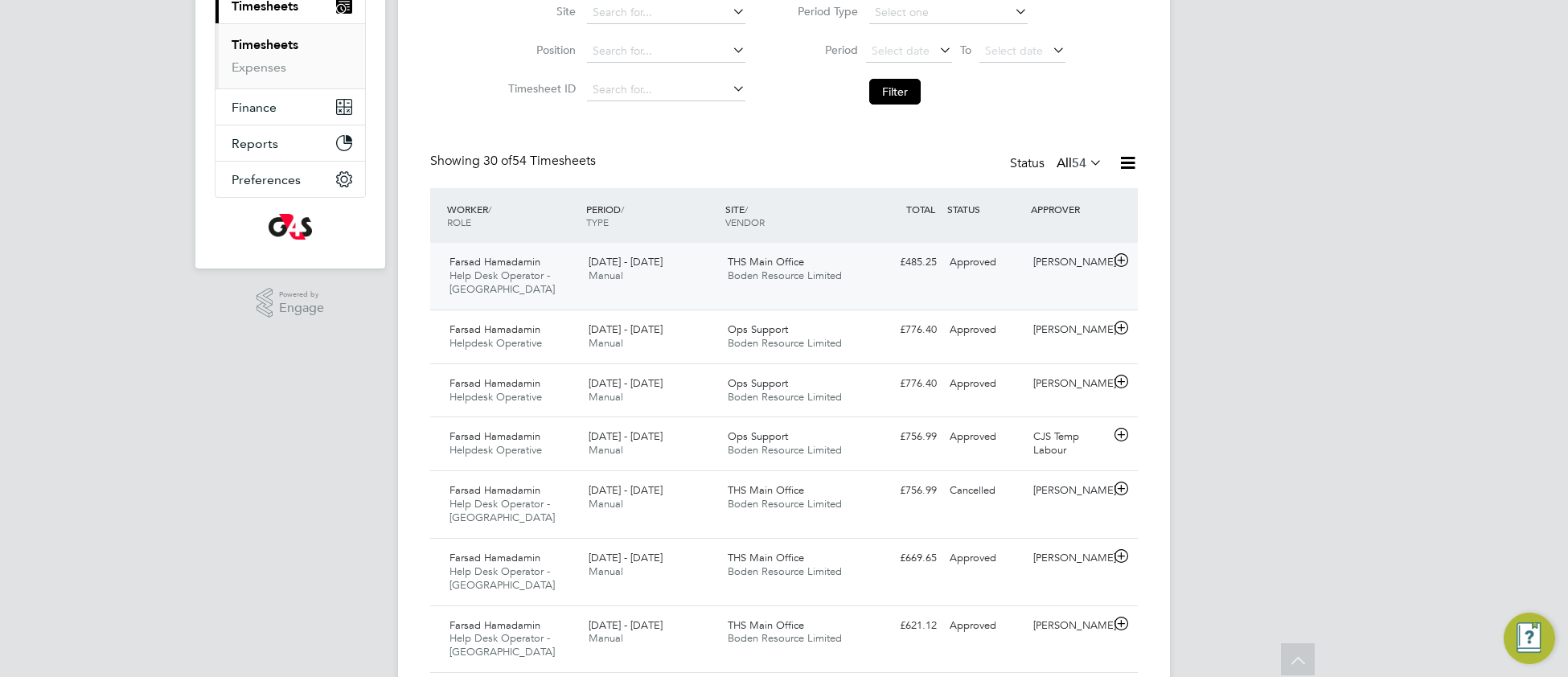
click at [858, 285] on div "THS Main Office Boden Resource Limited" at bounding box center [790, 269] width 139 height 40
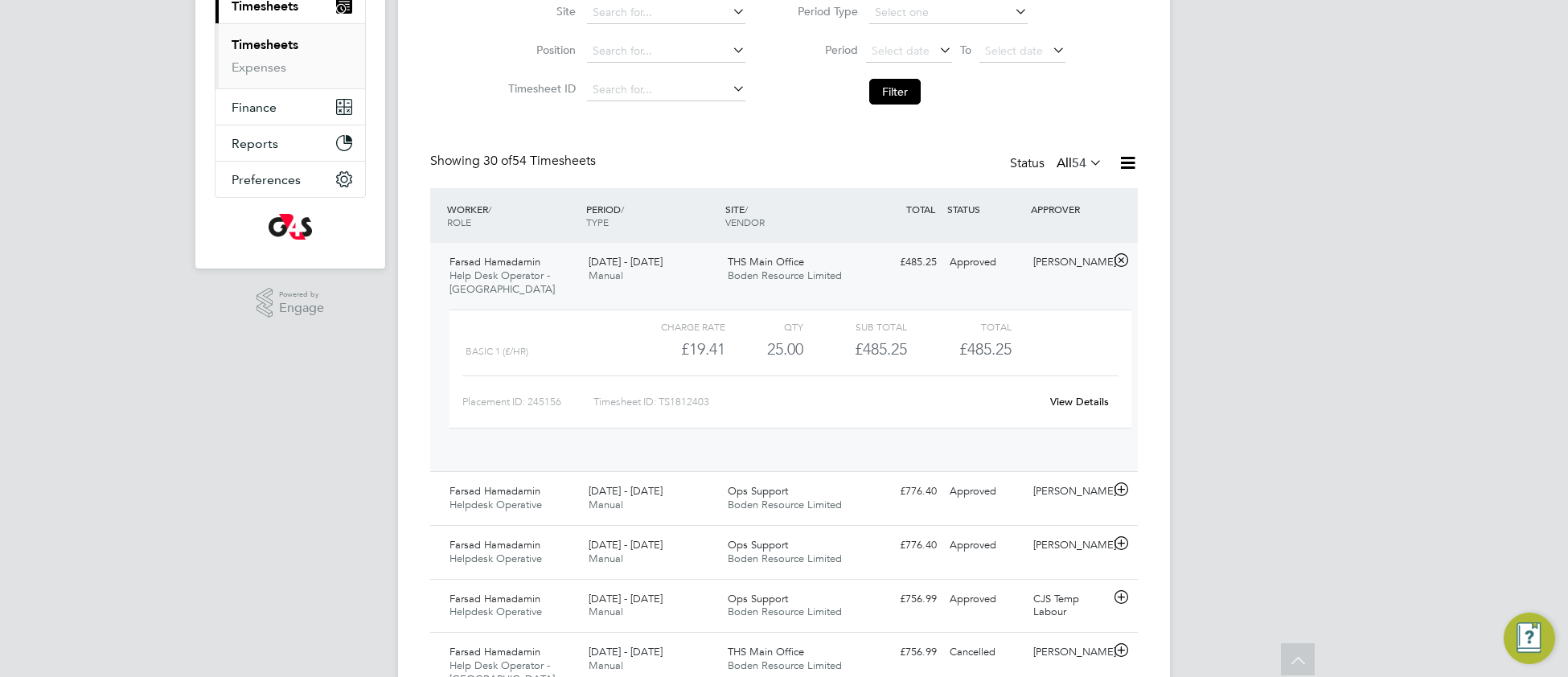
scroll to position [27, 156]
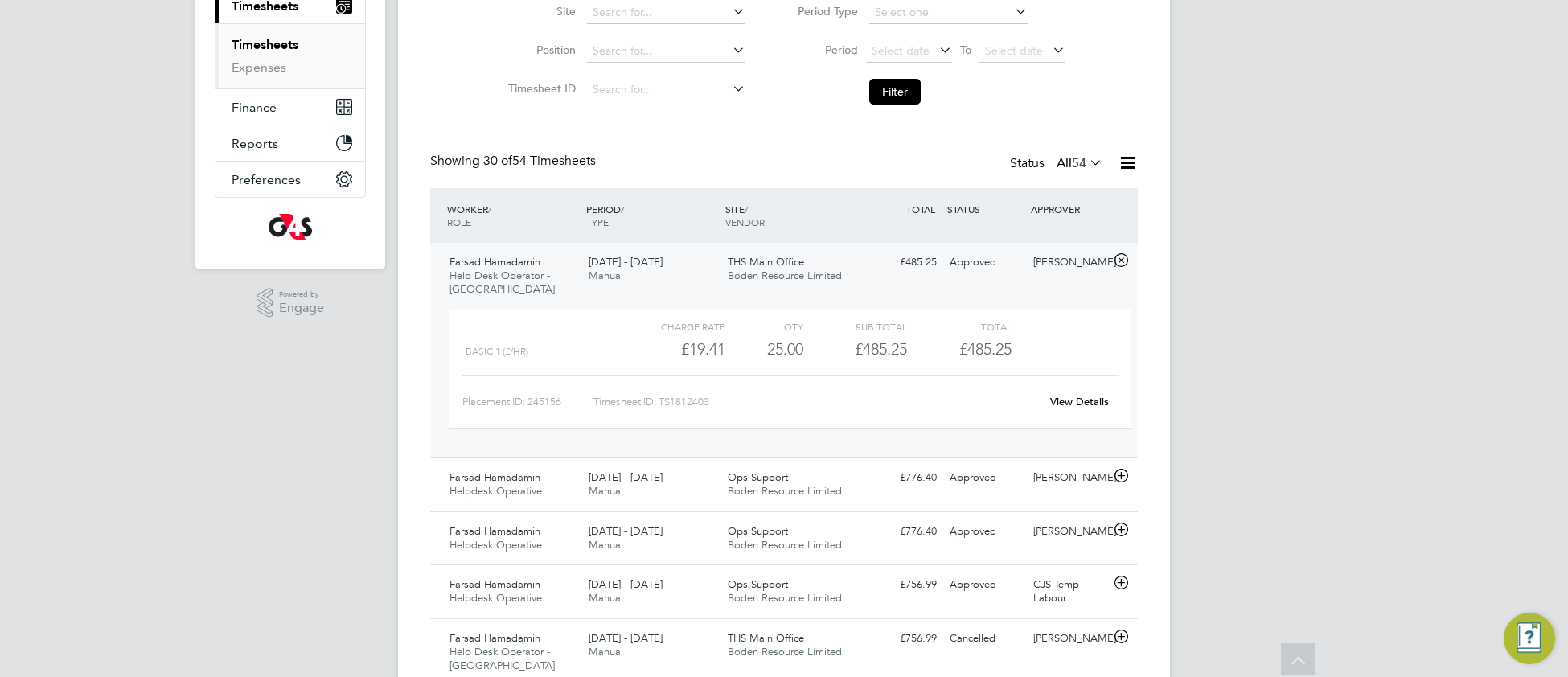
click at [1066, 403] on link "View Details" at bounding box center [1079, 401] width 58 height 13
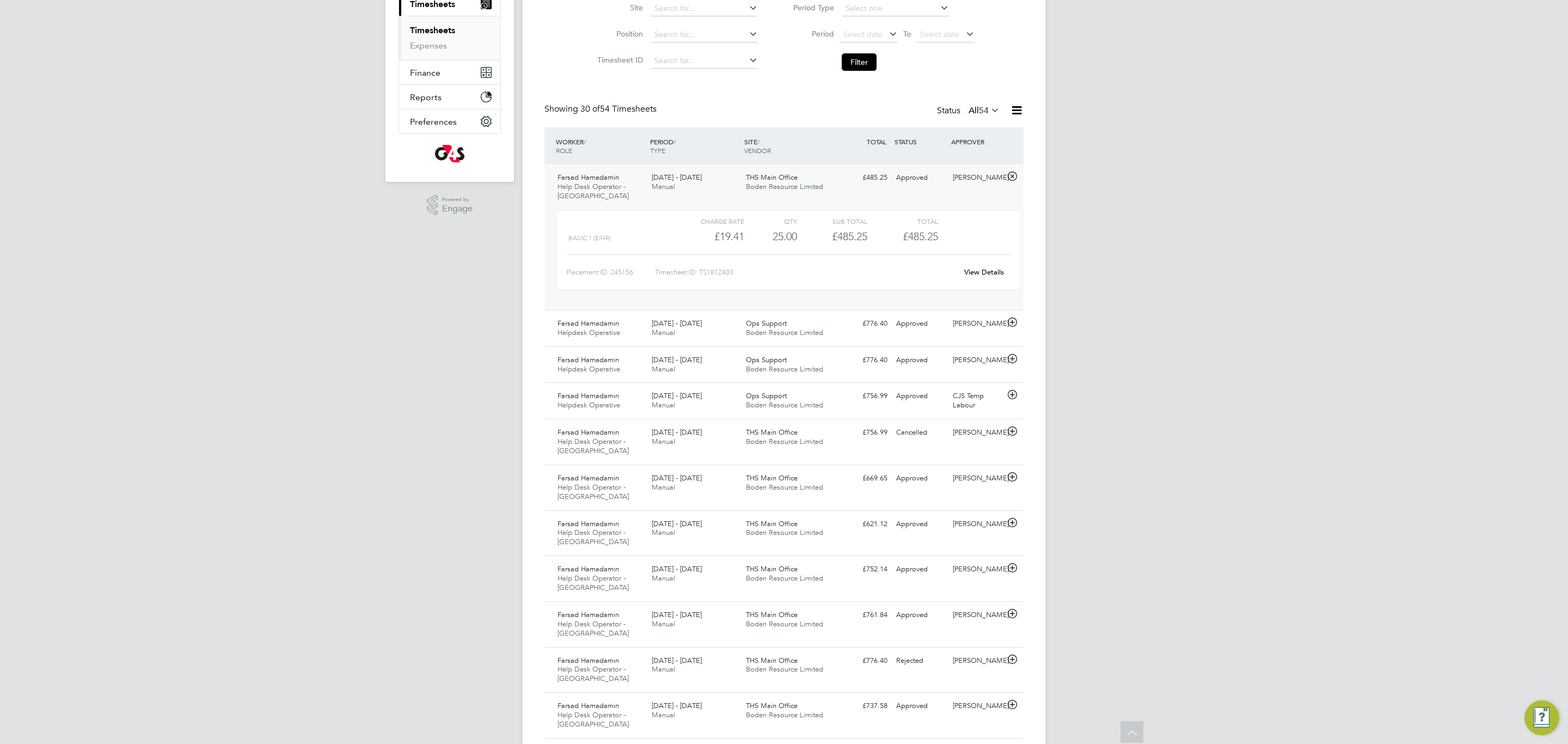
scroll to position [28, 95]
click at [985, 271] on link "View Details" at bounding box center [984, 272] width 40 height 9
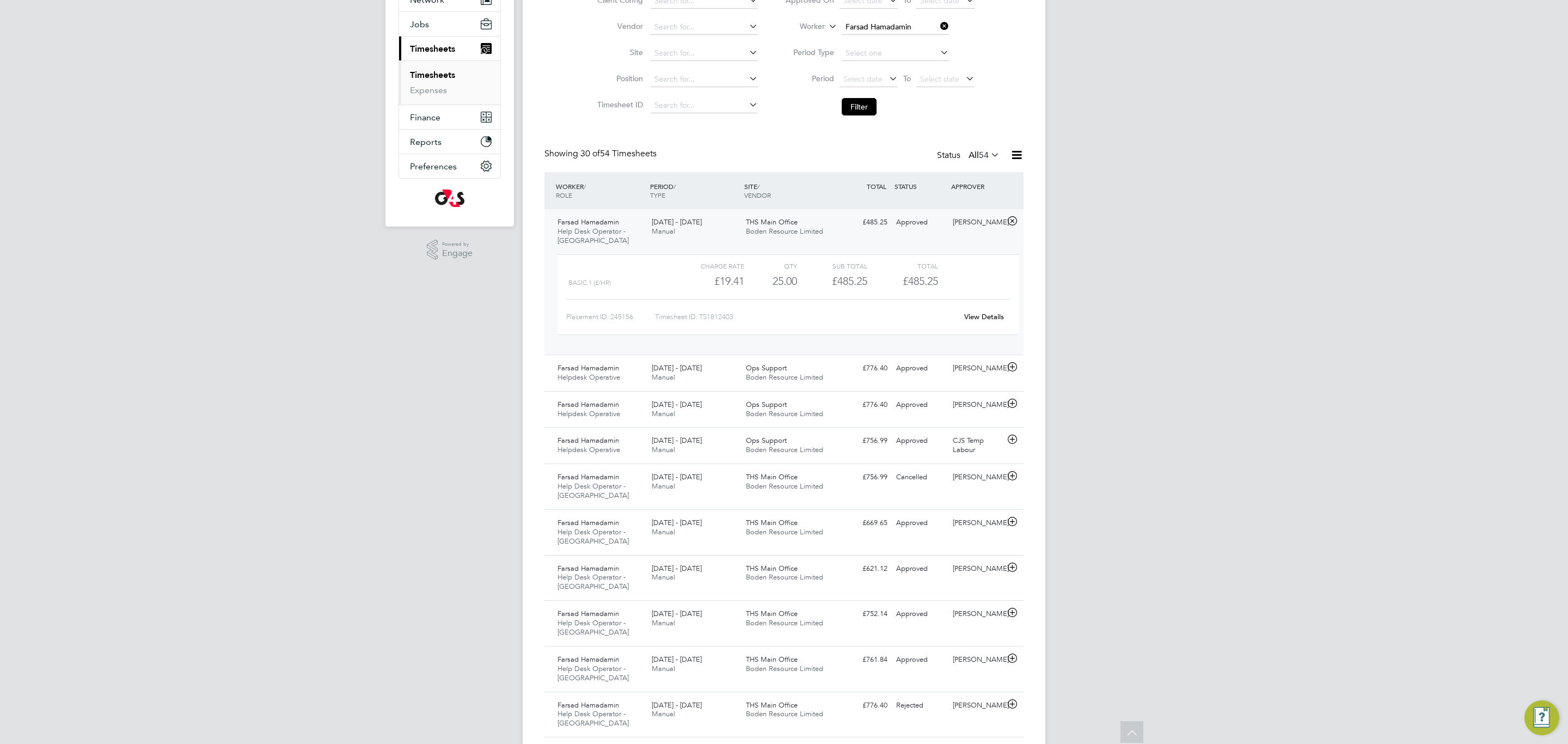
scroll to position [114, 0]
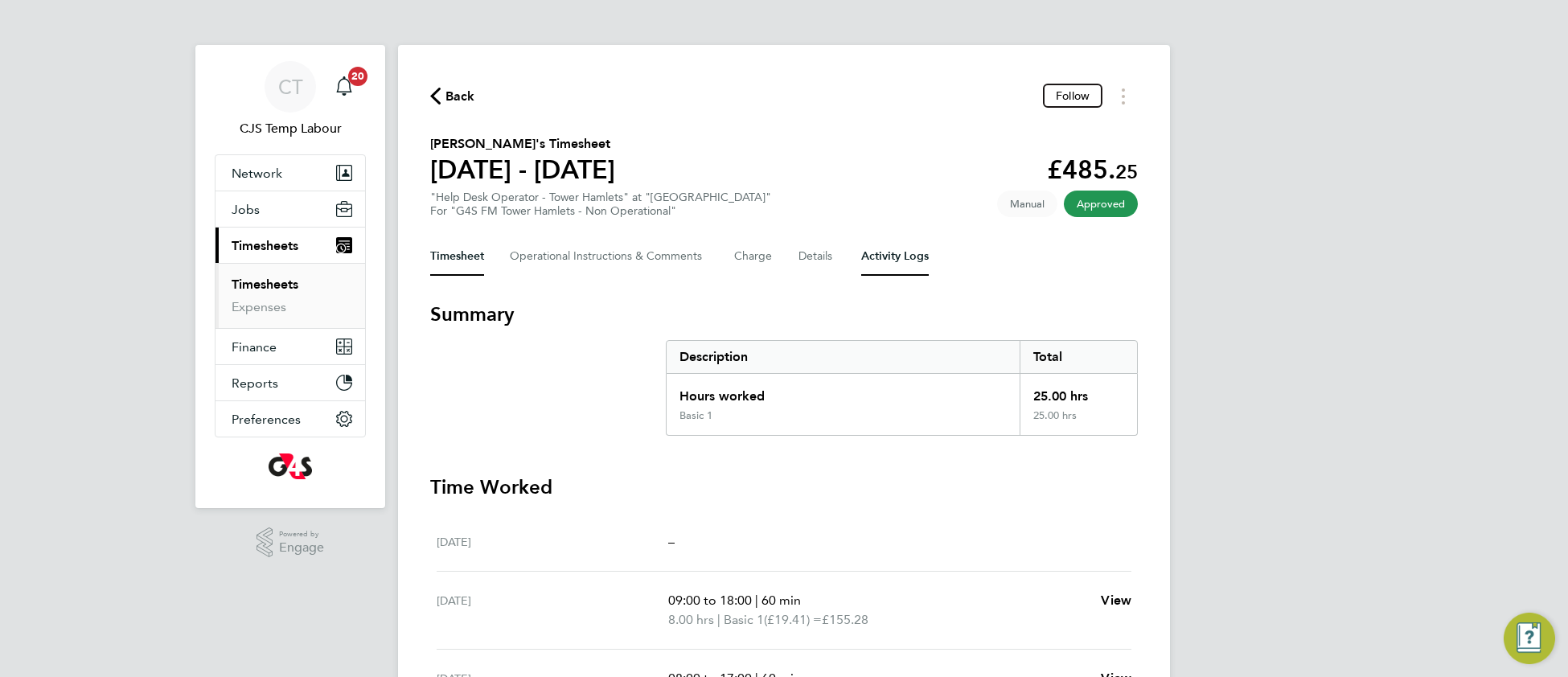
click at [894, 248] on Logs-tab "Activity Logs" at bounding box center [895, 256] width 67 height 39
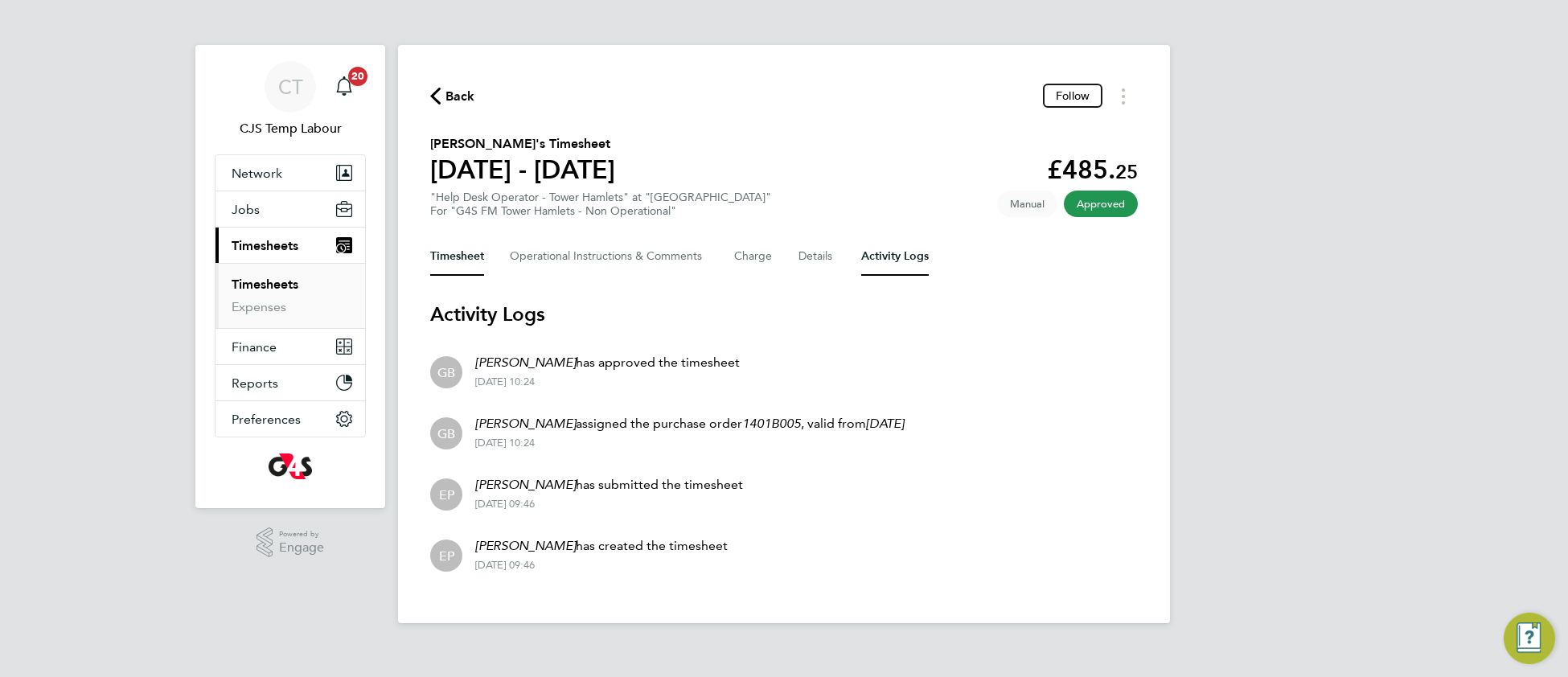
click at [464, 254] on button "Timesheet" at bounding box center [458, 256] width 54 height 39
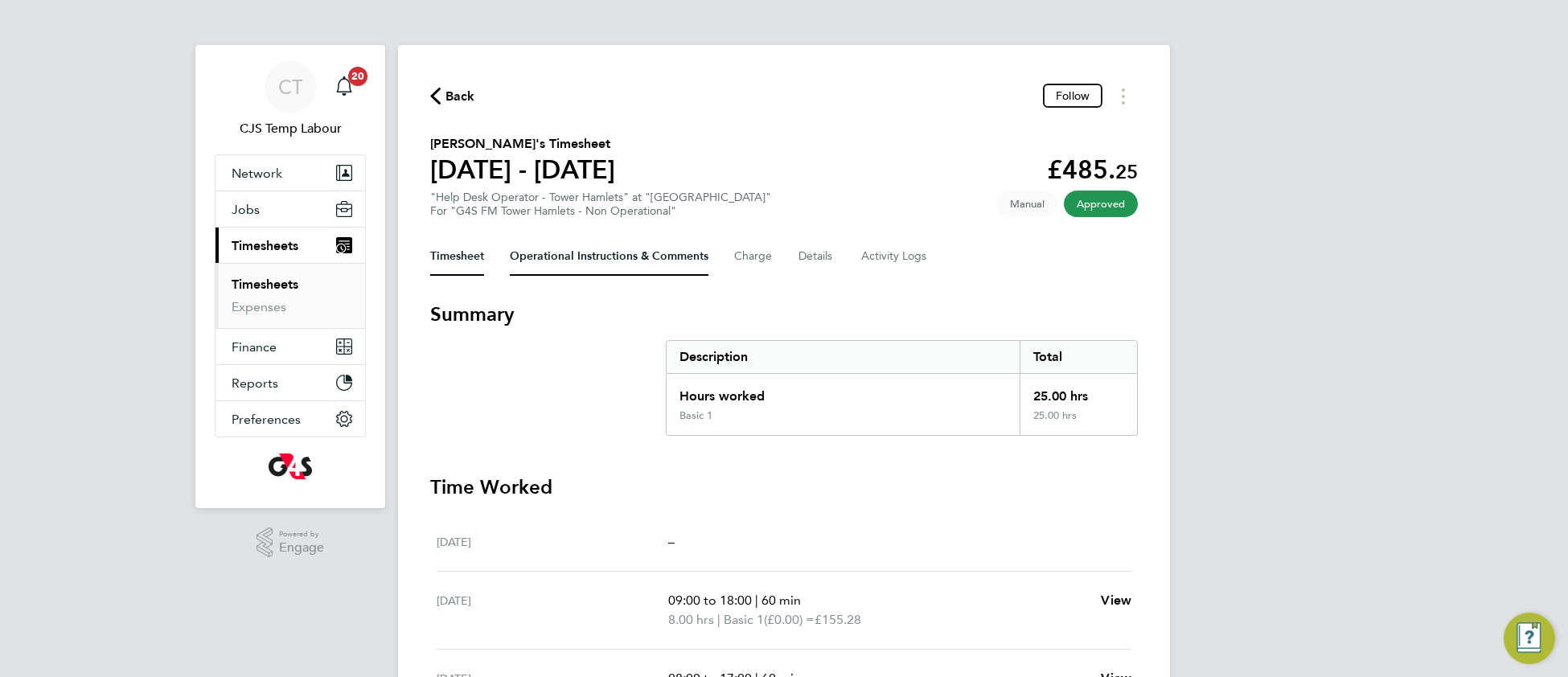
click at [570, 260] on Comments-tab "Operational Instructions & Comments" at bounding box center [609, 256] width 199 height 39
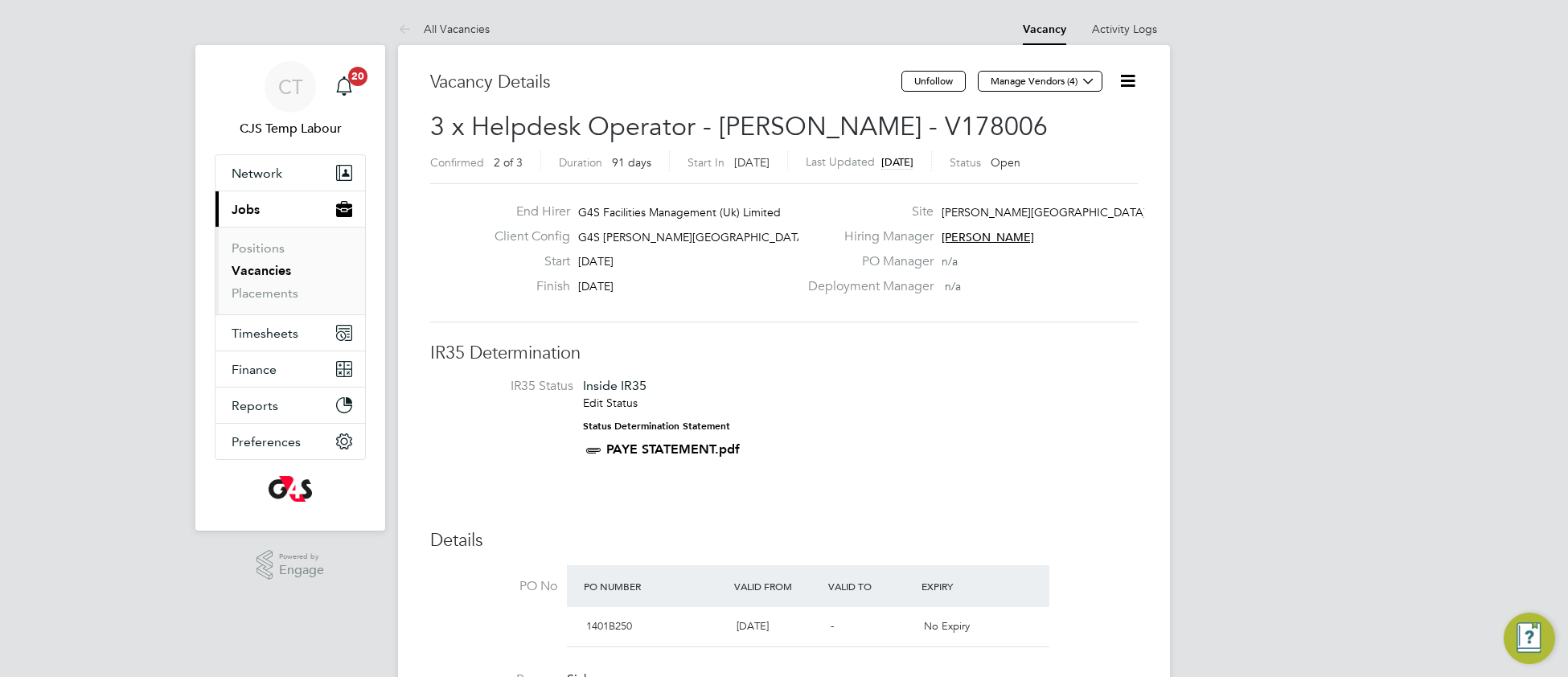
click at [430, 25] on link "All Vacancies" at bounding box center [444, 29] width 92 height 14
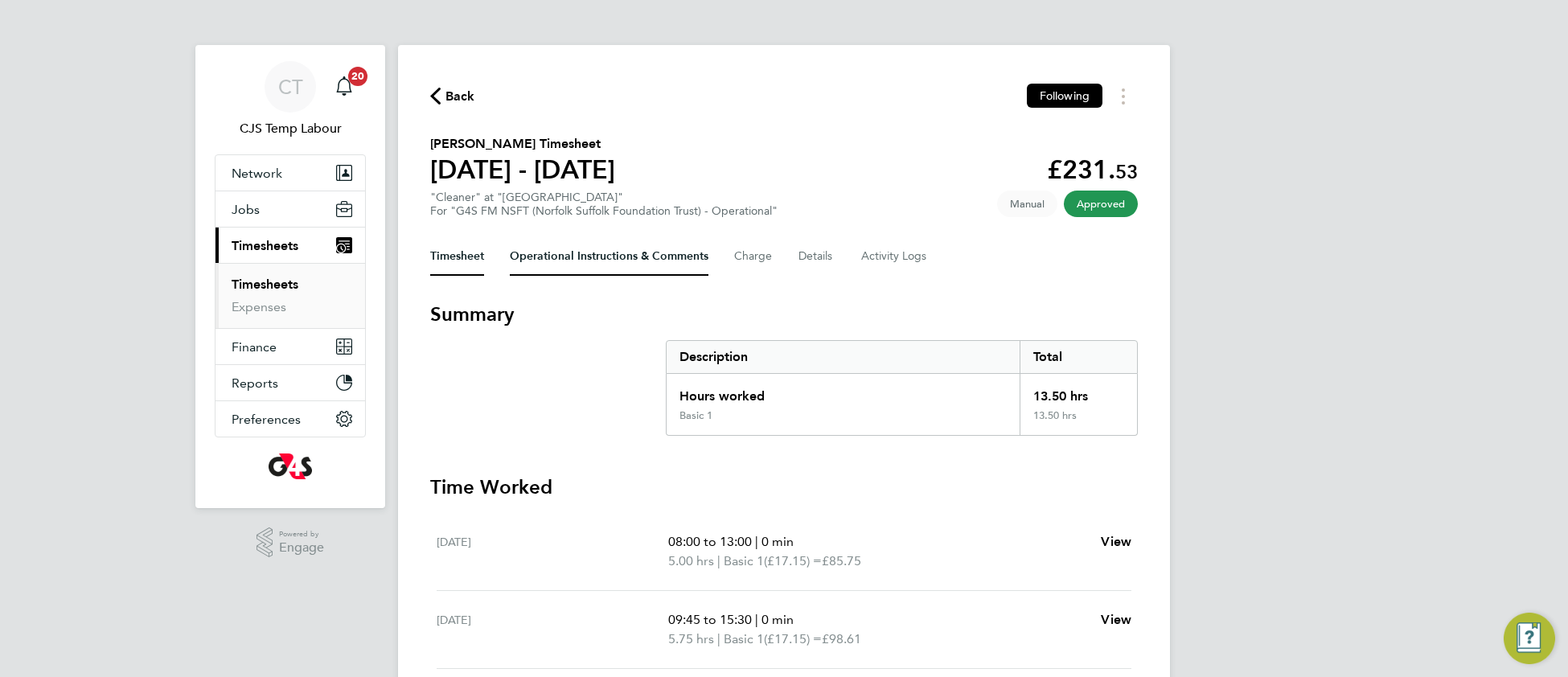
drag, startPoint x: 583, startPoint y: 249, endPoint x: 560, endPoint y: 295, distance: 51.4
click at [584, 249] on Comments-tab "Operational Instructions & Comments" at bounding box center [609, 256] width 199 height 39
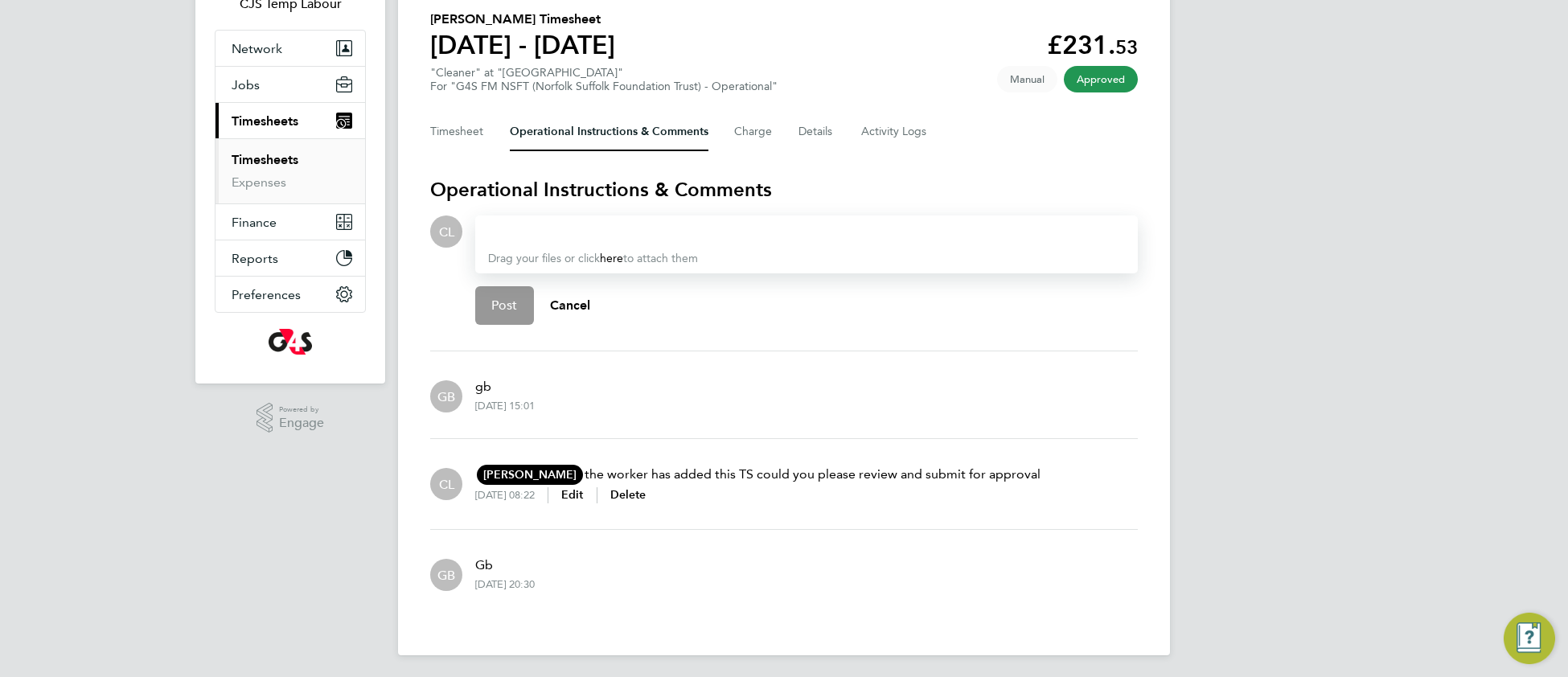
scroll to position [128, 0]
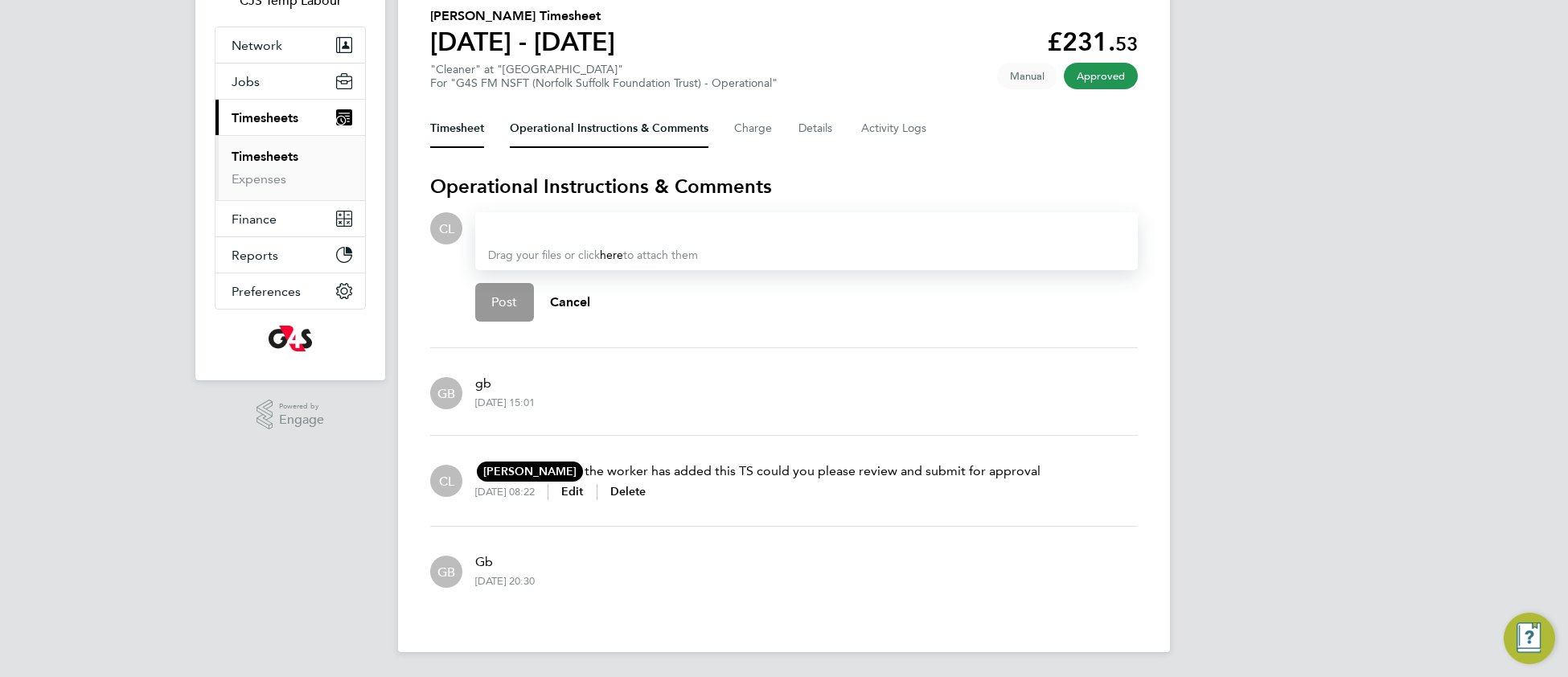
click at [452, 130] on button "Timesheet" at bounding box center [458, 129] width 54 height 39
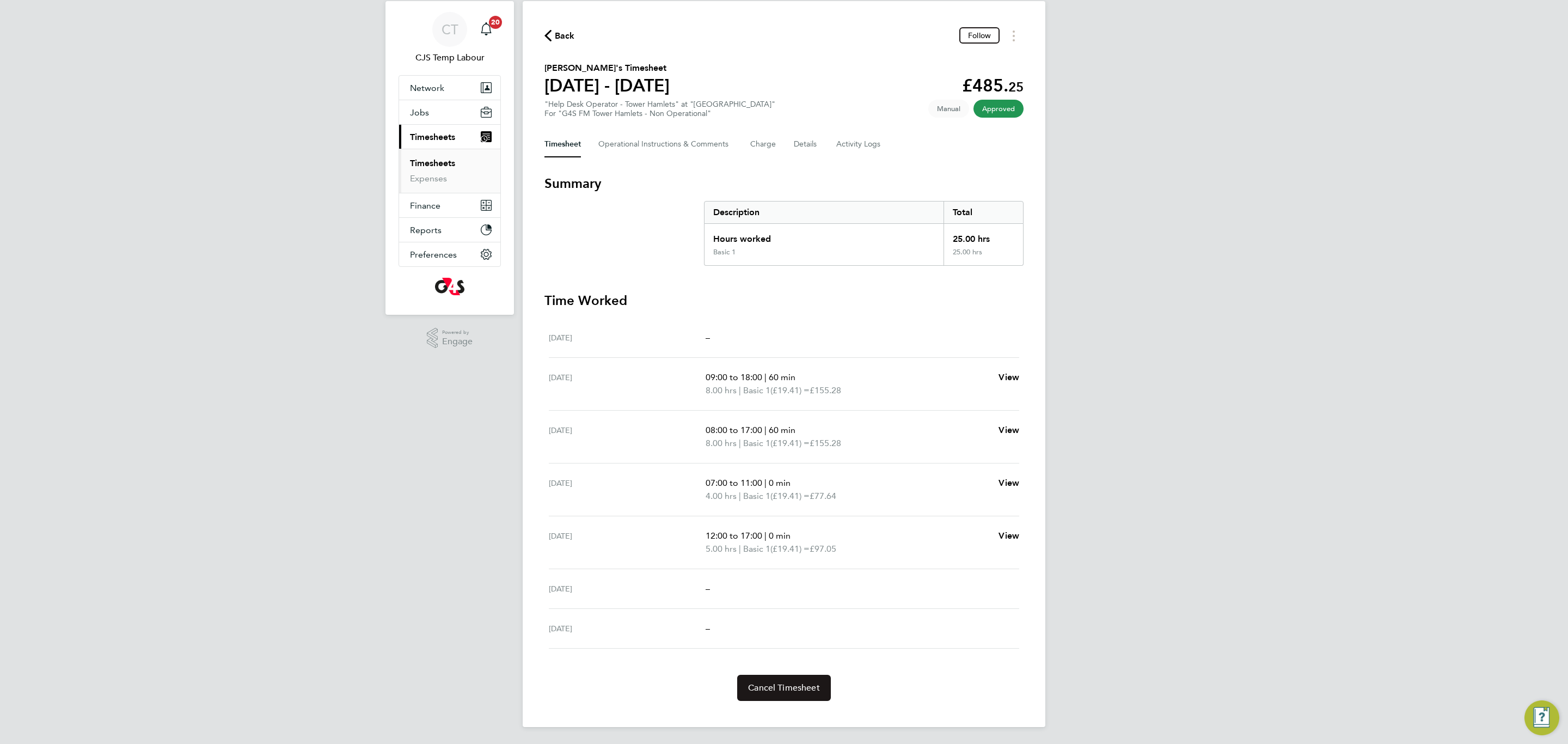
scroll to position [30, 0]
click at [782, 686] on span "Cancel Timesheet" at bounding box center [784, 687] width 72 height 11
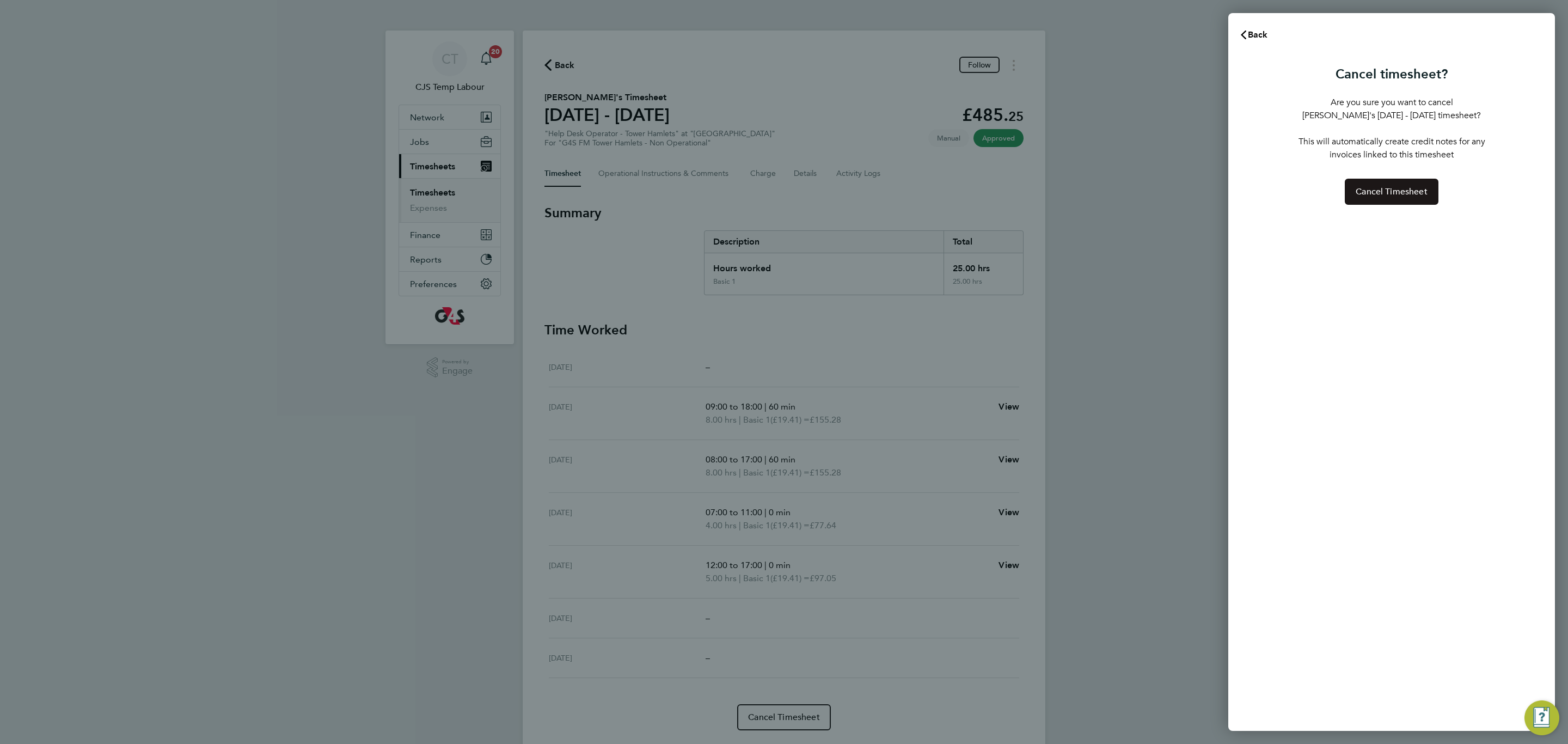
drag, startPoint x: 1373, startPoint y: 196, endPoint x: 1280, endPoint y: 241, distance: 103.3
click at [1370, 196] on button "Cancel Timesheet" at bounding box center [1391, 191] width 94 height 26
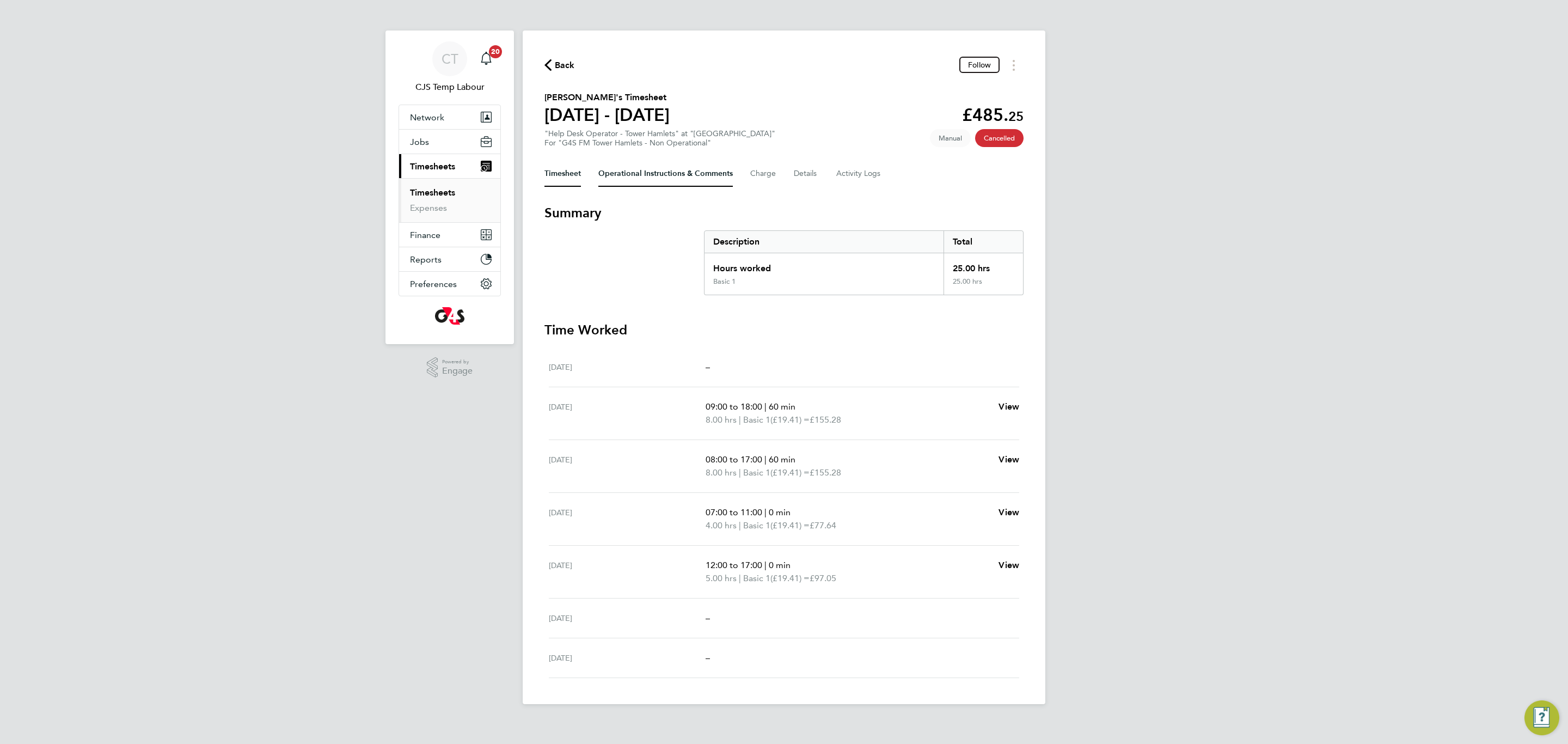
click at [651, 178] on Comments-tab "Operational Instructions & Comments" at bounding box center [665, 174] width 135 height 26
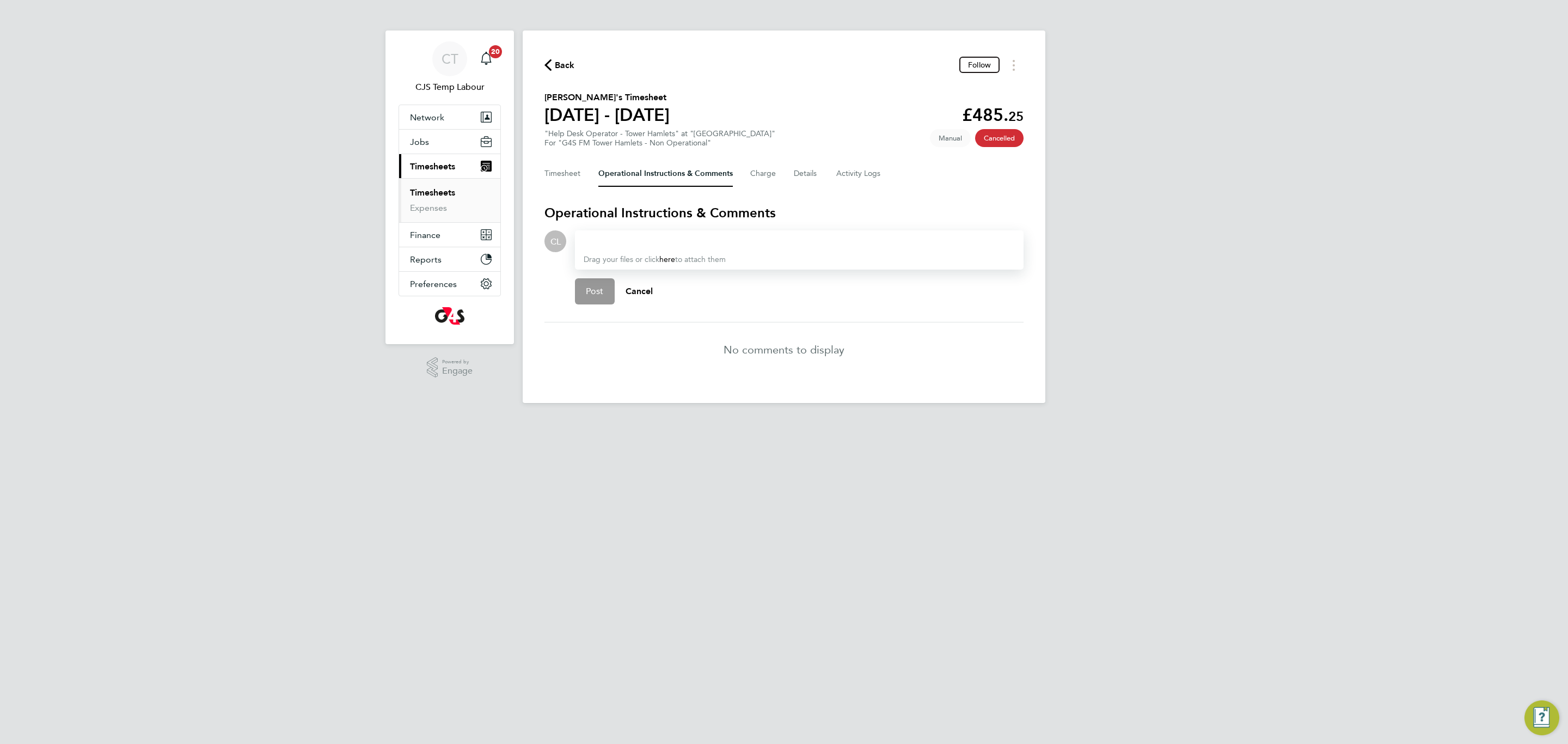
click at [619, 244] on div at bounding box center [799, 241] width 431 height 13
click at [853, 174] on Logs-tab "Activity Logs" at bounding box center [859, 174] width 46 height 26
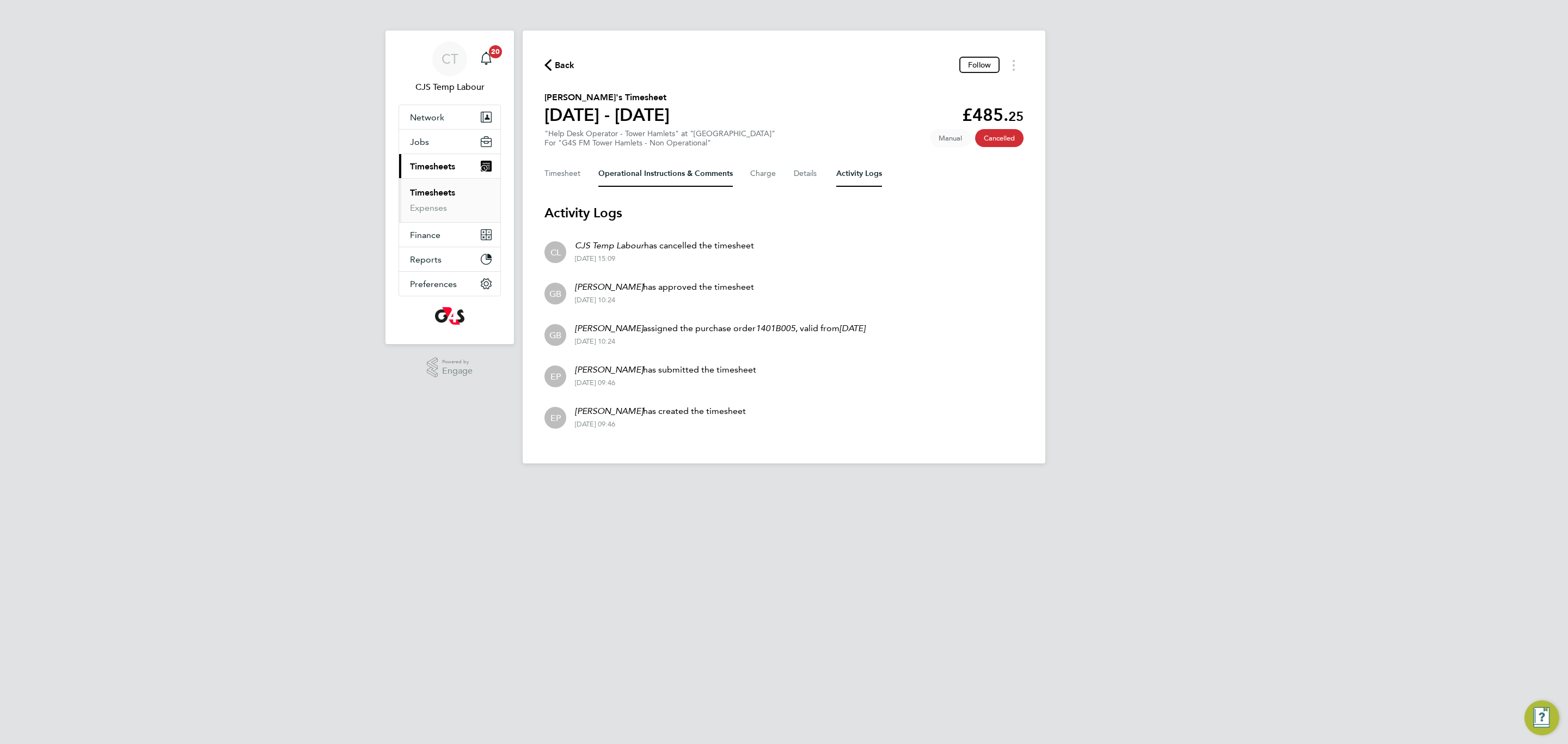
click at [627, 173] on Comments-tab "Operational Instructions & Comments" at bounding box center [665, 174] width 135 height 26
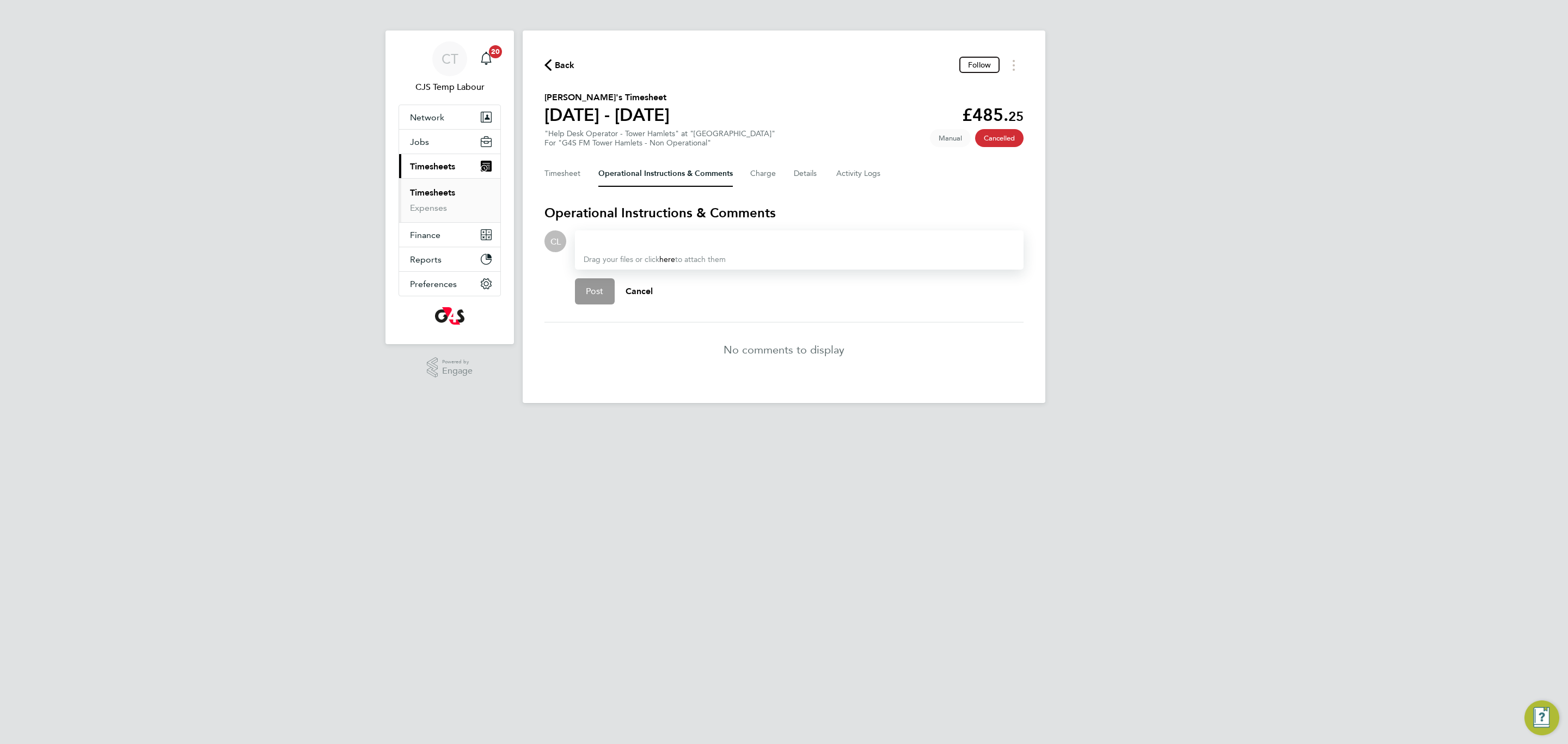
click at [614, 242] on div at bounding box center [799, 241] width 431 height 13
click at [642, 265] on p "[PERSON_NAME]" at bounding box center [665, 264] width 101 height 13
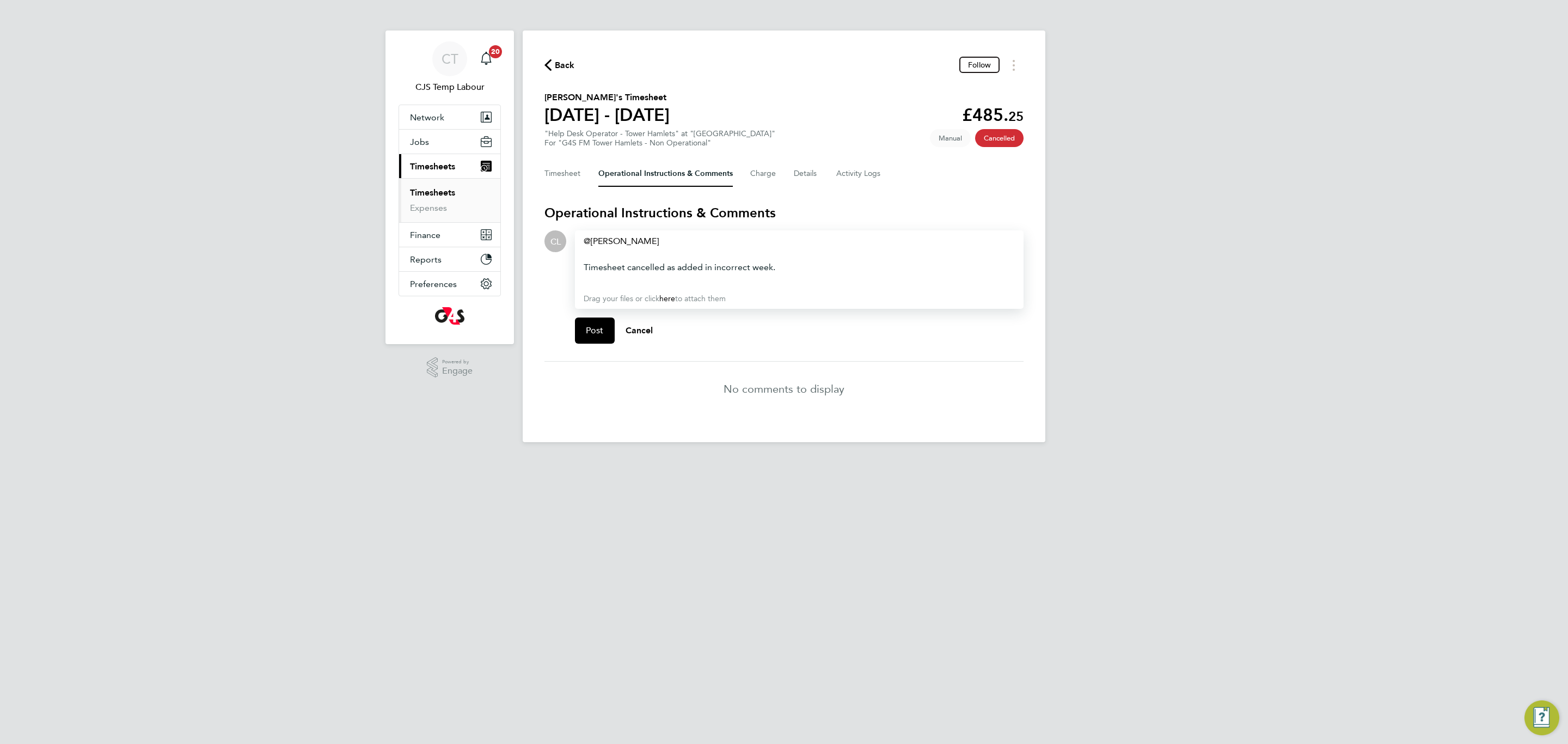
click at [706, 269] on div "Timesheet cancelled as added in incorrect week." at bounding box center [799, 267] width 431 height 13
click at [588, 340] on button "Post" at bounding box center [595, 330] width 40 height 26
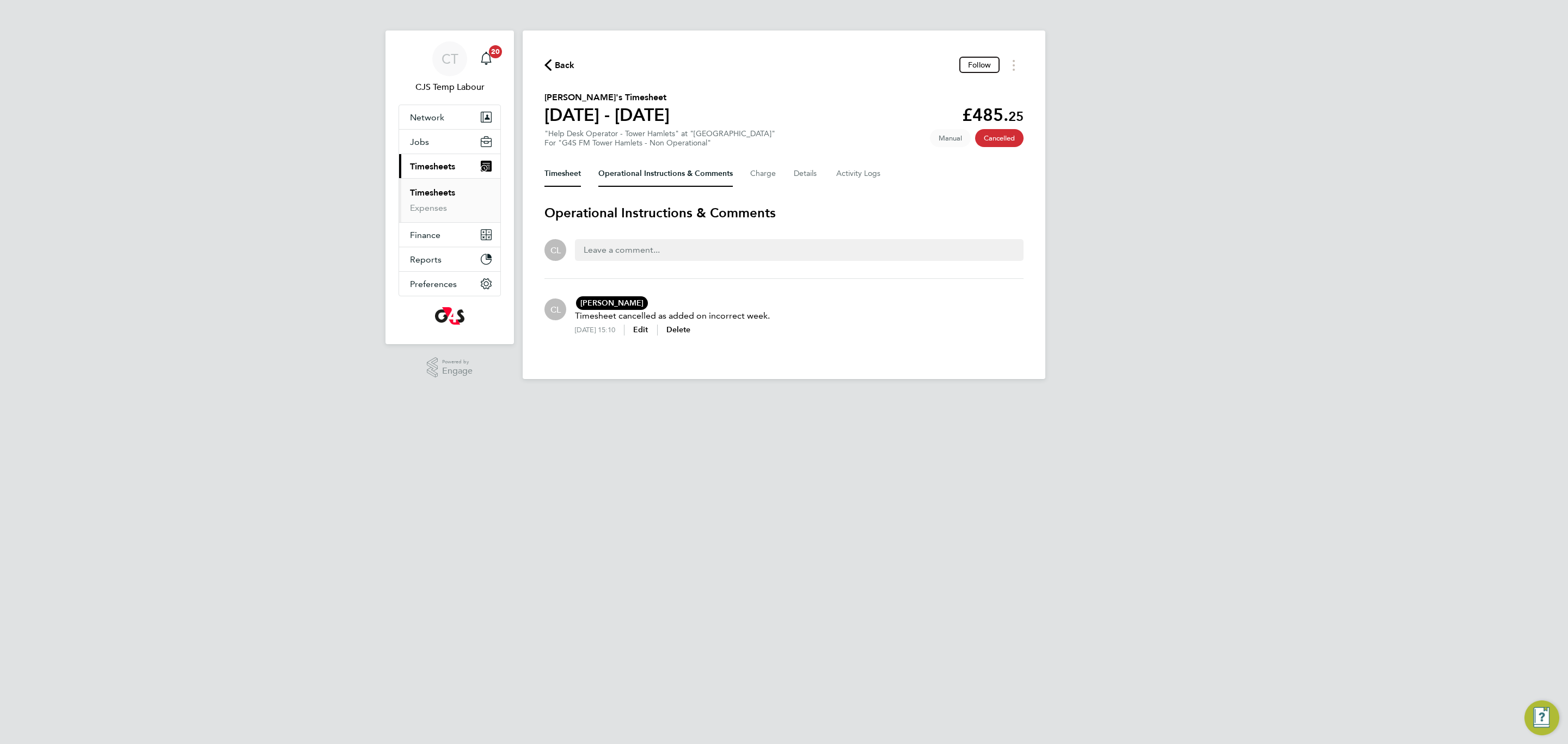
click at [573, 174] on button "Timesheet" at bounding box center [562, 174] width 37 height 26
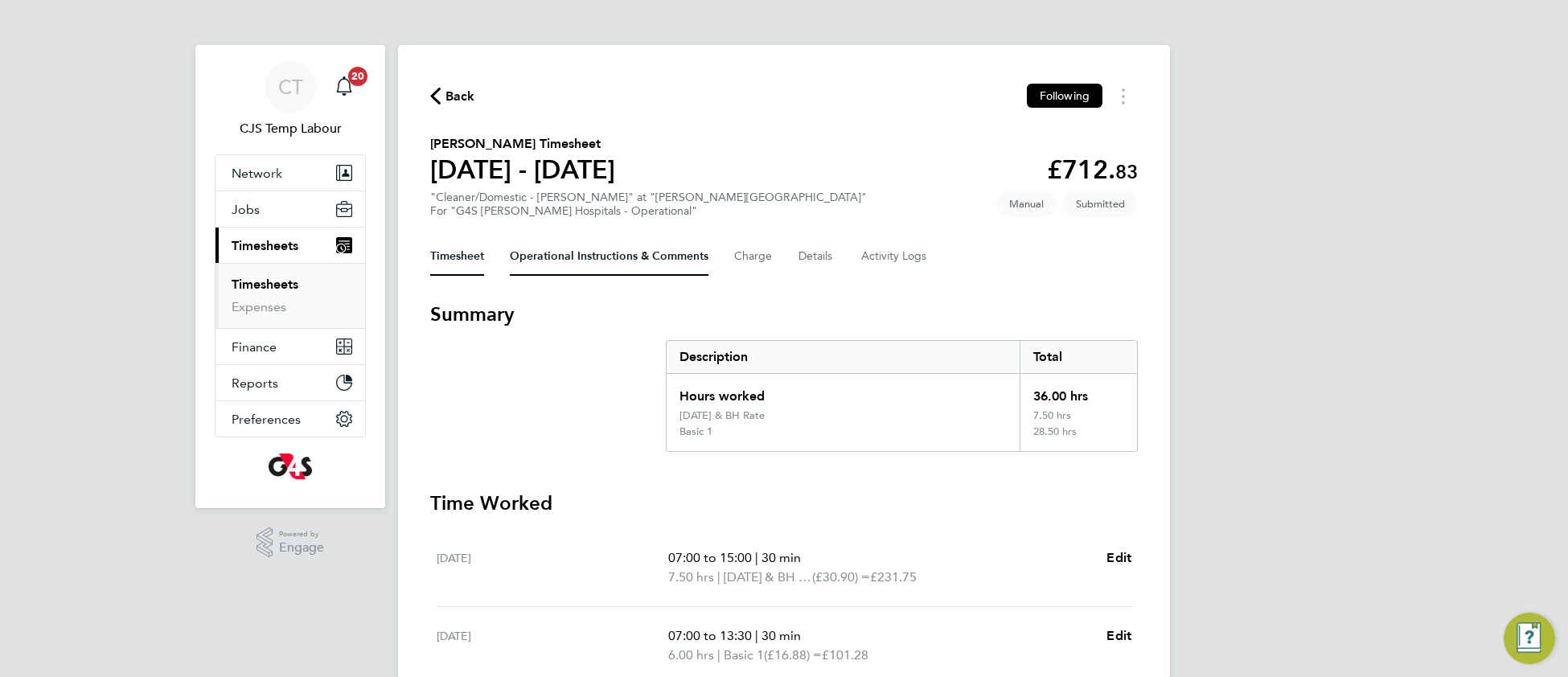
click at [606, 247] on Comments-tab "Operational Instructions & Comments" at bounding box center [609, 256] width 199 height 39
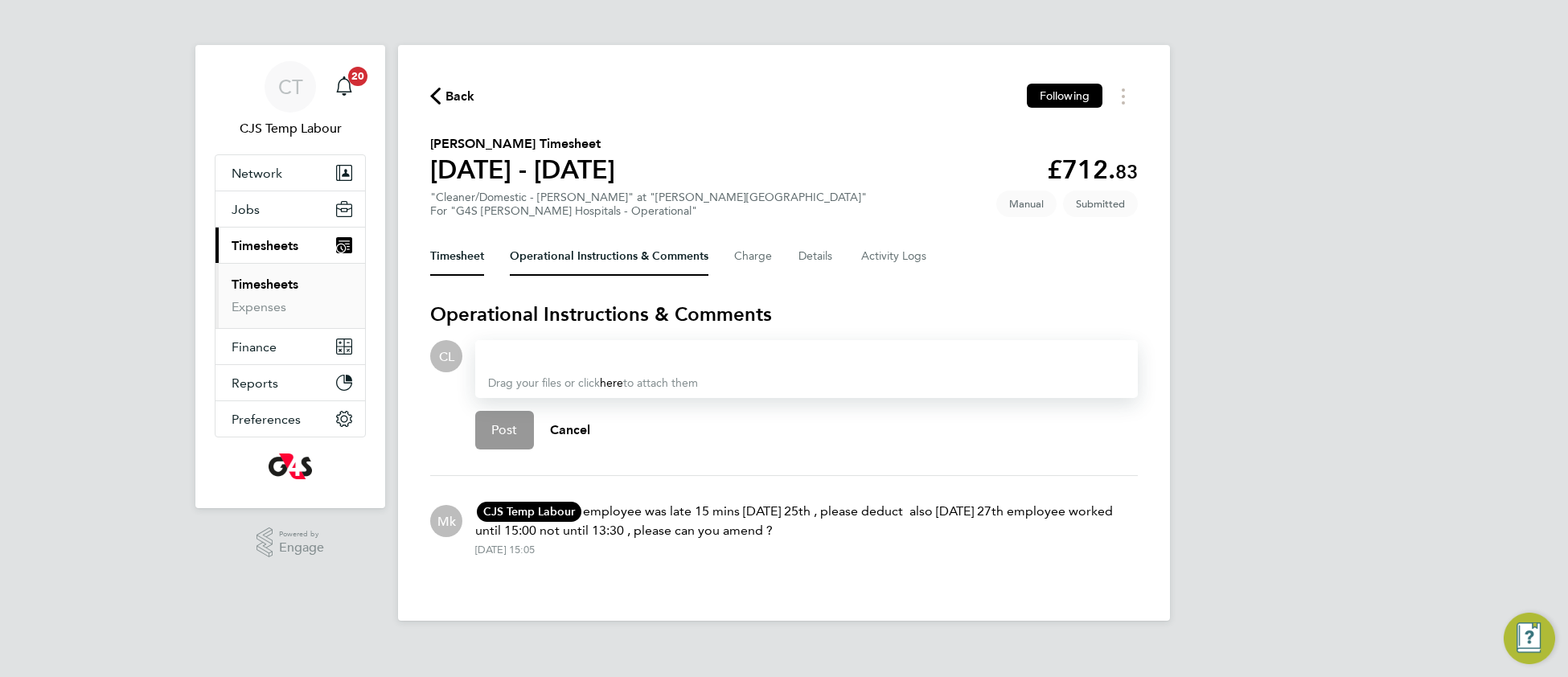
drag, startPoint x: 468, startPoint y: 257, endPoint x: 494, endPoint y: 257, distance: 26.0
click at [470, 257] on button "Timesheet" at bounding box center [458, 256] width 54 height 39
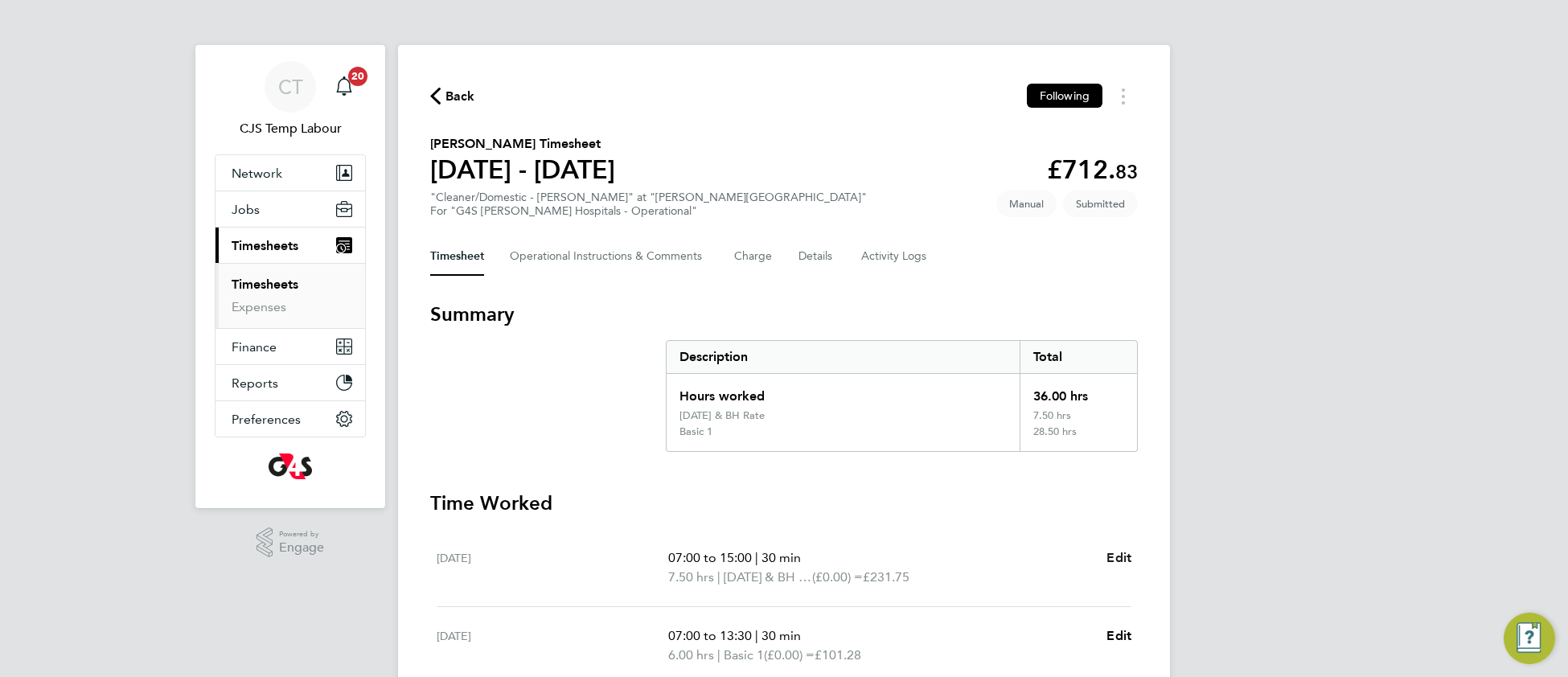
click at [1117, 560] on span "Edit" at bounding box center [1119, 557] width 25 height 15
select select "30"
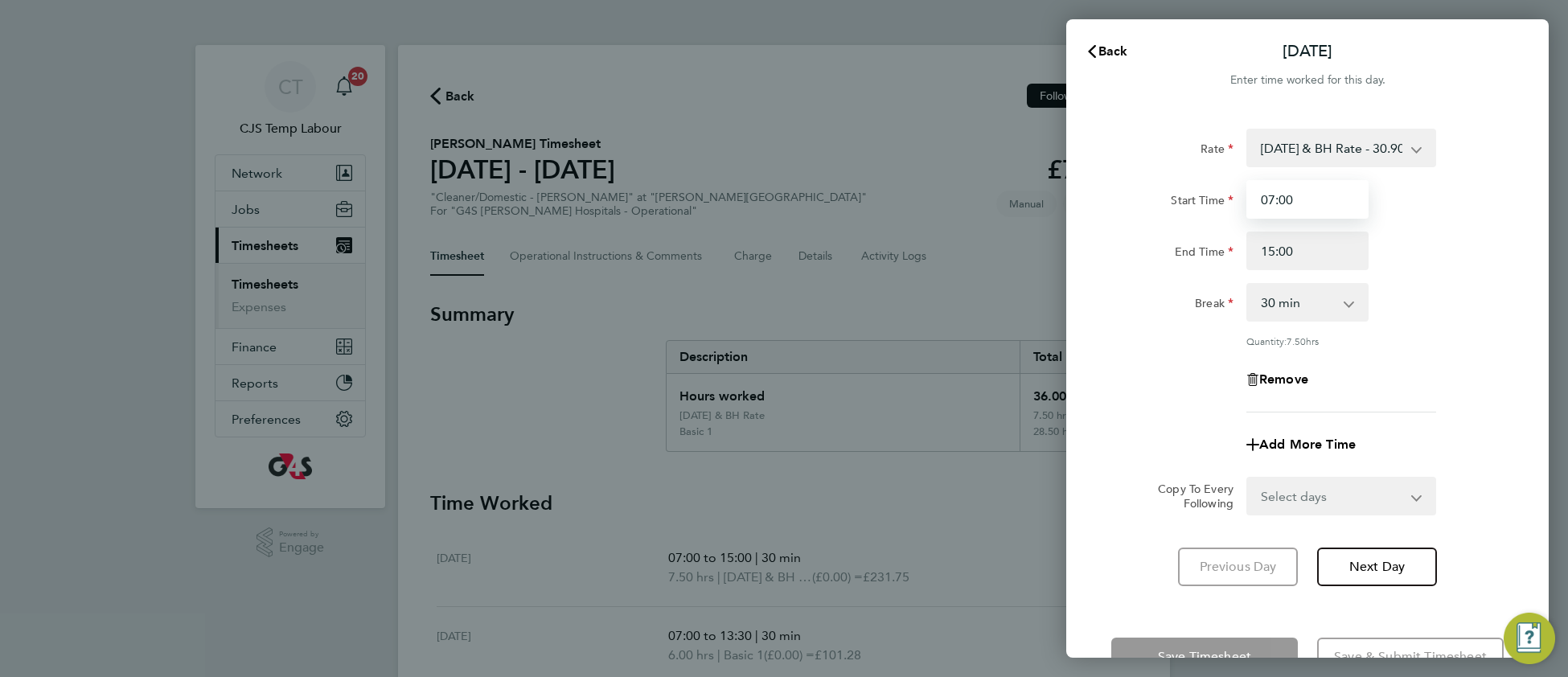
drag, startPoint x: 1278, startPoint y: 200, endPoint x: 1305, endPoint y: 209, distance: 28.5
click at [1305, 209] on input "07:00" at bounding box center [1307, 199] width 122 height 39
type input "07:15"
click at [1435, 370] on div "Remove" at bounding box center [1307, 379] width 405 height 39
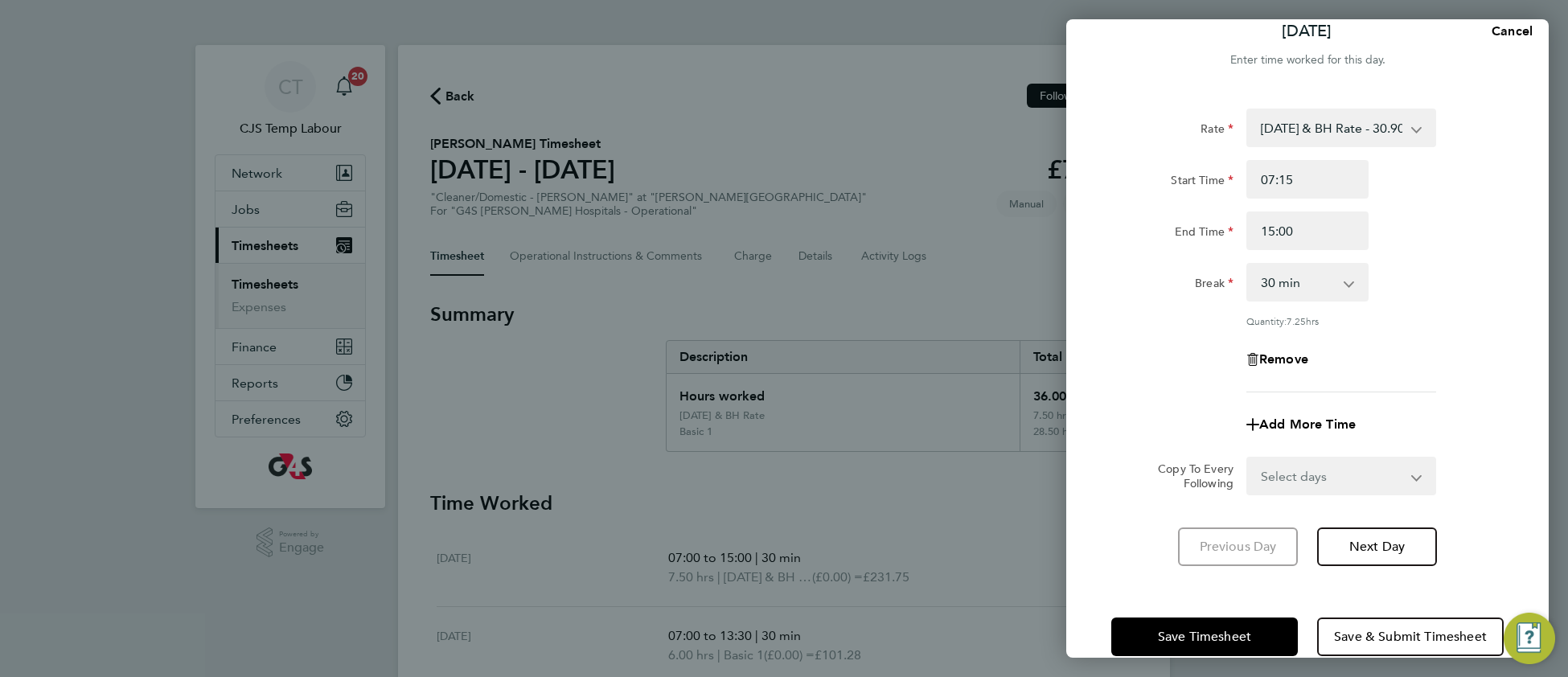
scroll to position [48, 0]
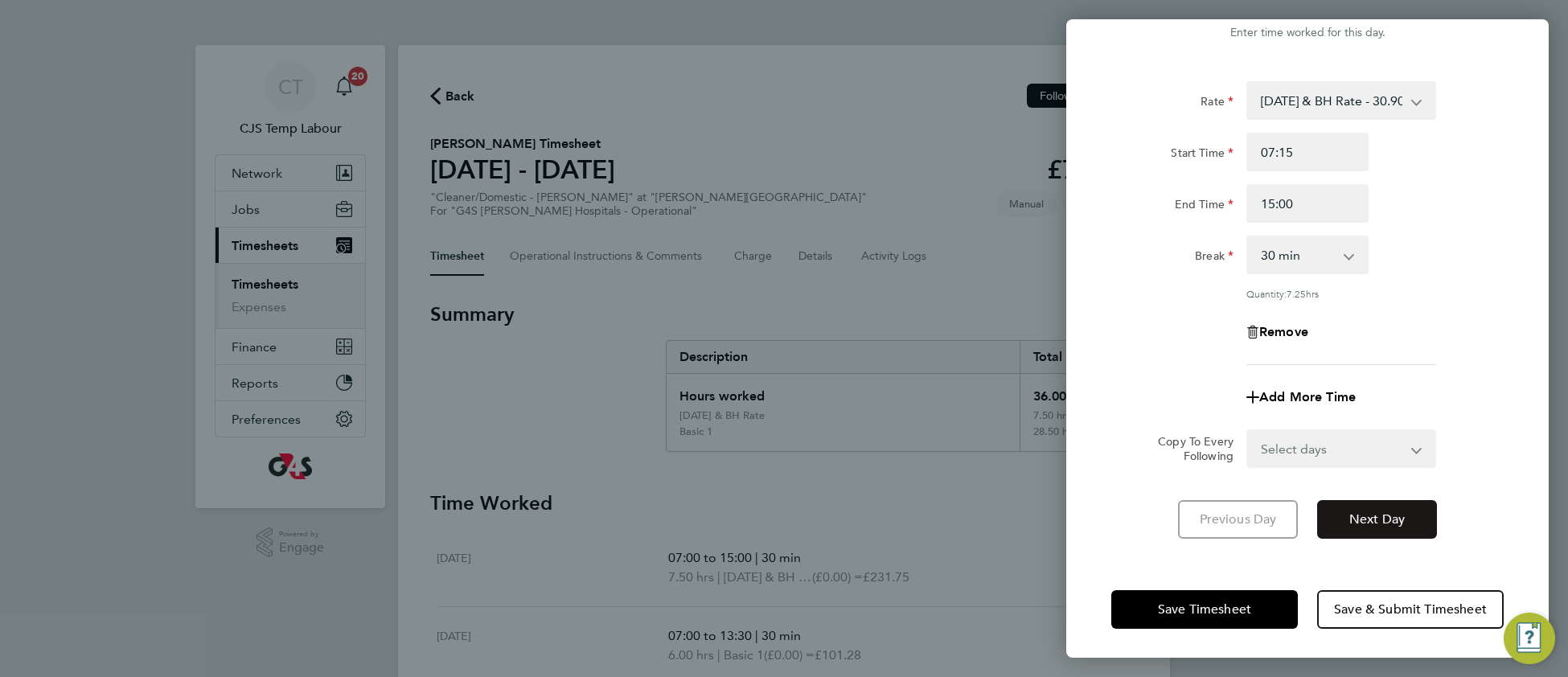
click at [1367, 530] on button "Next Day" at bounding box center [1376, 519] width 120 height 39
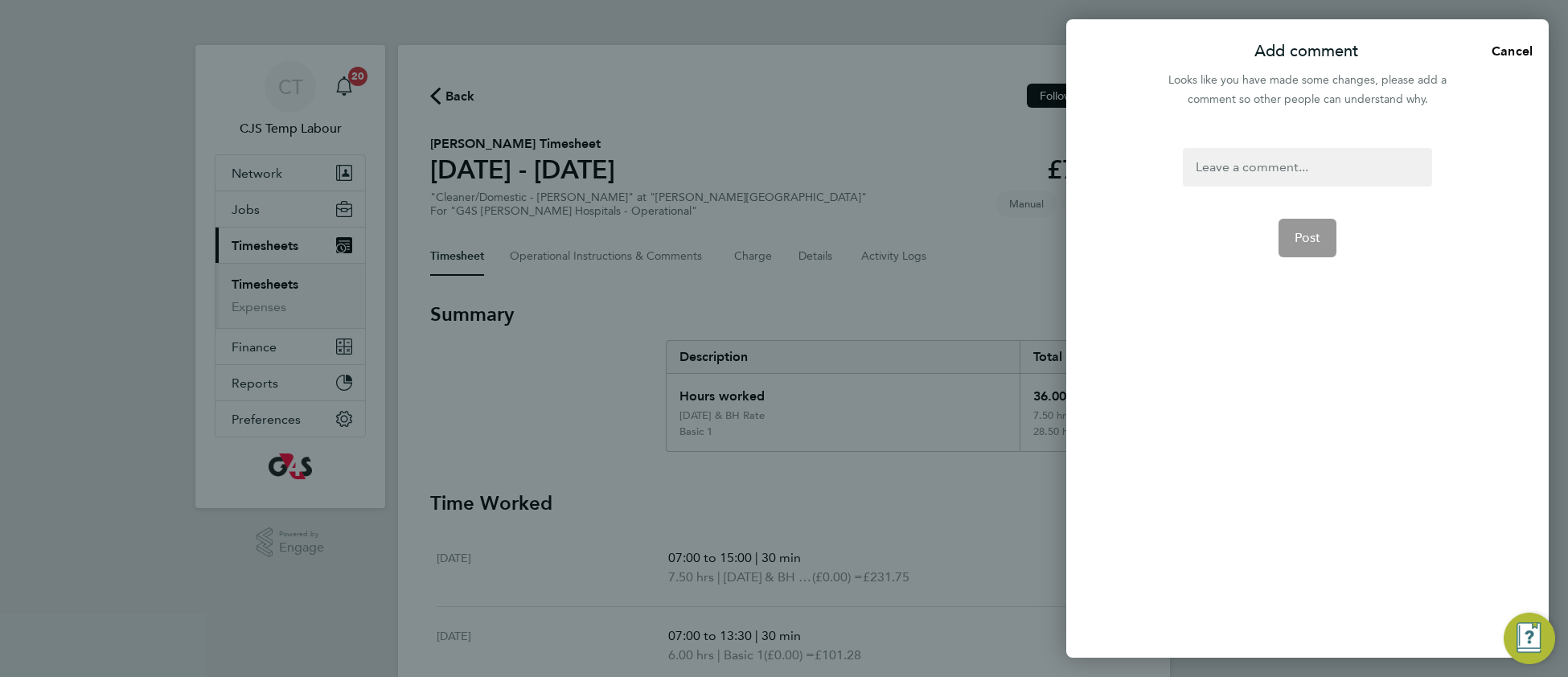
click at [1220, 166] on div at bounding box center [1307, 167] width 248 height 39
click at [1221, 167] on div at bounding box center [1307, 167] width 248 height 39
click at [1325, 239] on button "Post" at bounding box center [1307, 237] width 58 height 39
select select "30"
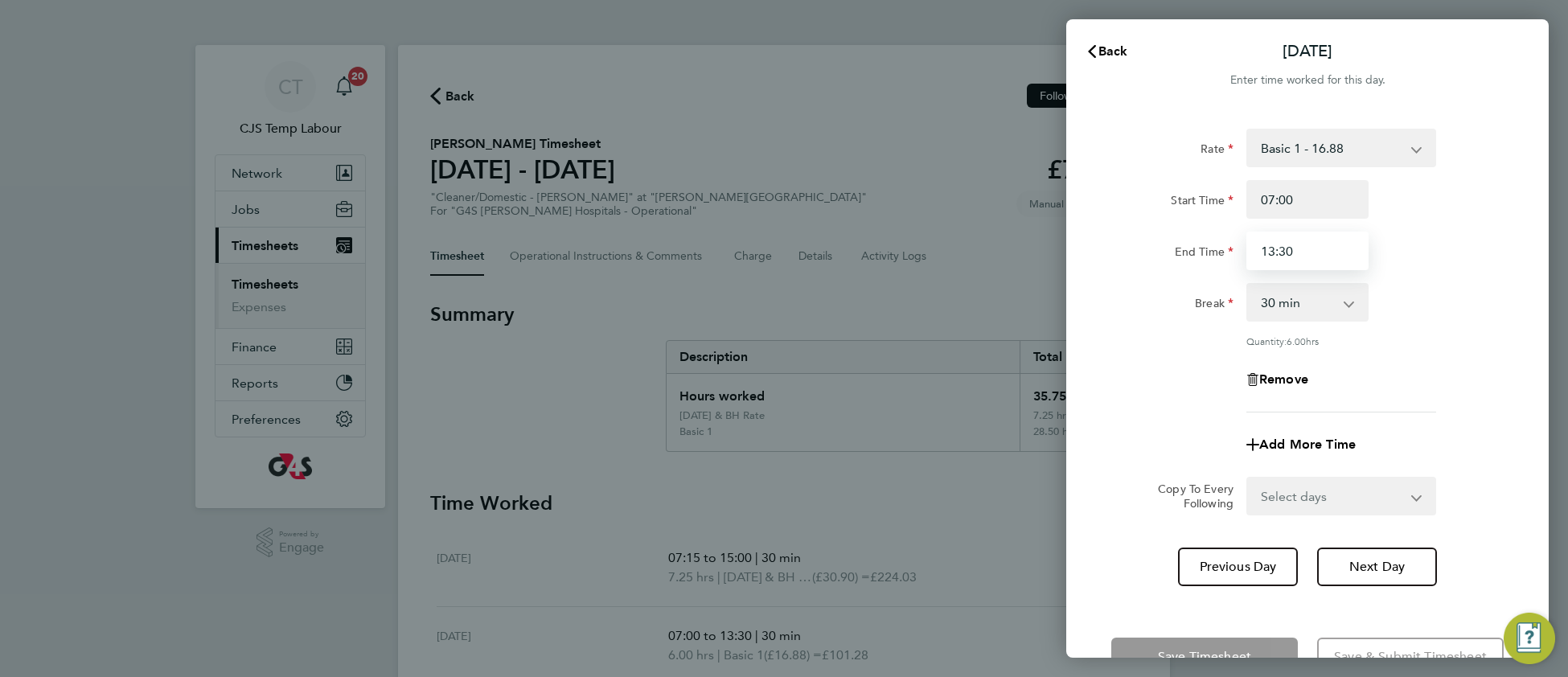
drag, startPoint x: 1298, startPoint y: 250, endPoint x: 1258, endPoint y: 255, distance: 40.3
click at [1258, 255] on input "13:30" at bounding box center [1307, 251] width 122 height 39
type input "15:00"
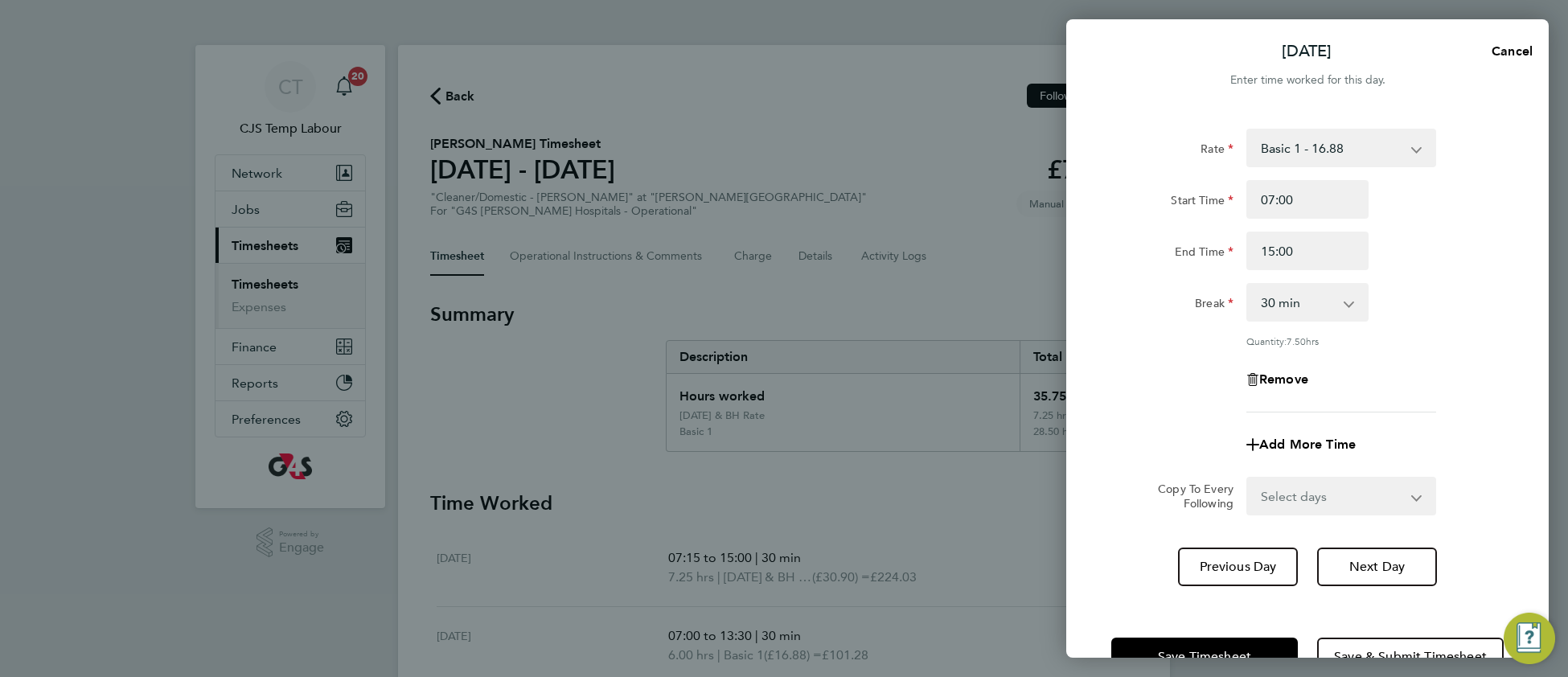
click at [1401, 334] on div "Quantity: 7.50 hrs" at bounding box center [1341, 341] width 190 height 13
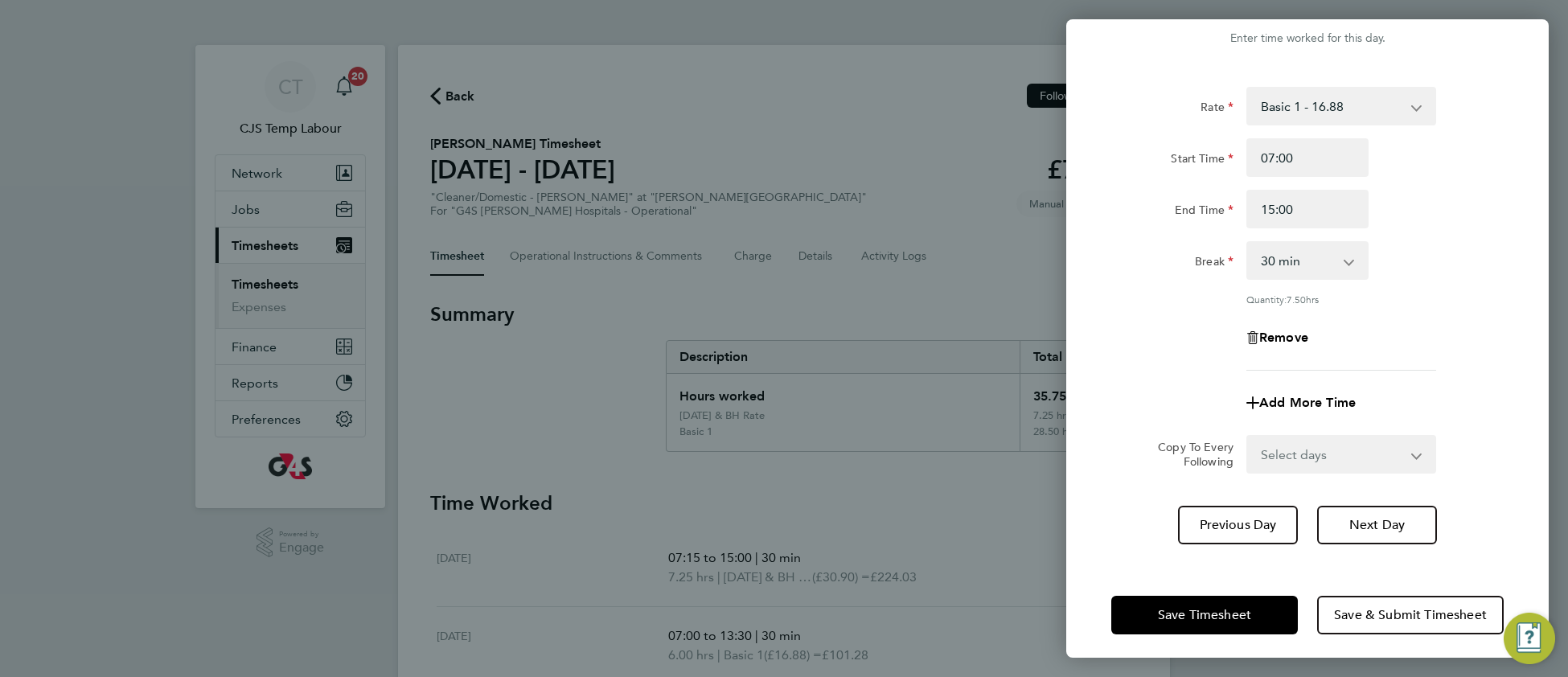
scroll to position [48, 0]
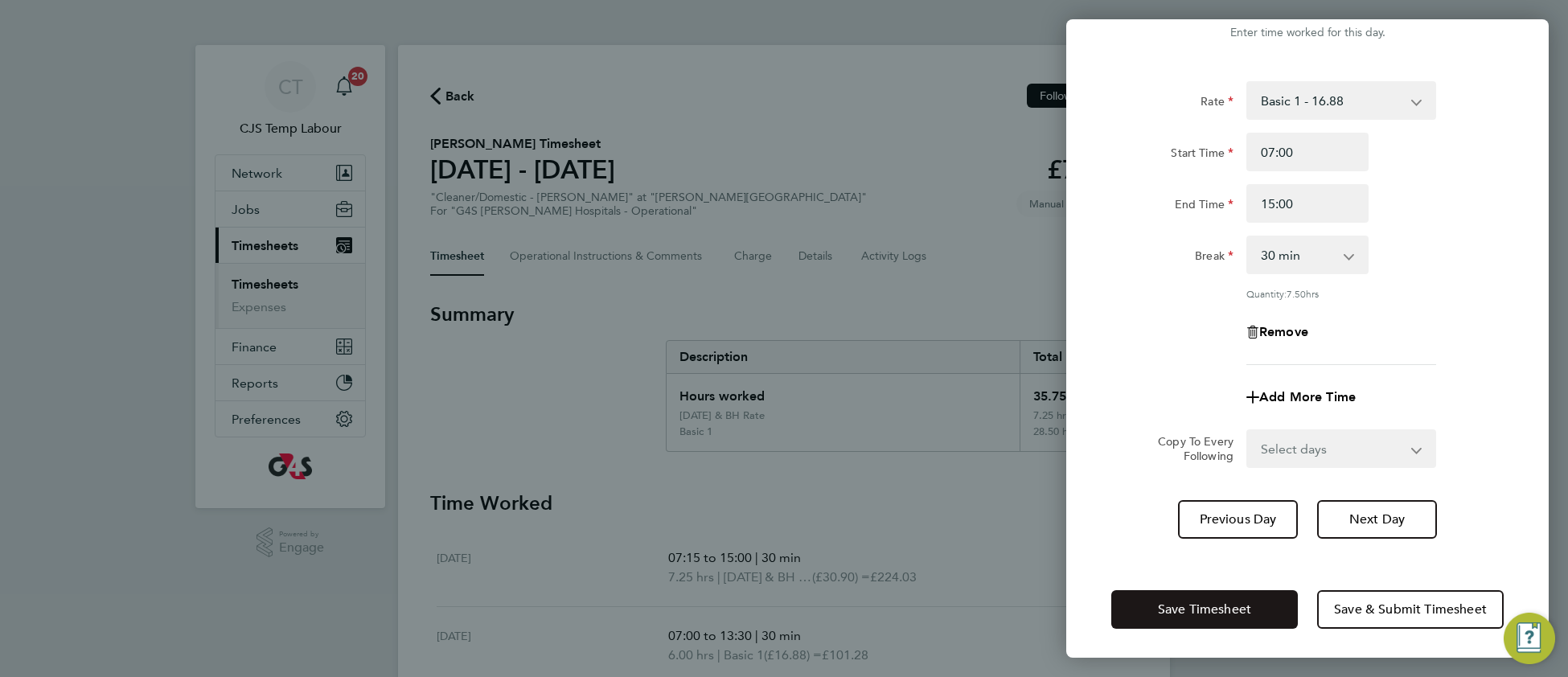
click at [1180, 601] on span "Save Timesheet" at bounding box center [1205, 610] width 94 height 16
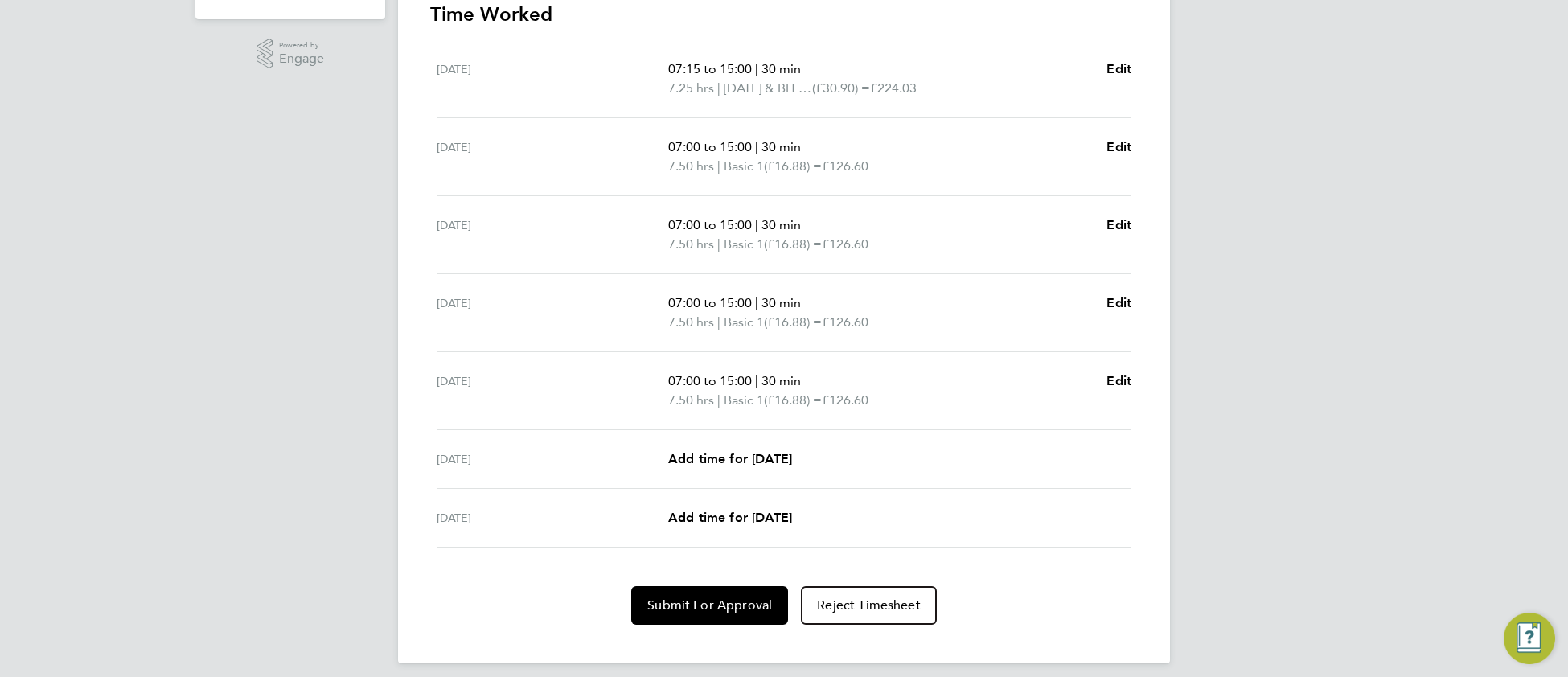
scroll to position [500, 0]
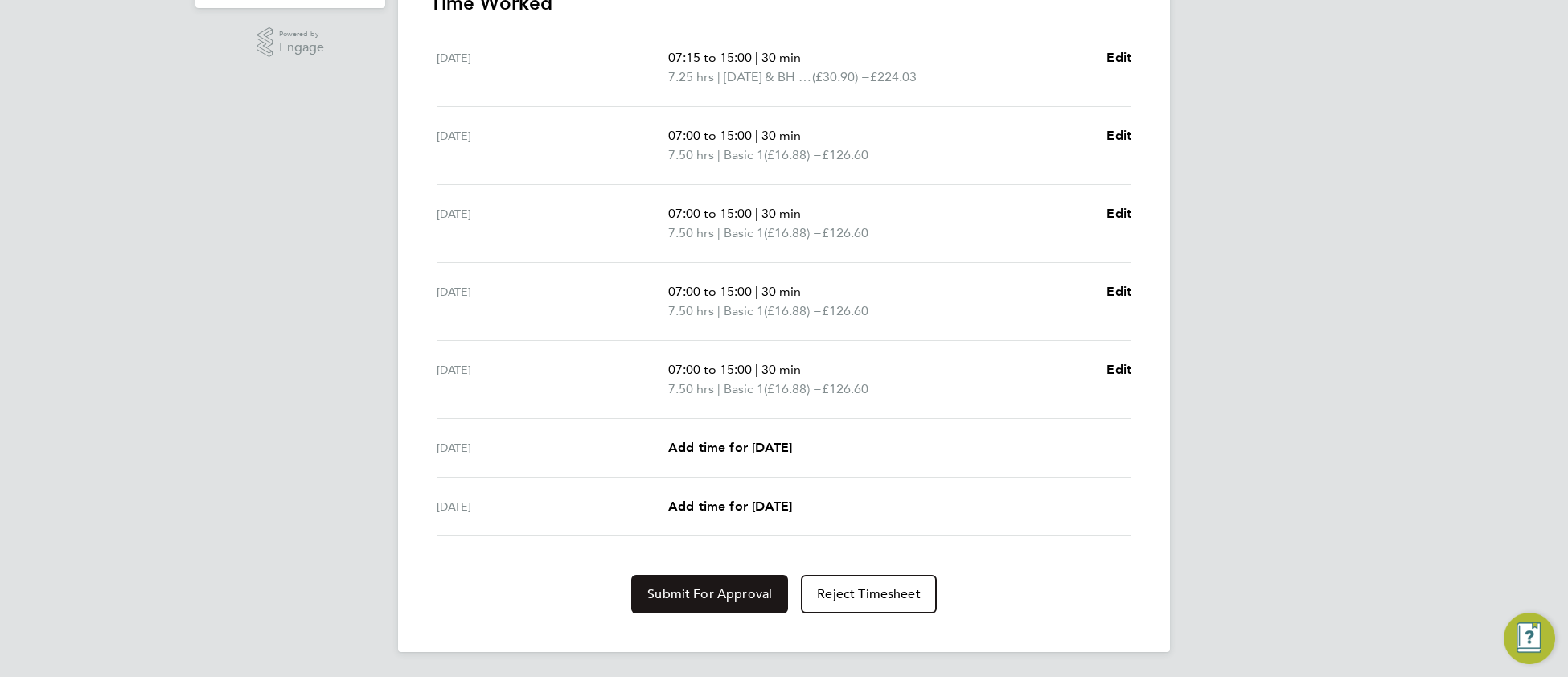
click at [666, 601] on button "Submit For Approval" at bounding box center [709, 594] width 156 height 39
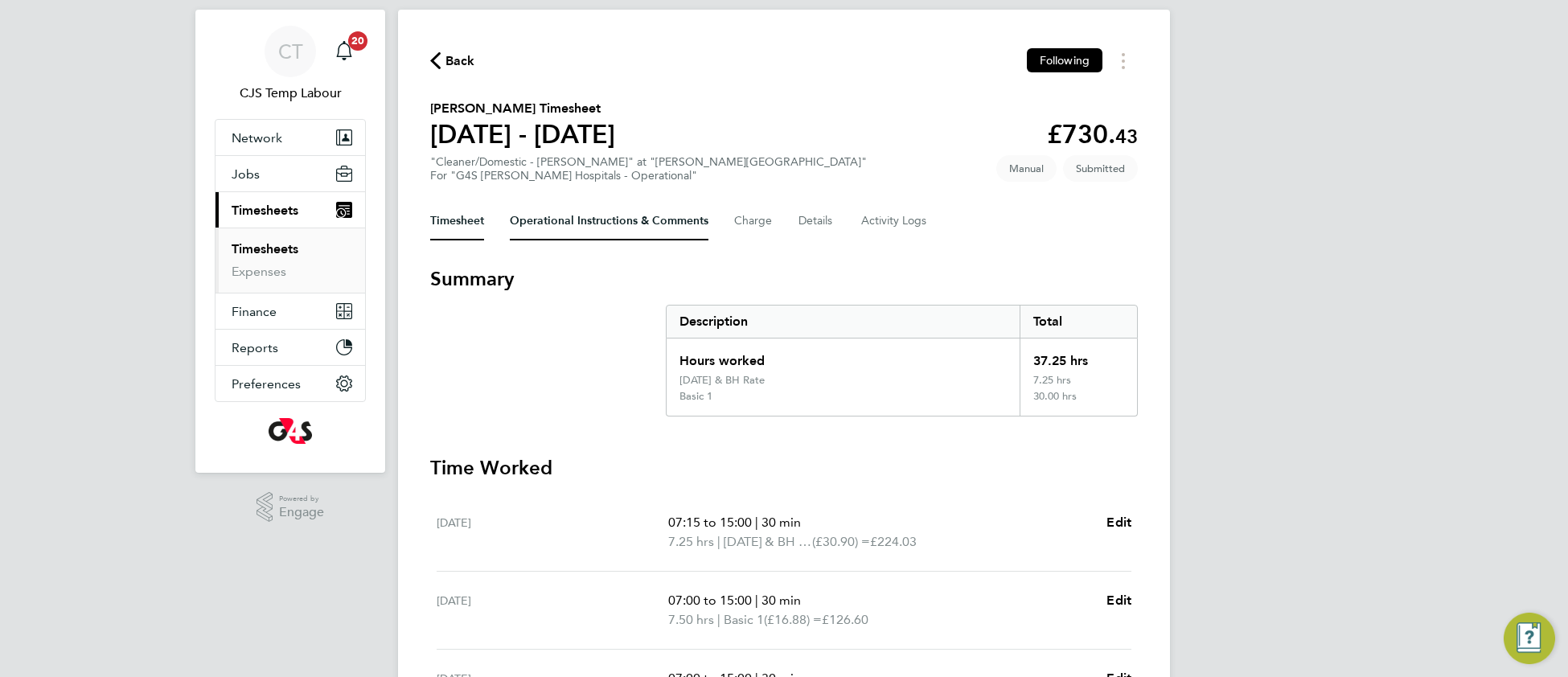
scroll to position [0, 0]
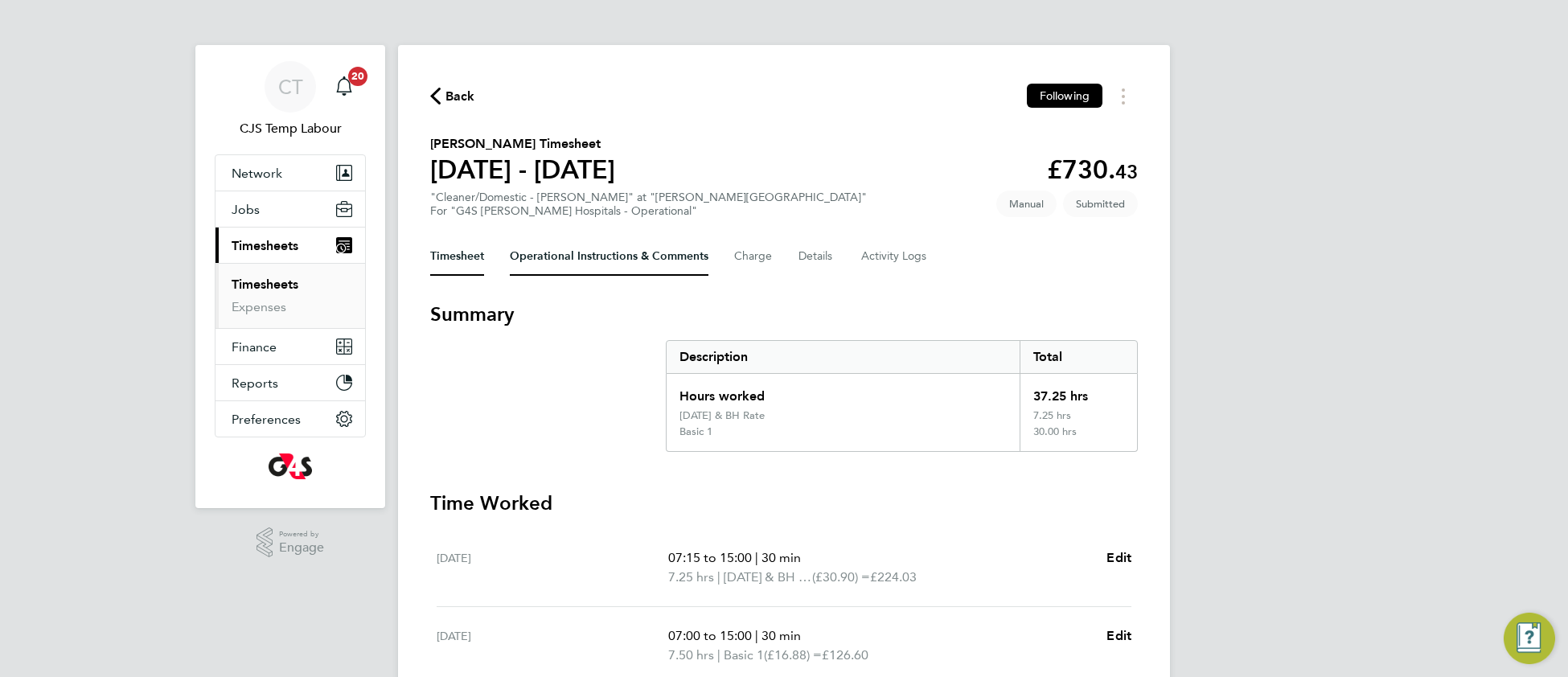
click at [557, 260] on Comments-tab "Operational Instructions & Comments" at bounding box center [609, 256] width 199 height 39
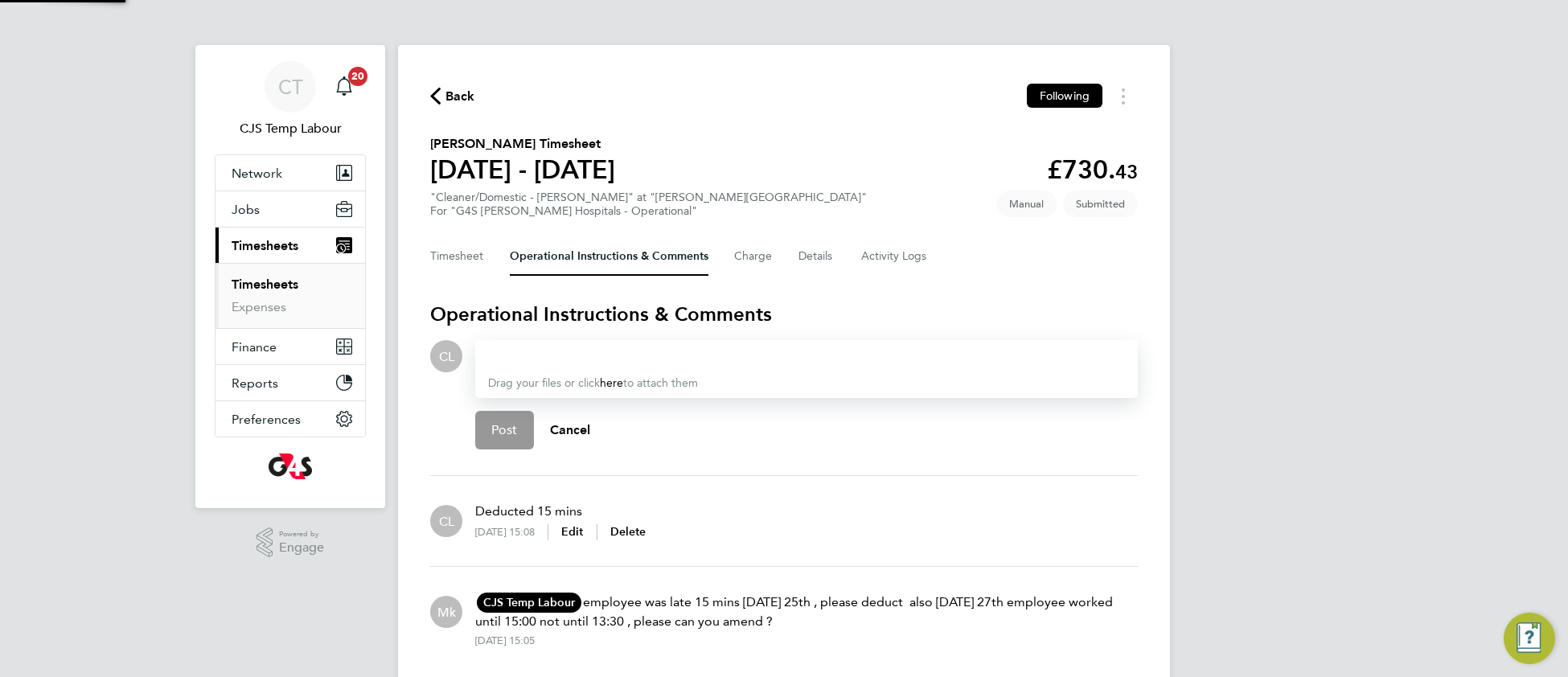
click at [545, 359] on div at bounding box center [806, 356] width 637 height 19
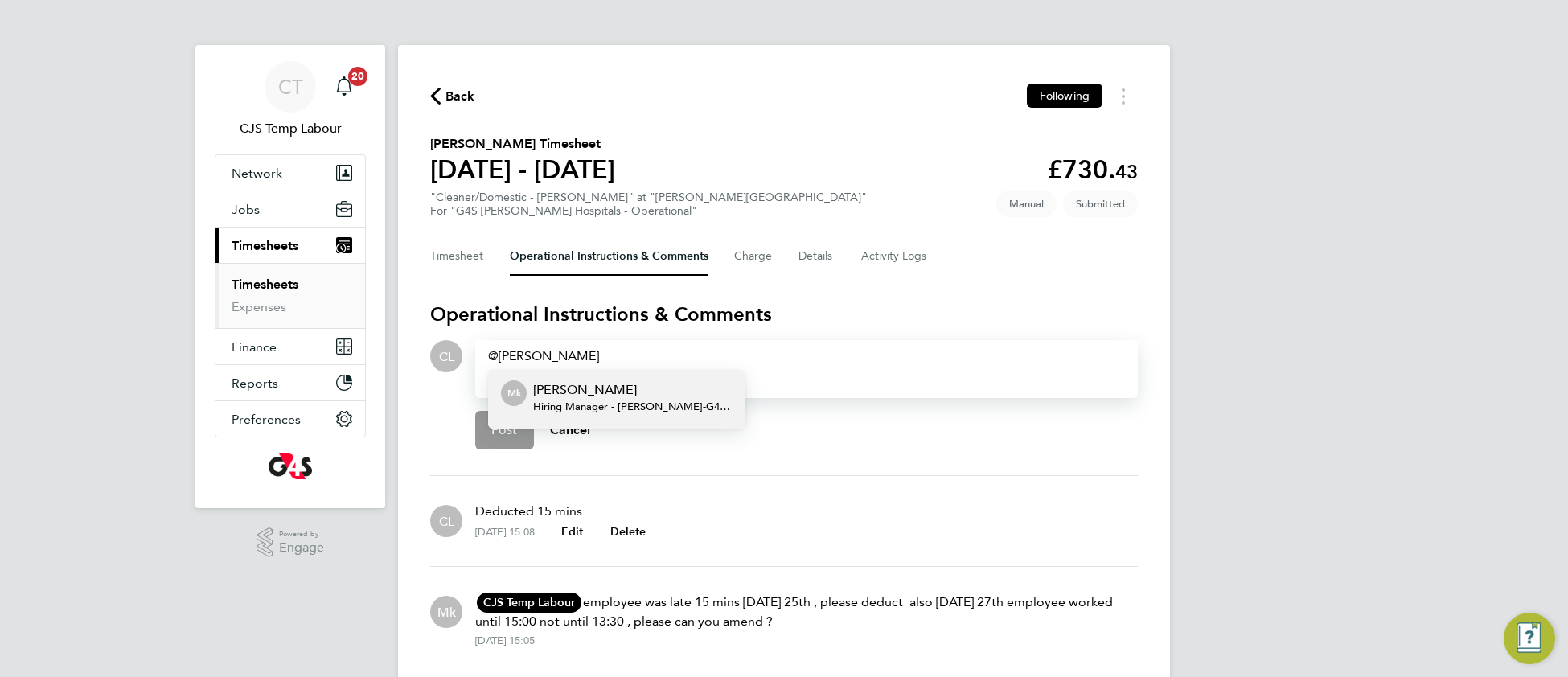
click at [592, 400] on span "Hiring Manager - Churchill - G4S Facilities Management (Uk) Limited" at bounding box center [633, 406] width 200 height 13
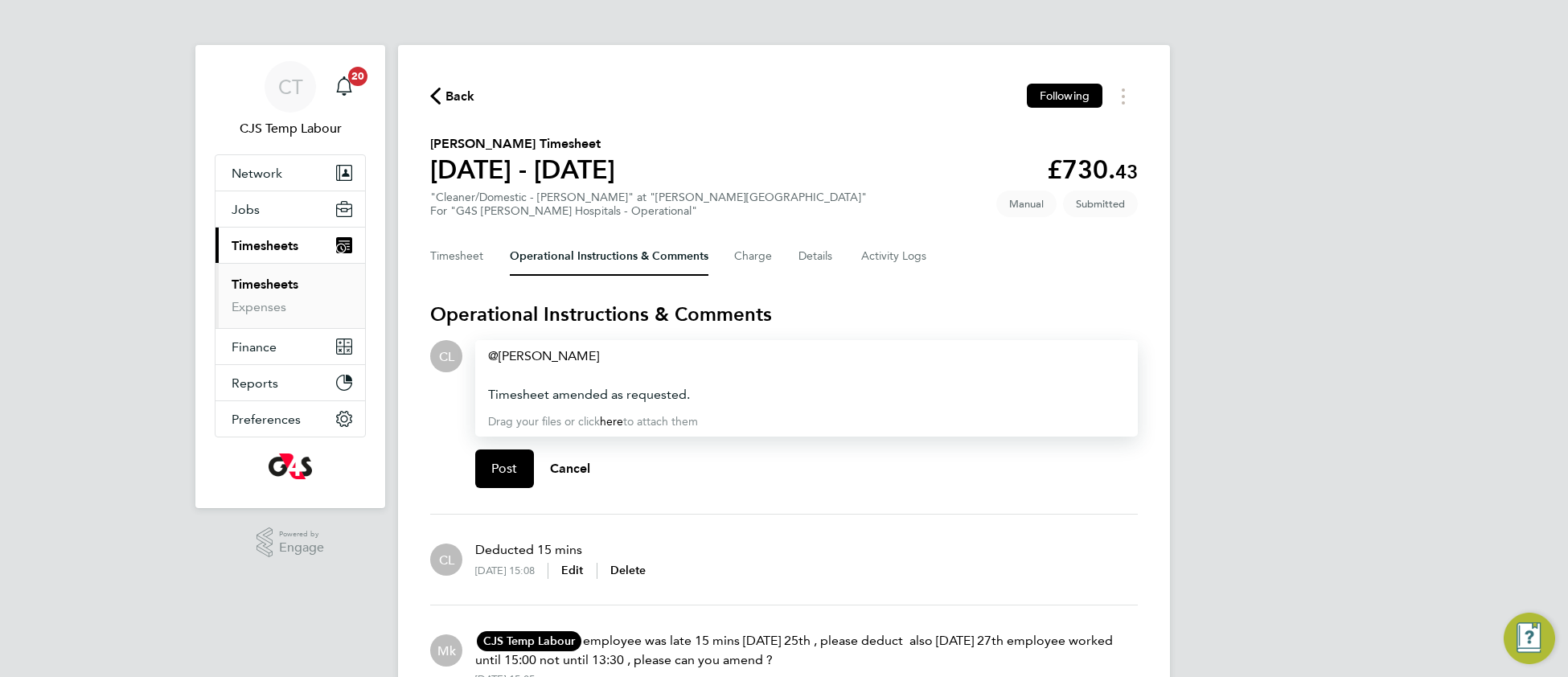
click at [512, 487] on div "Post Cancel" at bounding box center [806, 469] width 663 height 65
click at [514, 466] on span "Post" at bounding box center [505, 469] width 27 height 16
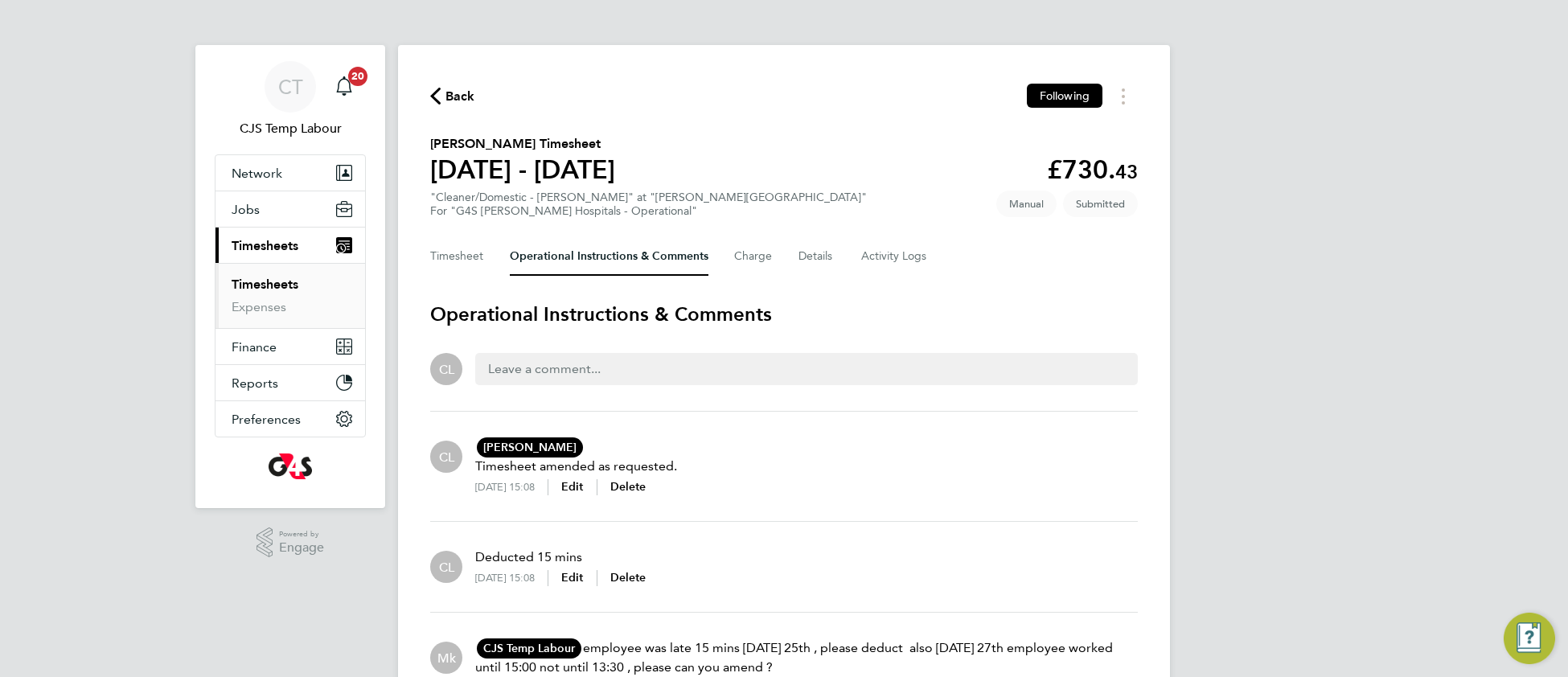
click at [459, 95] on span "Back" at bounding box center [460, 96] width 30 height 19
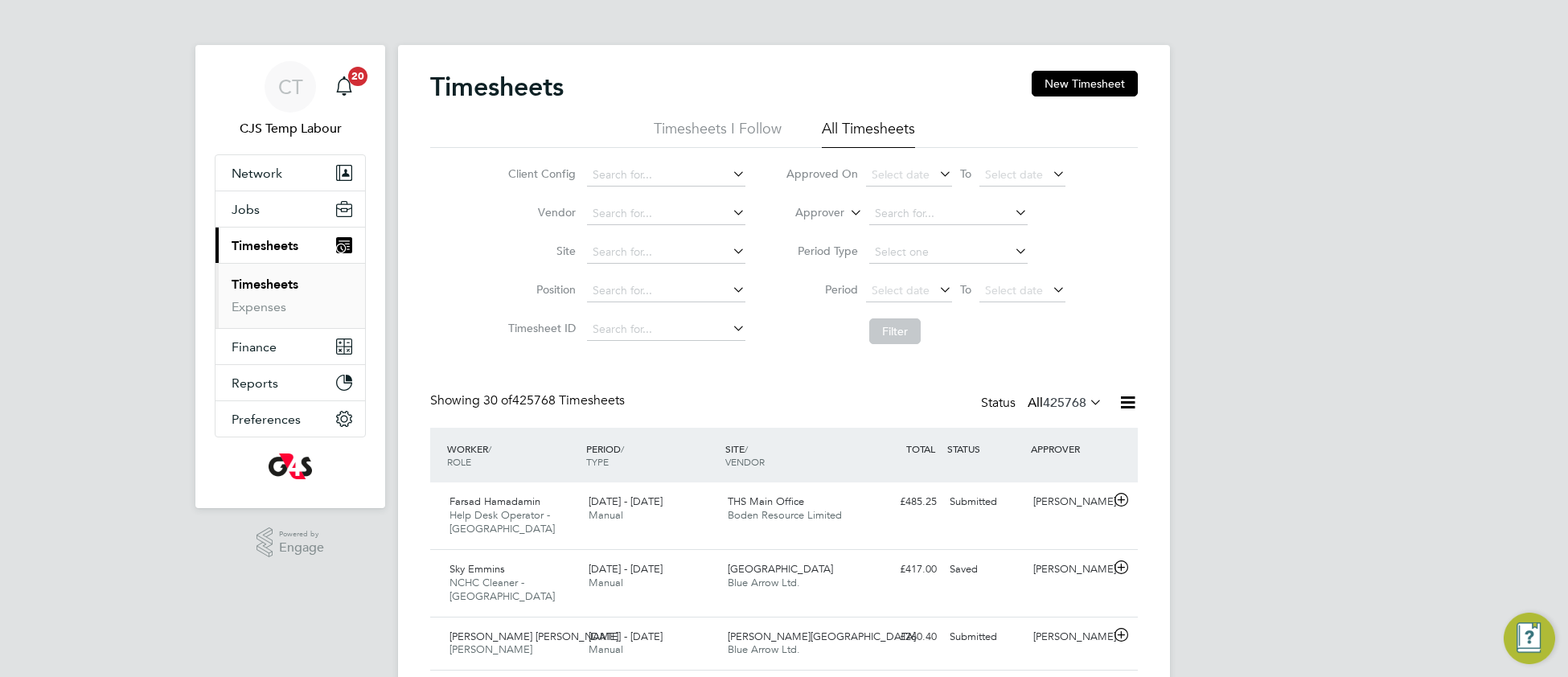
click at [1086, 406] on icon at bounding box center [1086, 402] width 0 height 22
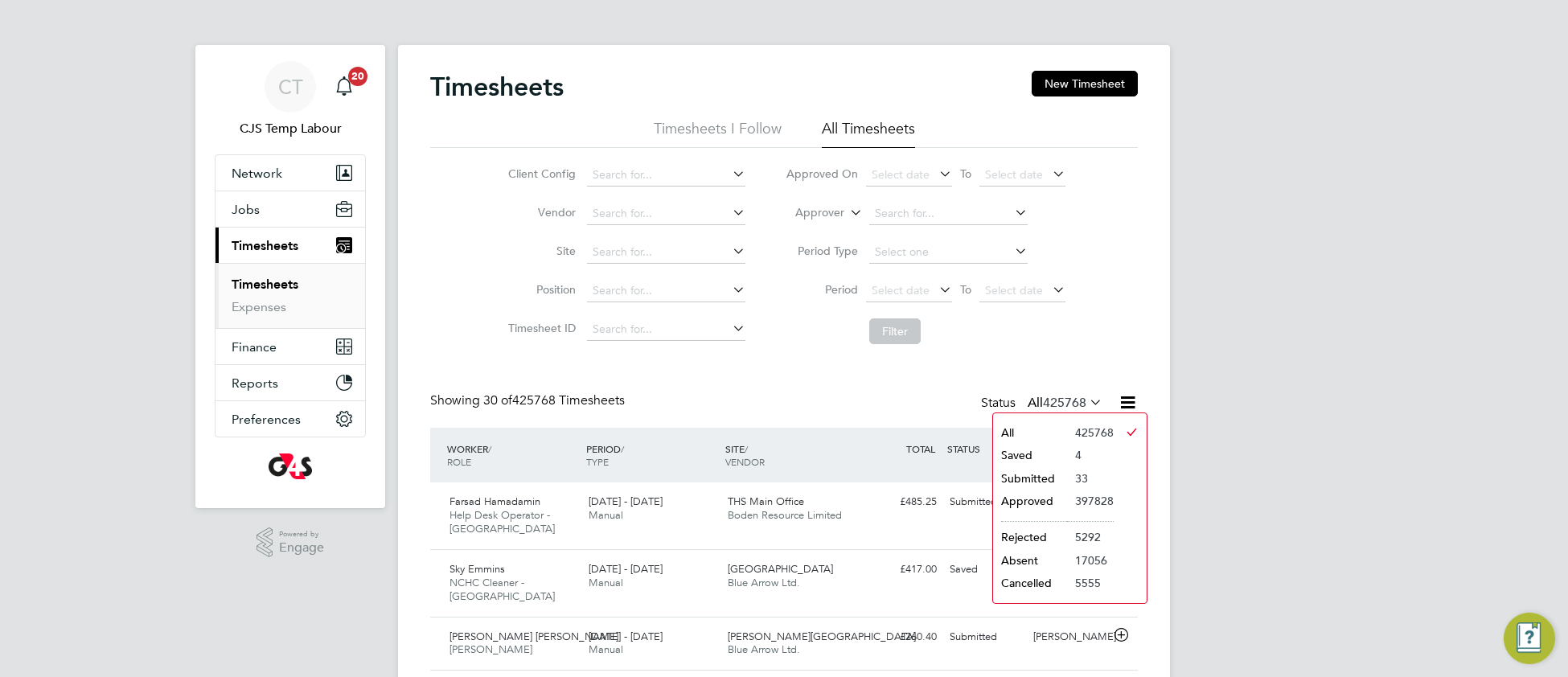
click at [1057, 479] on li "Submitted" at bounding box center [1030, 478] width 74 height 22
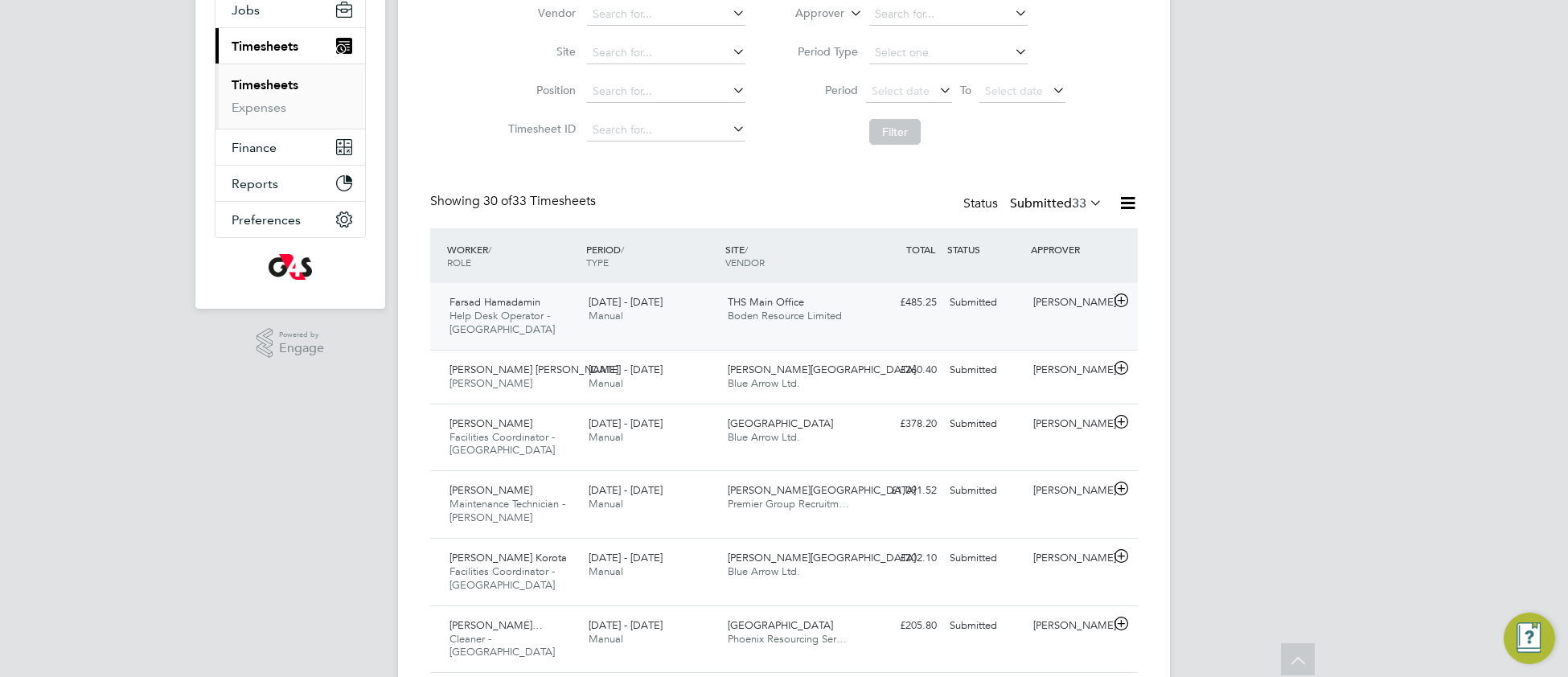
click at [853, 328] on div "THS Main Office Boden Resource Limited" at bounding box center [790, 309] width 139 height 40
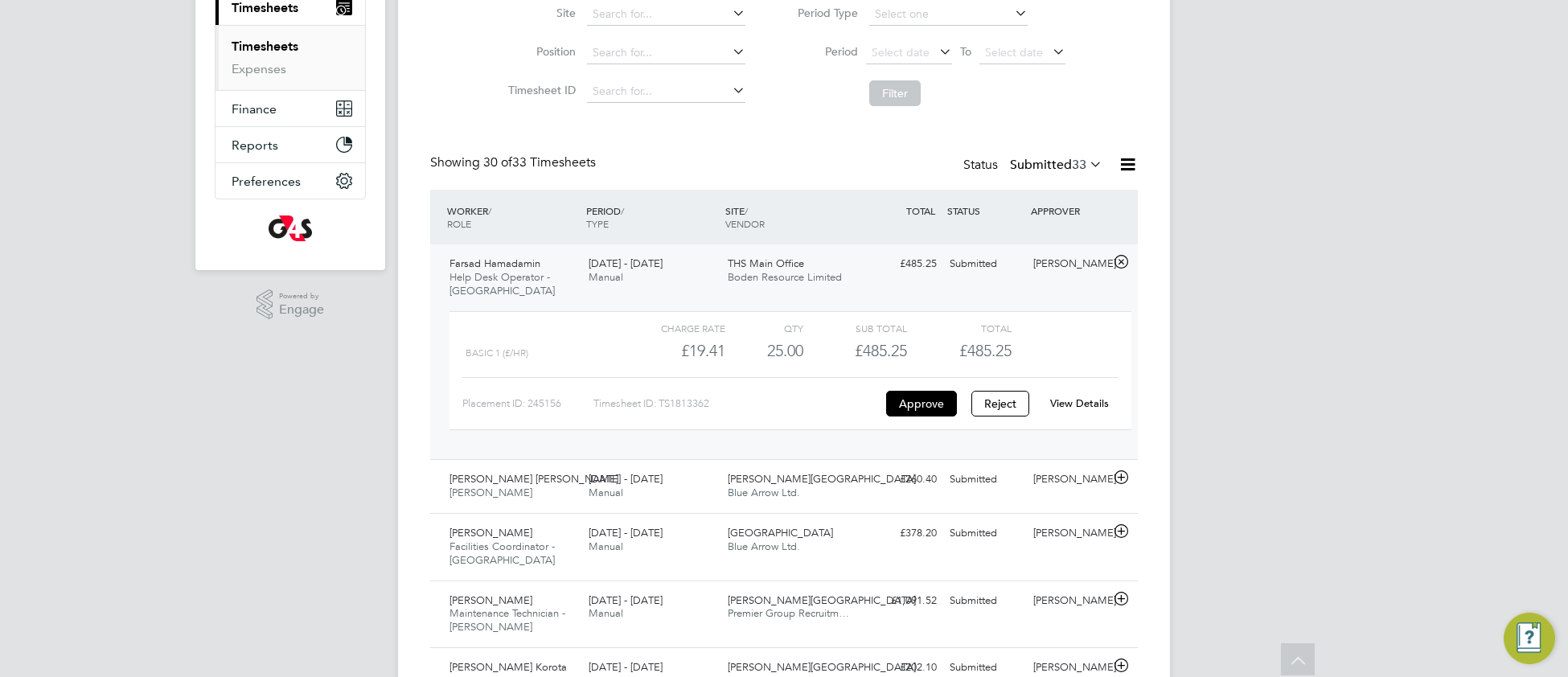
click at [1078, 404] on link "View Details" at bounding box center [1079, 403] width 58 height 13
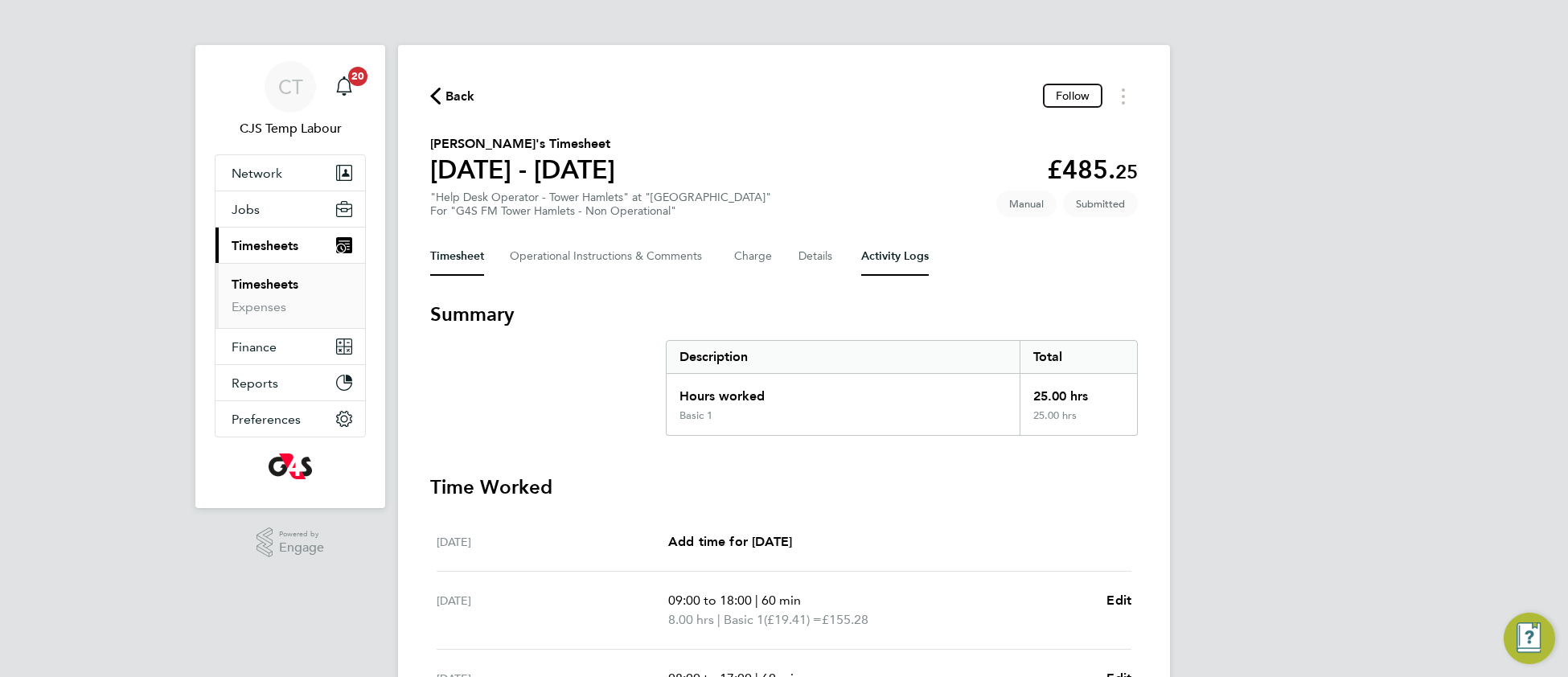
click at [904, 266] on Logs-tab "Activity Logs" at bounding box center [895, 256] width 67 height 39
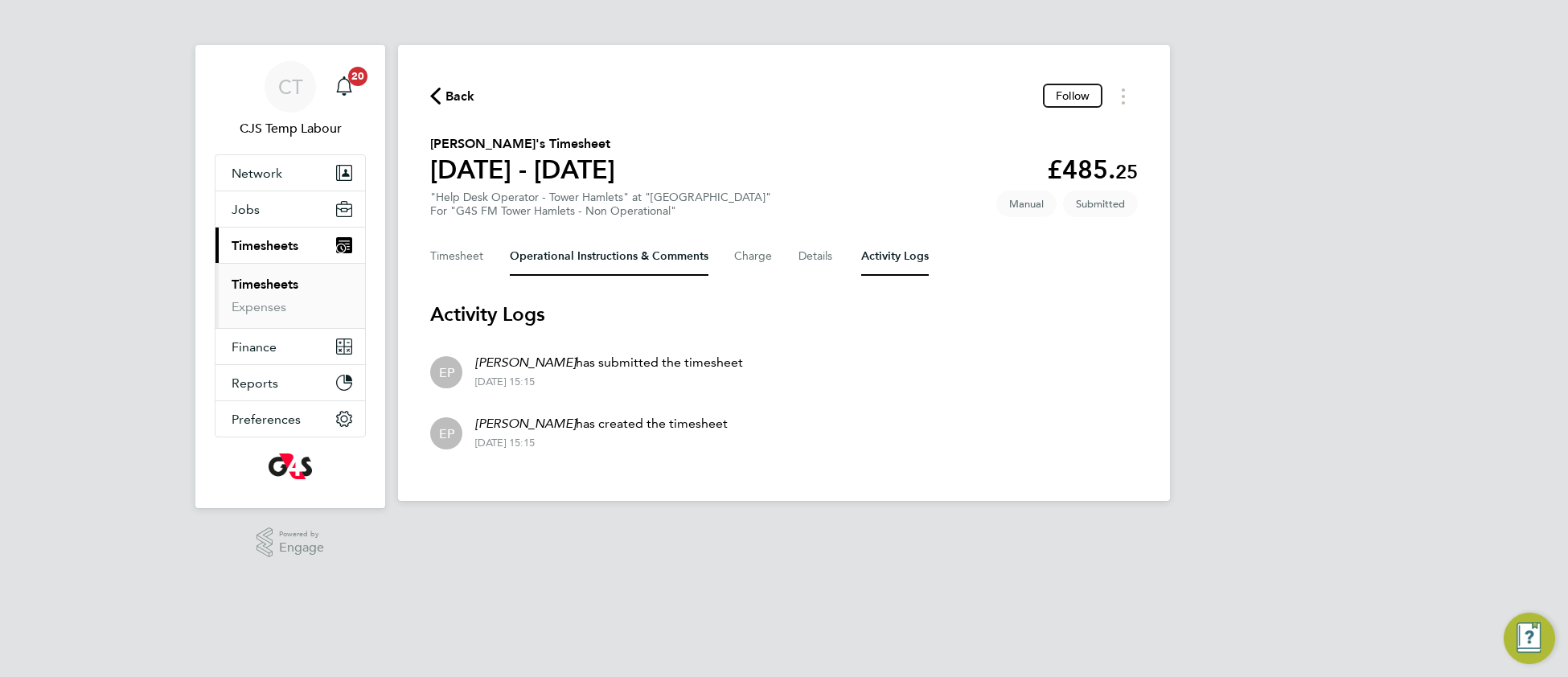
click at [574, 257] on Comments-tab "Operational Instructions & Comments" at bounding box center [609, 256] width 199 height 39
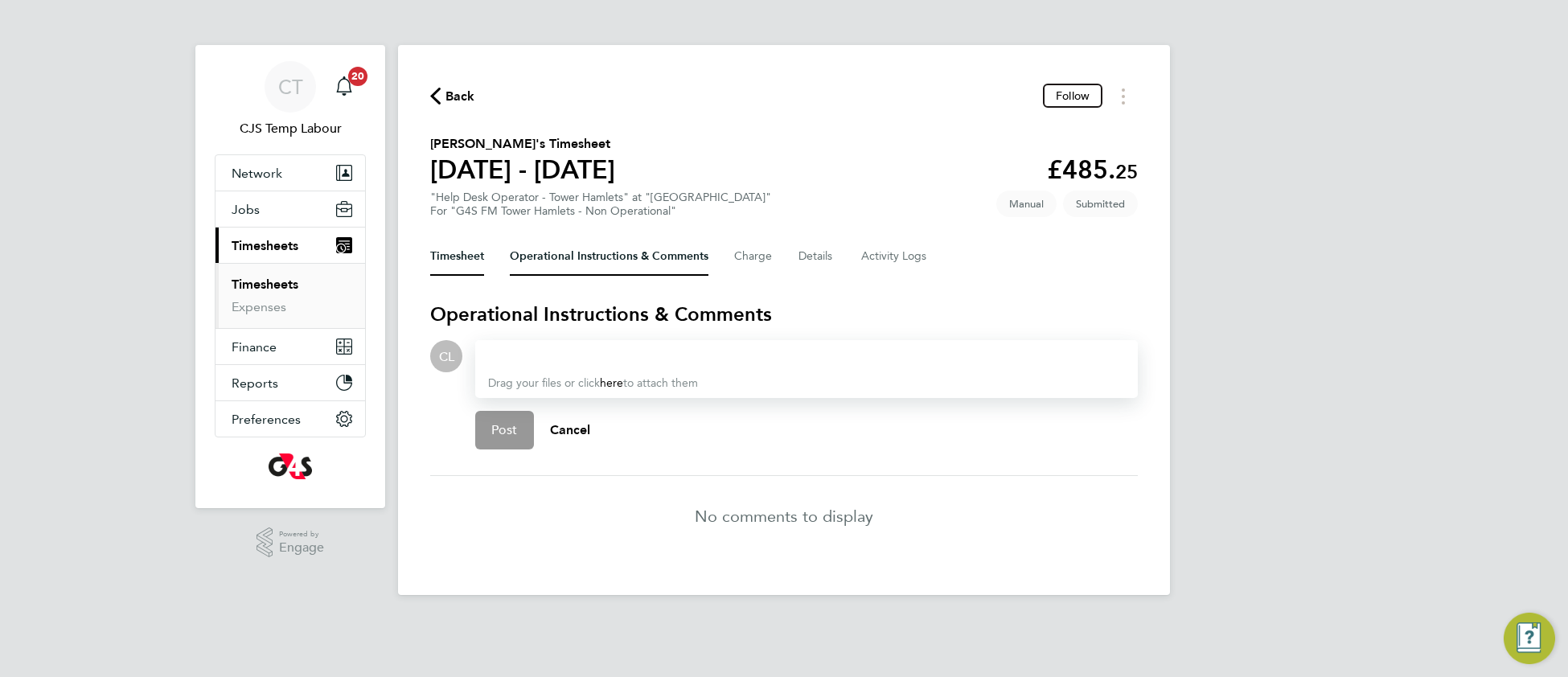
click at [459, 258] on button "Timesheet" at bounding box center [458, 256] width 54 height 39
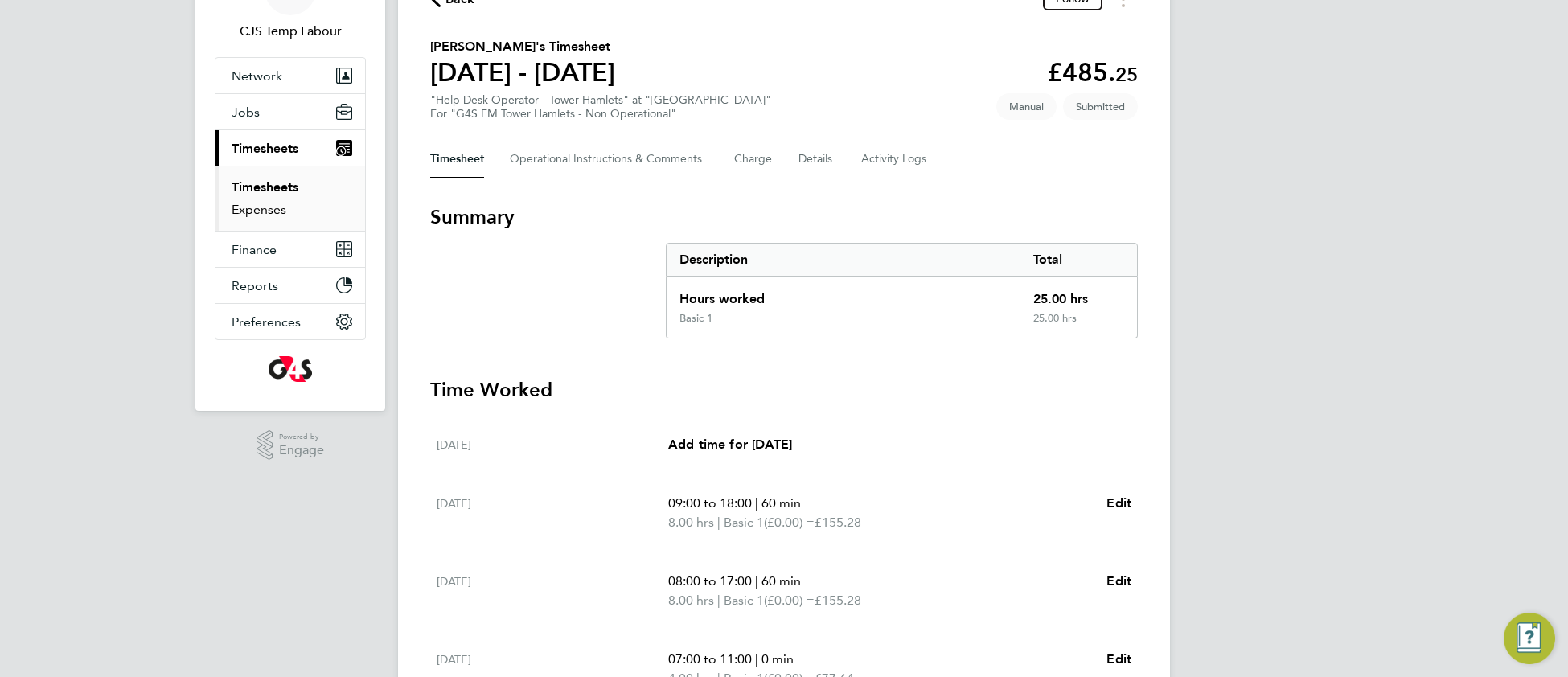
scroll to position [46, 0]
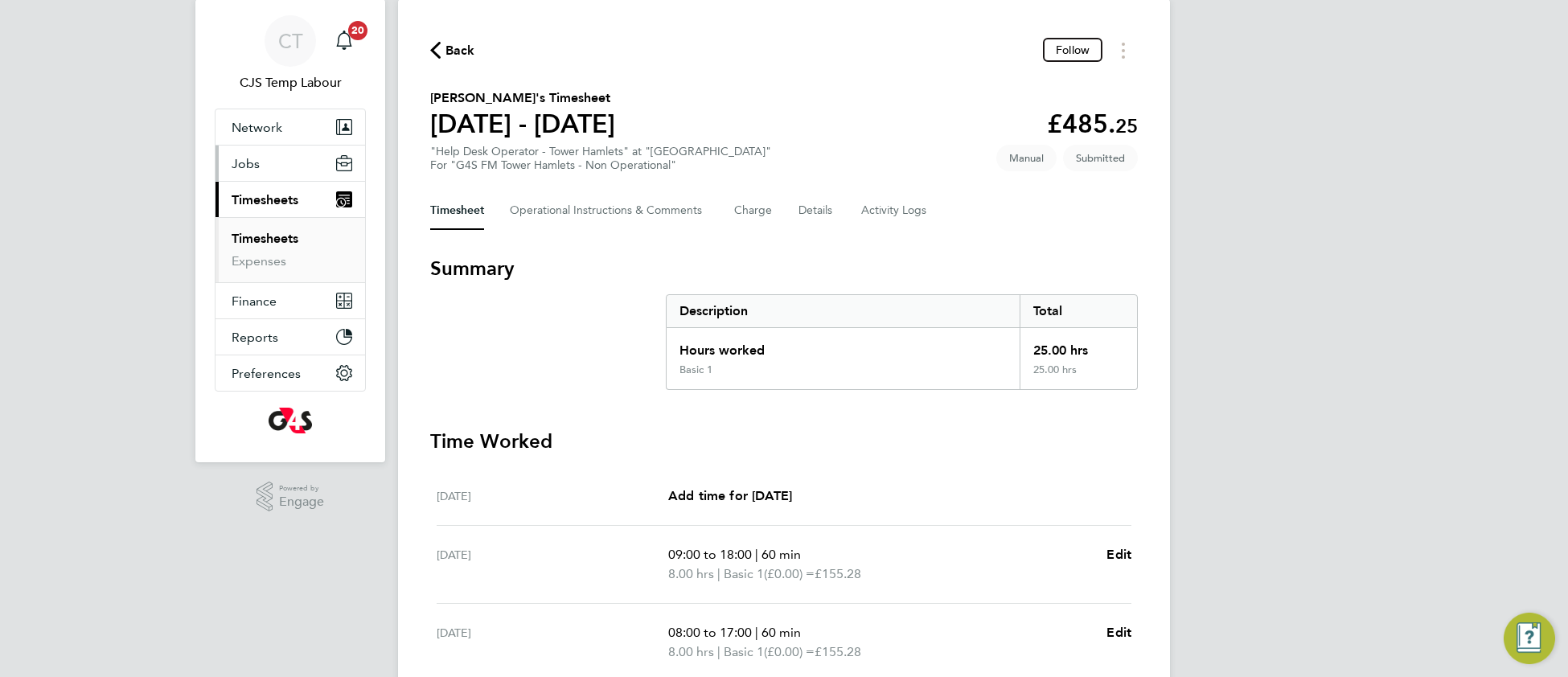
click at [254, 171] on span "Jobs" at bounding box center [245, 164] width 28 height 15
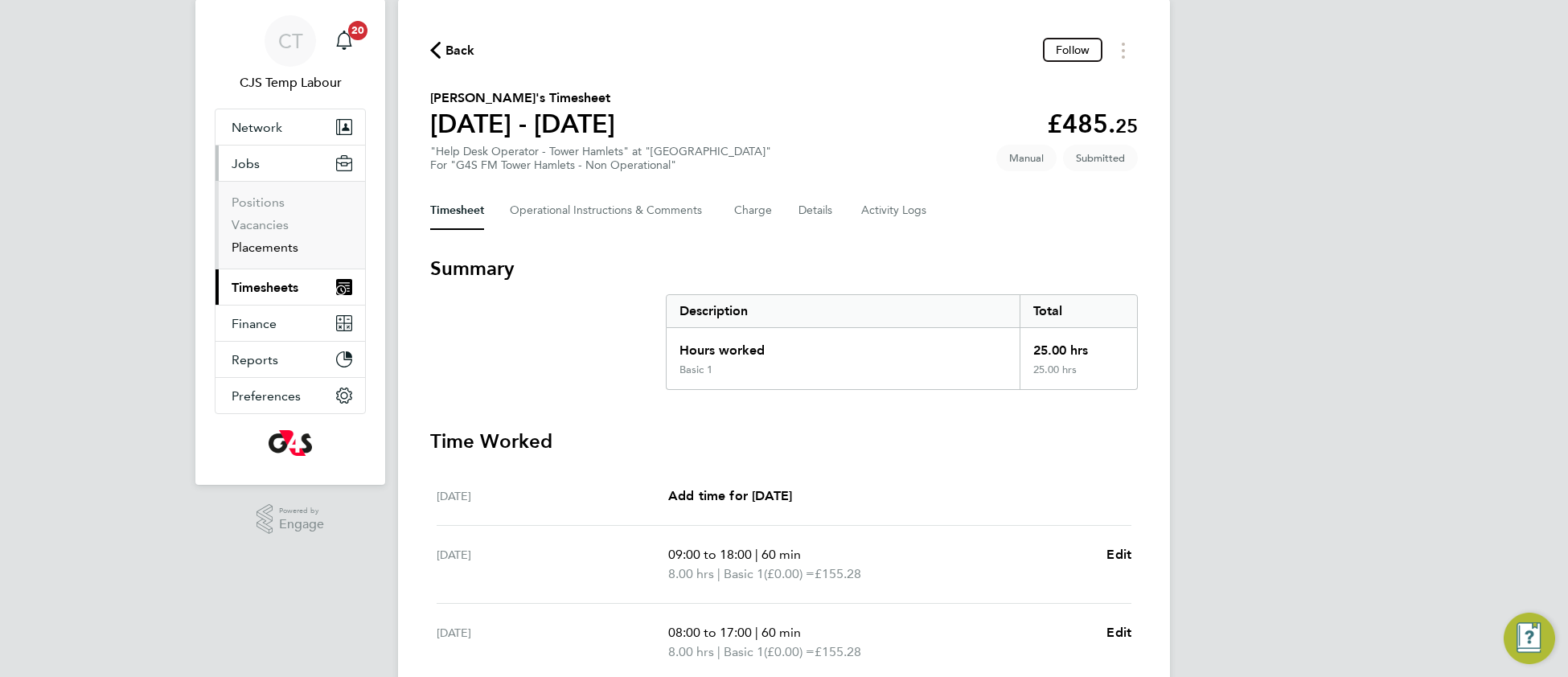
click at [268, 254] on link "Placements" at bounding box center [265, 247] width 67 height 15
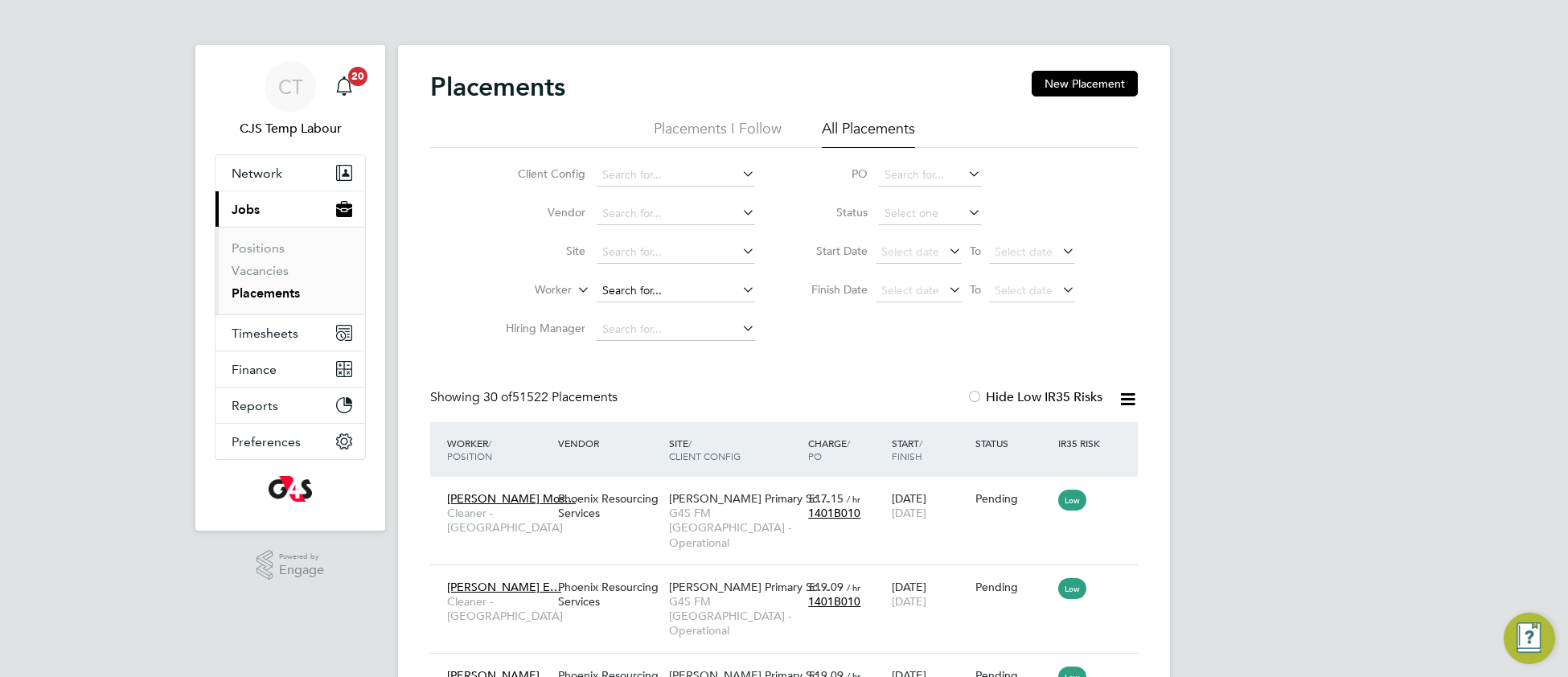
click at [637, 291] on input at bounding box center [676, 290] width 158 height 22
click at [736, 309] on li "Farsad Hamadamin" at bounding box center [676, 313] width 160 height 22
type input "Farsad Hamadamin"
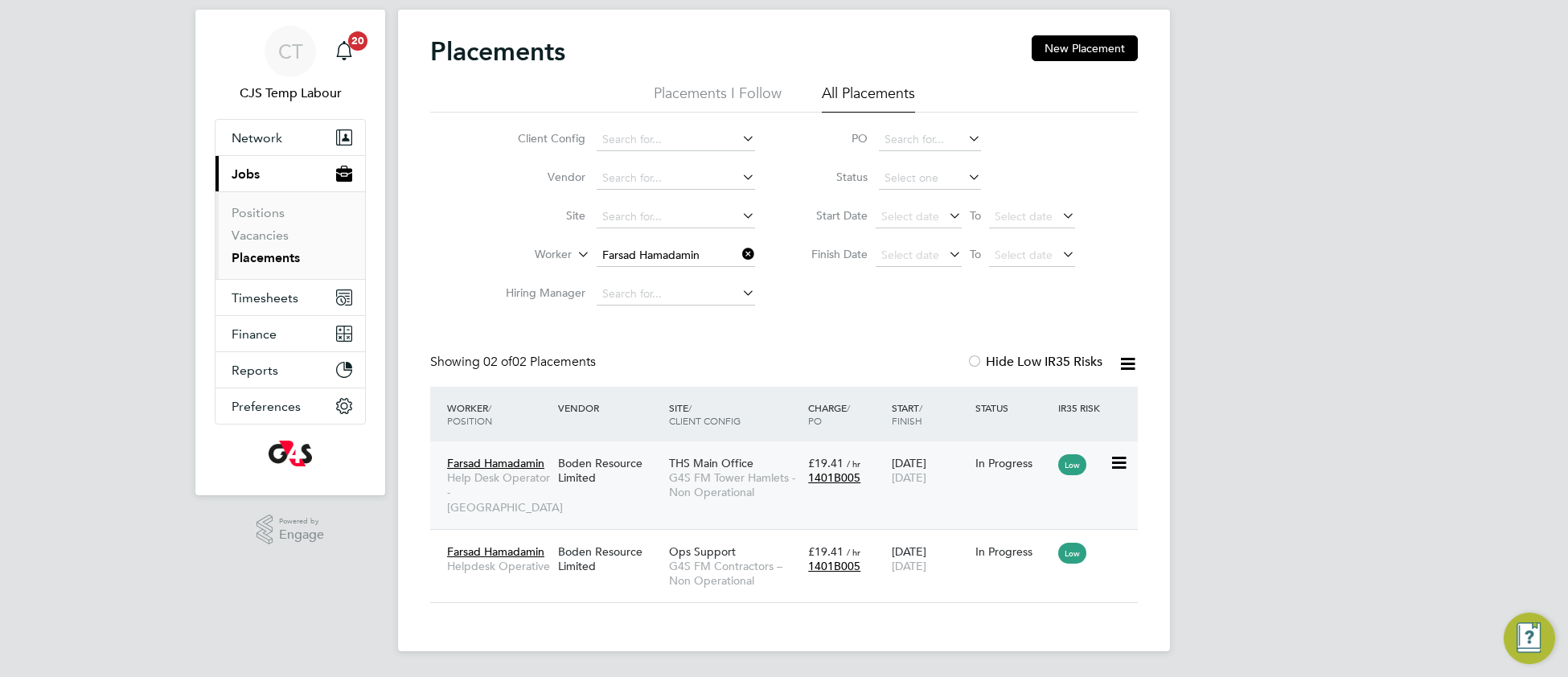
click at [964, 483] on div "30 Sep 2024 30 Sep 2025" at bounding box center [929, 470] width 84 height 45
click at [854, 484] on div "1401B005" at bounding box center [846, 477] width 76 height 14
click at [272, 300] on span "Timesheets" at bounding box center [265, 298] width 67 height 15
click at [277, 298] on span "Timesheets" at bounding box center [265, 298] width 67 height 15
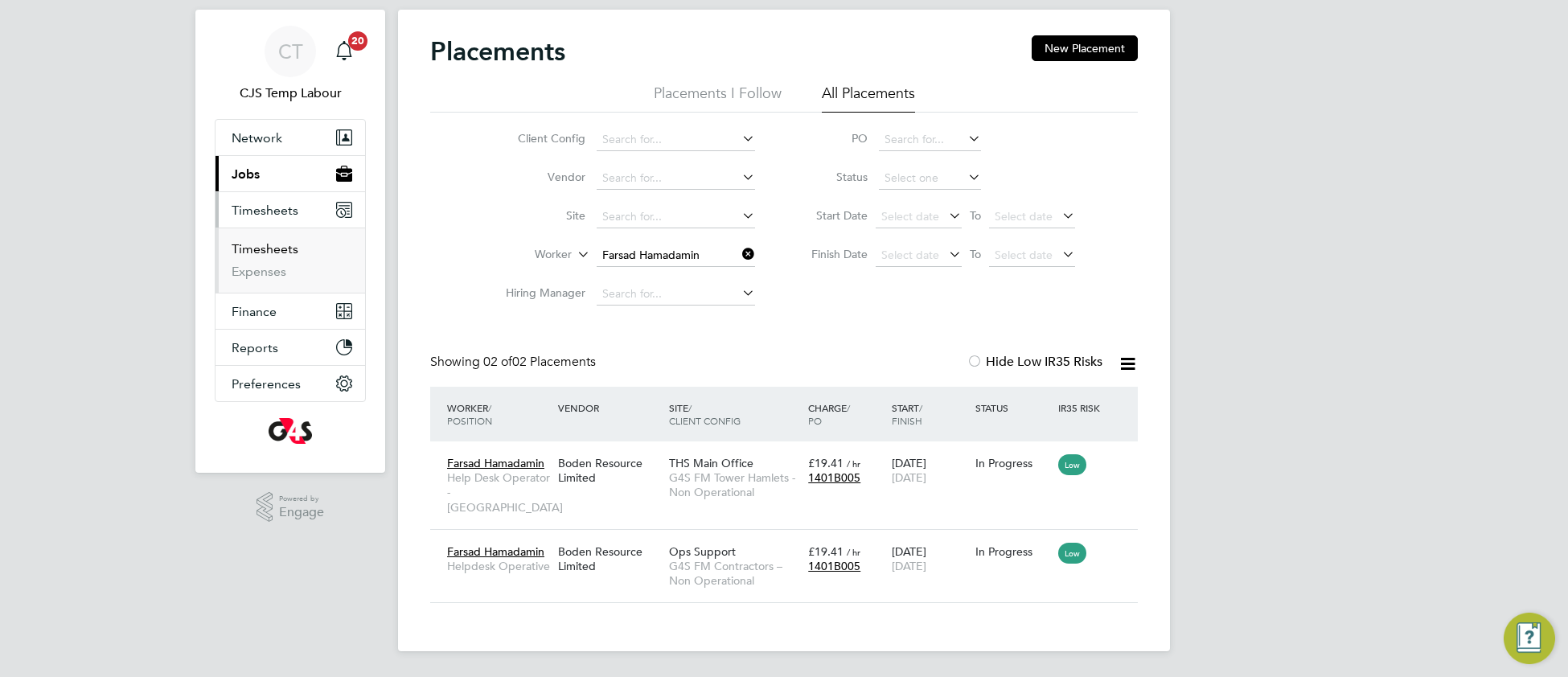
click at [280, 256] on link "Timesheets" at bounding box center [265, 248] width 67 height 15
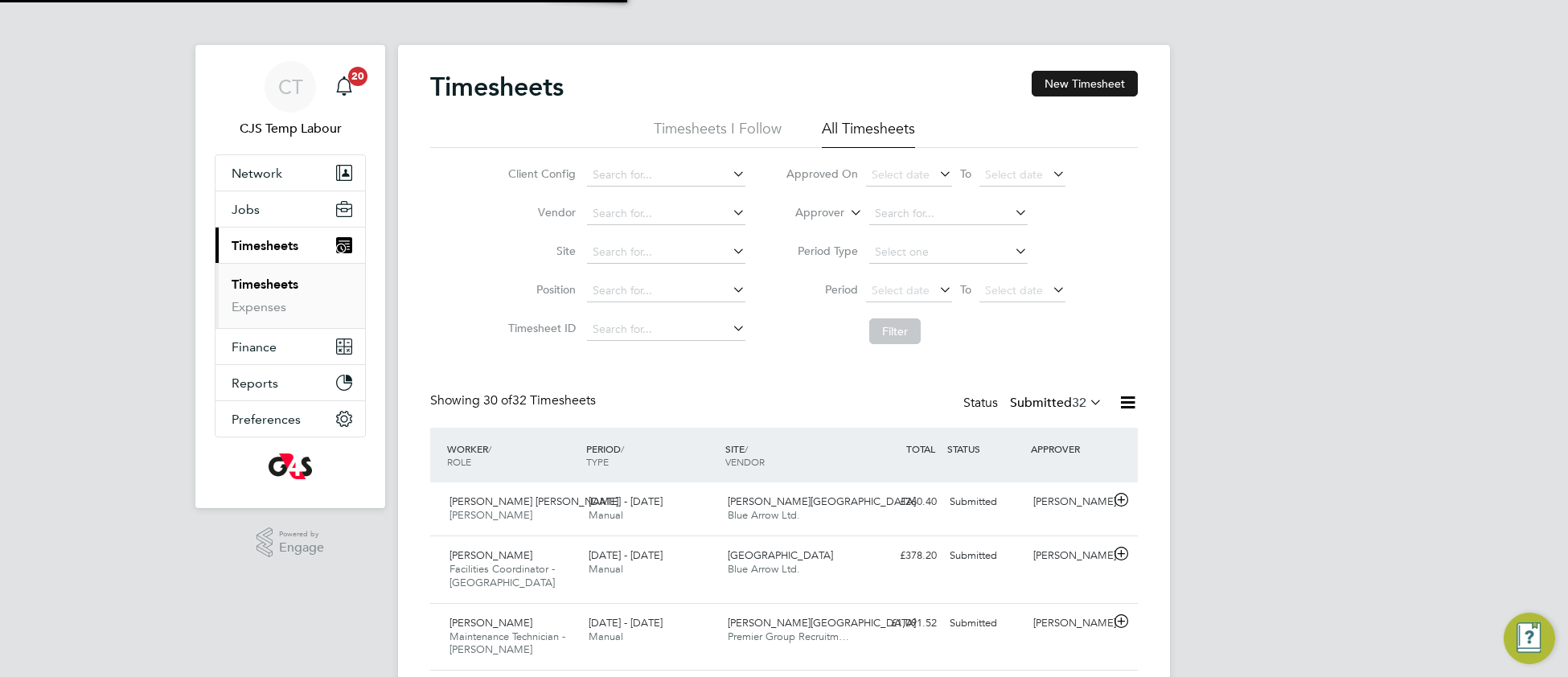
click at [1074, 85] on button "New Timesheet" at bounding box center [1085, 84] width 106 height 26
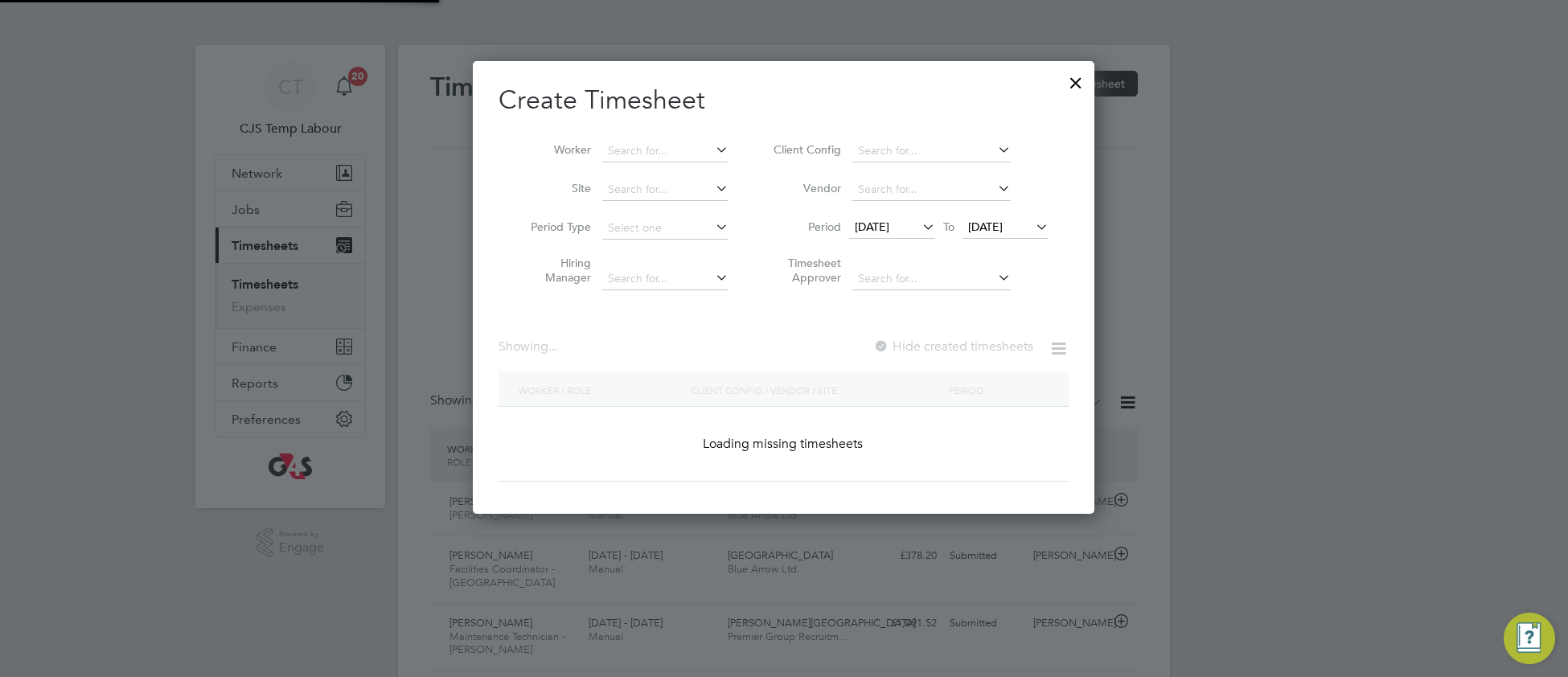
scroll to position [55, 138]
click at [1074, 85] on div at bounding box center [1076, 79] width 29 height 29
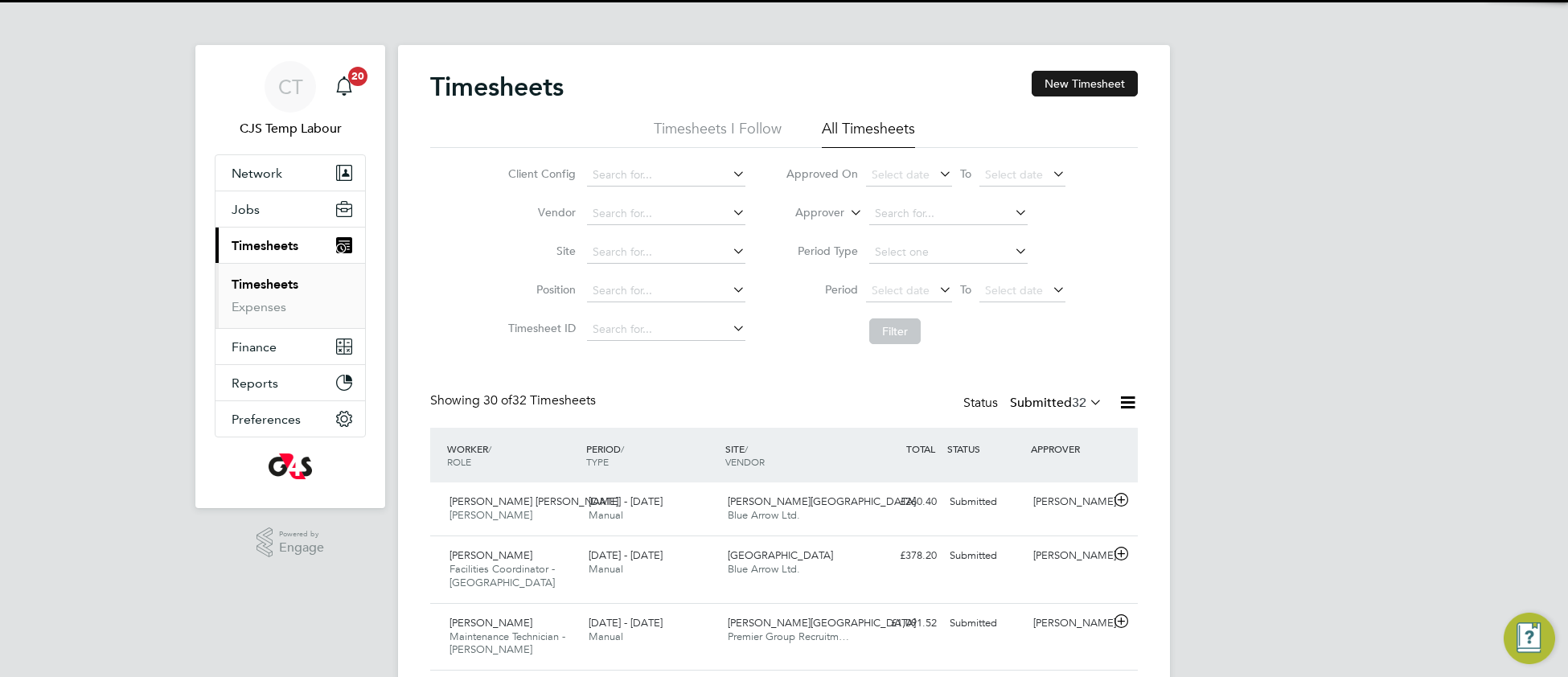
click at [1074, 85] on button "New Timesheet" at bounding box center [1085, 84] width 106 height 26
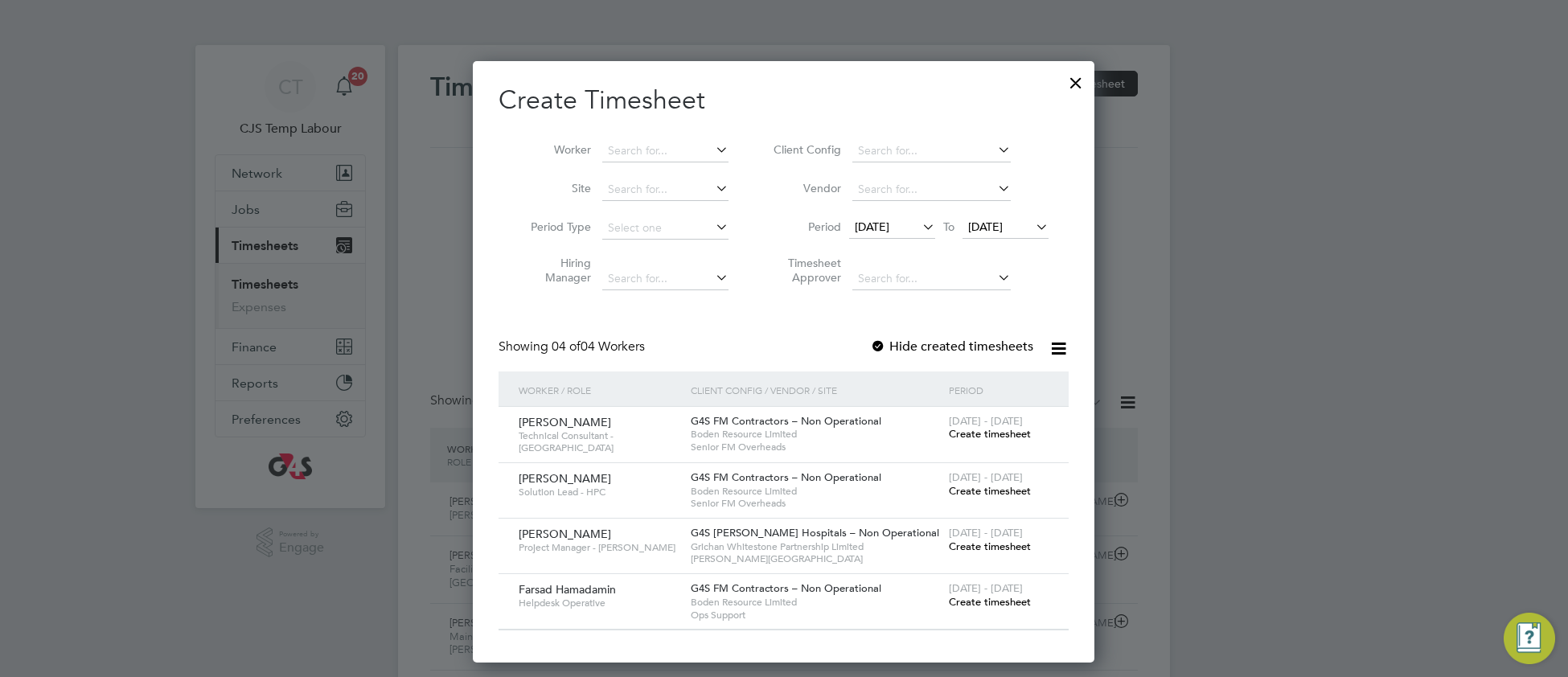
click at [1002, 227] on span "25 Aug 2025" at bounding box center [985, 227] width 34 height 14
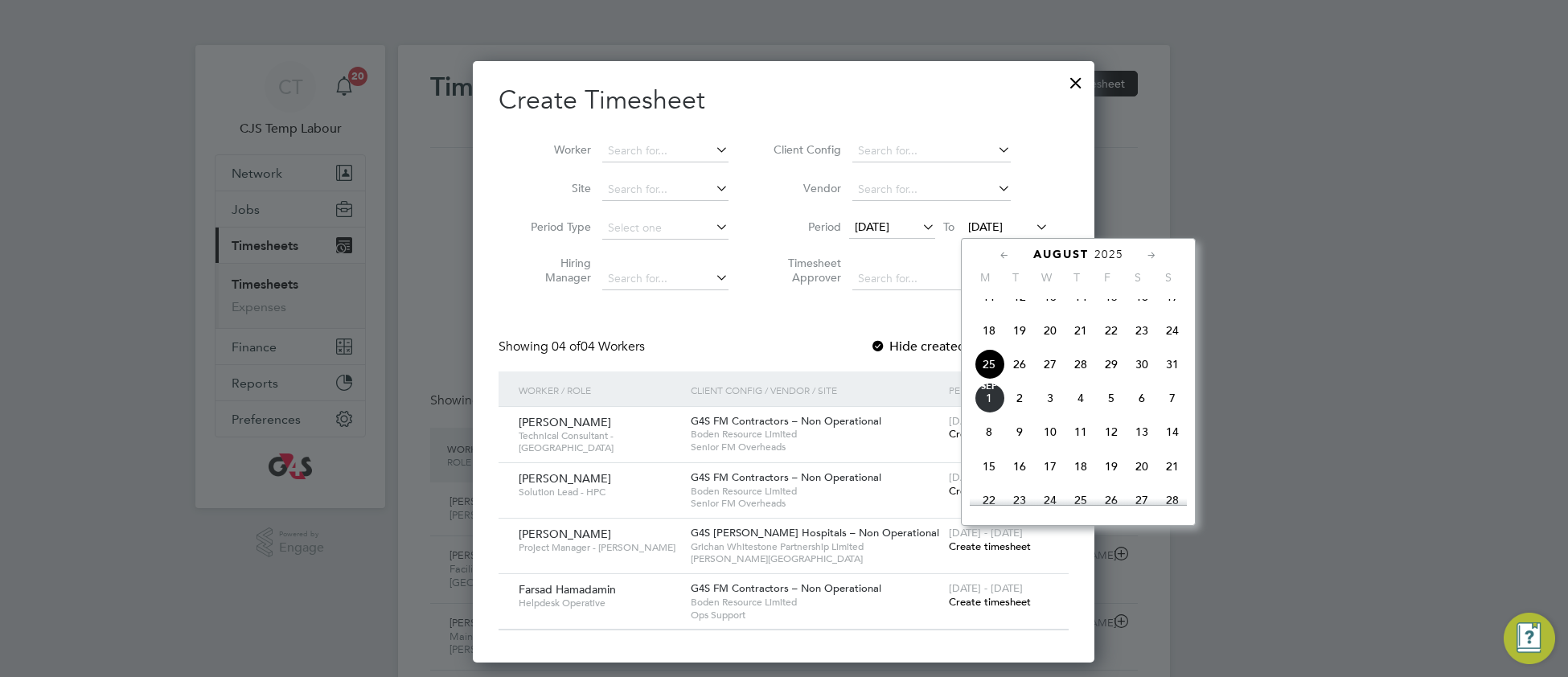
click at [1174, 379] on span "31" at bounding box center [1172, 364] width 31 height 31
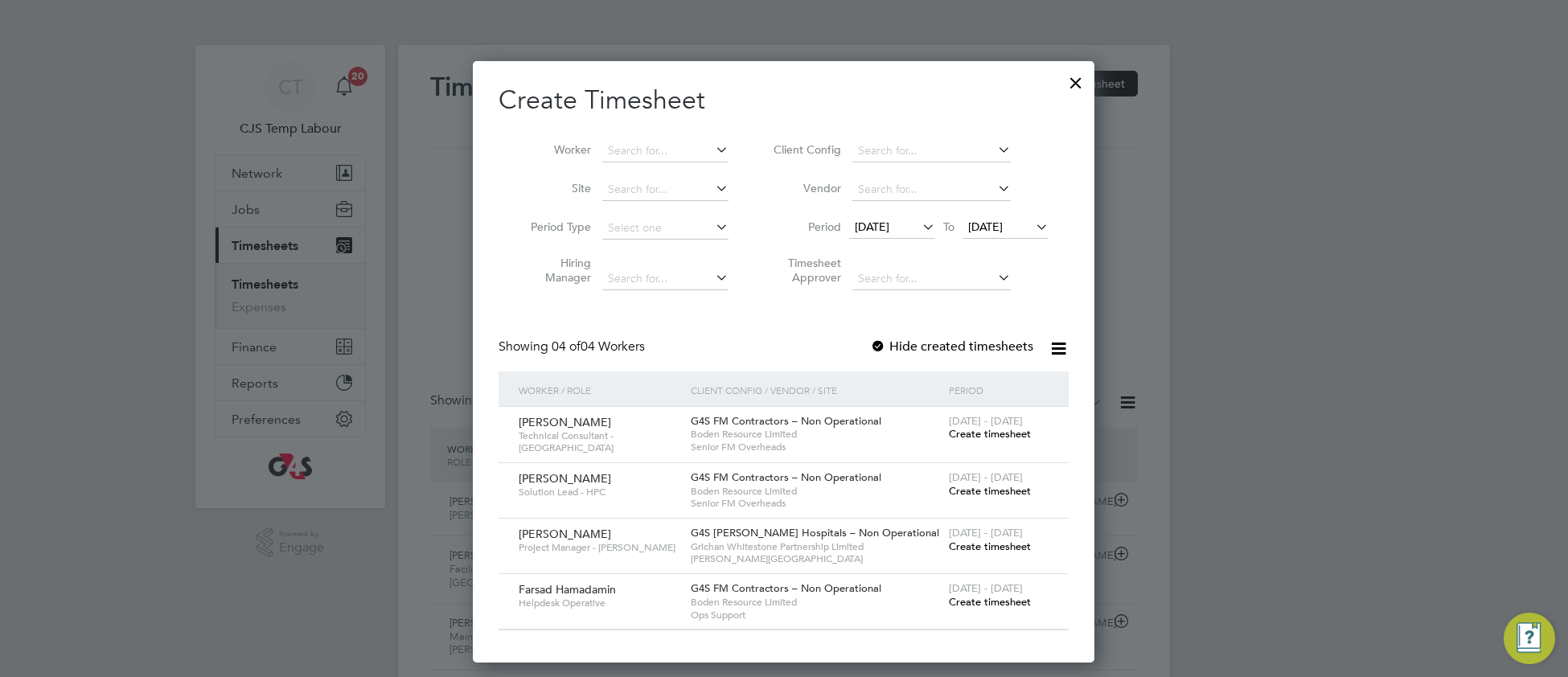
click at [977, 602] on span "Create timesheet" at bounding box center [989, 601] width 82 height 13
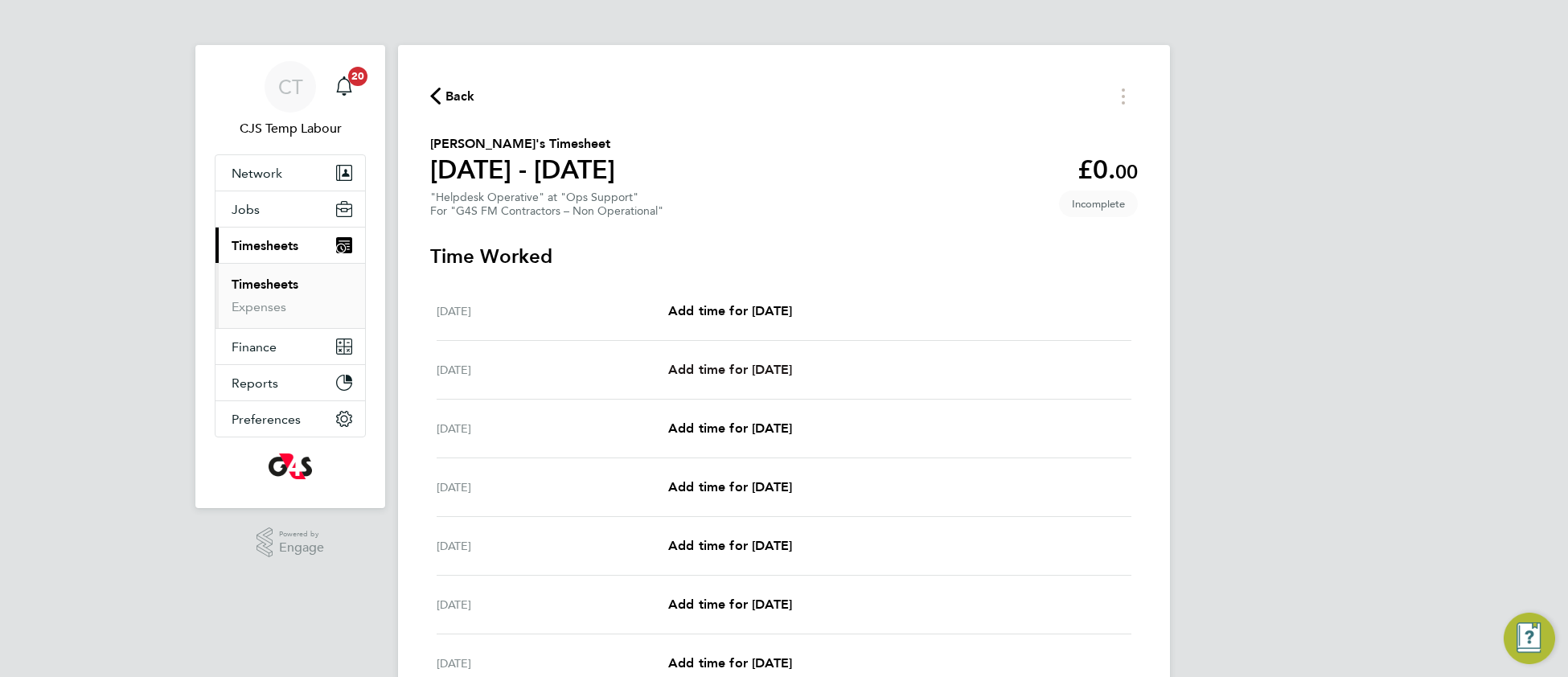
click at [775, 363] on span "Add time for Tue 26 Aug" at bounding box center [730, 369] width 124 height 15
select select "60"
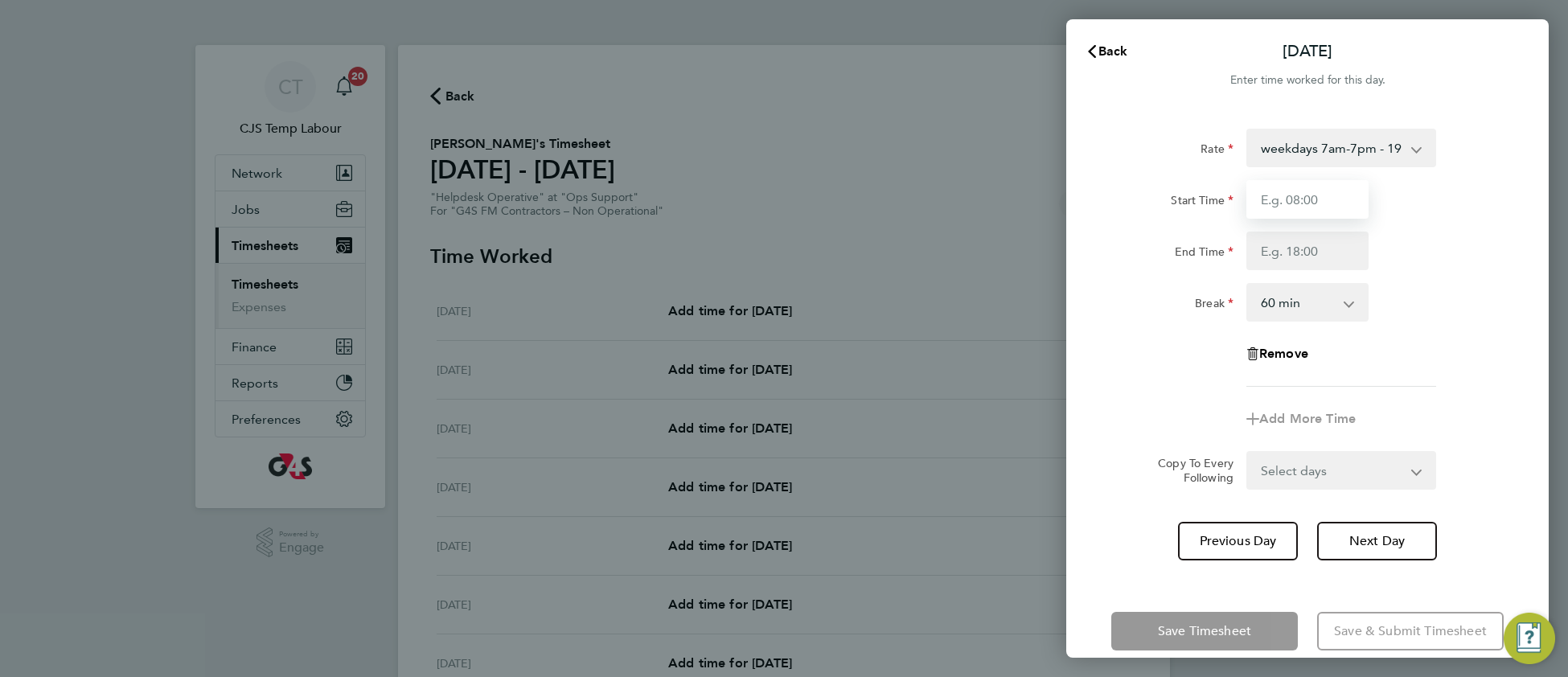
click at [1338, 200] on input "Start Time" at bounding box center [1307, 199] width 122 height 39
type input "09:00"
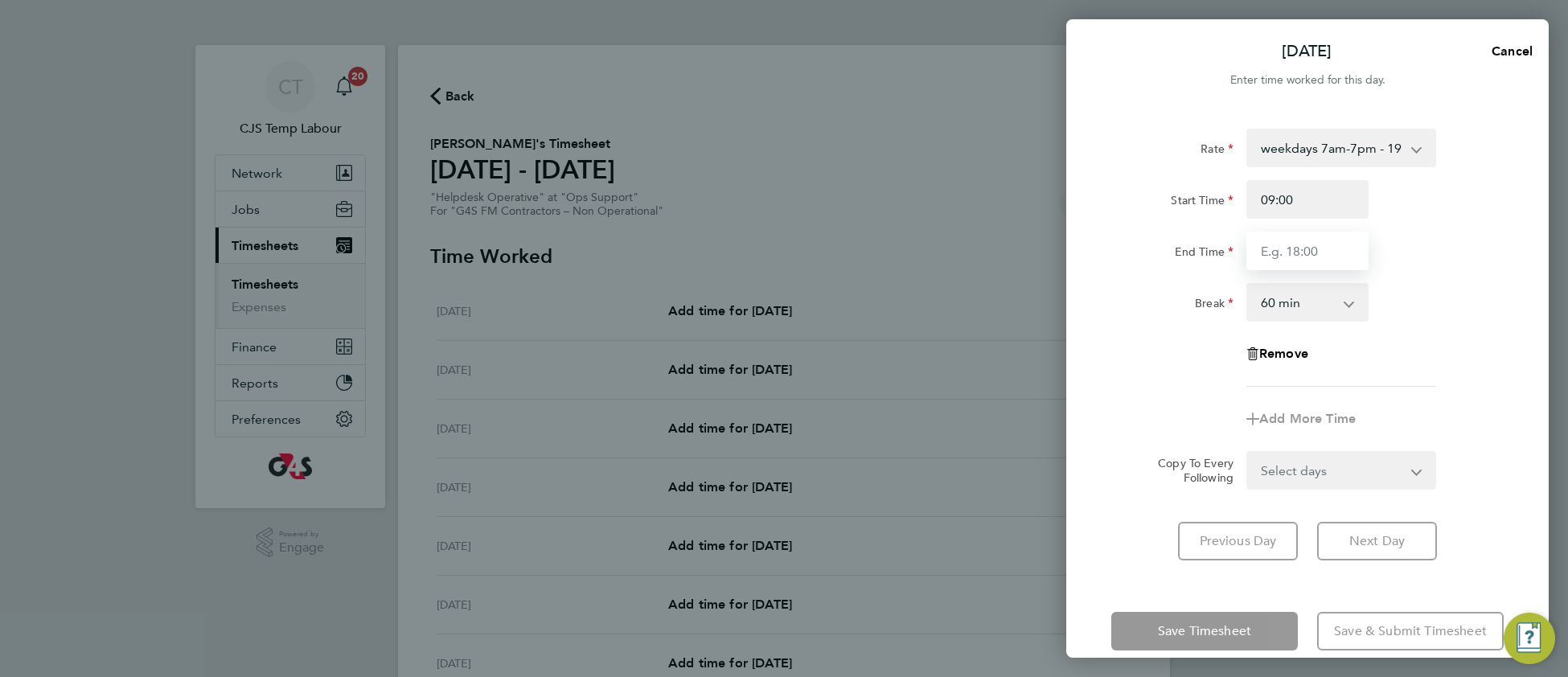
click at [1317, 250] on input "End Time" at bounding box center [1307, 251] width 122 height 39
type input "18:00"
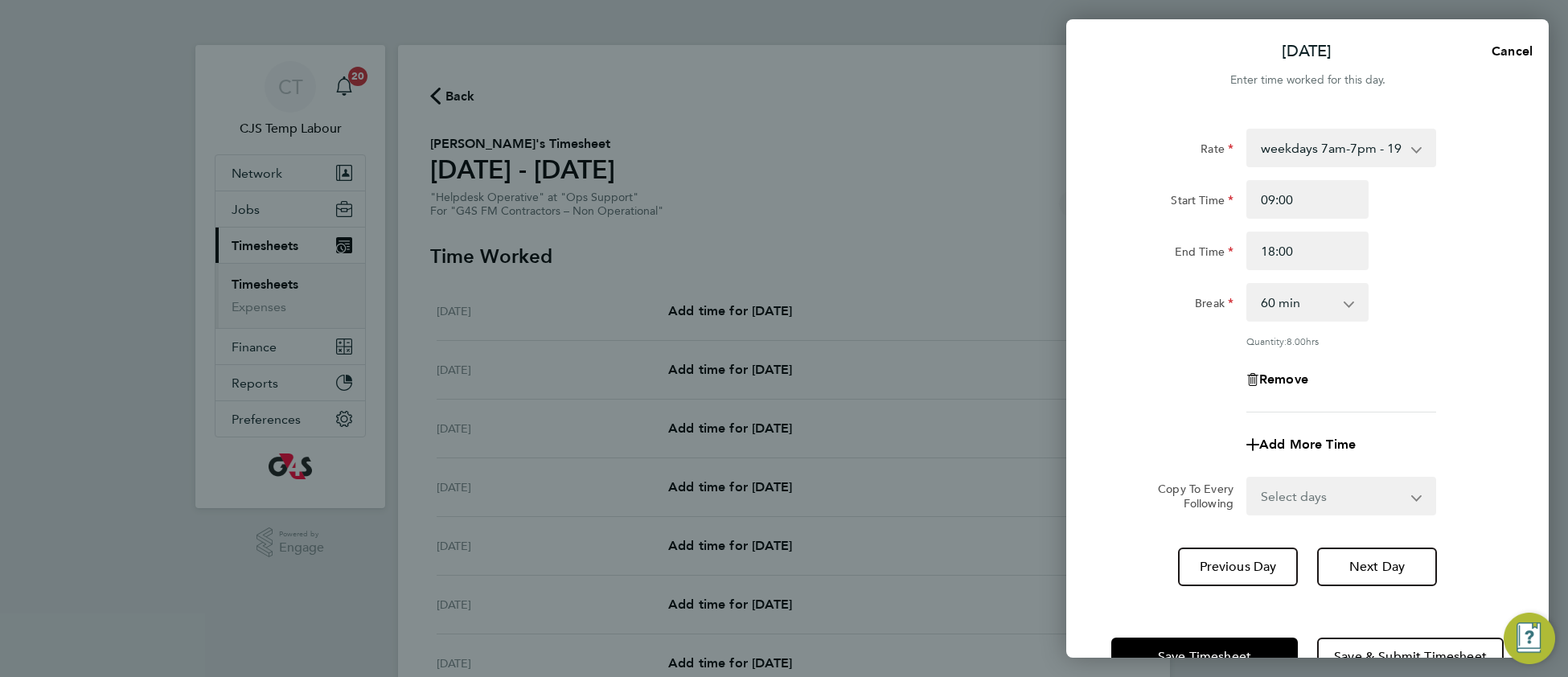
click at [1465, 361] on div "Remove" at bounding box center [1307, 379] width 405 height 39
click at [1363, 575] on button "Next Day" at bounding box center [1376, 566] width 120 height 39
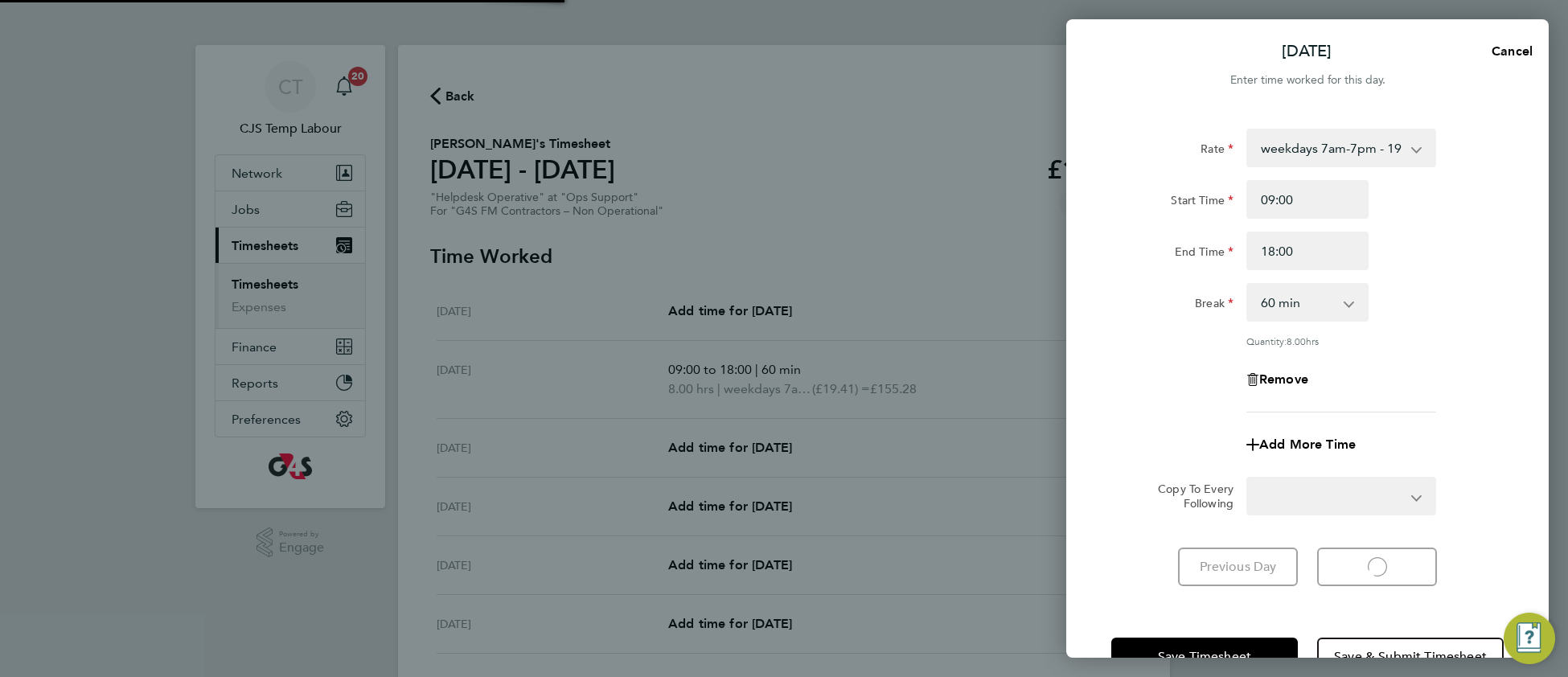
select select "60"
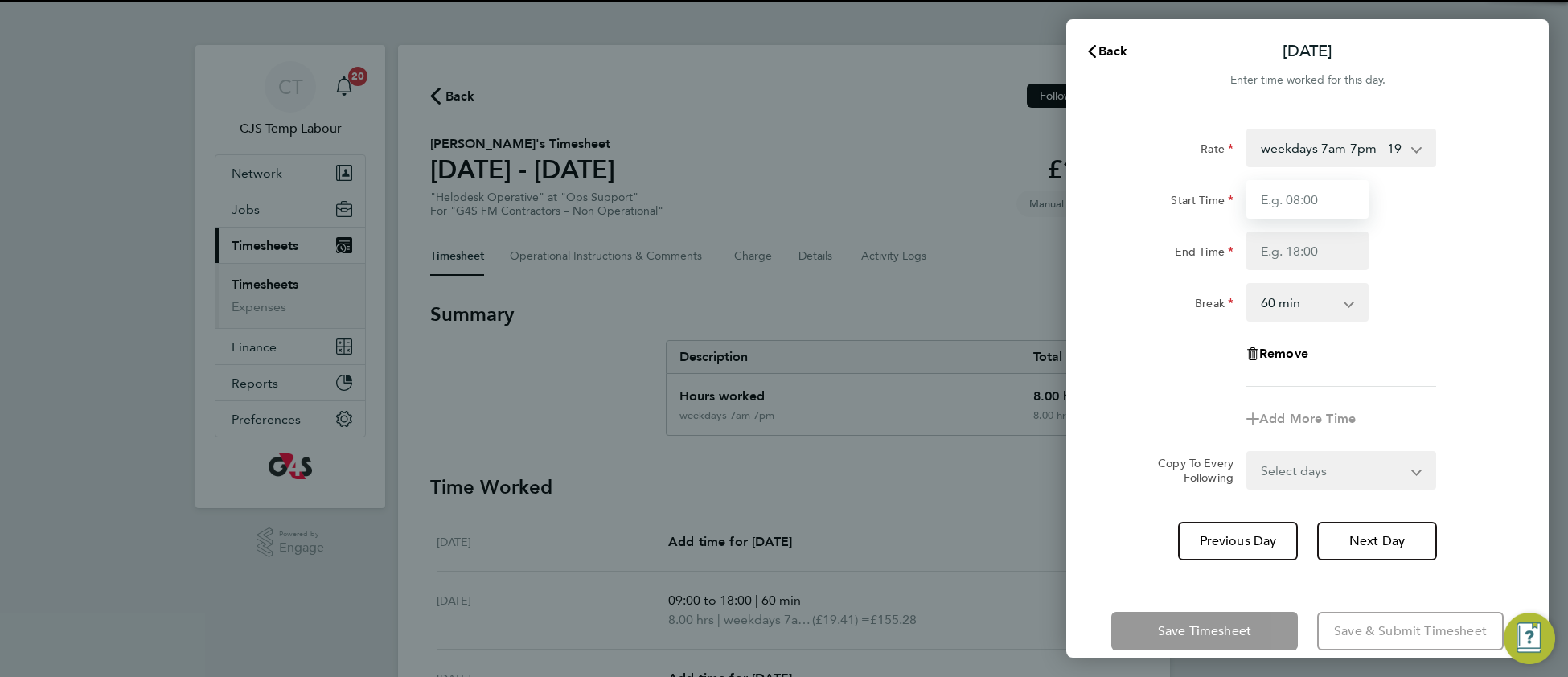
click at [1298, 202] on input "Start Time" at bounding box center [1307, 199] width 122 height 39
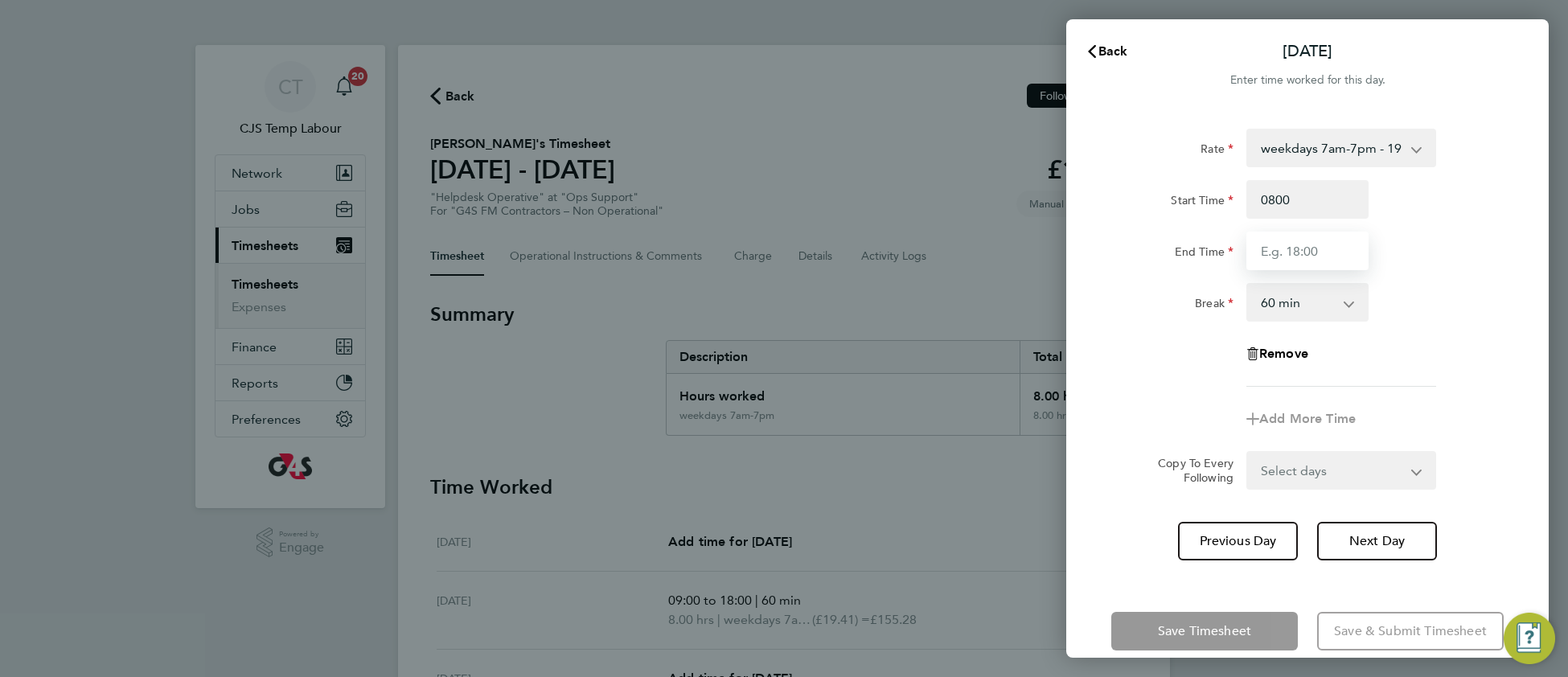
type input "08:00"
click at [1320, 247] on input "End Time" at bounding box center [1307, 251] width 122 height 39
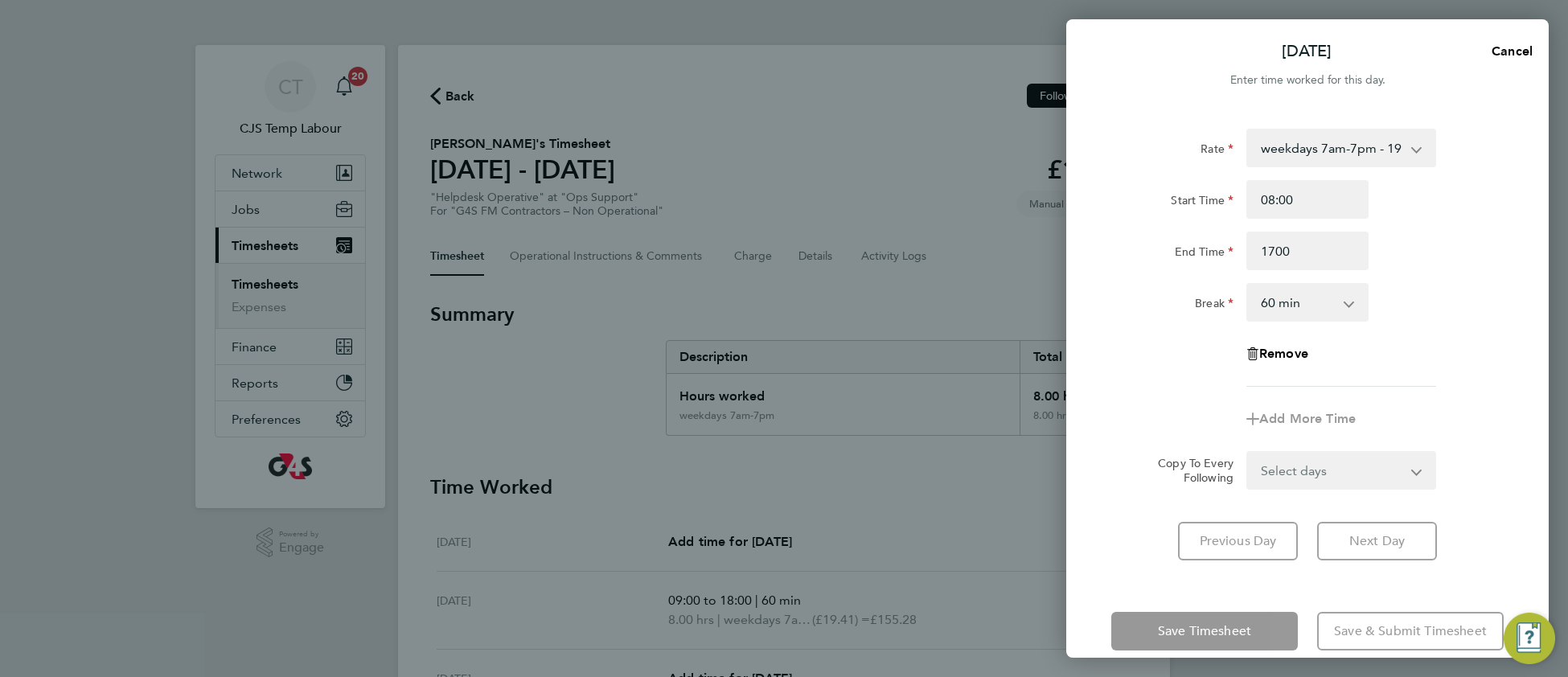
type input "17:00"
click at [1367, 354] on div "Rate weekdays 7am-7pm - 19.41 Start Time 08:00 End Time 17:00 Break 0 min 15 mi…" at bounding box center [1307, 257] width 392 height 258
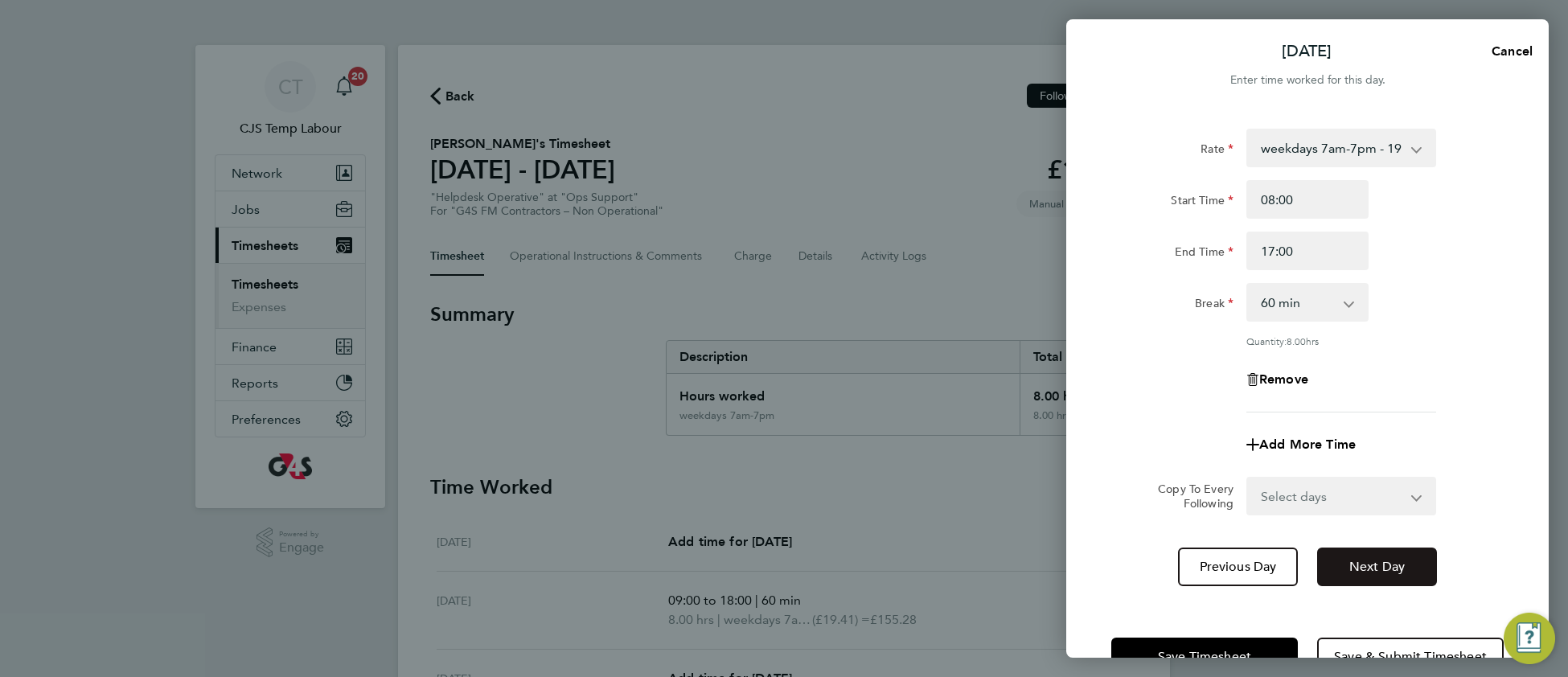
click at [1379, 567] on span "Next Day" at bounding box center [1377, 567] width 56 height 16
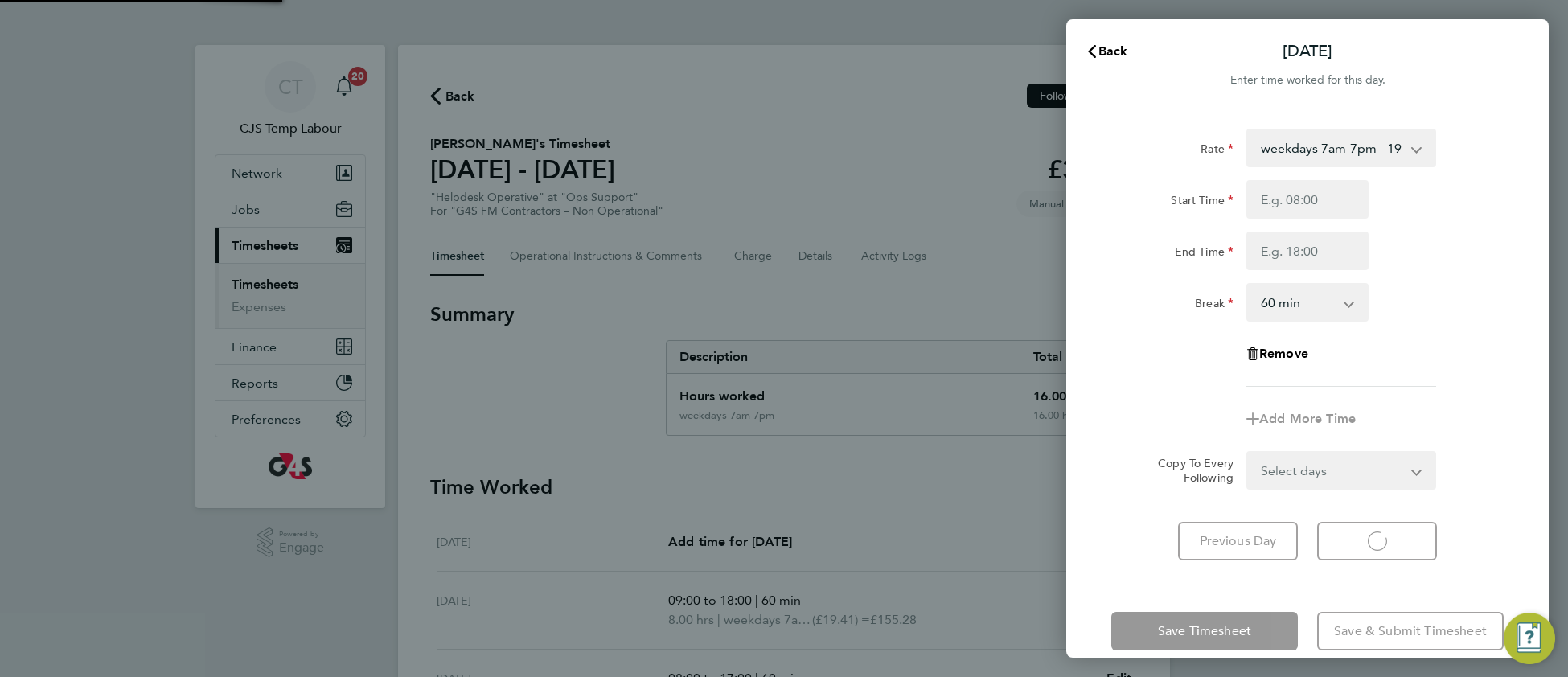
select select "60"
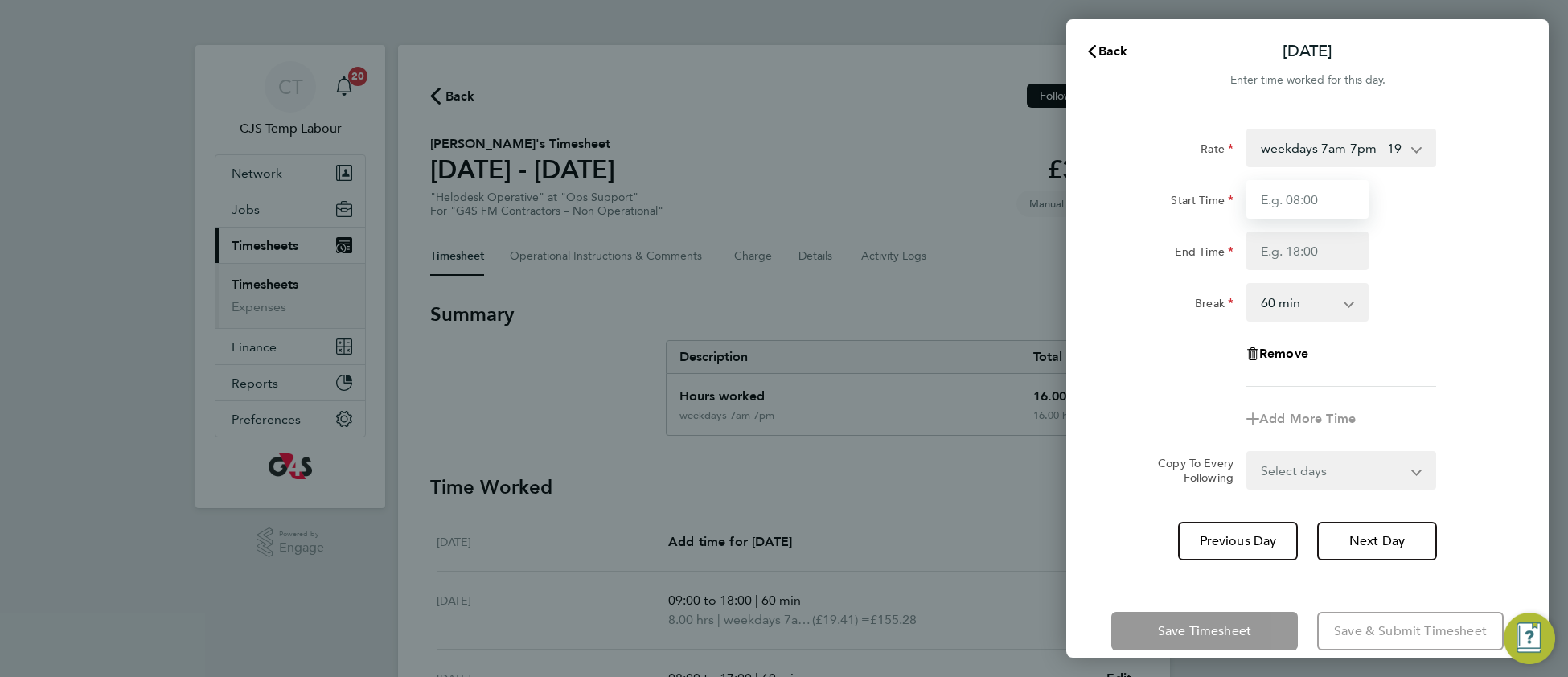
click at [1303, 201] on input "Start Time" at bounding box center [1307, 199] width 122 height 39
type input "07:00"
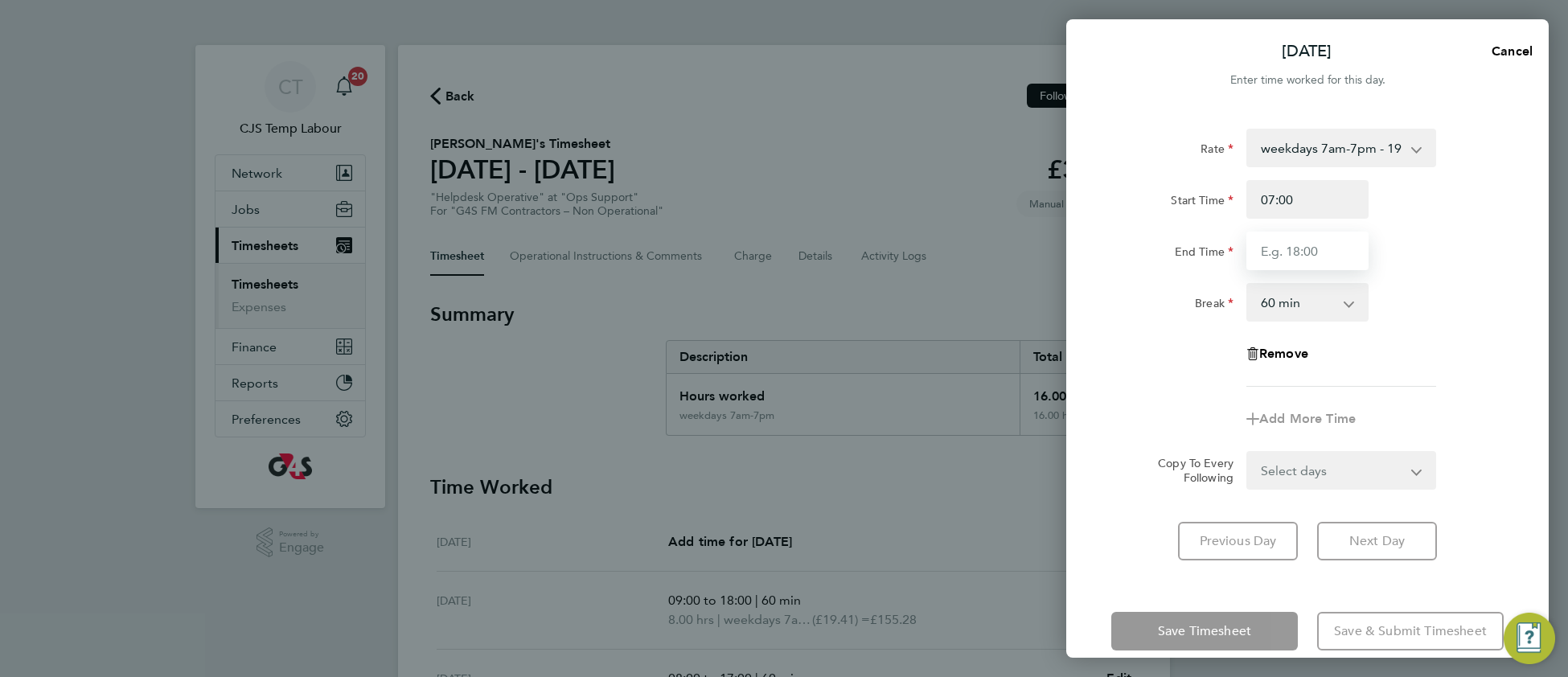
click at [1299, 254] on input "End Time" at bounding box center [1307, 251] width 122 height 39
type input "11:00"
click at [1434, 378] on div "Rate weekdays 7am-7pm - 19.41 Start Time 07:00 End Time 11:00 Break 0 min 15 mi…" at bounding box center [1307, 257] width 392 height 258
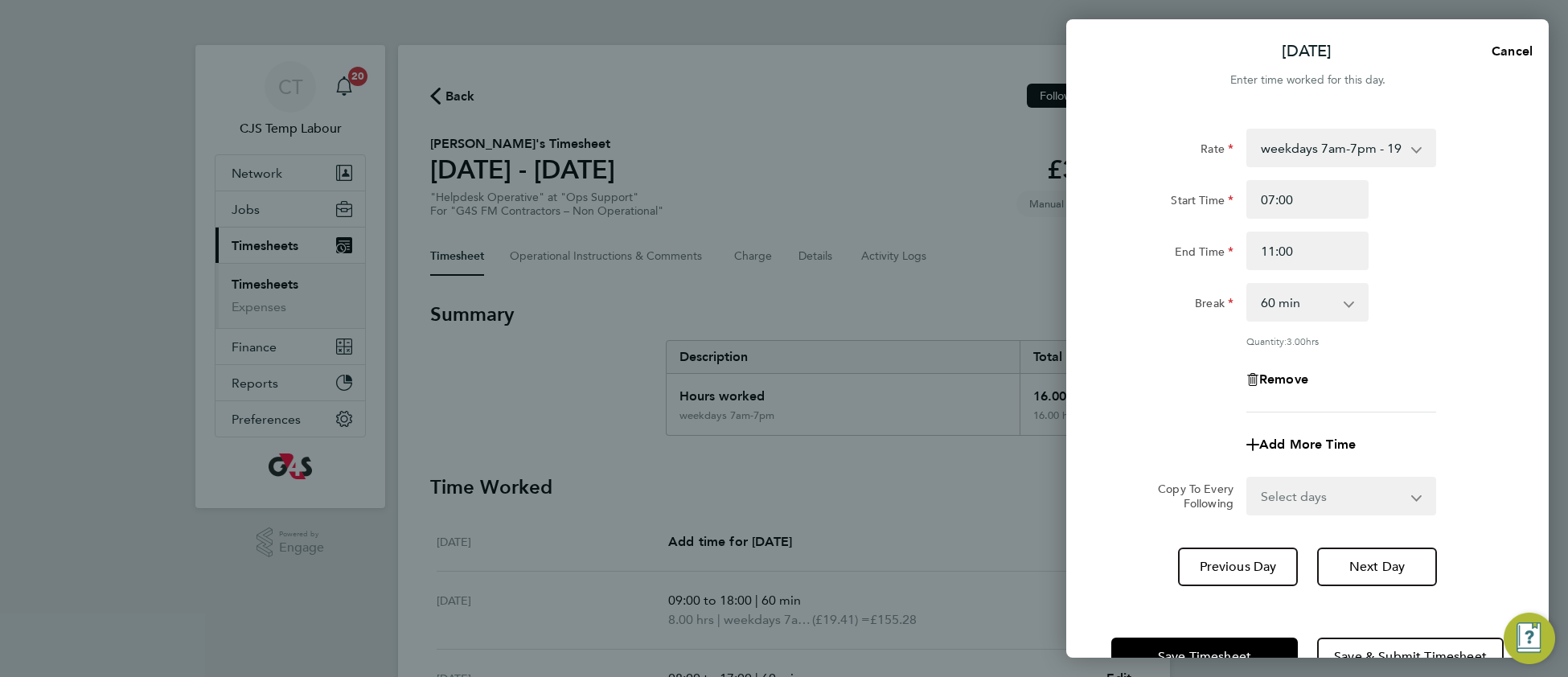
click at [1297, 296] on select "0 min 15 min 30 min 45 min 60 min 75 min 90 min" at bounding box center [1297, 302] width 100 height 35
select select "0"
click at [1248, 285] on select "0 min 15 min 30 min 45 min 60 min 75 min 90 min" at bounding box center [1297, 302] width 100 height 35
click at [1380, 575] on button "Next Day" at bounding box center [1376, 566] width 120 height 39
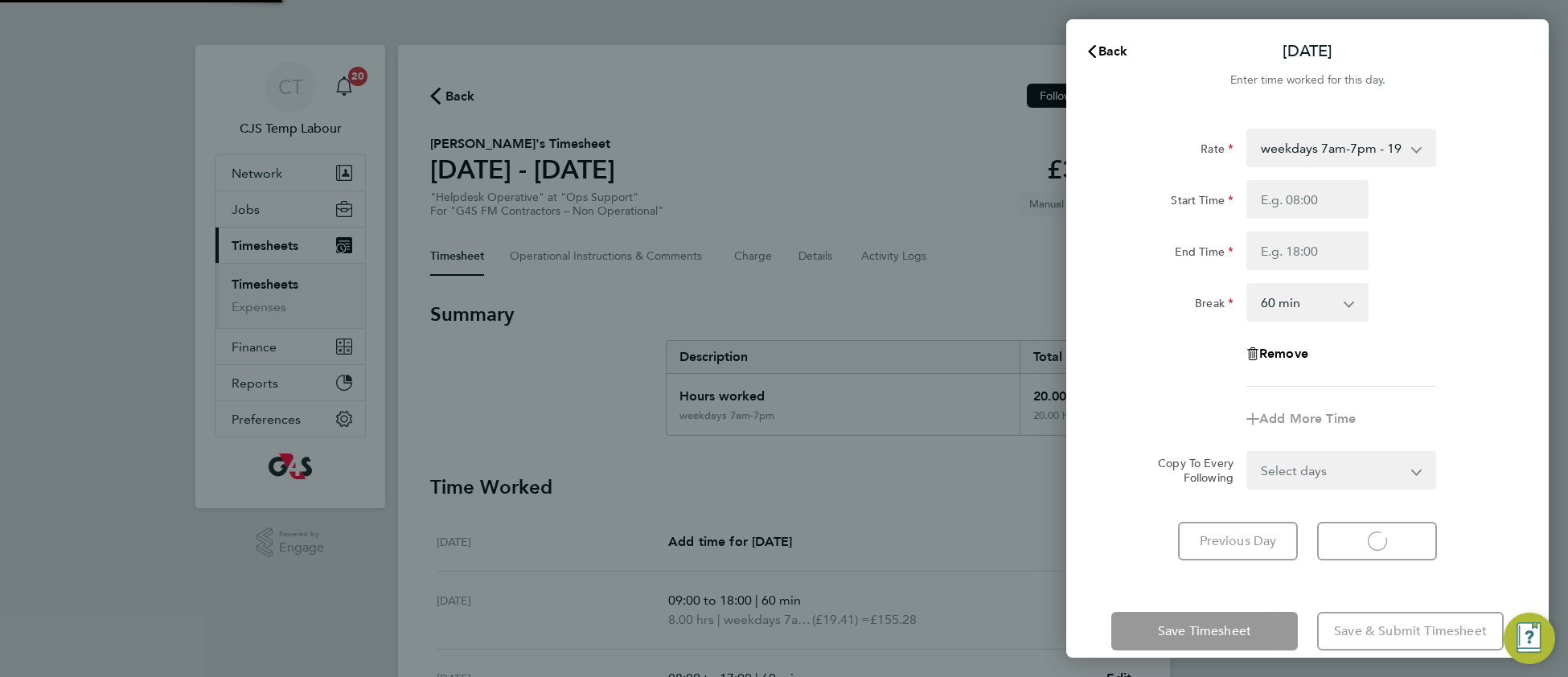
select select "60"
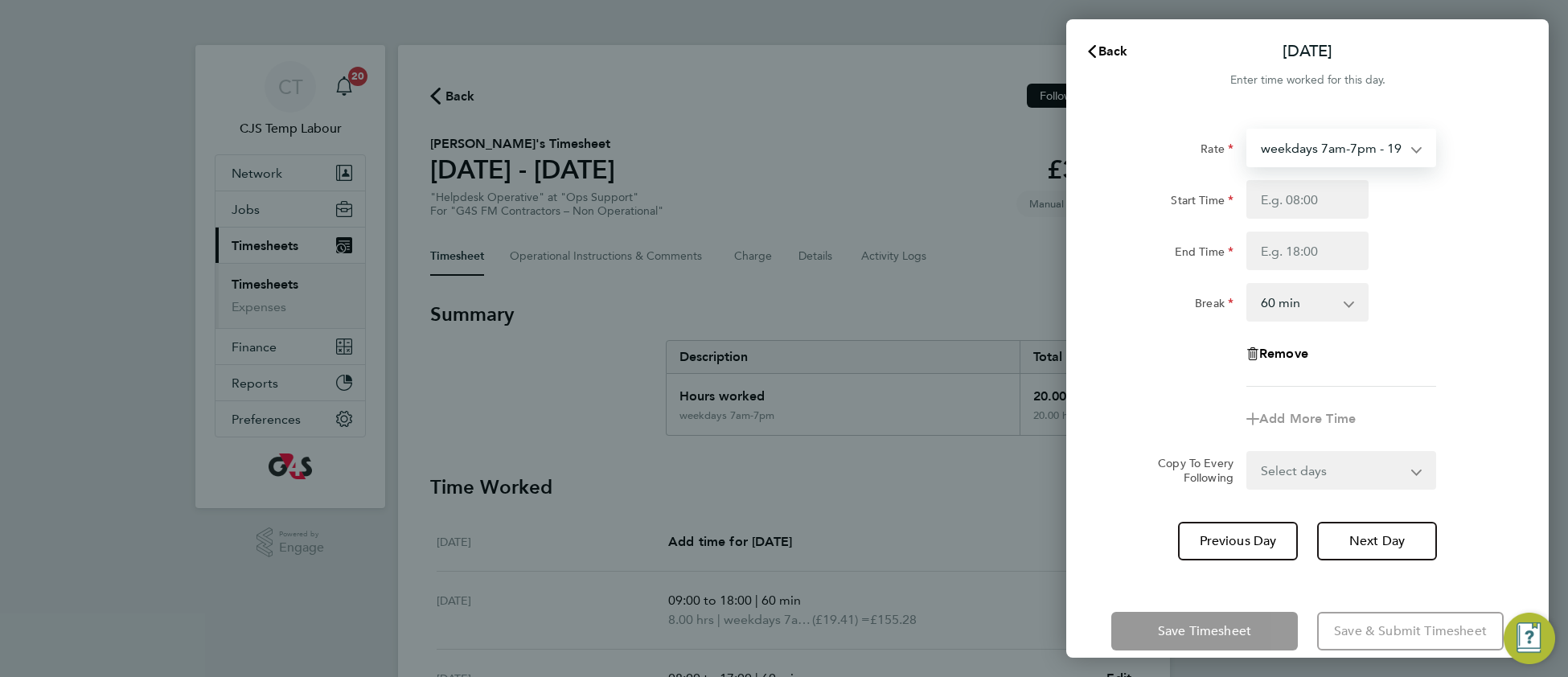
click at [1293, 156] on select "weekdays 7am-7pm - 19.41" at bounding box center [1332, 147] width 167 height 35
click at [1294, 147] on select "weekdays 7am-7pm - 19.41" at bounding box center [1332, 147] width 167 height 35
click at [1282, 200] on input "Start Time" at bounding box center [1307, 199] width 122 height 39
type input "12:00"
click at [1279, 258] on input "End Time" at bounding box center [1307, 251] width 122 height 39
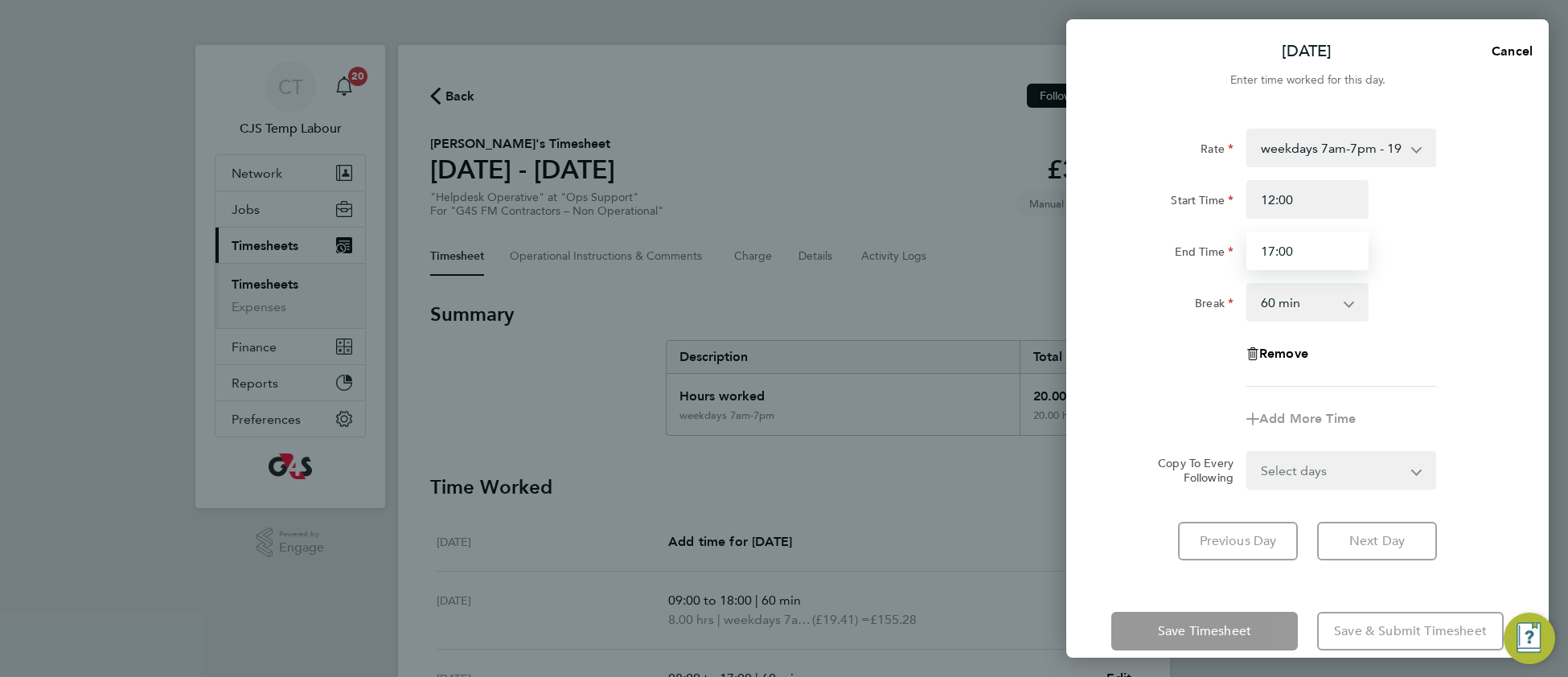
type input "17:00"
click at [1278, 304] on select "0 min 15 min 30 min 45 min 60 min 75 min 90 min" at bounding box center [1297, 302] width 100 height 35
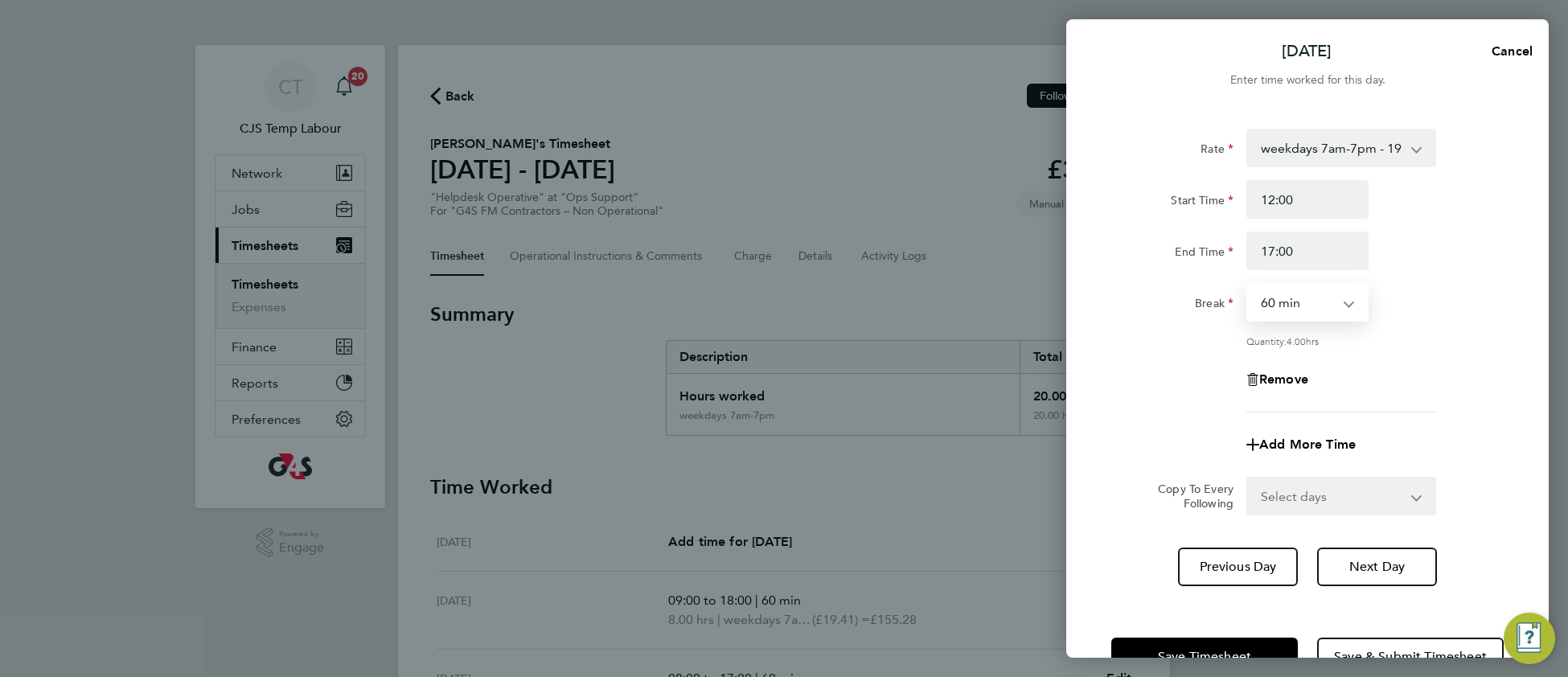
select select "0"
click at [1248, 285] on select "0 min 15 min 30 min 45 min 60 min 75 min 90 min" at bounding box center [1297, 302] width 100 height 35
drag, startPoint x: 1165, startPoint y: 646, endPoint x: 1081, endPoint y: 646, distance: 84.0
click at [1164, 649] on span "Save Timesheet" at bounding box center [1205, 657] width 94 height 16
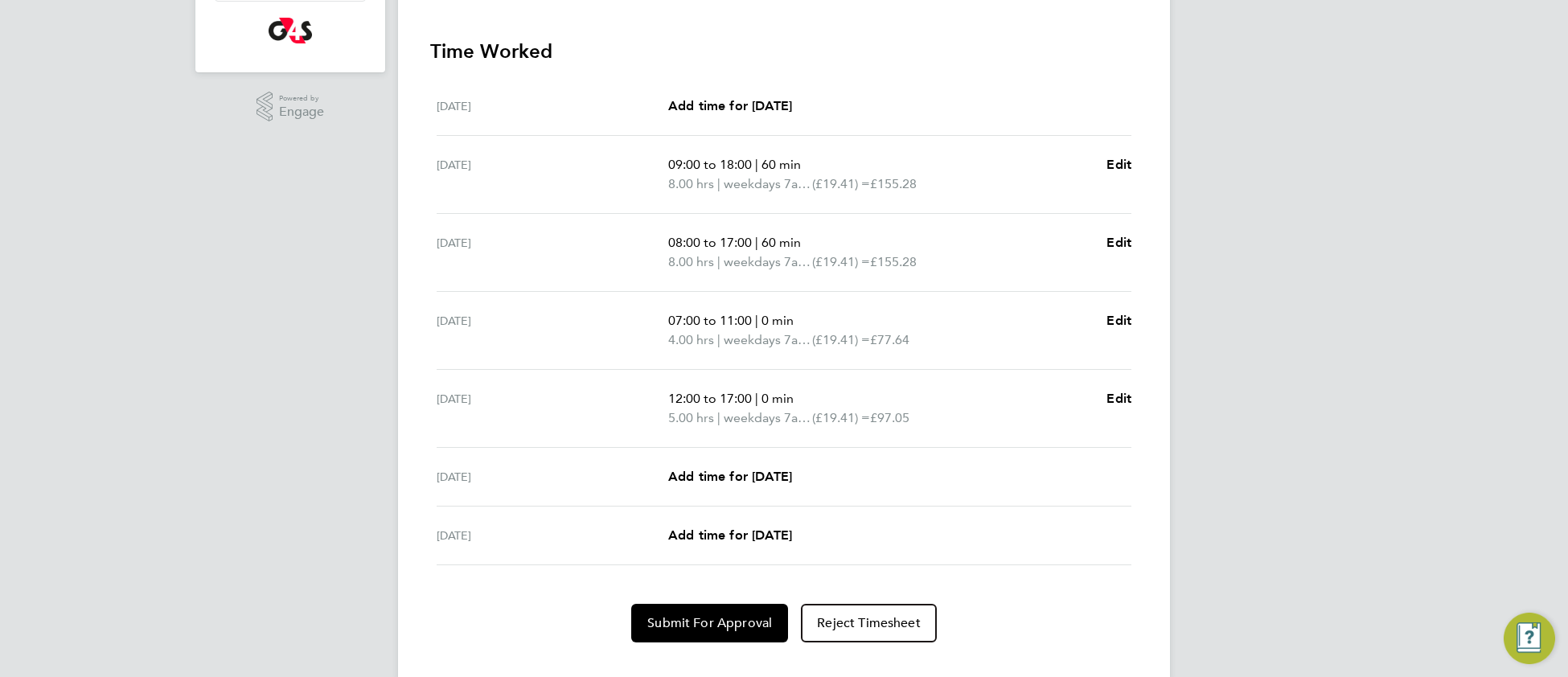
scroll to position [438, 0]
click at [690, 613] on span "Submit For Approval" at bounding box center [709, 621] width 125 height 16
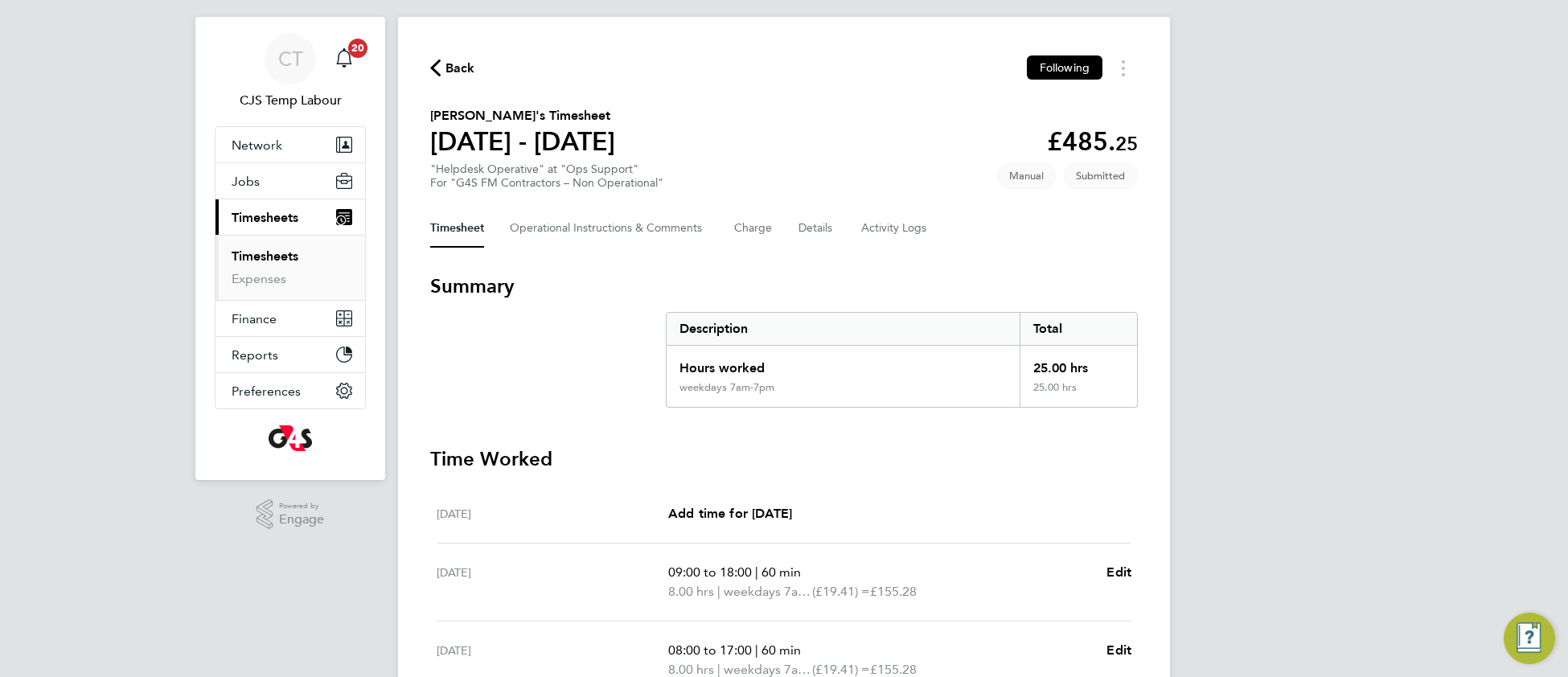
scroll to position [0, 0]
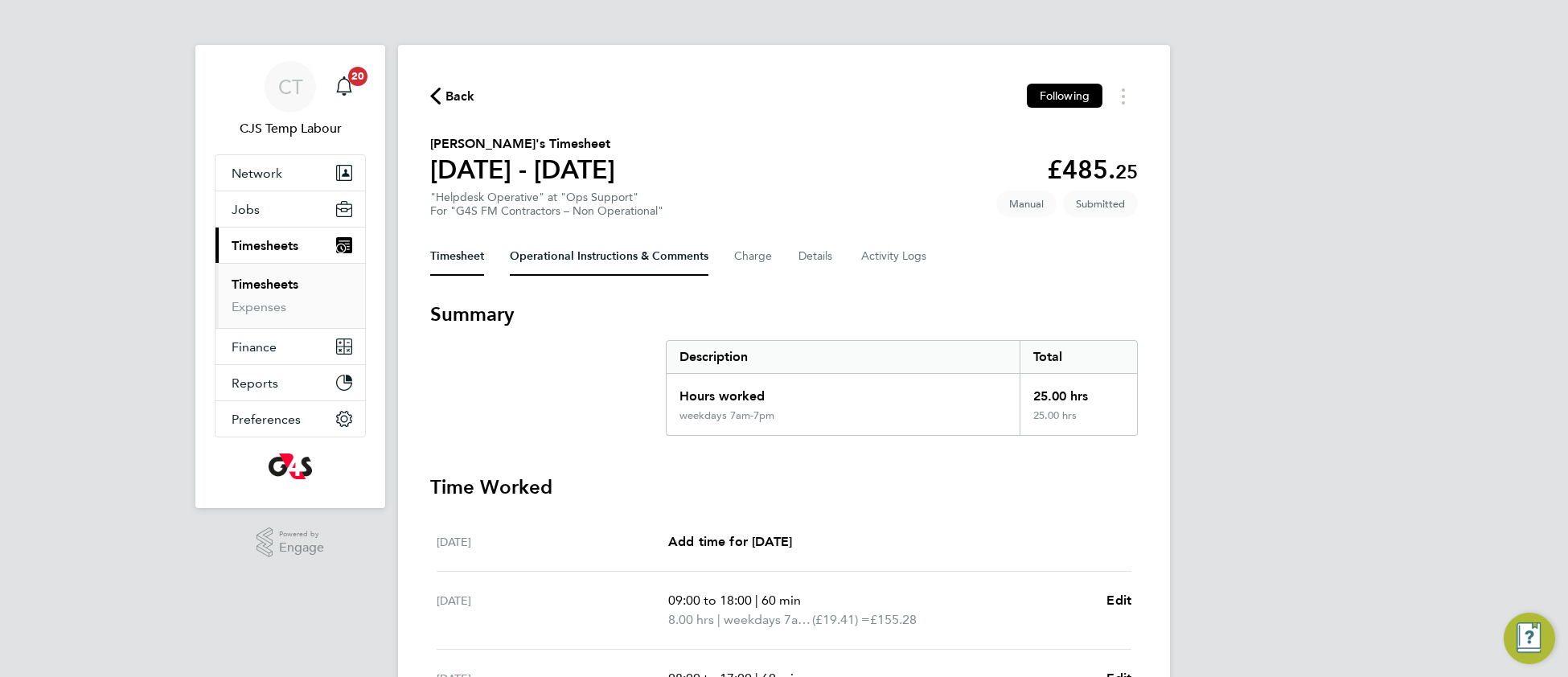
click at [571, 253] on Comments-tab "Operational Instructions & Comments" at bounding box center [609, 256] width 199 height 39
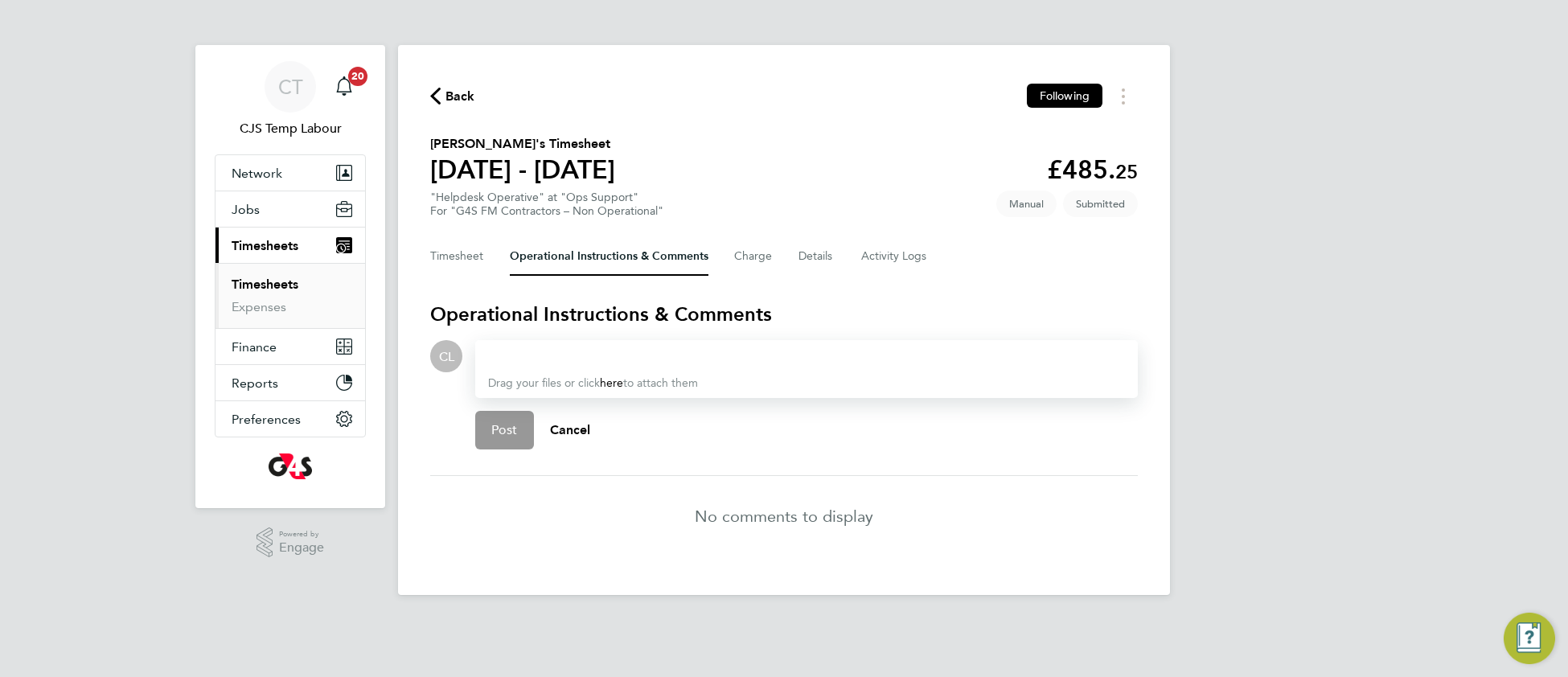
click at [551, 361] on div at bounding box center [806, 356] width 637 height 19
click at [611, 400] on span "Admin - Boden Resource Limited" at bounding box center [608, 406] width 149 height 13
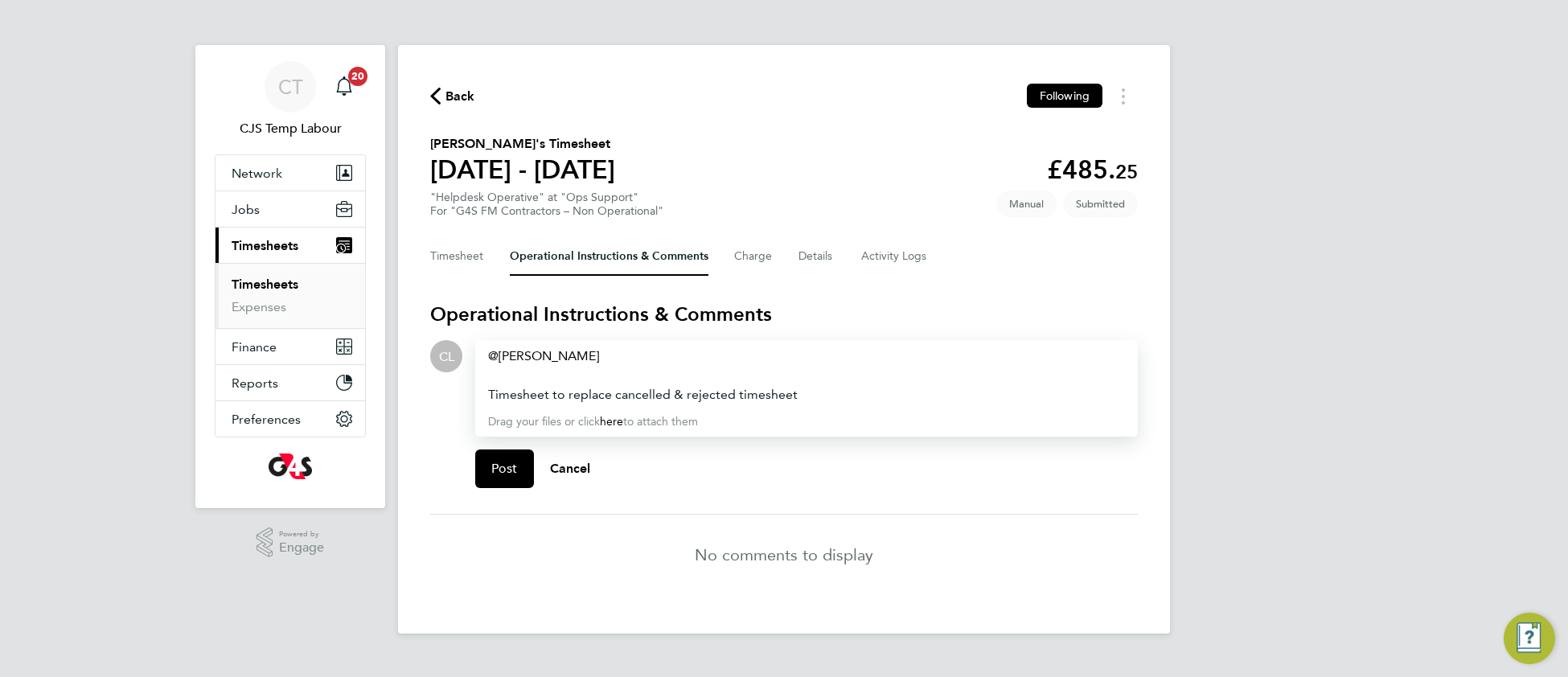
click at [824, 393] on div "Timesheet to replace cancelled & rejected timesheet" at bounding box center [806, 394] width 637 height 19
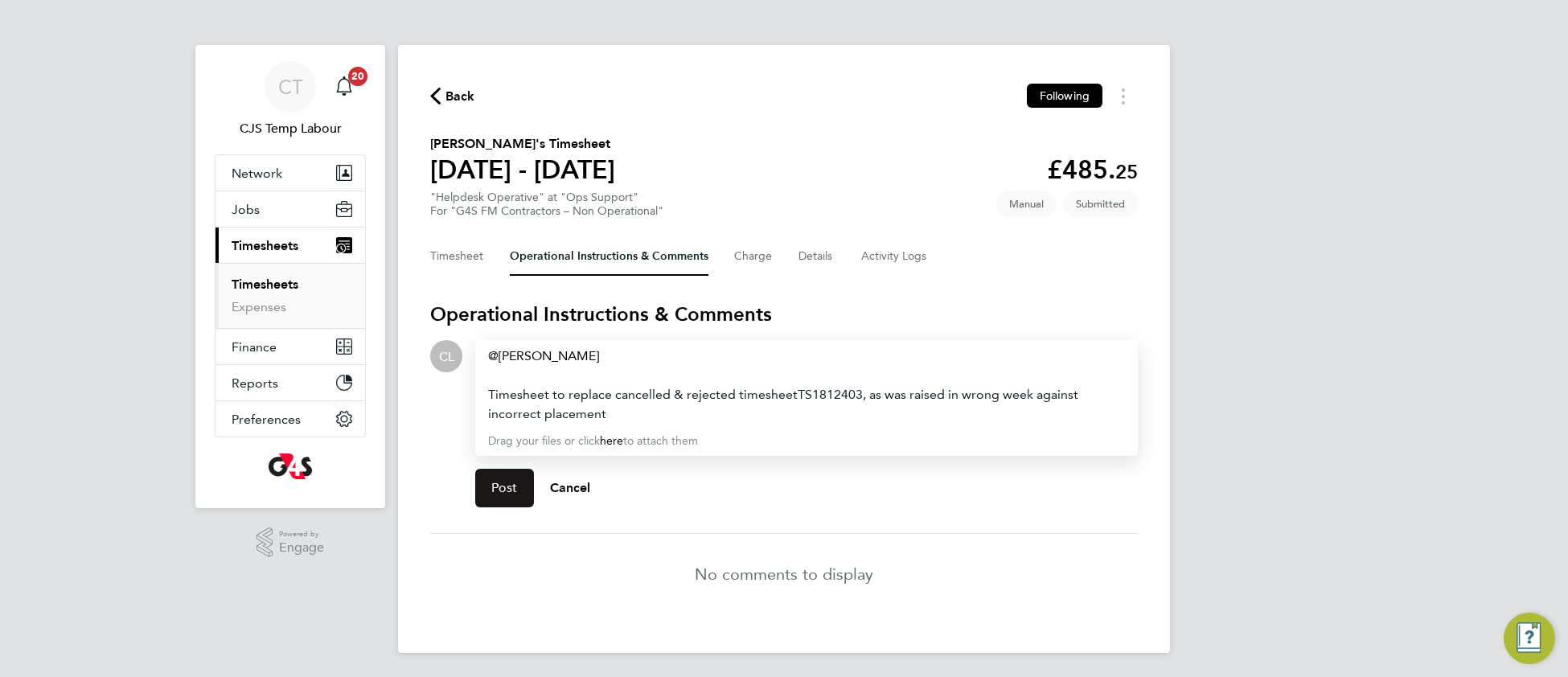
click at [510, 494] on button "Post" at bounding box center [504, 487] width 58 height 39
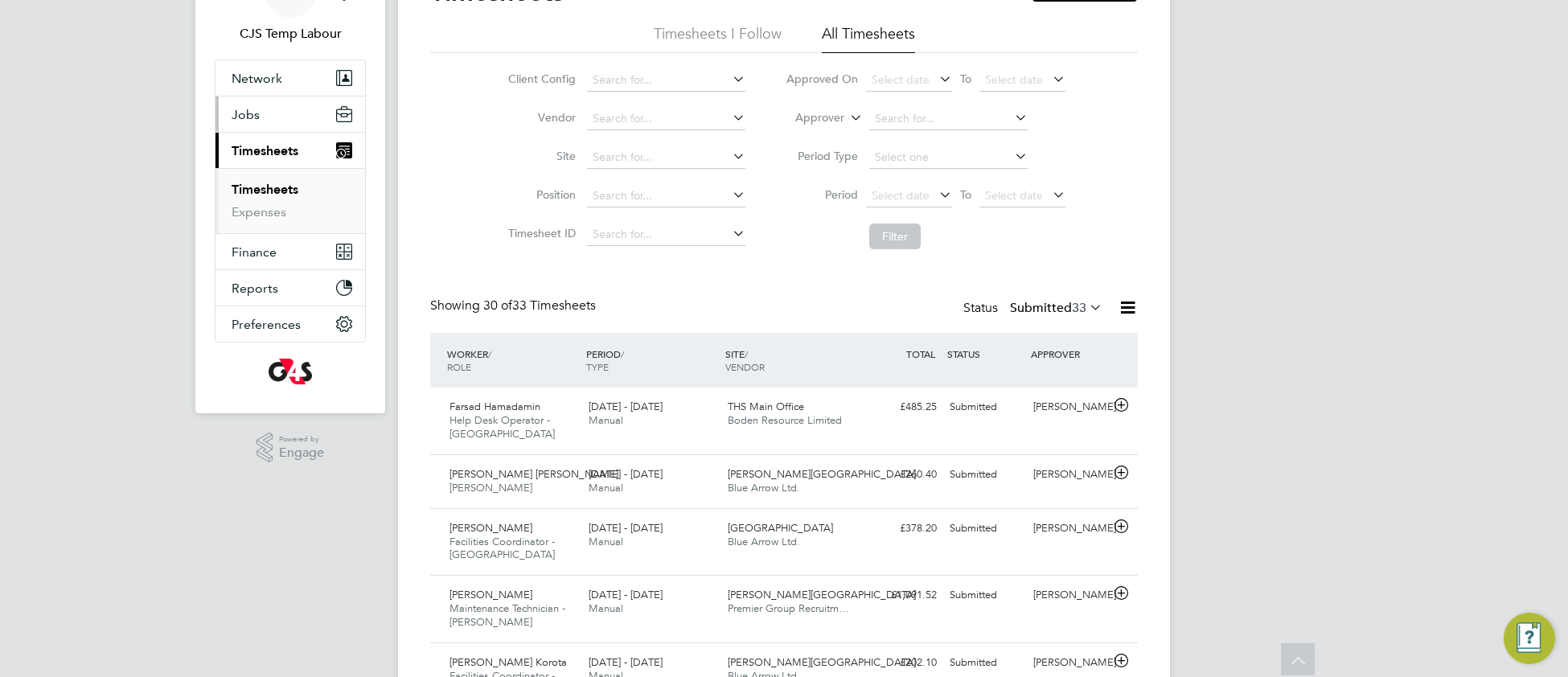
click at [256, 111] on span "Jobs" at bounding box center [245, 114] width 28 height 15
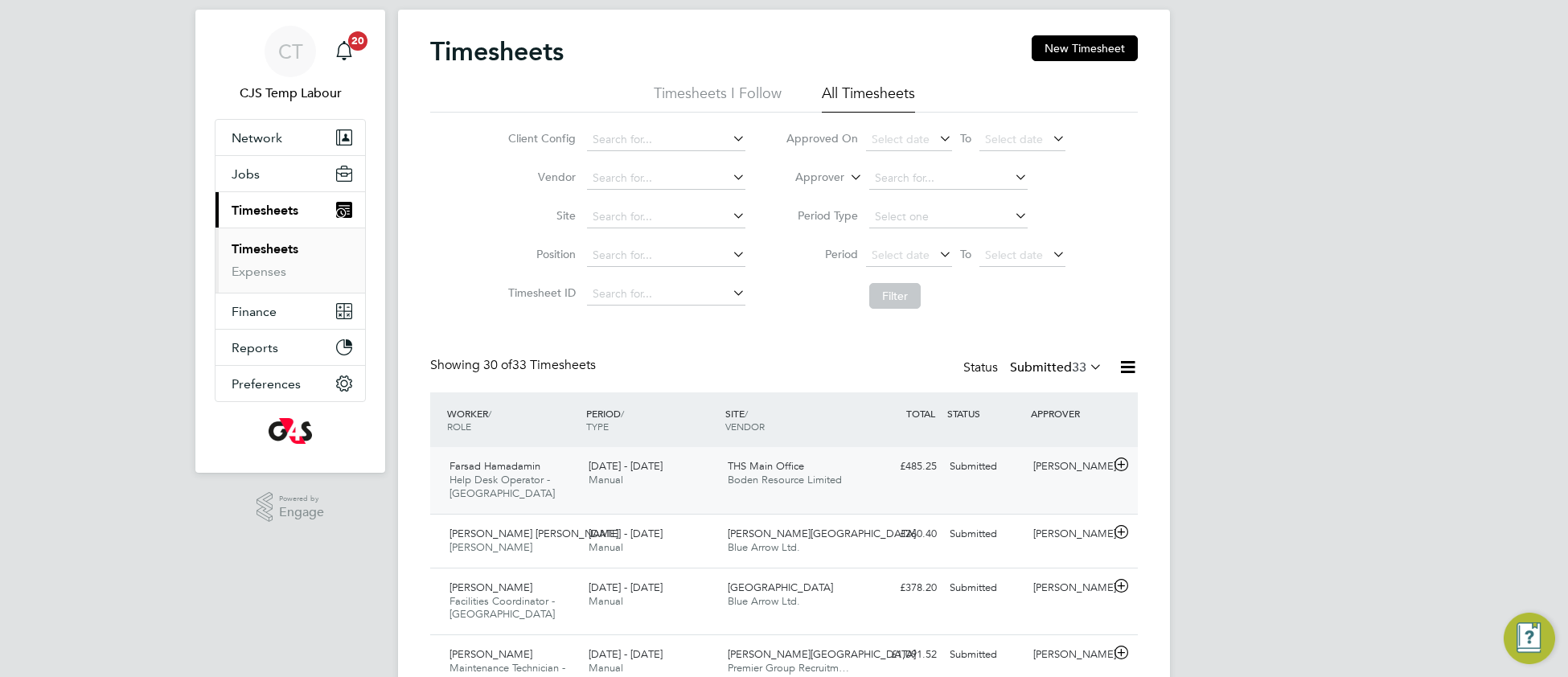
scroll to position [36, 0]
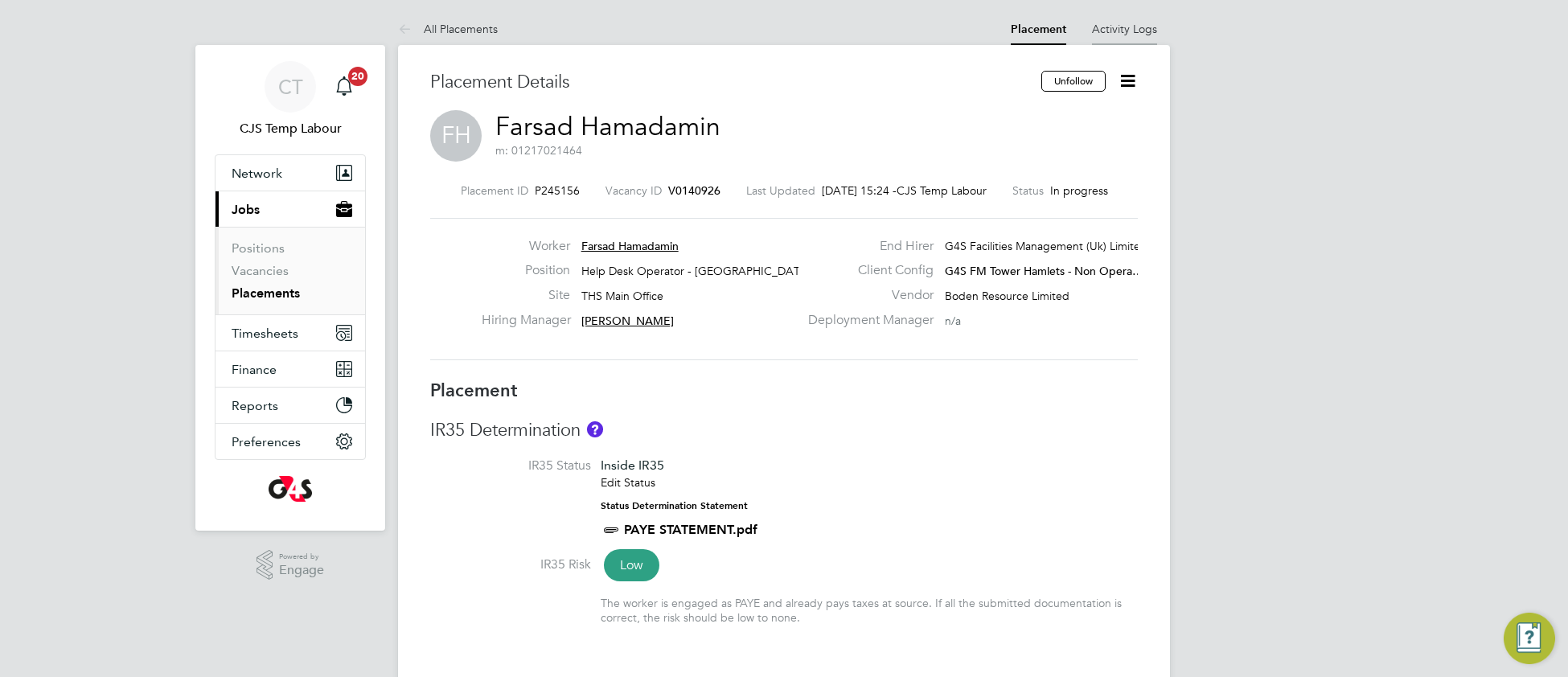
click at [1131, 31] on link "Activity Logs" at bounding box center [1125, 29] width 65 height 14
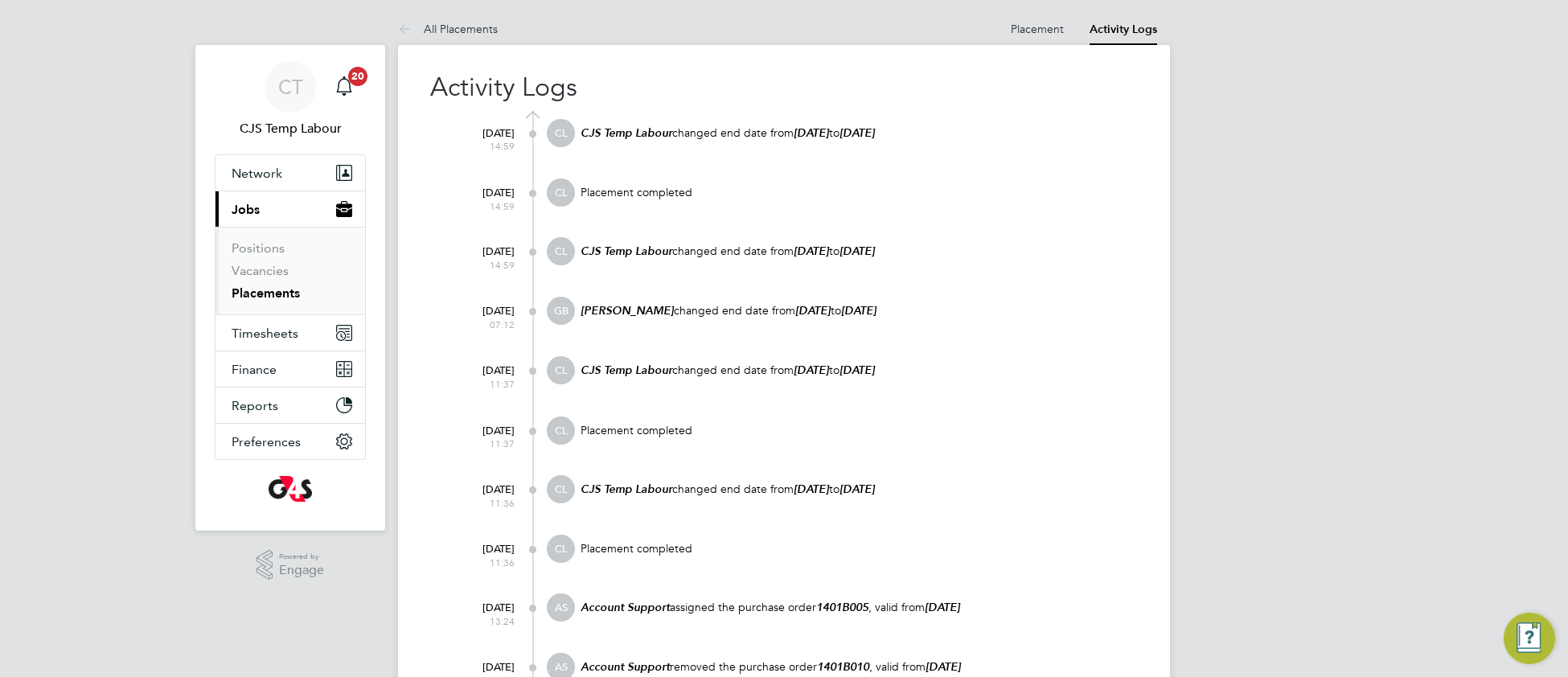
click at [1097, 185] on p "Placement completed" at bounding box center [859, 192] width 559 height 14
click at [1044, 33] on link "Placement" at bounding box center [1037, 29] width 53 height 14
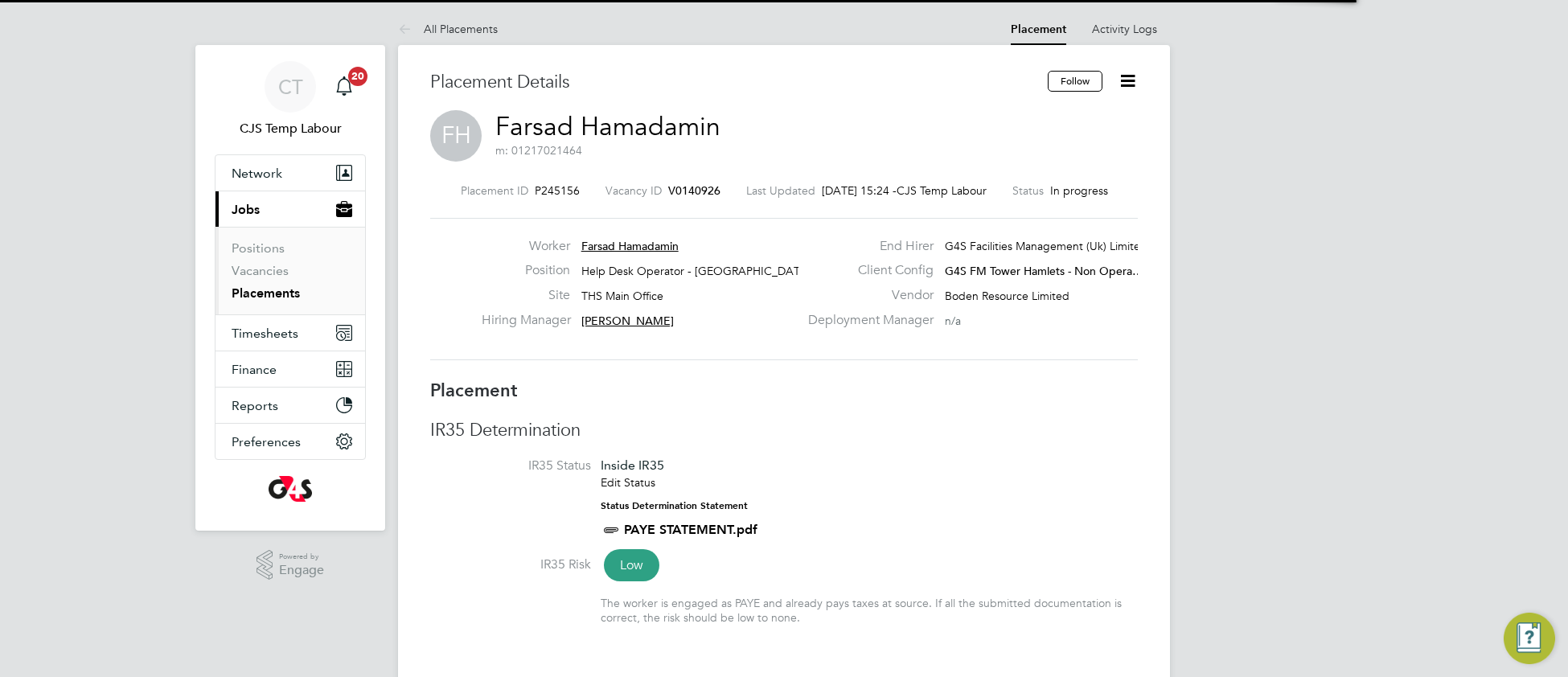
scroll to position [7, 7]
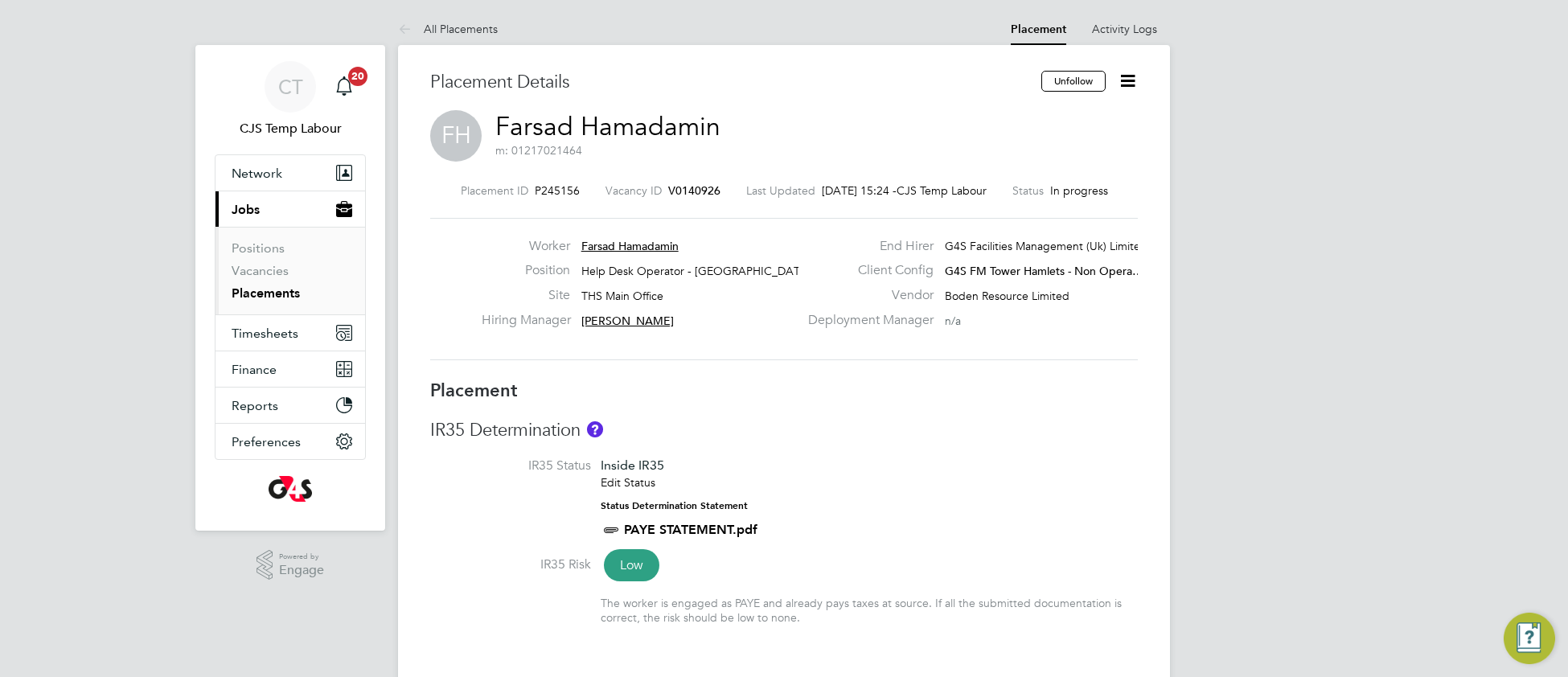
click at [1131, 80] on icon at bounding box center [1127, 81] width 20 height 20
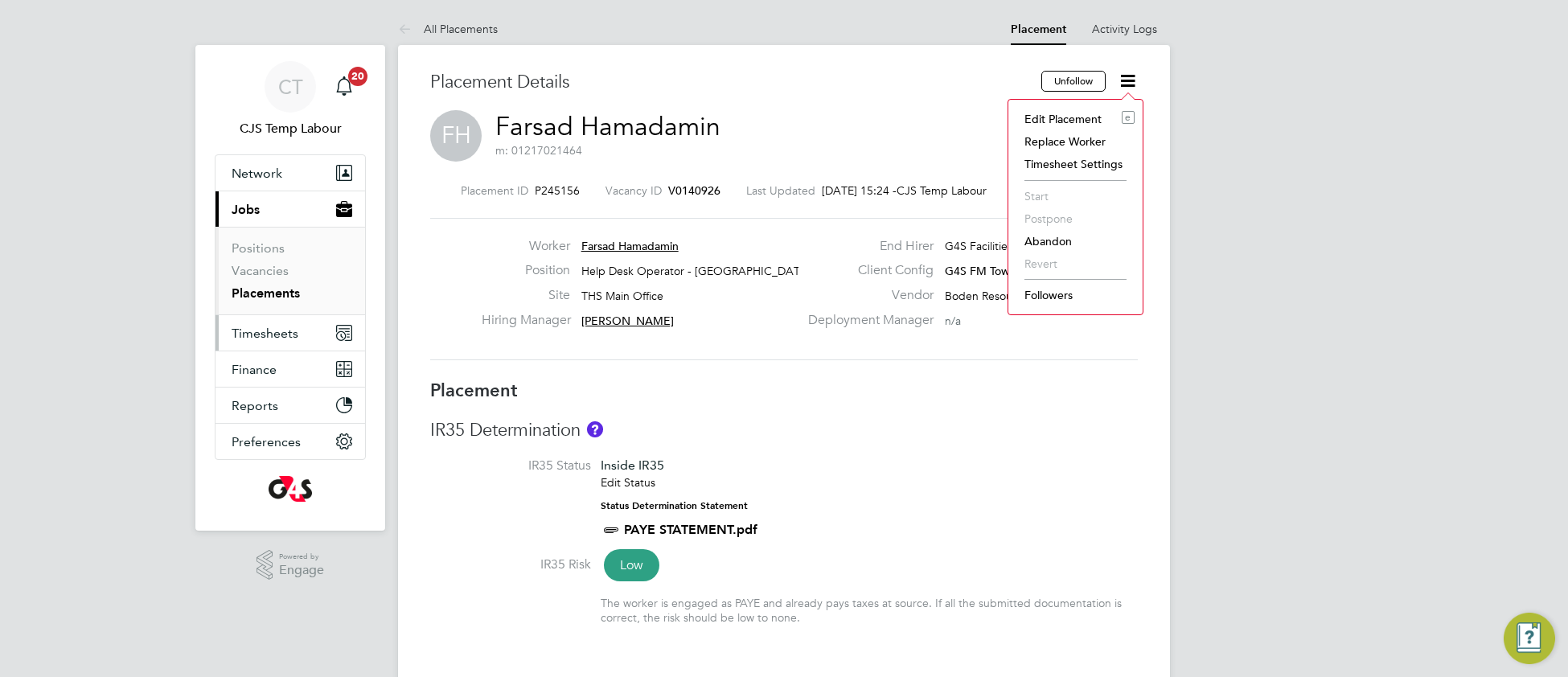
click at [267, 330] on span "Timesheets" at bounding box center [265, 333] width 67 height 15
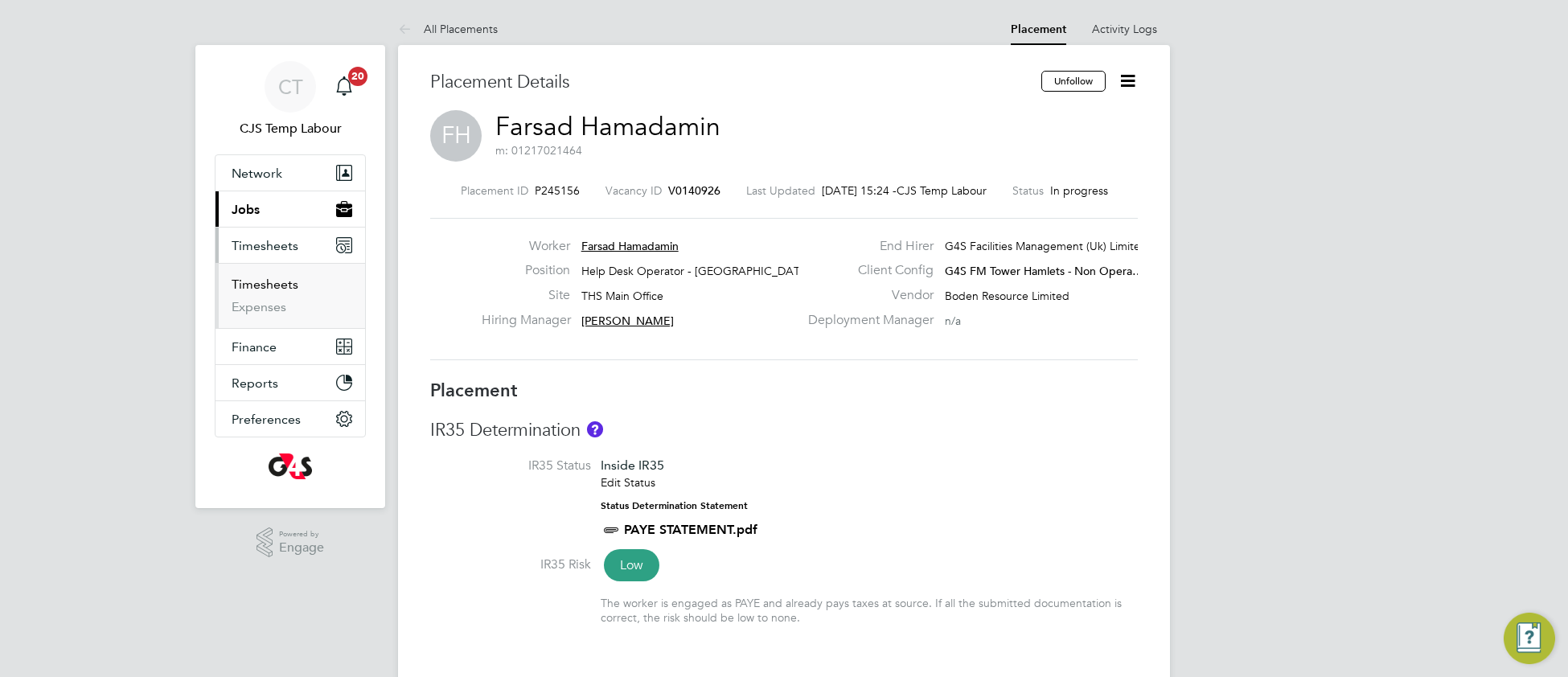
click at [271, 284] on link "Timesheets" at bounding box center [265, 284] width 67 height 15
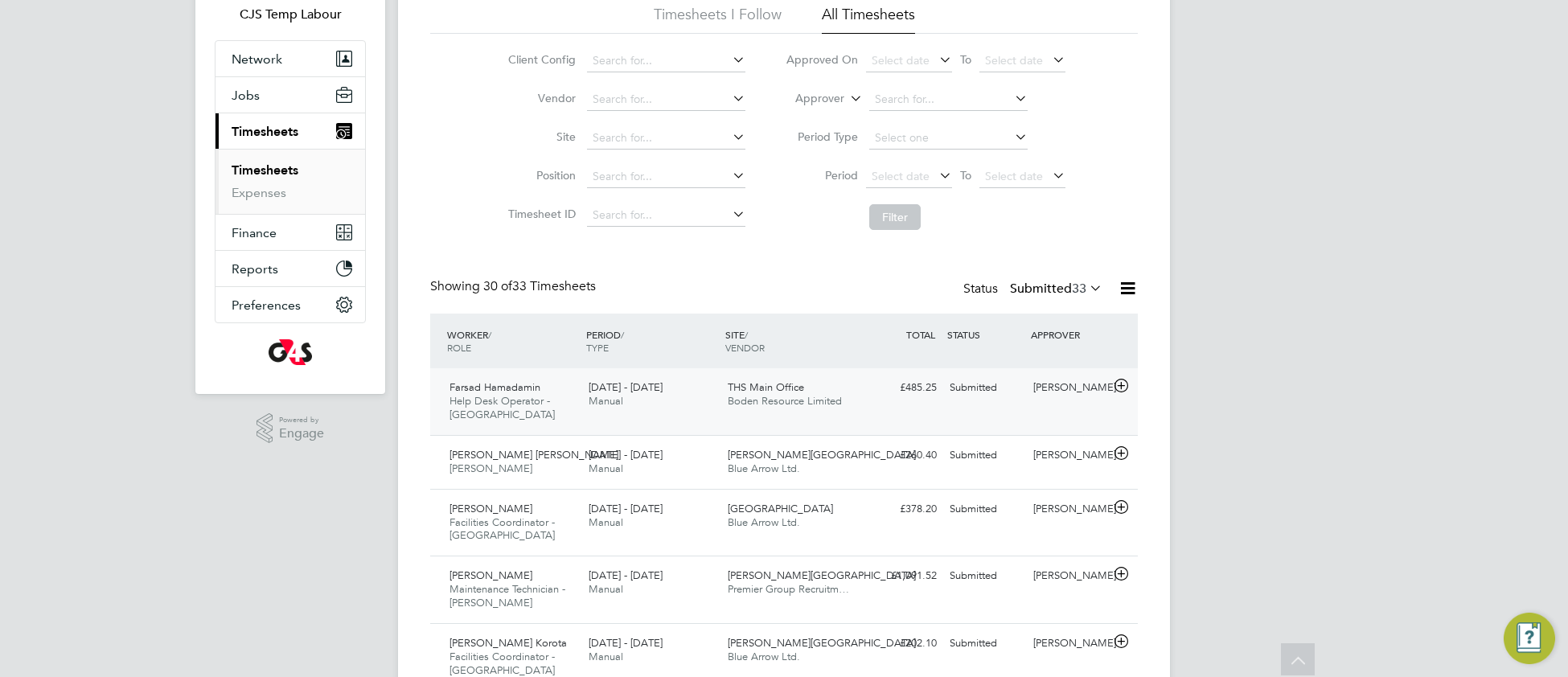
click at [891, 418] on div "Farsad Hamadamin Help Desk Operator - Tower Hamlets 25 - 31 Aug 2025 25 - 31 Au…" at bounding box center [784, 402] width 708 height 67
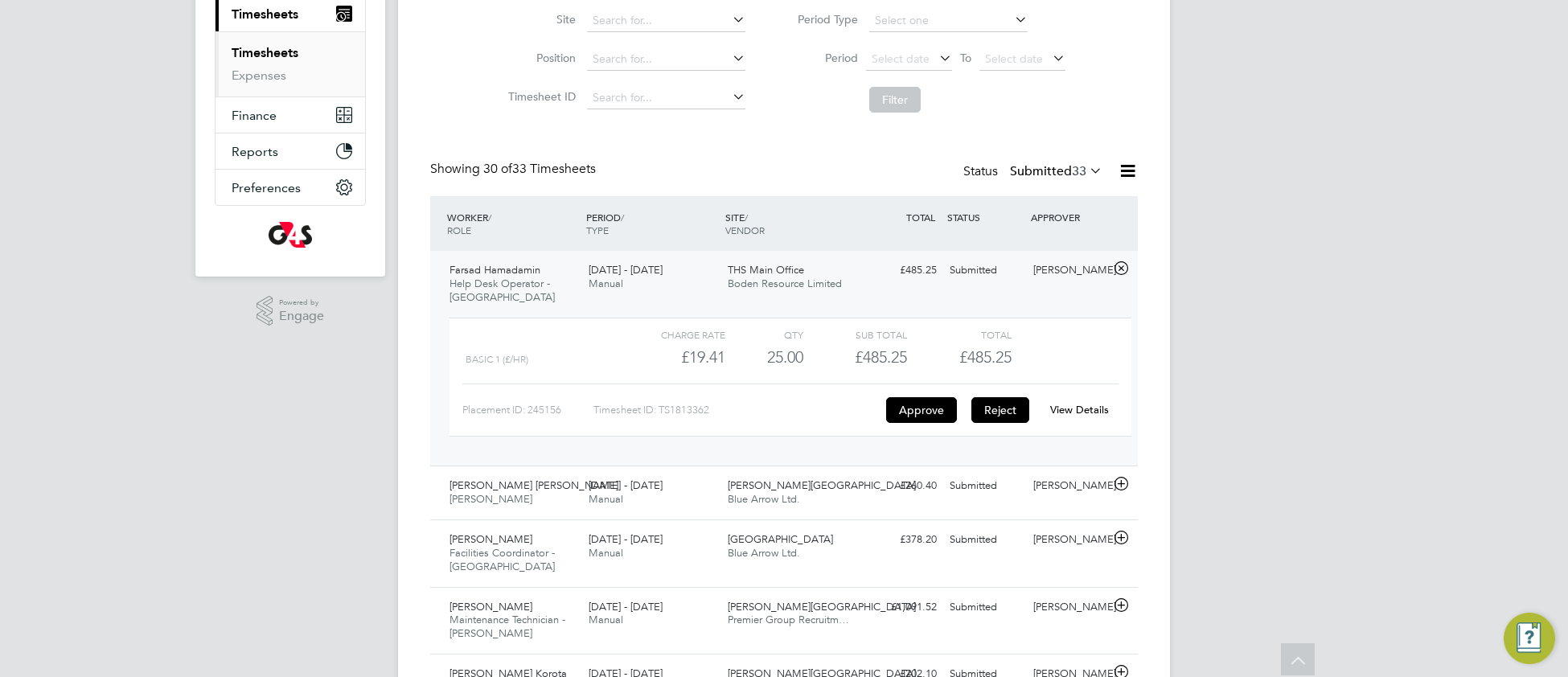
click at [995, 420] on button "Reject" at bounding box center [1000, 410] width 58 height 26
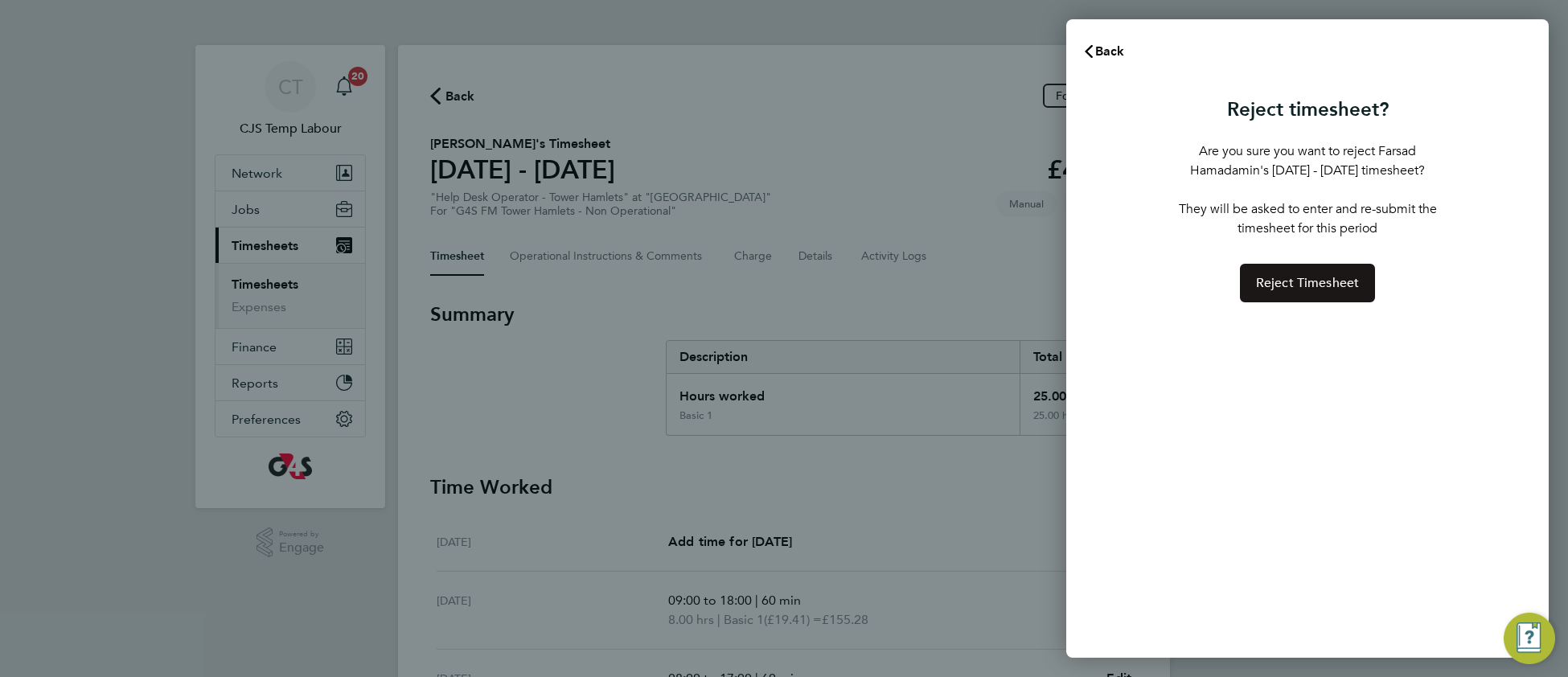
click at [1313, 292] on button "Reject Timesheet" at bounding box center [1307, 282] width 136 height 39
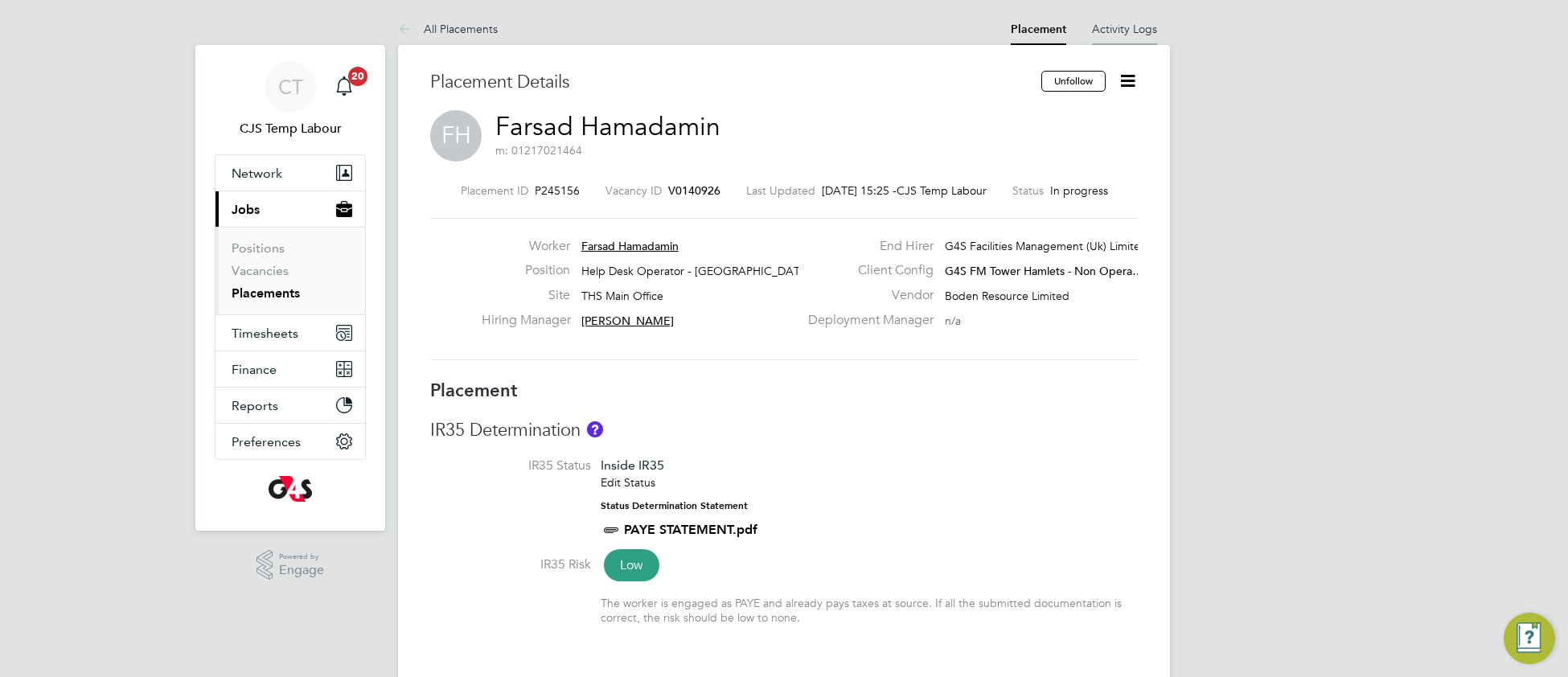
click at [1134, 37] on li "Activity Logs" at bounding box center [1125, 29] width 65 height 32
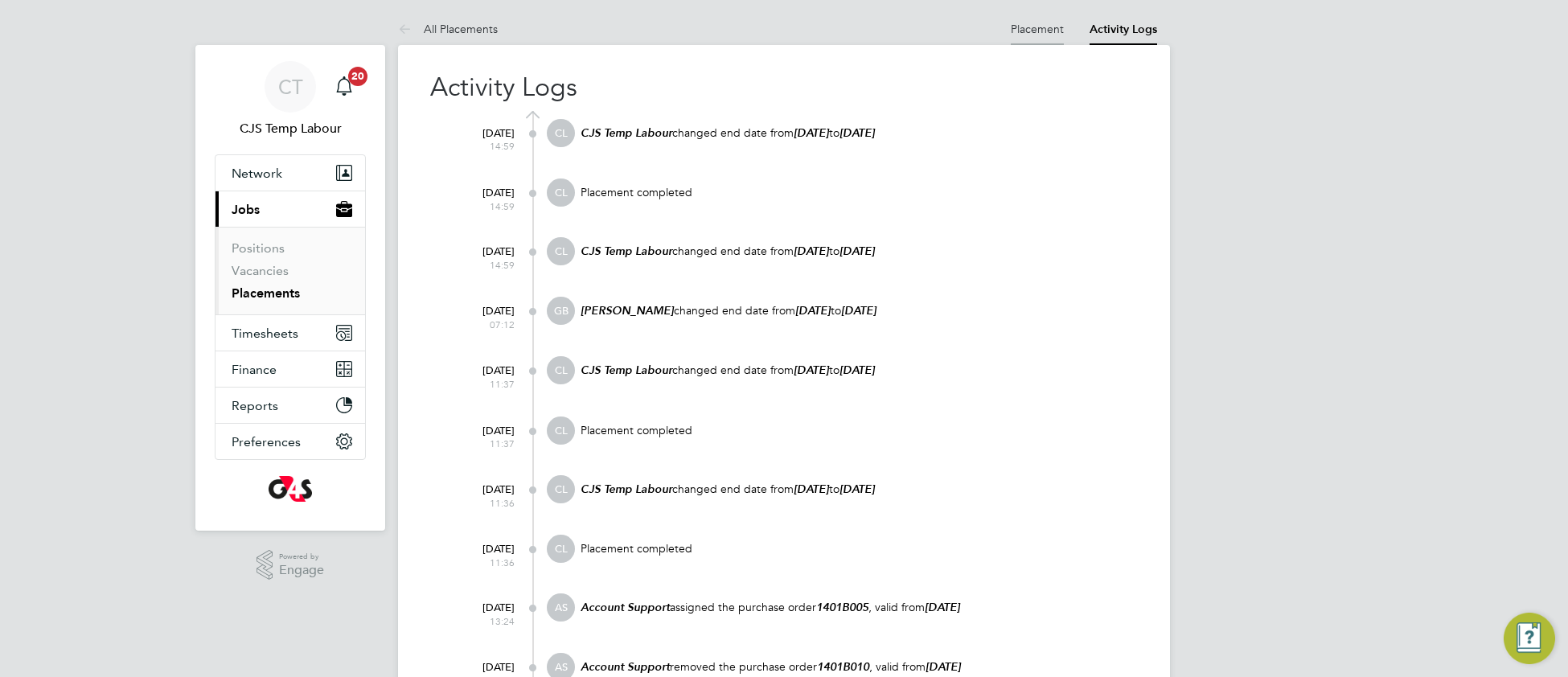
click at [1027, 34] on link "Placement" at bounding box center [1037, 29] width 53 height 14
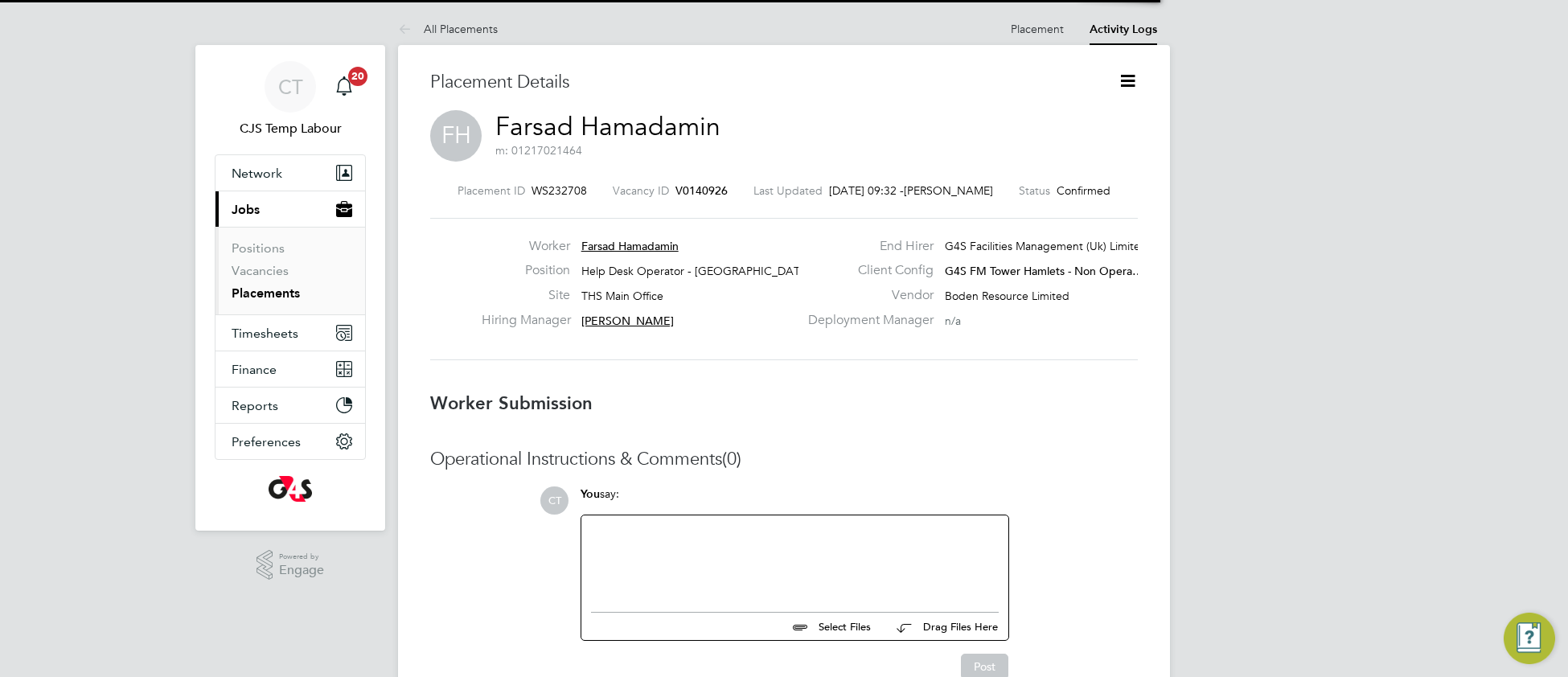
scroll to position [7, 7]
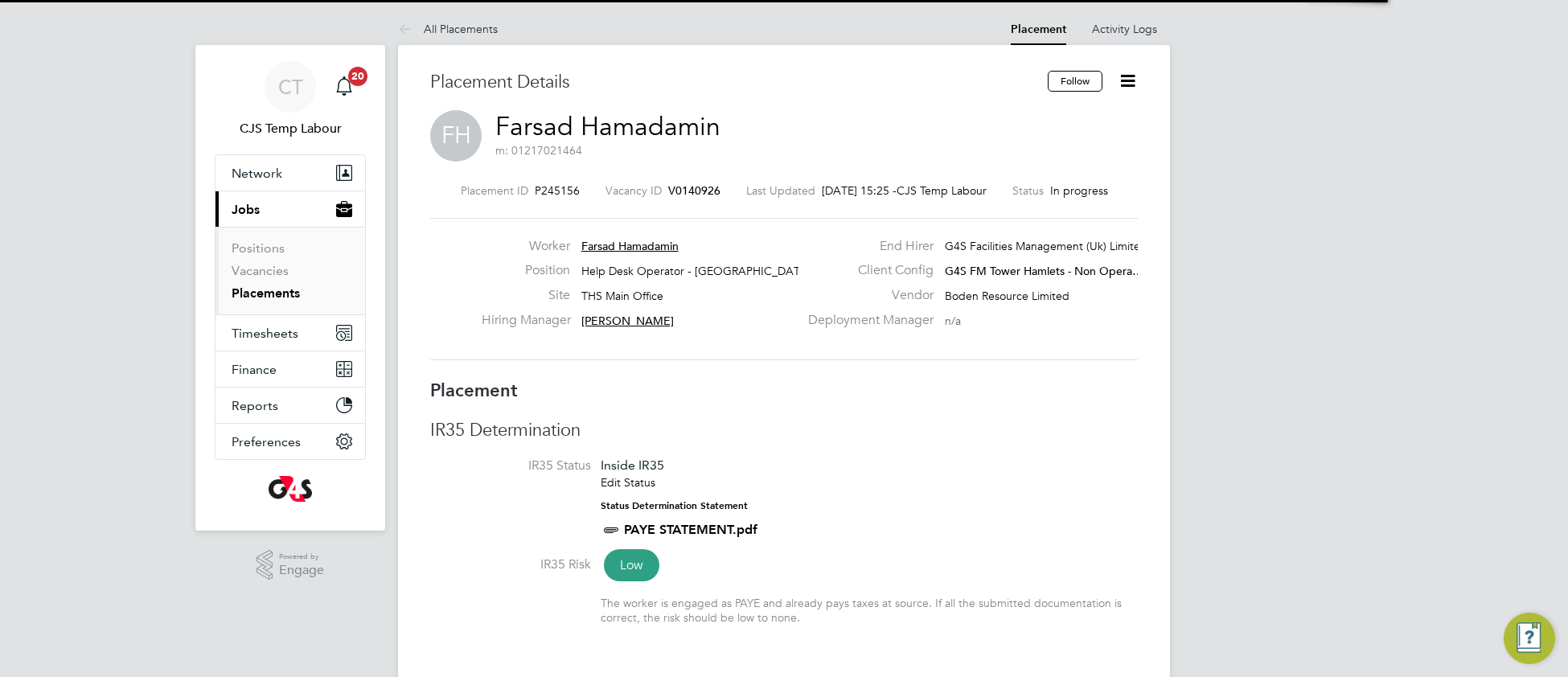
drag, startPoint x: 947, startPoint y: 468, endPoint x: 949, endPoint y: 477, distance: 9.2
click at [947, 470] on li "IR35 Status Inside IR35 Edit Status Status Determination Statement PAYE STATEME…" at bounding box center [784, 507] width 708 height 99
type input "[PERSON_NAME]"
type input "30 Sep 2024"
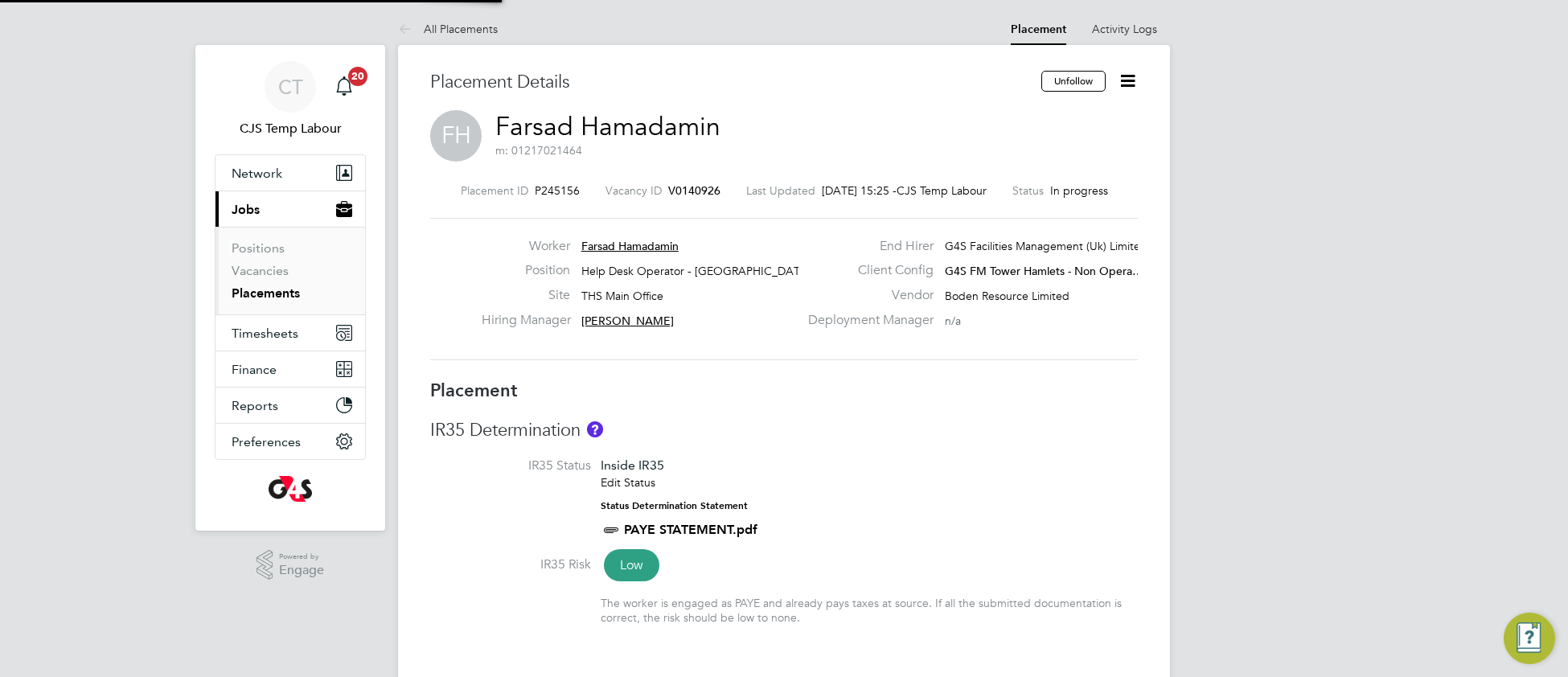
type input "30 Sep 2025"
type input "08:00"
type input "17:00"
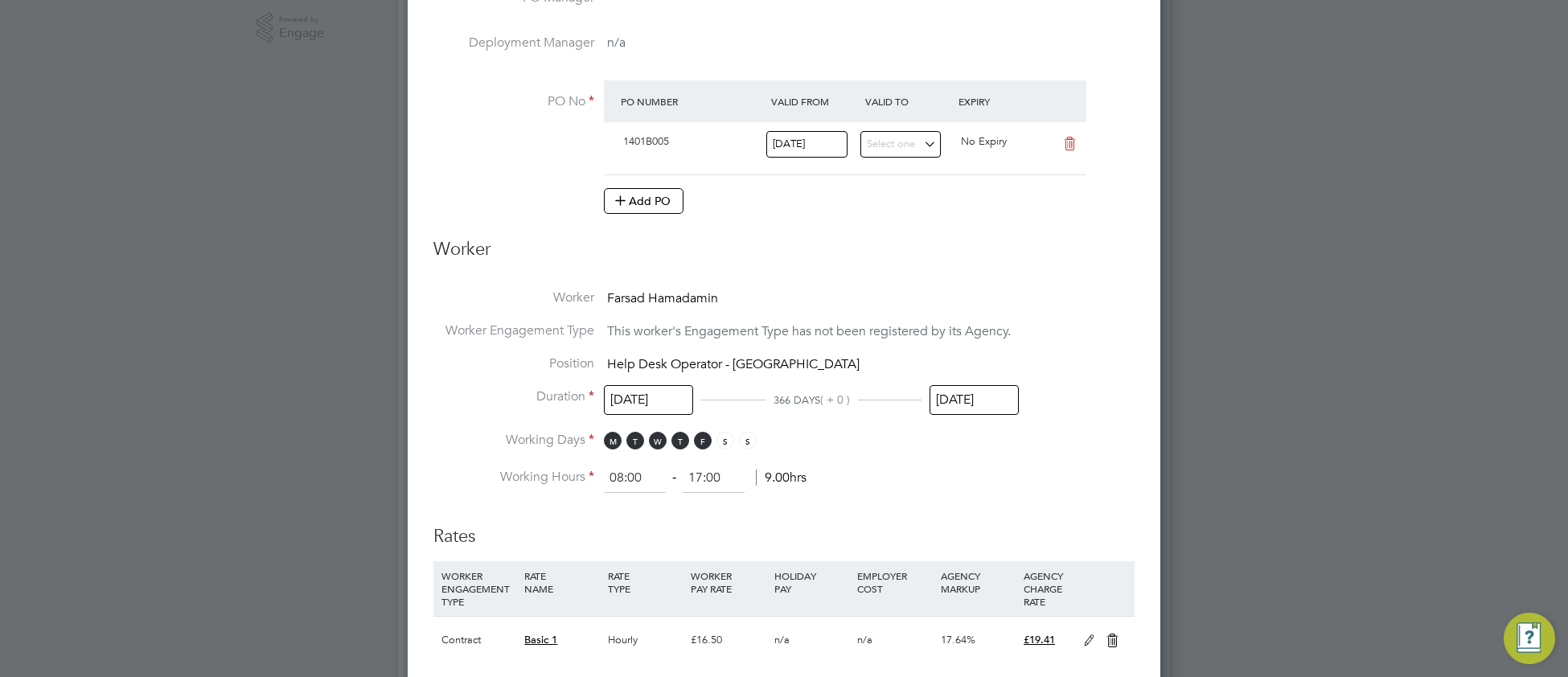
click at [961, 394] on input "30 Sep 2025" at bounding box center [974, 399] width 89 height 30
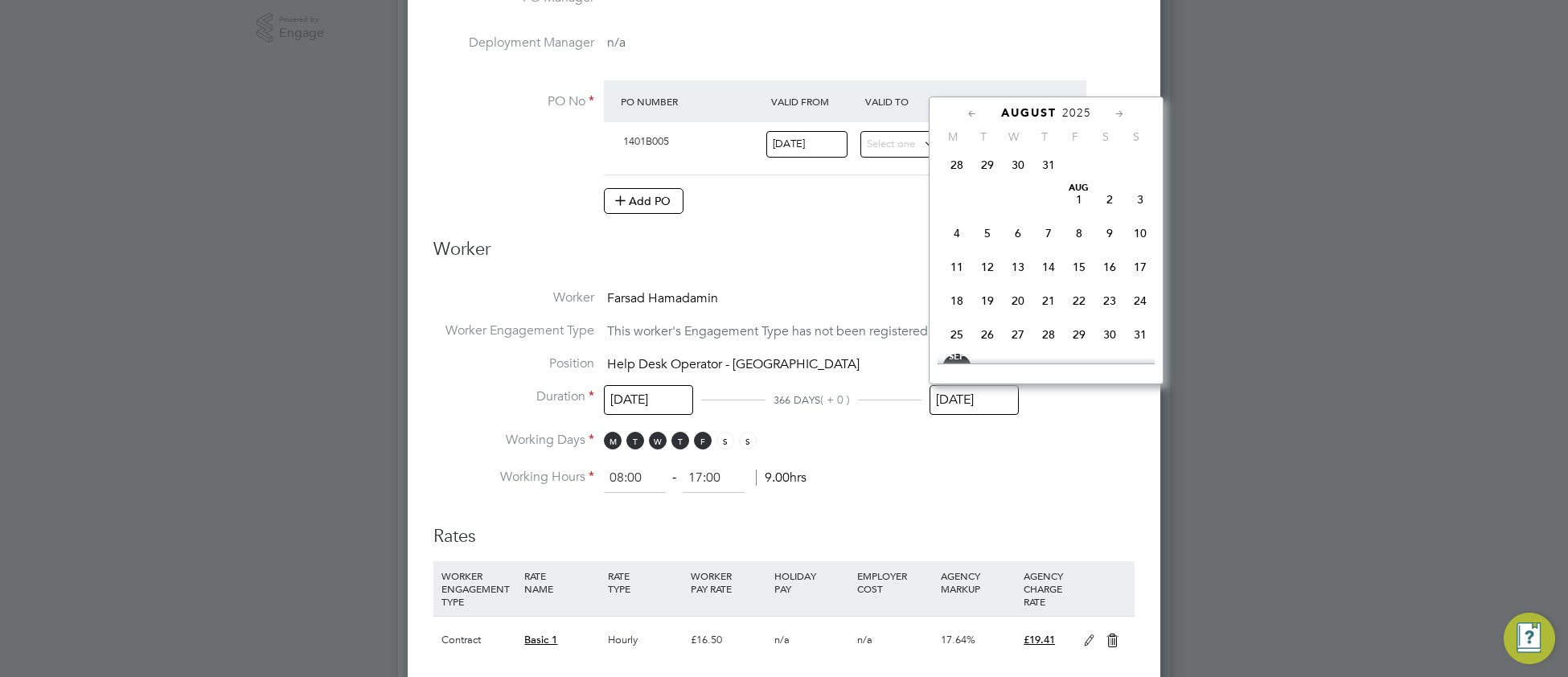
drag, startPoint x: 1138, startPoint y: 209, endPoint x: 1118, endPoint y: 230, distance: 29.0
click at [1137, 209] on span "3" at bounding box center [1140, 200] width 31 height 31
type input "03 Aug 2025"
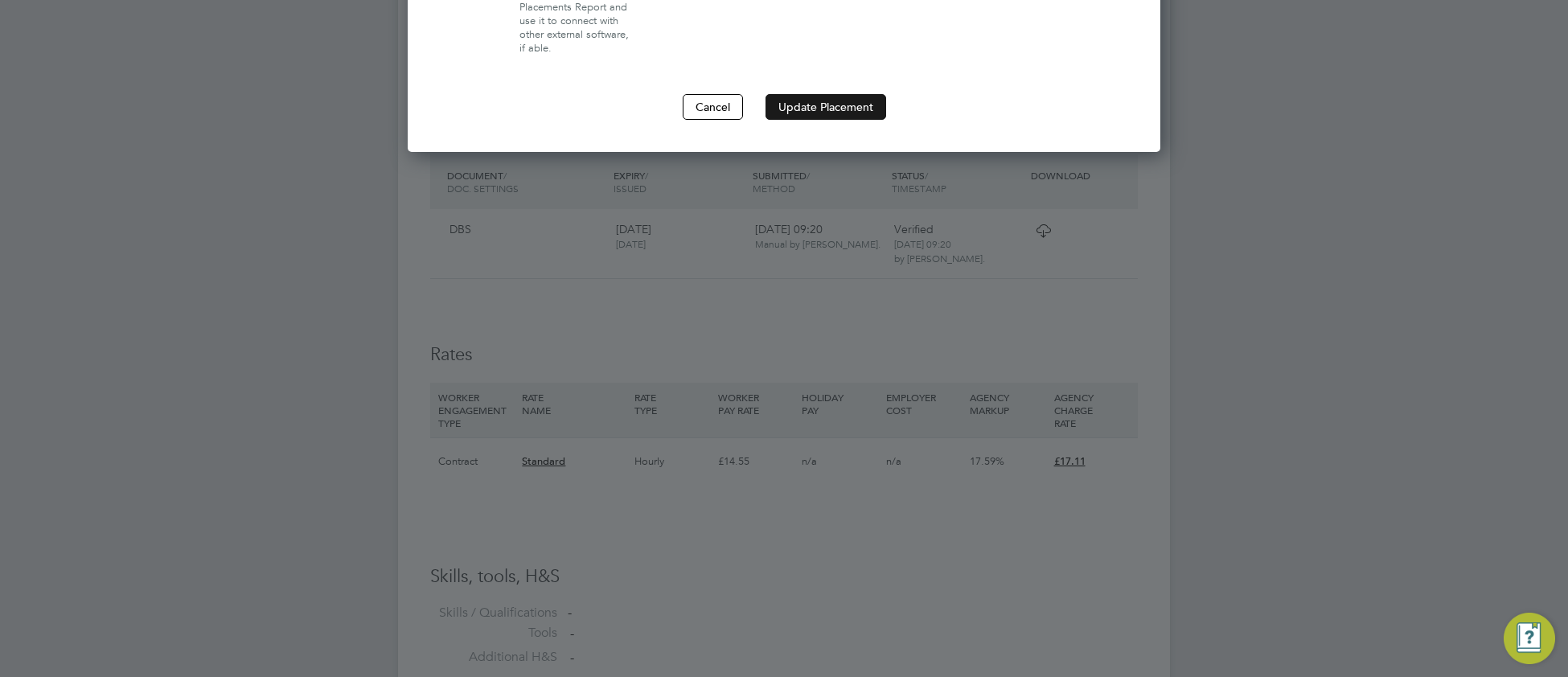
click at [804, 116] on button "Update Placement" at bounding box center [826, 107] width 120 height 26
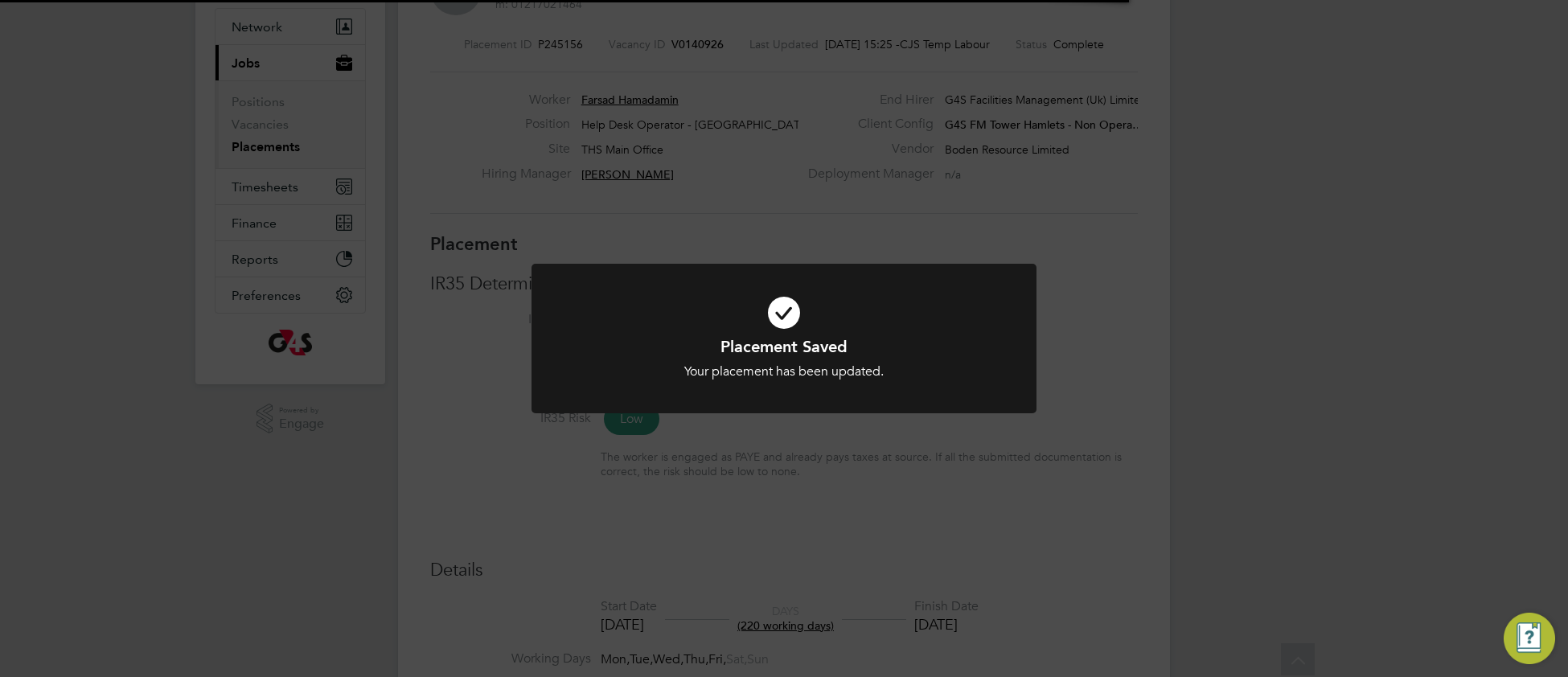
drag, startPoint x: 626, startPoint y: 332, endPoint x: 628, endPoint y: 465, distance: 133.0
click at [626, 332] on icon at bounding box center [784, 313] width 418 height 63
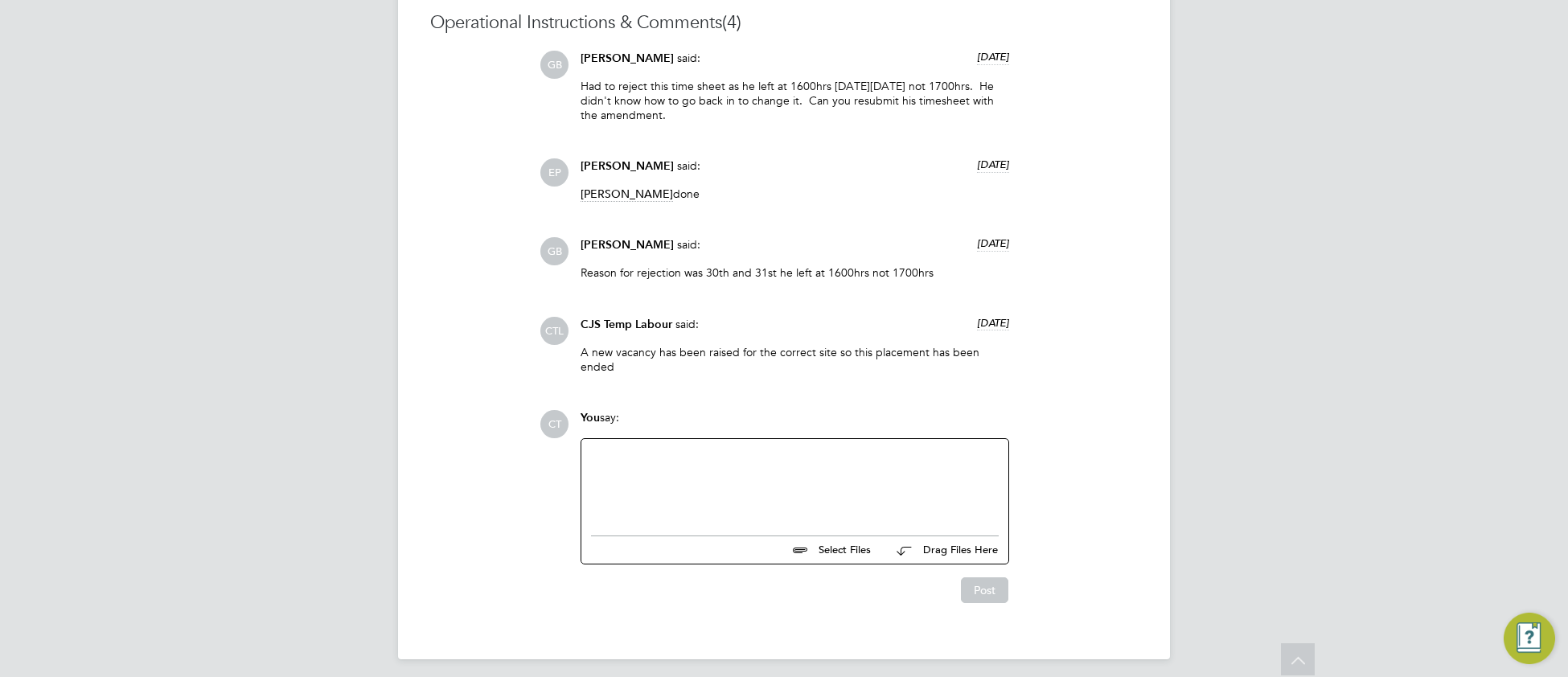
click at [741, 492] on div at bounding box center [794, 483] width 407 height 69
click at [994, 591] on button "Post" at bounding box center [984, 590] width 48 height 26
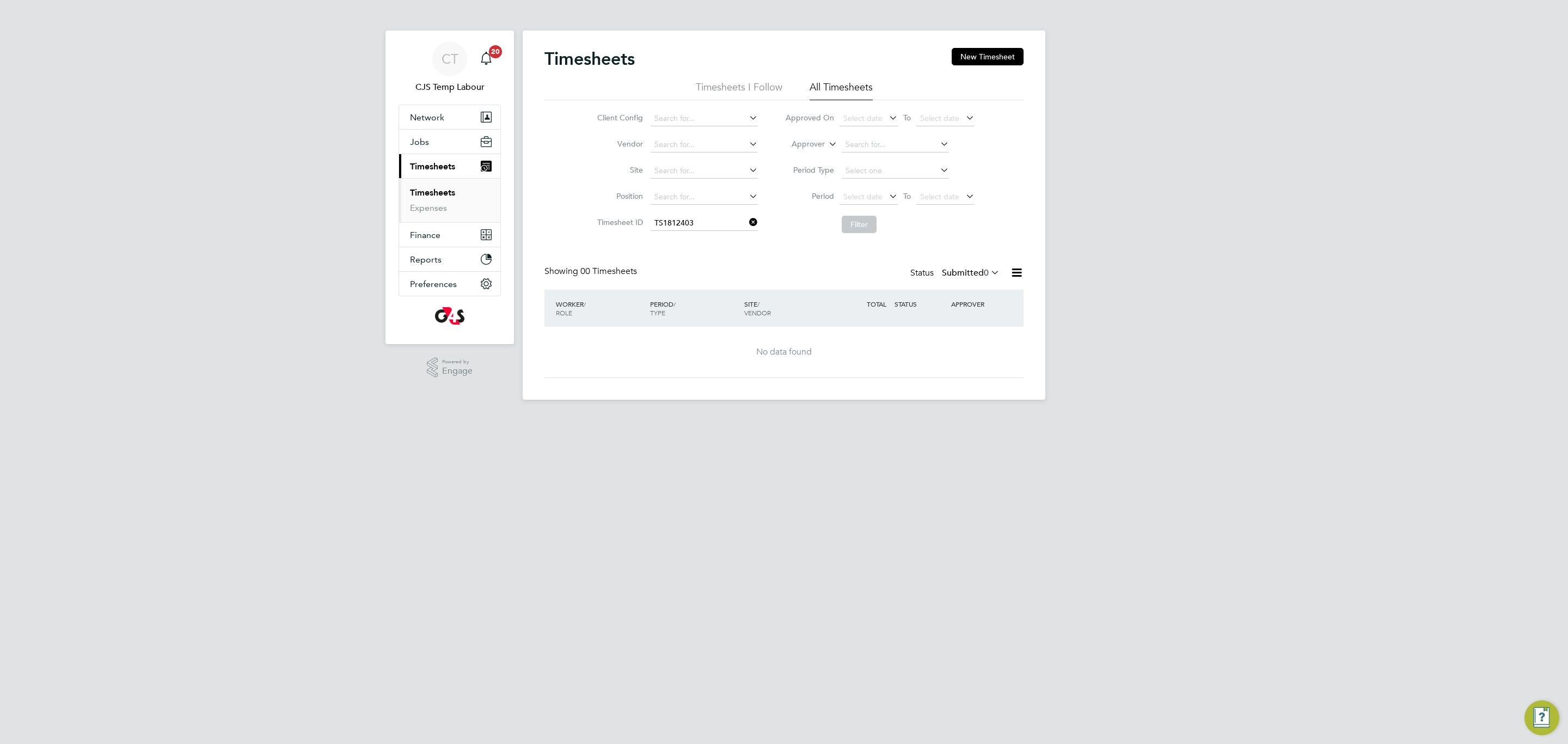
click at [747, 224] on icon at bounding box center [747, 222] width 0 height 15
click at [827, 140] on icon at bounding box center [827, 141] width 0 height 10
click at [811, 158] on li "Worker" at bounding box center [798, 156] width 54 height 14
drag, startPoint x: 864, startPoint y: 225, endPoint x: 860, endPoint y: 218, distance: 8.1
click at [864, 224] on button "Filter" at bounding box center [859, 224] width 35 height 18
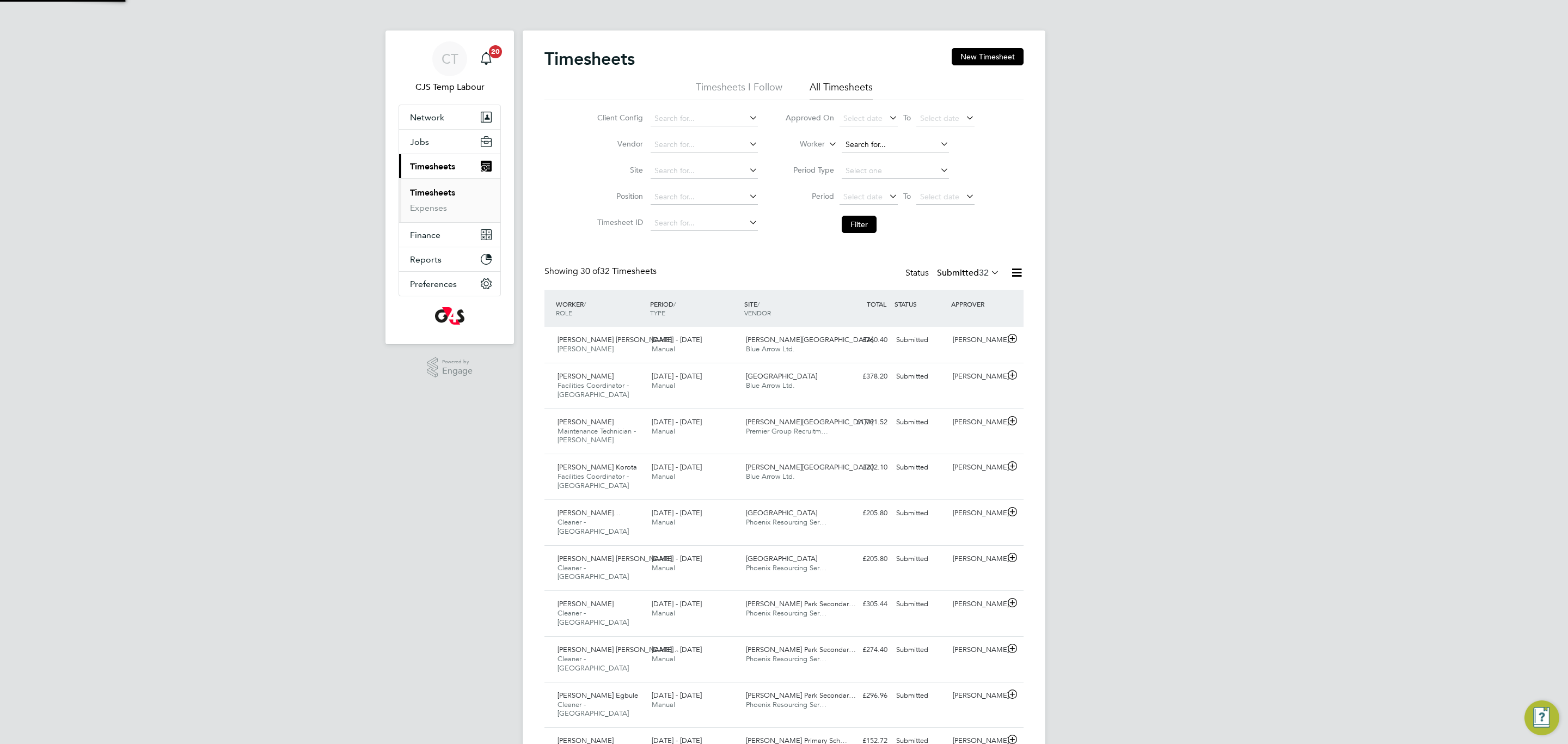
click at [859, 144] on input at bounding box center [895, 144] width 107 height 15
click at [879, 157] on li "Farsad Hamadamin" at bounding box center [895, 160] width 108 height 15
type input "Farsad Hamadamin"
click at [863, 219] on button "Filter" at bounding box center [859, 224] width 35 height 18
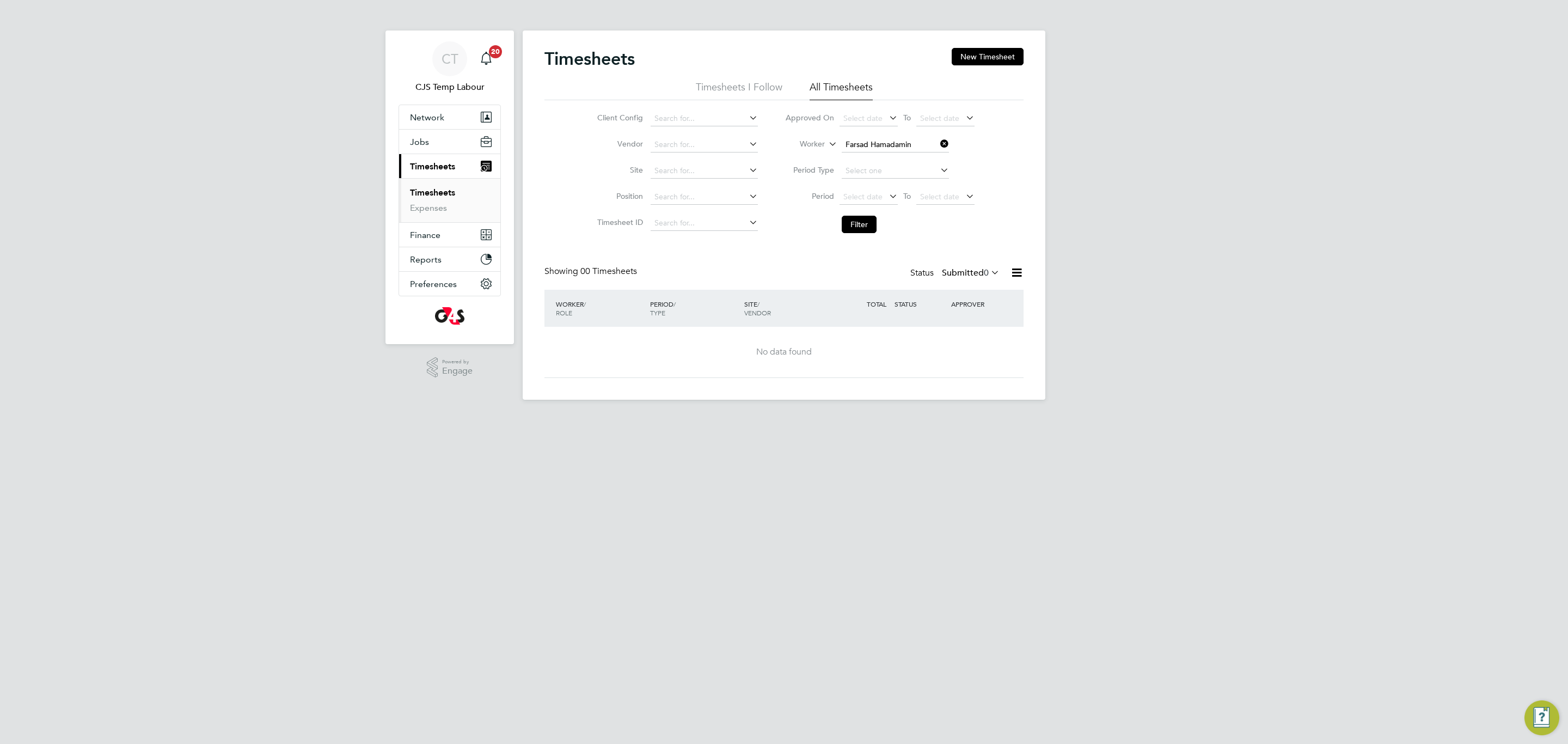
click at [989, 276] on icon at bounding box center [989, 272] width 0 height 15
click at [981, 293] on li "All" at bounding box center [964, 293] width 50 height 15
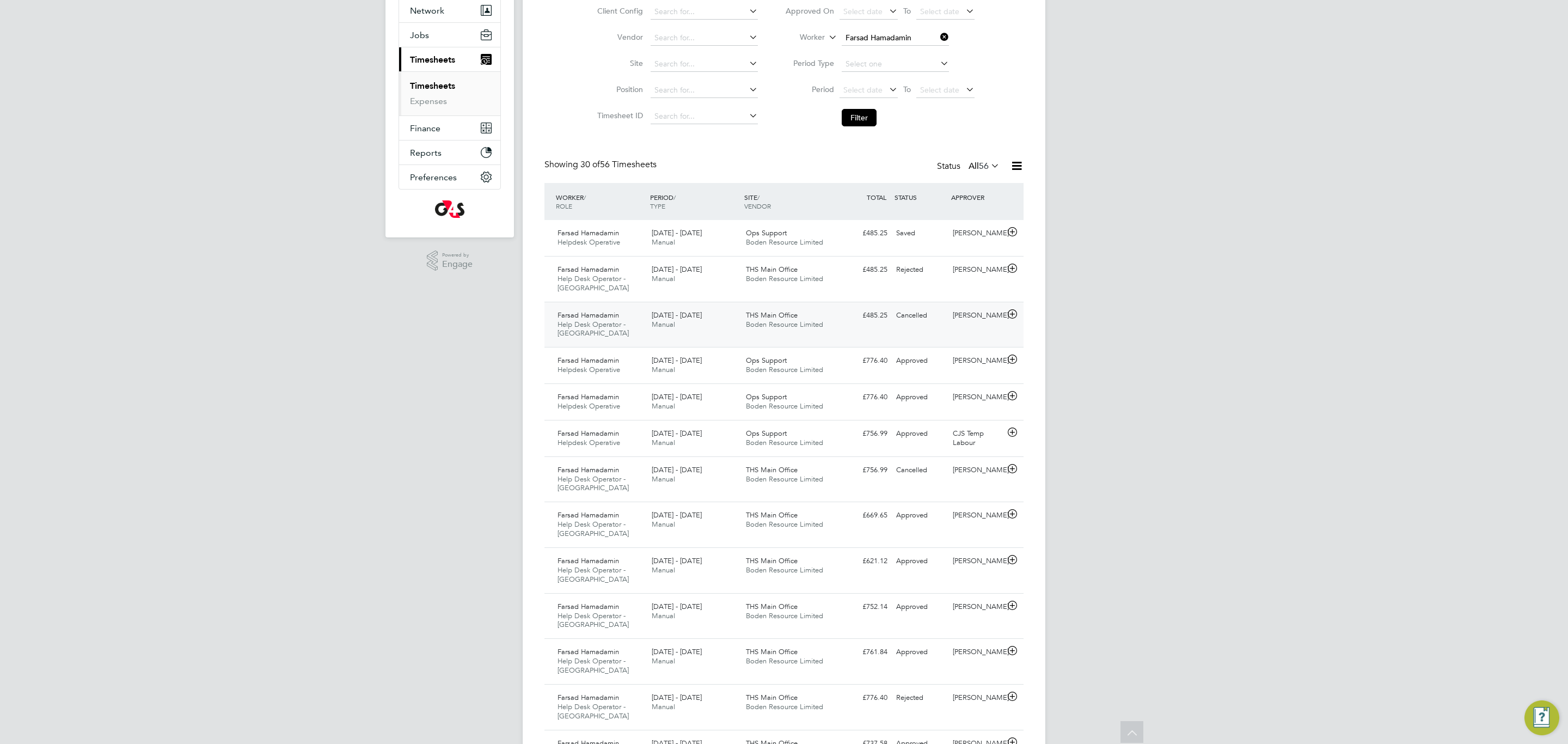
click at [782, 331] on div "THS Main Office Boden Resource Limited" at bounding box center [788, 320] width 94 height 27
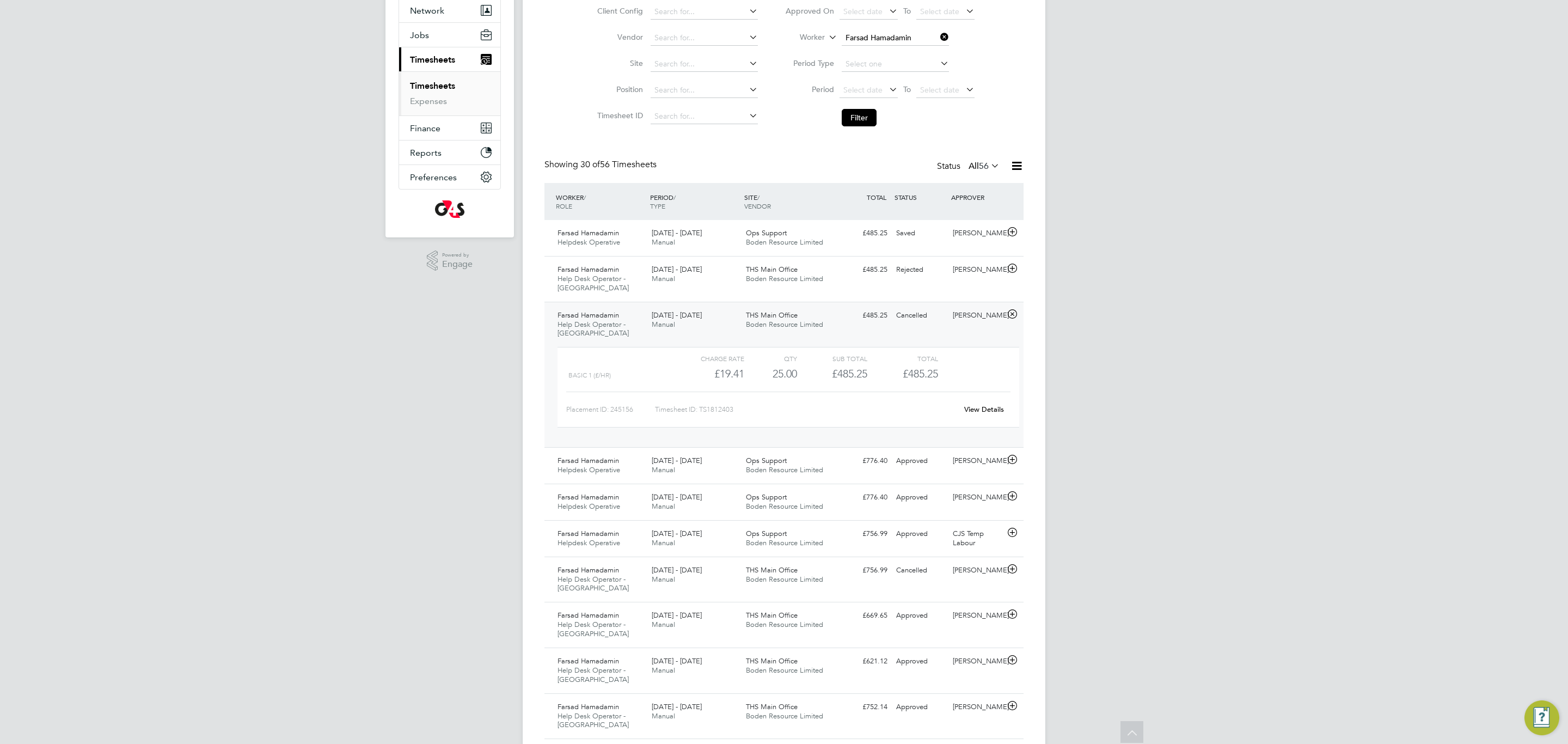
click at [983, 410] on link "View Details" at bounding box center [984, 409] width 40 height 9
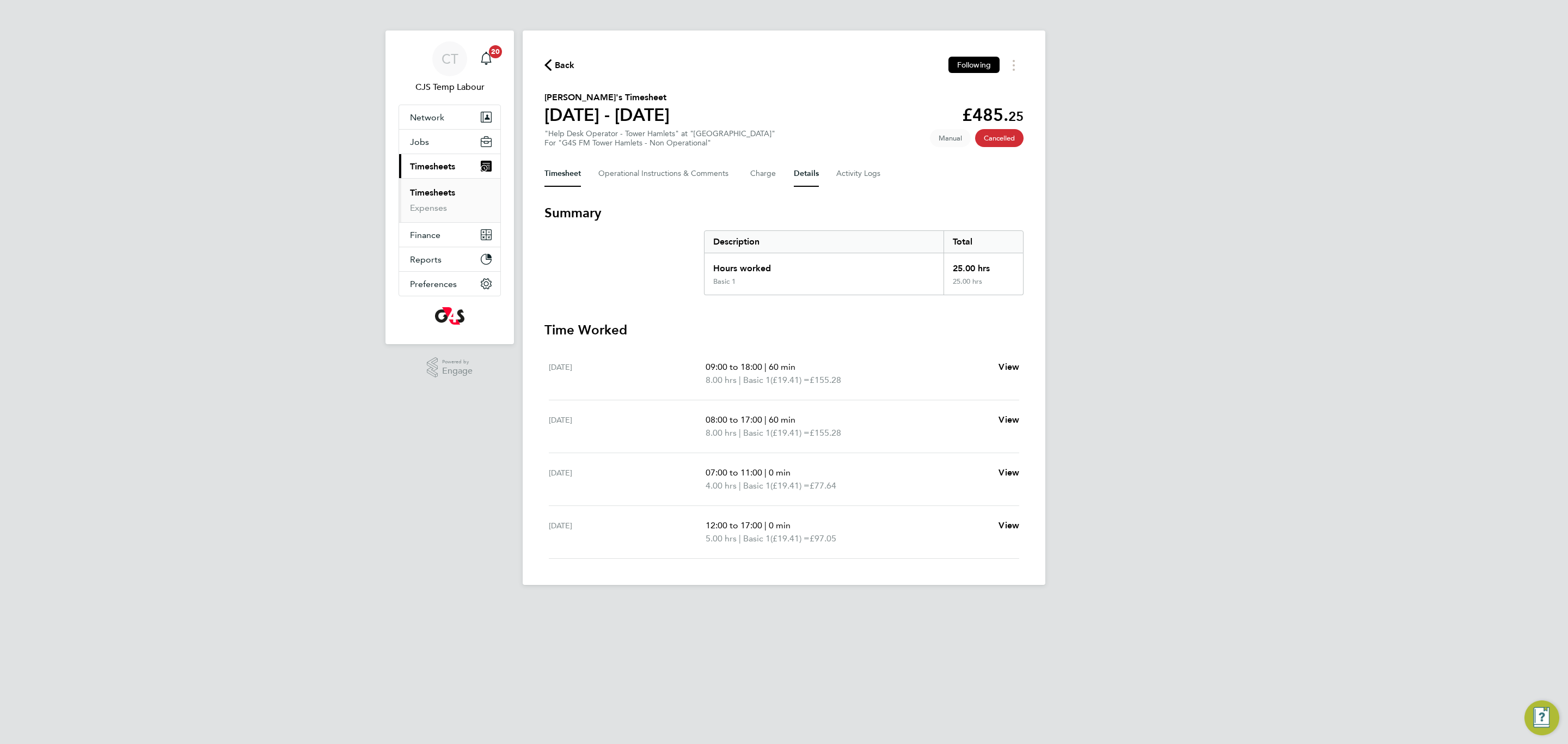
click at [807, 167] on button "Details" at bounding box center [806, 174] width 25 height 26
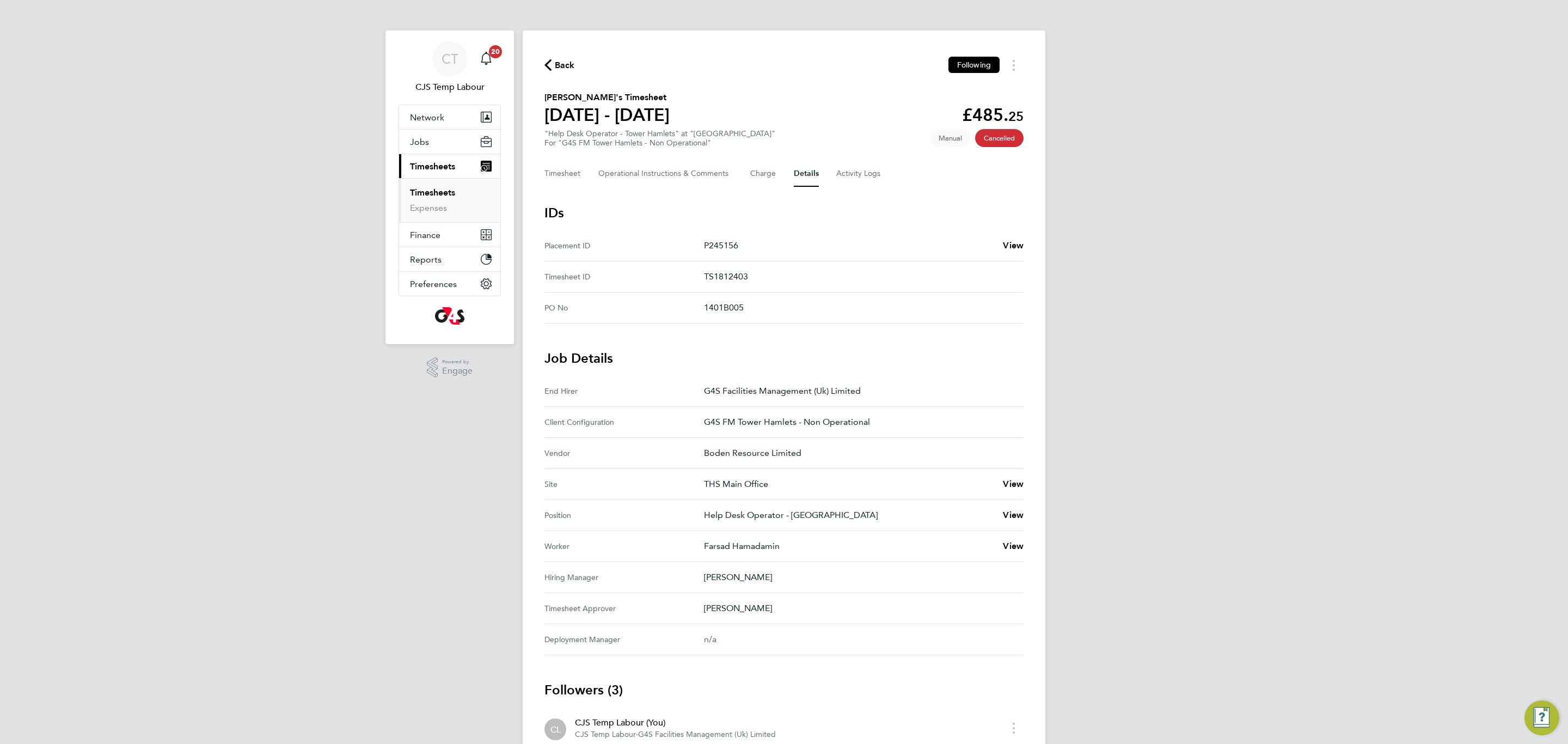
click at [734, 274] on p "TS1812403" at bounding box center [859, 276] width 311 height 13
copy p "TS1812403"
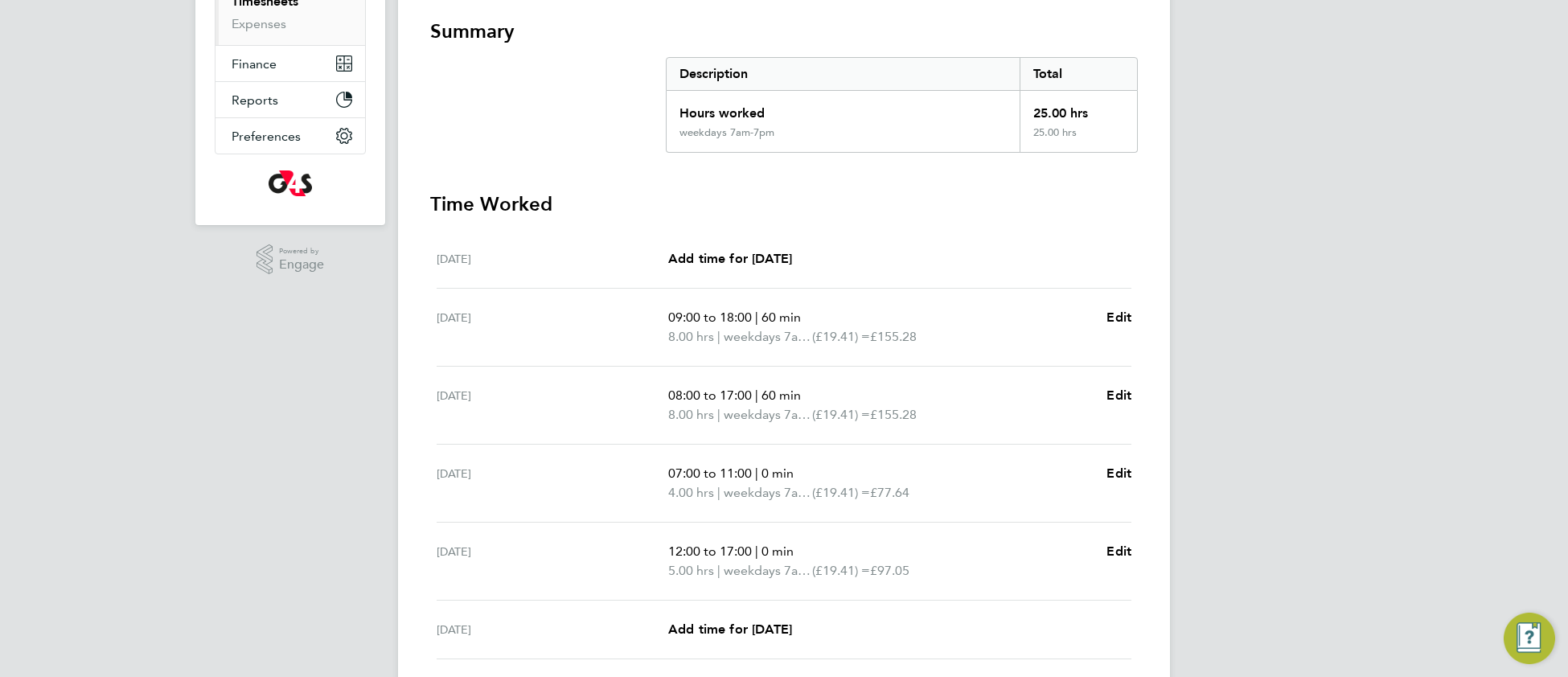
scroll to position [465, 0]
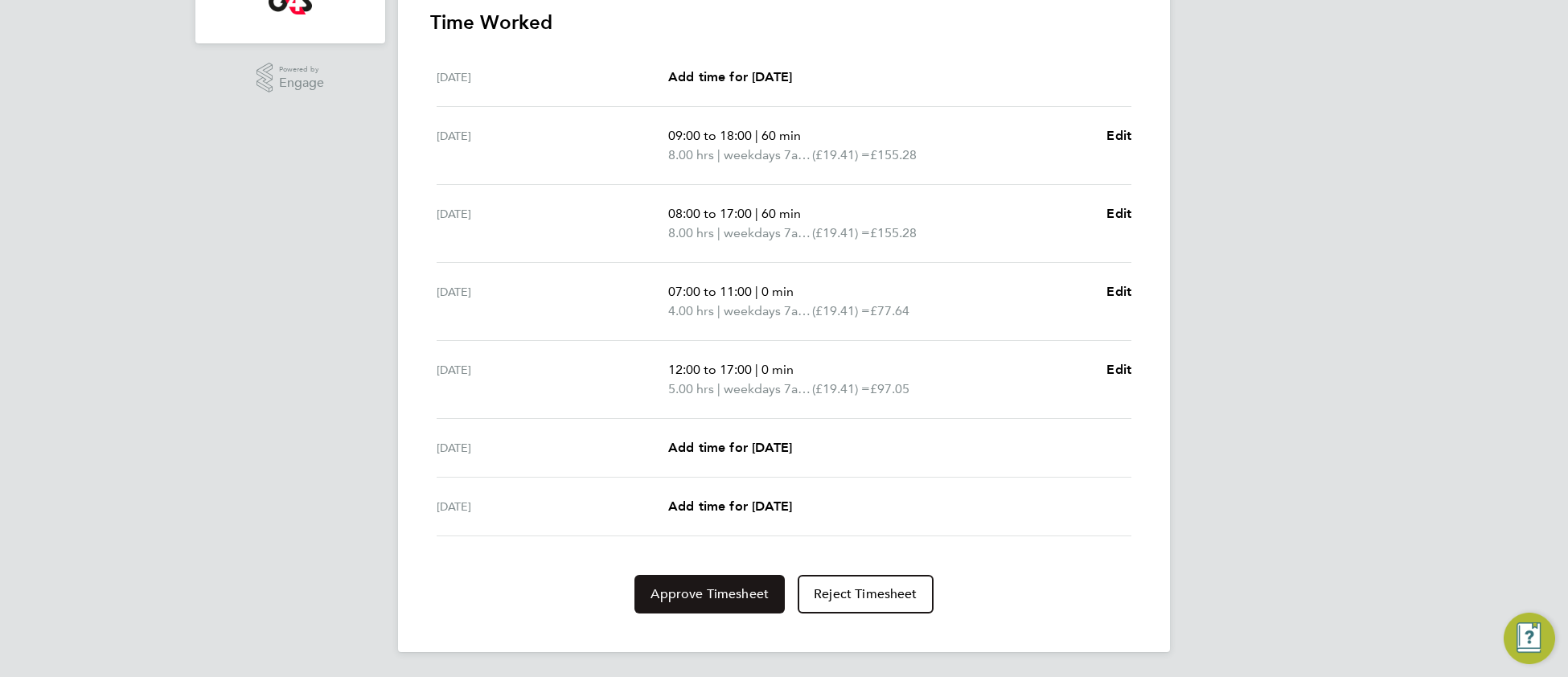
click at [672, 588] on span "Approve Timesheet" at bounding box center [709, 594] width 118 height 16
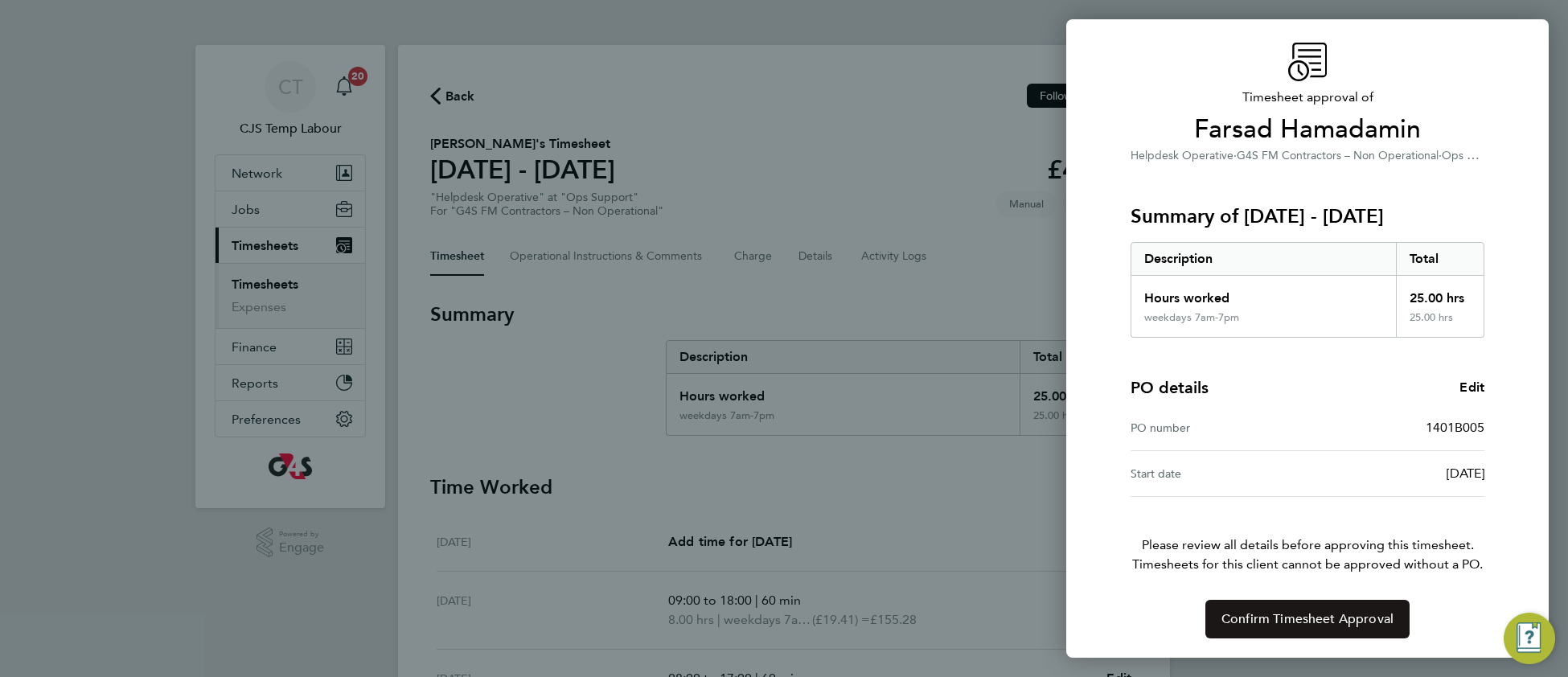
scroll to position [49, 0]
click at [1309, 624] on span "Confirm Timesheet Approval" at bounding box center [1307, 619] width 172 height 16
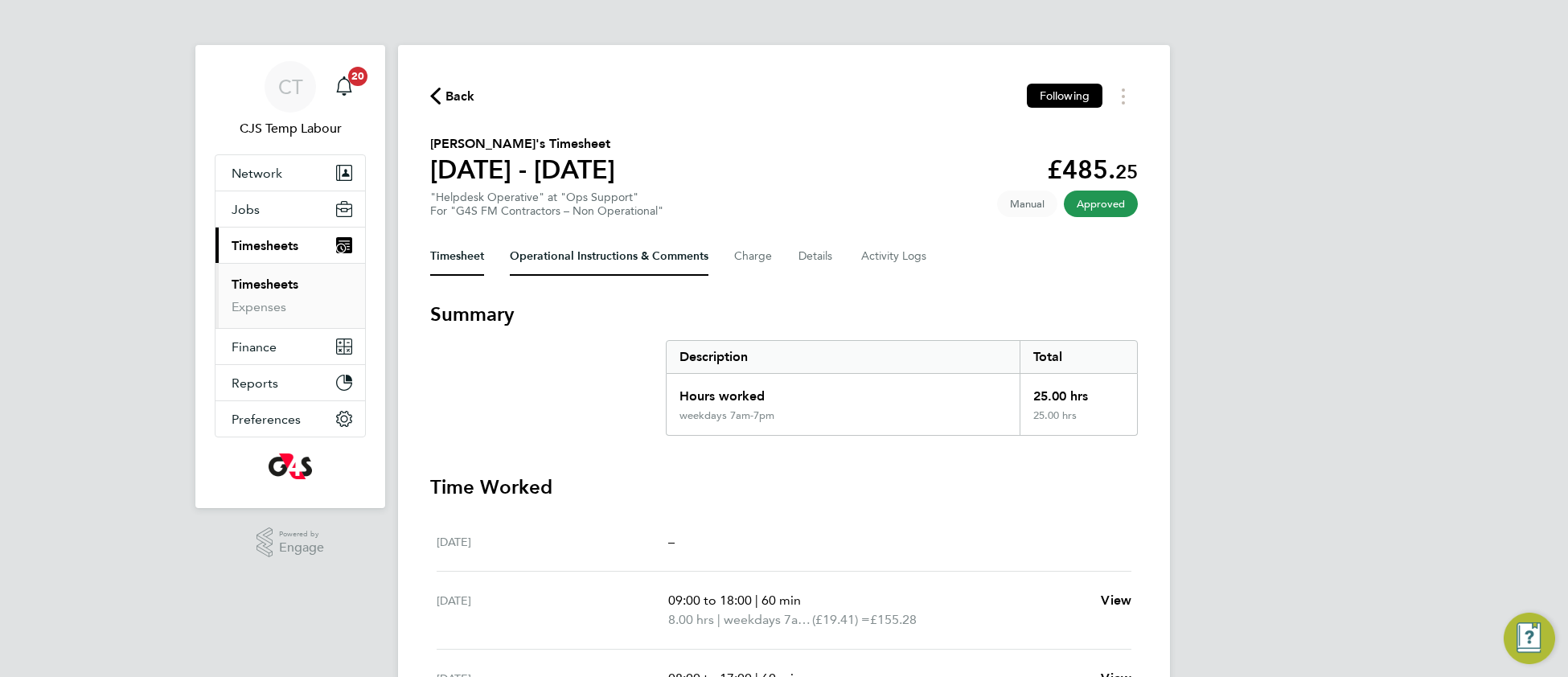
click at [514, 256] on Comments-tab "Operational Instructions & Comments" at bounding box center [609, 256] width 199 height 39
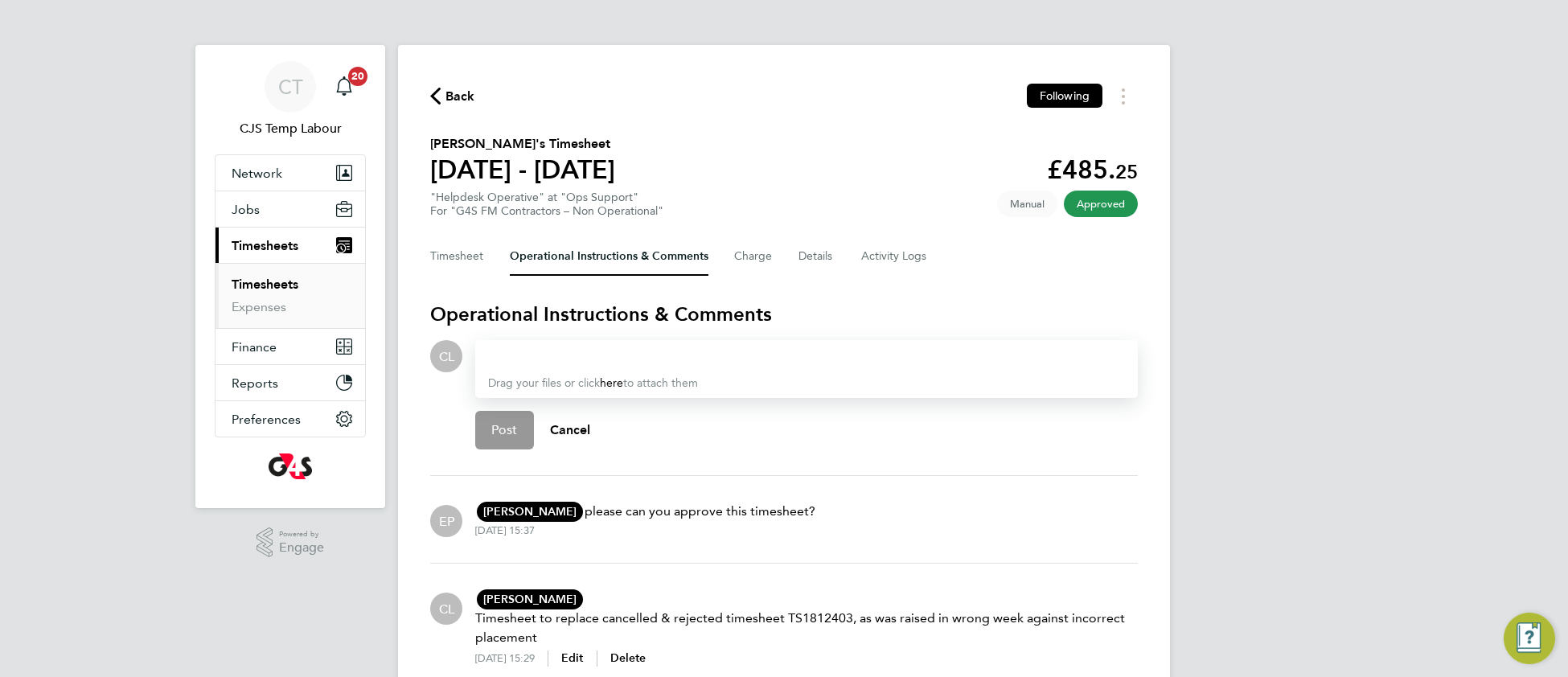
click at [550, 360] on div at bounding box center [806, 356] width 637 height 19
click at [512, 429] on span "Post" at bounding box center [505, 431] width 27 height 16
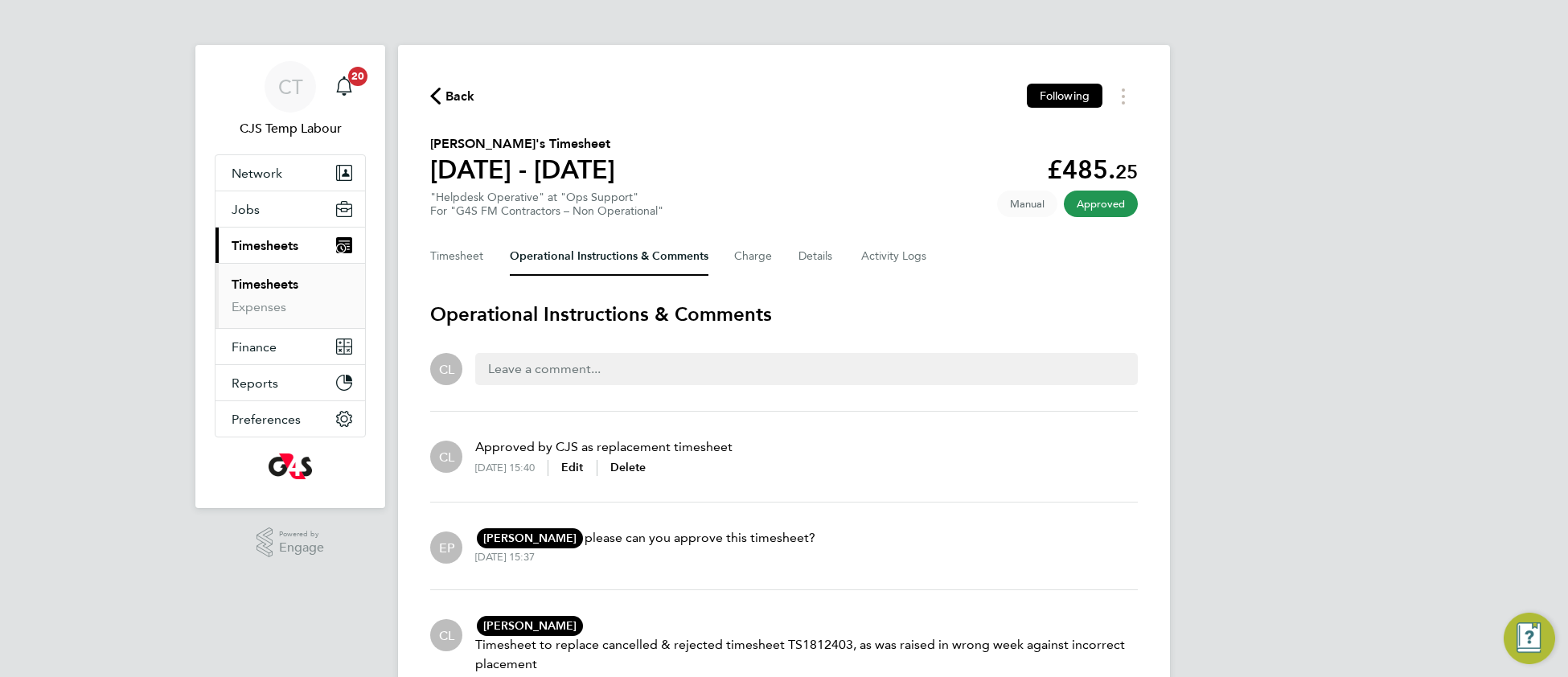
click at [462, 98] on span "Back" at bounding box center [460, 96] width 30 height 19
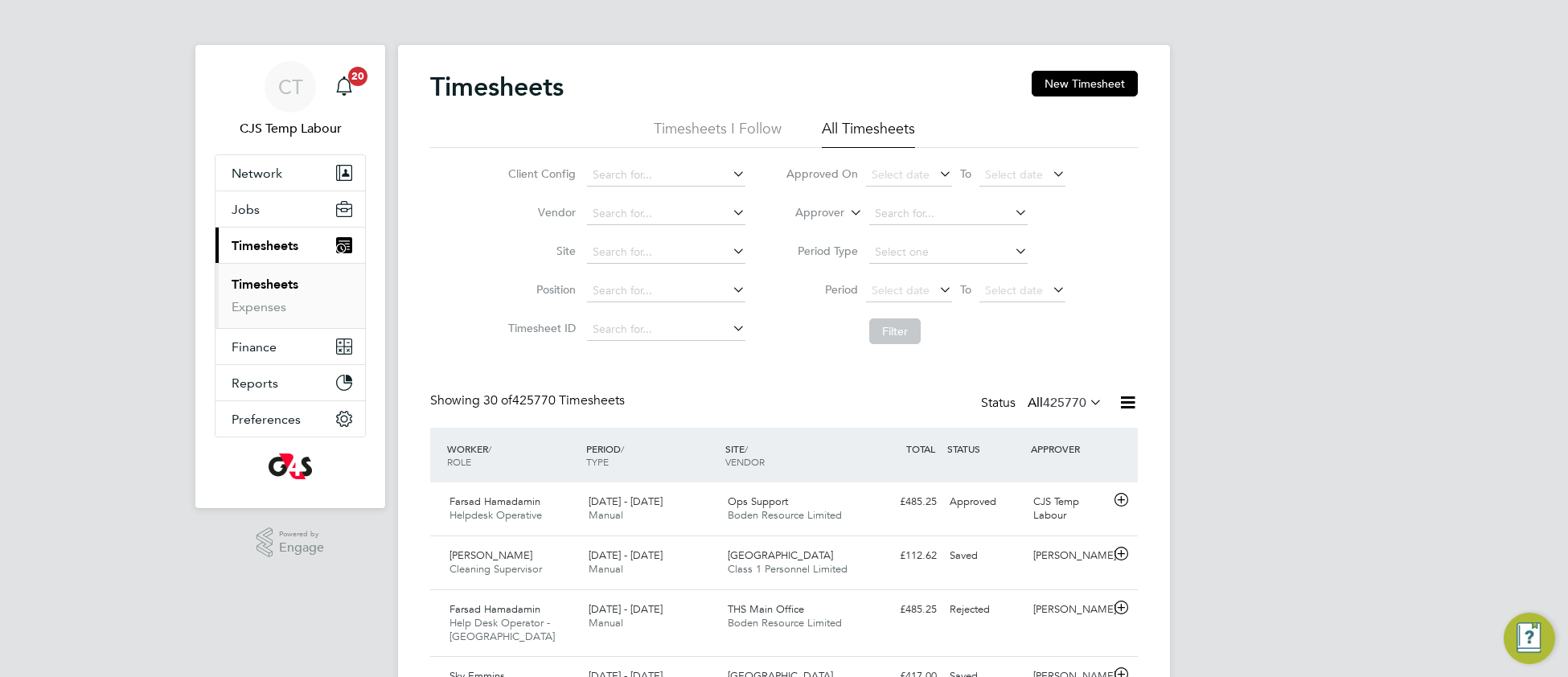
click at [1086, 401] on icon at bounding box center [1086, 402] width 0 height 22
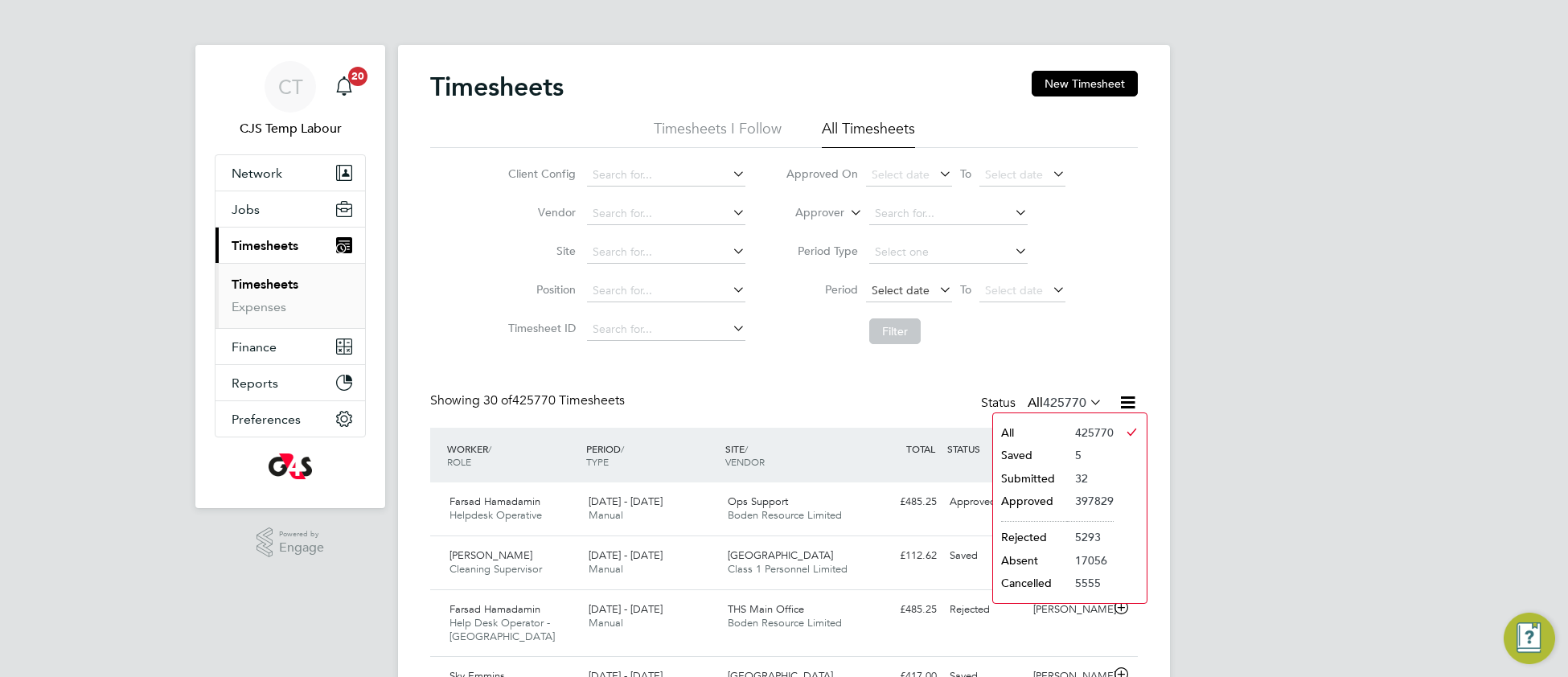
click at [900, 295] on span "Select date" at bounding box center [909, 291] width 86 height 22
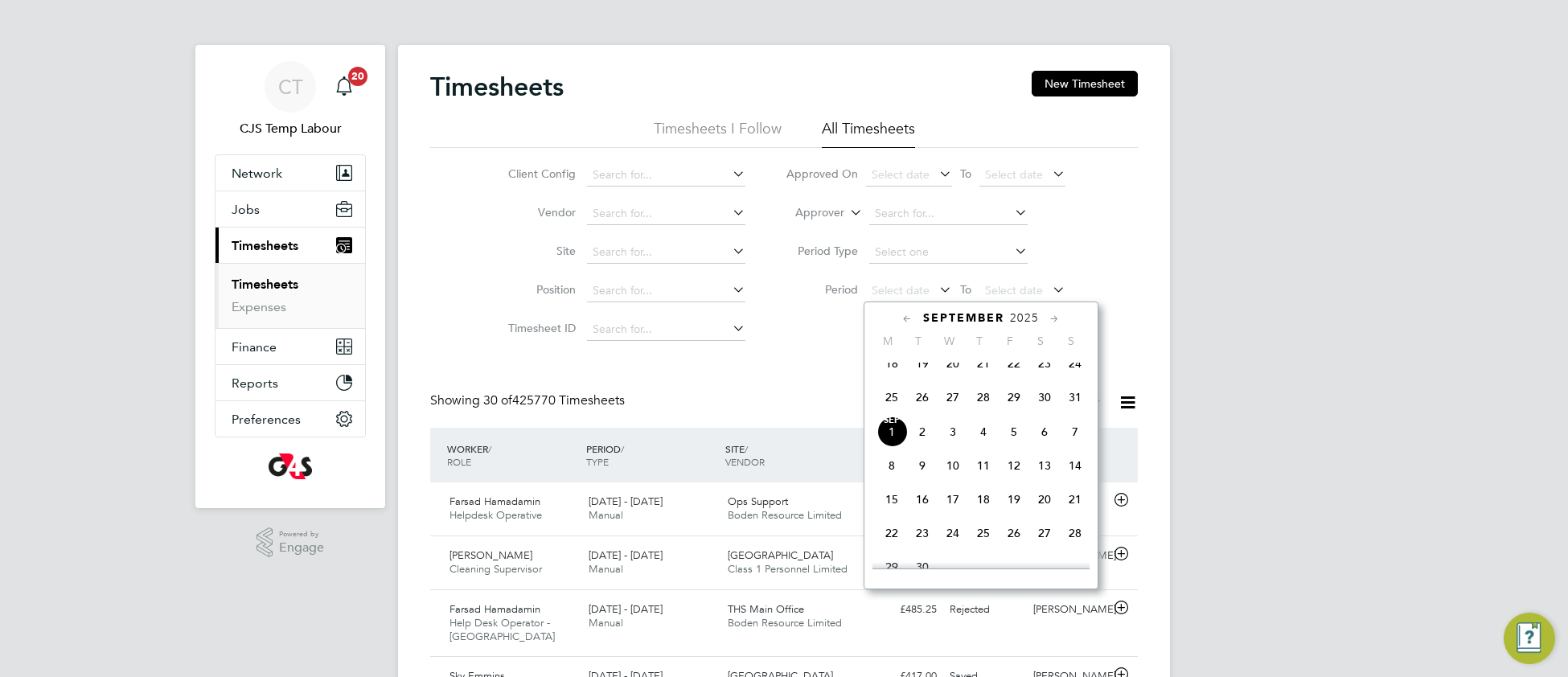
click at [886, 405] on span "25" at bounding box center [892, 397] width 31 height 31
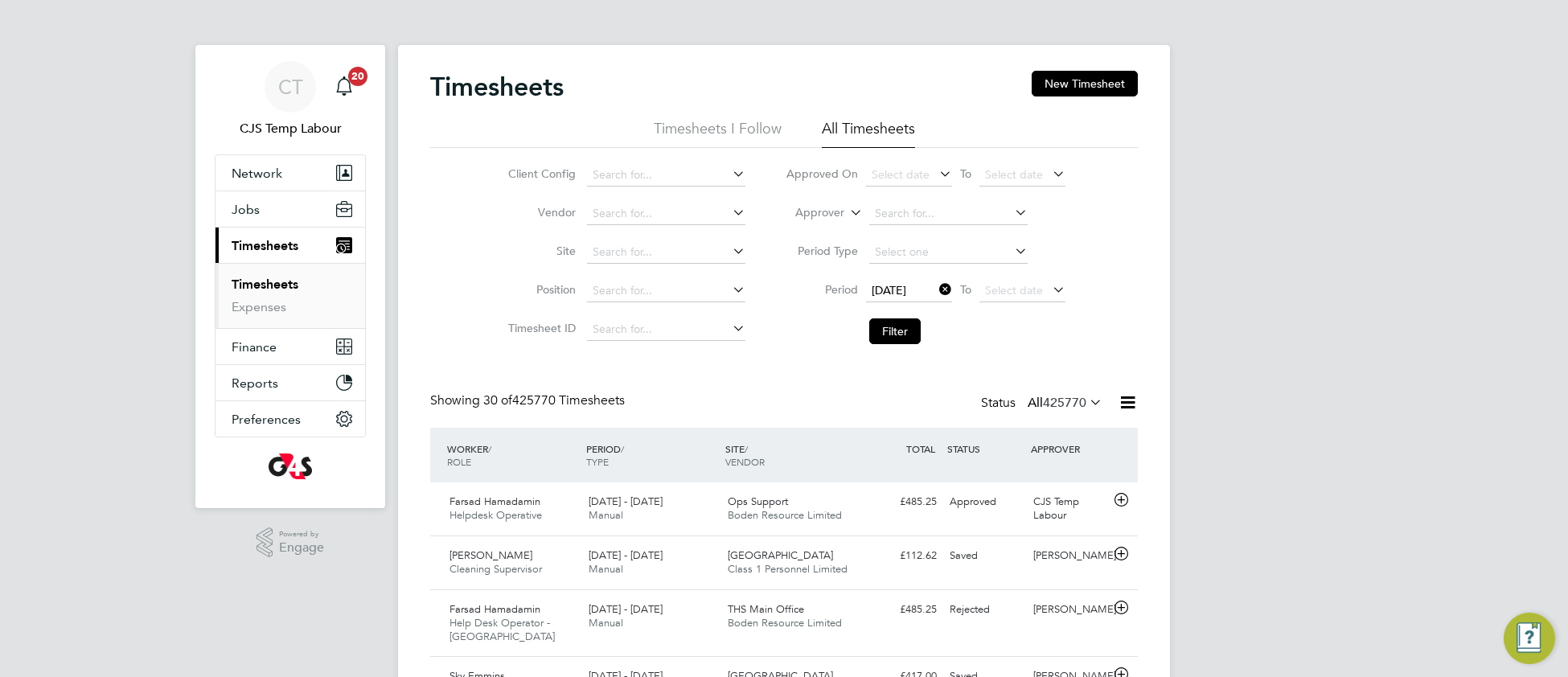
drag, startPoint x: 996, startPoint y: 290, endPoint x: 1030, endPoint y: 327, distance: 50.2
click at [1000, 293] on span "Select date" at bounding box center [1014, 290] width 58 height 14
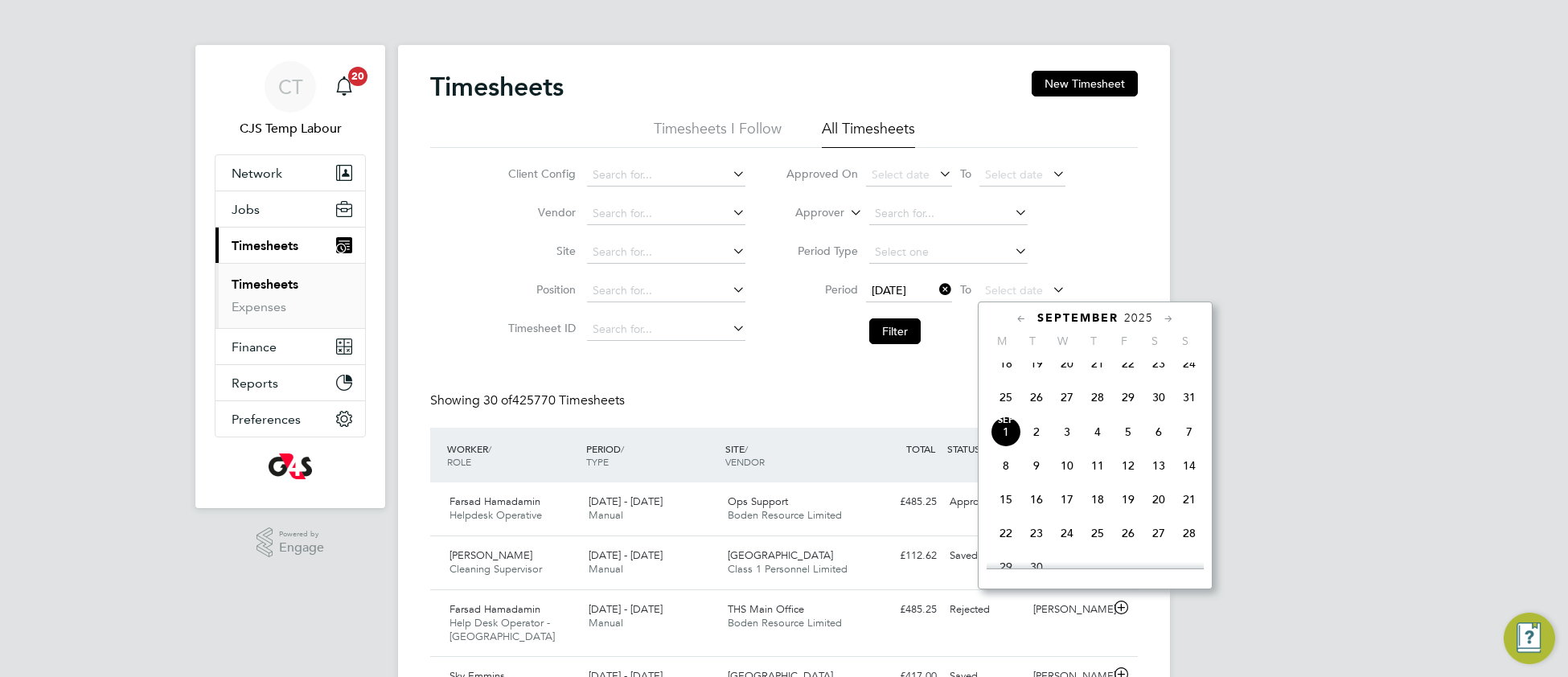
click at [1179, 413] on span "31" at bounding box center [1189, 397] width 31 height 31
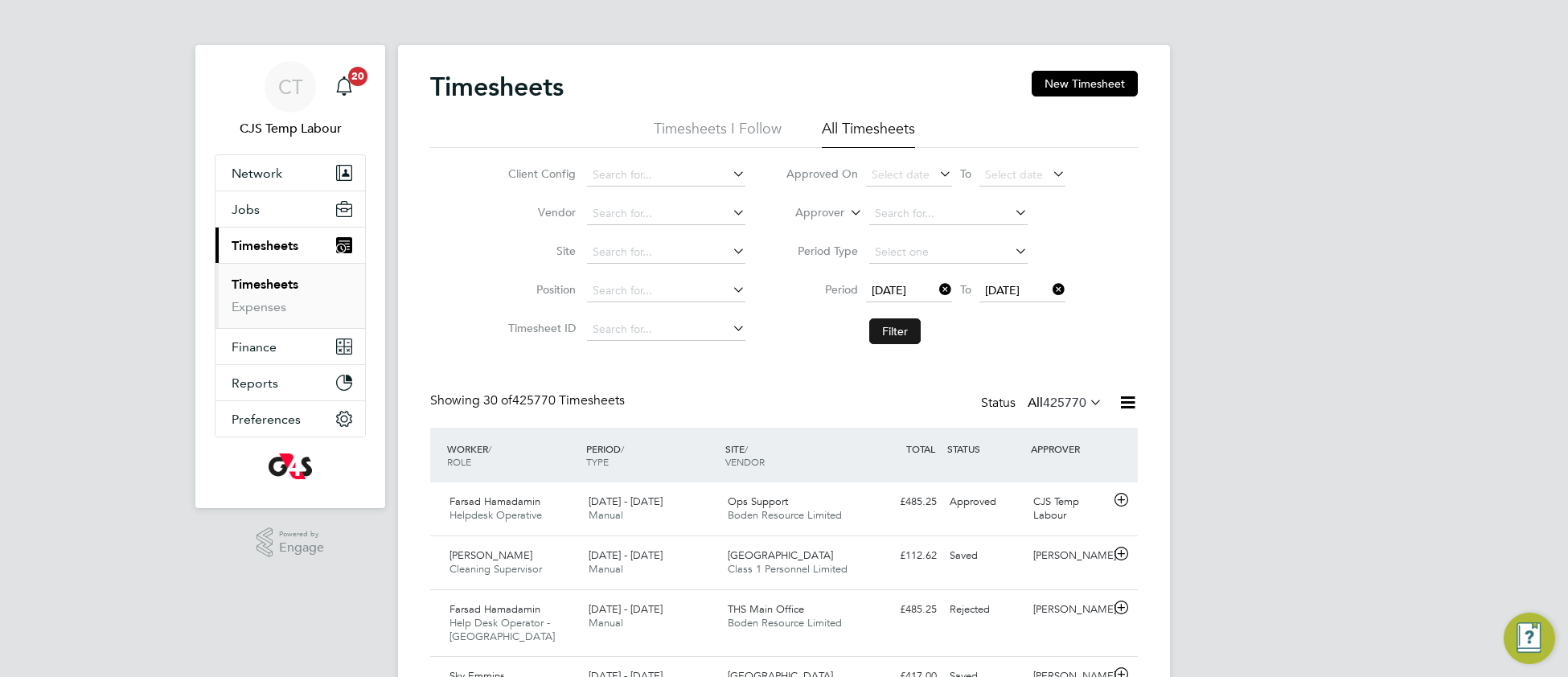
click at [891, 334] on button "Filter" at bounding box center [895, 331] width 51 height 26
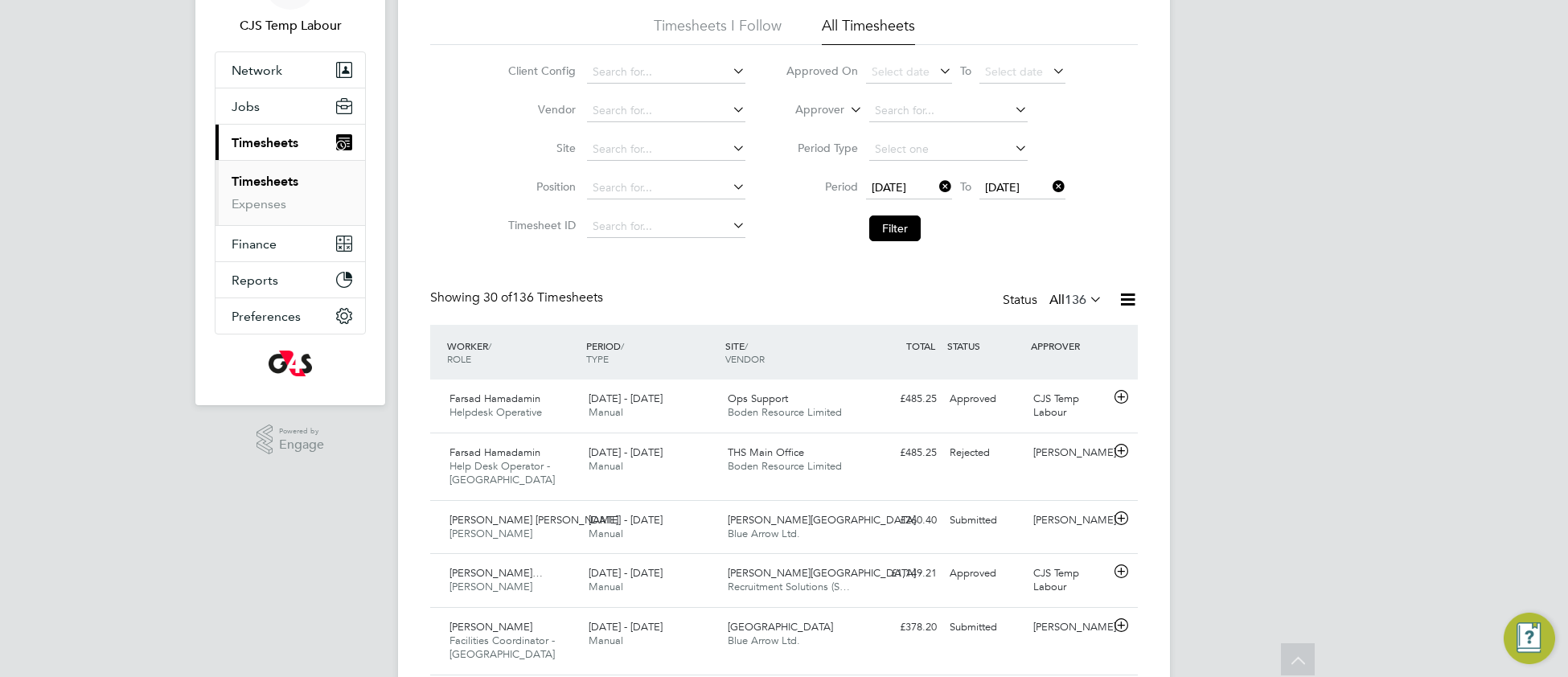
click at [1086, 299] on icon at bounding box center [1086, 298] width 0 height 22
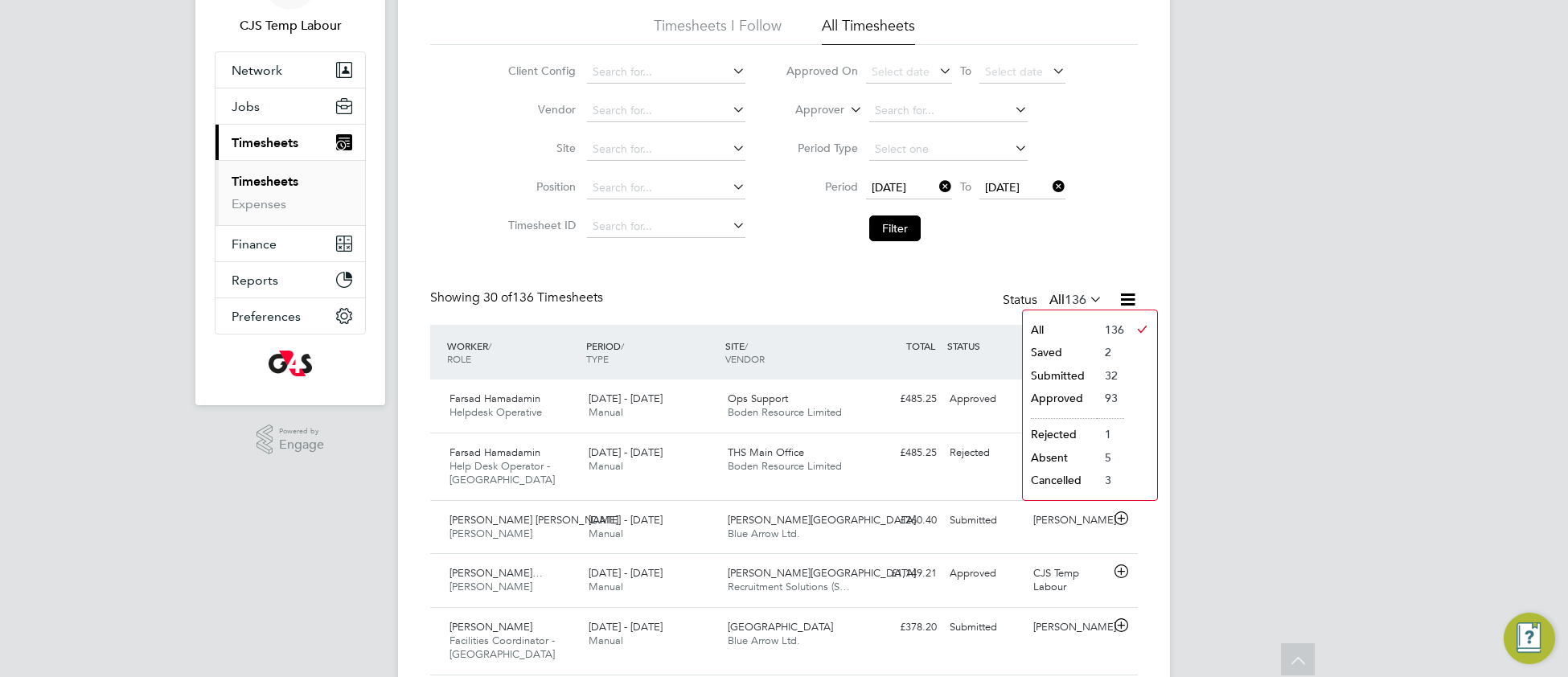
click at [1097, 377] on li "32" at bounding box center [1110, 375] width 27 height 22
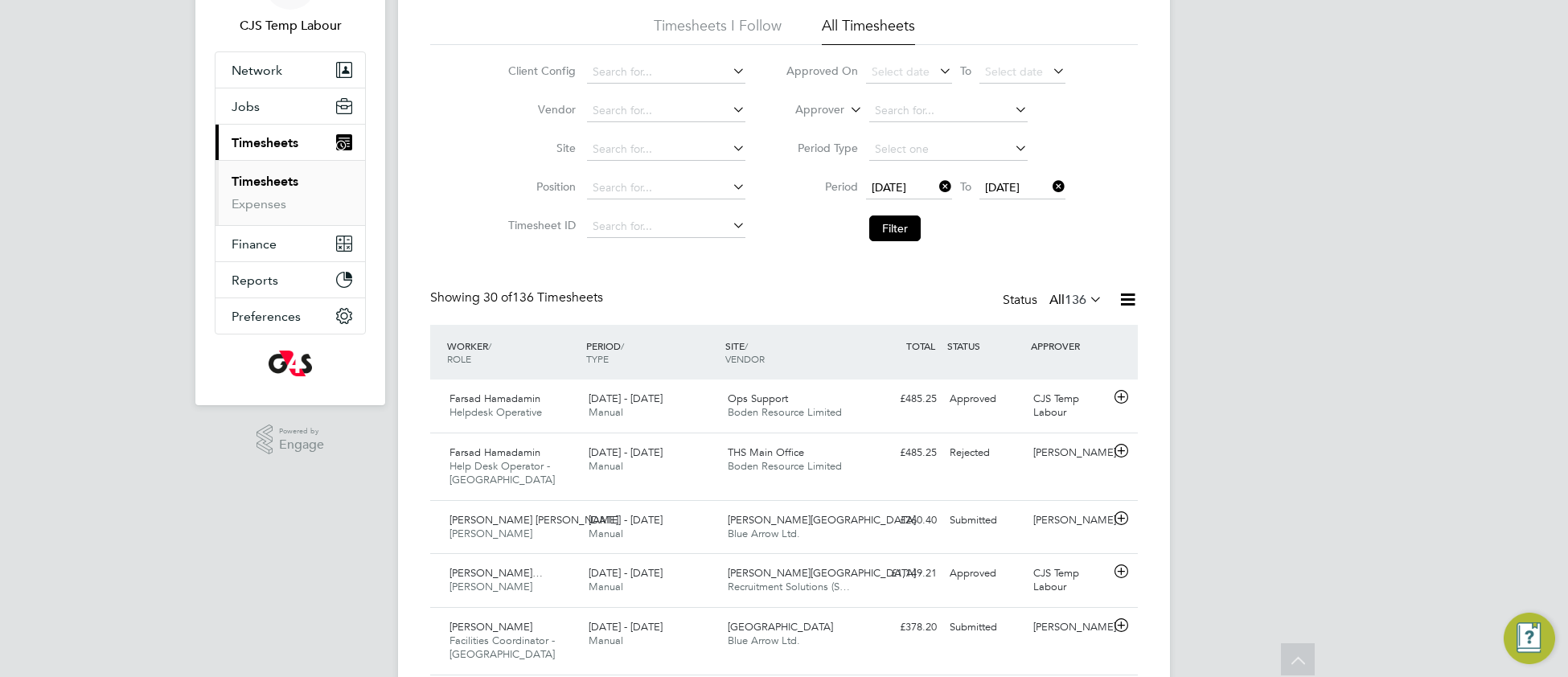
click at [1127, 302] on icon at bounding box center [1127, 299] width 20 height 20
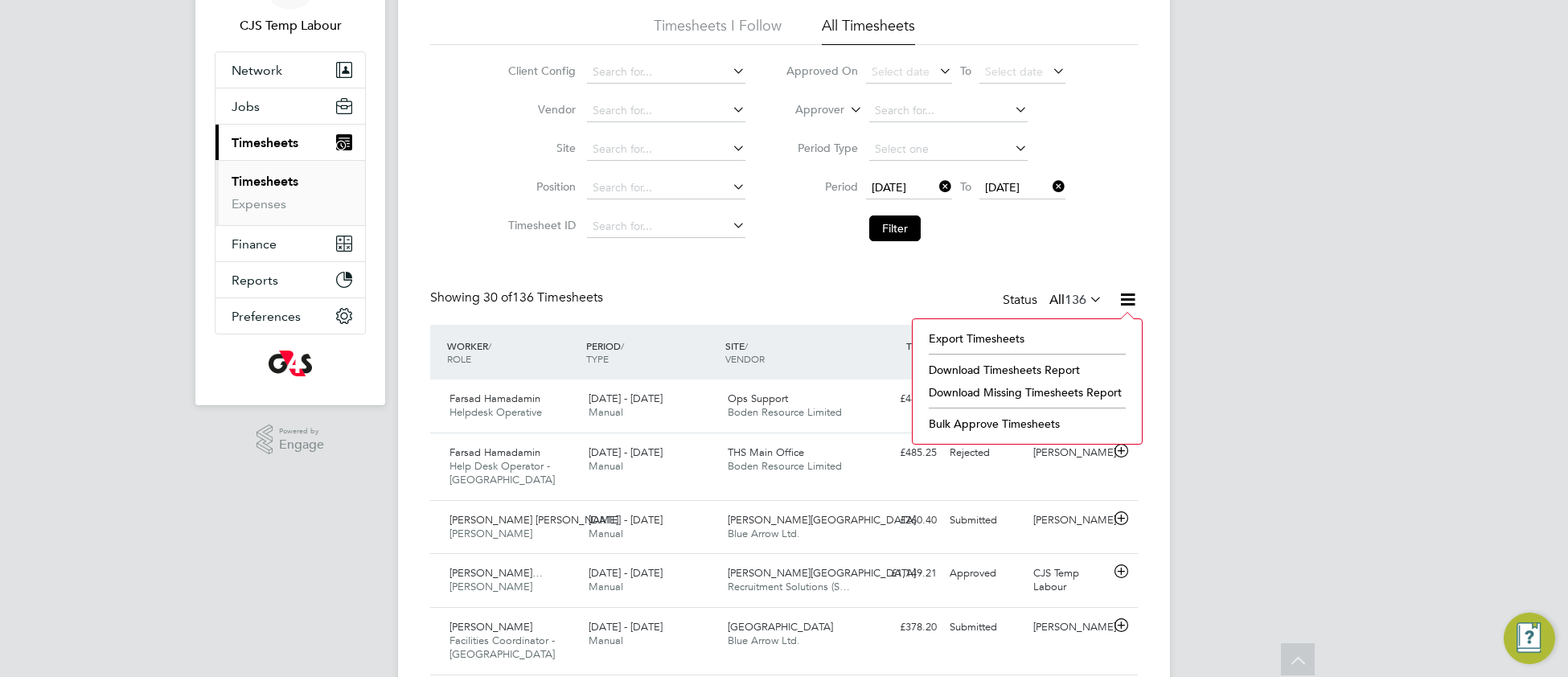
click at [1057, 394] on li "Download Missing Timesheets Report" at bounding box center [1027, 392] width 213 height 22
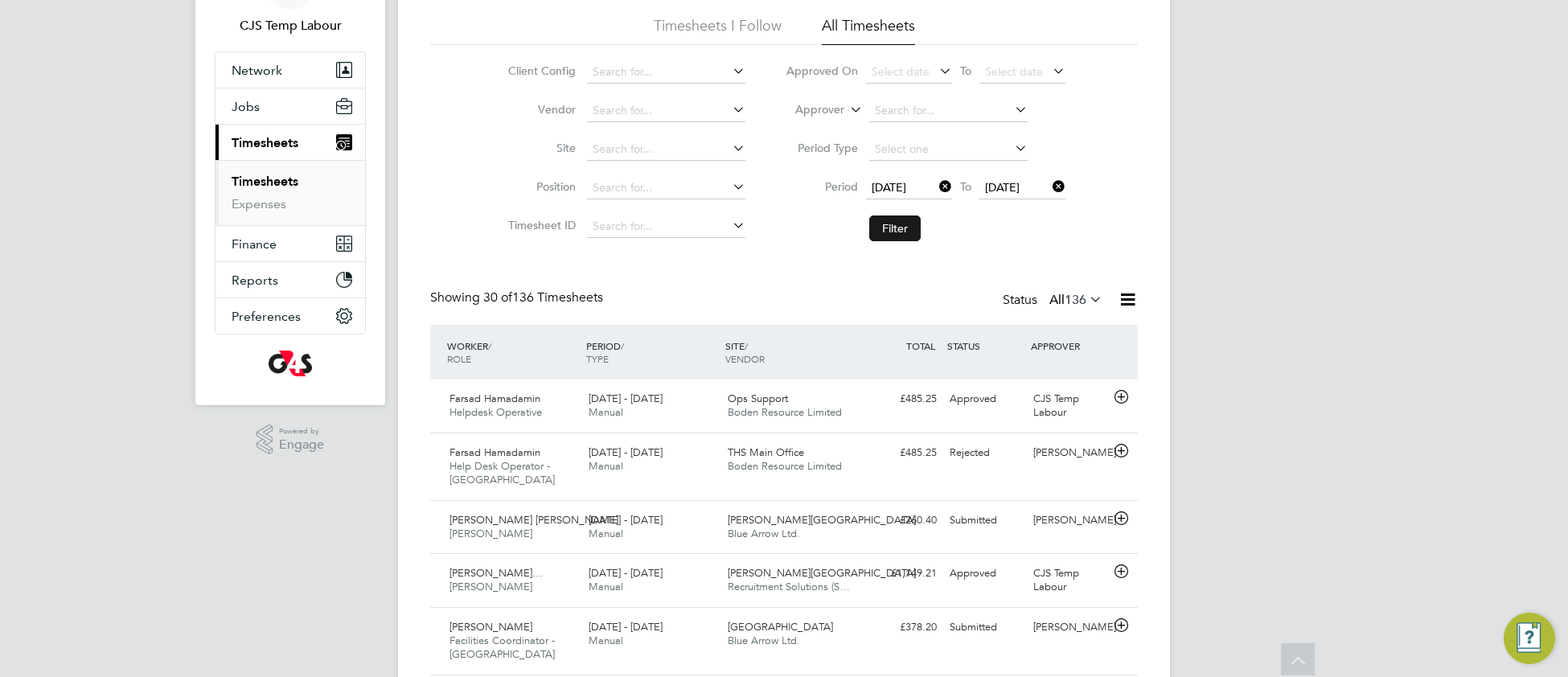
click at [903, 232] on button "Filter" at bounding box center [895, 228] width 51 height 26
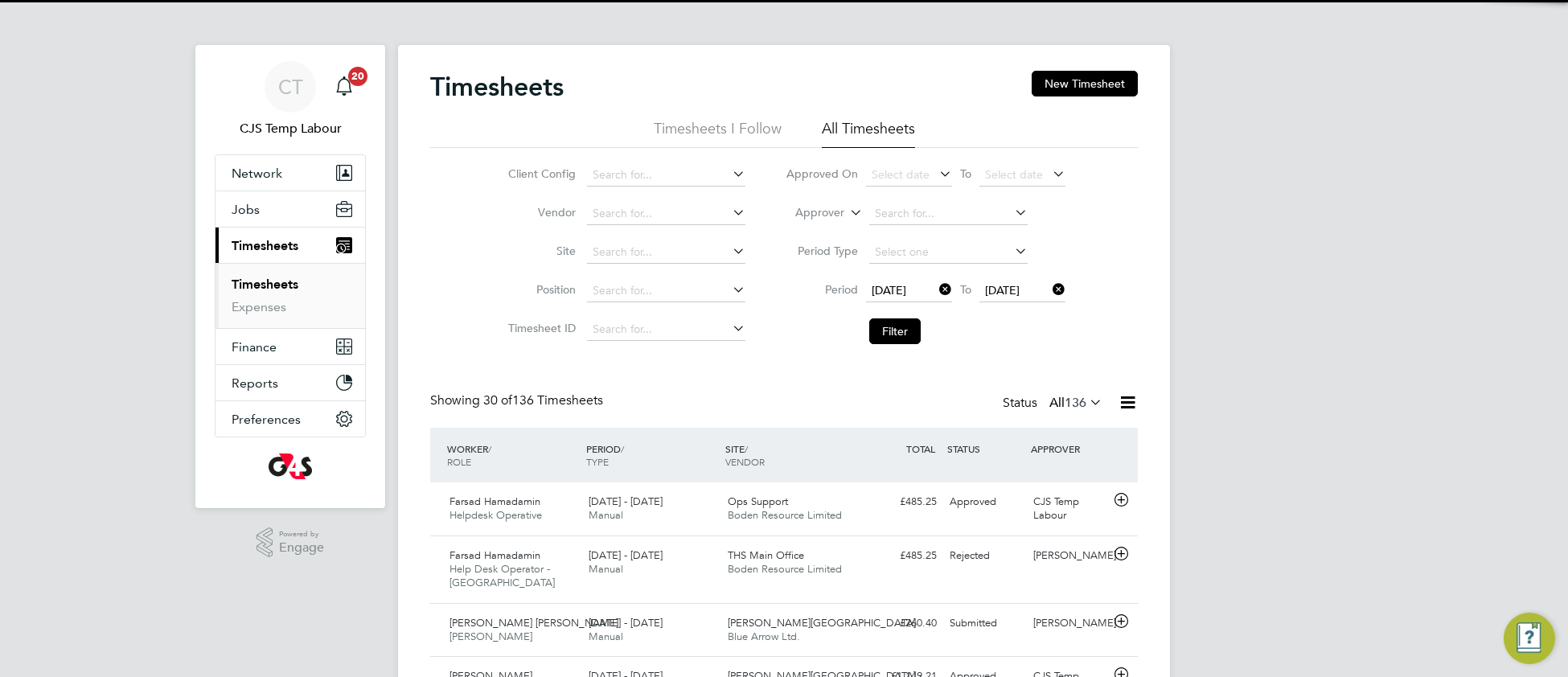
scroll to position [7, 7]
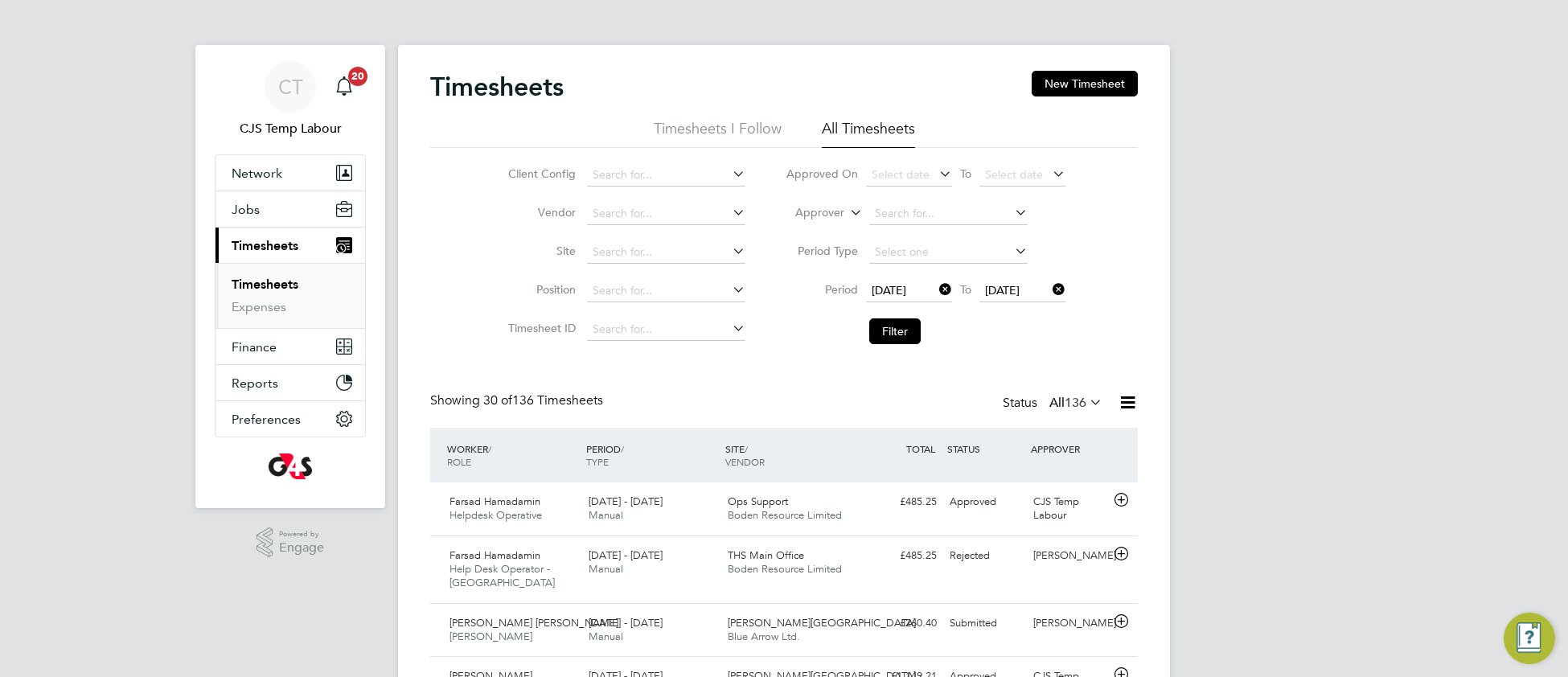
click at [1131, 411] on icon at bounding box center [1127, 402] width 20 height 20
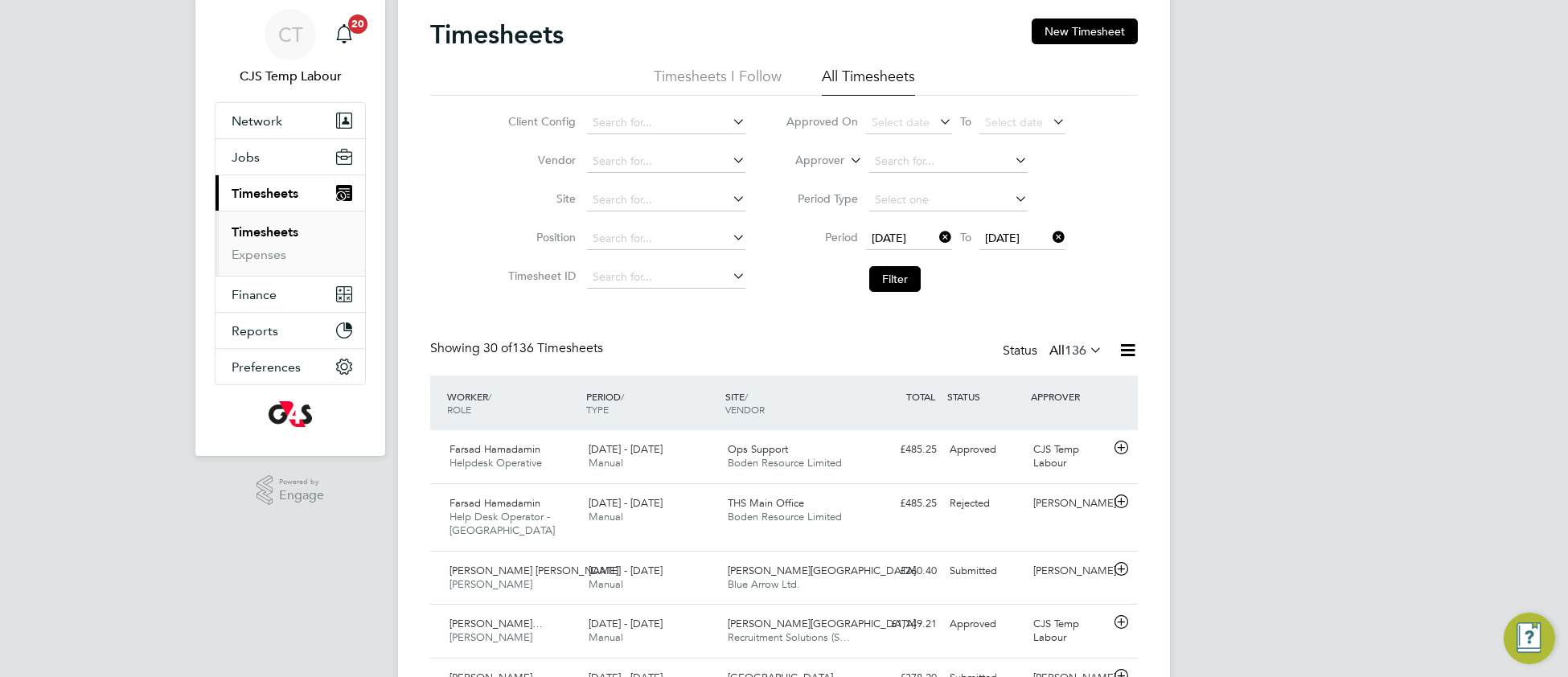
click at [1086, 351] on icon at bounding box center [1086, 350] width 0 height 22
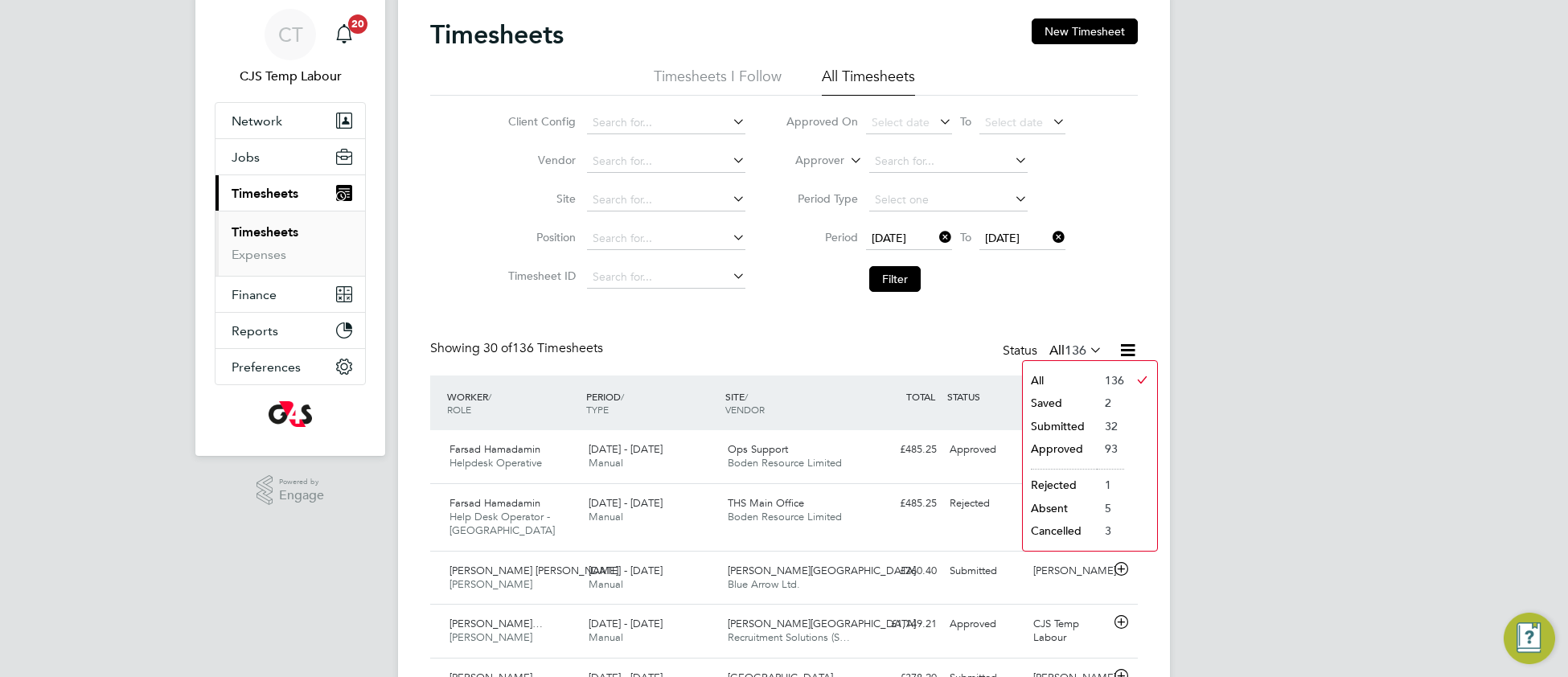
click at [1081, 431] on li "Submitted" at bounding box center [1060, 426] width 74 height 22
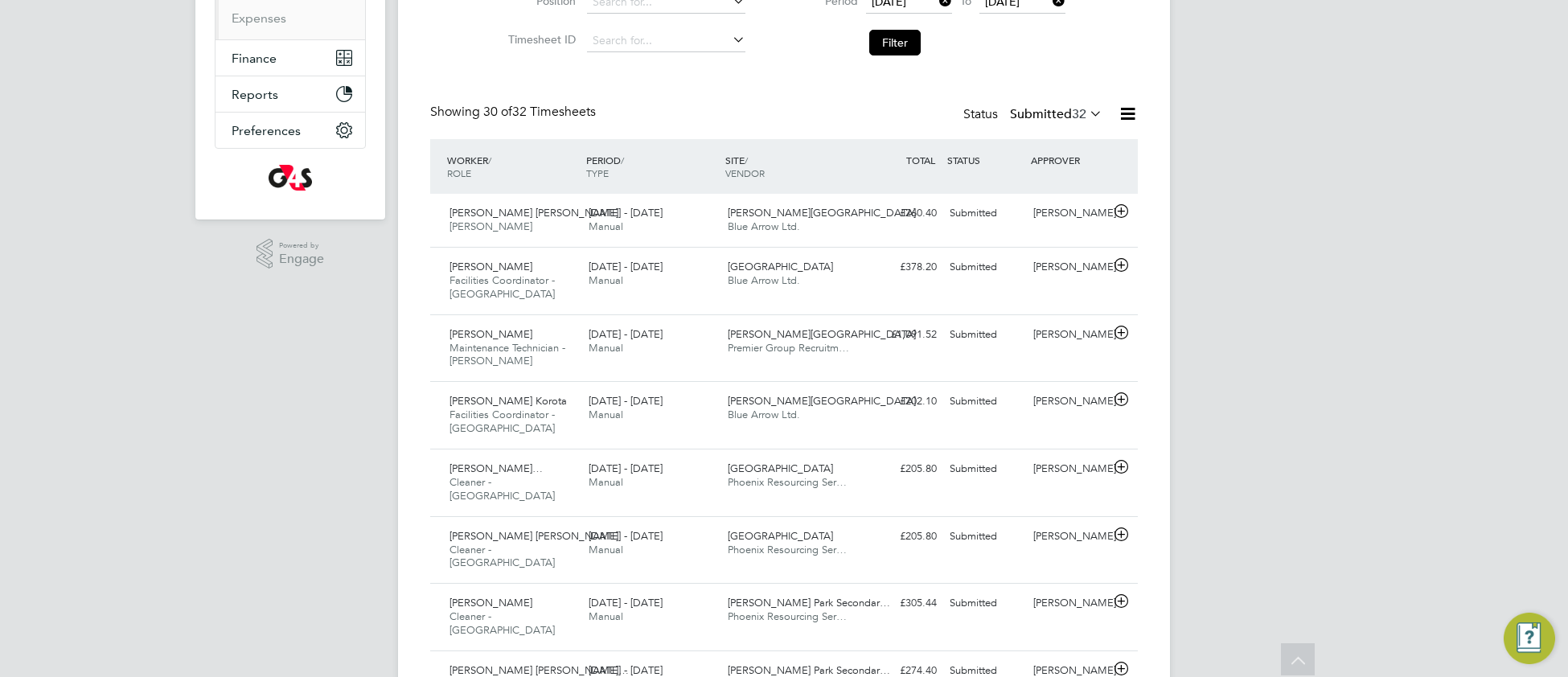
click at [1131, 118] on icon at bounding box center [1127, 113] width 20 height 20
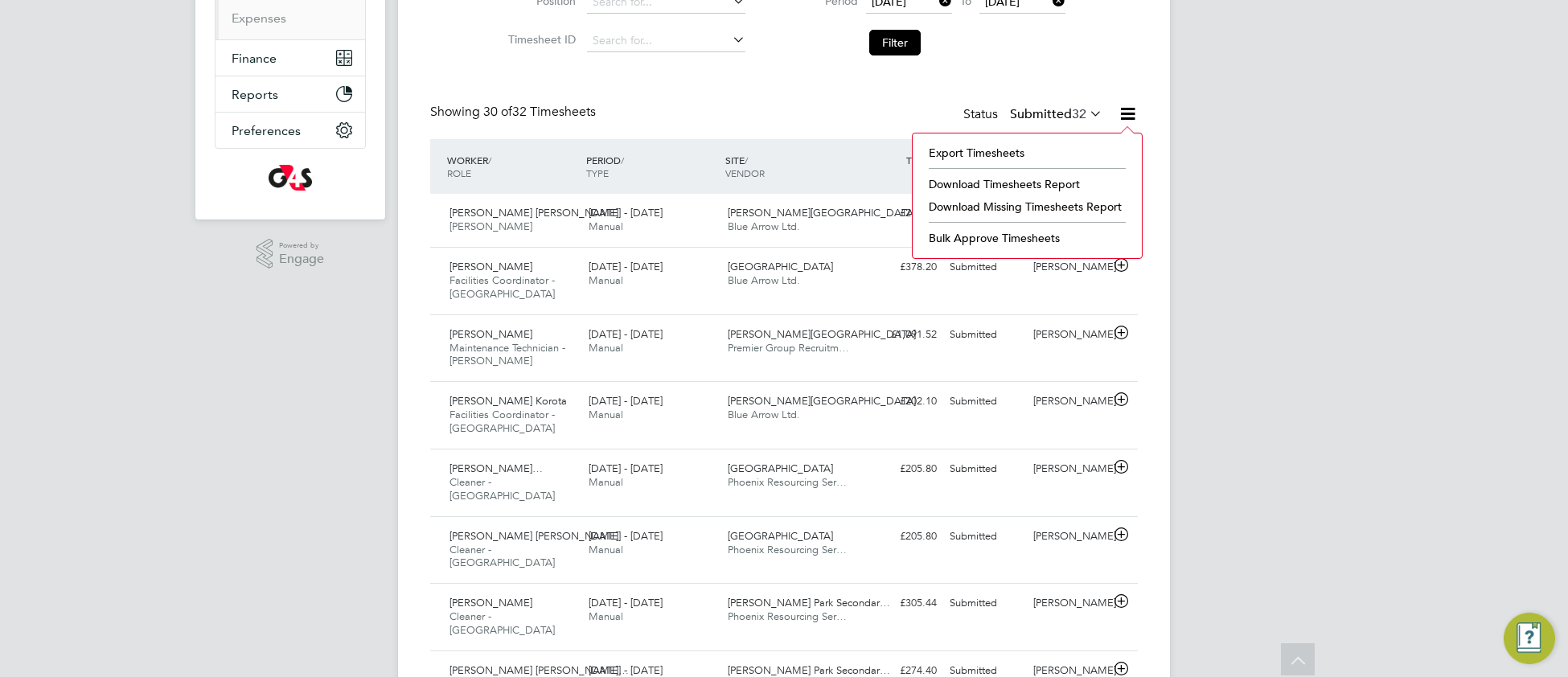
click at [1053, 187] on li "Download Timesheets Report" at bounding box center [1027, 183] width 213 height 22
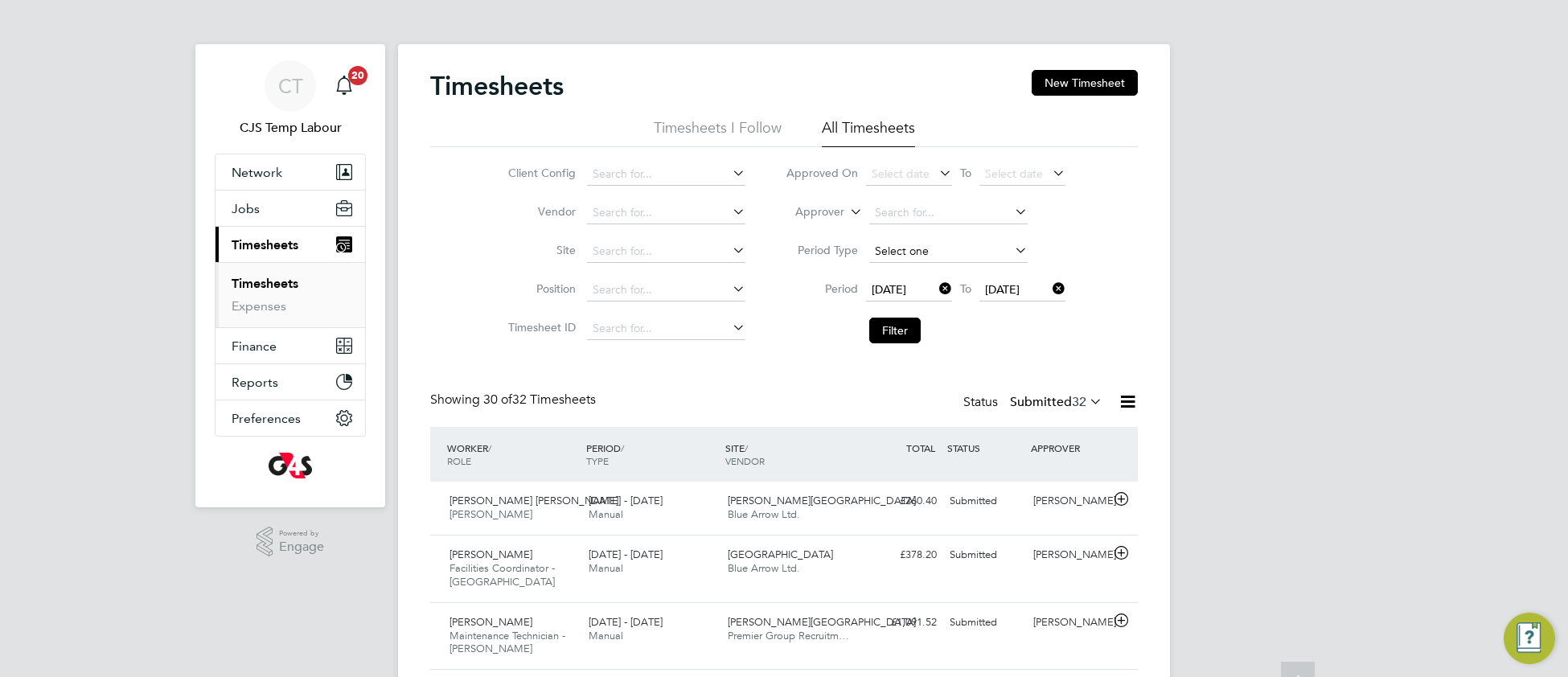
scroll to position [0, 0]
click at [847, 216] on icon at bounding box center [847, 209] width 0 height 14
click at [824, 236] on li "Worker" at bounding box center [805, 231] width 80 height 21
click at [904, 206] on input at bounding box center [949, 213] width 158 height 22
click at [931, 301] on li "Richard Co tterill" at bounding box center [948, 301] width 160 height 22
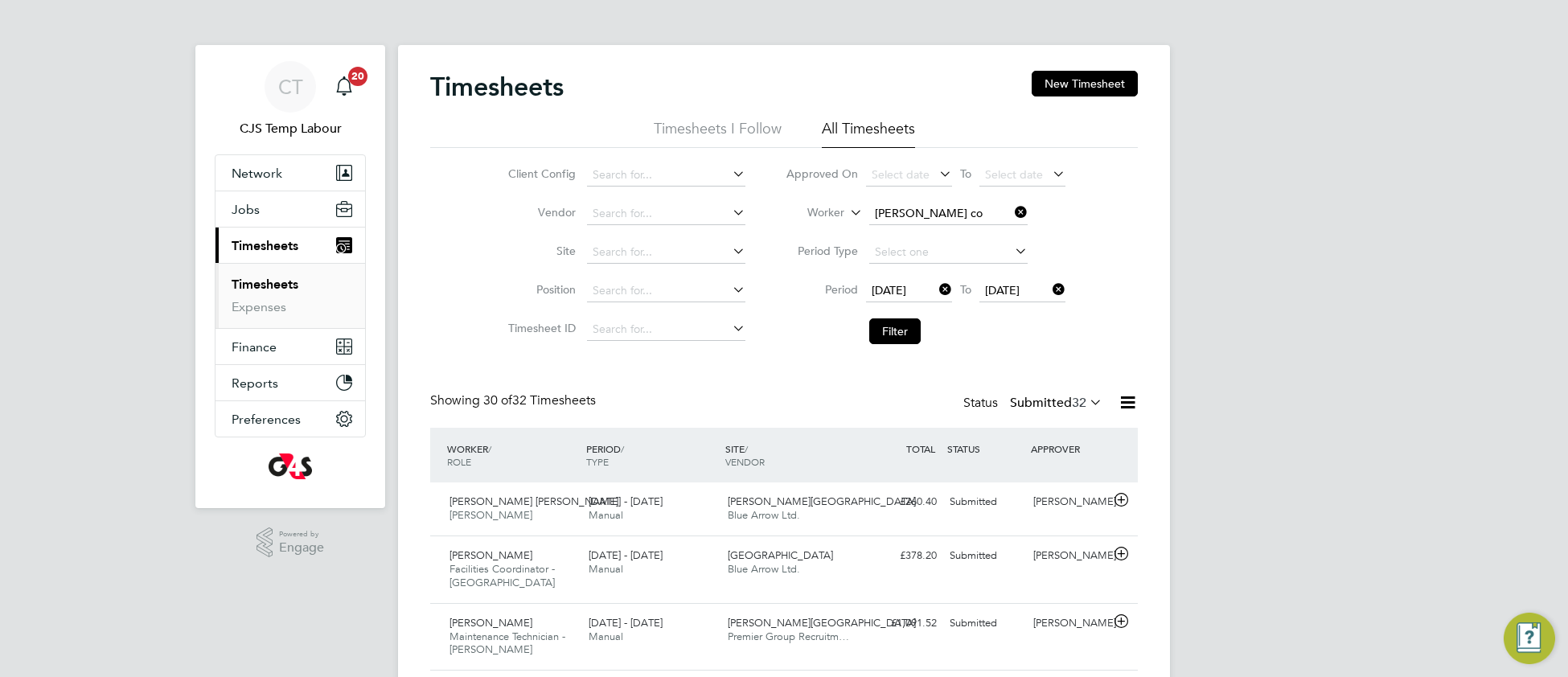
type input "Richard Cotterill"
click at [909, 329] on button "Filter" at bounding box center [895, 331] width 51 height 26
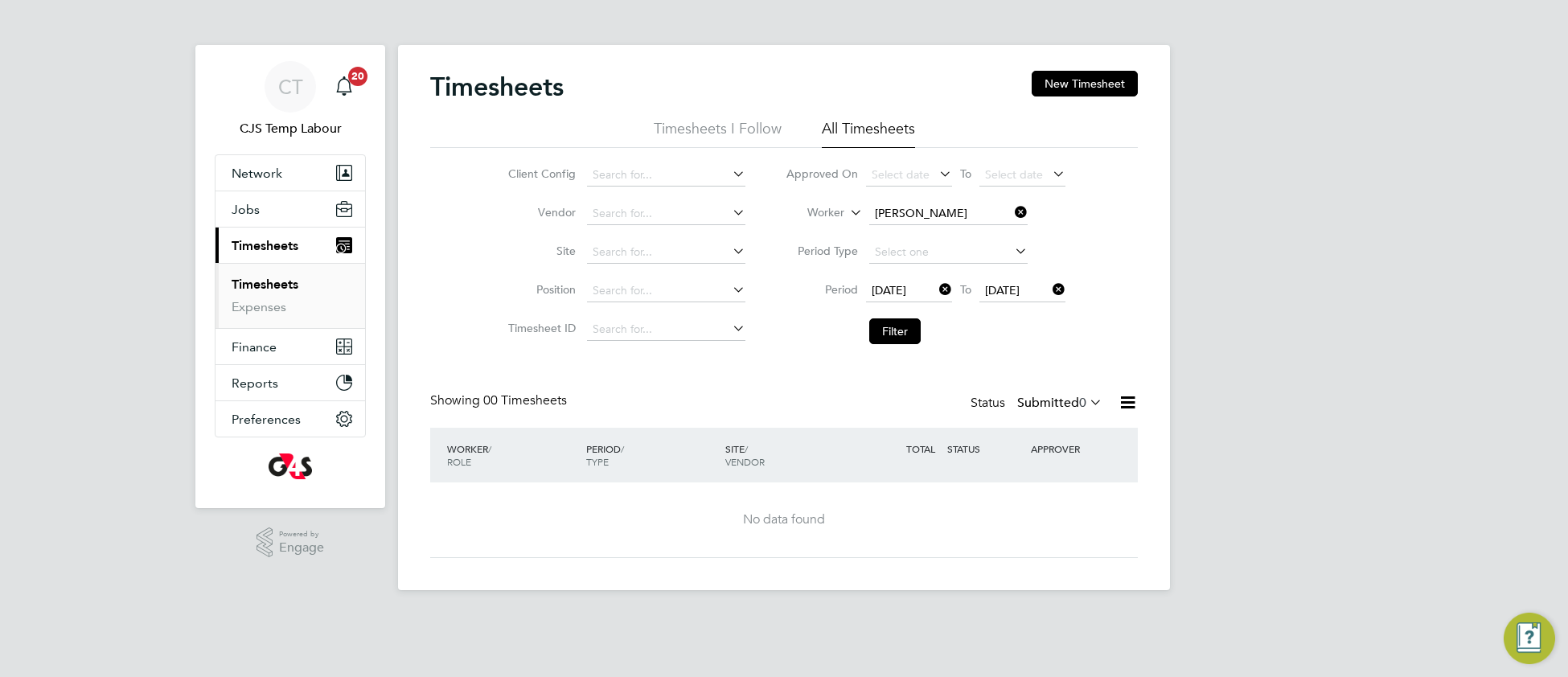
click at [1086, 405] on icon at bounding box center [1086, 402] width 0 height 22
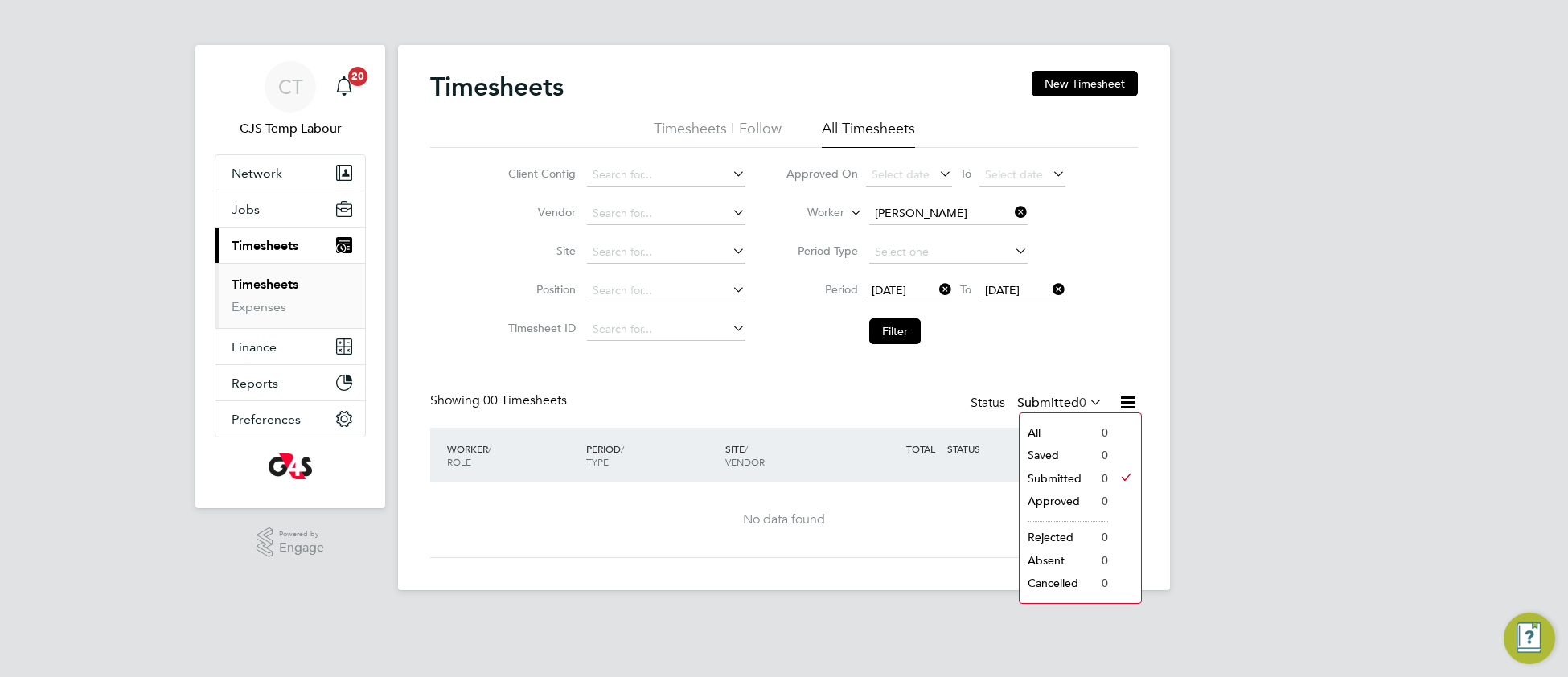
click at [1074, 423] on li "All" at bounding box center [1056, 432] width 74 height 22
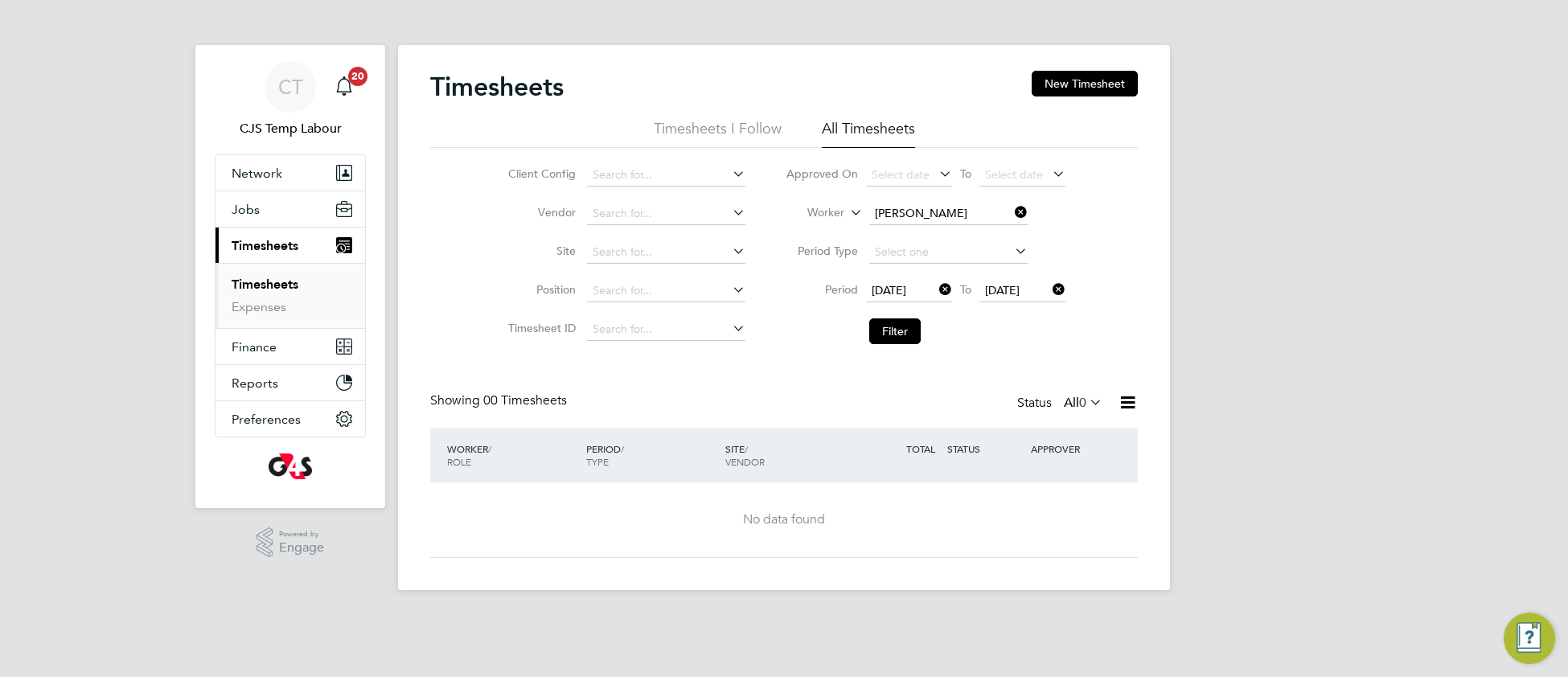
click at [936, 286] on icon at bounding box center [936, 289] width 0 height 22
click at [909, 334] on button "Filter" at bounding box center [895, 331] width 51 height 26
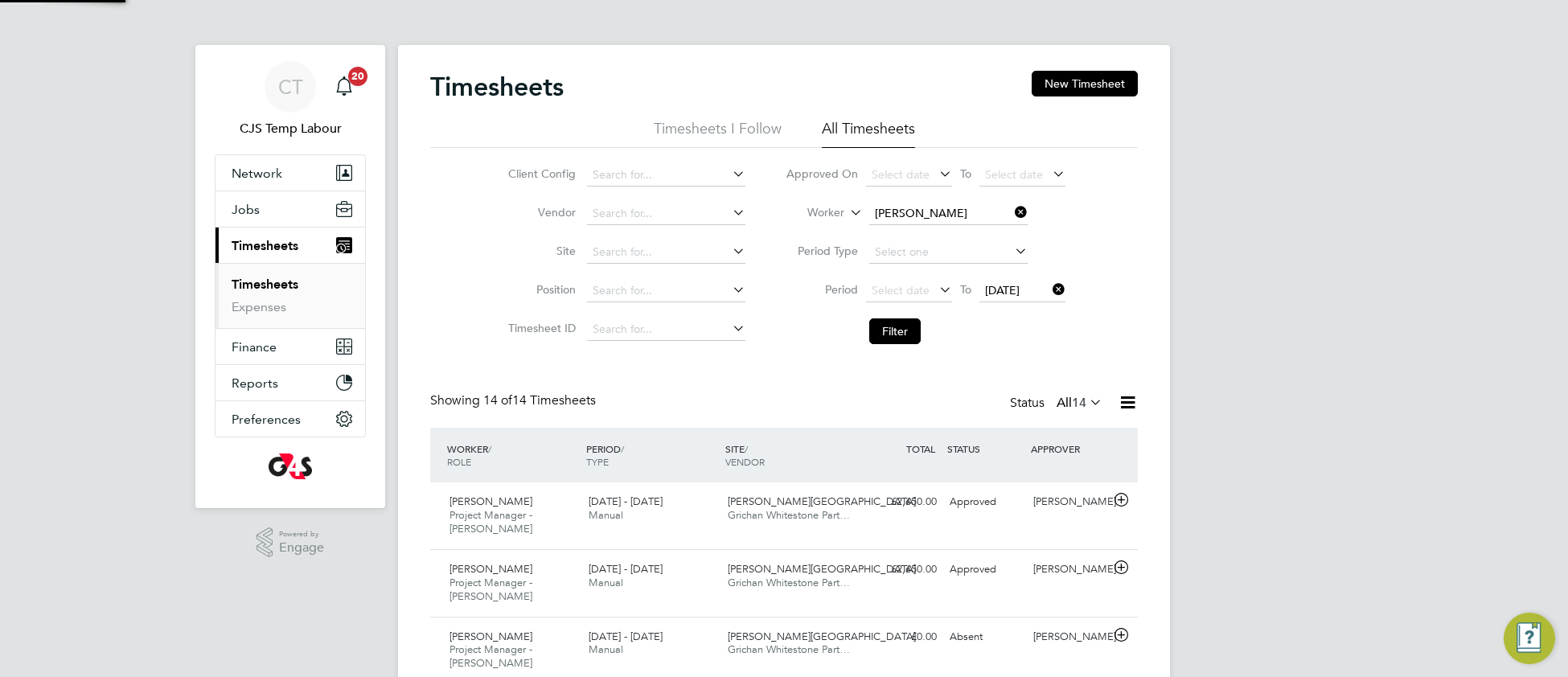
scroll to position [55, 138]
click at [702, 530] on div "Richard Cotterill Project Manager - Churchill 18 - 24 Aug 2025 18 - 24 Aug 2025…" at bounding box center [784, 516] width 708 height 67
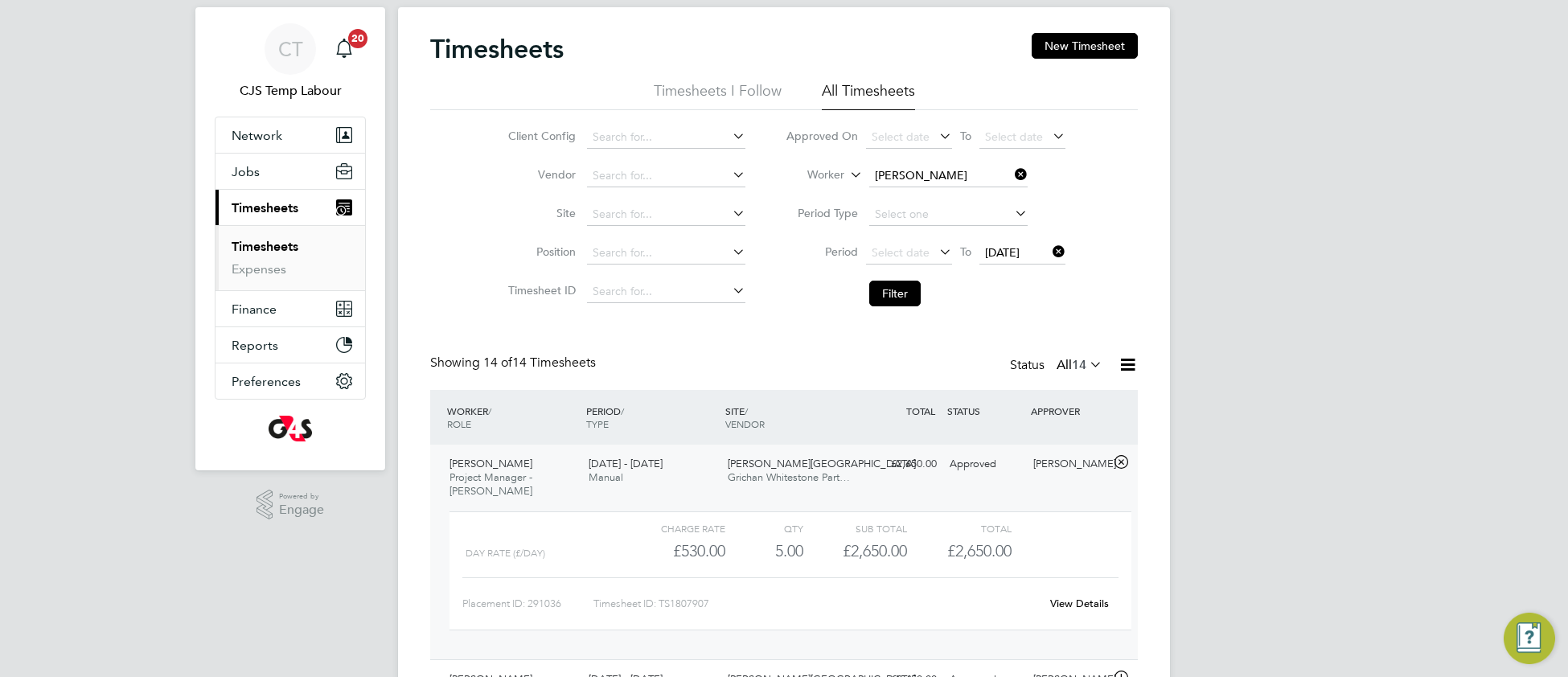
click at [1056, 609] on link "View Details" at bounding box center [1079, 603] width 58 height 13
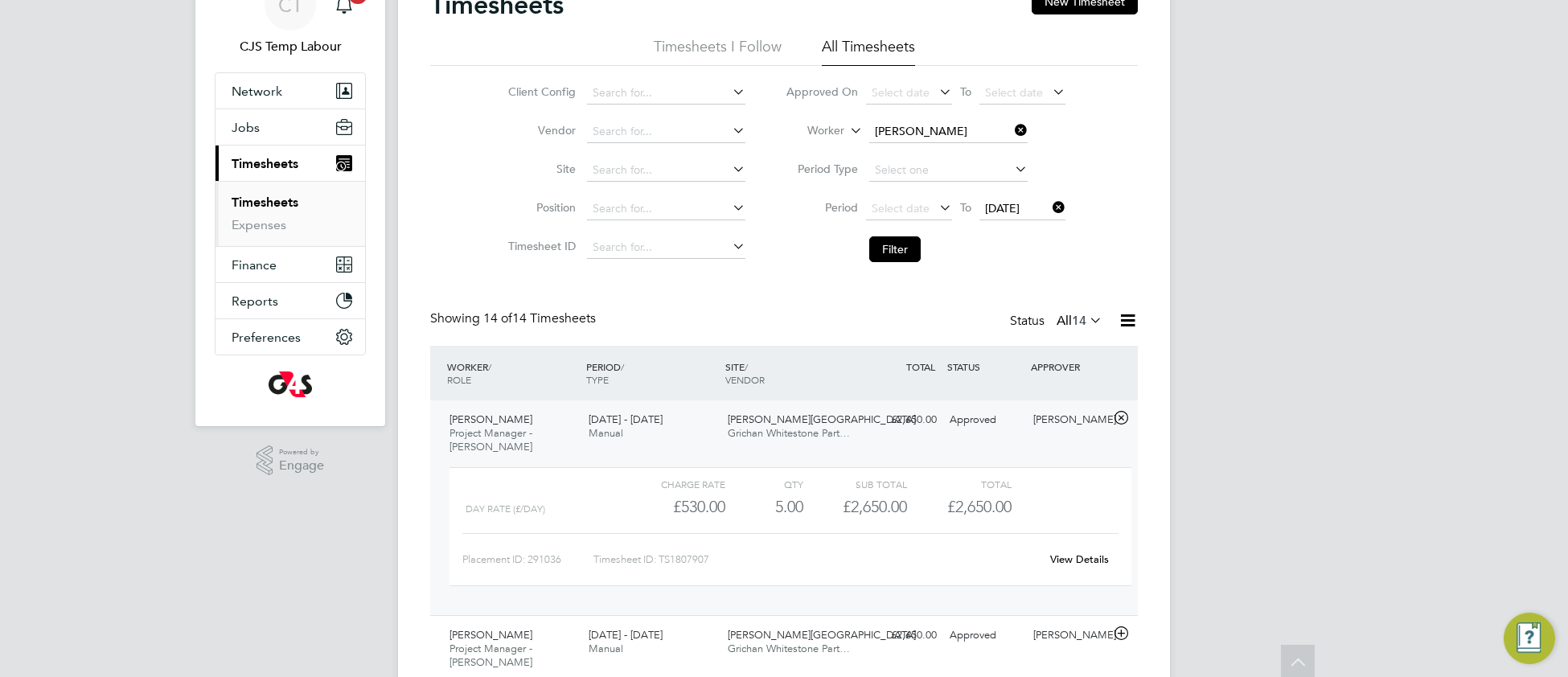
scroll to position [0, 0]
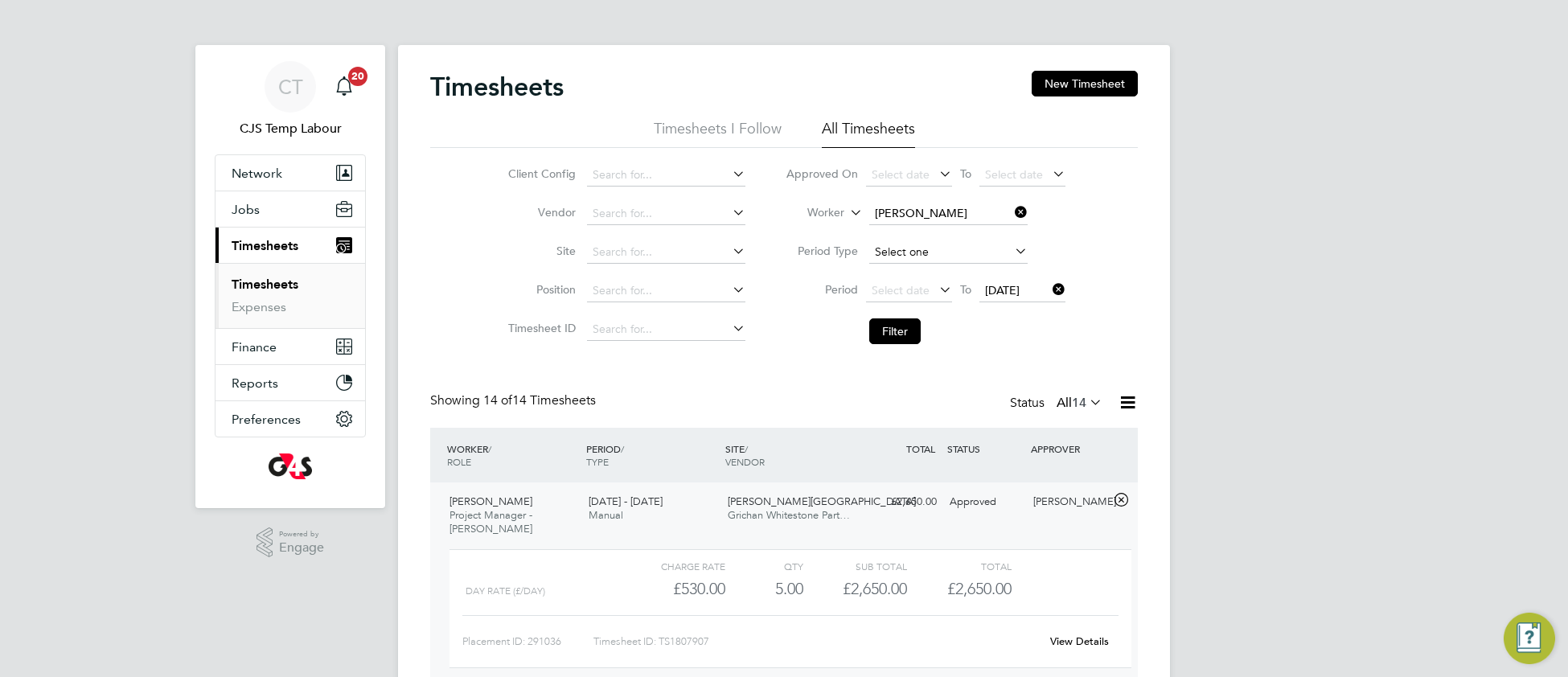
drag, startPoint x: 1017, startPoint y: 208, endPoint x: 997, endPoint y: 257, distance: 52.9
click at [1011, 211] on icon at bounding box center [1011, 212] width 0 height 22
drag, startPoint x: 902, startPoint y: 287, endPoint x: 906, endPoint y: 352, distance: 65.1
click at [903, 287] on span "Select date" at bounding box center [901, 290] width 58 height 14
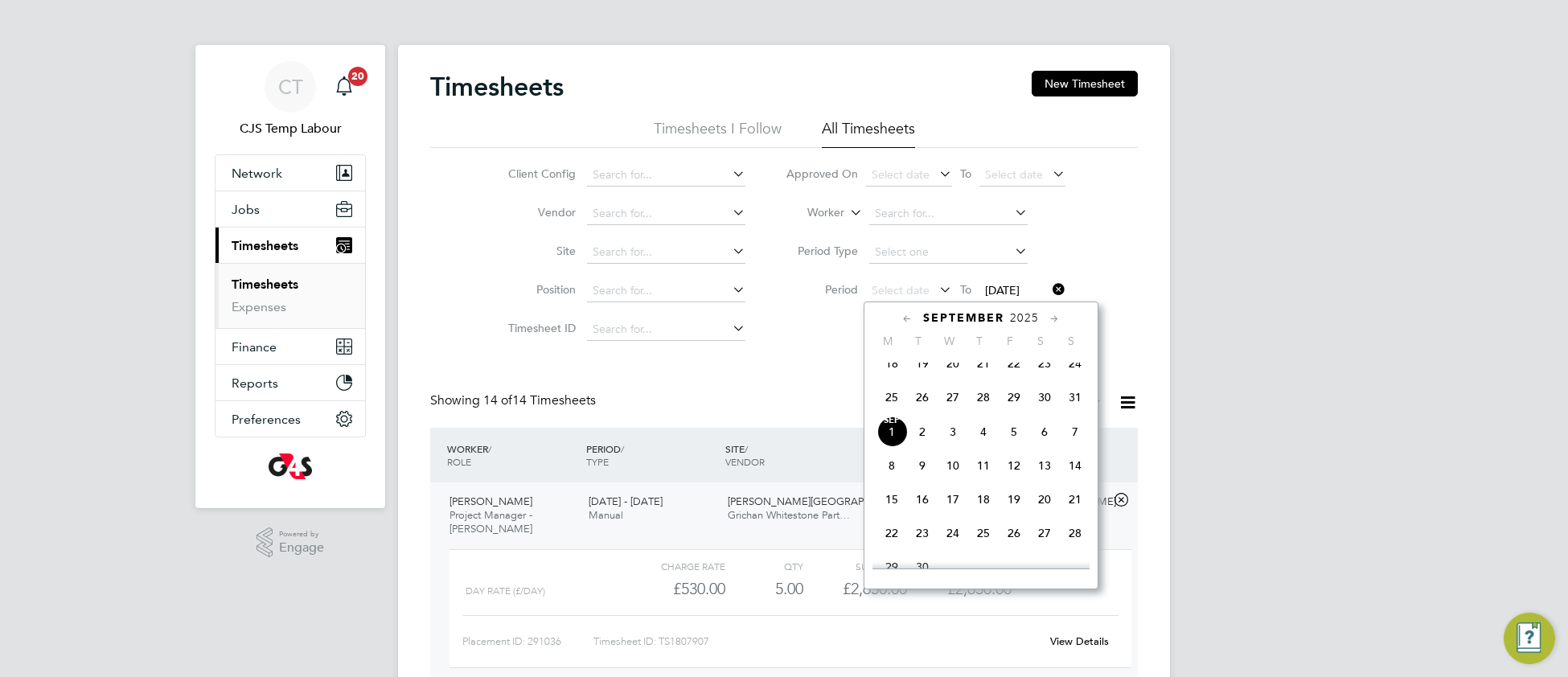
click at [897, 405] on span "25" at bounding box center [892, 397] width 31 height 31
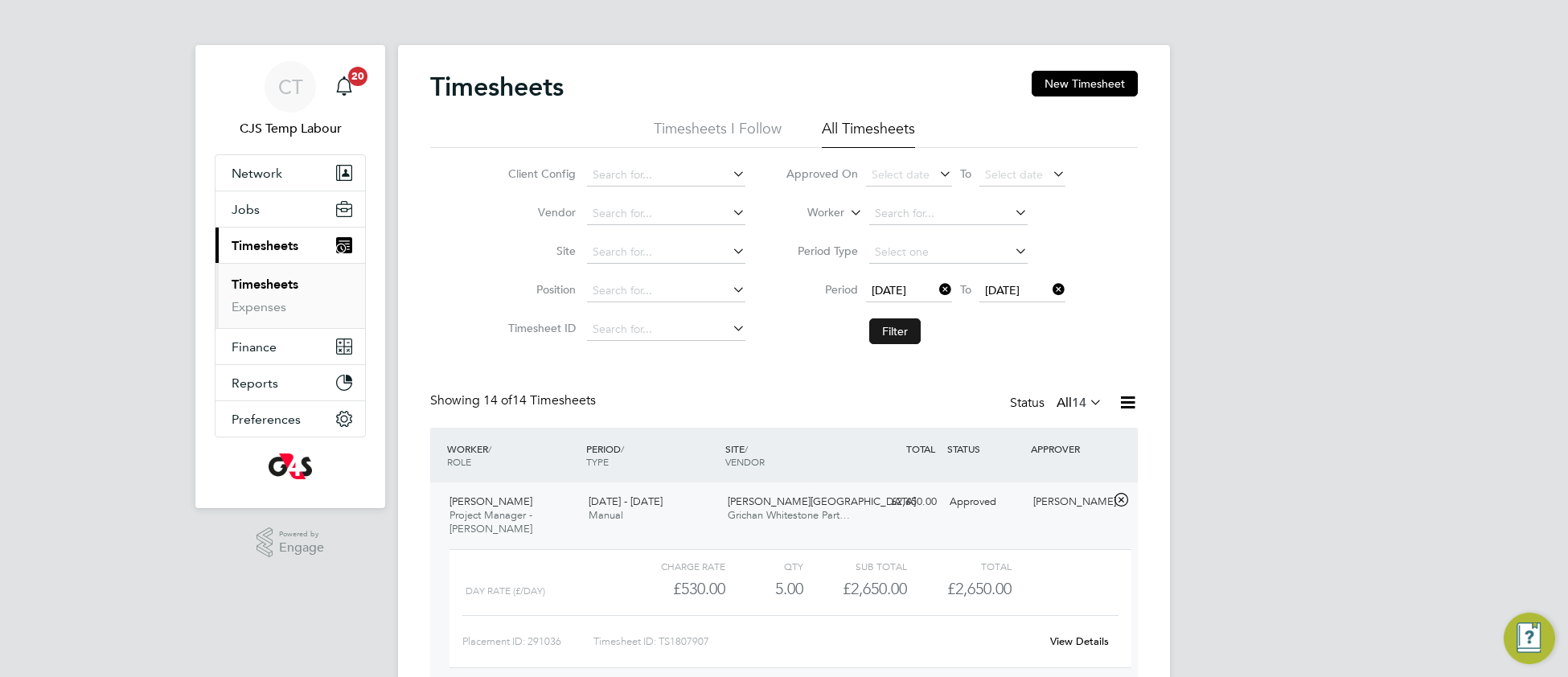
click at [904, 336] on button "Filter" at bounding box center [895, 331] width 51 height 26
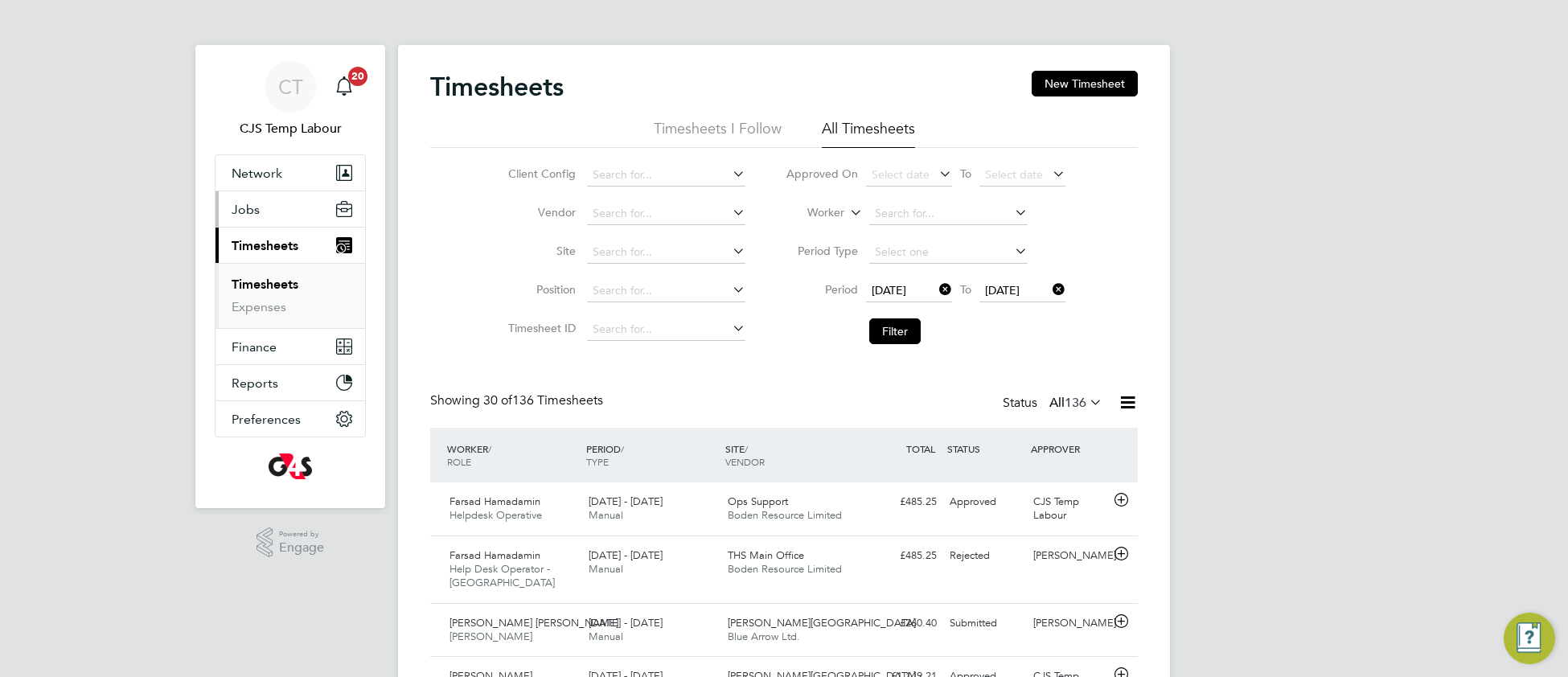
click at [244, 211] on span "Jobs" at bounding box center [245, 209] width 28 height 15
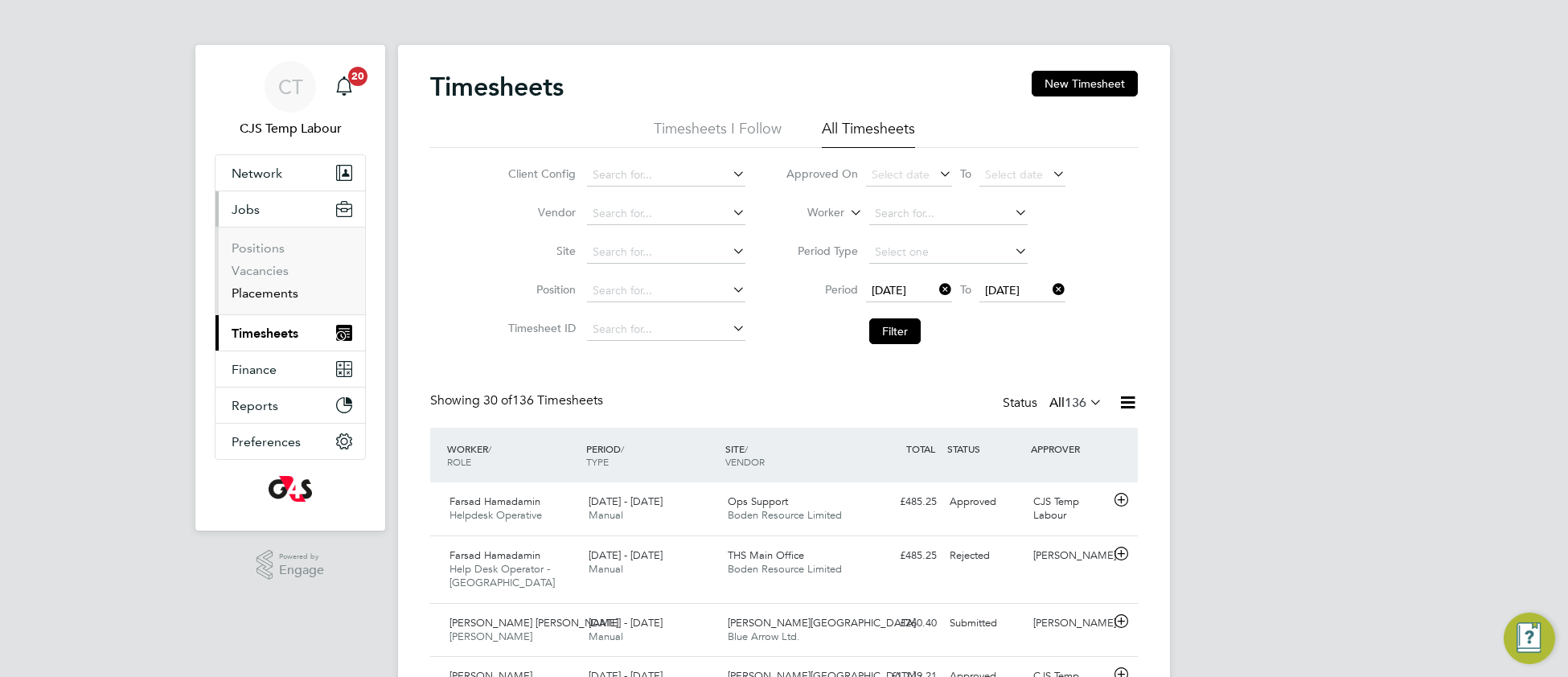
click at [264, 293] on link "Placements" at bounding box center [265, 293] width 67 height 15
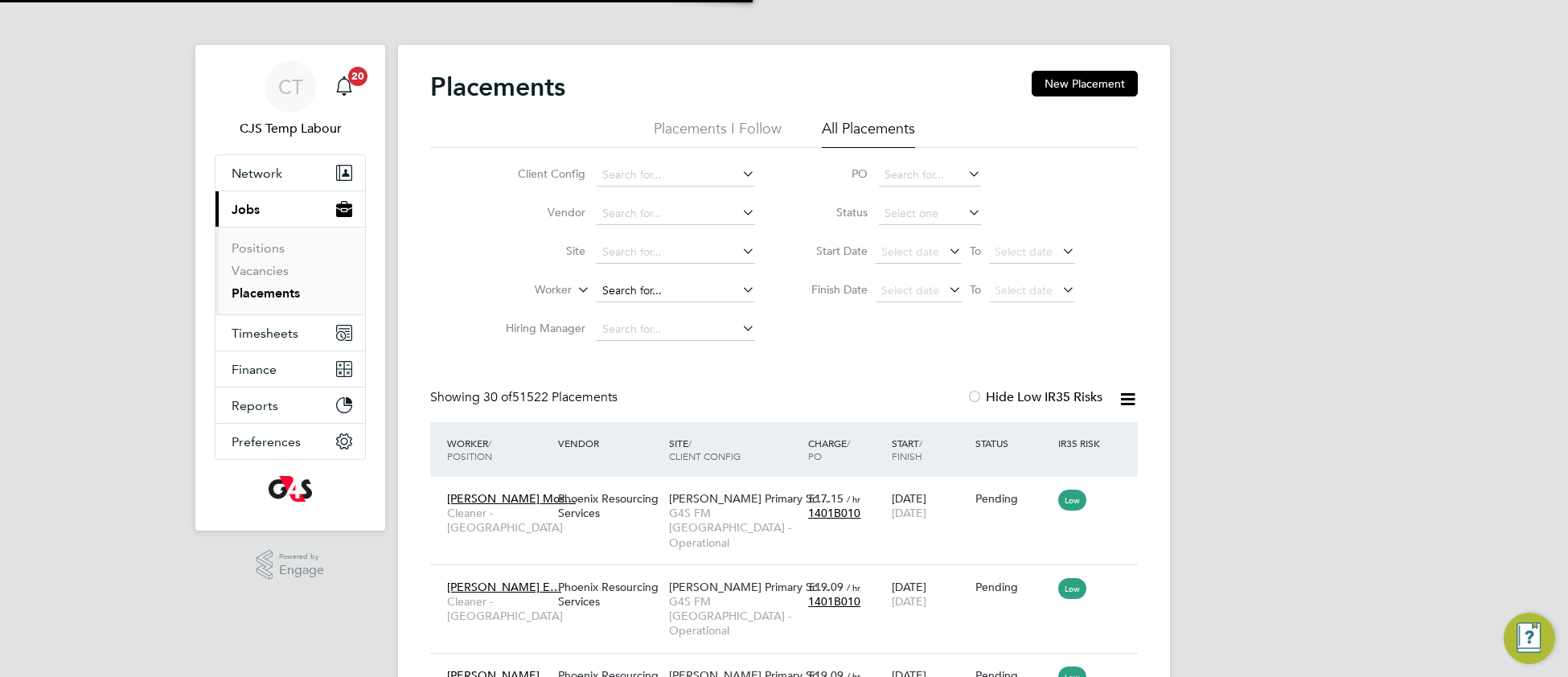
scroll to position [60, 138]
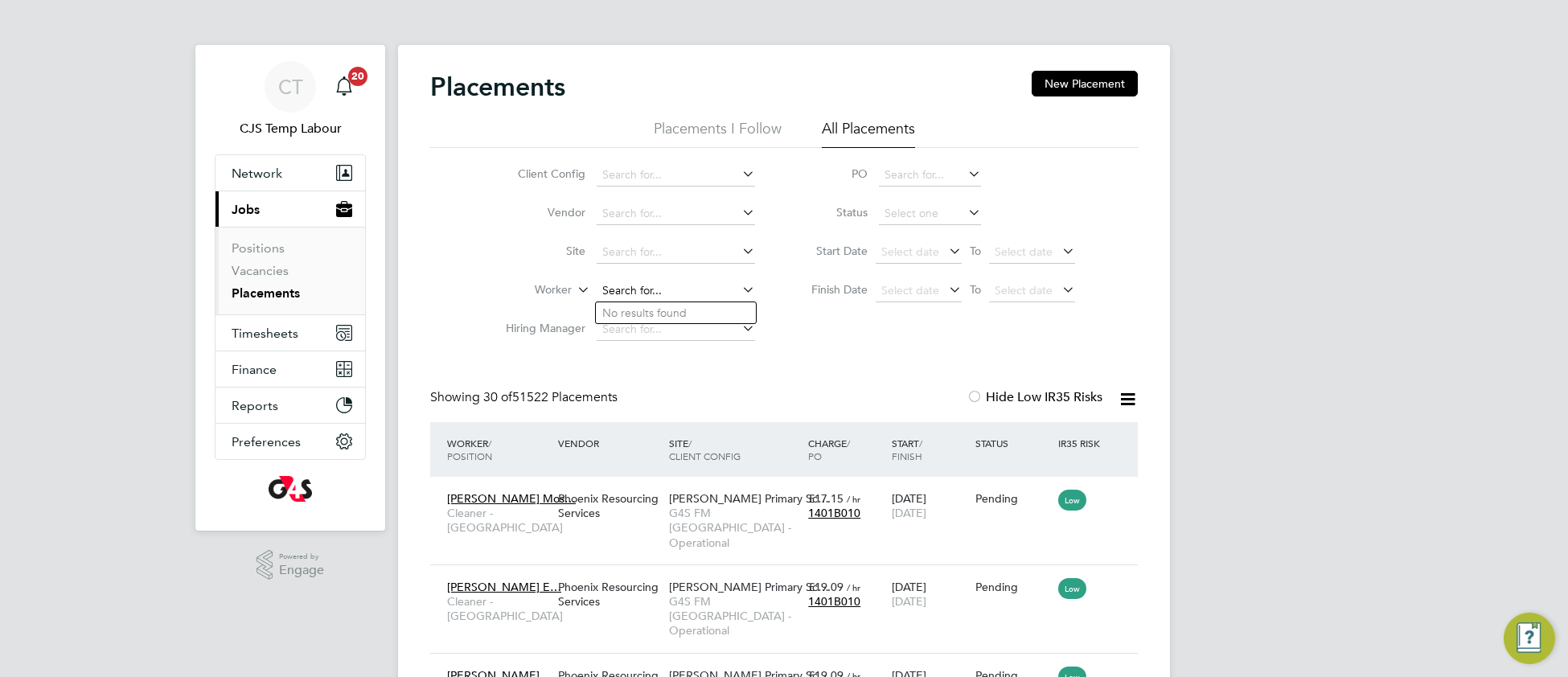
click at [659, 290] on input at bounding box center [676, 290] width 158 height 22
type input "dh"
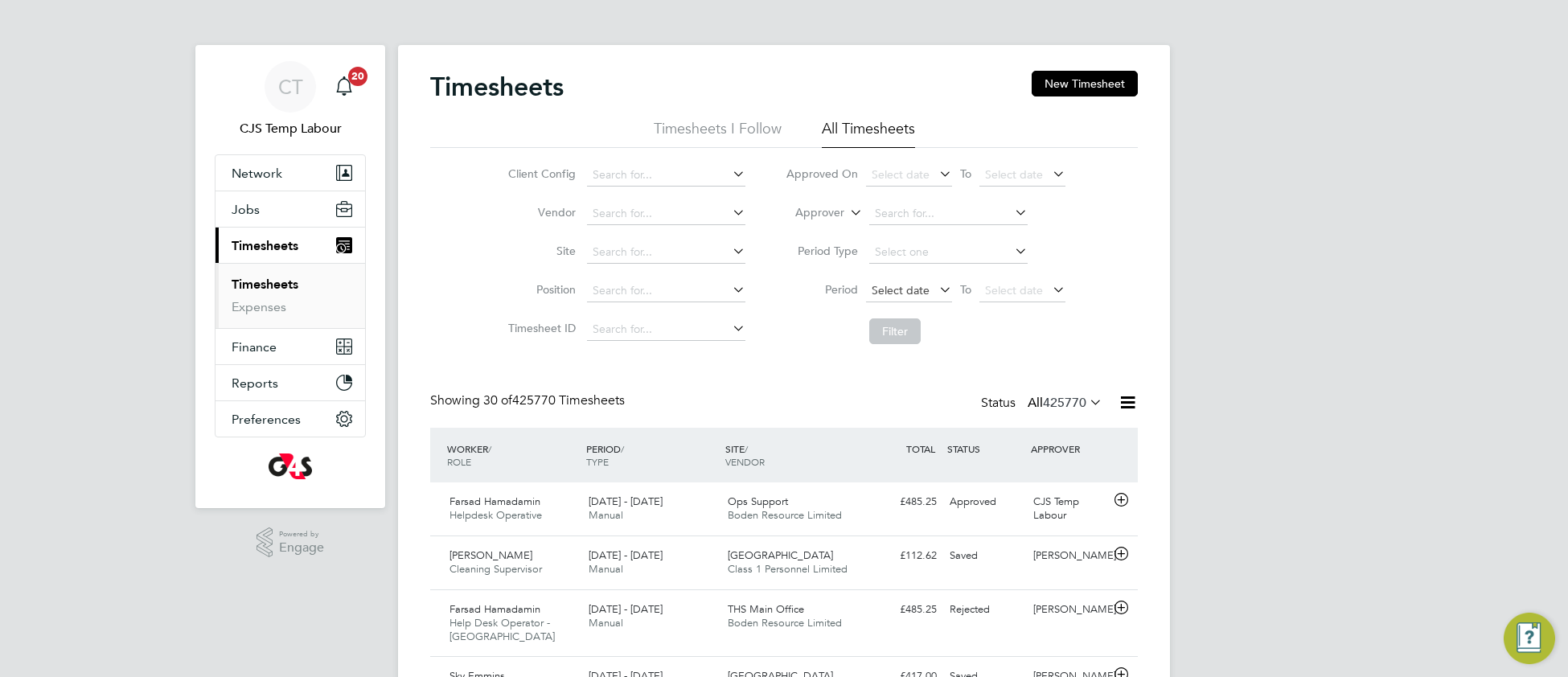
click at [889, 286] on span "Select date" at bounding box center [901, 290] width 58 height 14
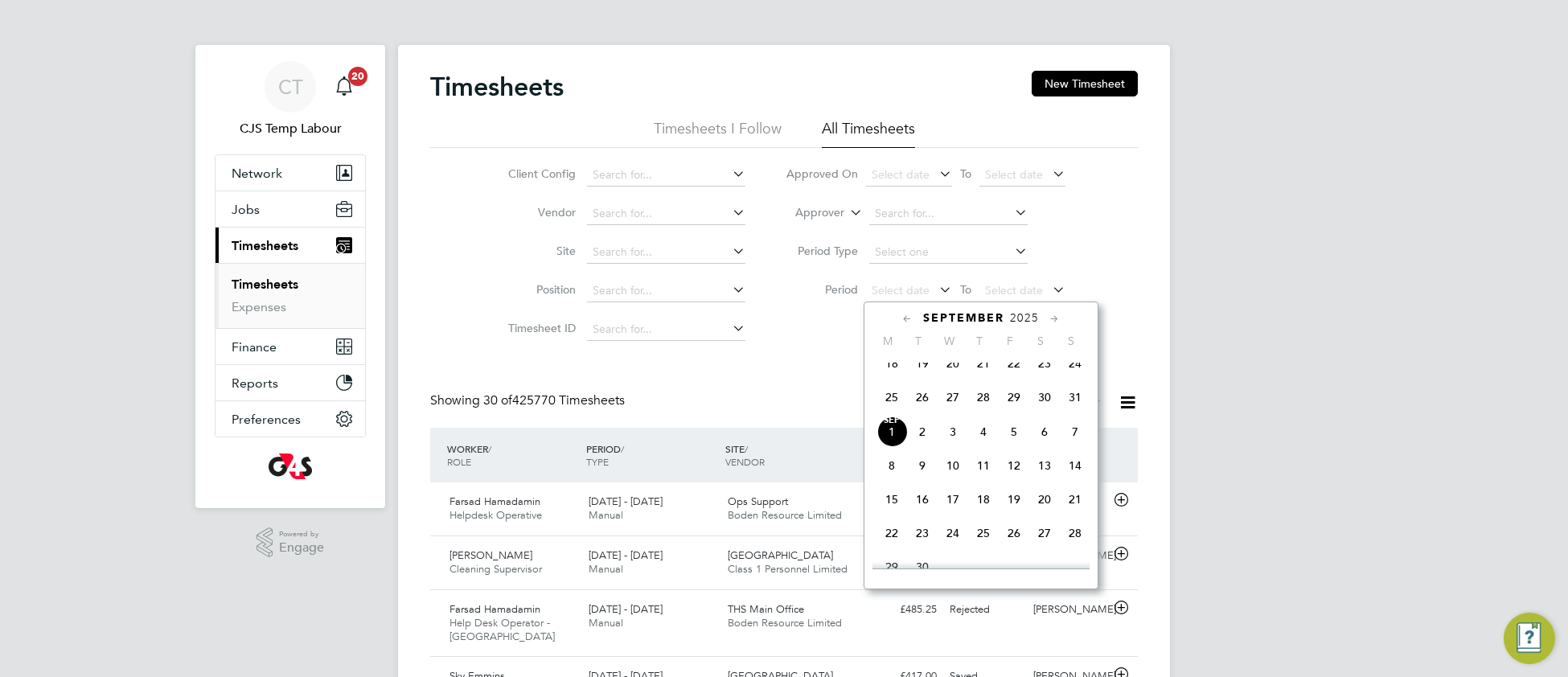
click at [895, 412] on span "25" at bounding box center [892, 397] width 31 height 31
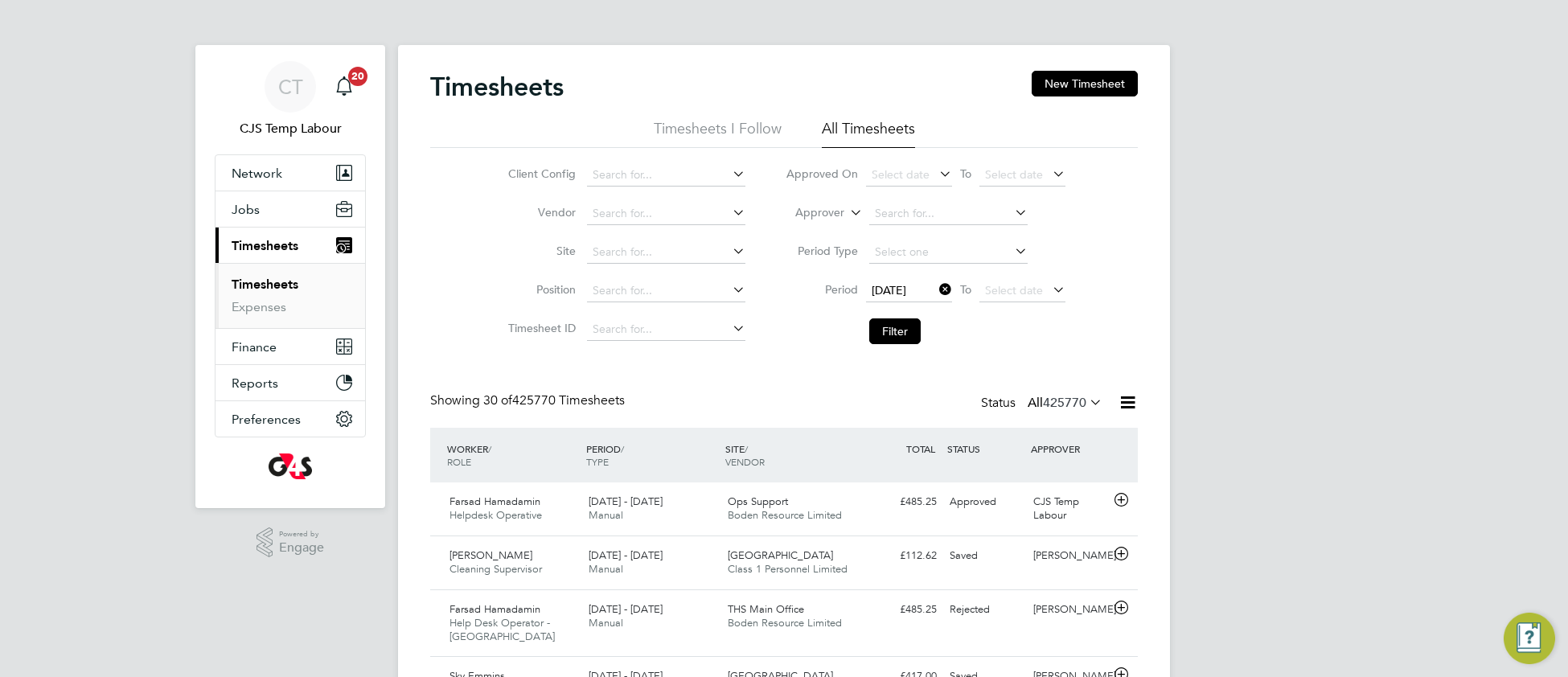
drag, startPoint x: 993, startPoint y: 293, endPoint x: 1040, endPoint y: 340, distance: 66.5
click at [993, 293] on span "Select date" at bounding box center [1014, 290] width 58 height 14
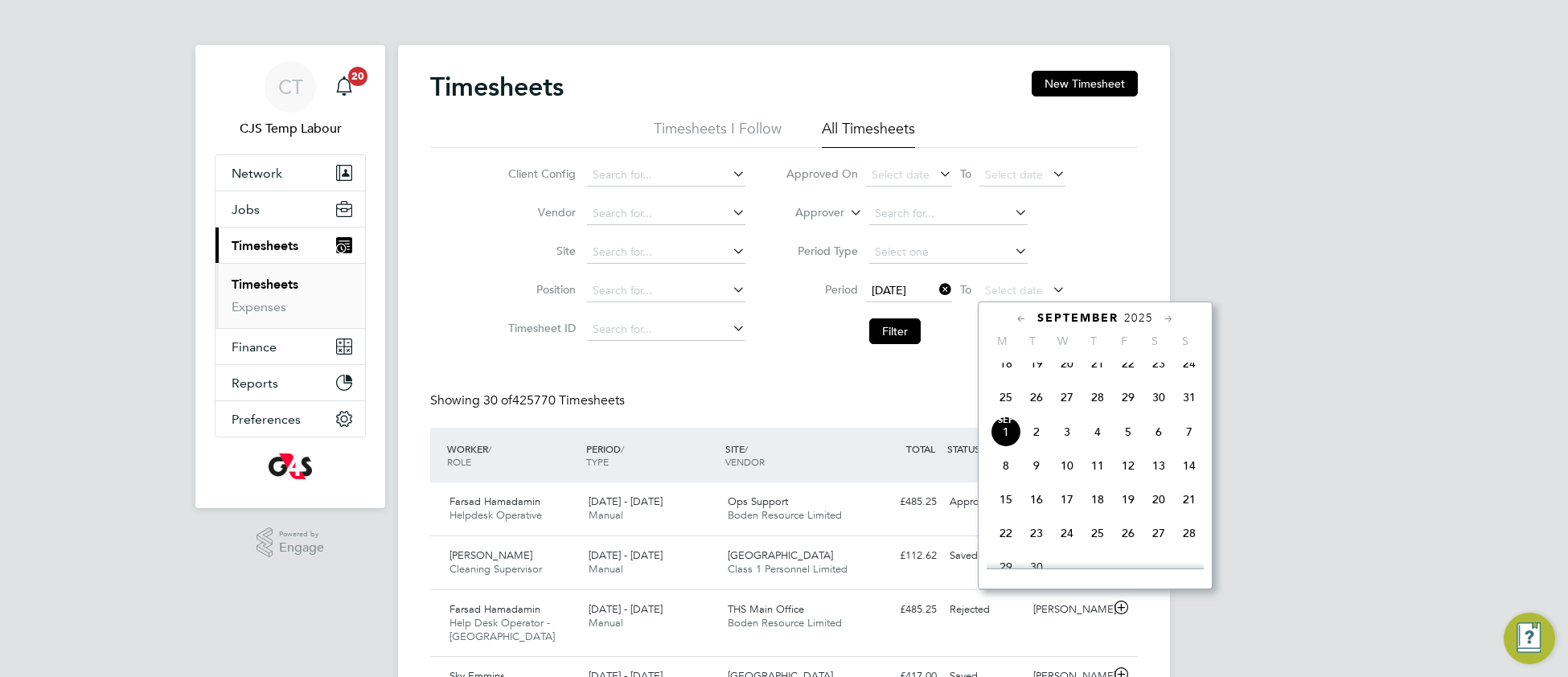
drag, startPoint x: 1179, startPoint y: 408, endPoint x: 1127, endPoint y: 411, distance: 52.1
click at [1178, 408] on span "31" at bounding box center [1189, 397] width 31 height 31
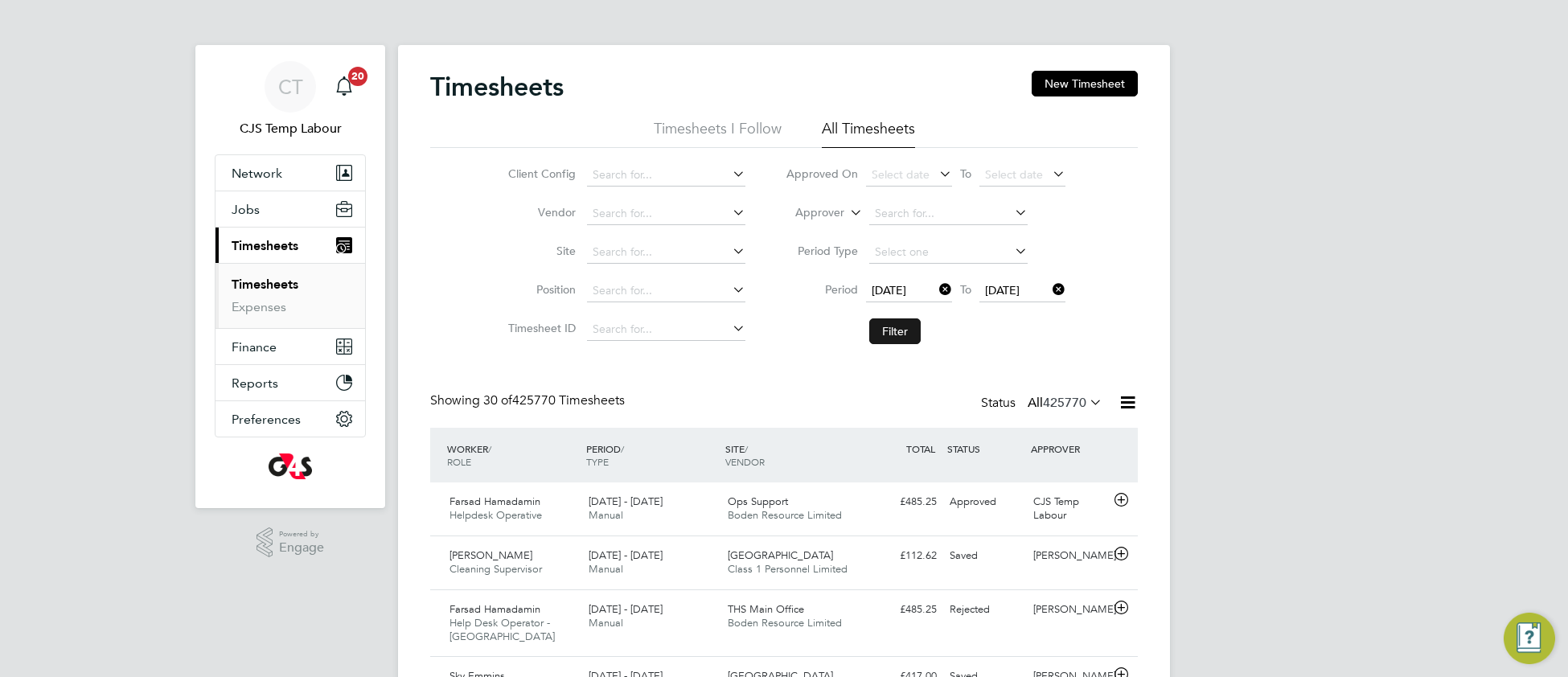
click at [895, 332] on button "Filter" at bounding box center [895, 331] width 51 height 26
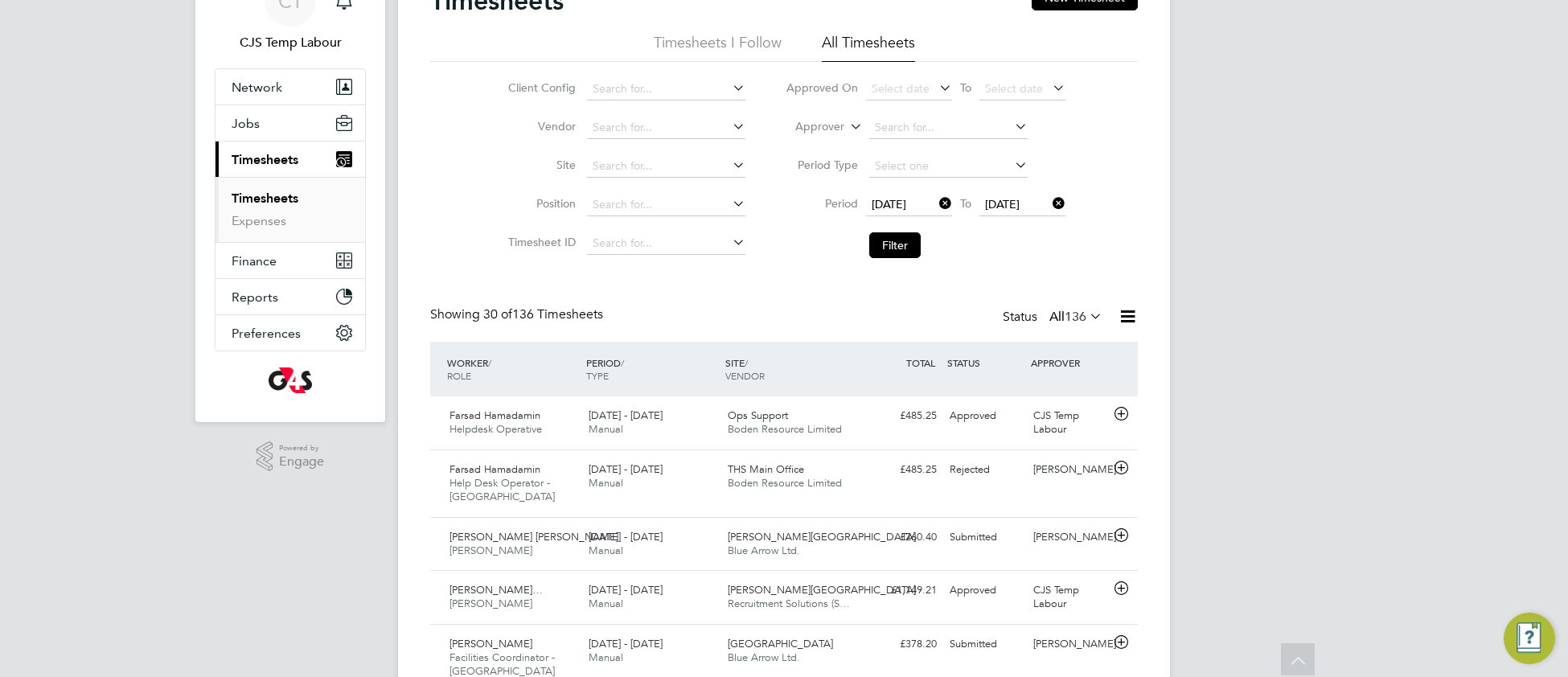
click at [1086, 316] on icon at bounding box center [1086, 316] width 0 height 22
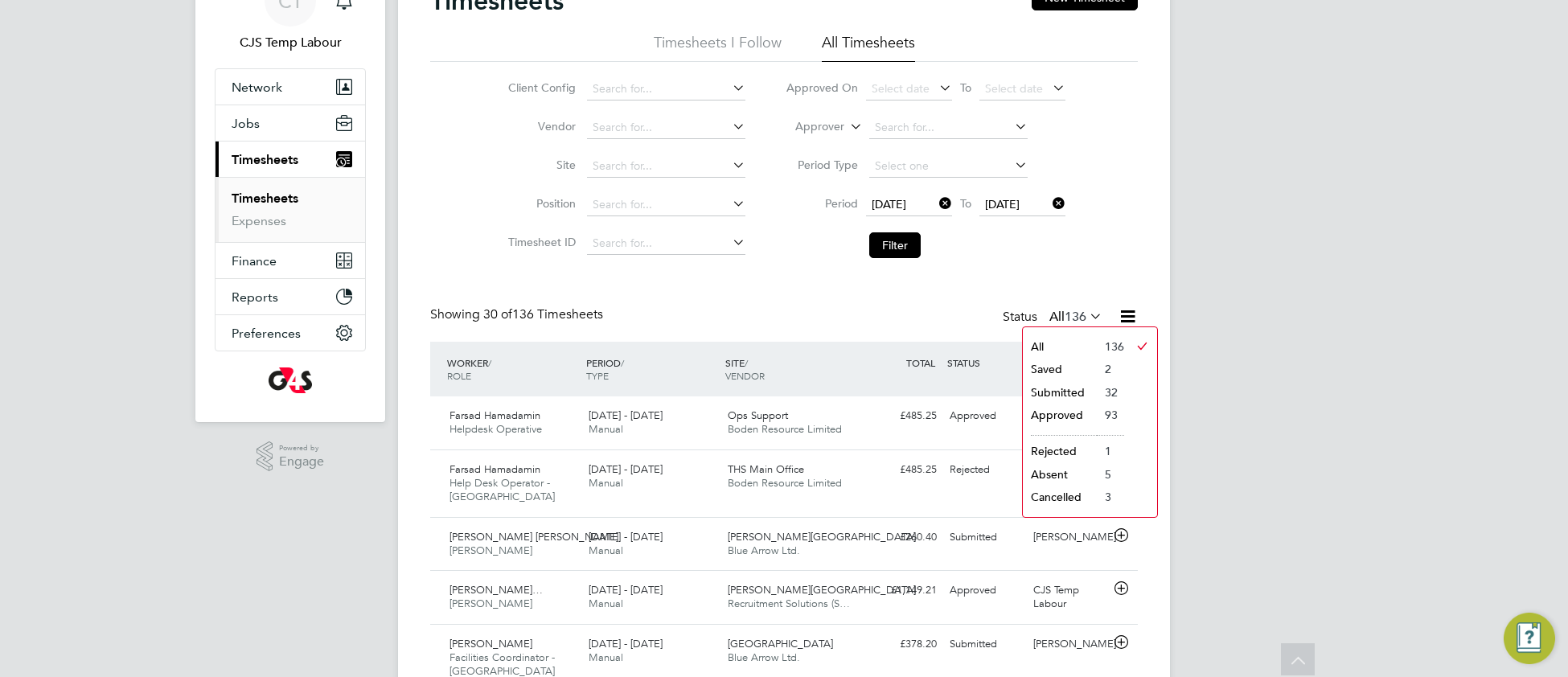
click at [1061, 393] on li "Submitted" at bounding box center [1060, 392] width 74 height 22
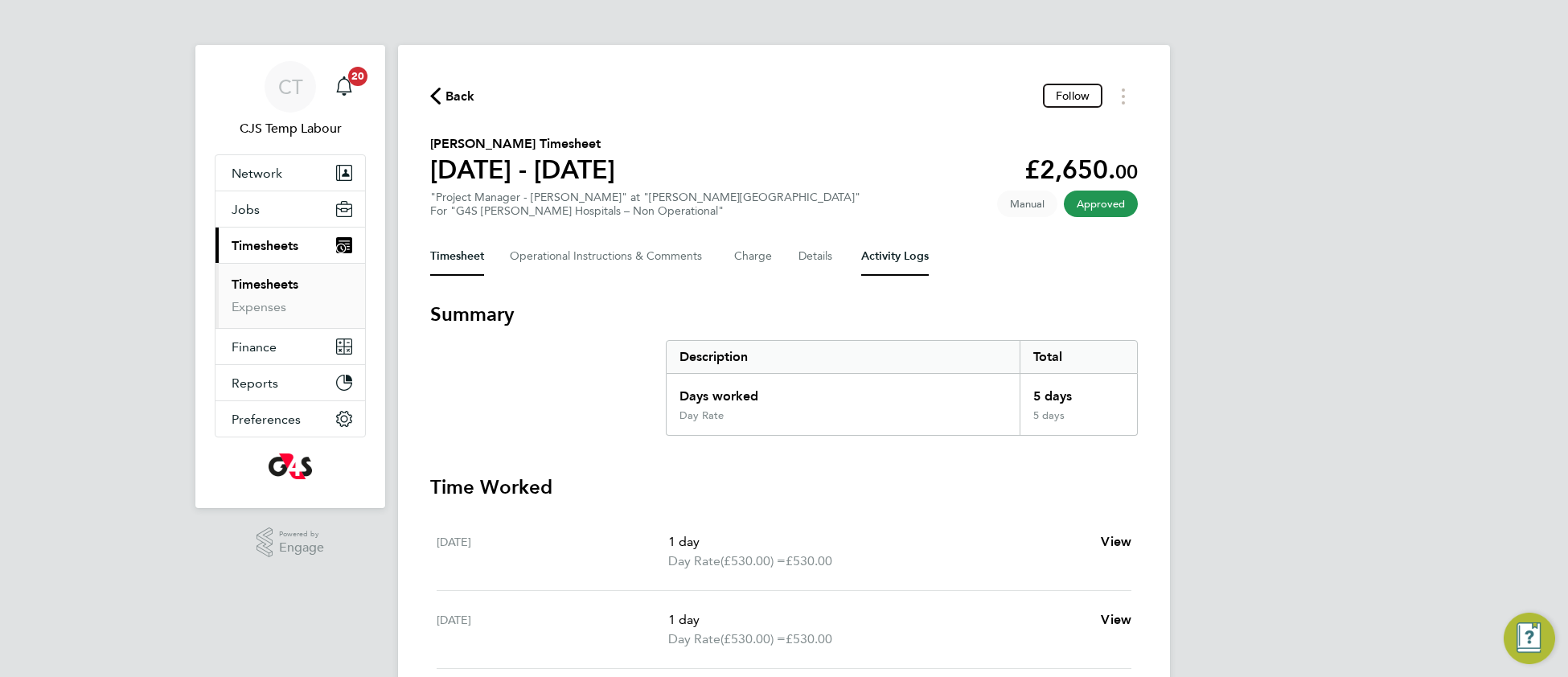
click at [872, 254] on Logs-tab "Activity Logs" at bounding box center [895, 256] width 67 height 39
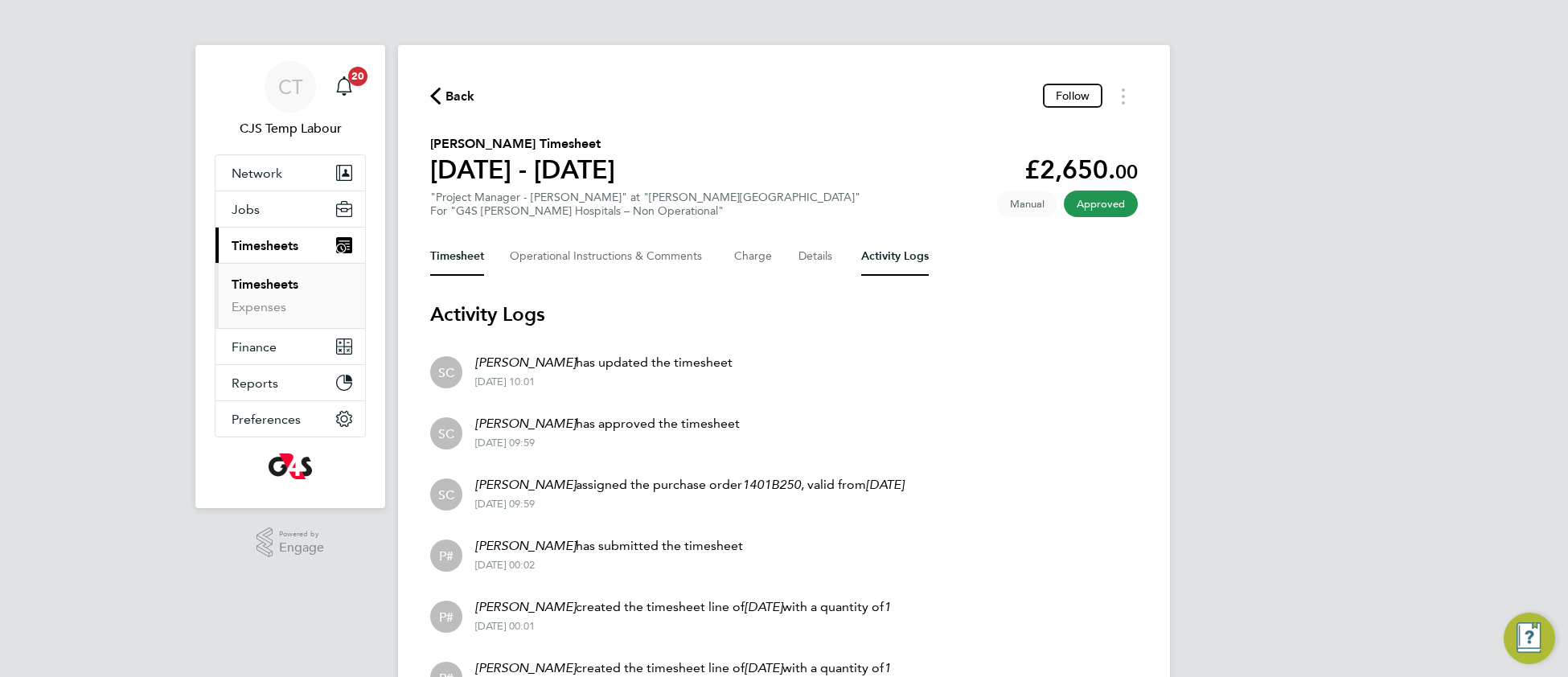
click at [454, 257] on button "Timesheet" at bounding box center [458, 256] width 54 height 39
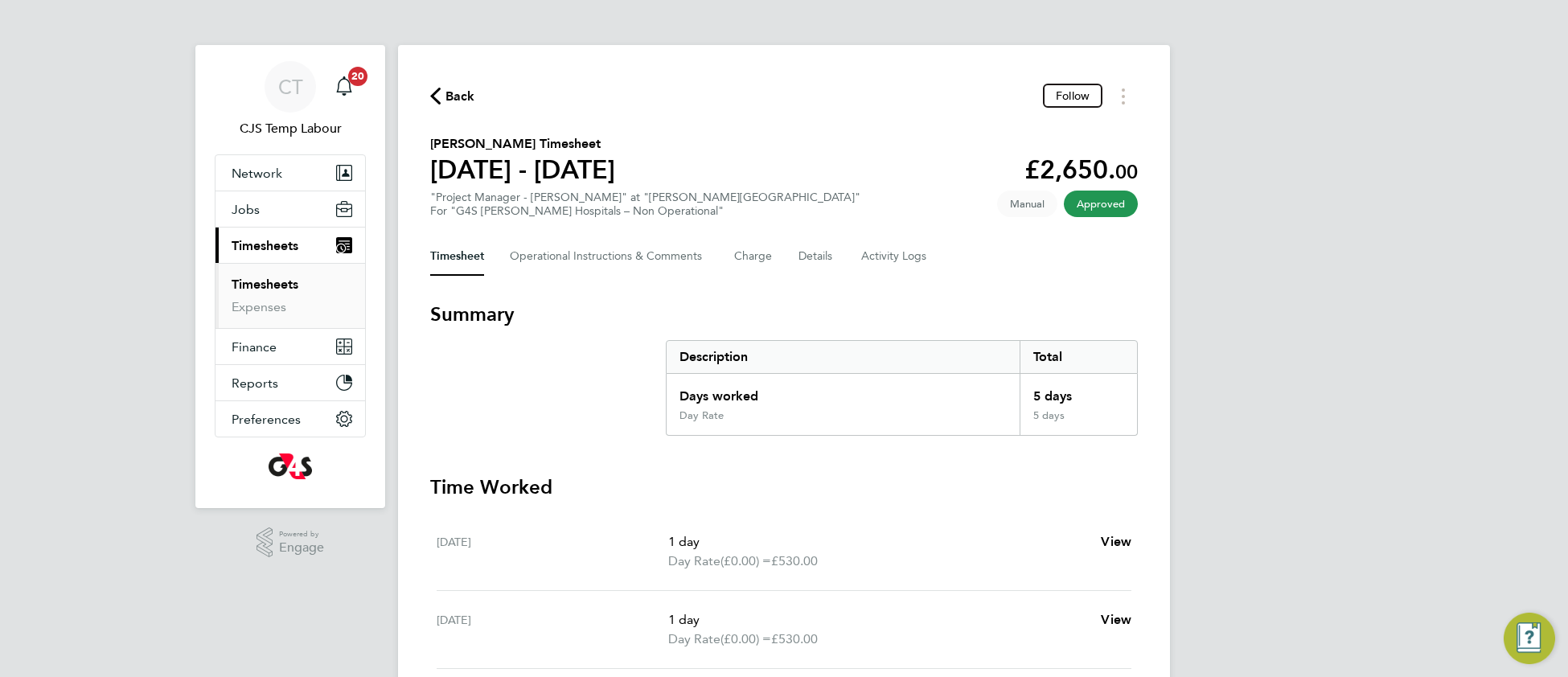
click at [283, 286] on link "Timesheets" at bounding box center [265, 284] width 67 height 15
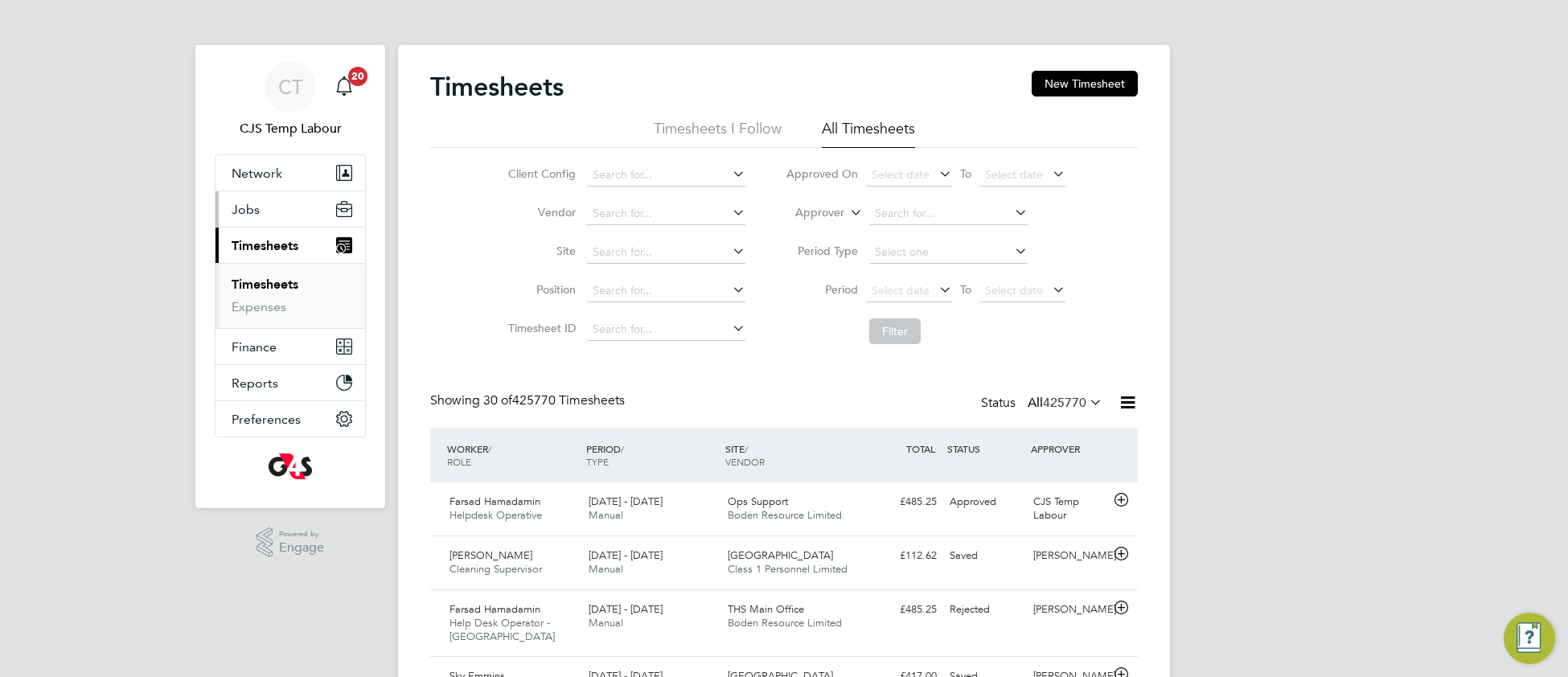
click at [247, 210] on span "Jobs" at bounding box center [245, 209] width 28 height 15
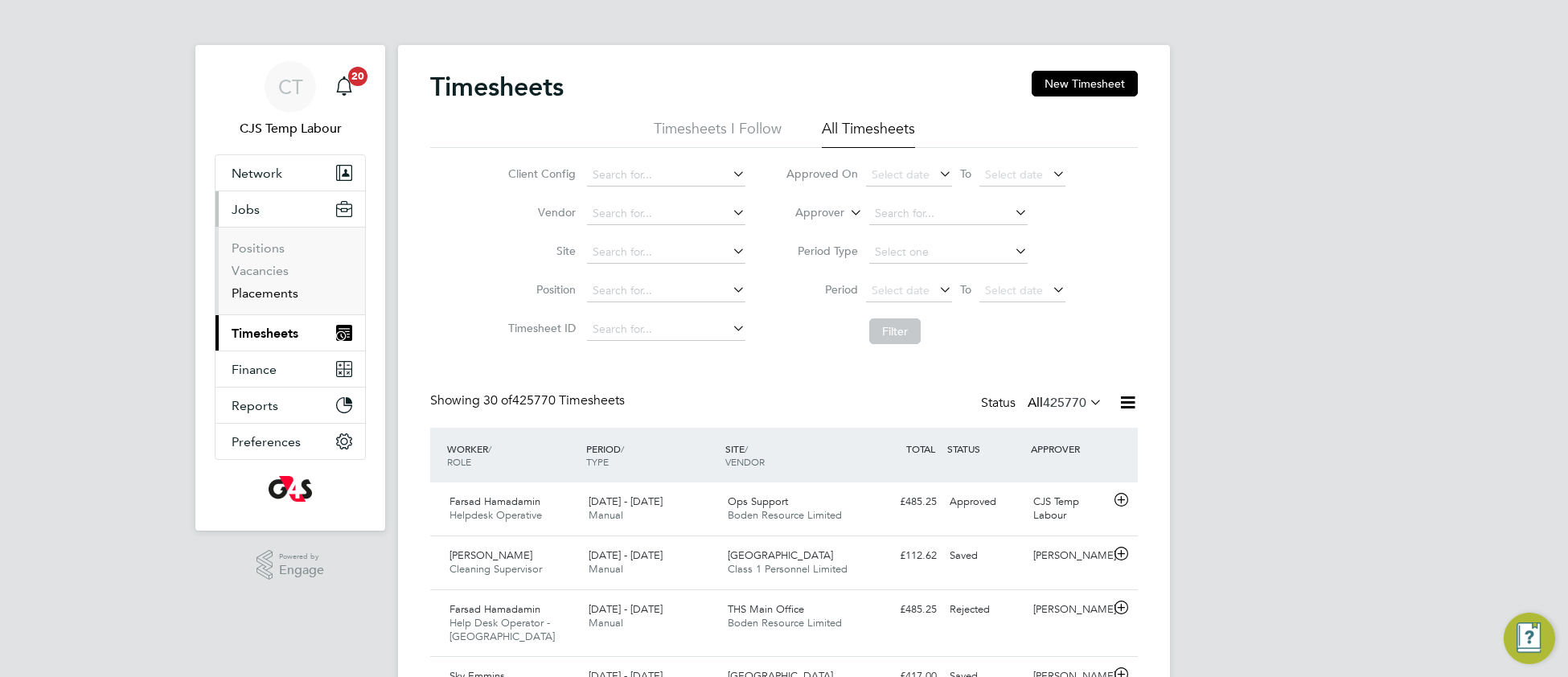
click at [279, 298] on link "Placements" at bounding box center [265, 293] width 67 height 15
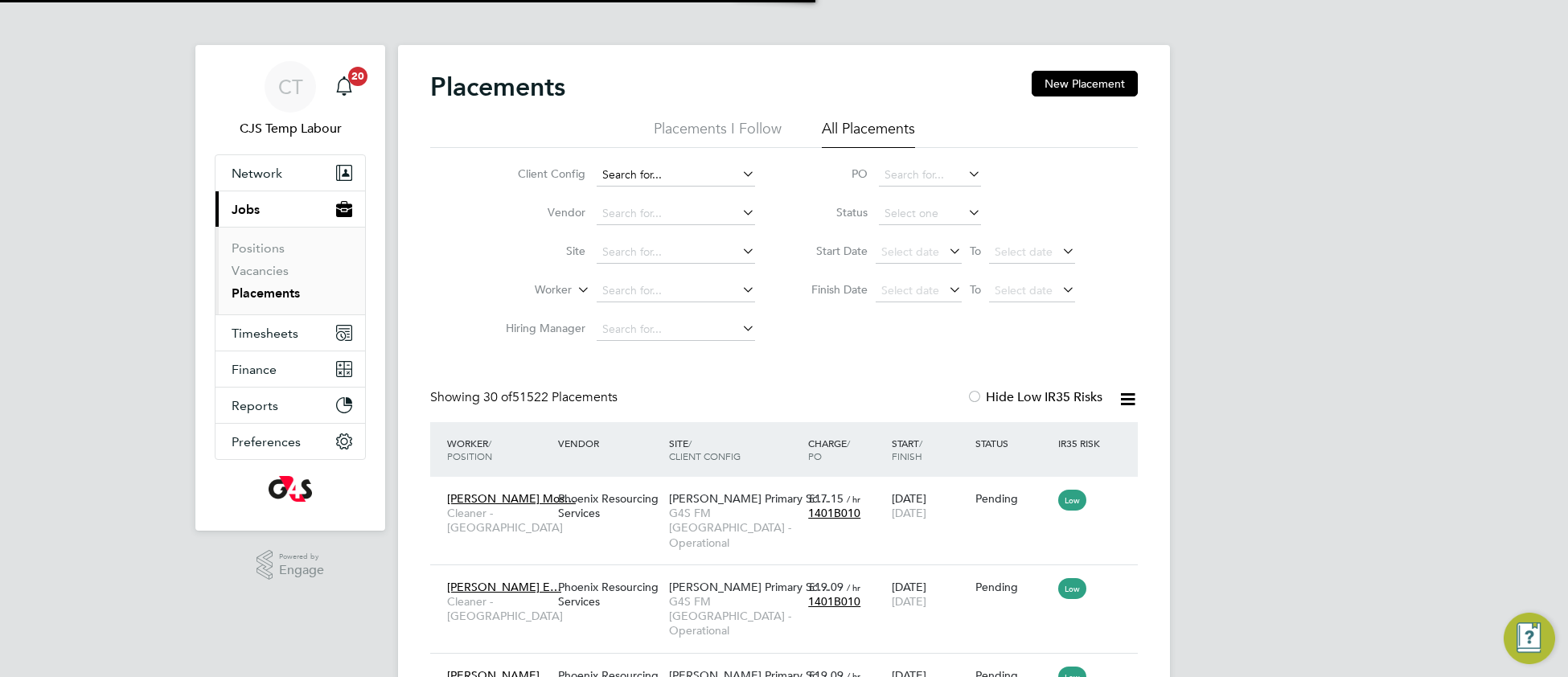
click at [660, 166] on input at bounding box center [676, 174] width 158 height 22
click at [666, 199] on b "Tower" at bounding box center [659, 197] width 31 height 13
type input "G4S FM Tower Hamlets - Non Operational"
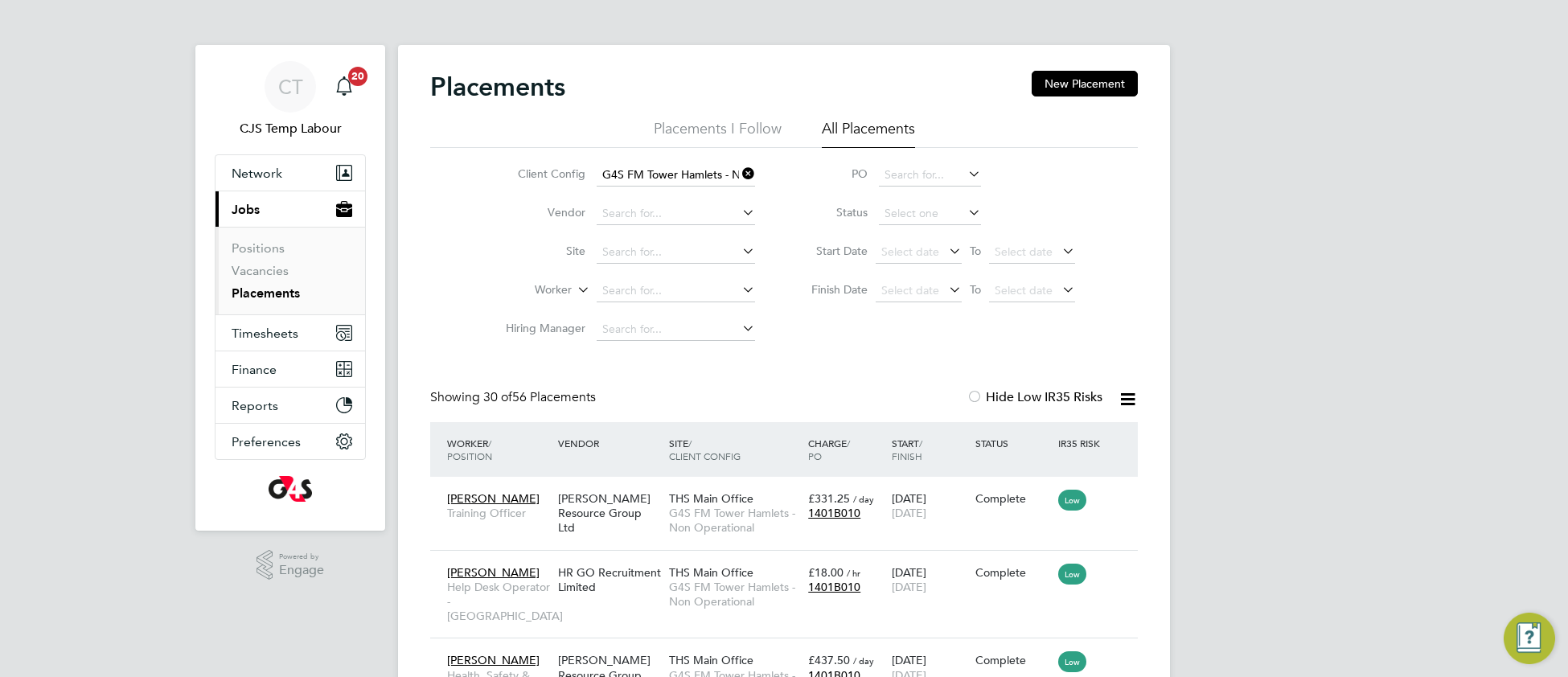
drag, startPoint x: 901, startPoint y: 207, endPoint x: 901, endPoint y: 226, distance: 19.0
click at [901, 208] on input at bounding box center [931, 213] width 102 height 22
click at [904, 236] on li "Active" at bounding box center [930, 235] width 103 height 21
type input "Active"
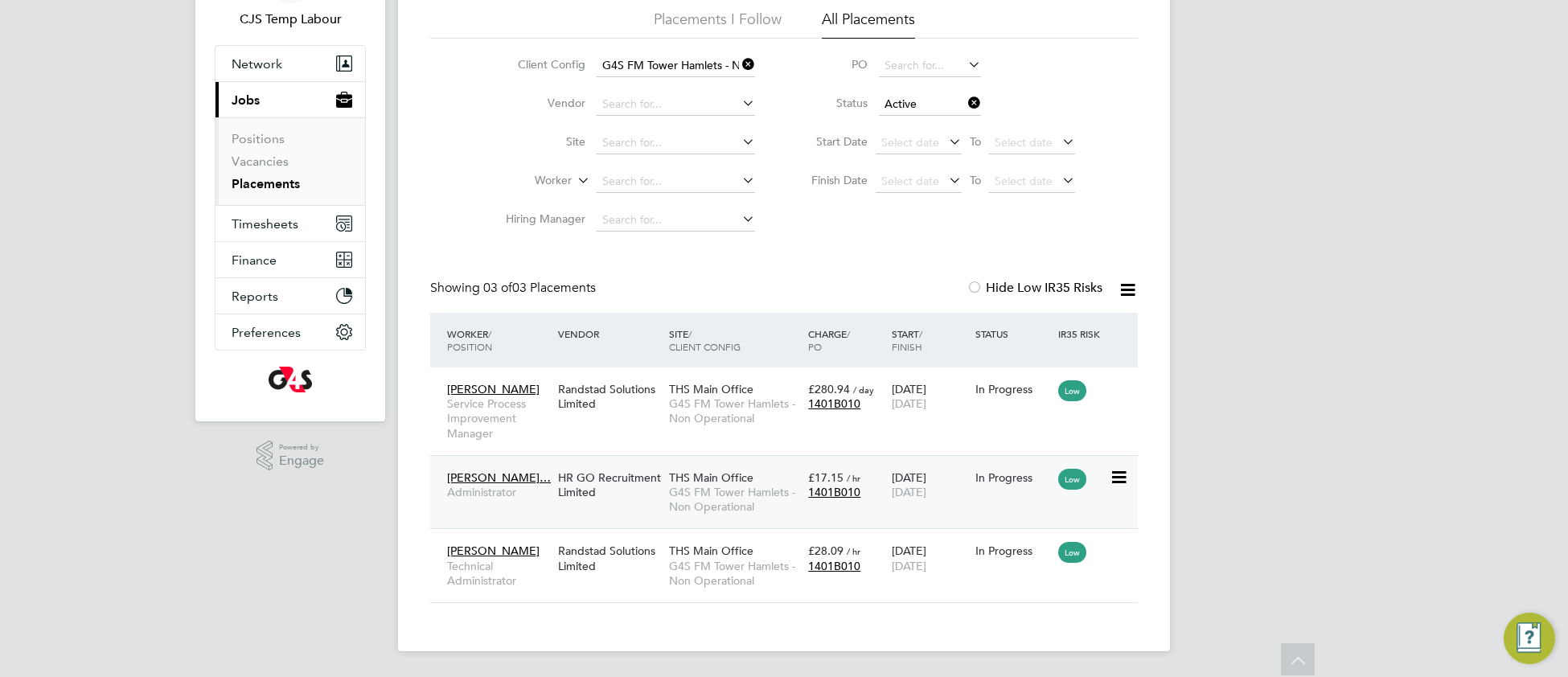
click at [802, 503] on div "THS Main Office G4S FM Tower Hamlets - Non Operational" at bounding box center [735, 492] width 139 height 60
click at [682, 509] on span "G4S FM Tower Hamlets - Non Operational" at bounding box center [735, 499] width 131 height 29
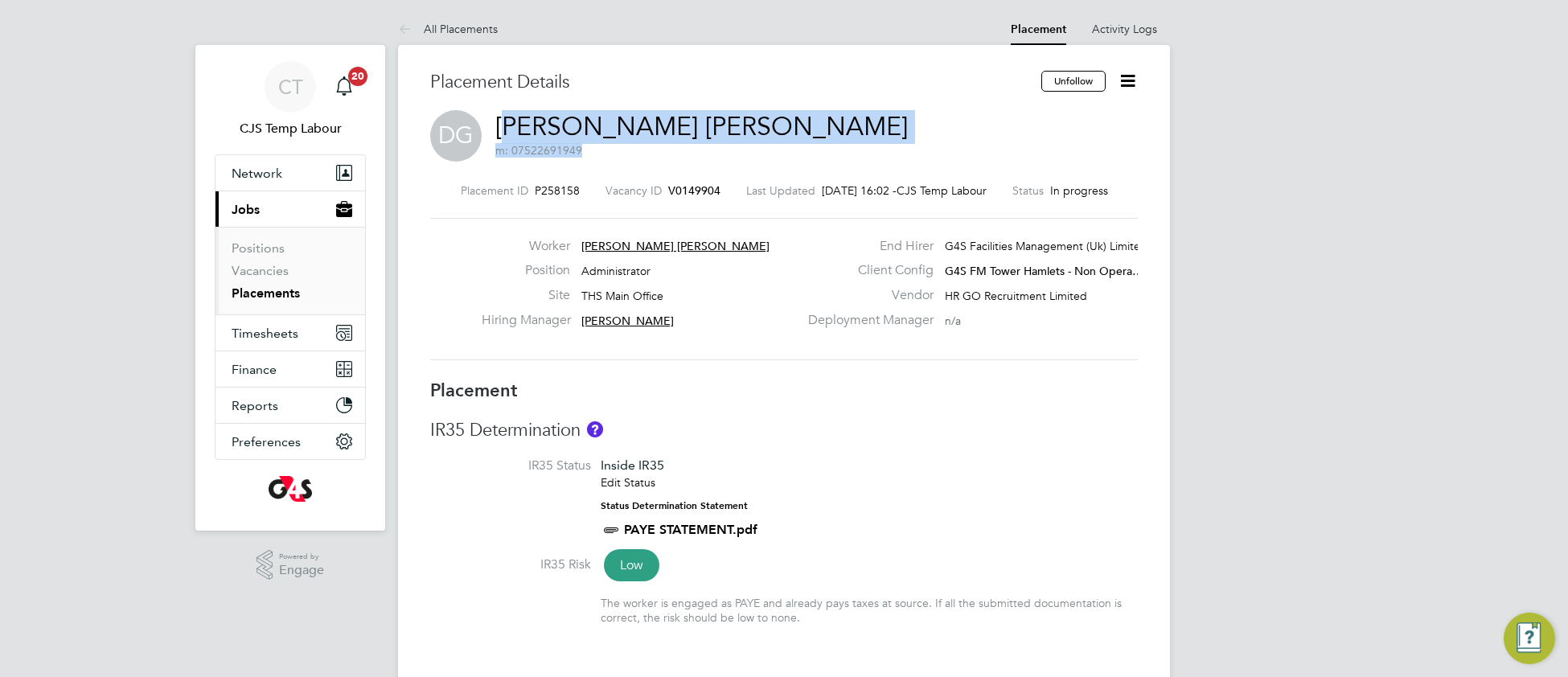
drag, startPoint x: 808, startPoint y: 125, endPoint x: 514, endPoint y: 129, distance: 294.0
click at [507, 129] on div "DG Dharmisha Rajnikant Gohil m: 07522691949" at bounding box center [784, 138] width 708 height 55
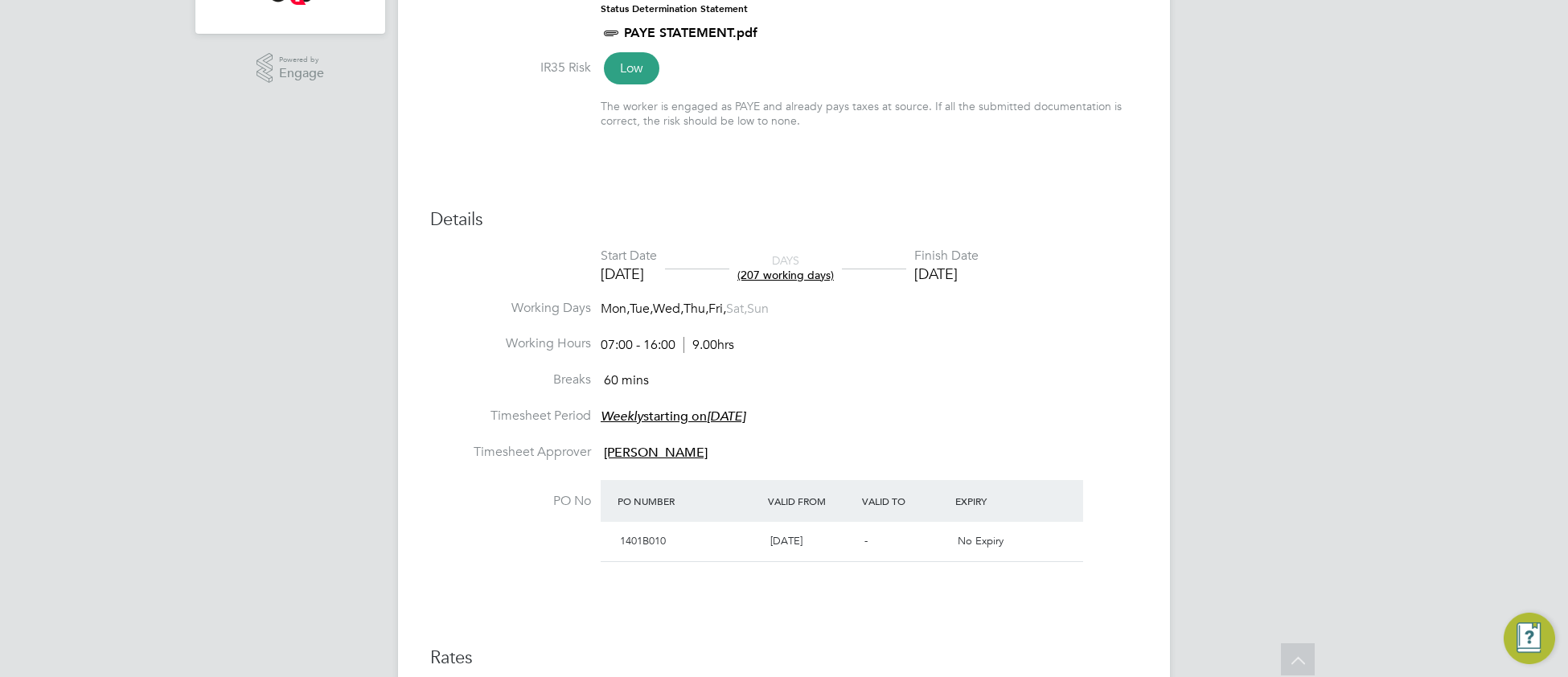
scroll to position [499, 0]
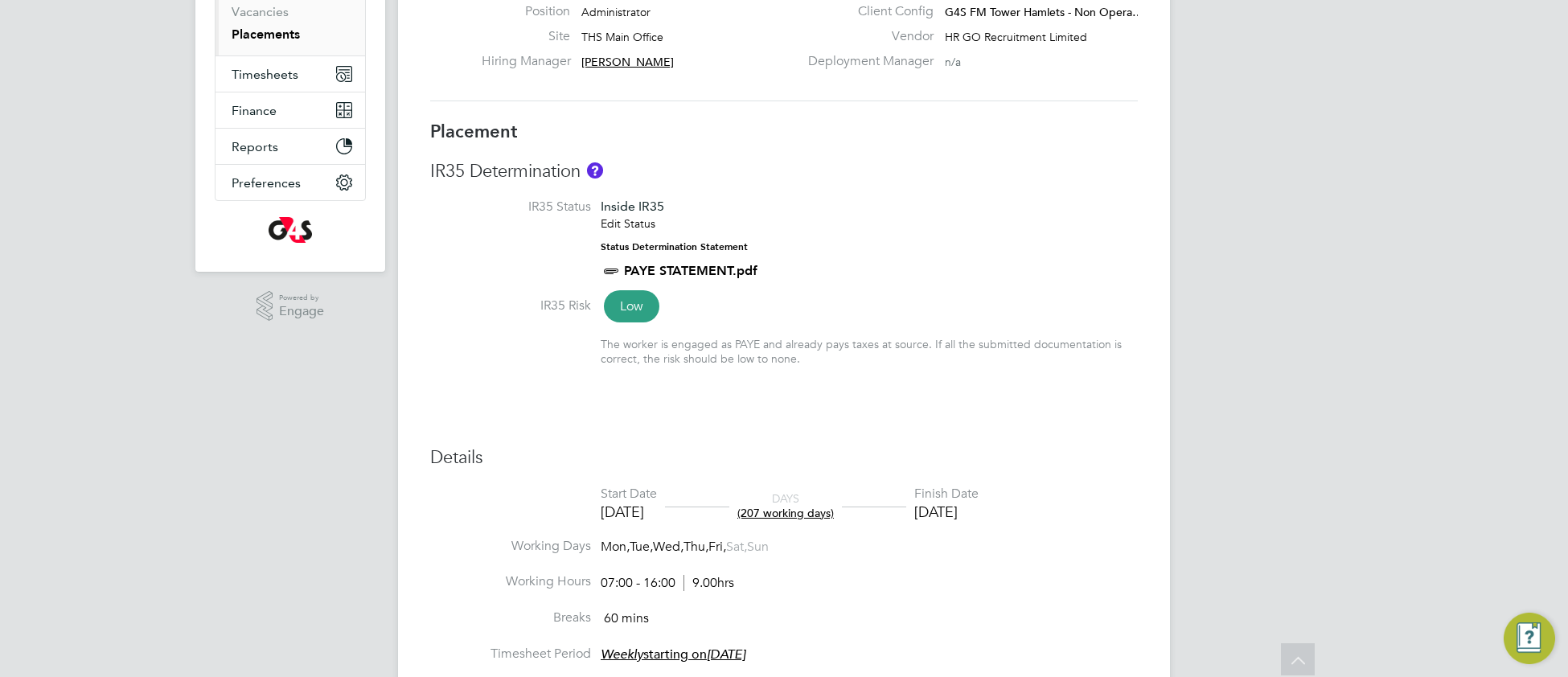
click at [1024, 231] on li "IR35 Status Inside IR35 Edit Status Status Determination Statement PAYE STATEME…" at bounding box center [784, 248] width 708 height 99
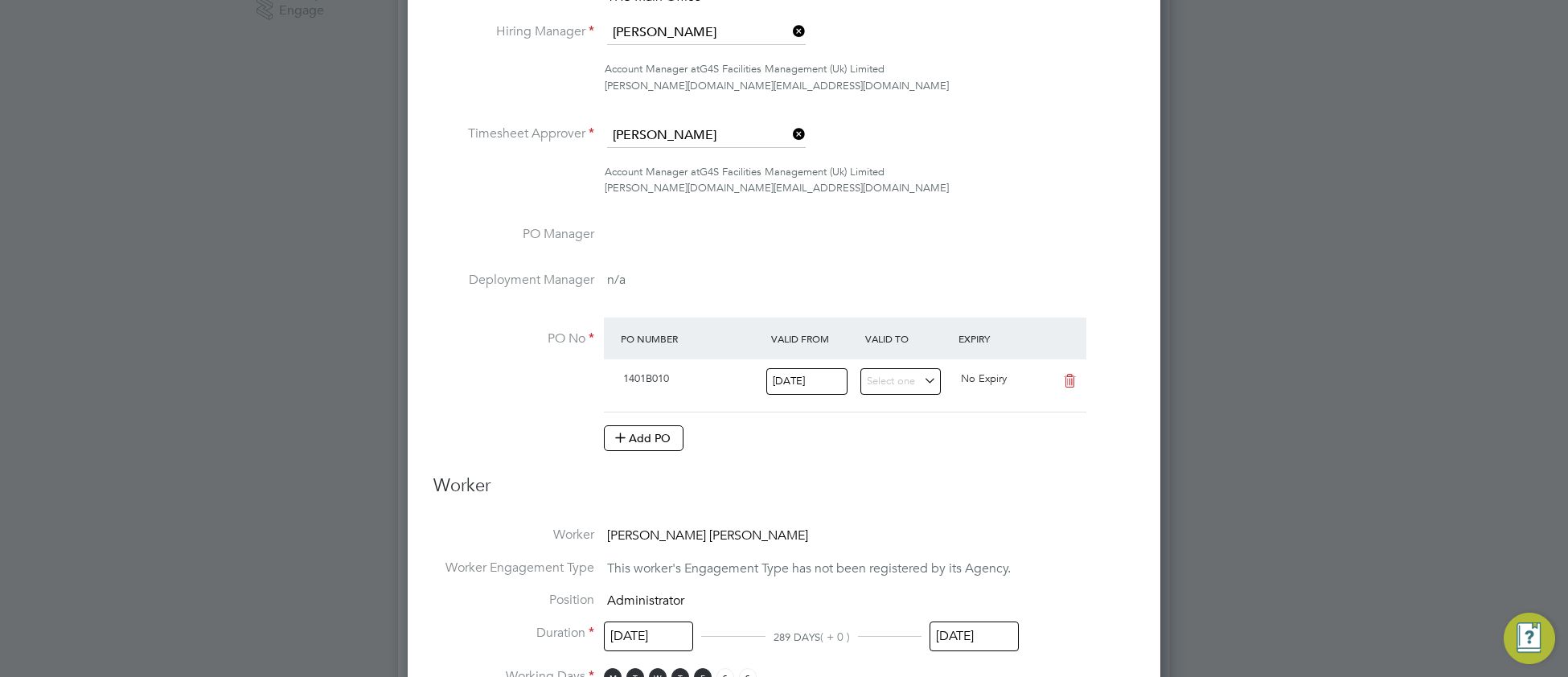
click at [983, 647] on input "[DATE]" at bounding box center [974, 636] width 89 height 30
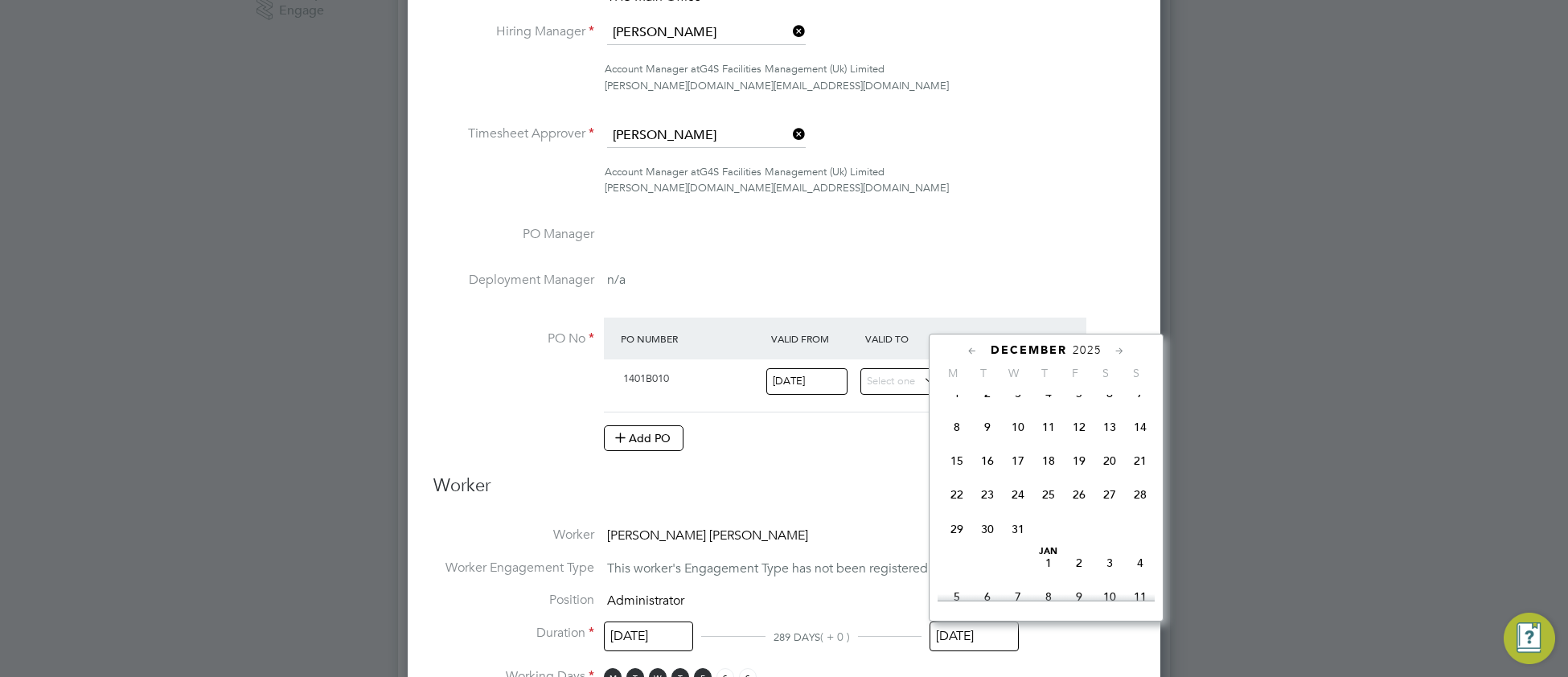
click at [1140, 408] on span "7" at bounding box center [1140, 393] width 31 height 31
type input "07 Dec 2025"
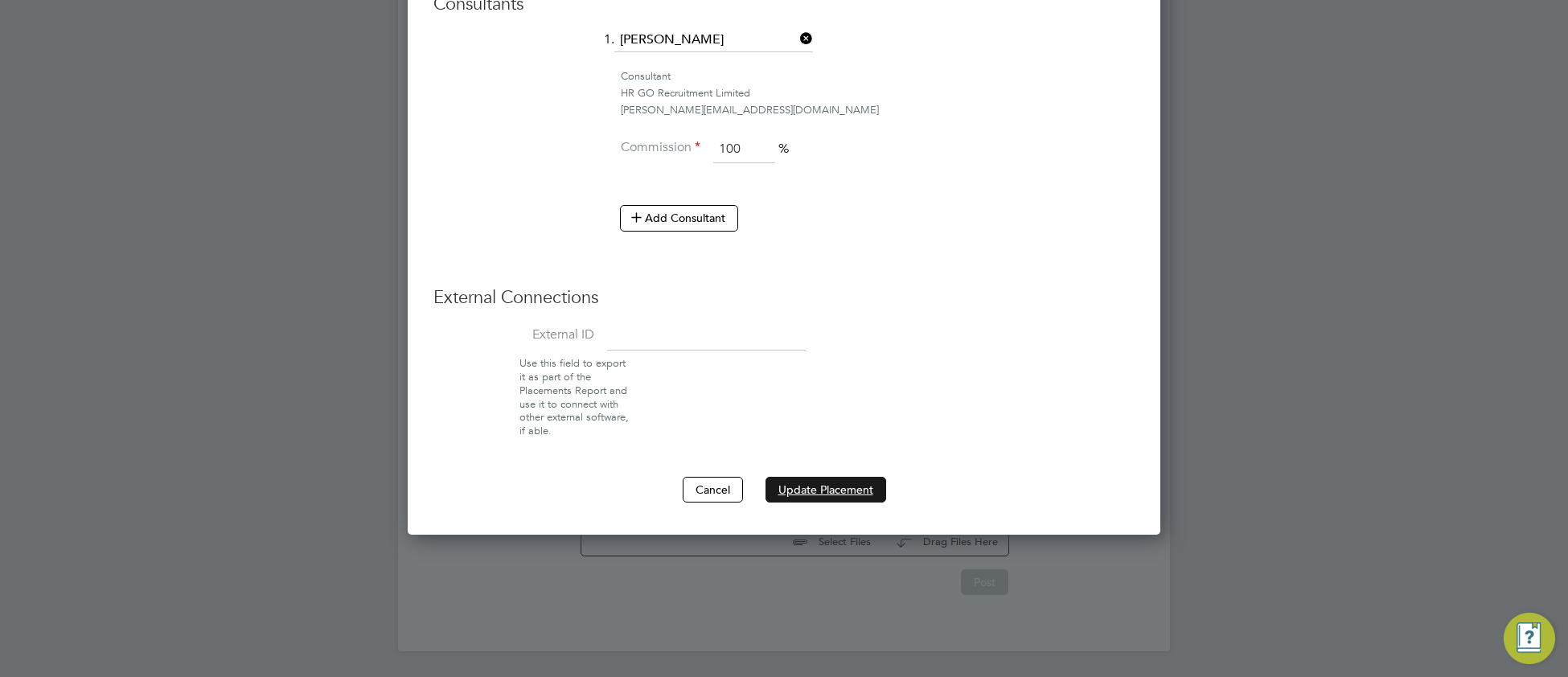
click at [782, 494] on button "Update Placement" at bounding box center [826, 489] width 120 height 26
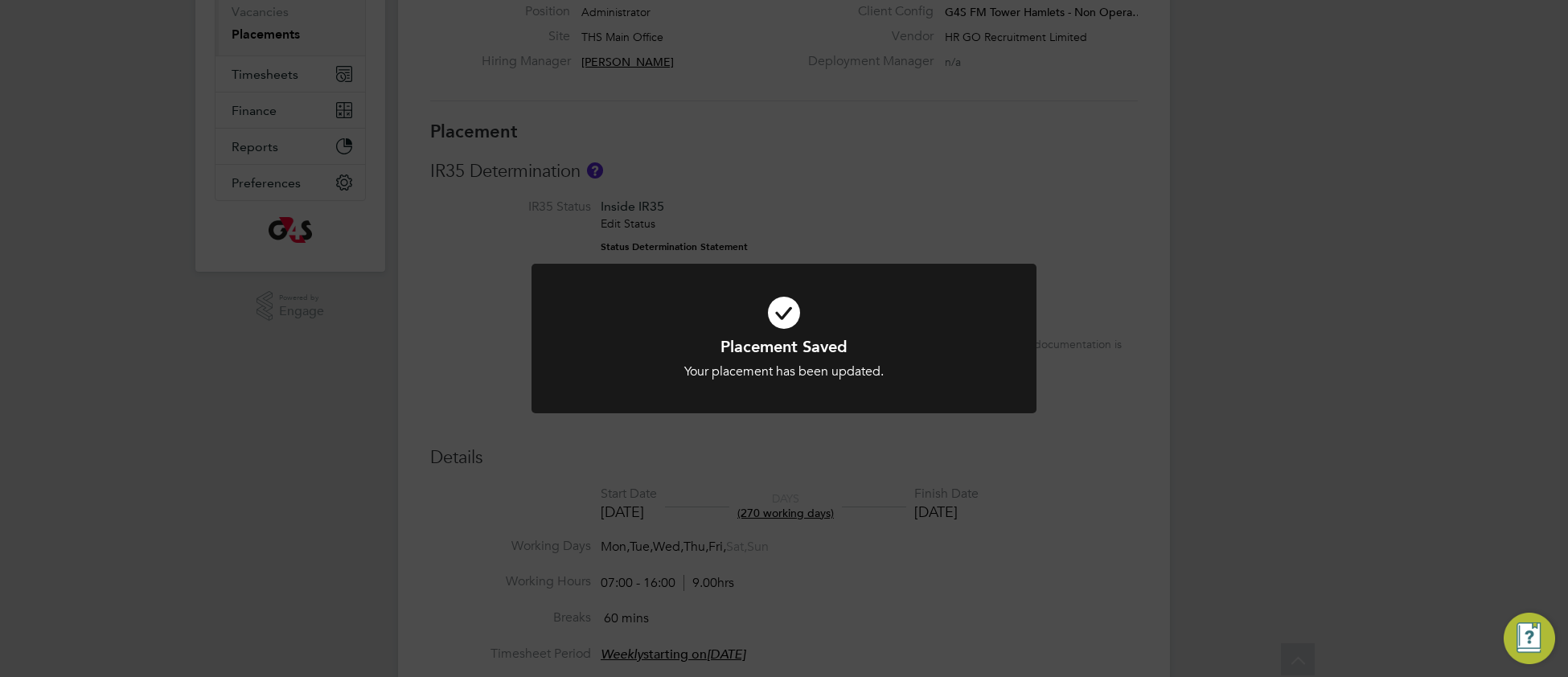
drag, startPoint x: 634, startPoint y: 352, endPoint x: 564, endPoint y: 281, distance: 99.7
click at [628, 352] on h1 "Placement Saved" at bounding box center [784, 346] width 418 height 21
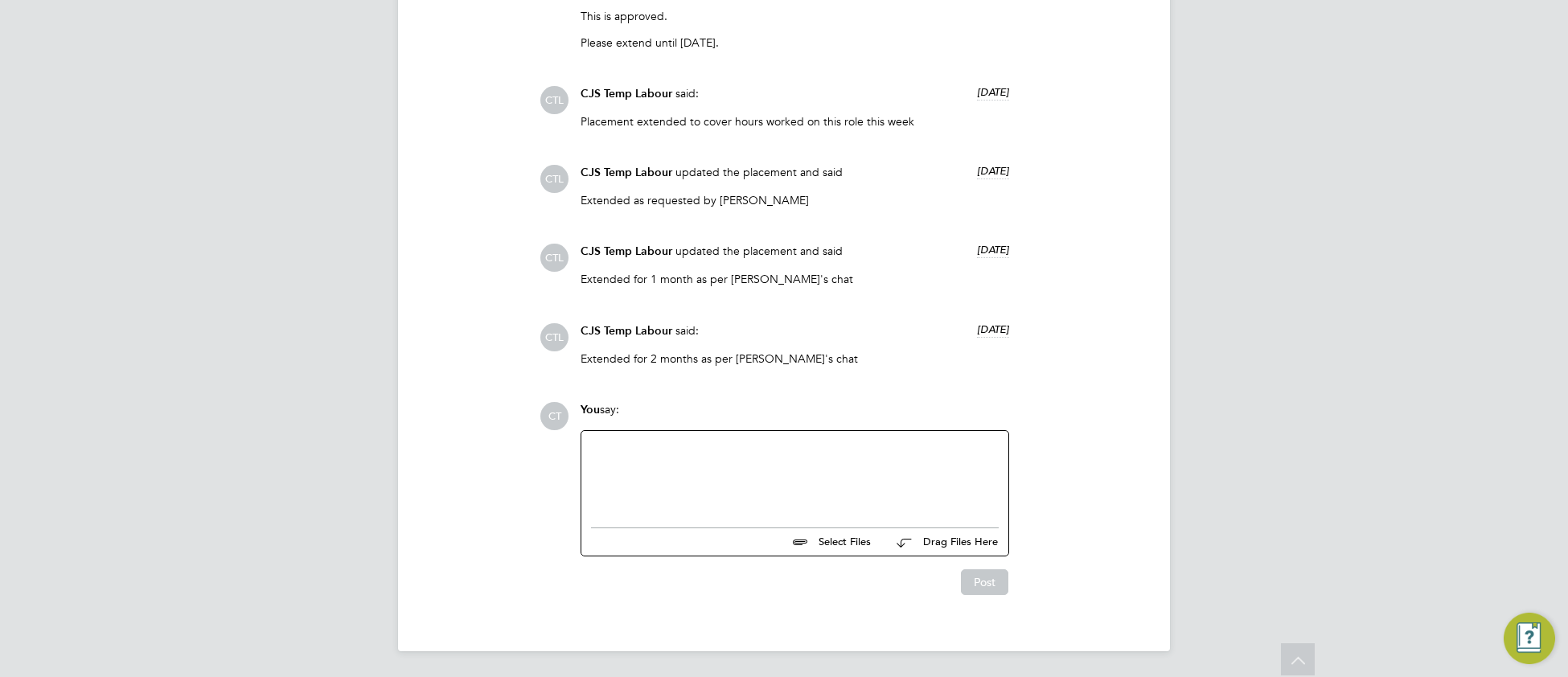
click at [622, 469] on div at bounding box center [794, 475] width 407 height 69
paste div
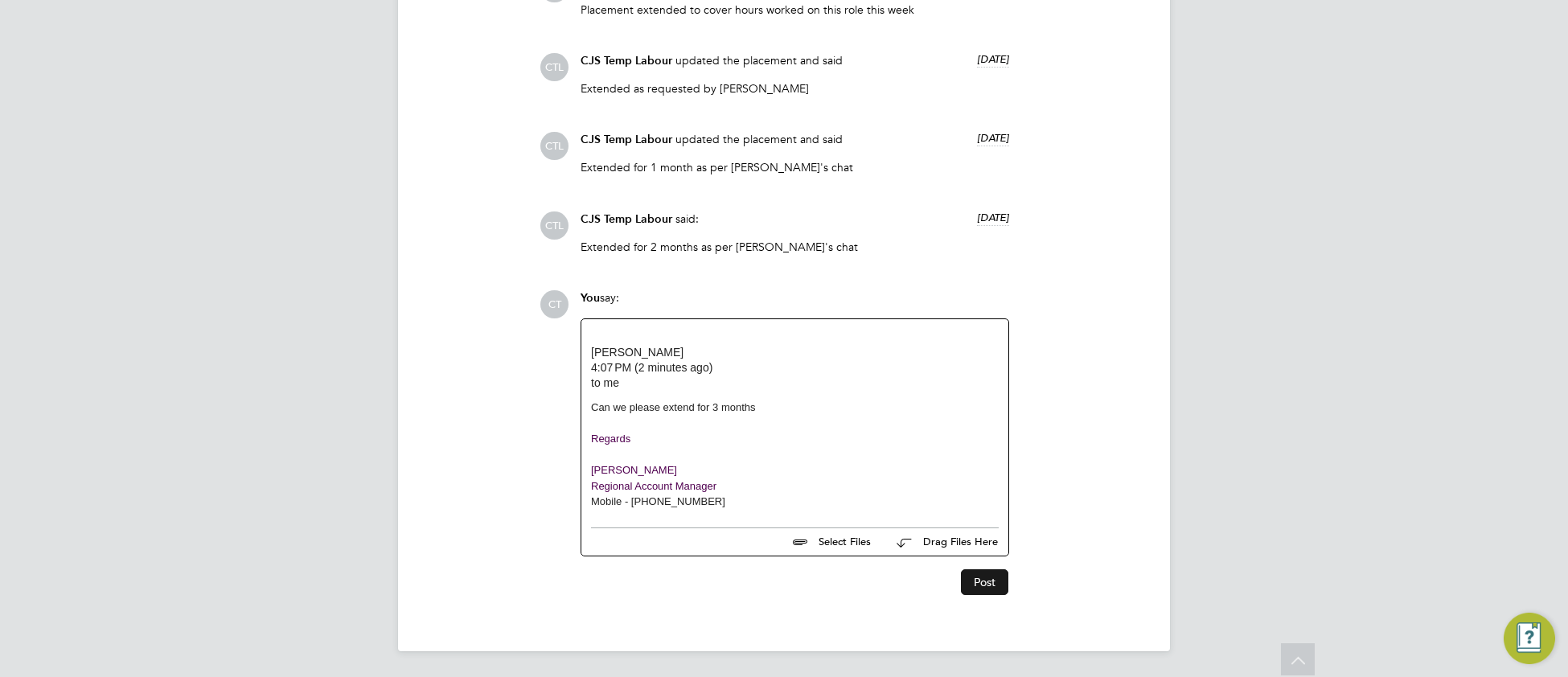
click at [1001, 585] on button "Post" at bounding box center [984, 582] width 48 height 26
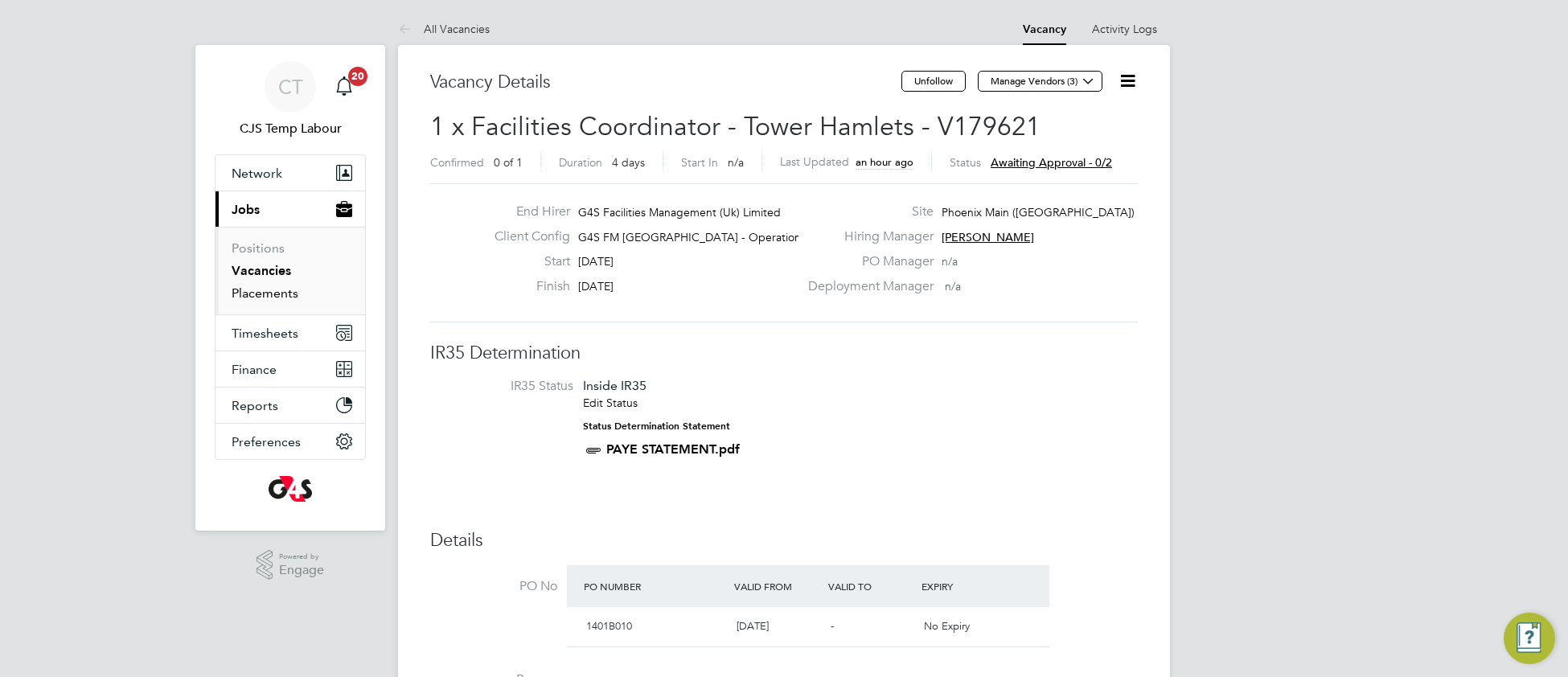
click at [262, 301] on link "Placements" at bounding box center [265, 293] width 67 height 15
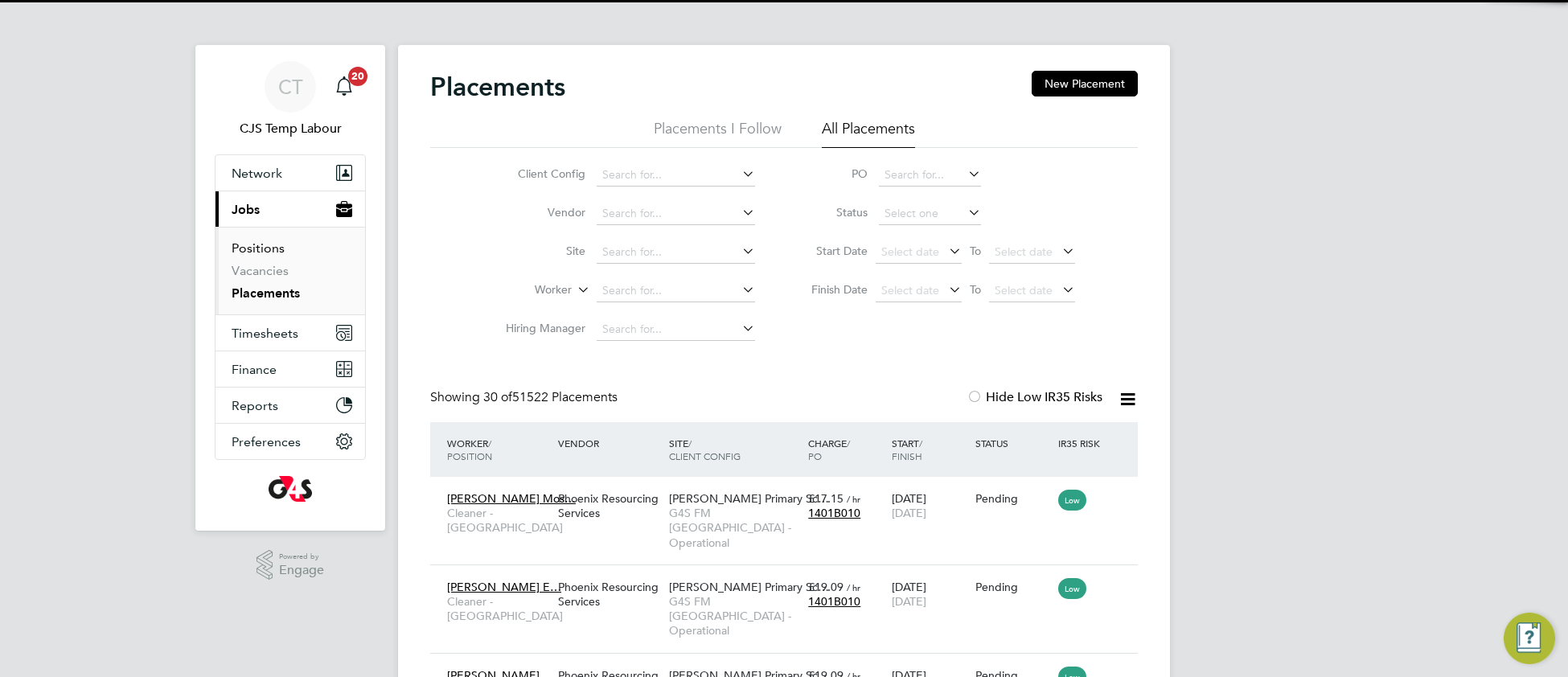
scroll to position [60, 138]
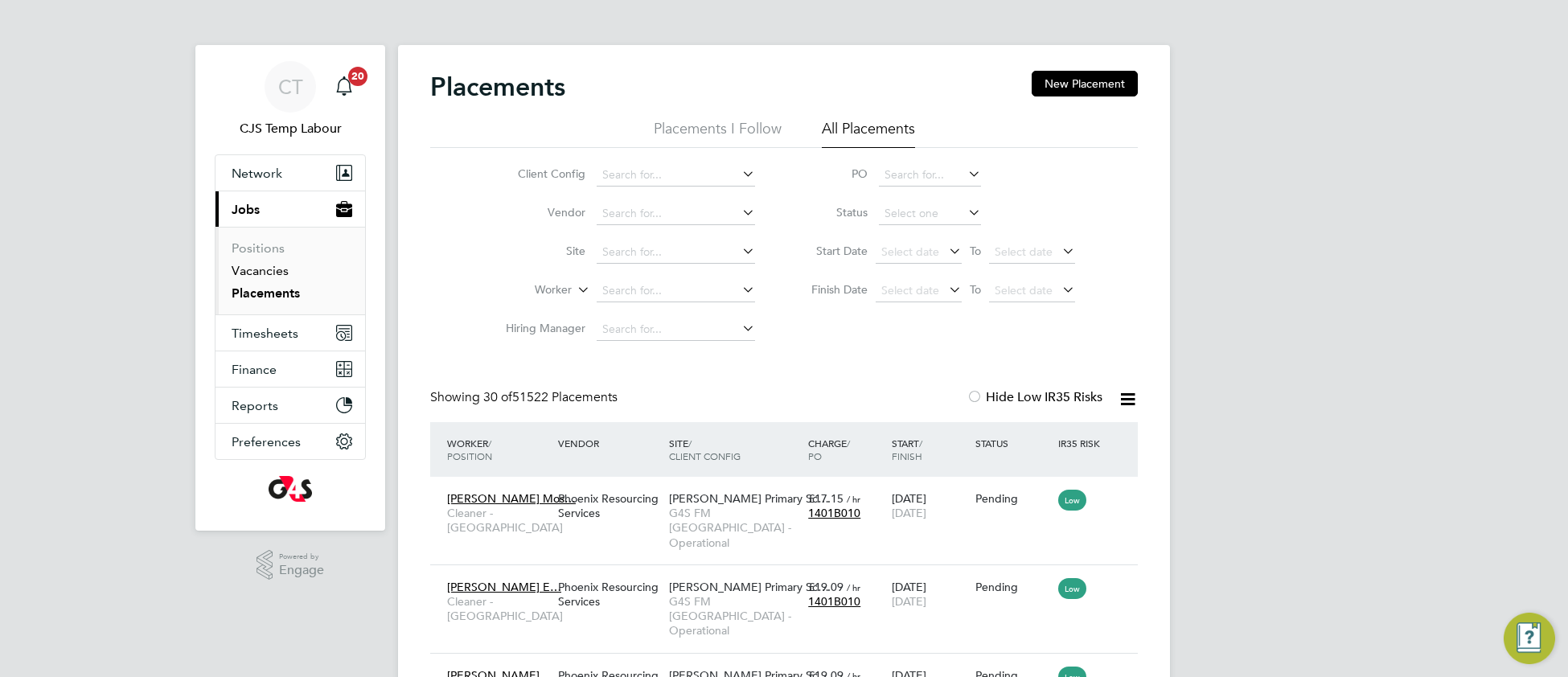
click at [268, 278] on link "Vacancies" at bounding box center [261, 270] width 58 height 15
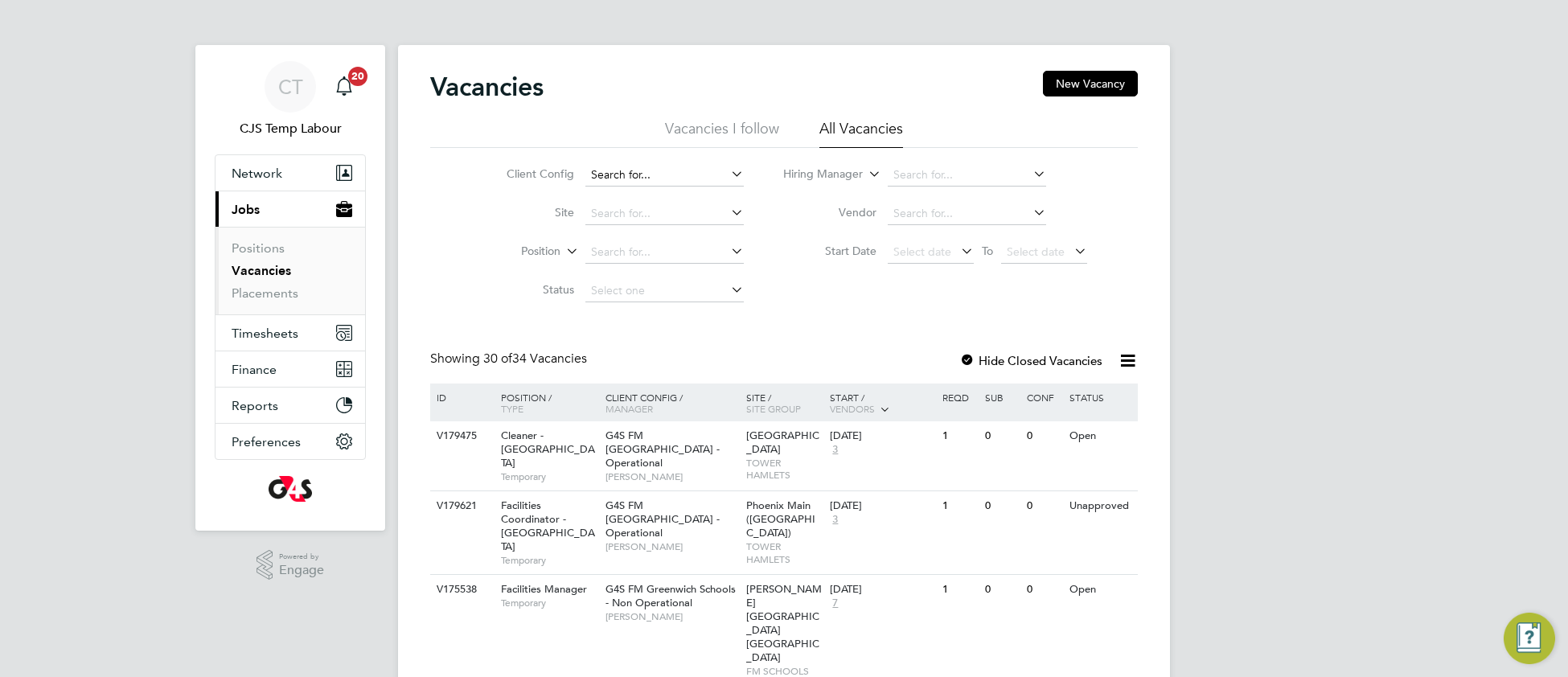
click at [626, 174] on input at bounding box center [664, 174] width 158 height 22
click at [666, 224] on b "Churchill" at bounding box center [679, 218] width 94 height 13
type input "G4S [PERSON_NAME] Hospitals – Non Operational"
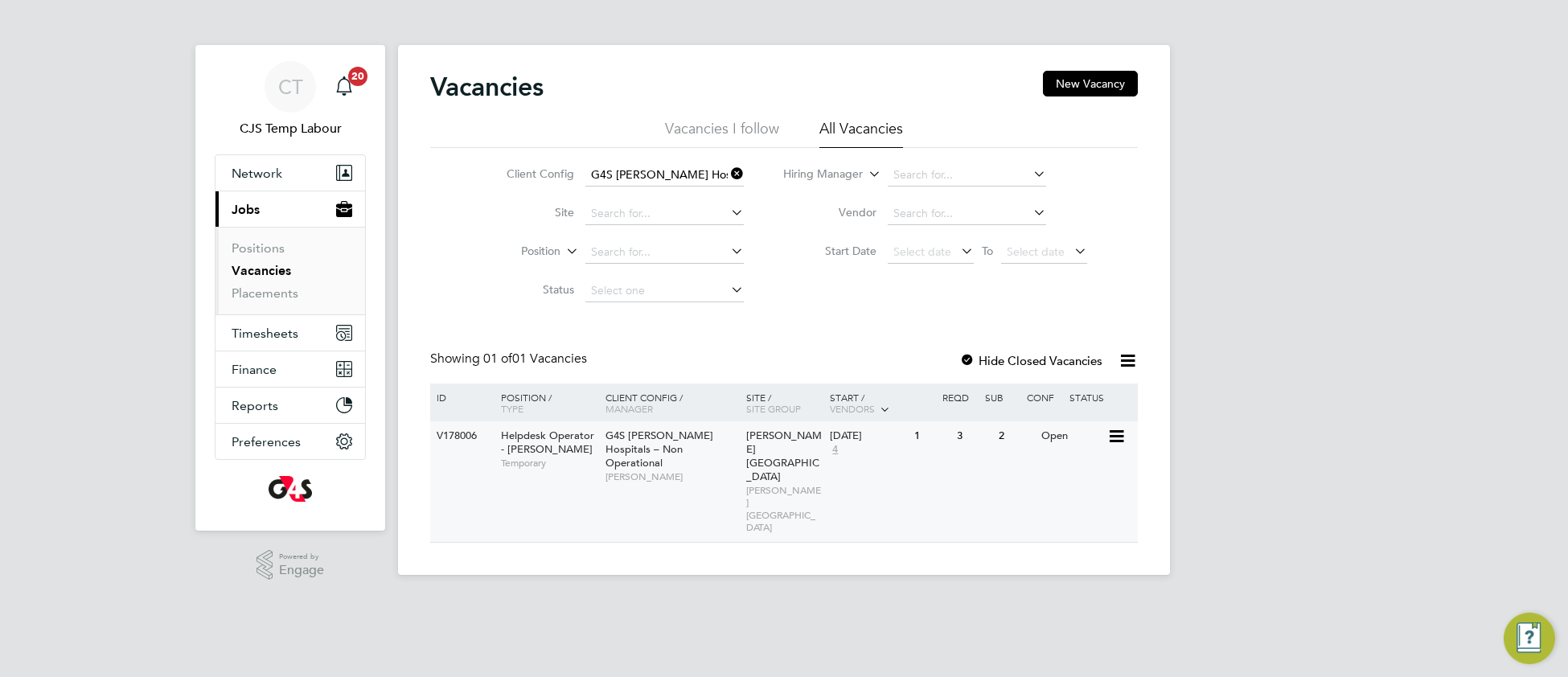
click at [664, 470] on span "[PERSON_NAME]" at bounding box center [673, 477] width 133 height 13
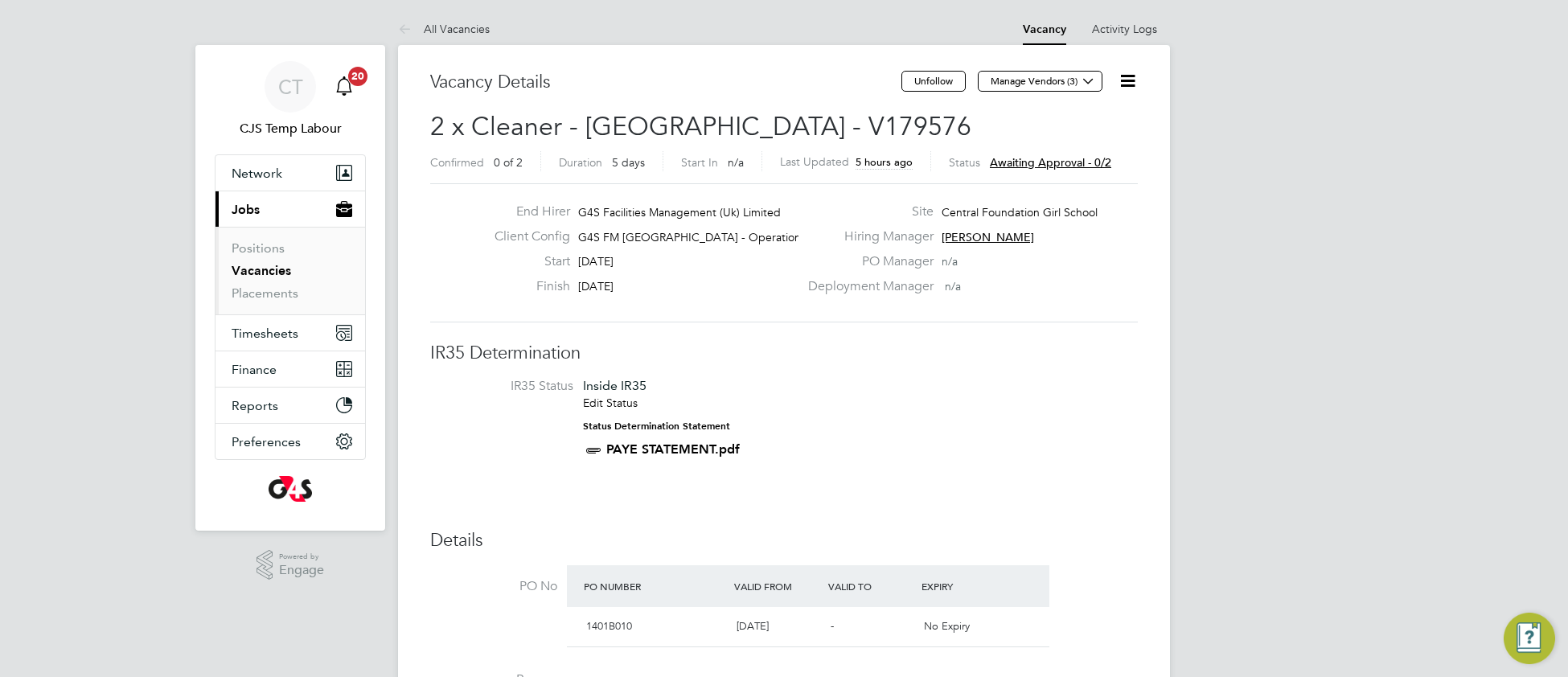
click at [356, 78] on span "20" at bounding box center [357, 76] width 19 height 19
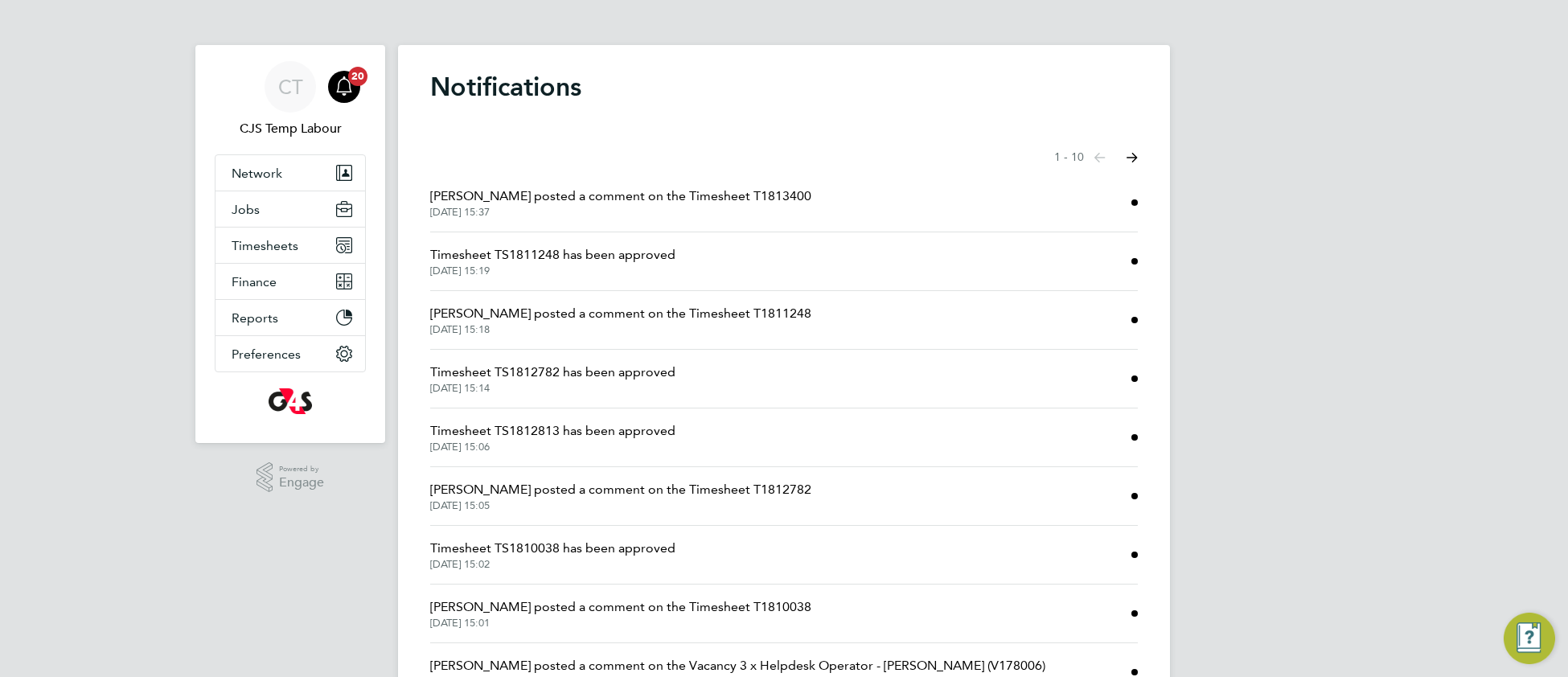
click at [1106, 157] on icon "Select page of notifications list" at bounding box center [1100, 157] width 12 height 10
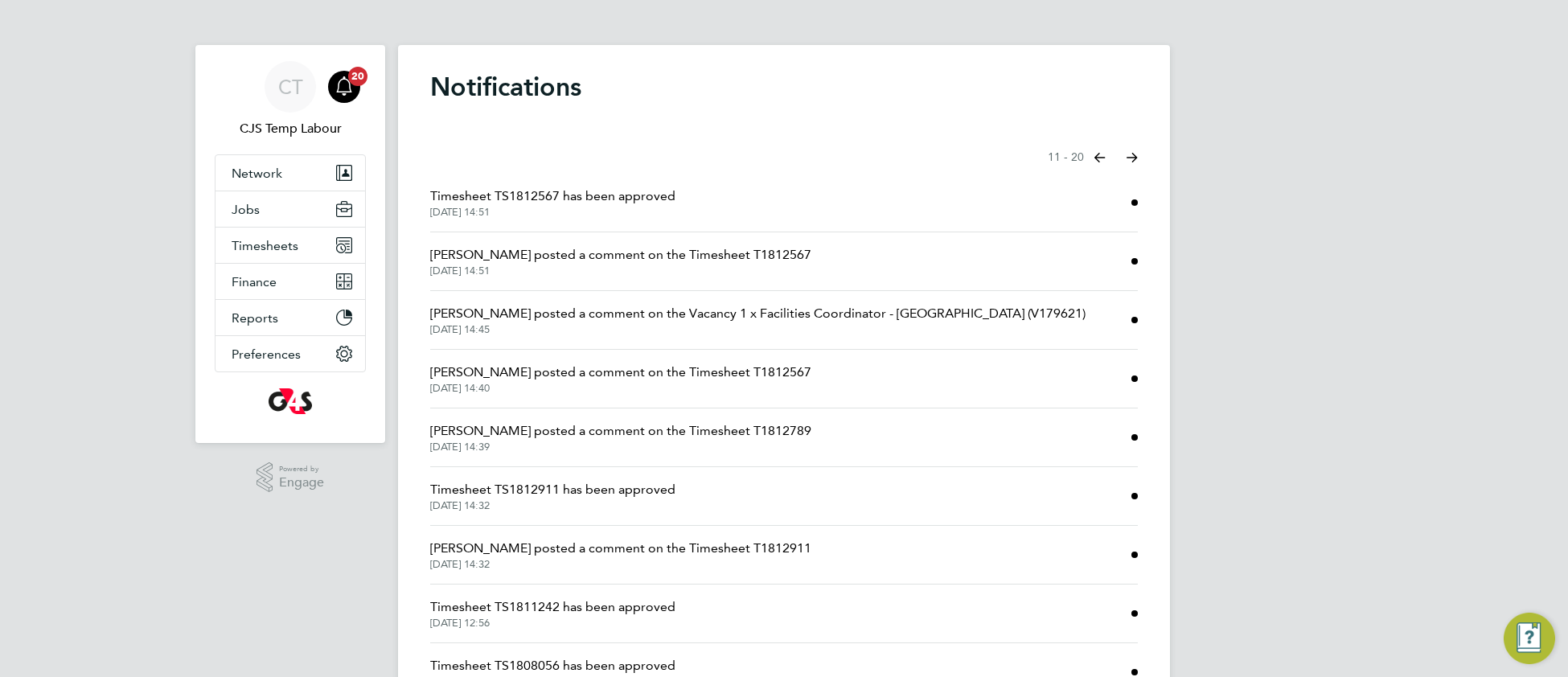
click at [1106, 157] on icon "Select page of notifications list" at bounding box center [1100, 157] width 12 height 10
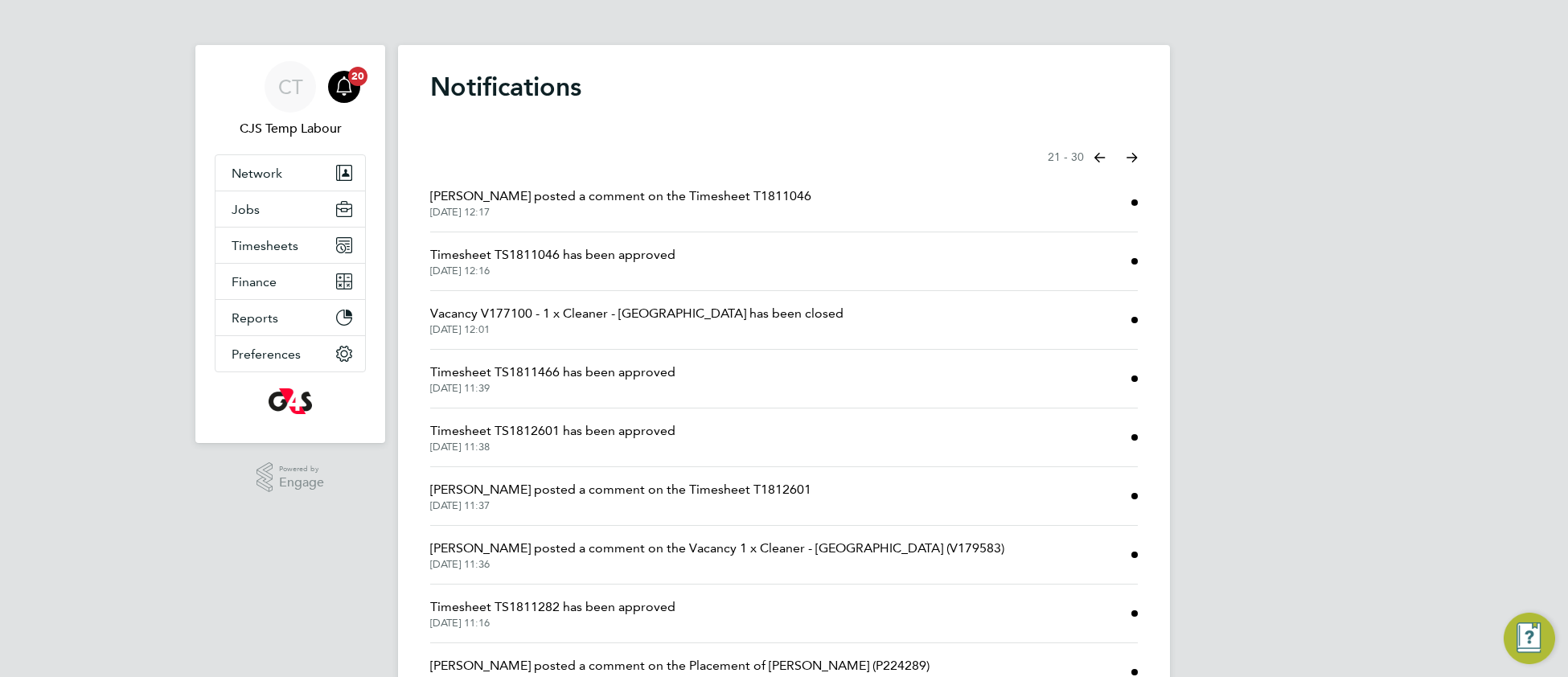
click at [879, 323] on li "Vacancy V177100 - 1 x Cleaner - North Wiltshire Schools has been closed 01 Sep …" at bounding box center [784, 320] width 708 height 58
click at [335, 94] on icon "Main navigation" at bounding box center [343, 85] width 19 height 19
click at [468, 199] on span "Julie Coleshill posted a comment on the Timesheet T1811046" at bounding box center [621, 196] width 381 height 19
click at [499, 255] on span "Timesheet TS1811046 has been approved" at bounding box center [553, 254] width 245 height 19
click at [1099, 157] on icon "Select page of notifications list" at bounding box center [1100, 157] width 12 height 10
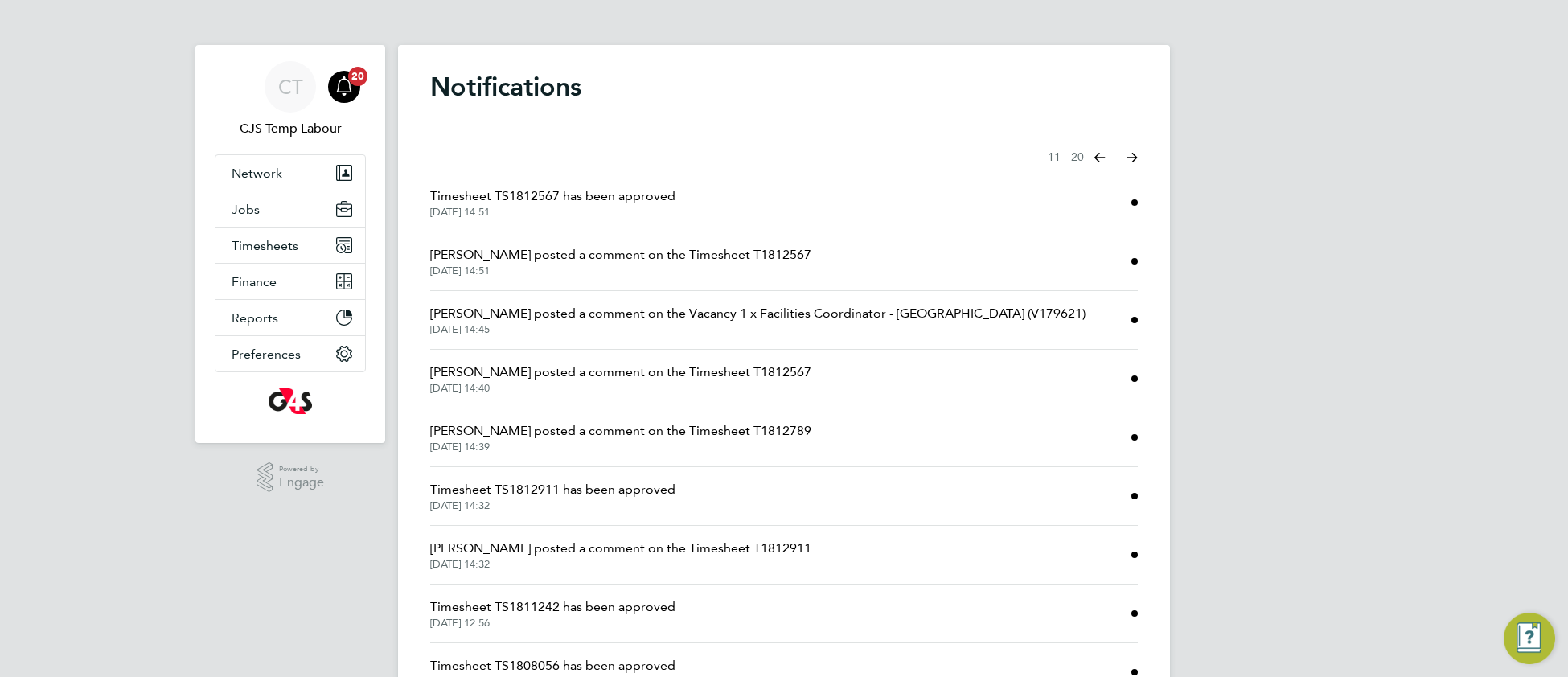
click at [727, 326] on span "01 Sep 2025, 14:45" at bounding box center [758, 330] width 655 height 13
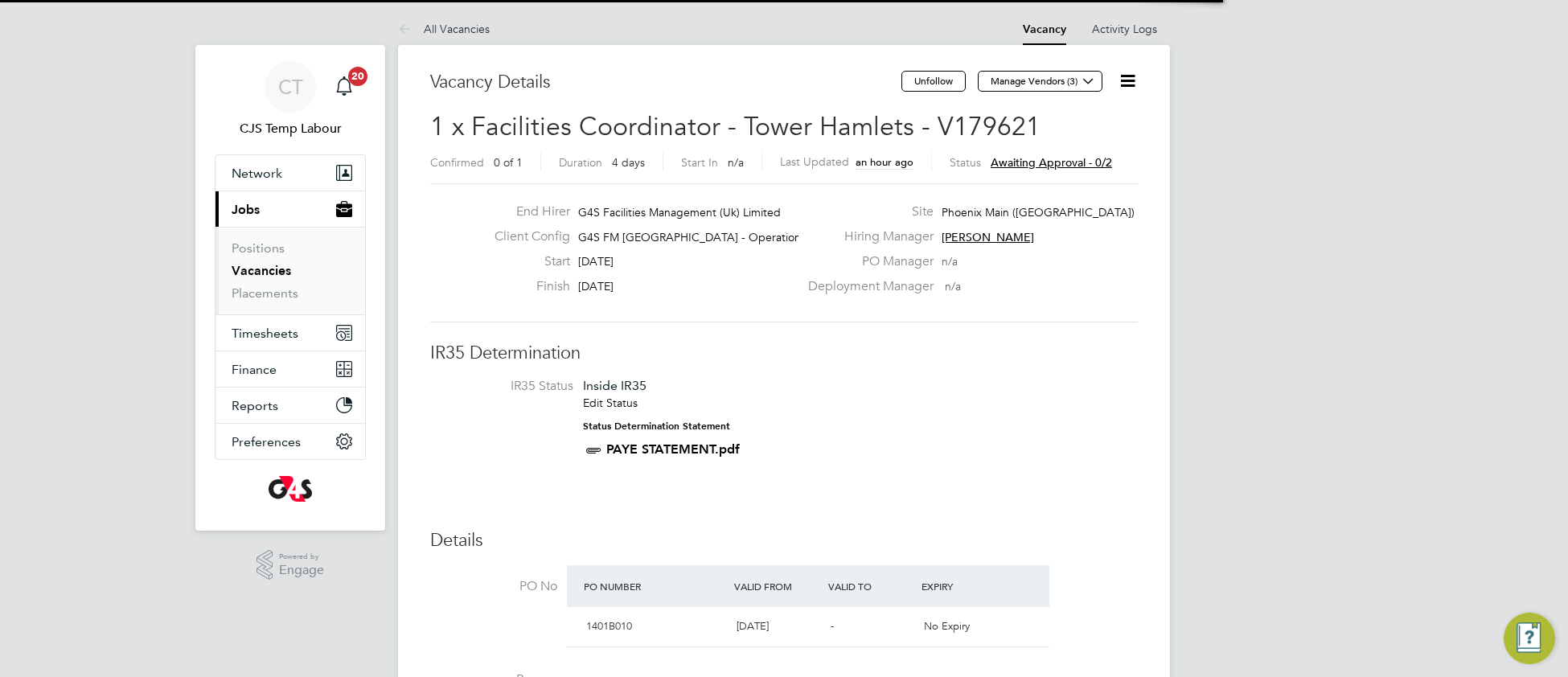
scroll to position [48, 111]
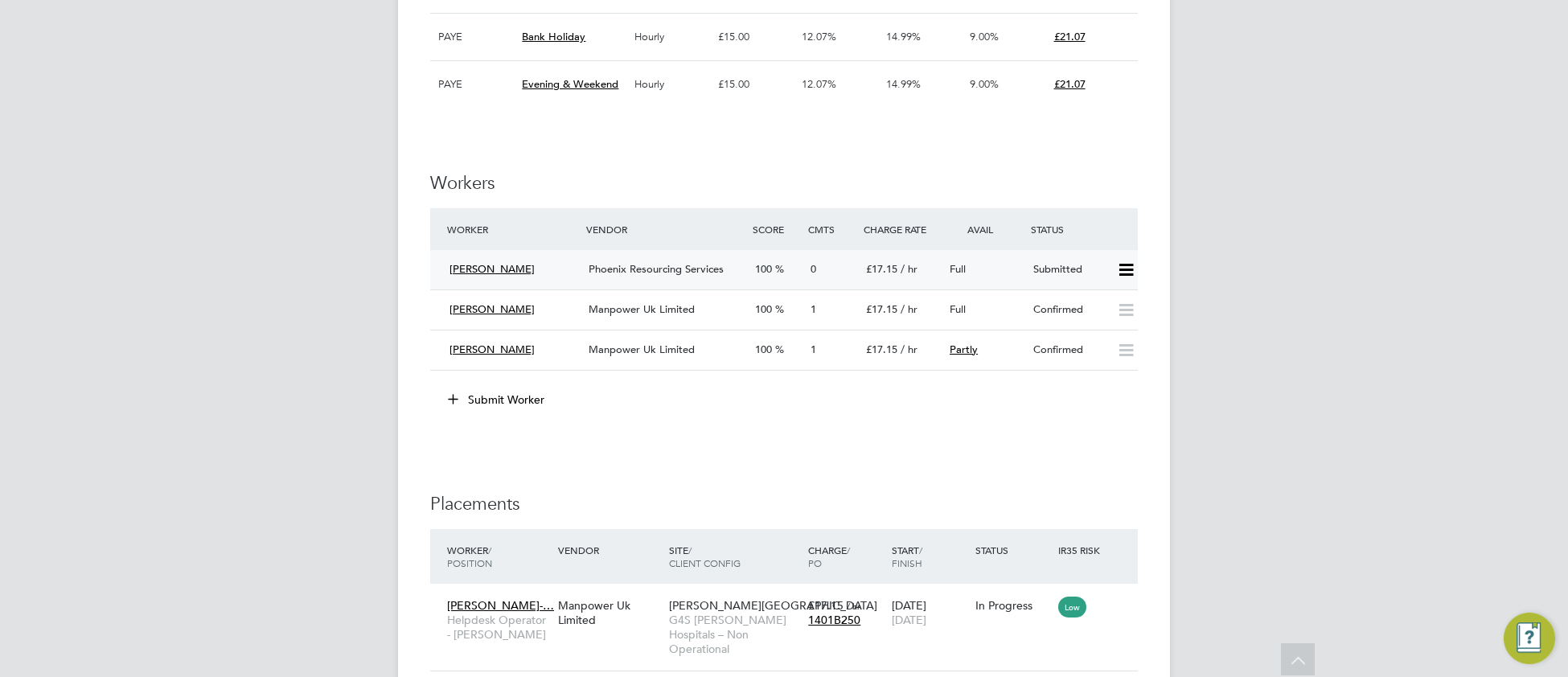
click at [668, 276] on span "Phoenix Resourcing Services" at bounding box center [656, 269] width 135 height 13
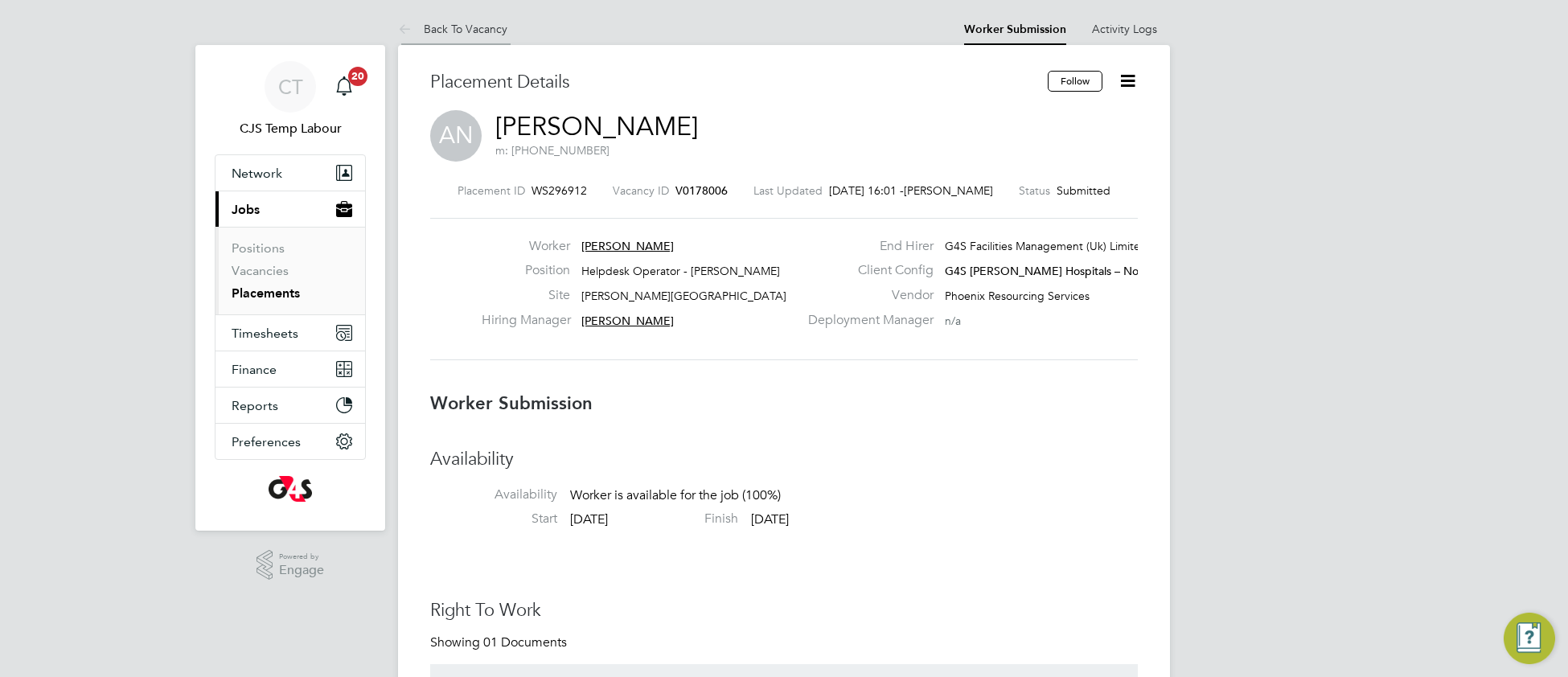
click at [466, 28] on link "Back To Vacancy" at bounding box center [453, 29] width 110 height 14
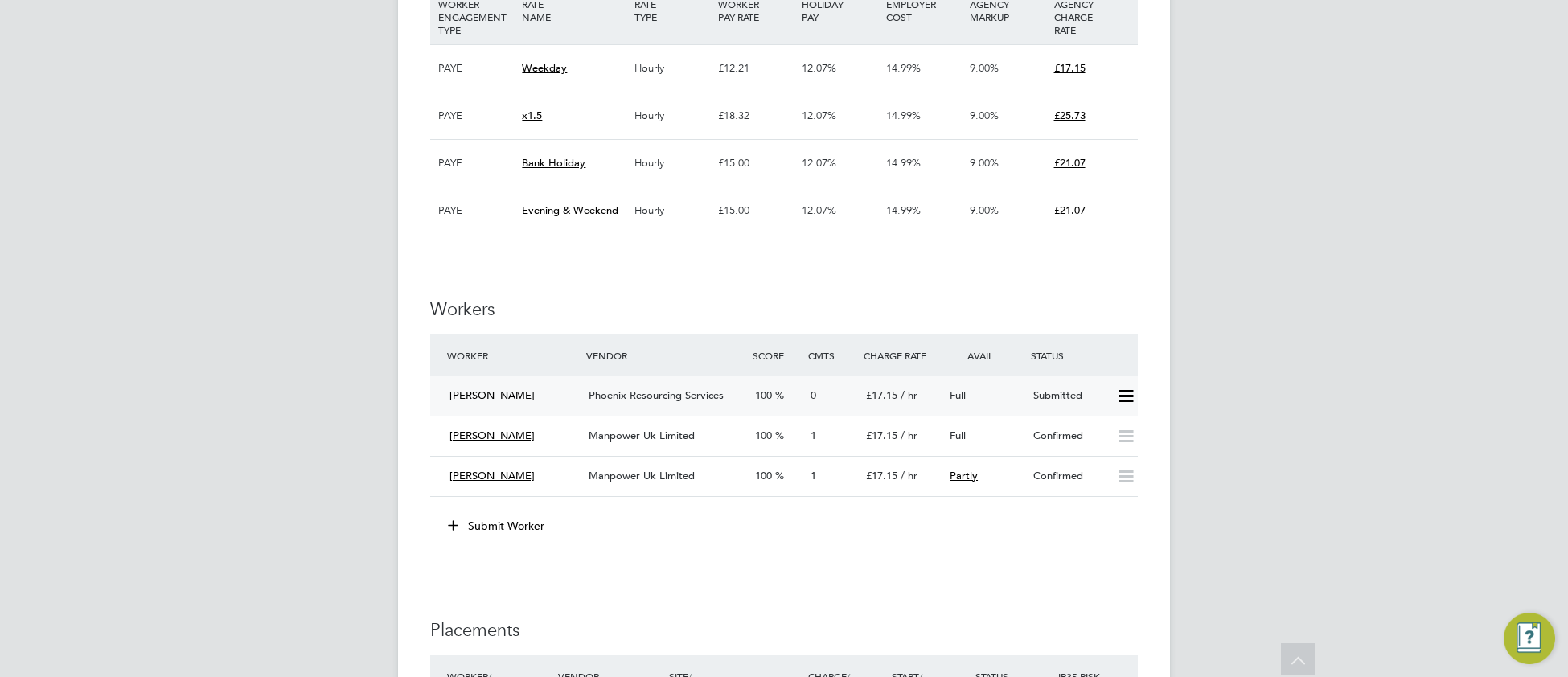
click at [503, 402] on span "[PERSON_NAME]" at bounding box center [492, 395] width 85 height 13
drag, startPoint x: 606, startPoint y: 446, endPoint x: 510, endPoint y: 439, distance: 96.3
click at [510, 439] on div "AN [PERSON_NAME] [PHONE_NUMBER] [EMAIL_ADDRESS][DOMAIN_NAME]" at bounding box center [585, 462] width 216 height 52
copy div "[PERSON_NAME]"
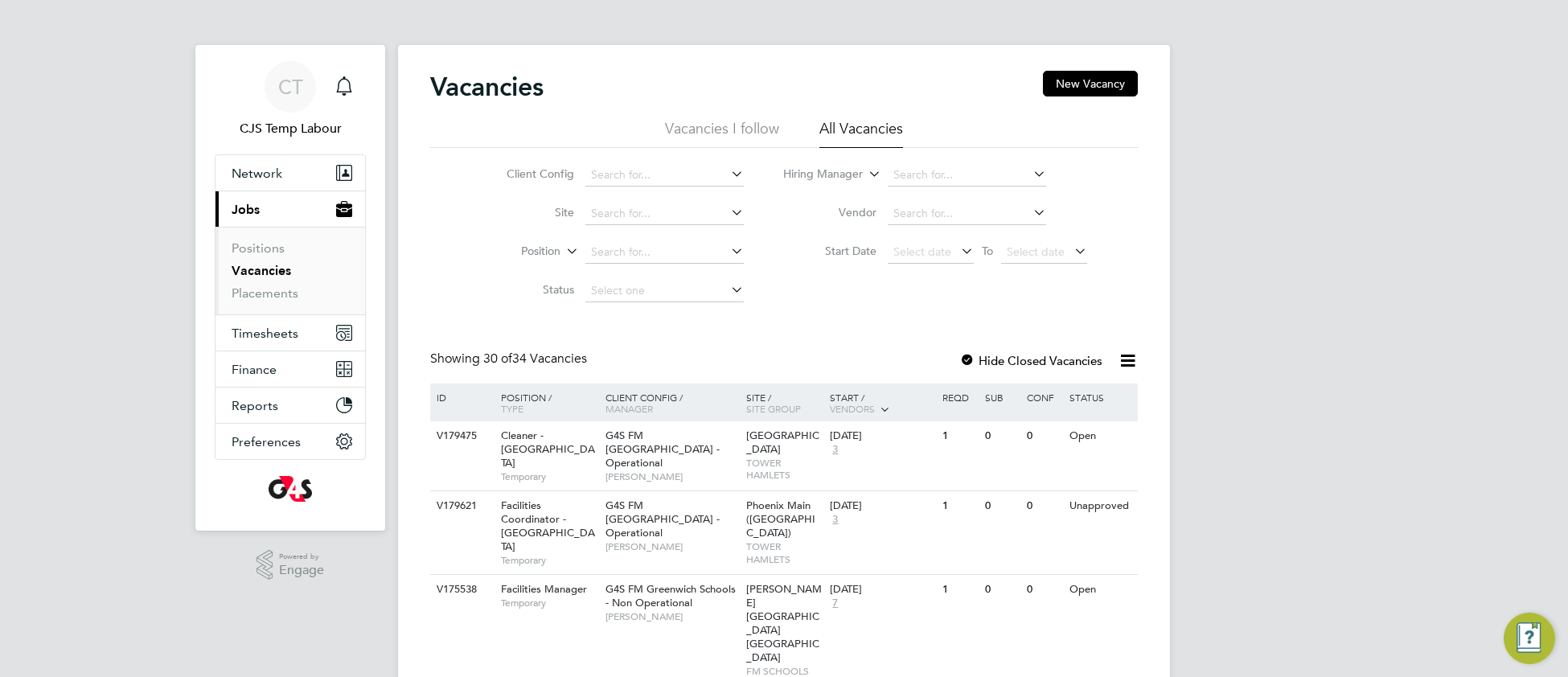
click at [281, 268] on link "Vacancies" at bounding box center [262, 270] width 59 height 15
click at [1120, 355] on icon at bounding box center [1127, 361] width 20 height 20
click at [1025, 396] on li "Download Vacancies Report" at bounding box center [1053, 398] width 164 height 22
click at [263, 293] on link "Placements" at bounding box center [265, 293] width 67 height 15
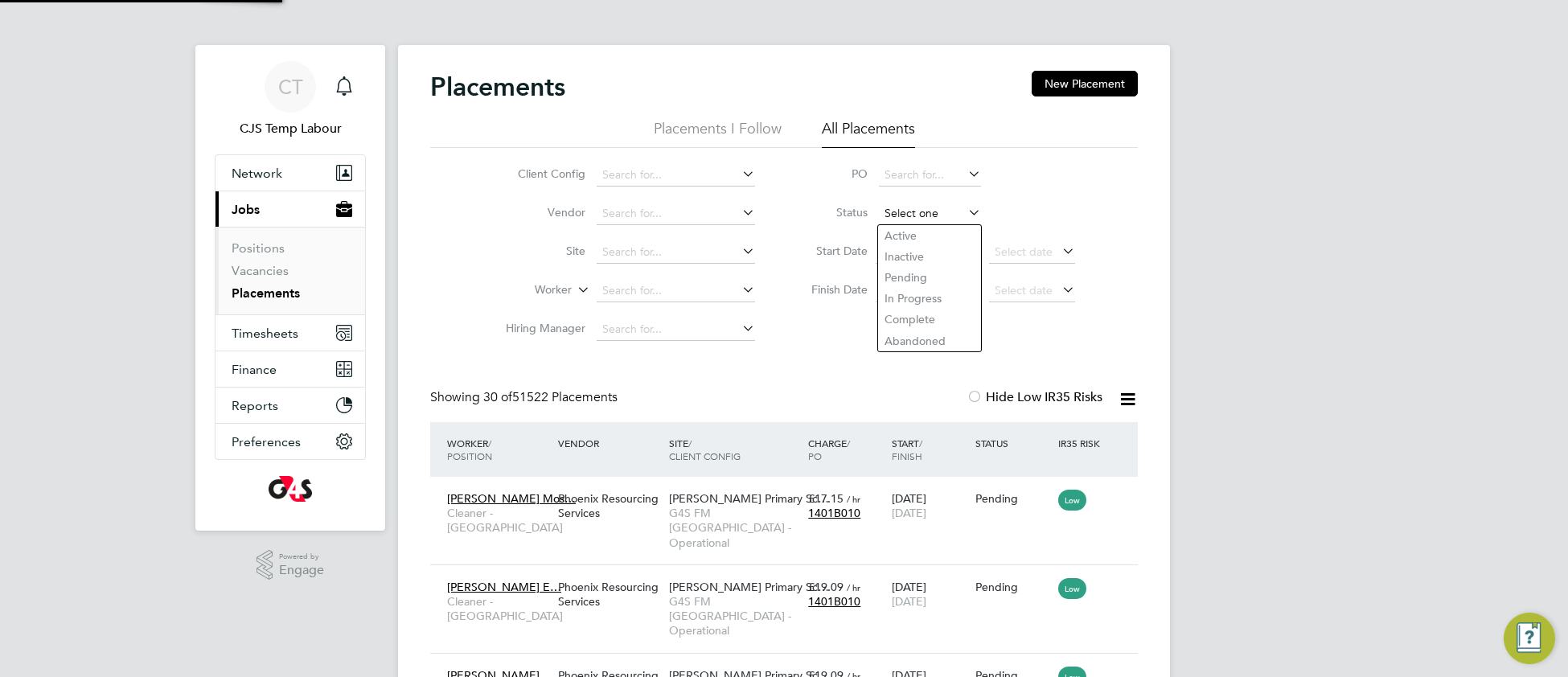
click at [908, 220] on input at bounding box center [931, 213] width 102 height 22
click at [903, 242] on li "Active" at bounding box center [930, 235] width 103 height 21
type input "Active"
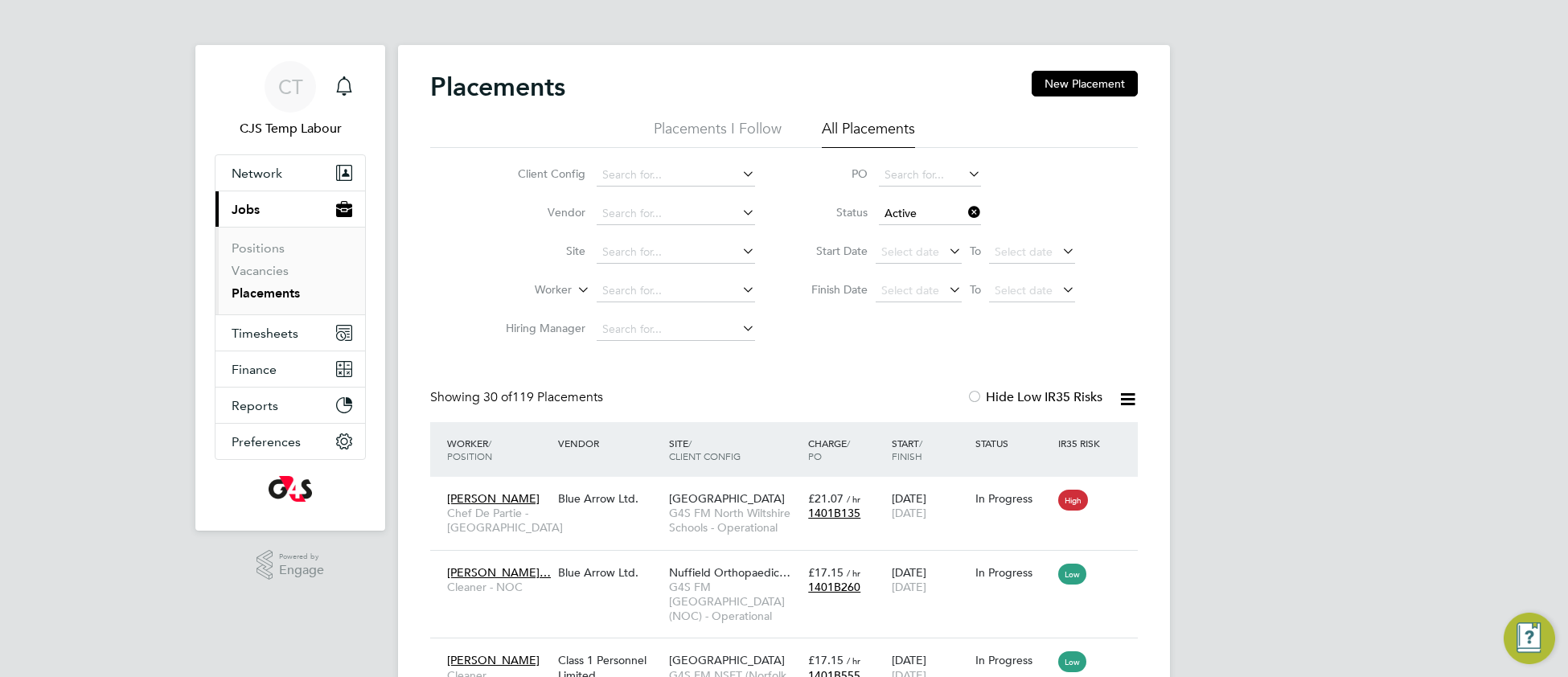
click at [1128, 401] on icon at bounding box center [1127, 399] width 20 height 20
click at [1066, 441] on li "Download Placements Report" at bounding box center [1048, 437] width 172 height 22
click at [268, 277] on link "Vacancies" at bounding box center [261, 270] width 58 height 15
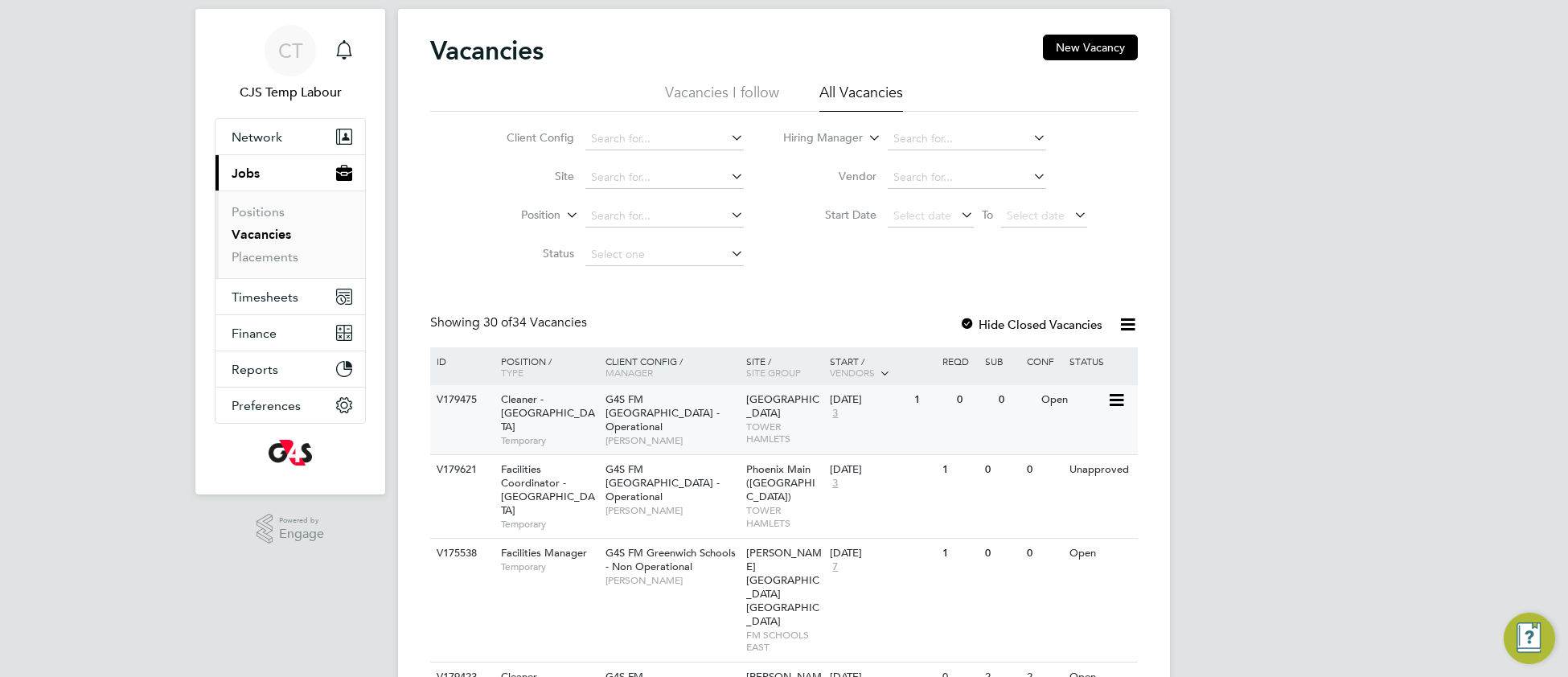
scroll to position [38, 0]
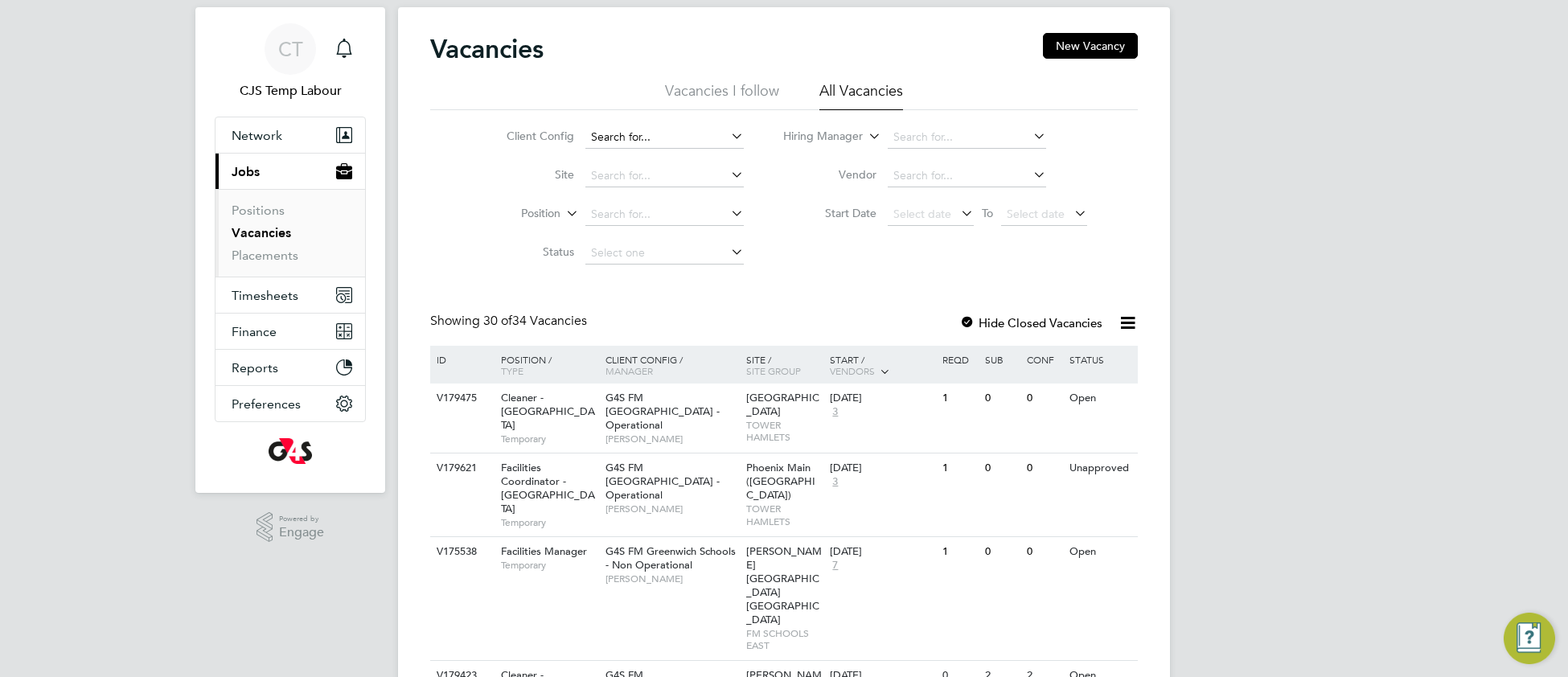
click at [621, 133] on input at bounding box center [664, 137] width 158 height 22
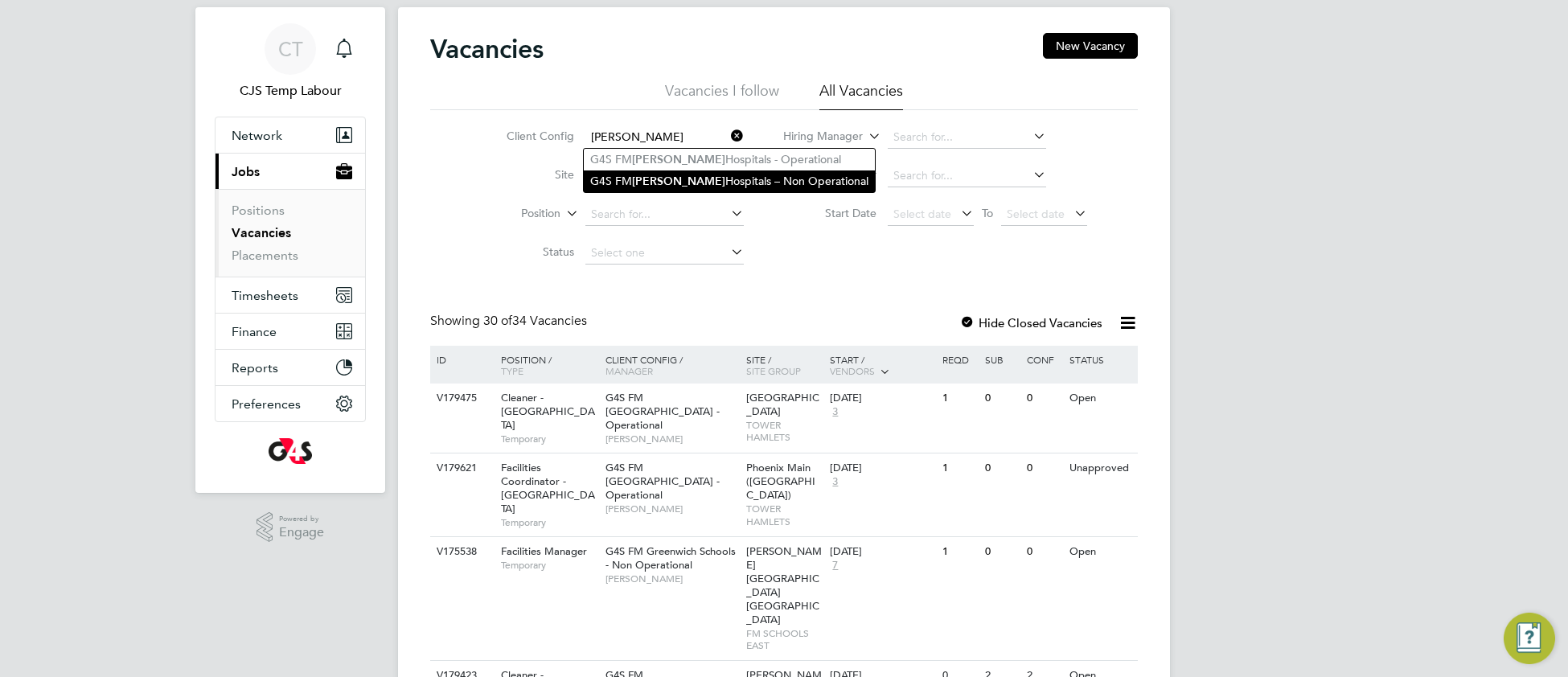
click at [642, 174] on b "Churchill" at bounding box center [679, 181] width 94 height 13
type input "G4S [PERSON_NAME] Hospitals – Non Operational"
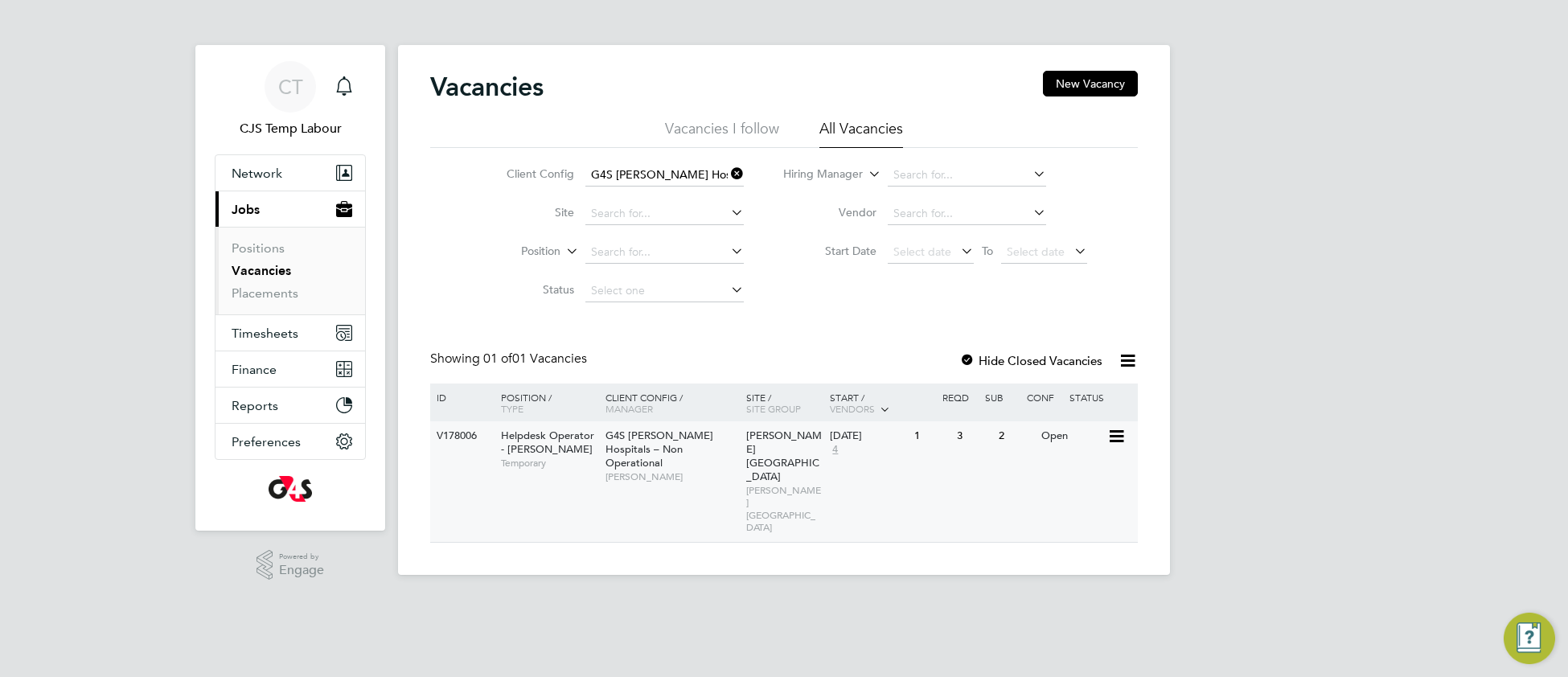
click at [660, 470] on span "[PERSON_NAME]" at bounding box center [673, 477] width 133 height 13
click at [723, 453] on div "G4S FM Churchill Hospitals – Non Operational Samuel Clacker" at bounding box center [672, 456] width 141 height 69
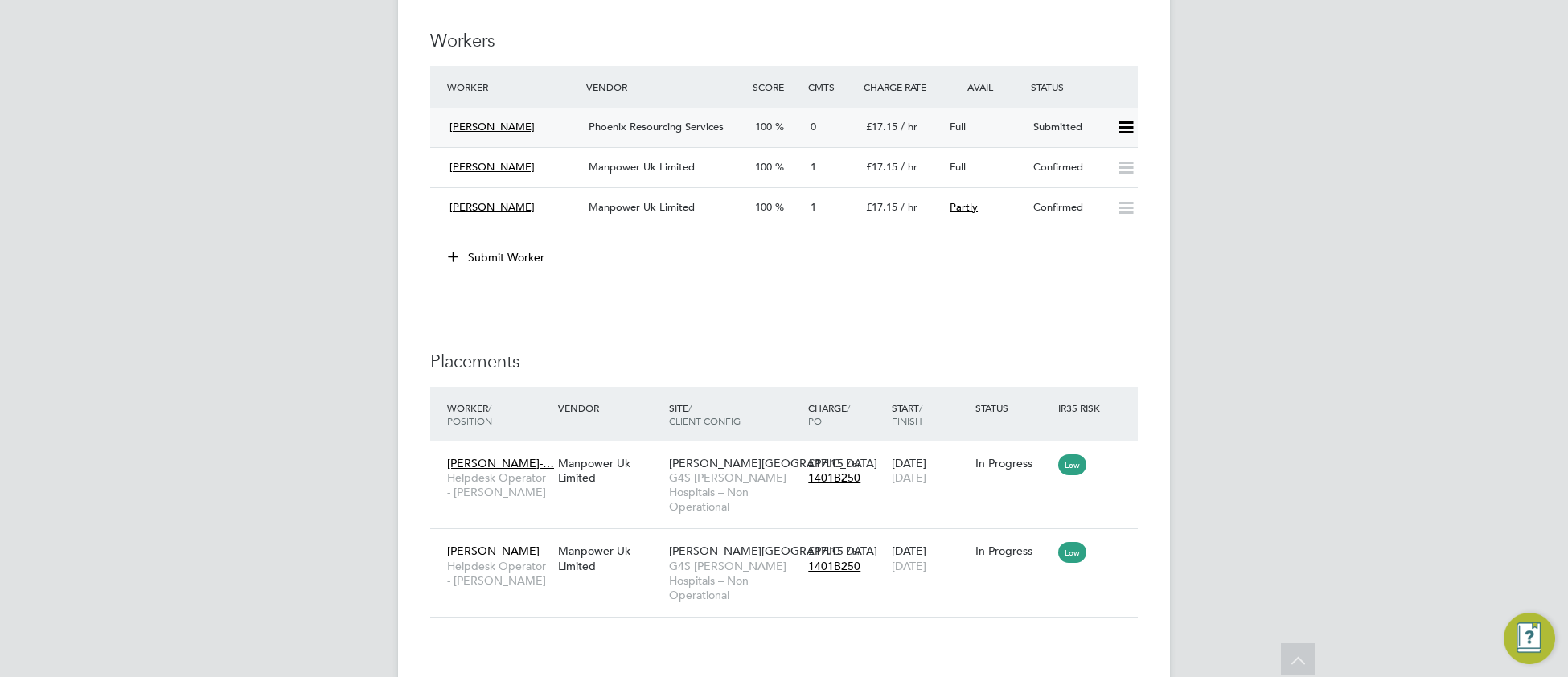
click at [1124, 134] on icon at bounding box center [1126, 128] width 20 height 13
click at [1103, 170] on li "Offer" at bounding box center [1104, 173] width 57 height 22
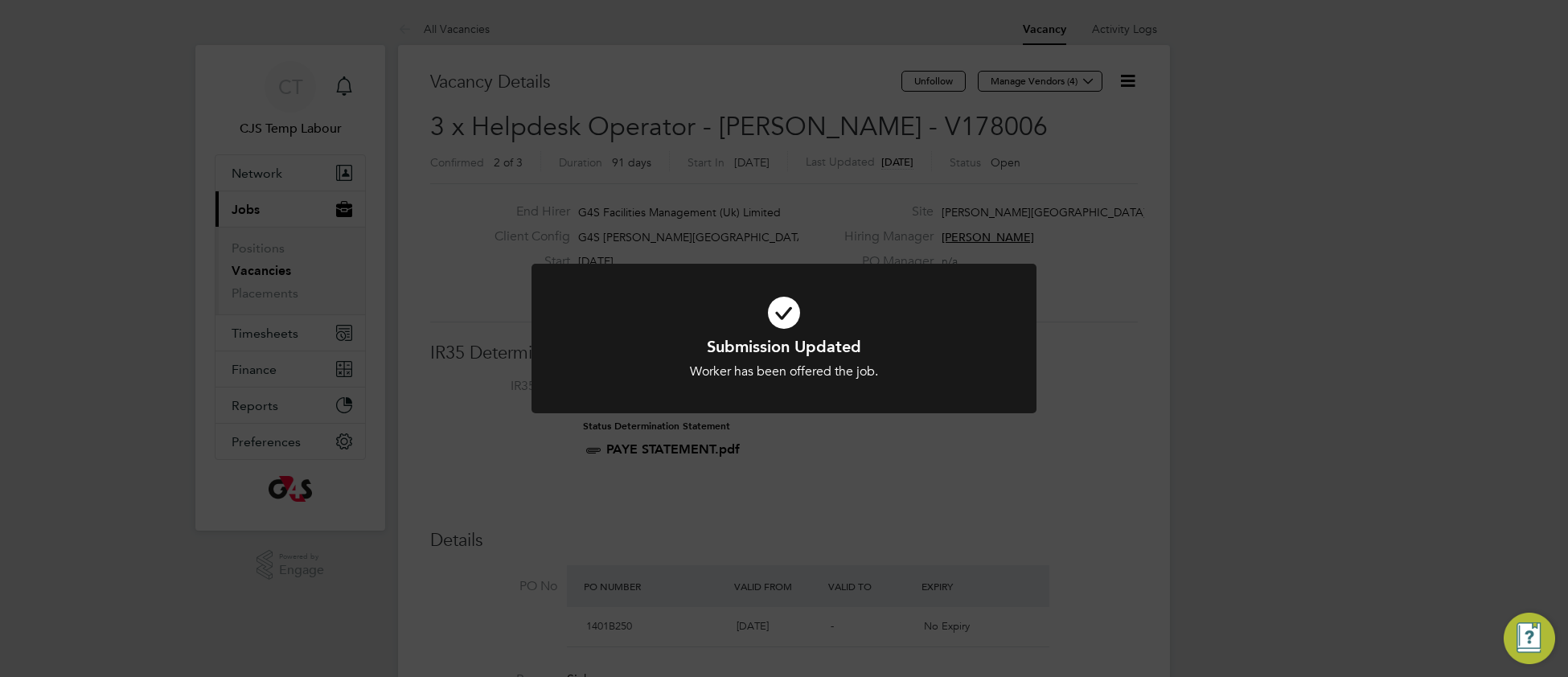
click at [590, 341] on h1 "Submission Updated" at bounding box center [784, 346] width 418 height 21
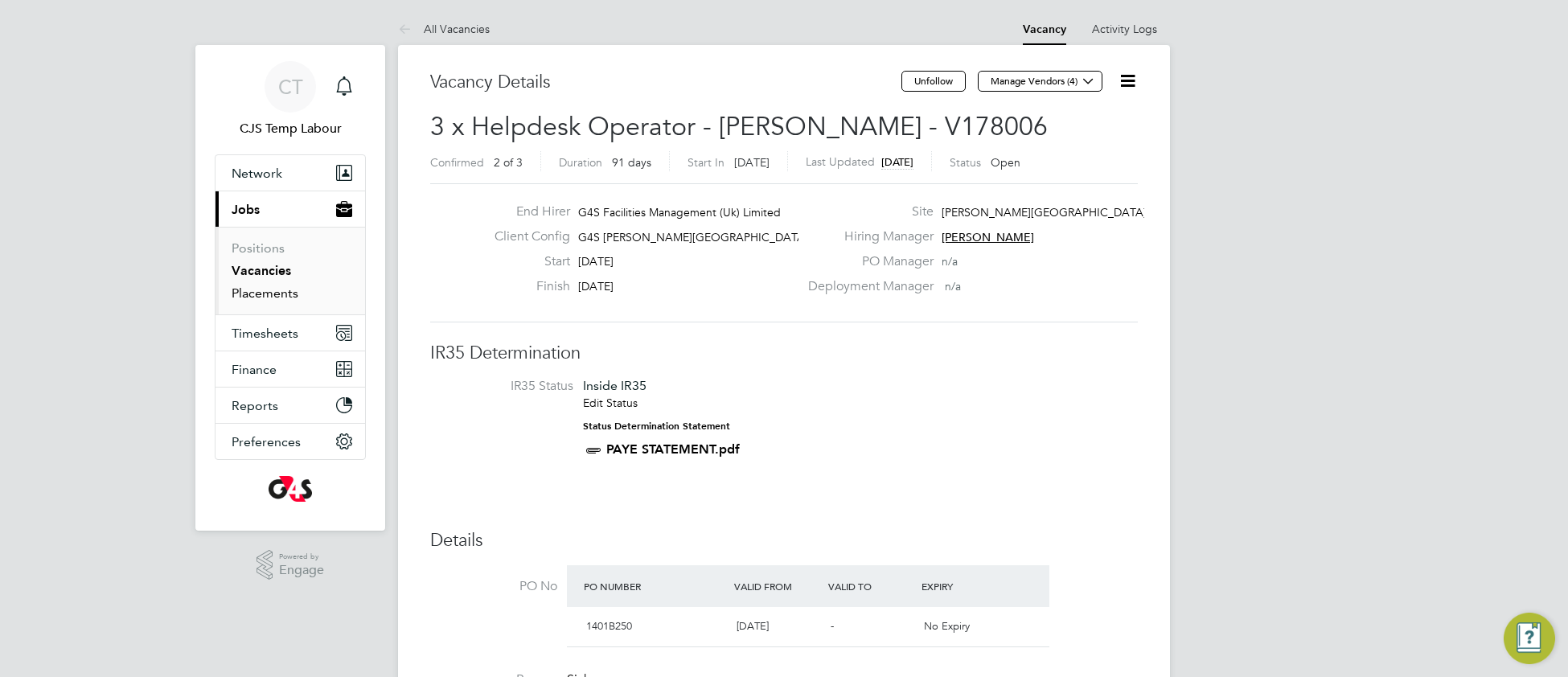
click at [279, 297] on link "Placements" at bounding box center [265, 293] width 67 height 15
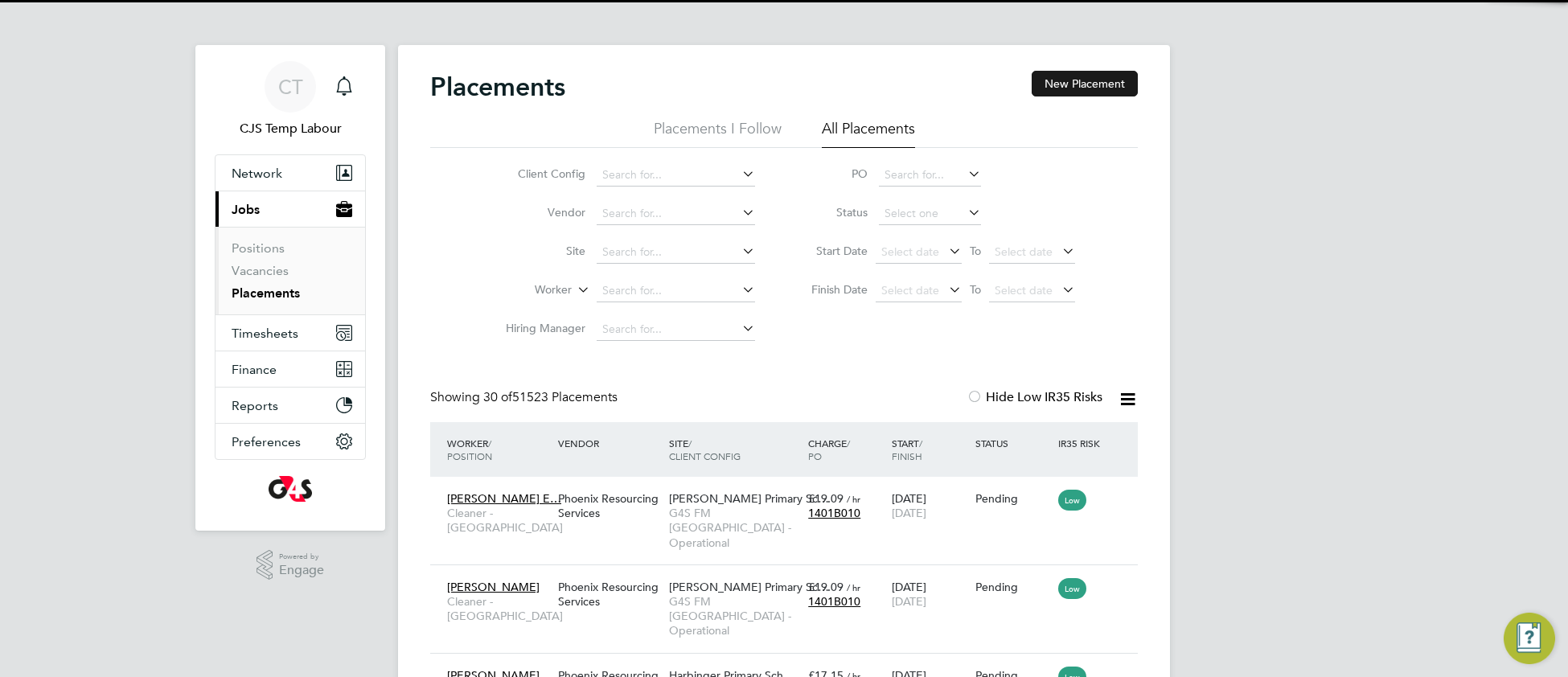
scroll to position [60, 138]
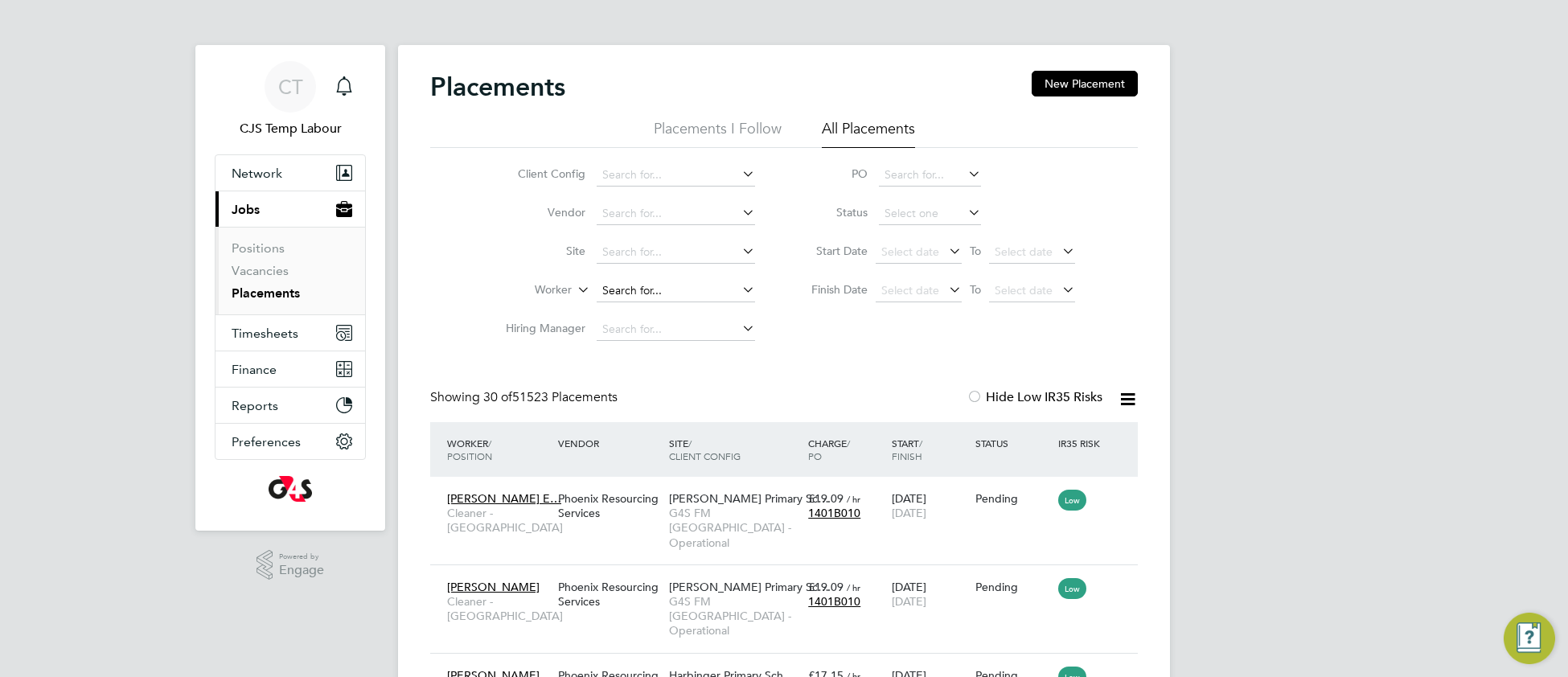
click at [627, 283] on input at bounding box center [676, 290] width 158 height 22
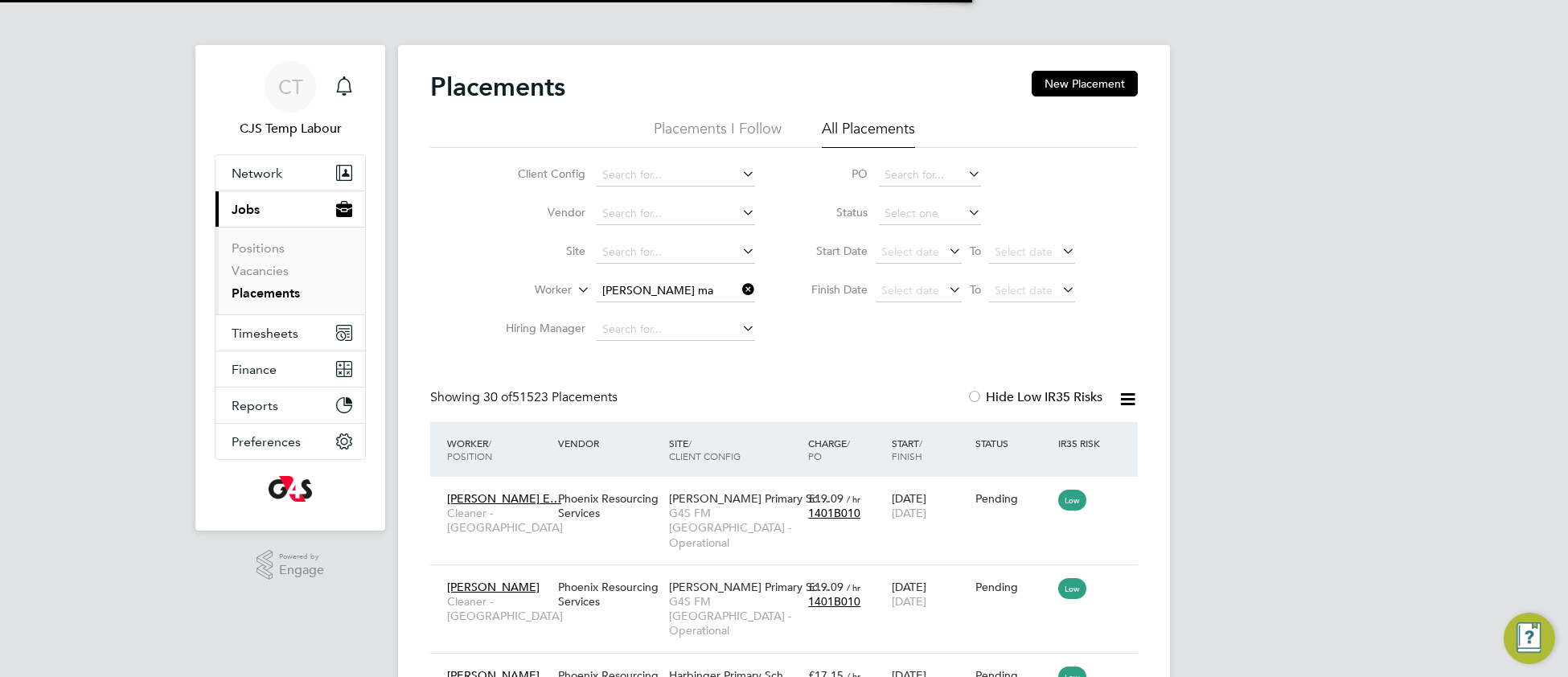
click at [696, 334] on li "Hollie M arriott" at bounding box center [676, 334] width 160 height 22
type input "Hollie Marriott"
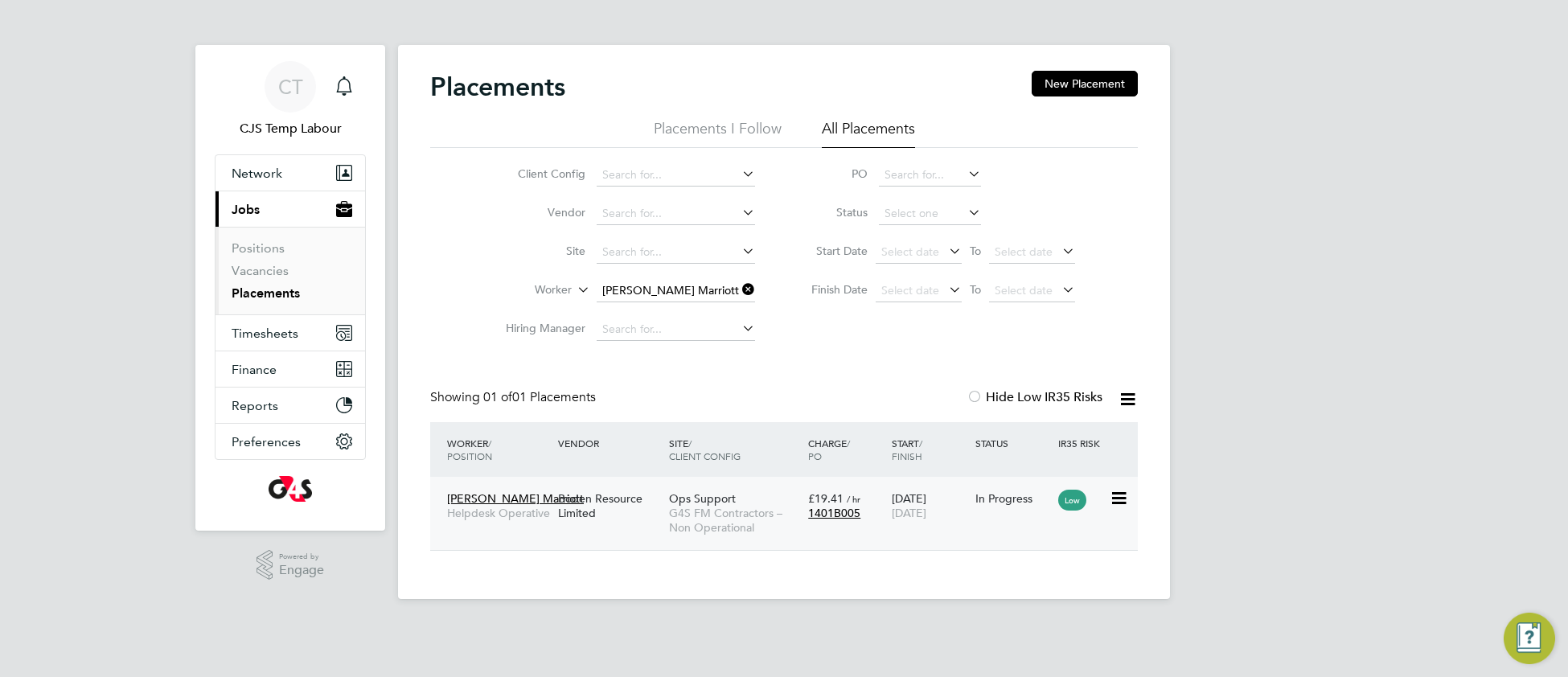
click at [743, 511] on span "G4S FM Contractors – Non Operational" at bounding box center [735, 521] width 131 height 29
click at [739, 289] on icon at bounding box center [739, 289] width 0 height 22
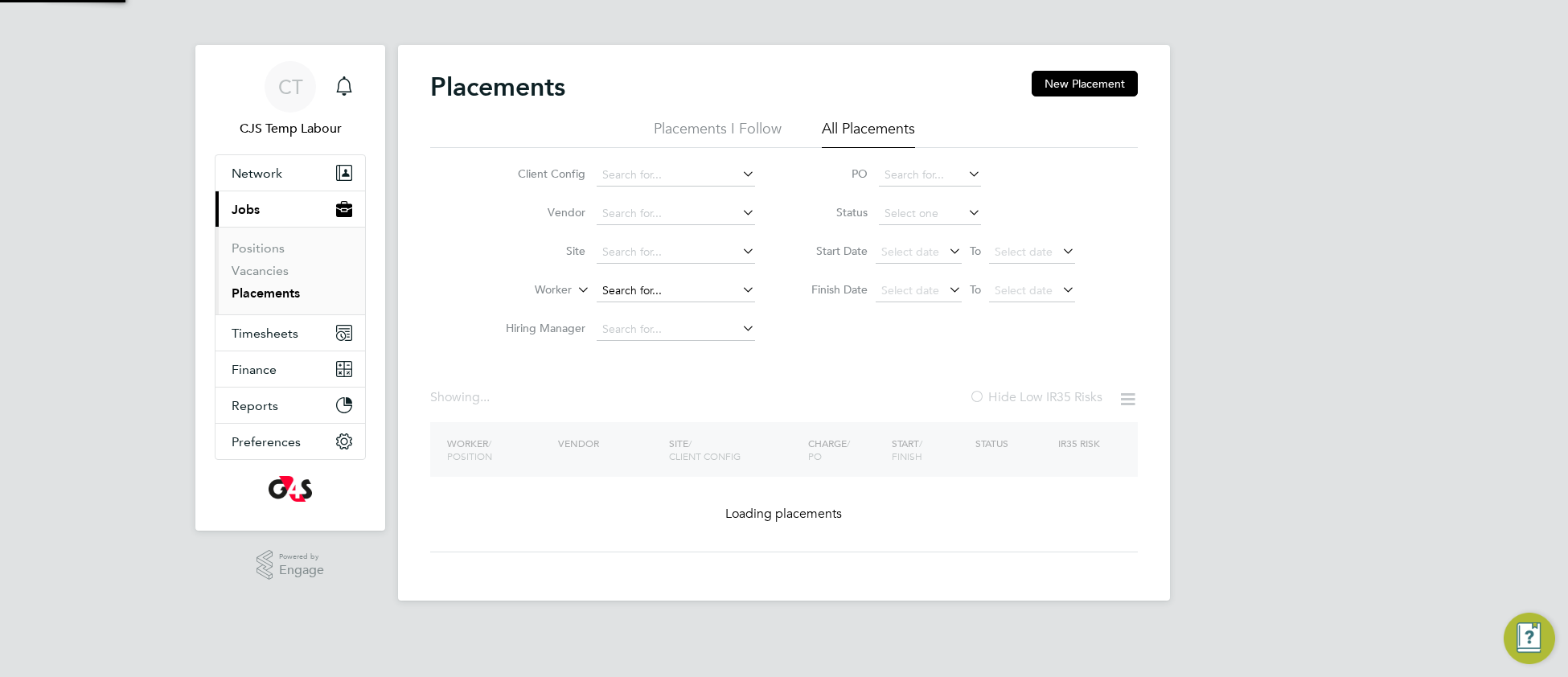
click at [690, 290] on input at bounding box center [676, 290] width 158 height 22
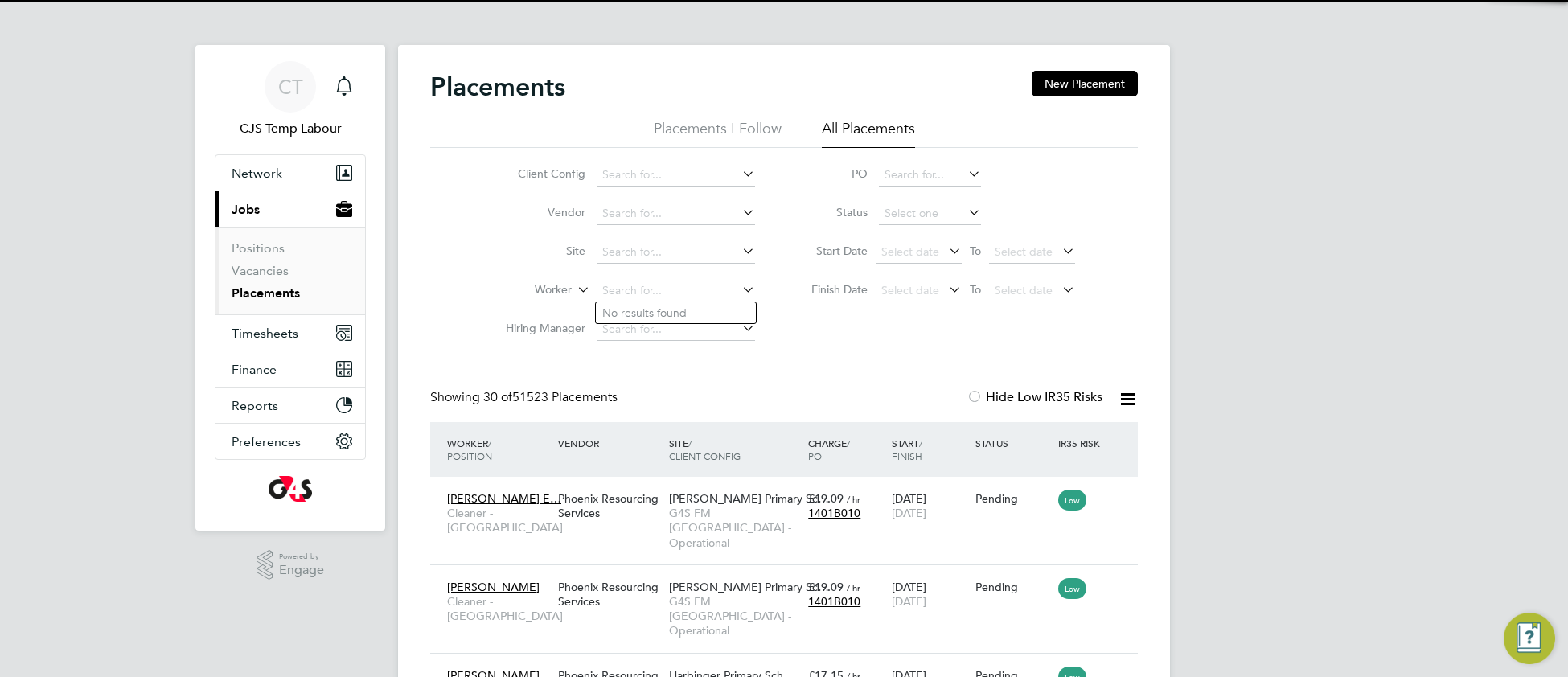
scroll to position [60, 138]
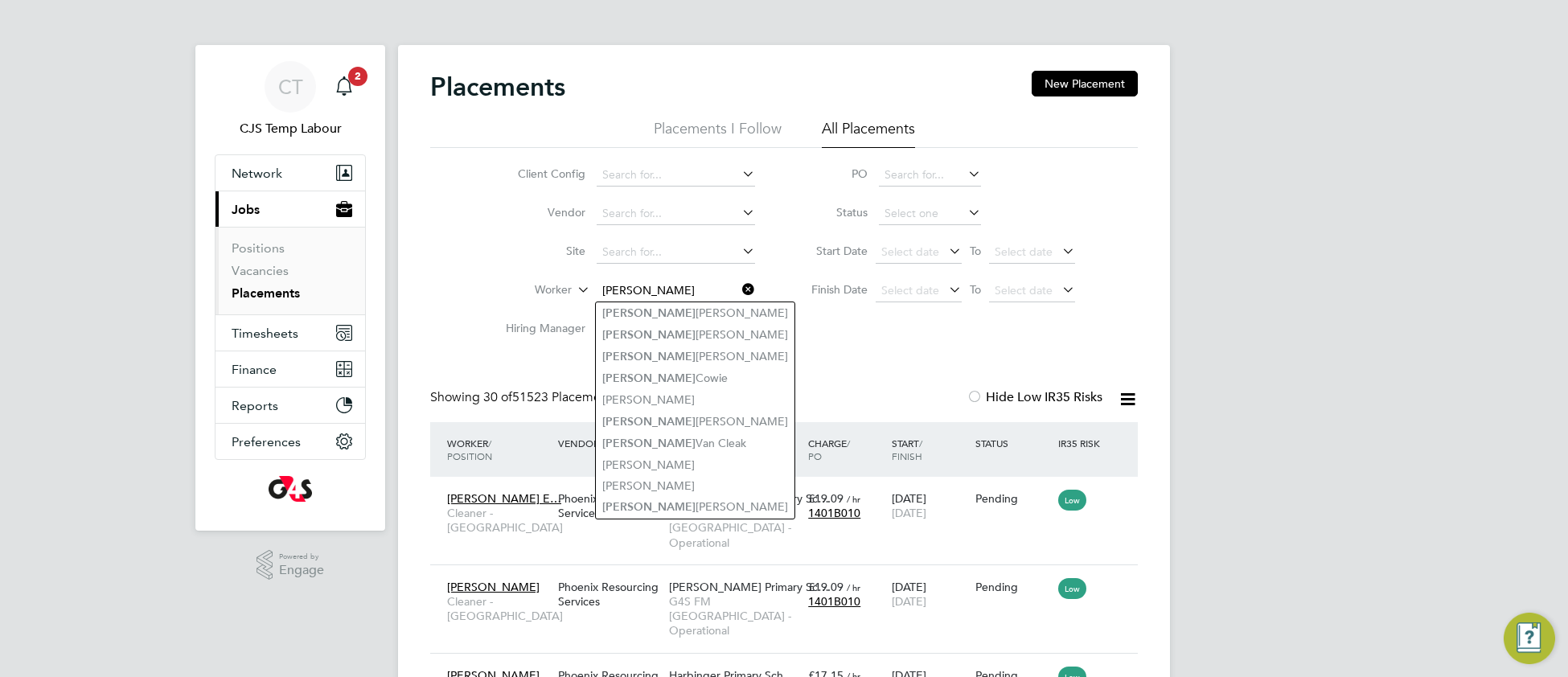
type input "billy"
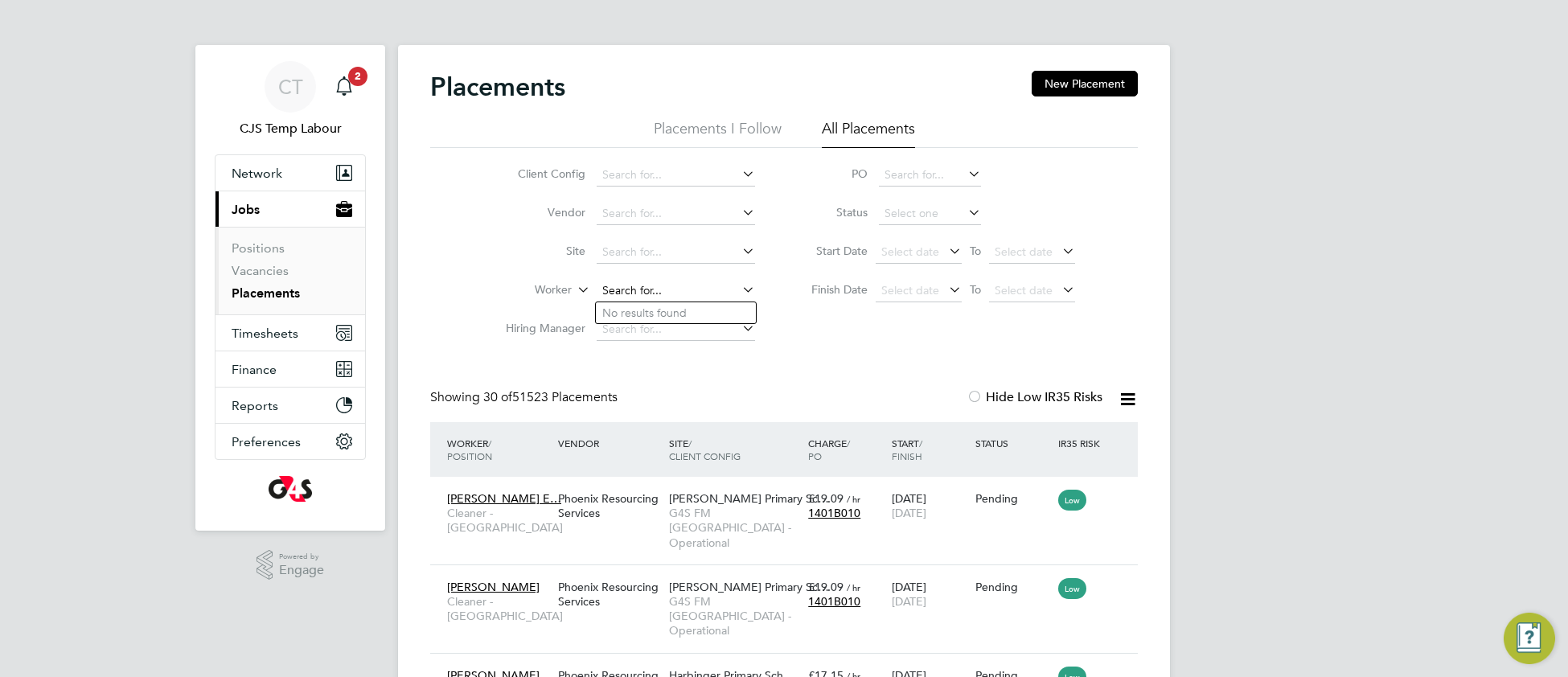
click at [625, 286] on input at bounding box center [676, 290] width 158 height 22
click at [663, 316] on li "Billy Green" at bounding box center [676, 313] width 160 height 22
type input "[PERSON_NAME]"
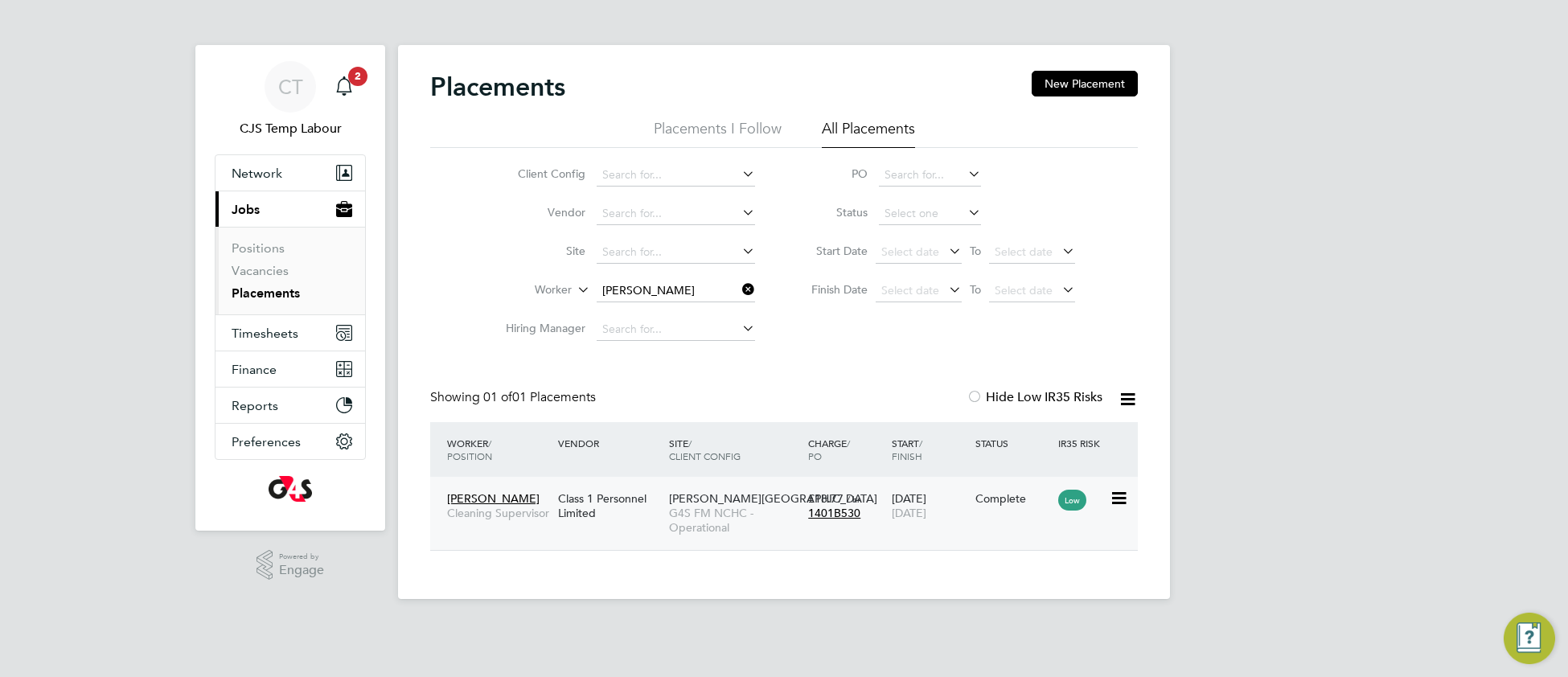
click at [723, 507] on span "G4S FM NCHC - Operational" at bounding box center [735, 521] width 131 height 29
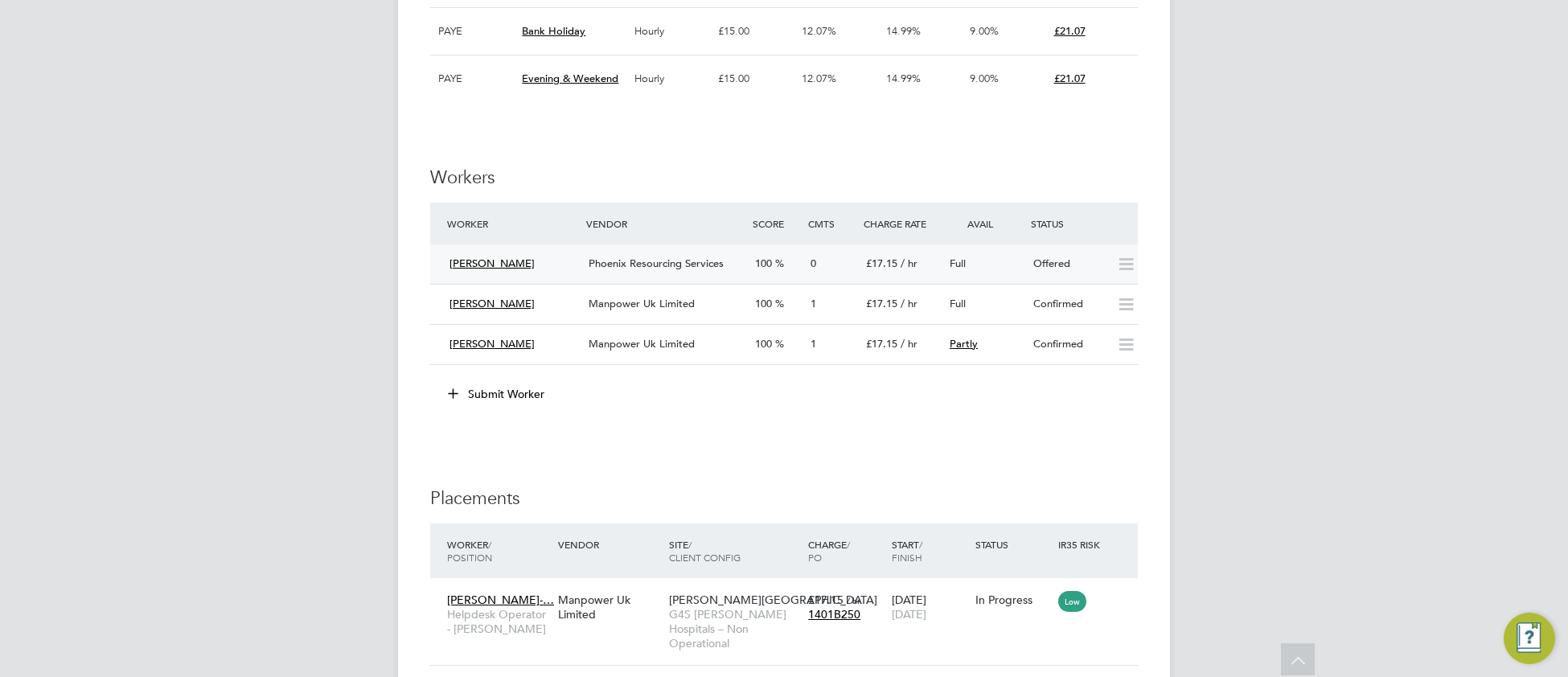
click at [664, 271] on span "Phoenix Resourcing Services" at bounding box center [656, 263] width 135 height 13
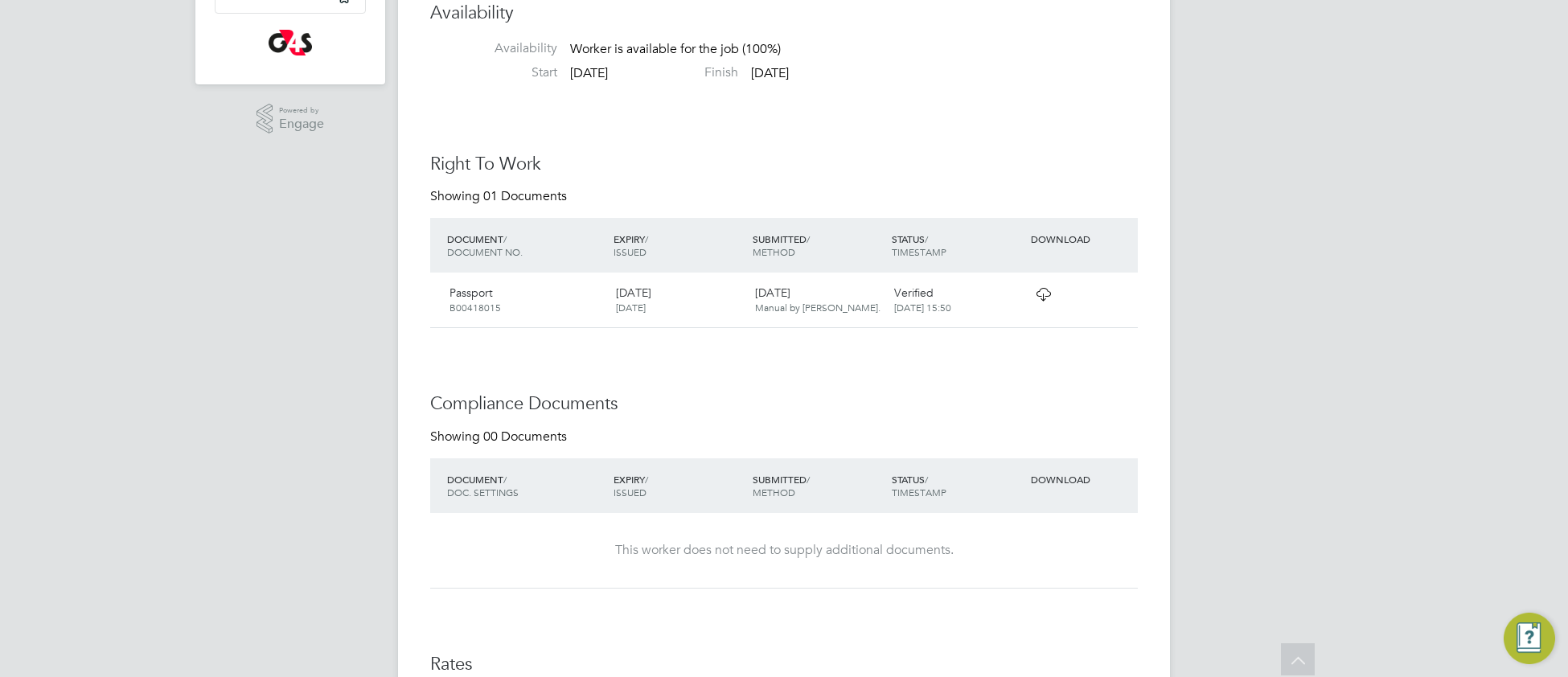
click at [1042, 298] on icon at bounding box center [1043, 294] width 20 height 13
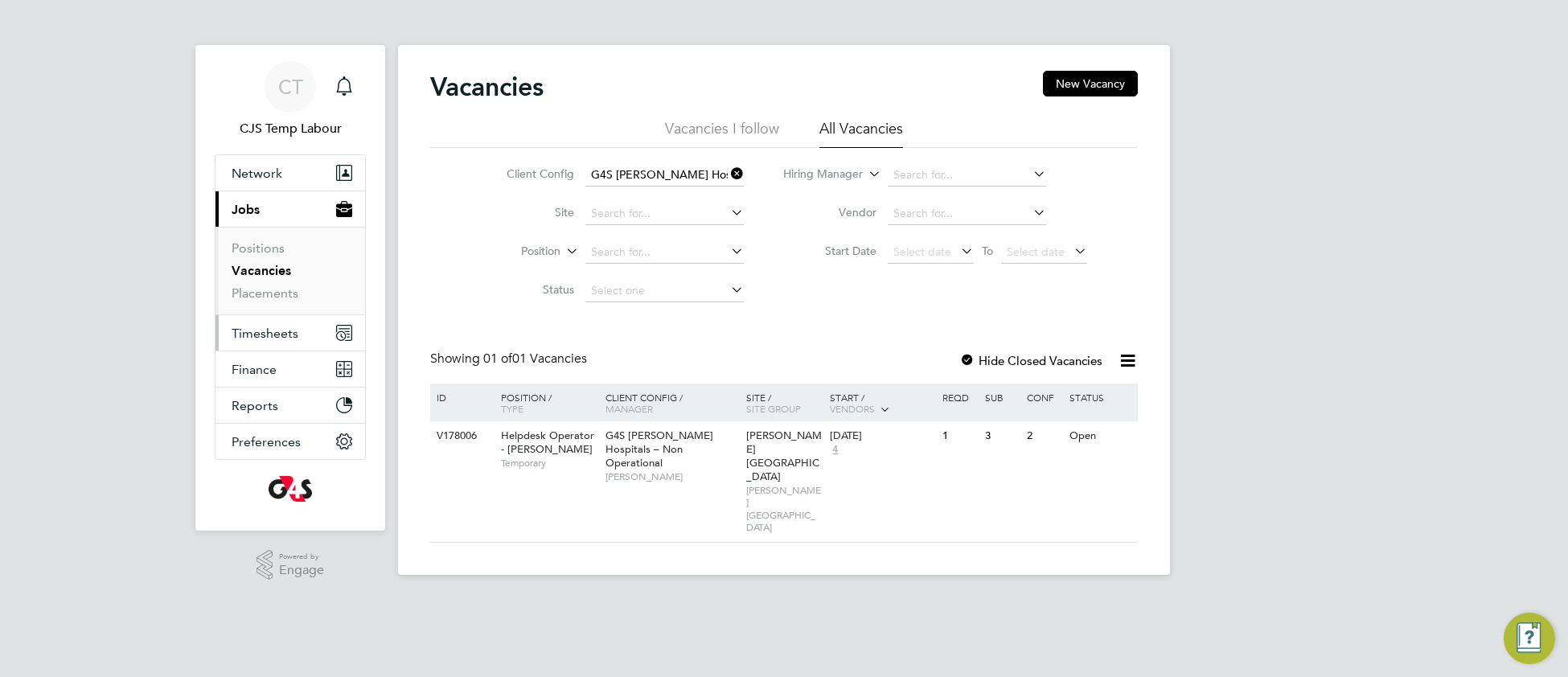
click at [246, 334] on span "Timesheets" at bounding box center [265, 333] width 67 height 15
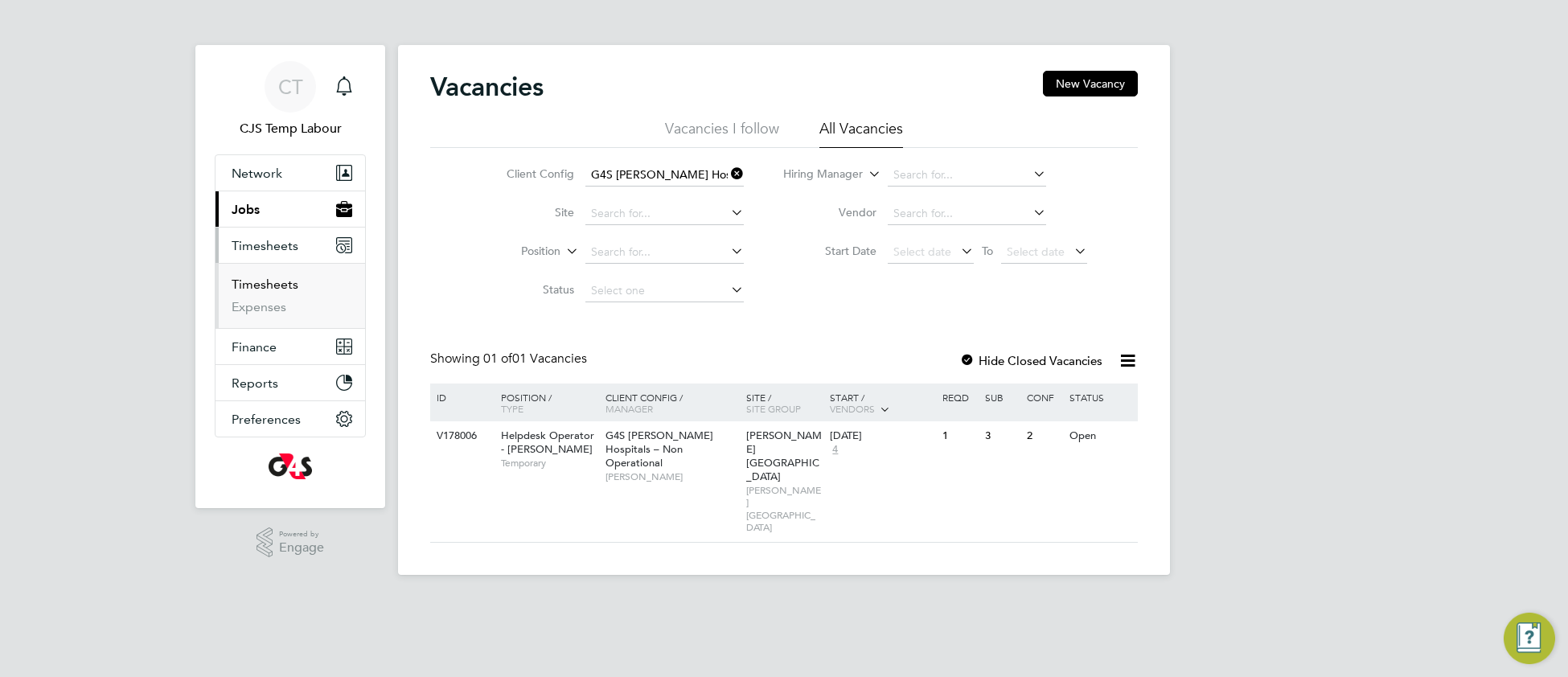
click at [278, 282] on link "Timesheets" at bounding box center [265, 284] width 67 height 15
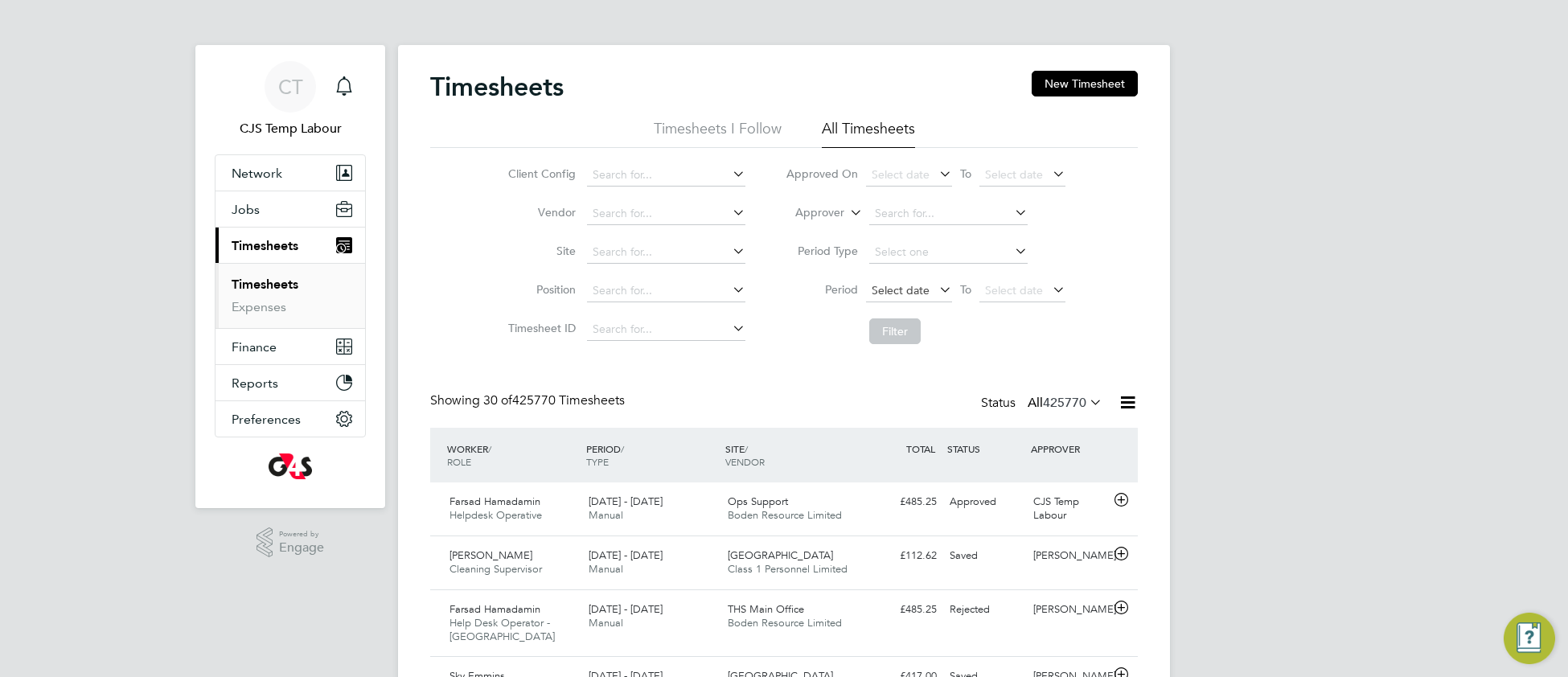
drag, startPoint x: 872, startPoint y: 287, endPoint x: 880, endPoint y: 293, distance: 10.0
click at [874, 287] on span "Select date" at bounding box center [901, 290] width 58 height 14
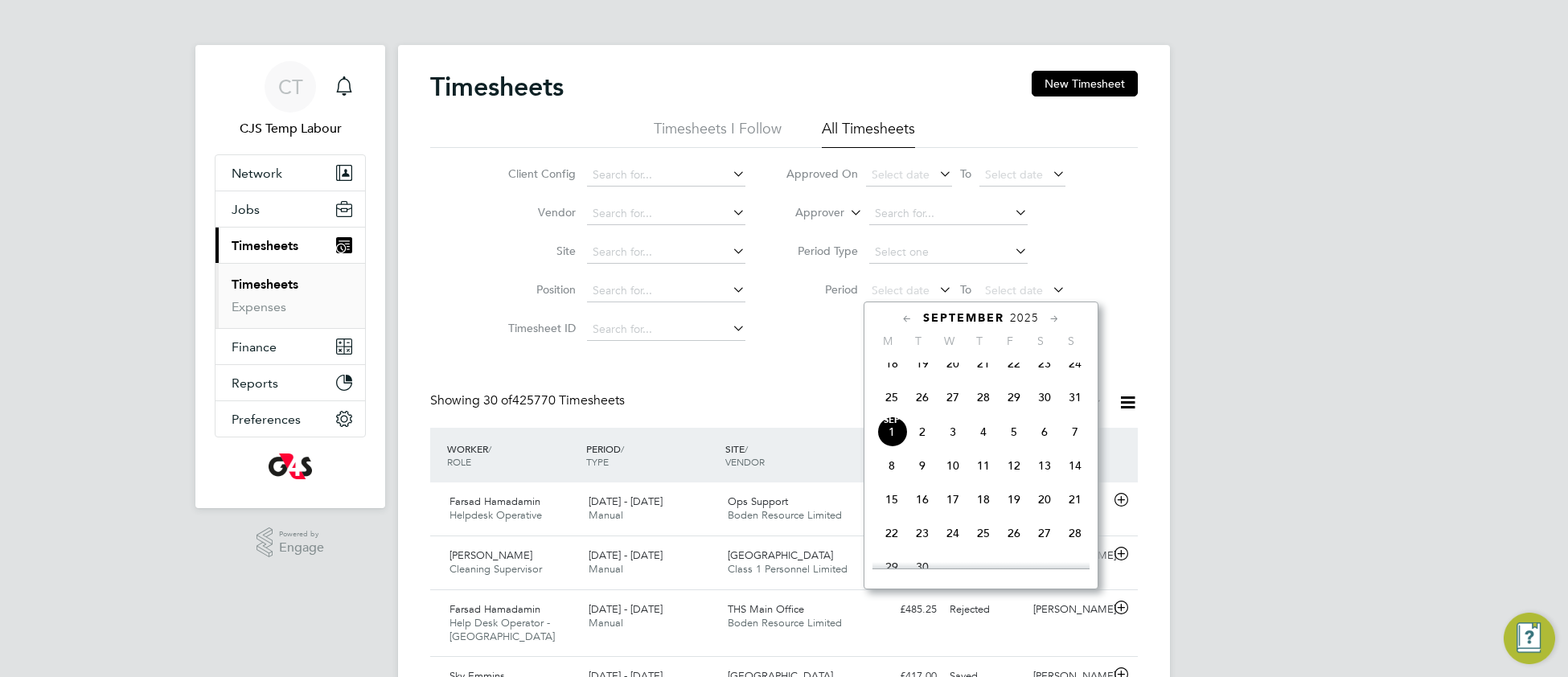
drag, startPoint x: 891, startPoint y: 404, endPoint x: 943, endPoint y: 370, distance: 62.1
click at [893, 404] on span "25" at bounding box center [892, 397] width 31 height 31
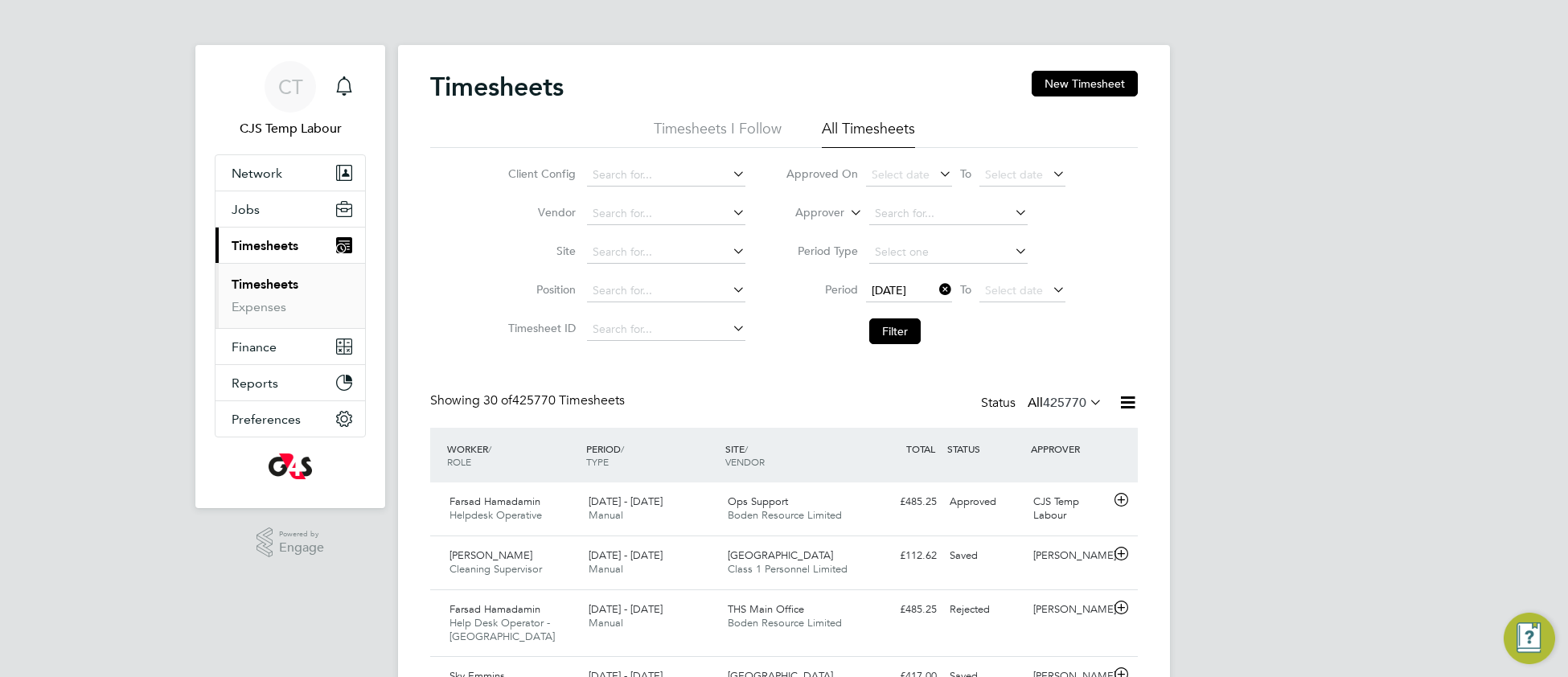
drag, startPoint x: 989, startPoint y: 286, endPoint x: 1027, endPoint y: 314, distance: 47.2
click at [989, 286] on span "Select date" at bounding box center [1014, 290] width 58 height 14
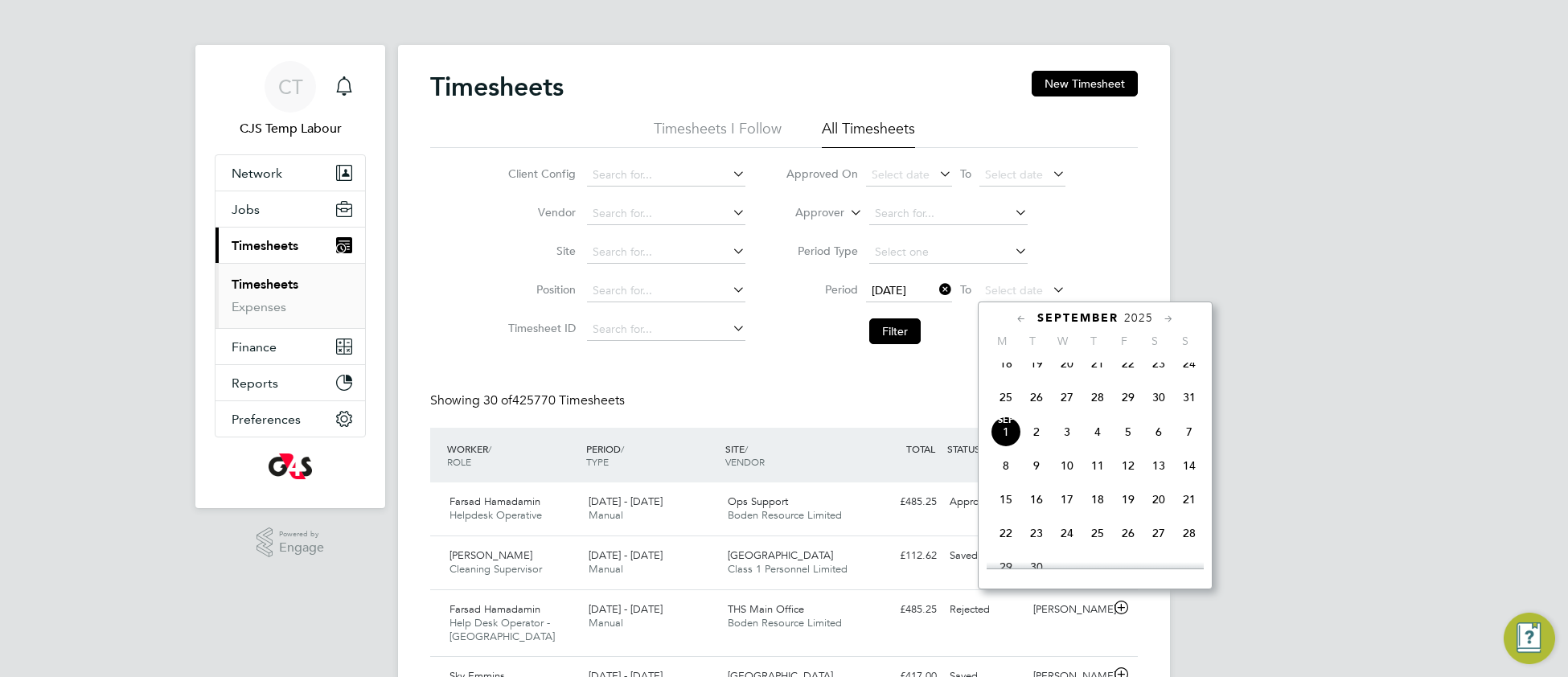
drag, startPoint x: 1186, startPoint y: 414, endPoint x: 1082, endPoint y: 401, distance: 104.8
click at [1184, 413] on span "31" at bounding box center [1189, 397] width 31 height 31
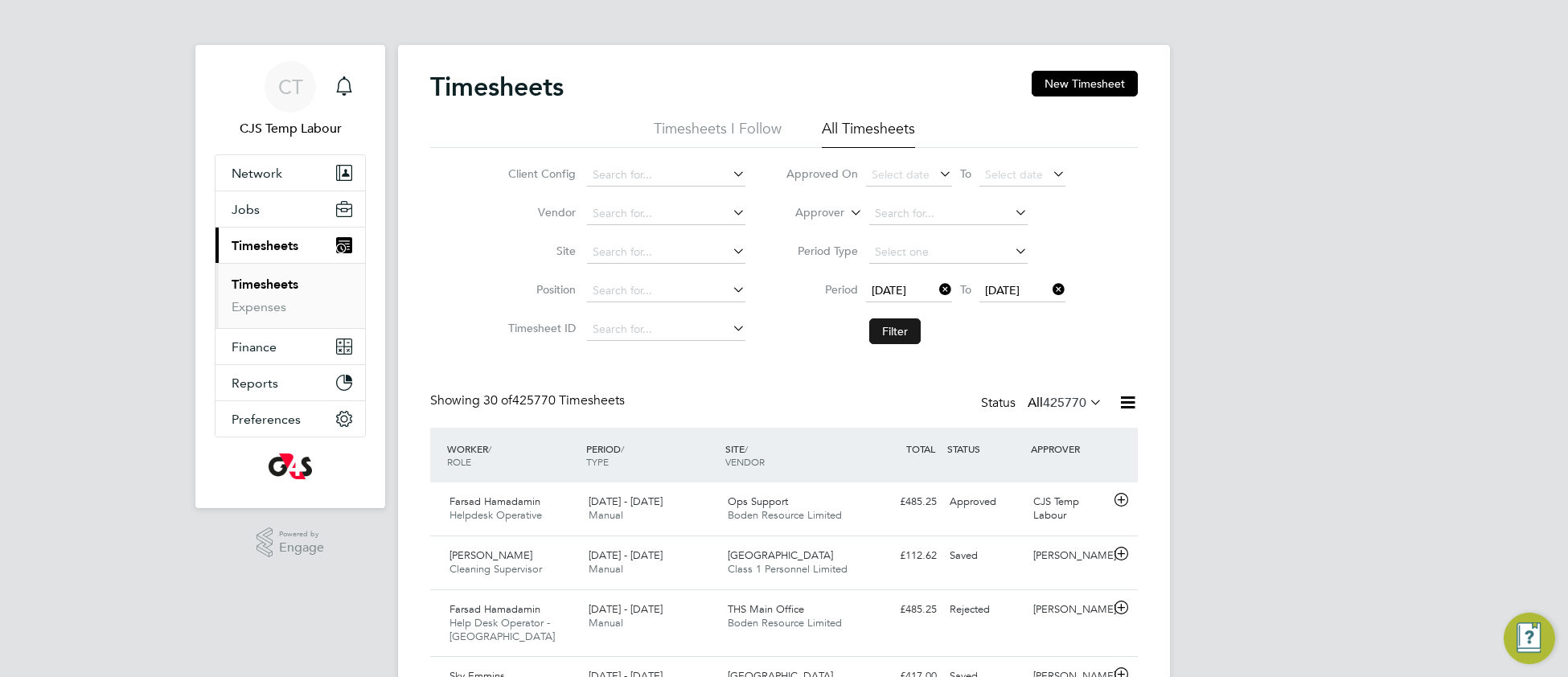
click at [888, 337] on button "Filter" at bounding box center [895, 331] width 51 height 26
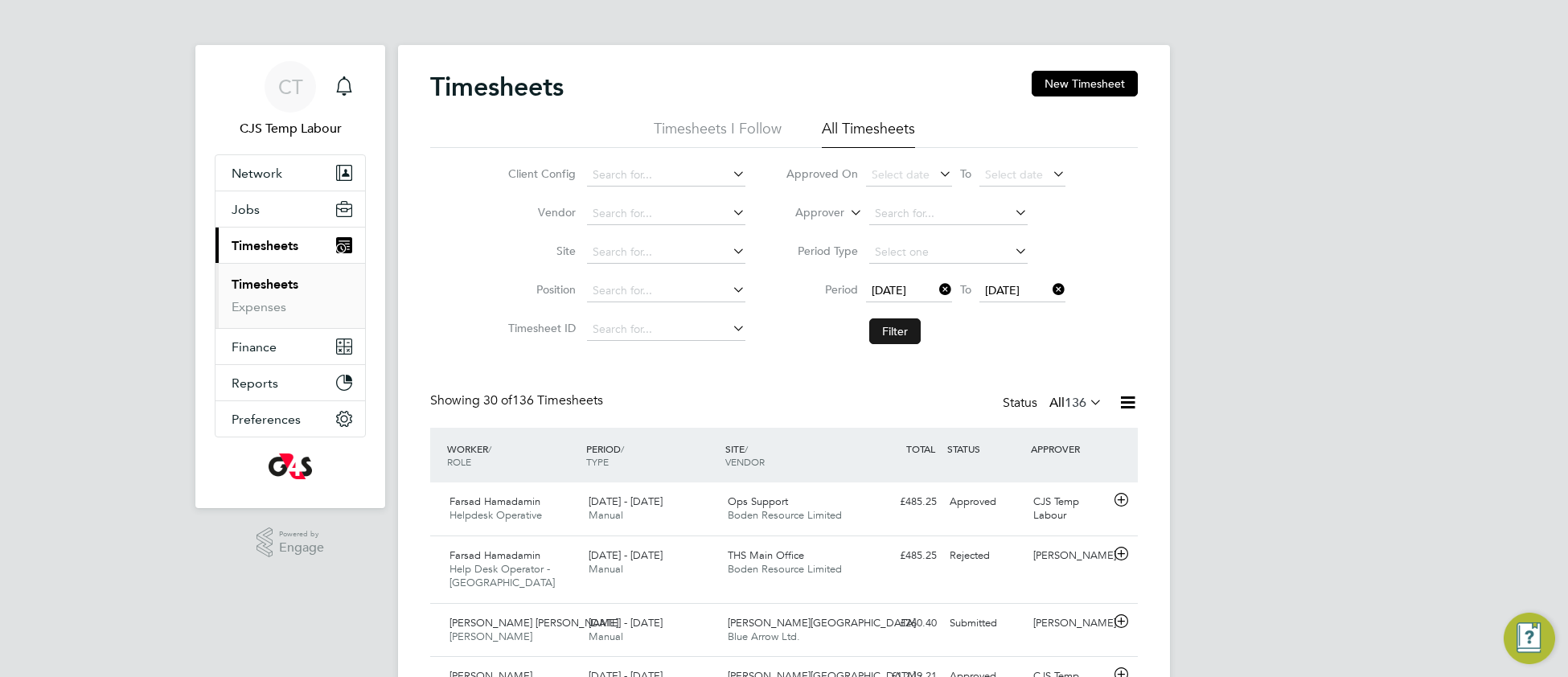
click at [897, 335] on button "Filter" at bounding box center [895, 331] width 51 height 26
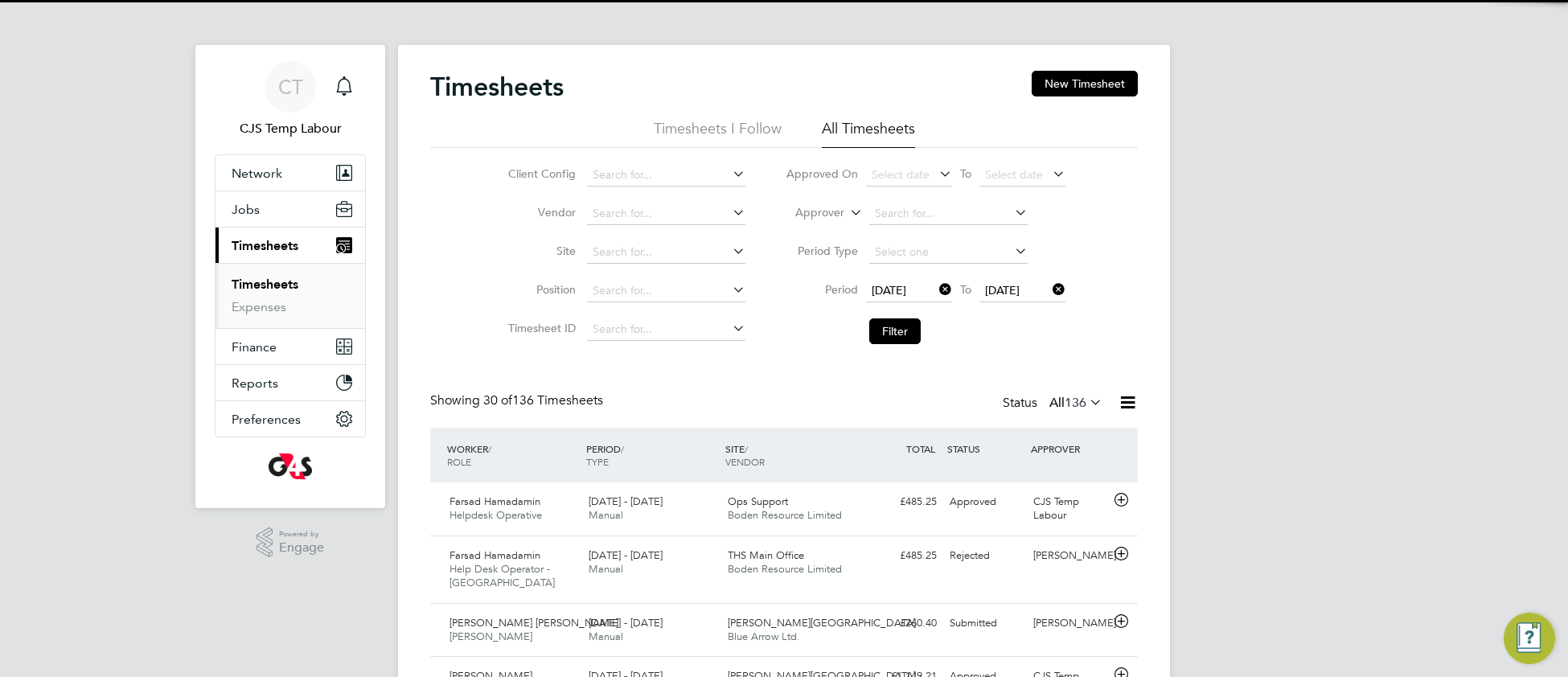
scroll to position [40, 138]
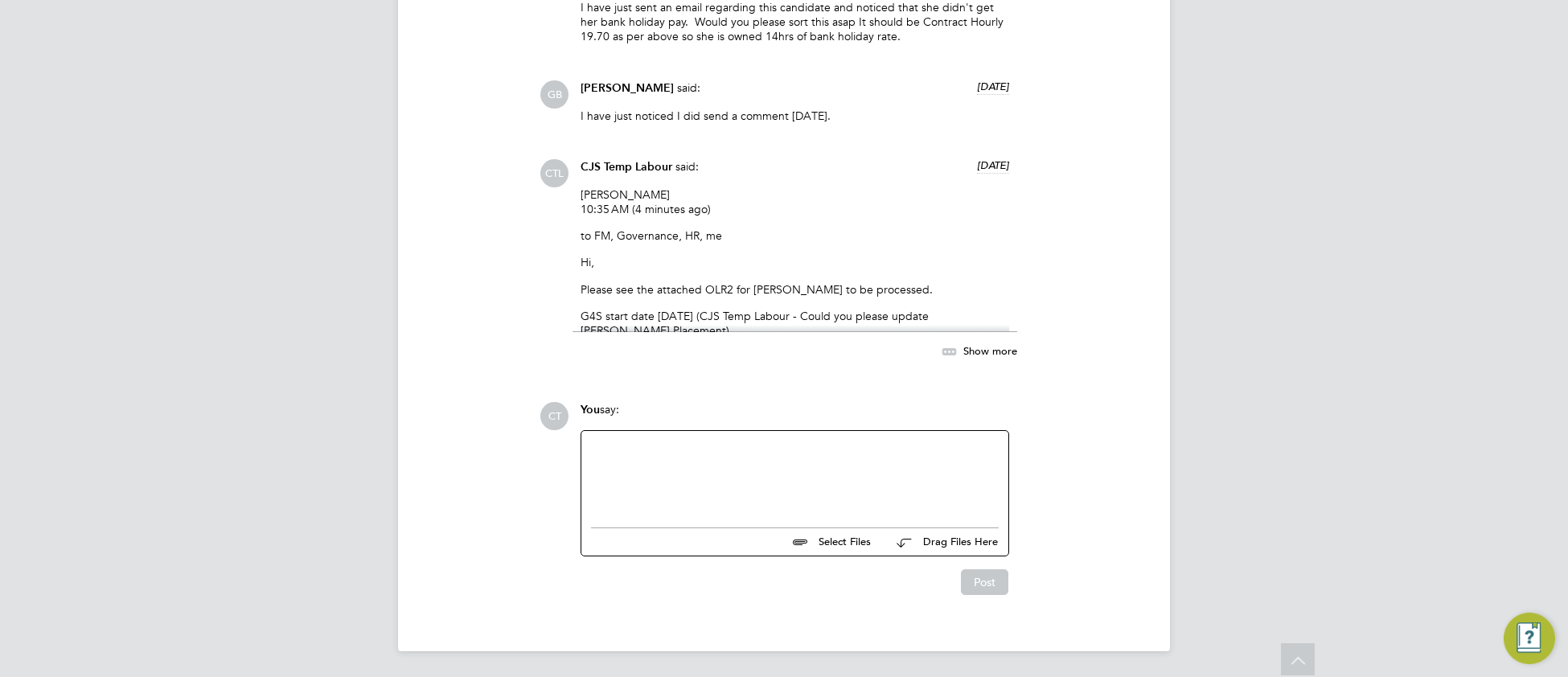
click at [950, 354] on icon at bounding box center [949, 352] width 20 height 20
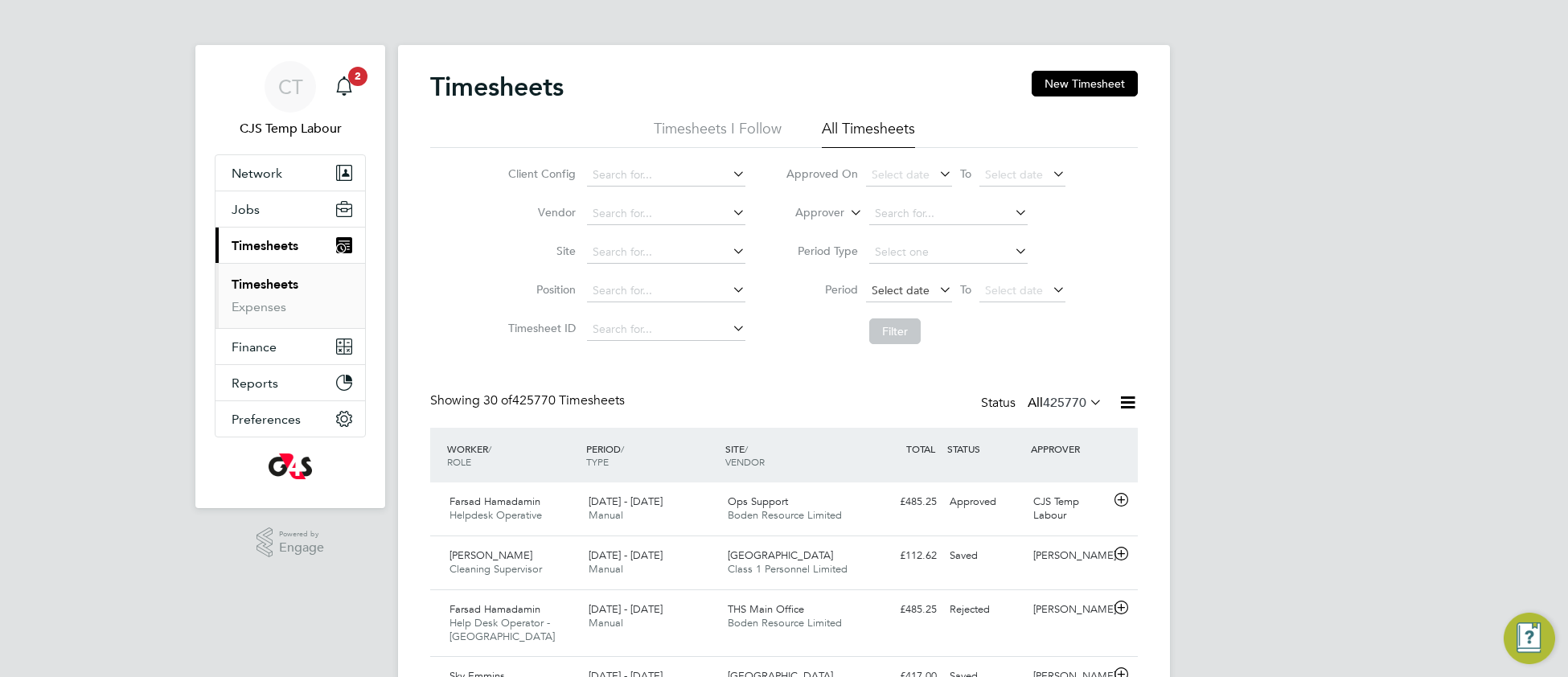
click at [895, 290] on span "Select date" at bounding box center [901, 290] width 58 height 14
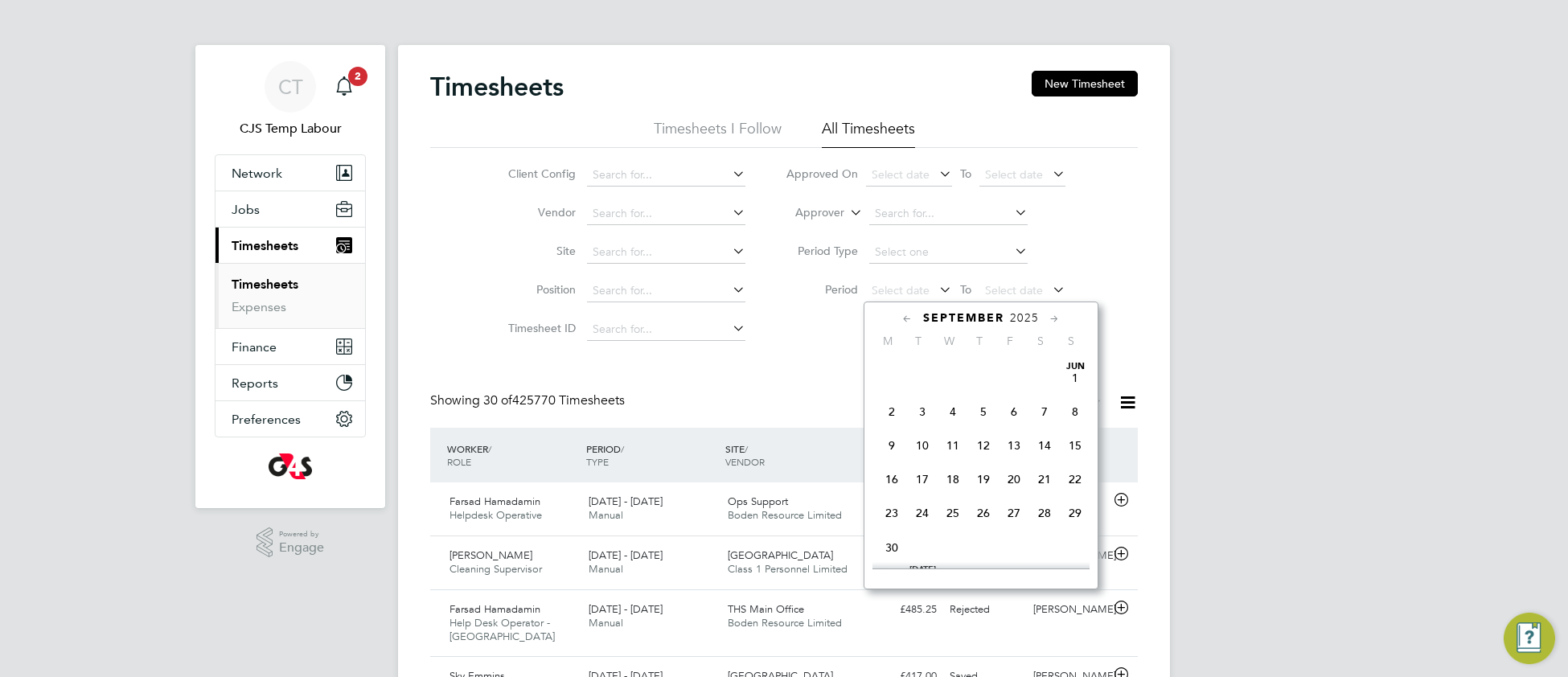
scroll to position [489, 0]
click at [894, 409] on span "25" at bounding box center [892, 397] width 31 height 31
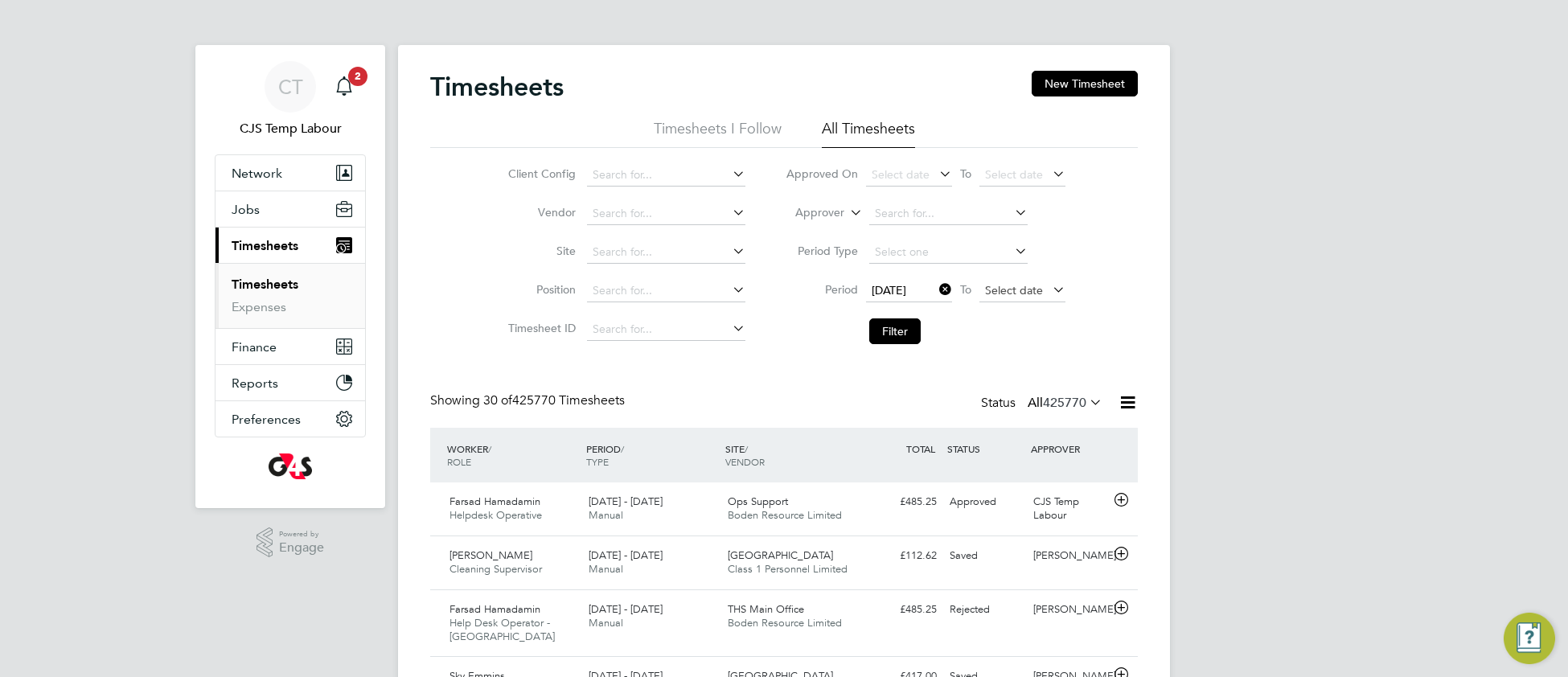
drag, startPoint x: 994, startPoint y: 291, endPoint x: 1004, endPoint y: 302, distance: 14.9
click at [995, 291] on span "Select date" at bounding box center [1014, 290] width 58 height 14
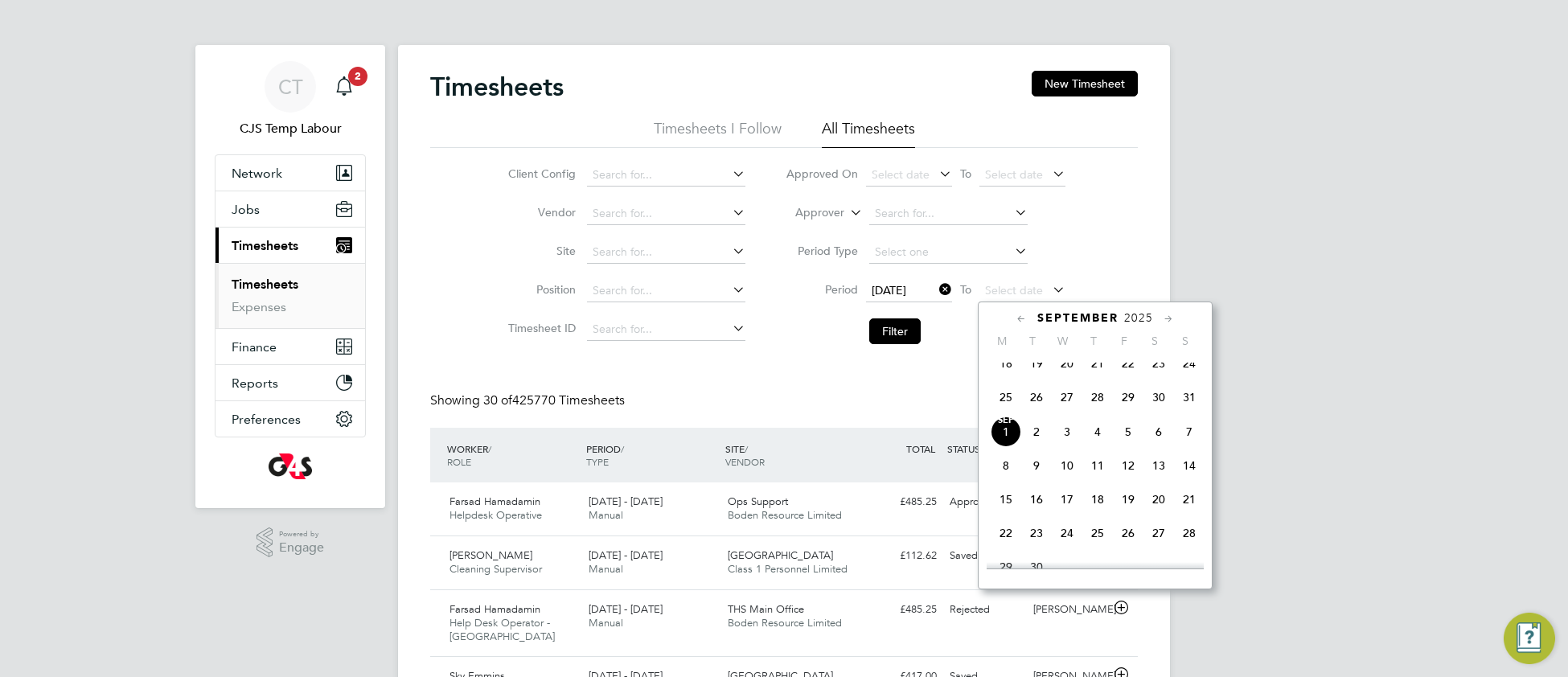
drag, startPoint x: 1186, startPoint y: 414, endPoint x: 1146, endPoint y: 405, distance: 41.0
click at [1176, 412] on span "31" at bounding box center [1189, 397] width 31 height 31
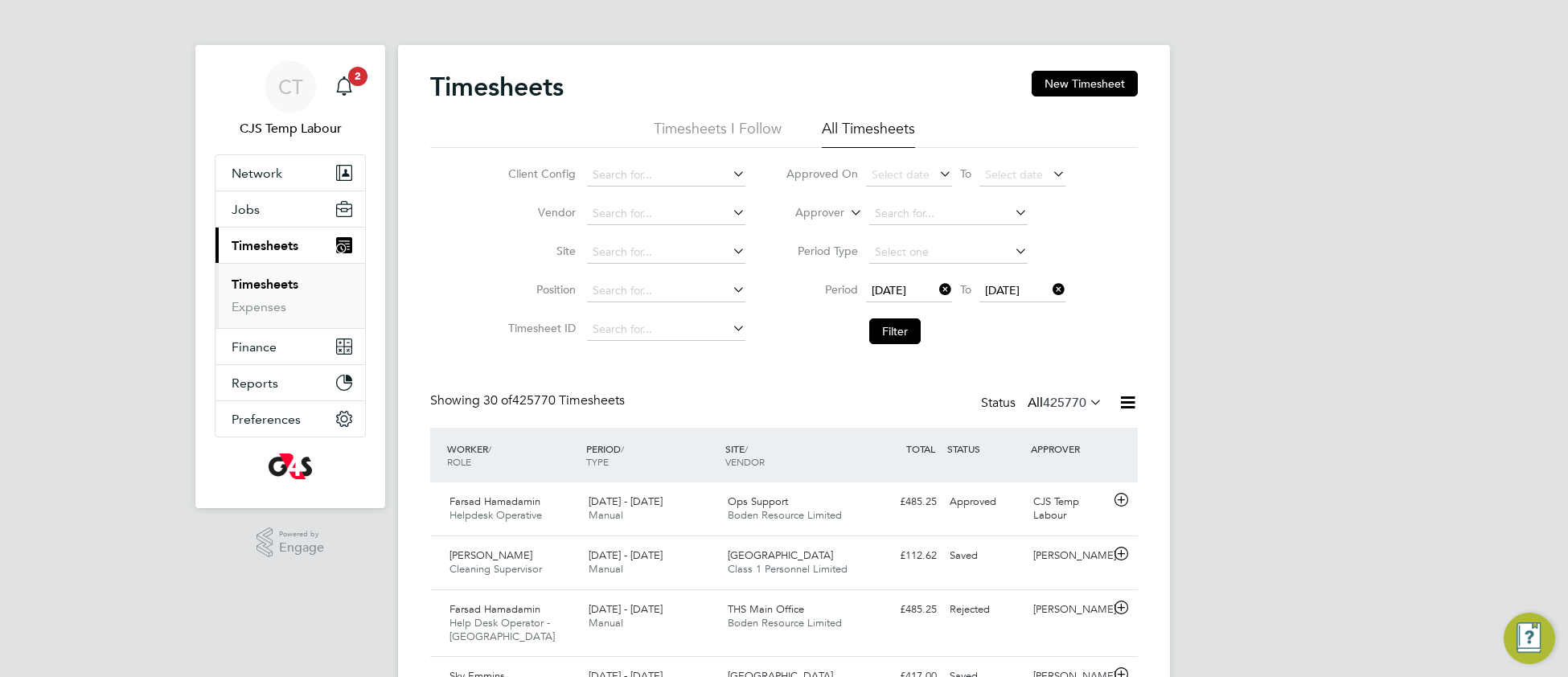
click at [908, 325] on button "Filter" at bounding box center [895, 331] width 51 height 26
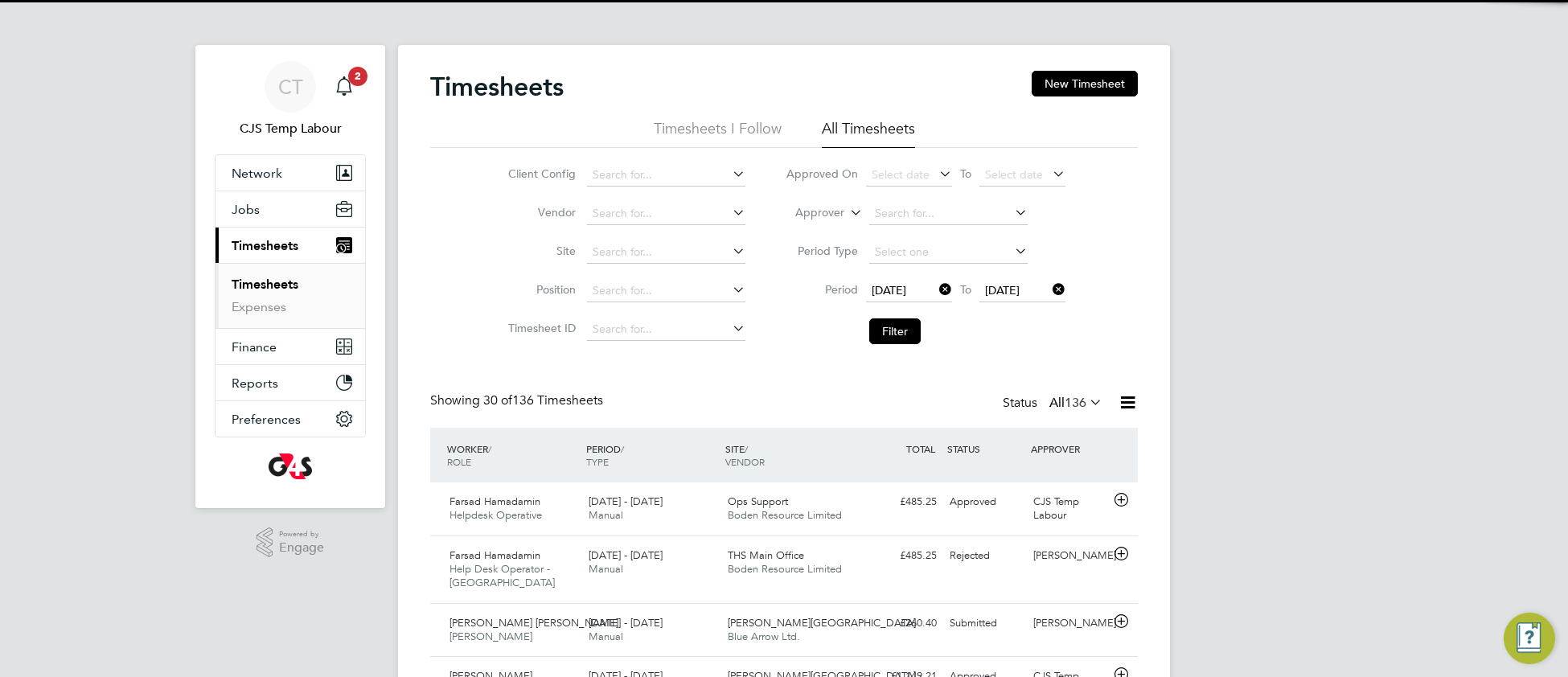
scroll to position [40, 138]
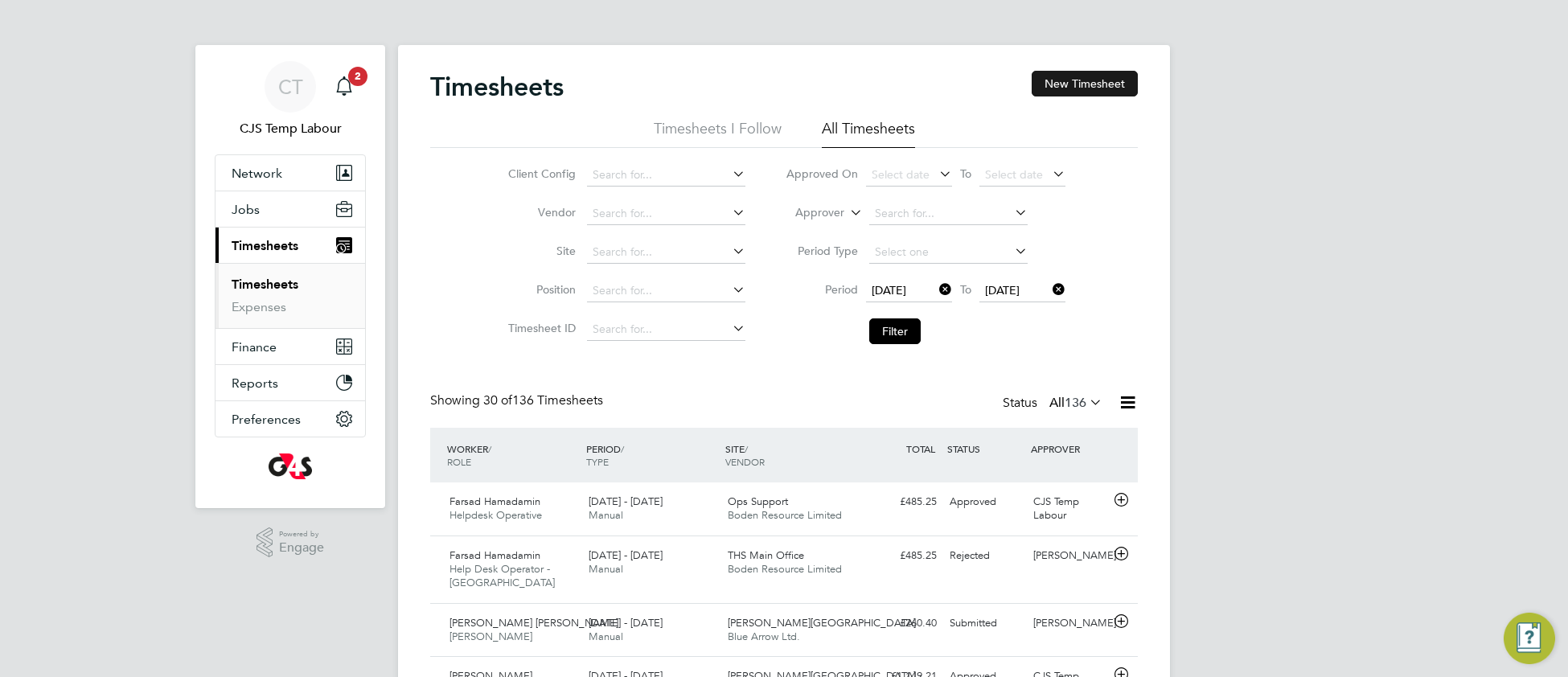
click at [1095, 88] on button "New Timesheet" at bounding box center [1085, 84] width 106 height 26
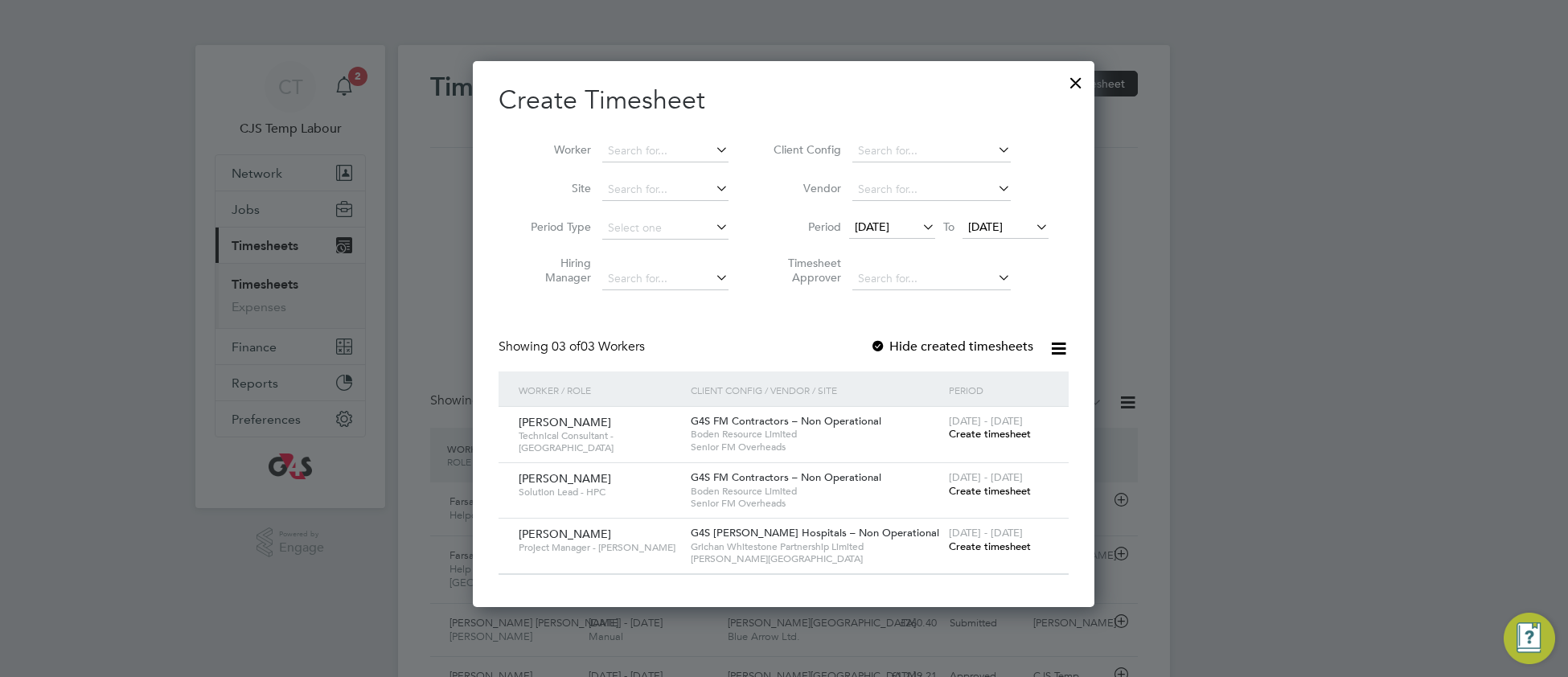
click at [1002, 230] on span "25 Aug 2025" at bounding box center [985, 227] width 34 height 14
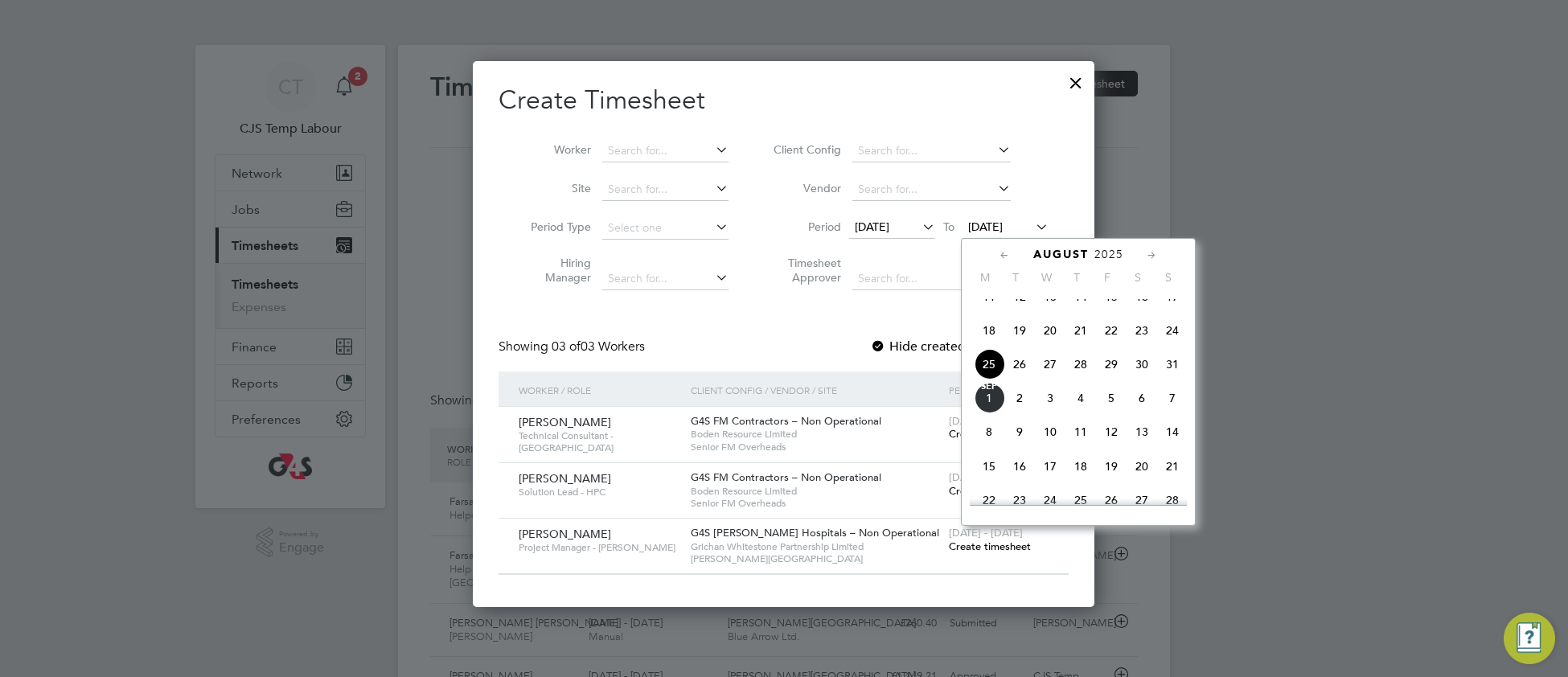
click at [1172, 379] on span "31" at bounding box center [1172, 364] width 31 height 31
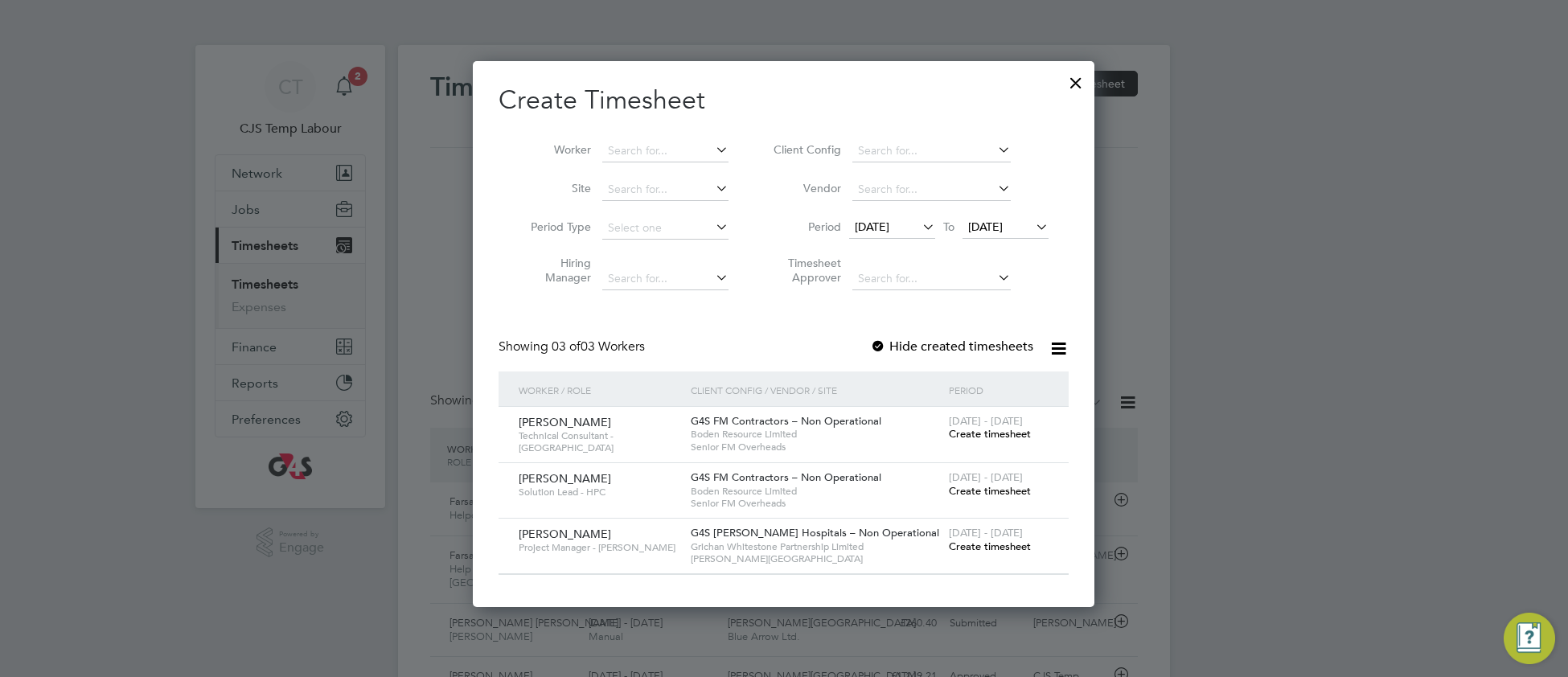
click at [1075, 84] on div at bounding box center [1076, 79] width 29 height 29
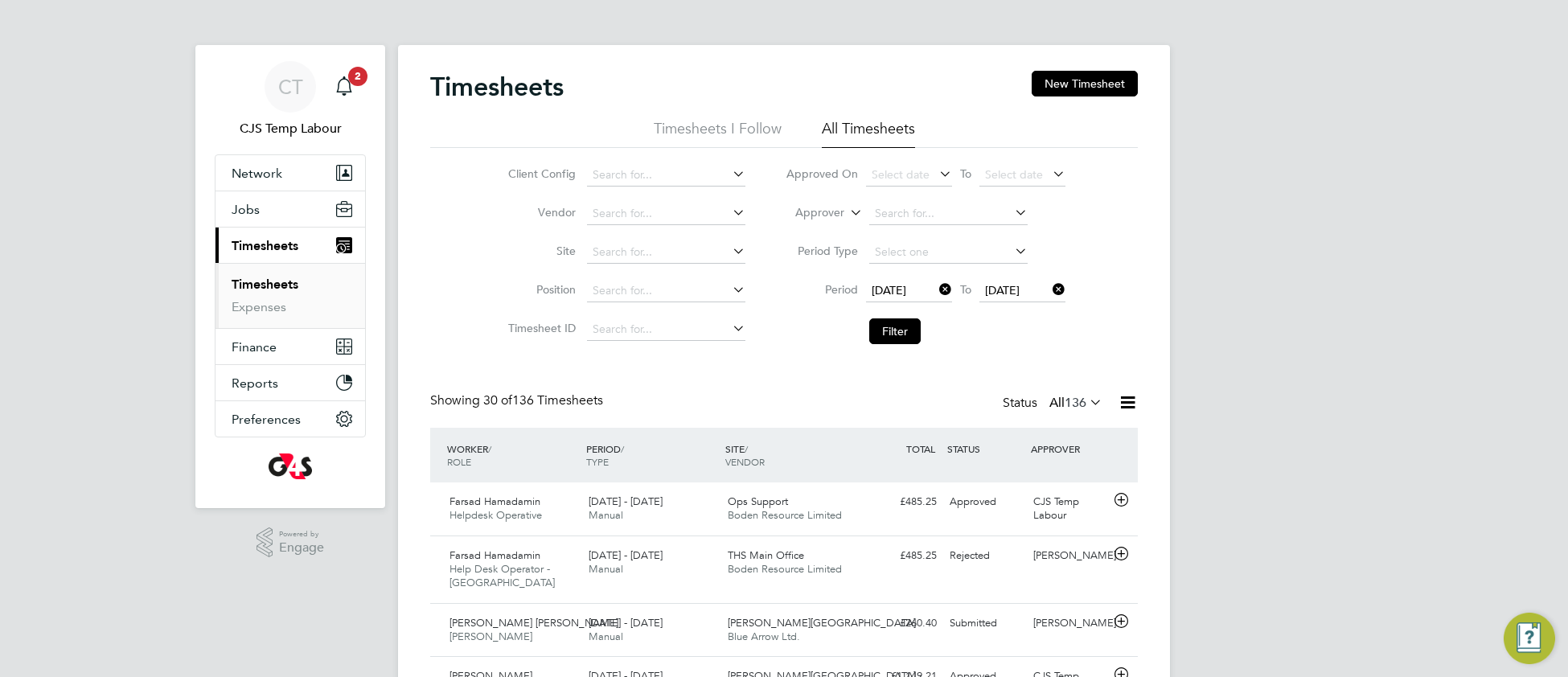
click at [1086, 401] on icon at bounding box center [1086, 402] width 0 height 22
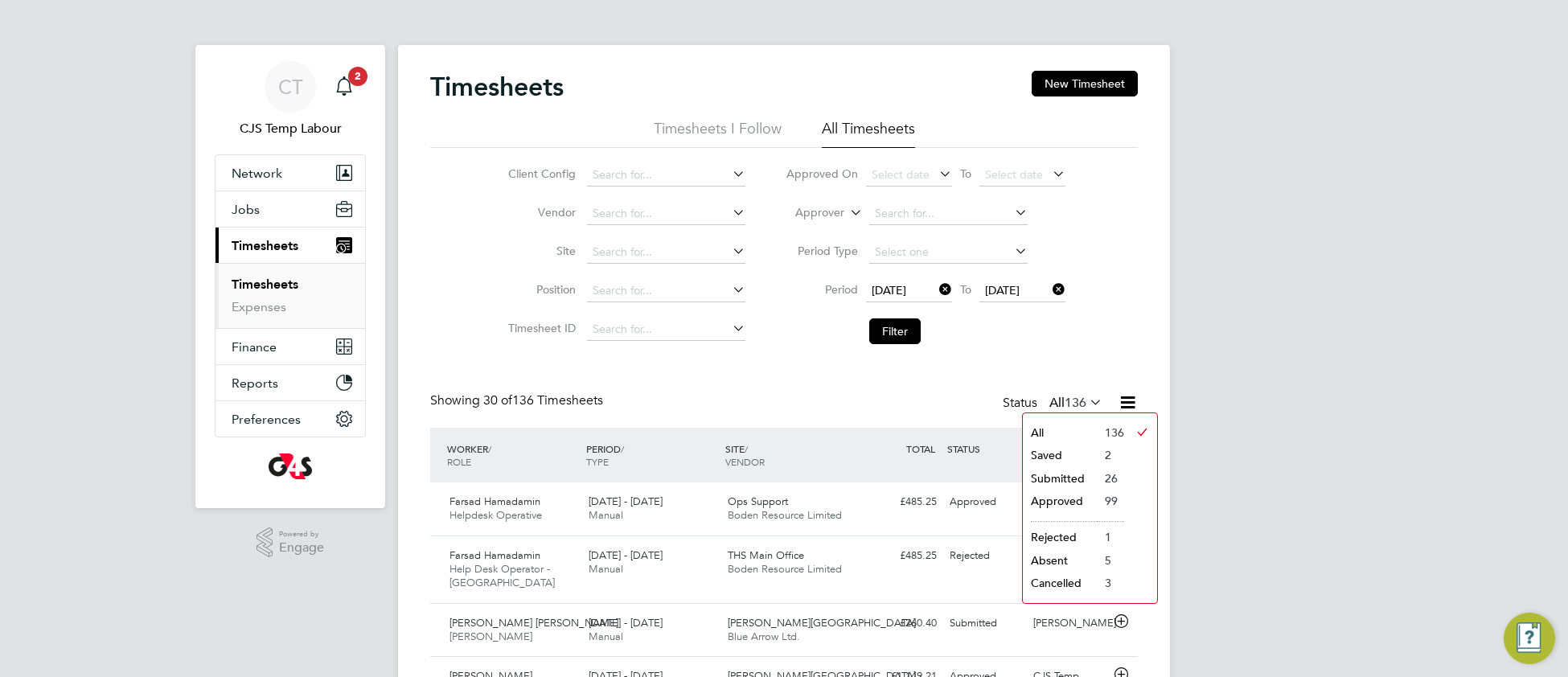
click at [1066, 477] on li "Submitted" at bounding box center [1060, 478] width 74 height 22
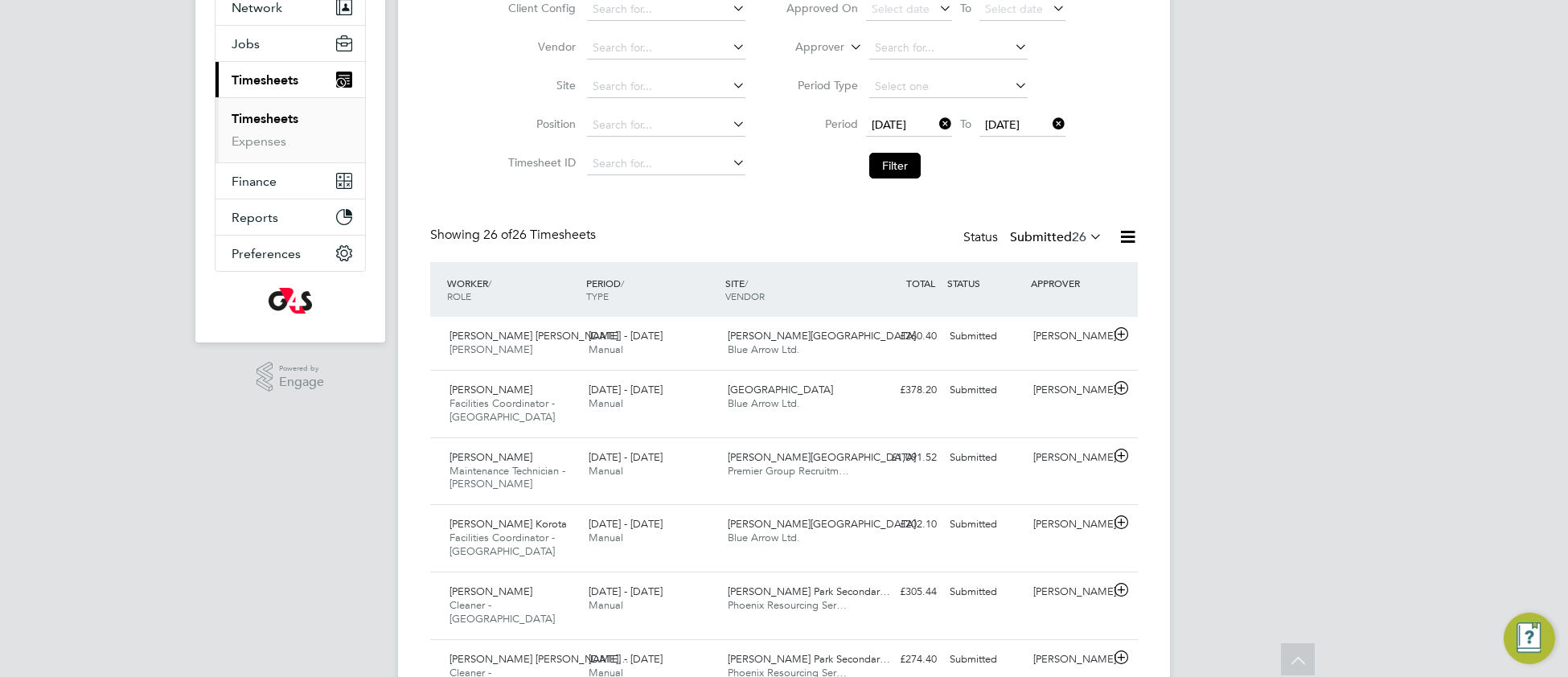
click at [1086, 237] on icon at bounding box center [1086, 236] width 0 height 22
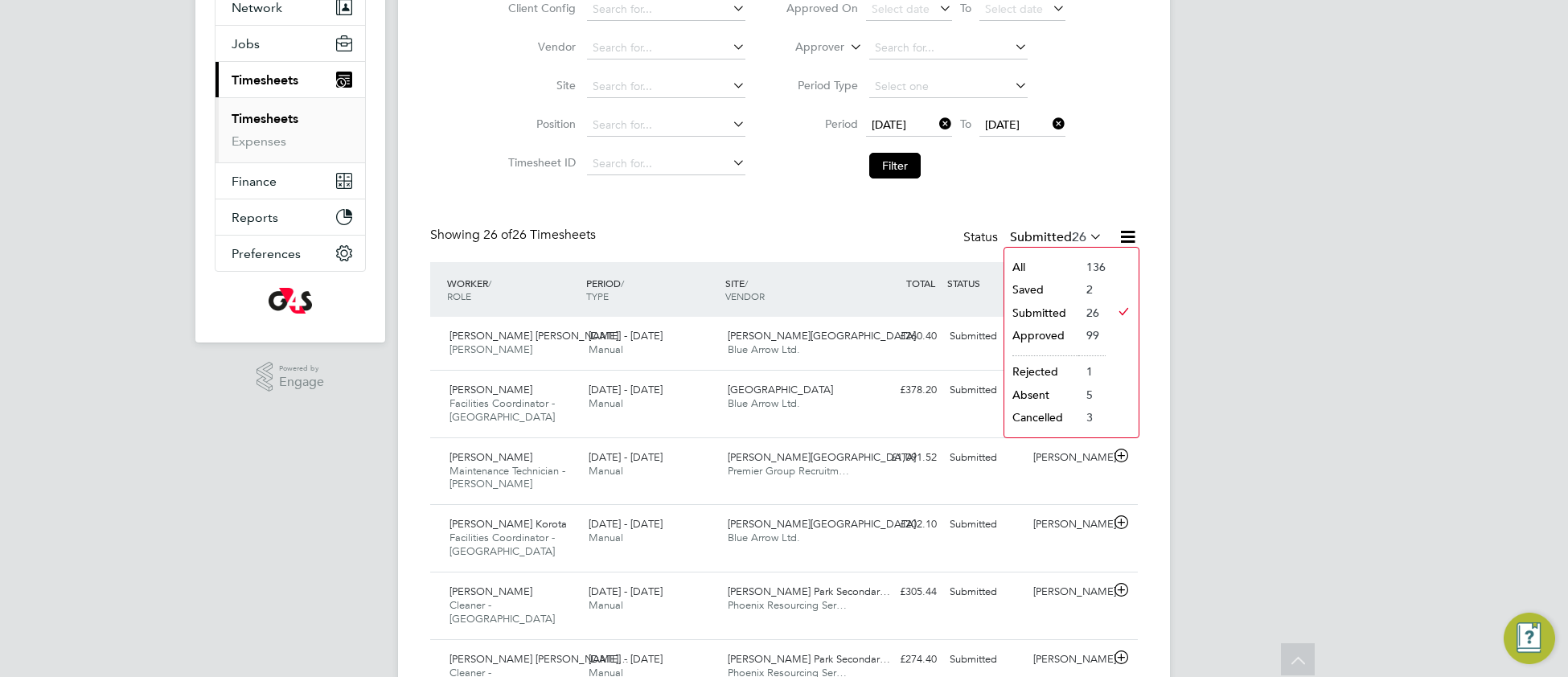
click at [1047, 285] on li "Saved" at bounding box center [1041, 289] width 74 height 22
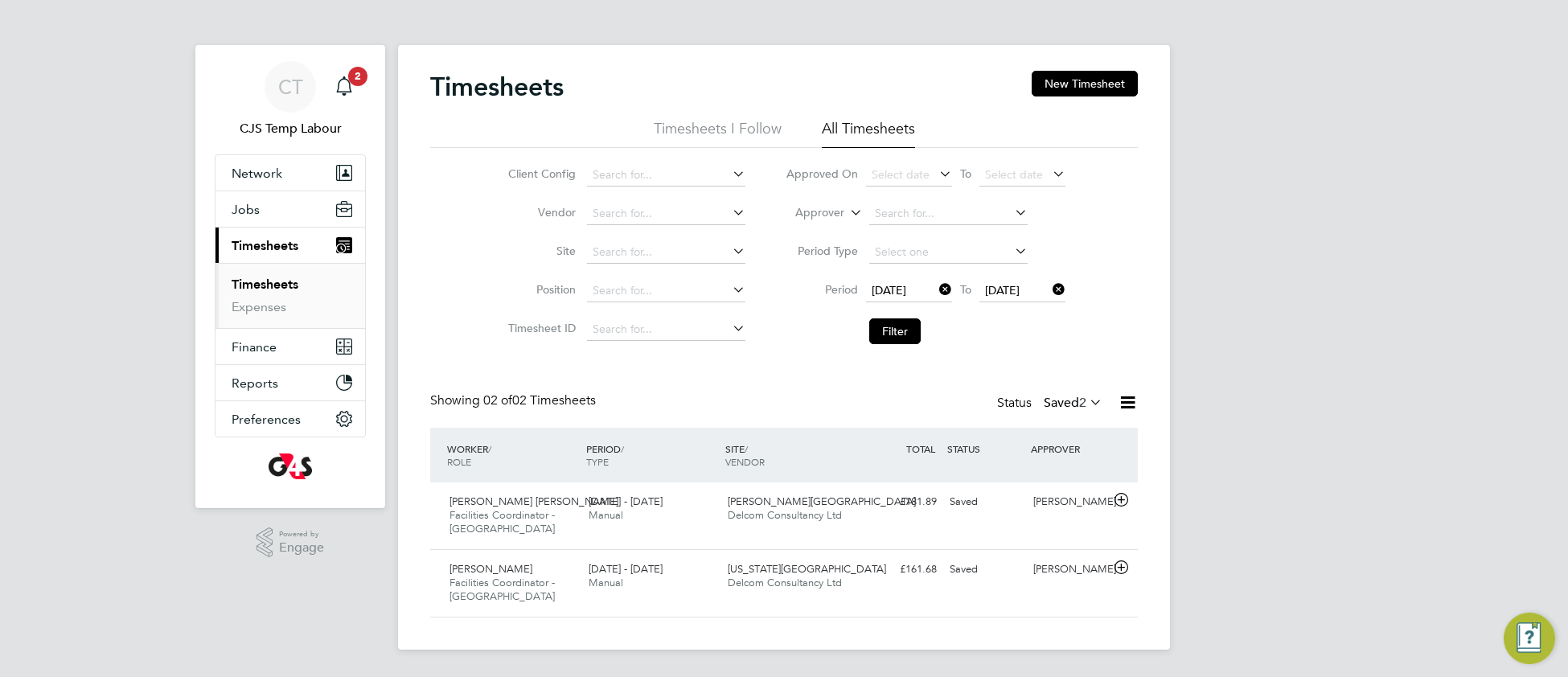
click at [1086, 405] on icon at bounding box center [1086, 402] width 0 height 22
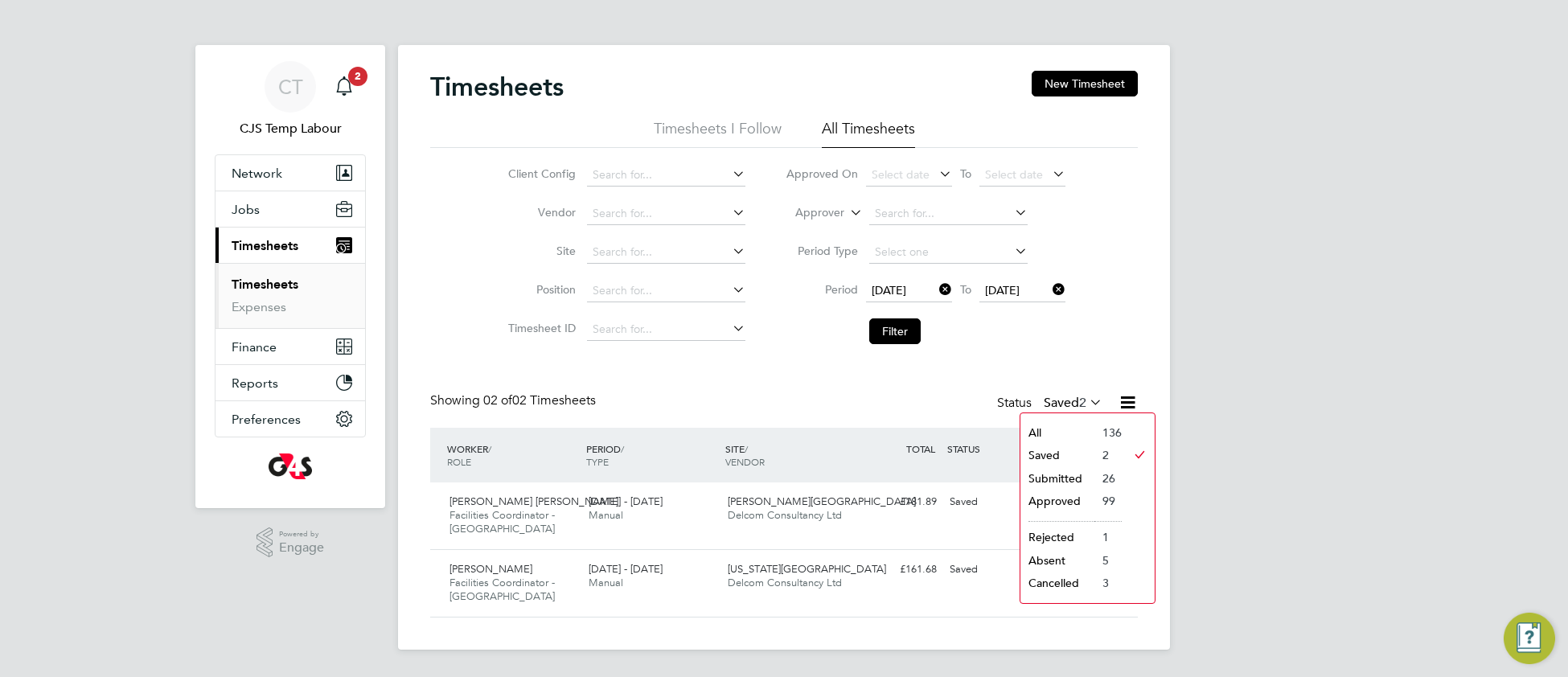
drag, startPoint x: 1053, startPoint y: 475, endPoint x: 1017, endPoint y: 487, distance: 37.9
click at [1052, 476] on li "Submitted" at bounding box center [1057, 478] width 74 height 22
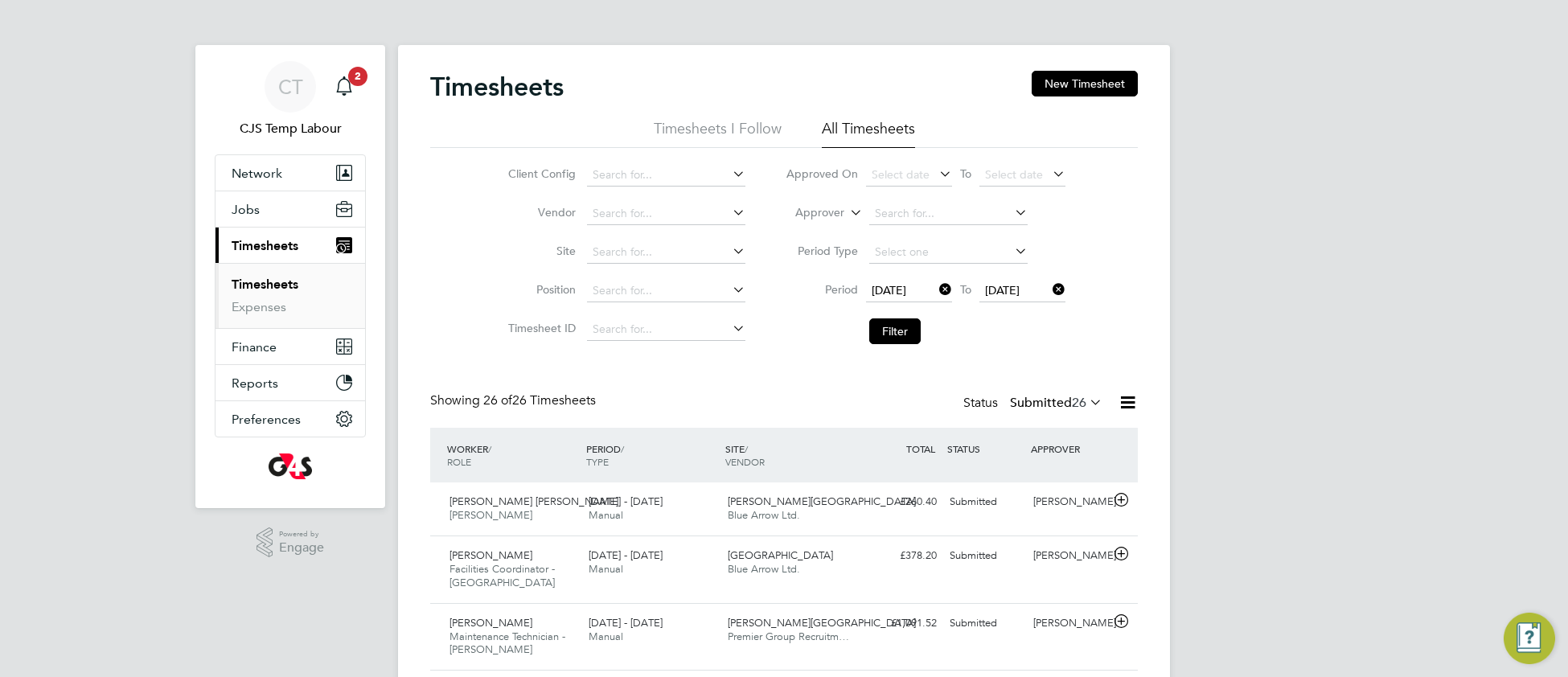
click at [1129, 407] on icon at bounding box center [1127, 402] width 20 height 20
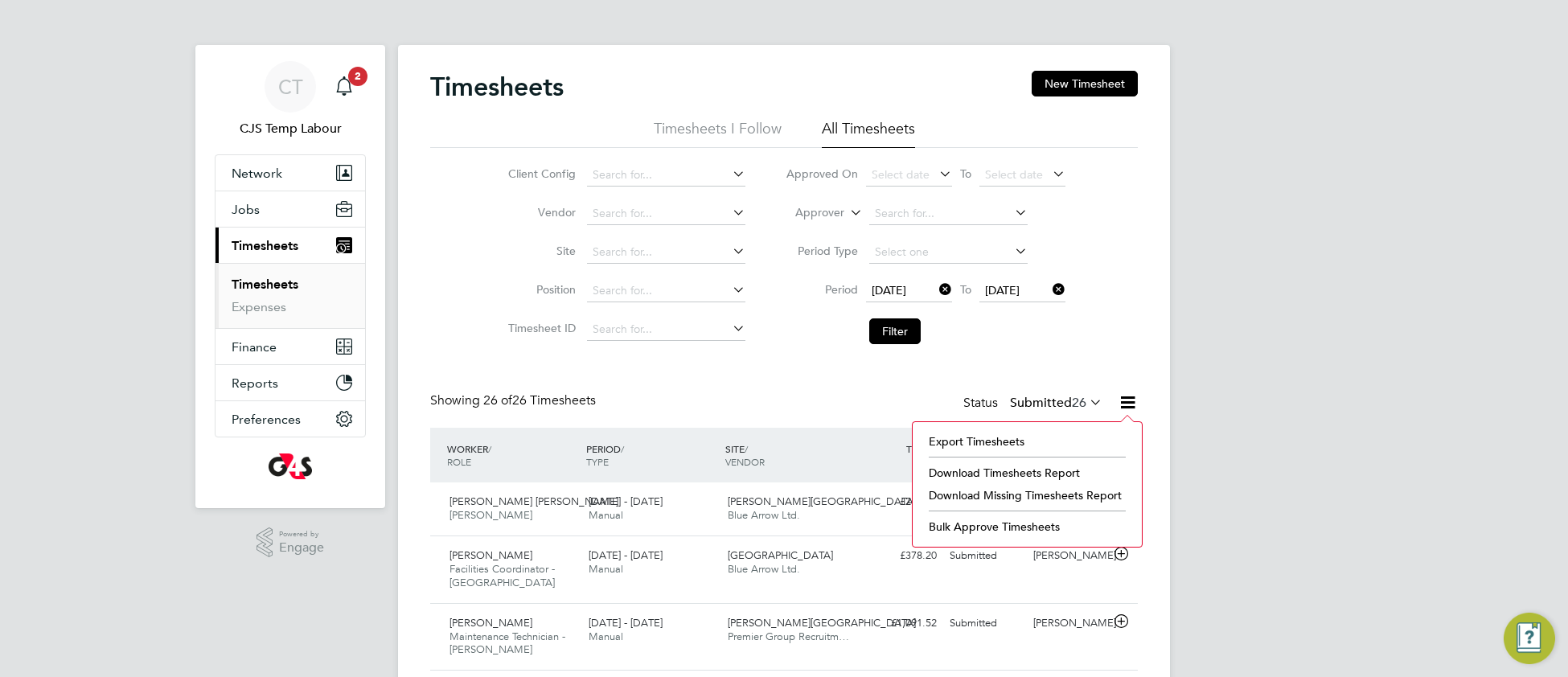
click at [1018, 474] on li "Download Timesheets Report" at bounding box center [1027, 472] width 213 height 22
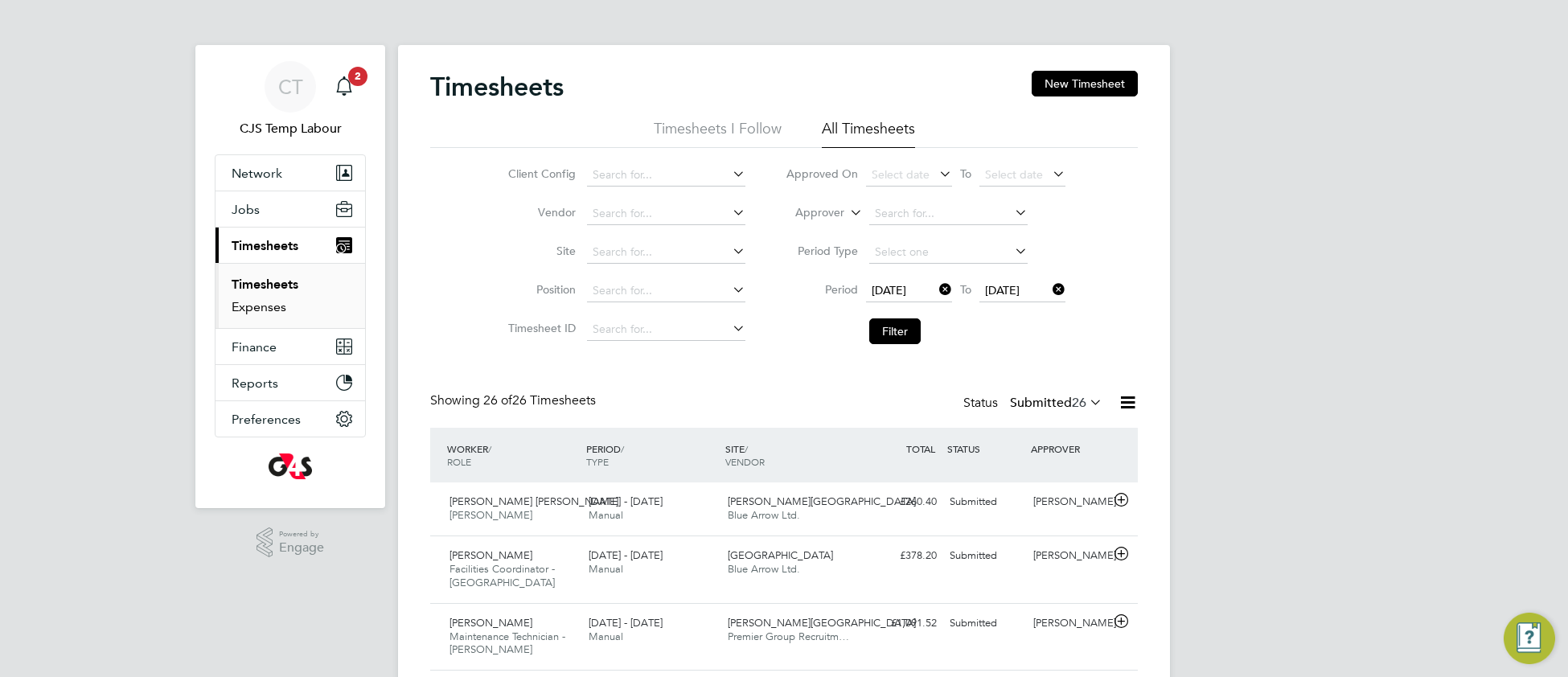
click at [261, 313] on link "Expenses" at bounding box center [259, 307] width 55 height 15
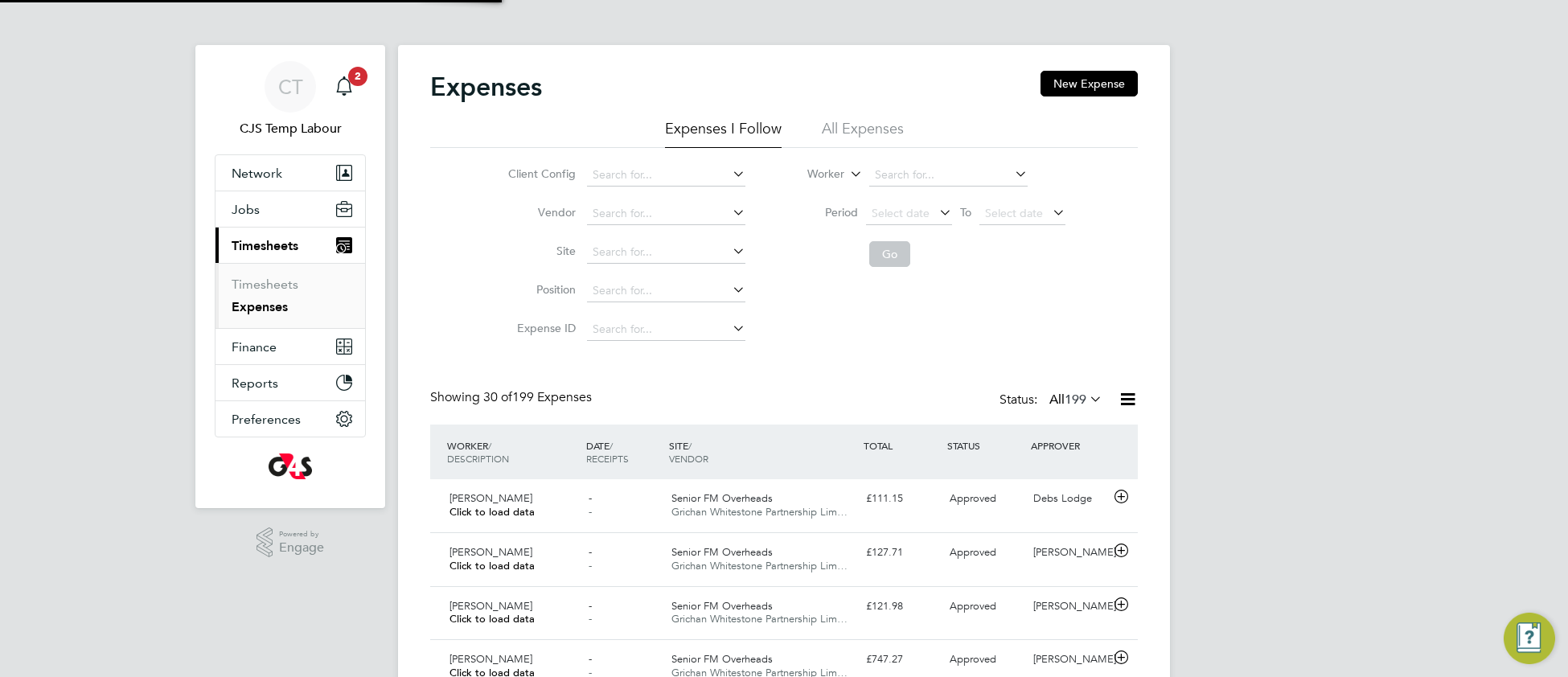
scroll to position [40, 138]
drag, startPoint x: 843, startPoint y: 133, endPoint x: 851, endPoint y: 139, distance: 10.0
click at [844, 133] on li "All Expenses" at bounding box center [862, 133] width 82 height 29
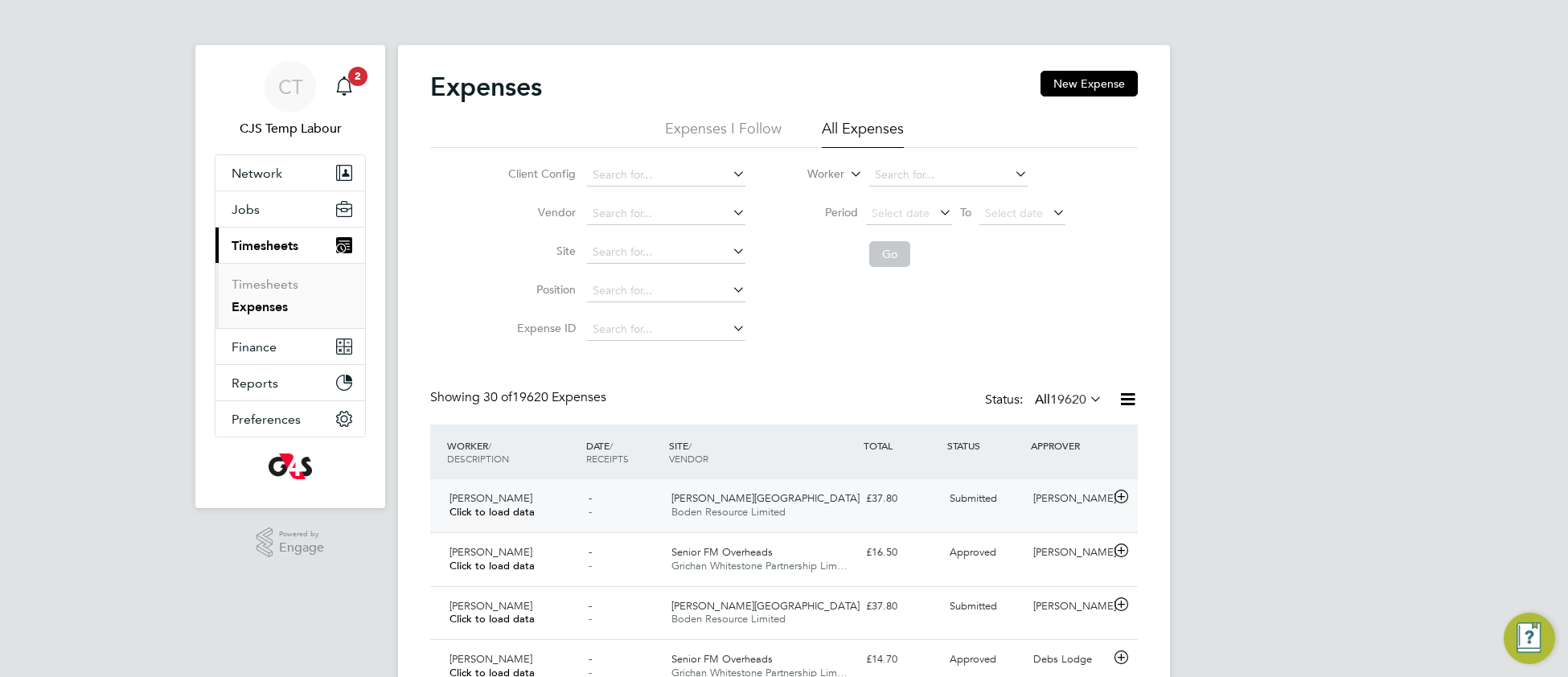
click at [834, 494] on div "Churchill Hospital Boden Resource Limited" at bounding box center [762, 505] width 194 height 40
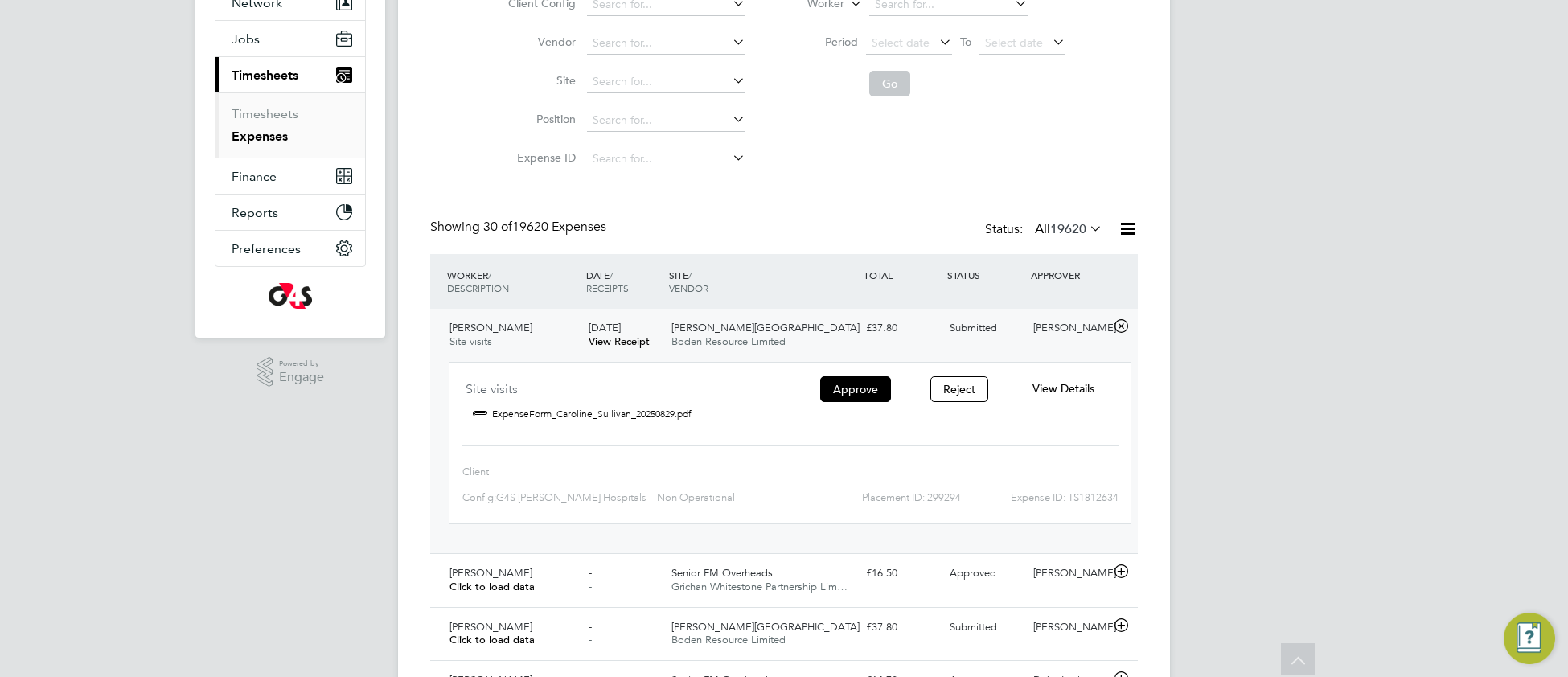
click at [617, 414] on link "ExpenseForm_Caroline_Sullivan_20250829.pdf" at bounding box center [592, 414] width 200 height 24
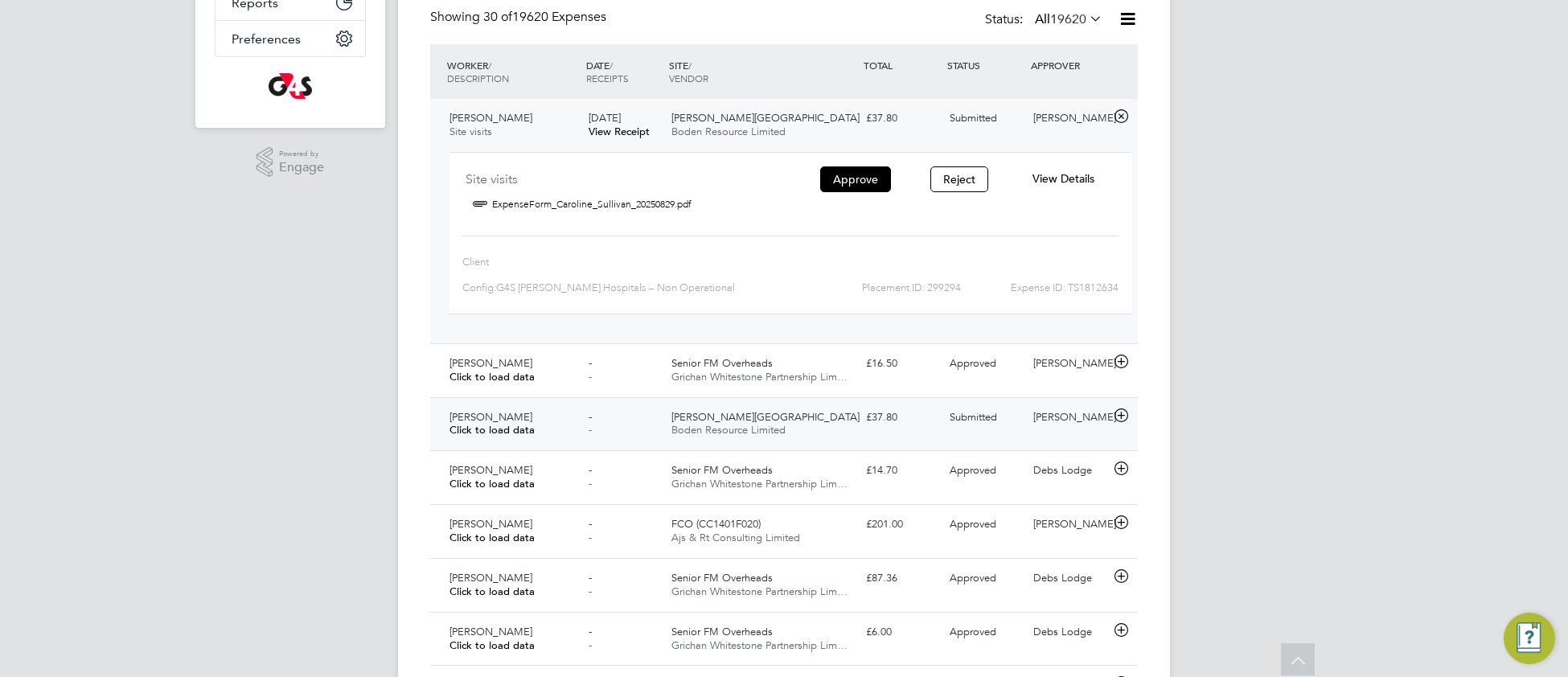
click at [685, 413] on div "Churchill Hospital Boden Resource Limited" at bounding box center [762, 424] width 194 height 40
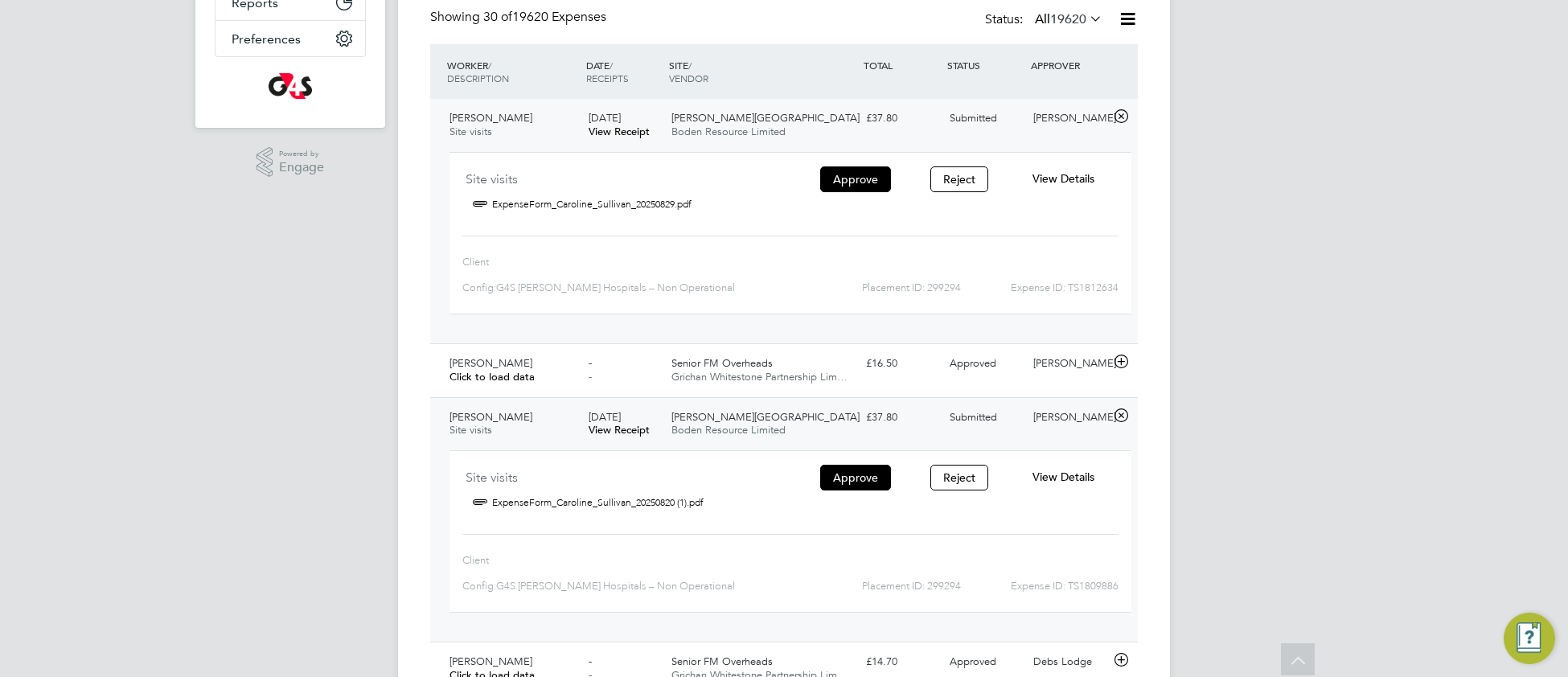
click at [1065, 469] on span "View Details" at bounding box center [1063, 477] width 62 height 14
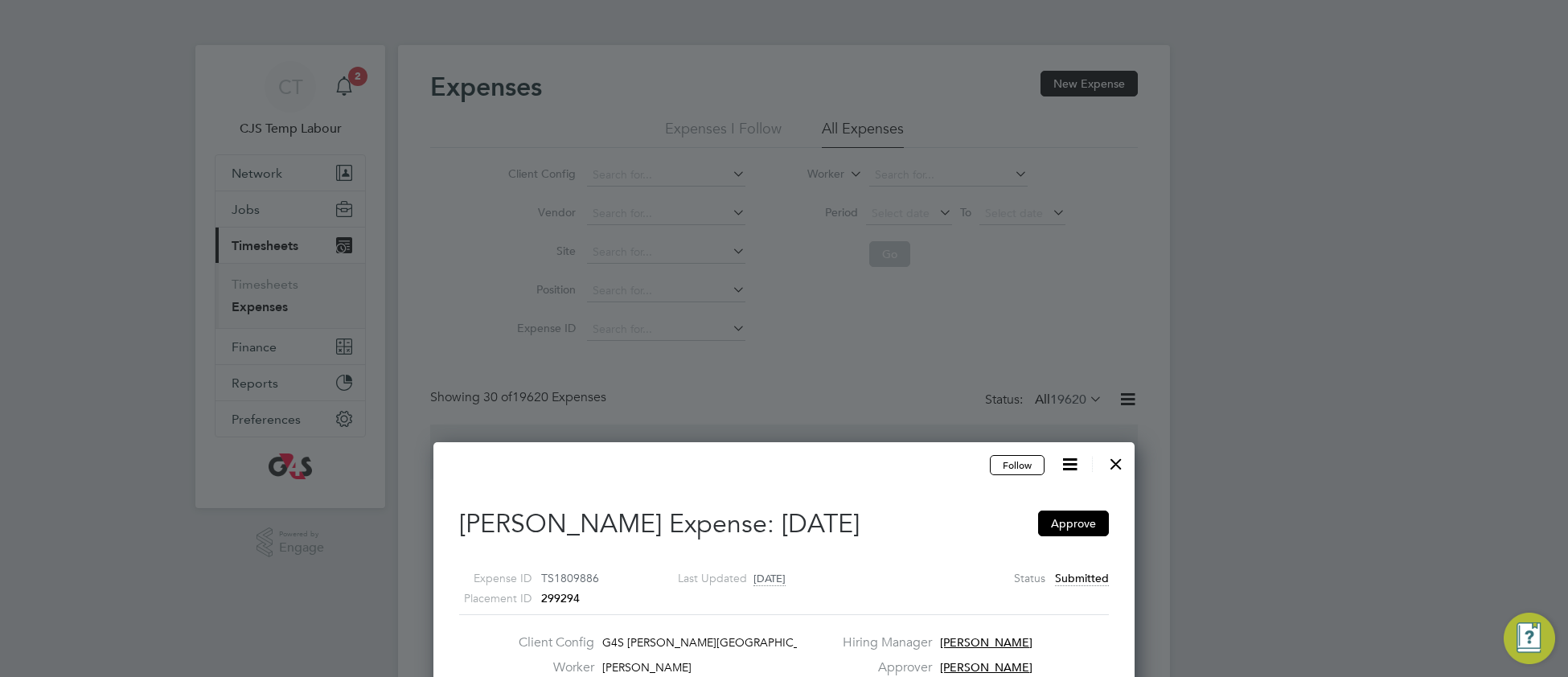
drag, startPoint x: 1119, startPoint y: 460, endPoint x: 1072, endPoint y: 463, distance: 47.1
click at [1118, 460] on div at bounding box center [1116, 460] width 29 height 29
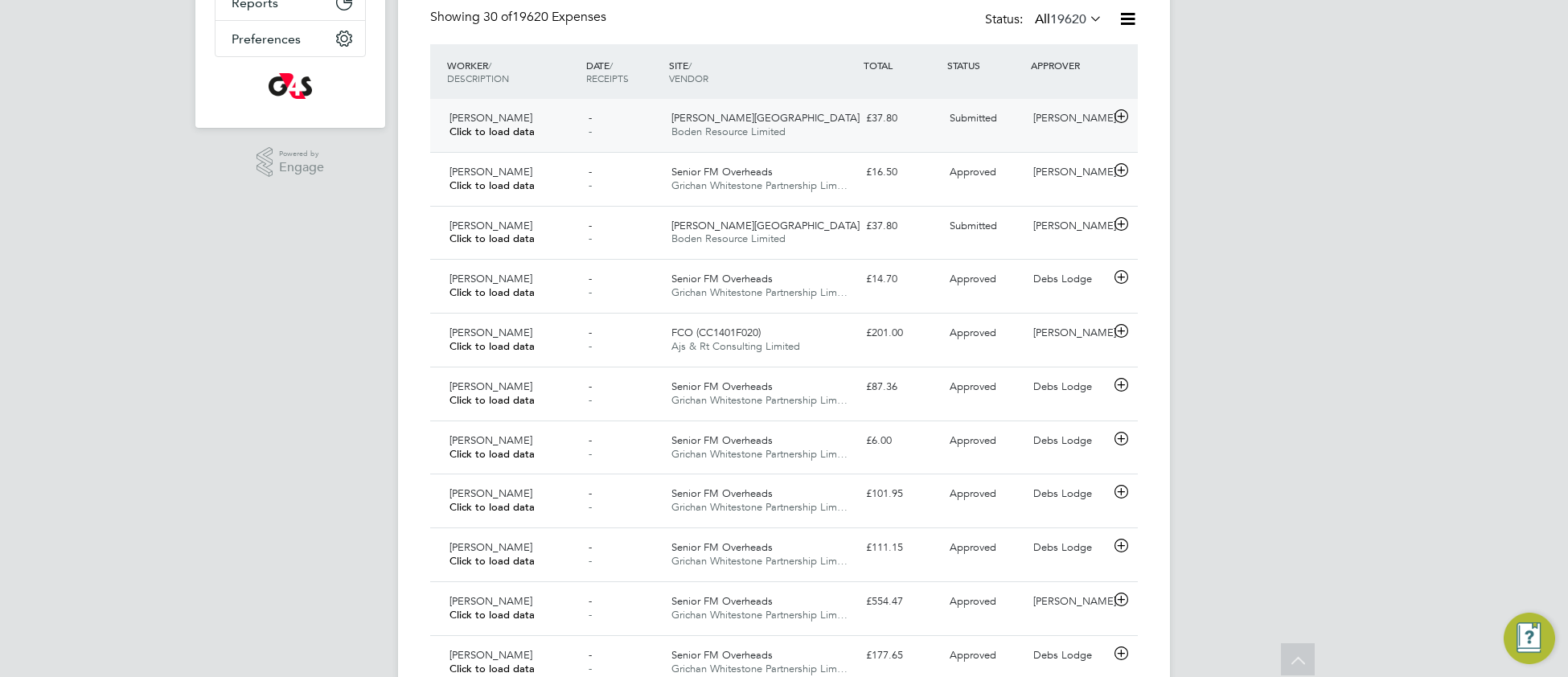
click at [824, 129] on div "Churchill Hospital Boden Resource Limited" at bounding box center [762, 125] width 194 height 40
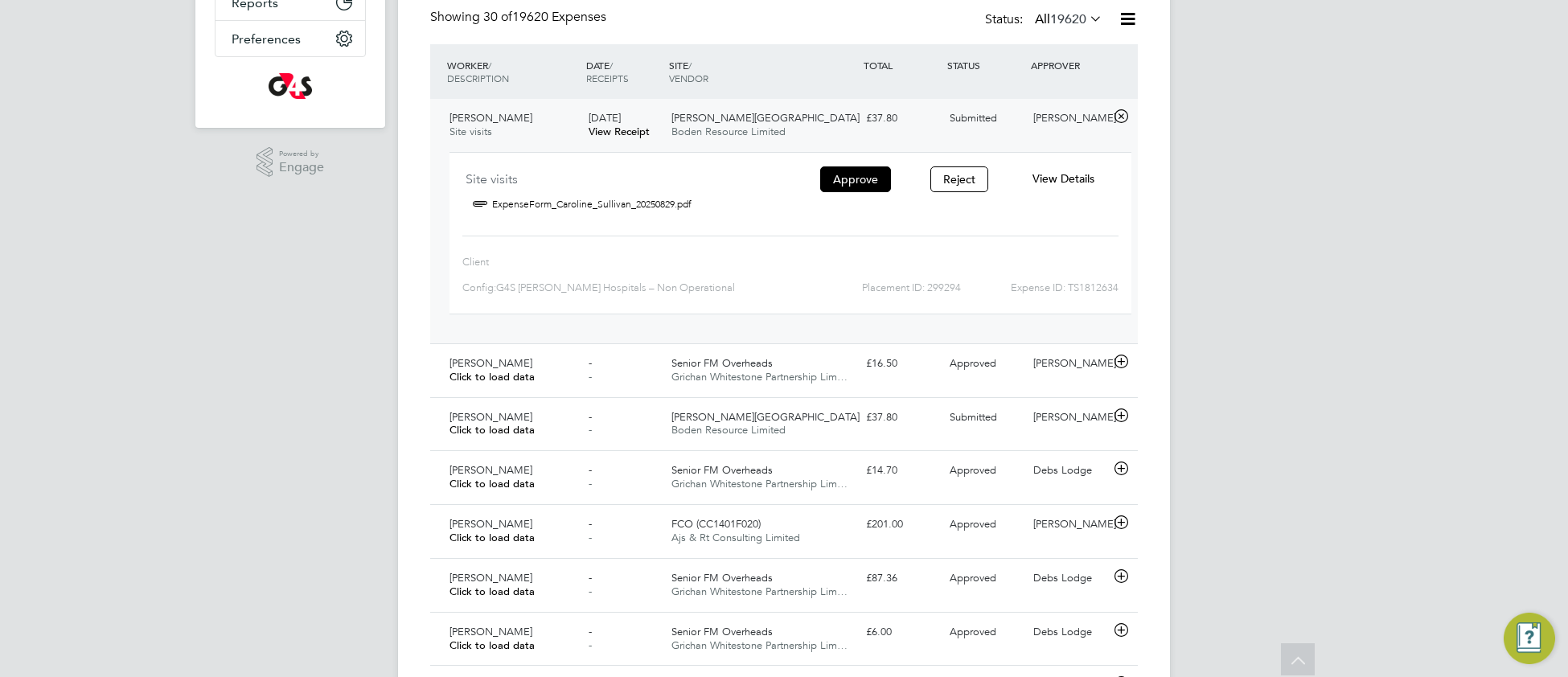
click at [1064, 179] on span "View Details" at bounding box center [1063, 179] width 62 height 14
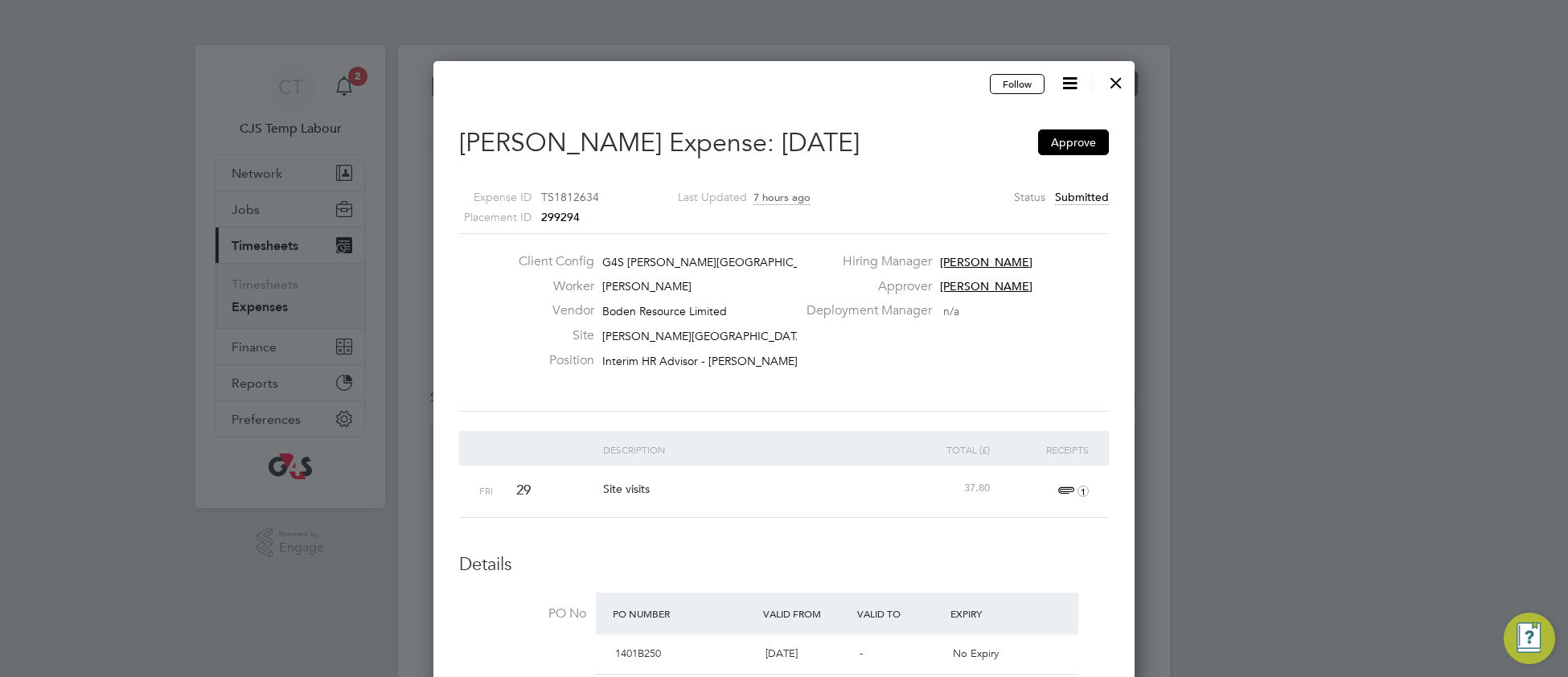
drag, startPoint x: 1124, startPoint y: 72, endPoint x: 187, endPoint y: 5, distance: 939.4
click at [1121, 75] on div at bounding box center [1116, 79] width 29 height 29
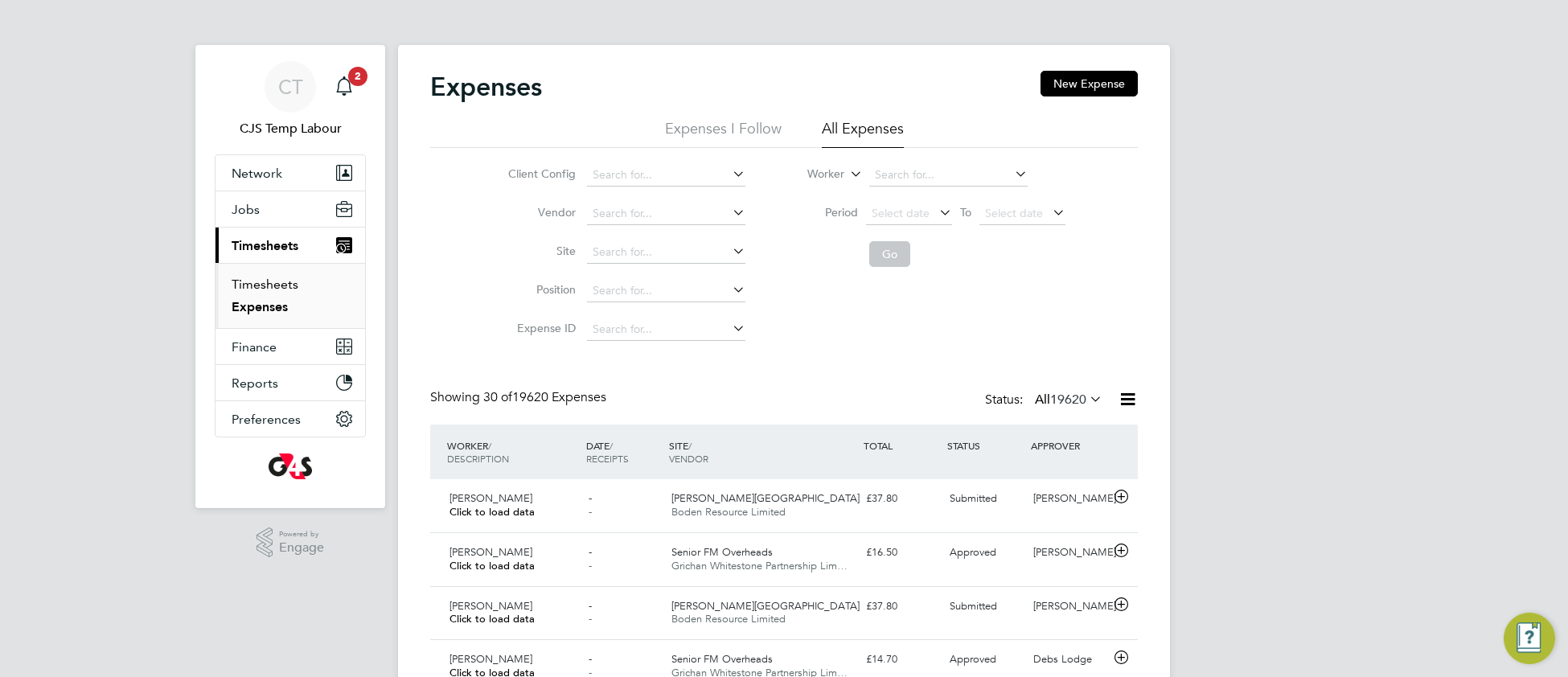
click at [264, 285] on link "Timesheets" at bounding box center [265, 284] width 67 height 15
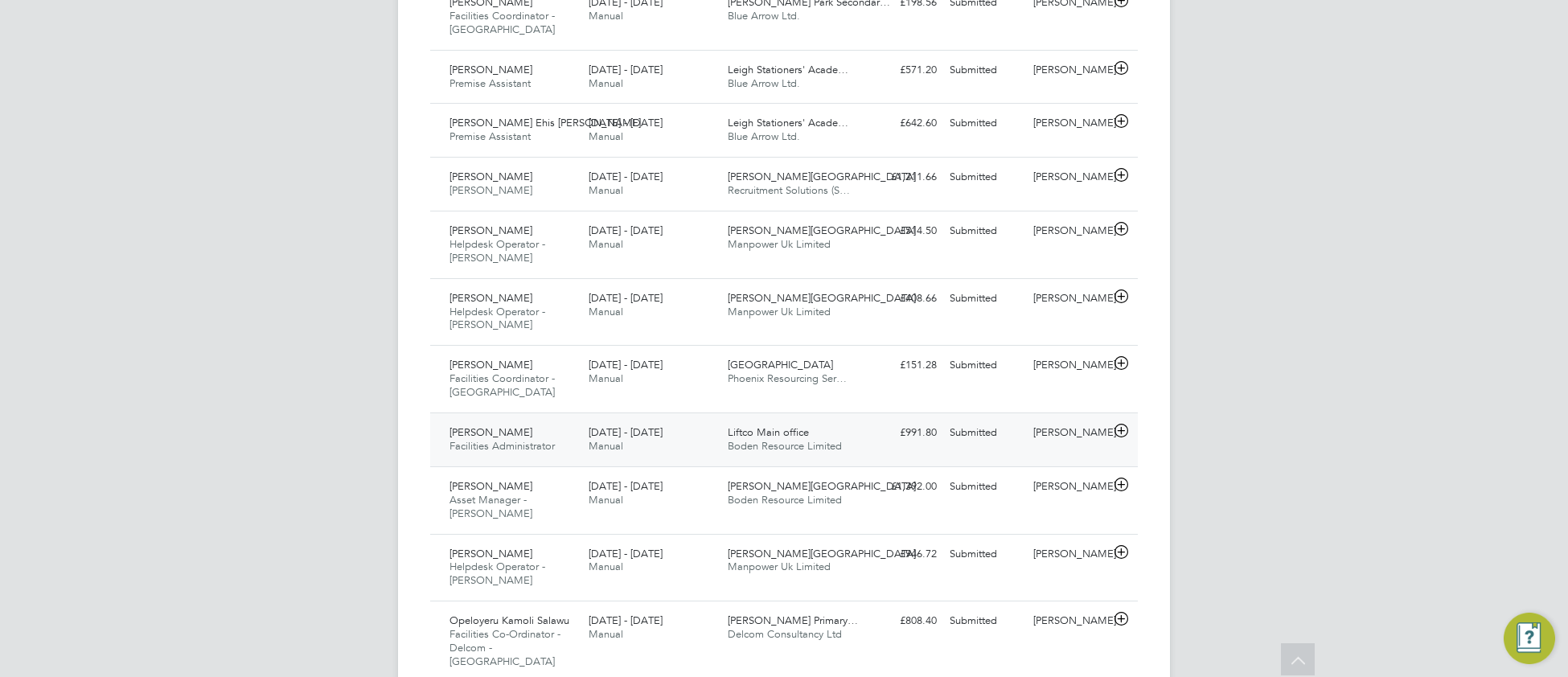
click at [740, 420] on div "Liftco Main office Boden Resource Limited" at bounding box center [790, 440] width 139 height 40
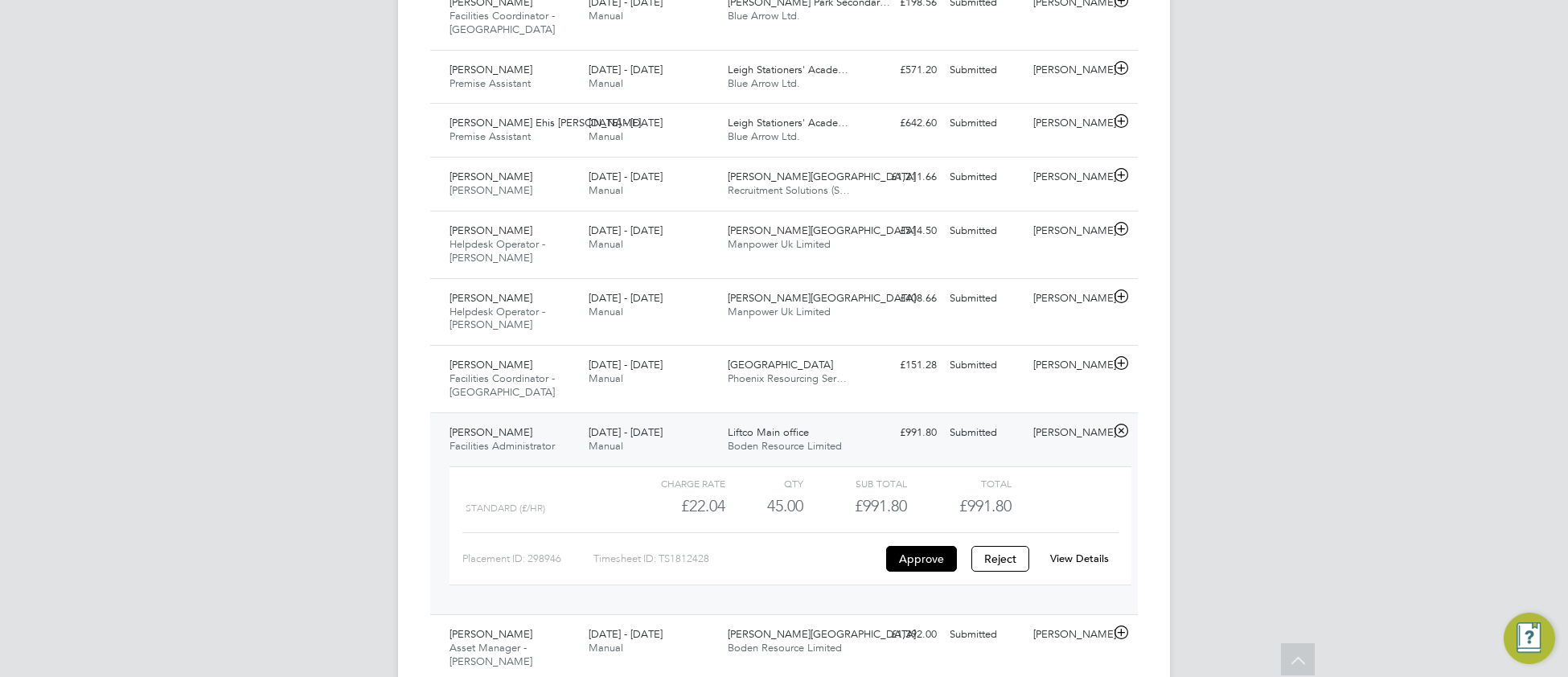
click at [1072, 552] on link "View Details" at bounding box center [1079, 558] width 58 height 13
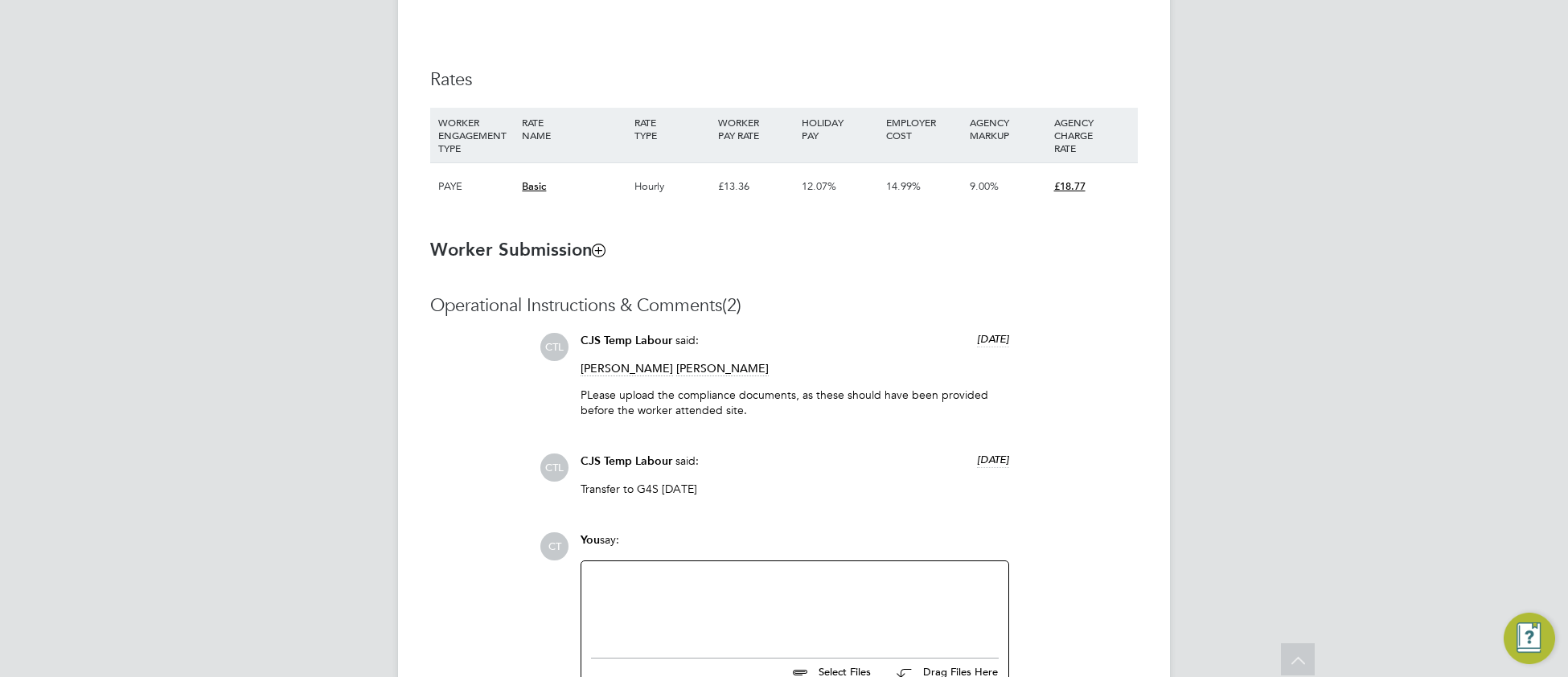
scroll to position [1110, 0]
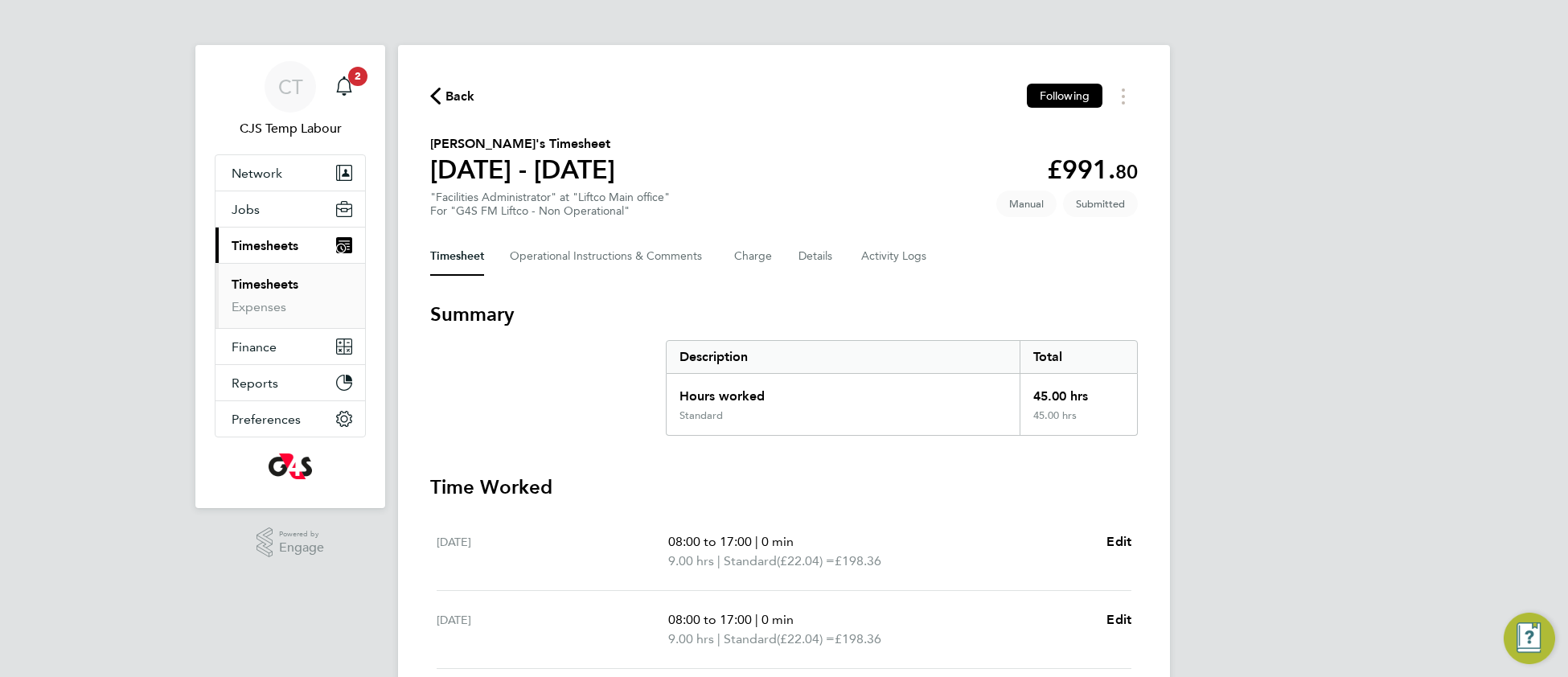
click at [603, 272] on div "Back Following [PERSON_NAME]'s Timesheet [DATE] - [DATE] £991. 80 "Facilities A…" at bounding box center [784, 591] width 772 height 1091
click at [603, 261] on Comments-tab "Operational Instructions & Comments" at bounding box center [609, 256] width 199 height 39
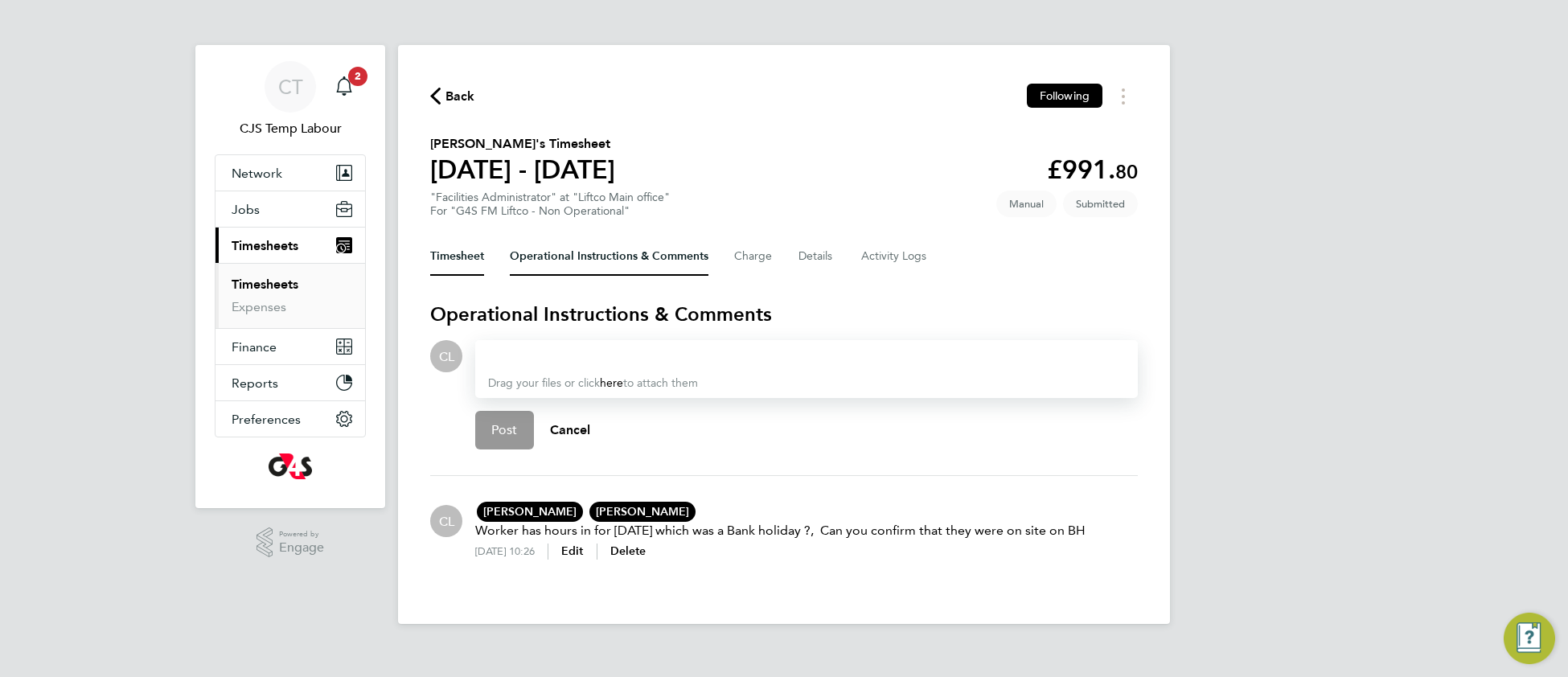
click at [448, 255] on button "Timesheet" at bounding box center [458, 256] width 54 height 39
